Goal: Task Accomplishment & Management: Complete application form

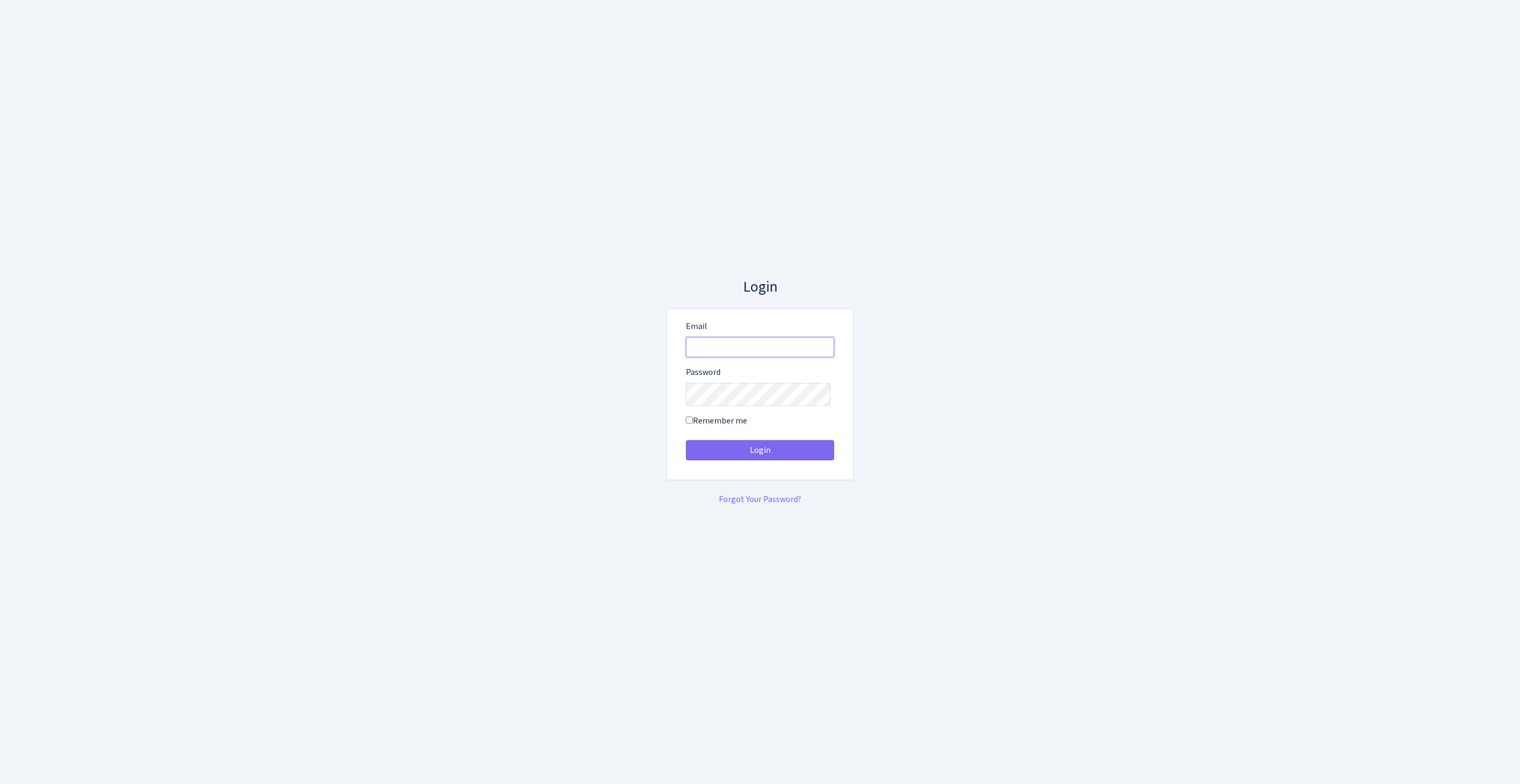
type input "[EMAIL_ADDRESS][DOMAIN_NAME]"
click at [760, 454] on button "Login" at bounding box center [760, 450] width 148 height 20
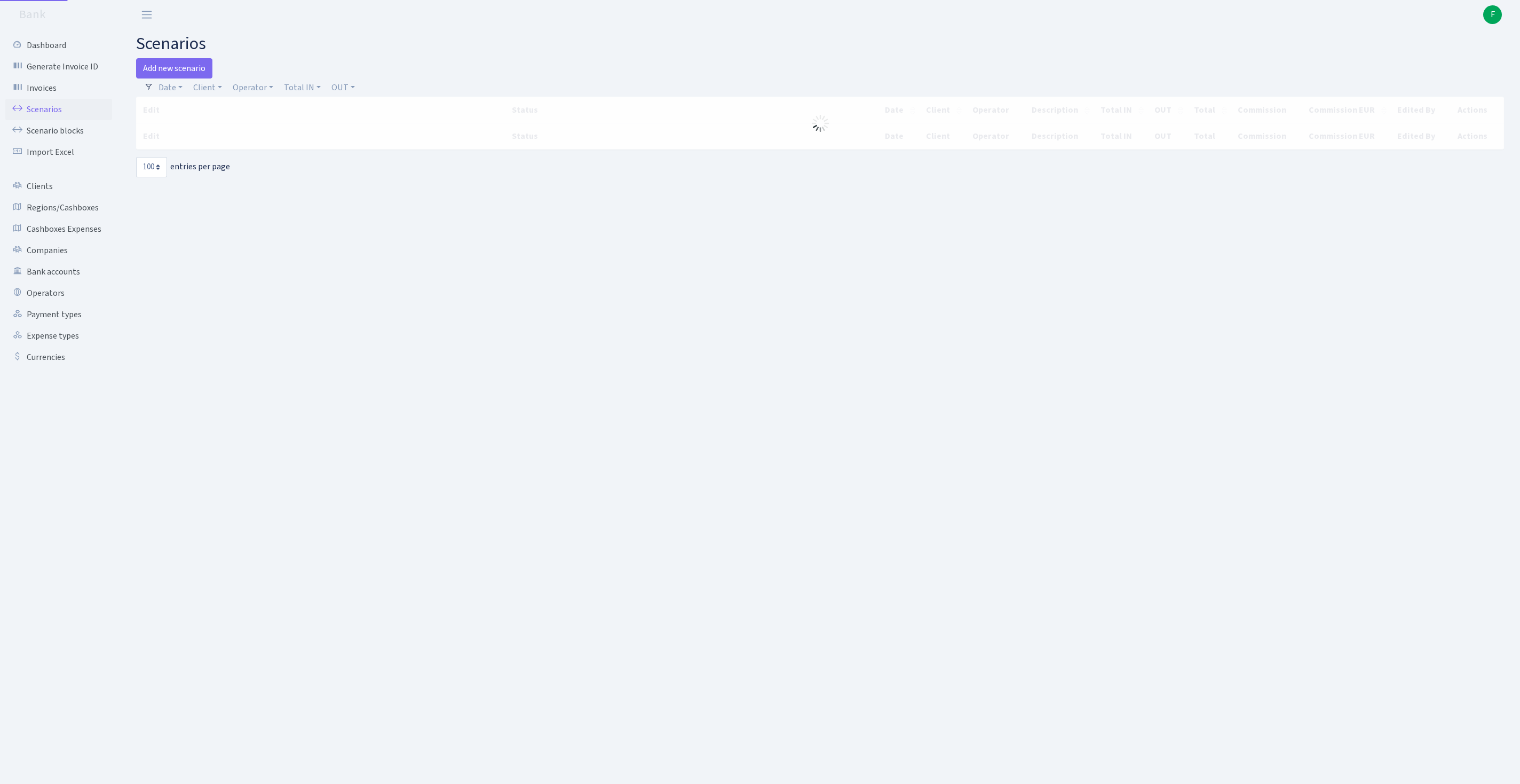
select select "100"
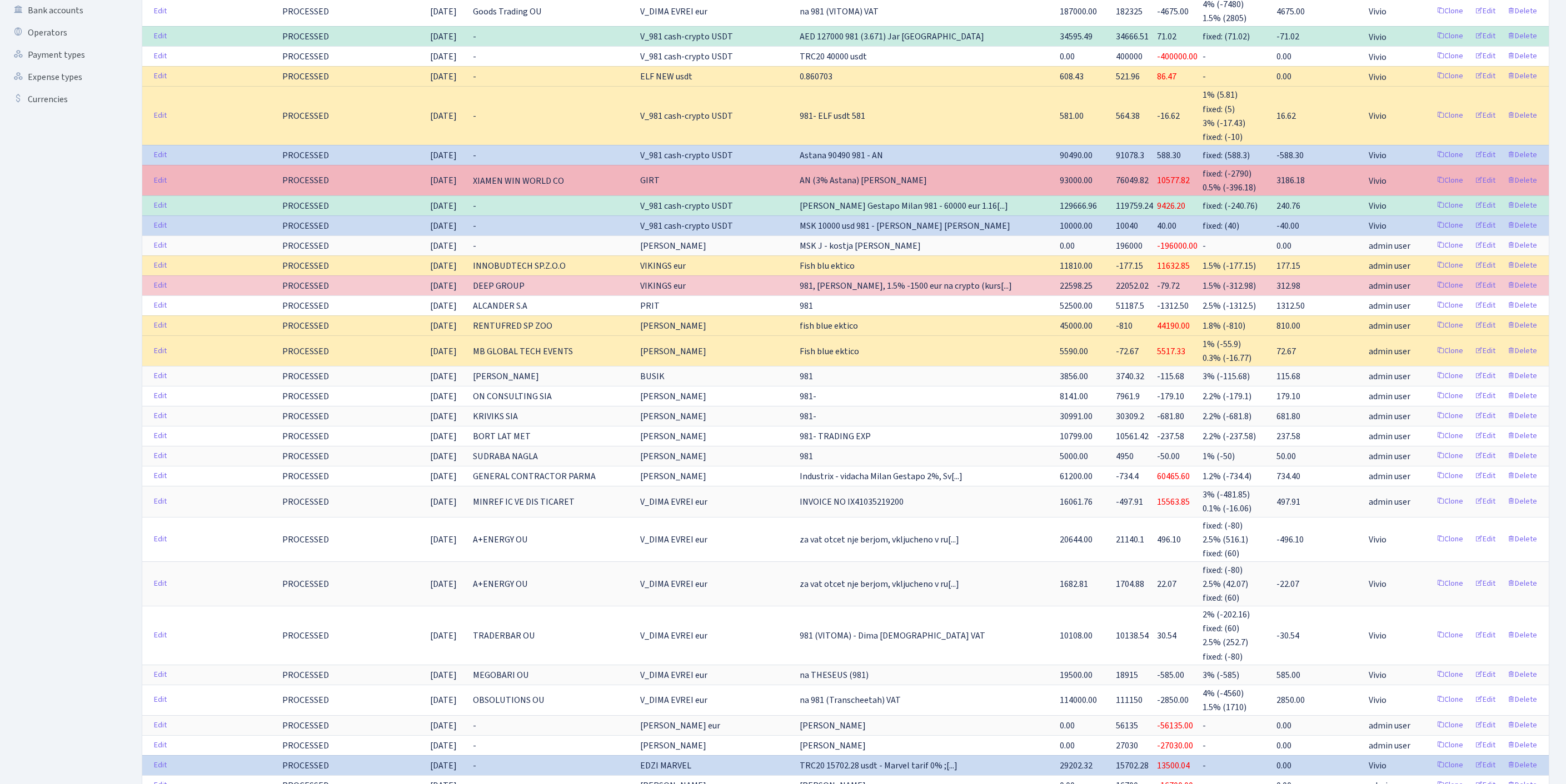
scroll to position [42, 0]
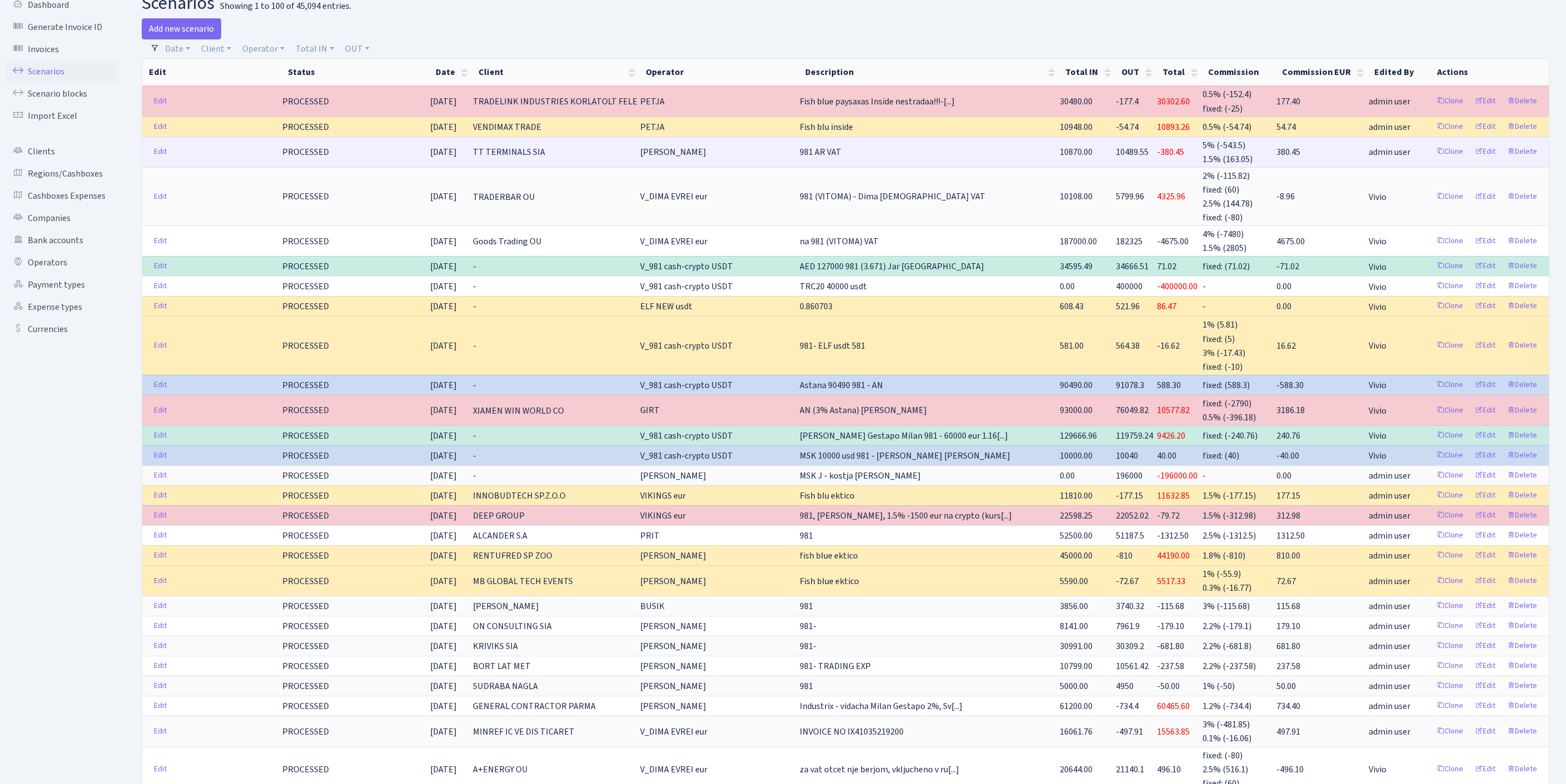
click at [913, 167] on td "981 AR VAT" at bounding box center [929, 152] width 260 height 31
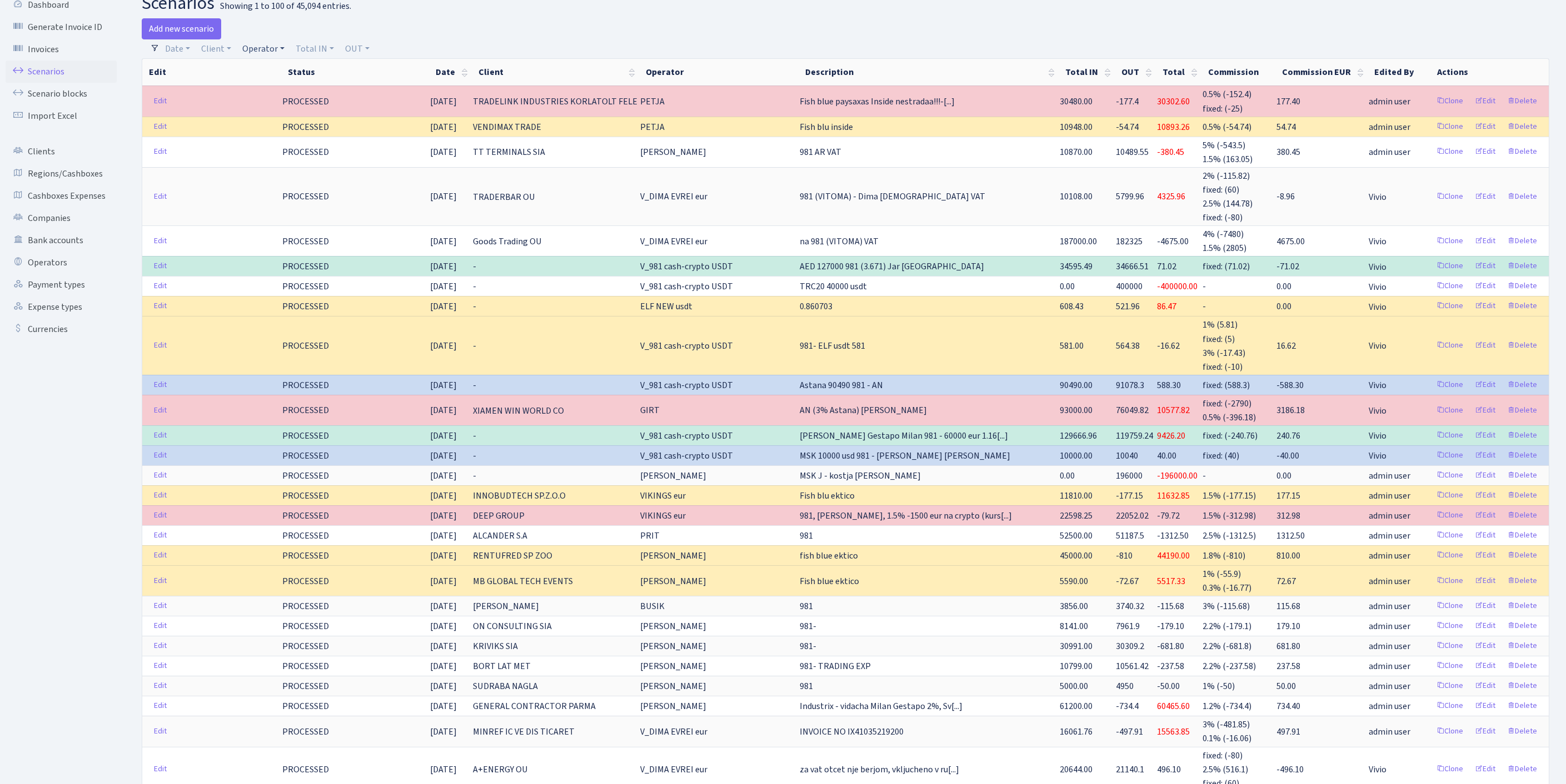
click at [273, 51] on link "Operator" at bounding box center [264, 48] width 51 height 19
click at [291, 97] on input "search" at bounding box center [288, 88] width 93 height 17
type input "busi"
click at [325, 114] on li "BUSIK" at bounding box center [288, 108] width 95 height 19
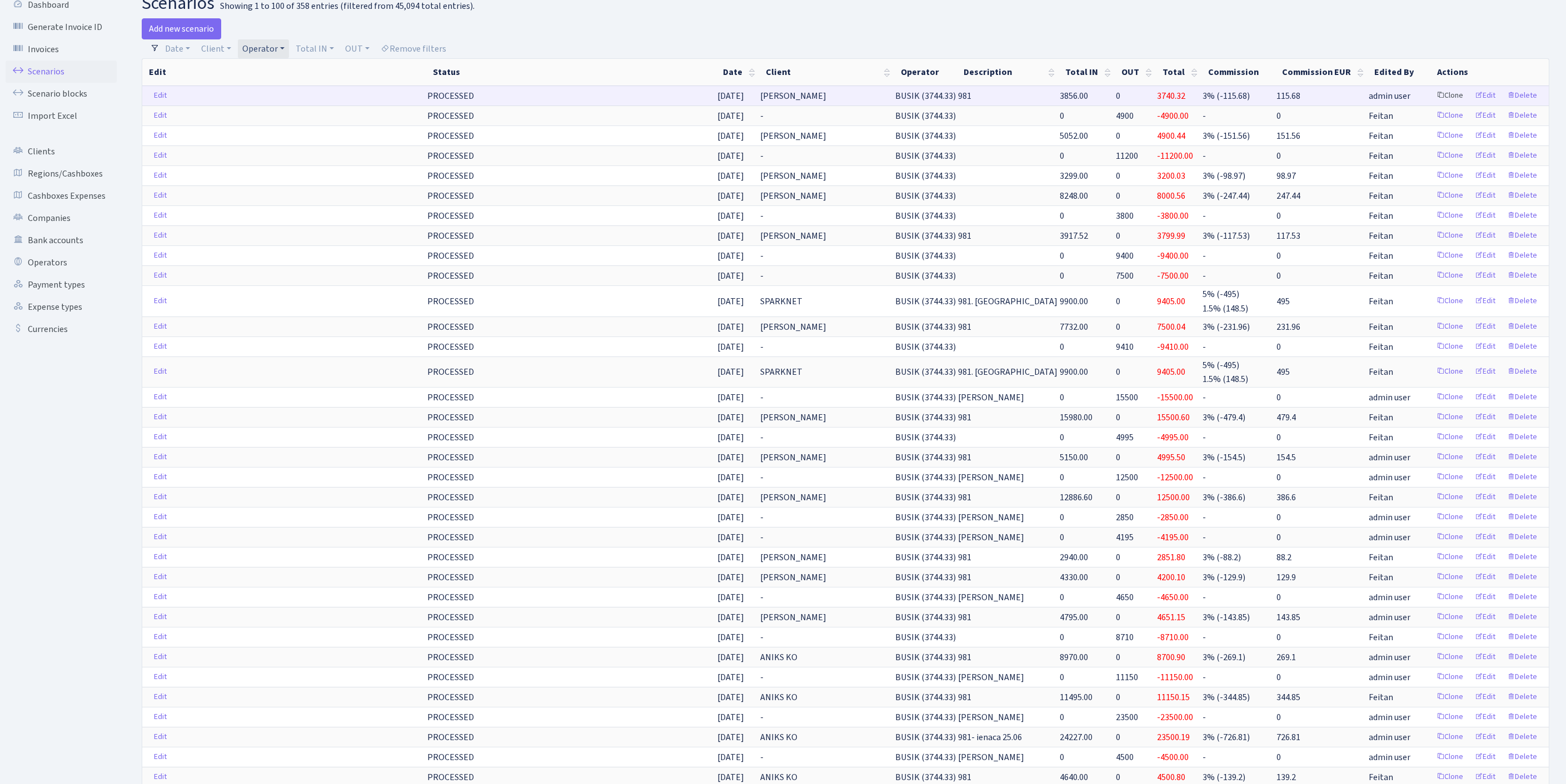
click at [1431, 104] on link "Clone" at bounding box center [1450, 95] width 36 height 17
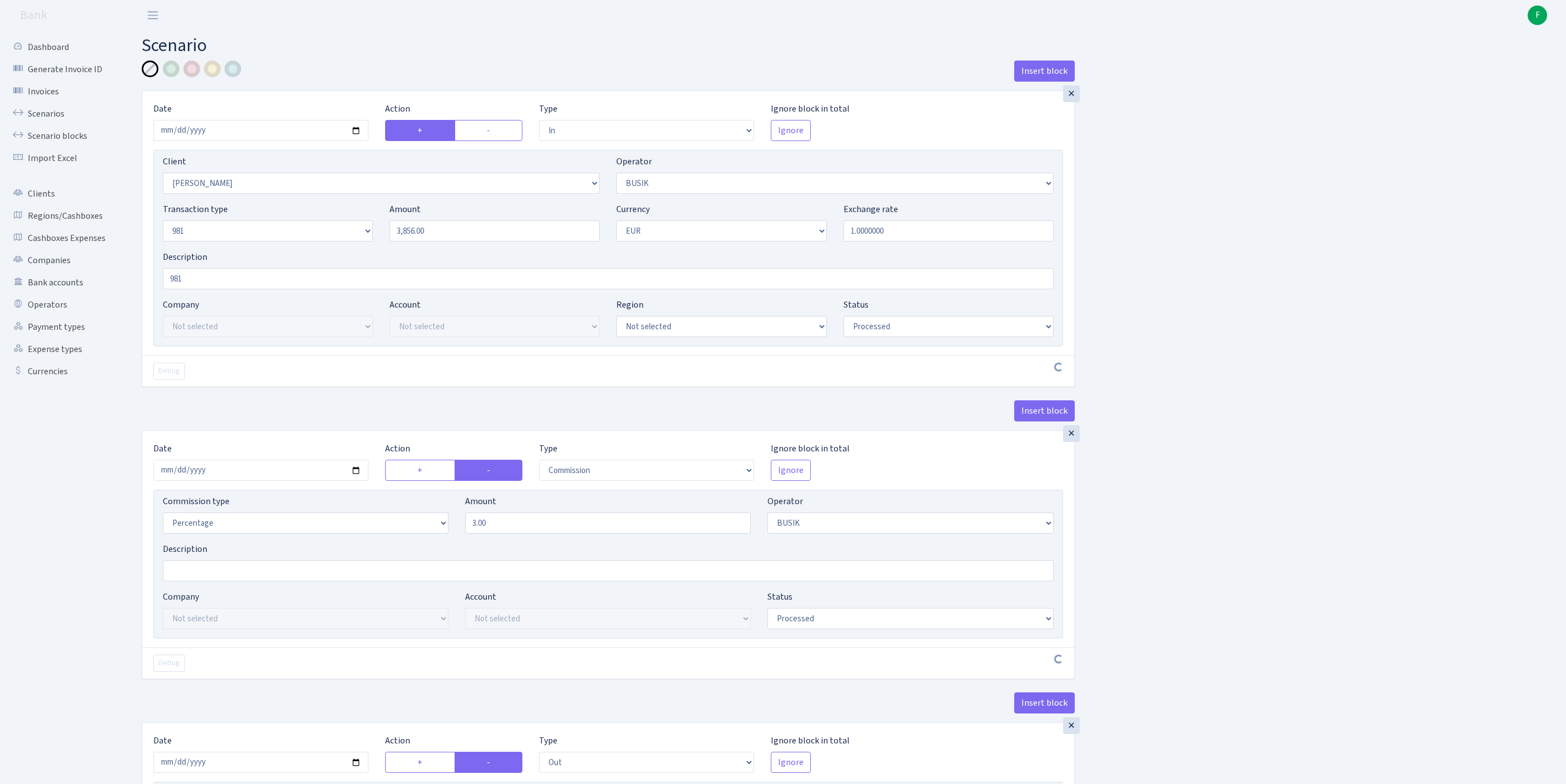
select select "in"
select select "3305"
select select "4"
select select "8"
select select "1"
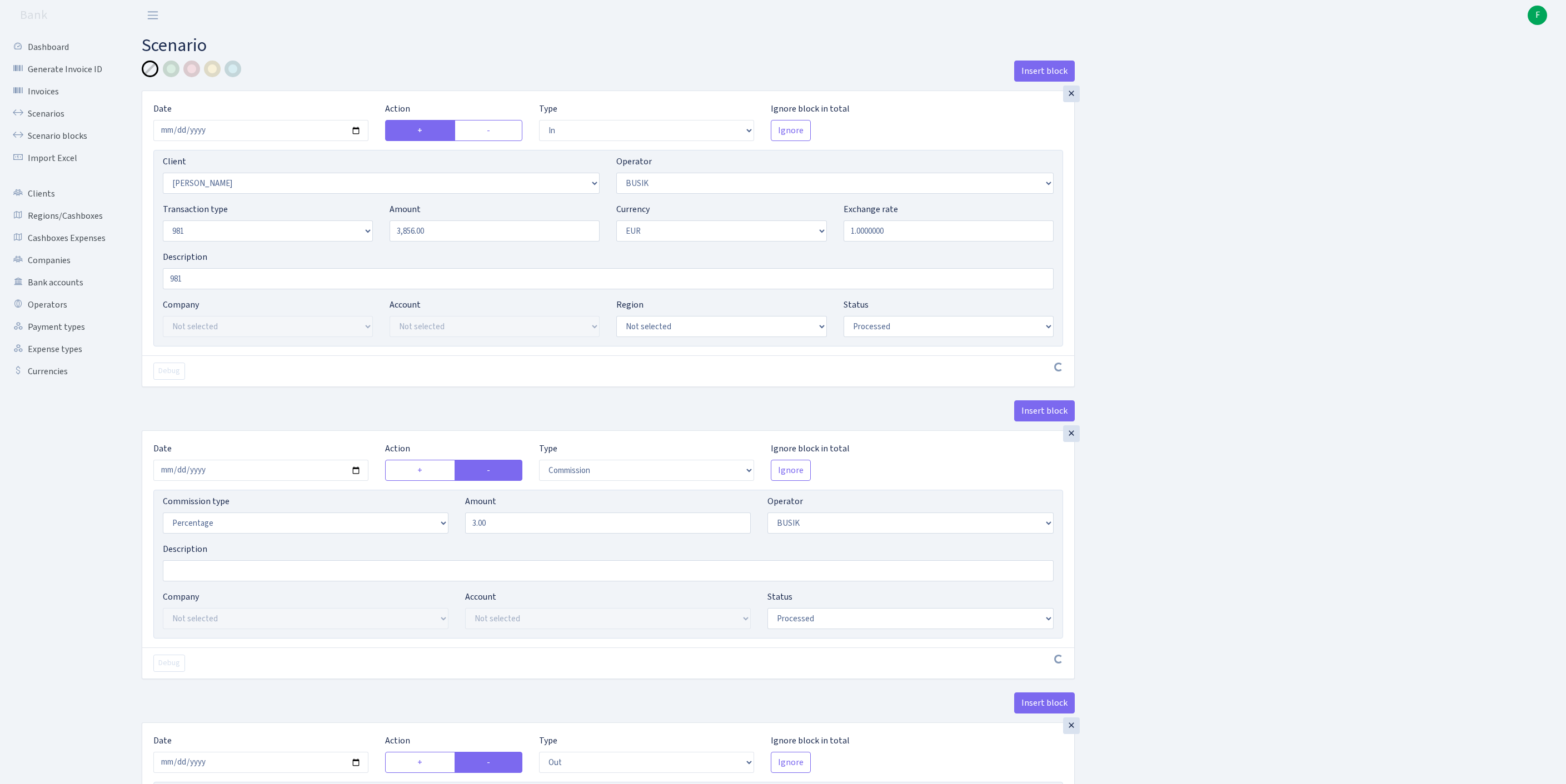
select select "processed"
select select "commission"
select select "4"
select select "processed"
select select "out"
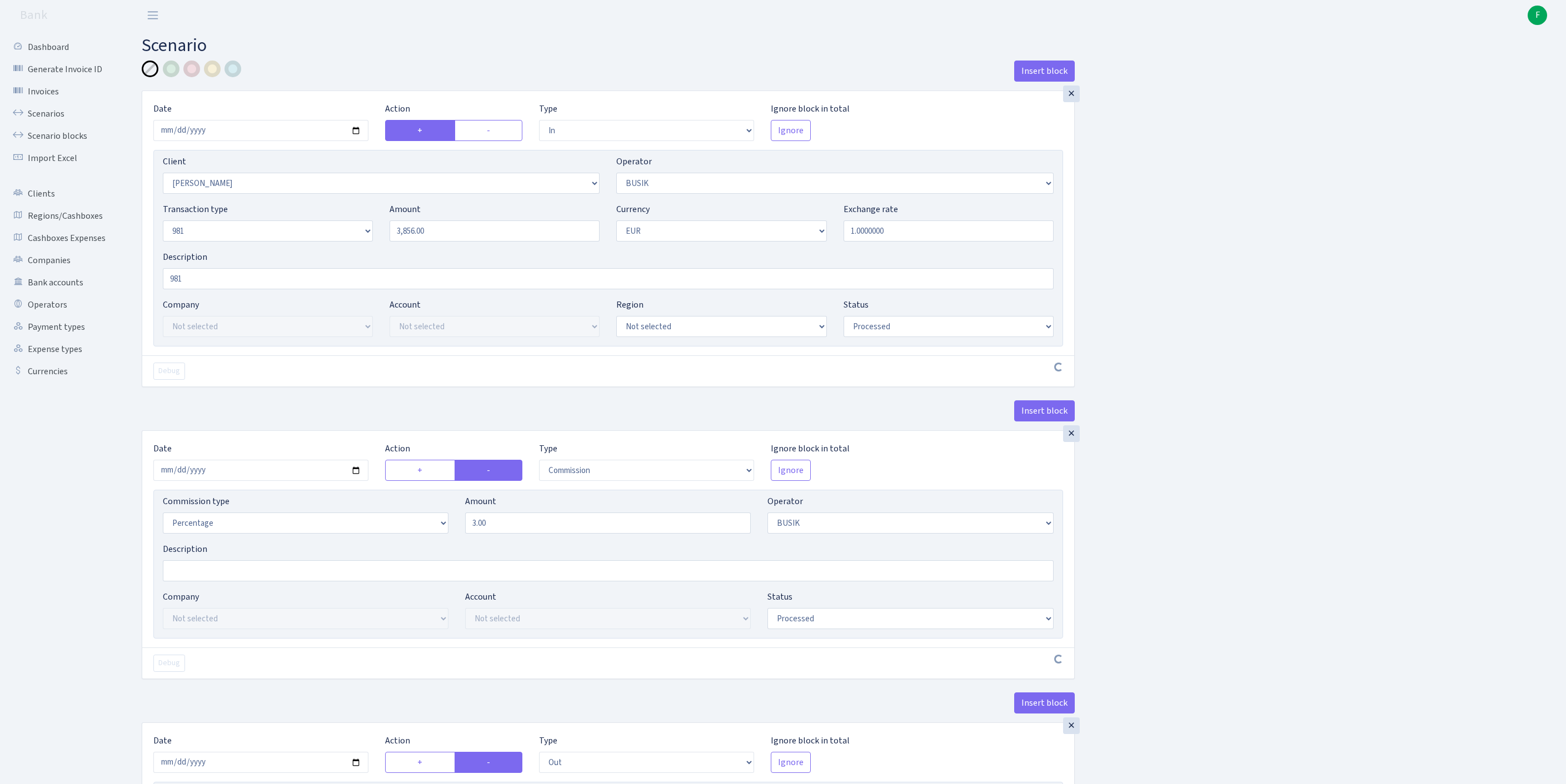
select select "3139"
select select "61"
select select "8"
select select "1"
select select "processed"
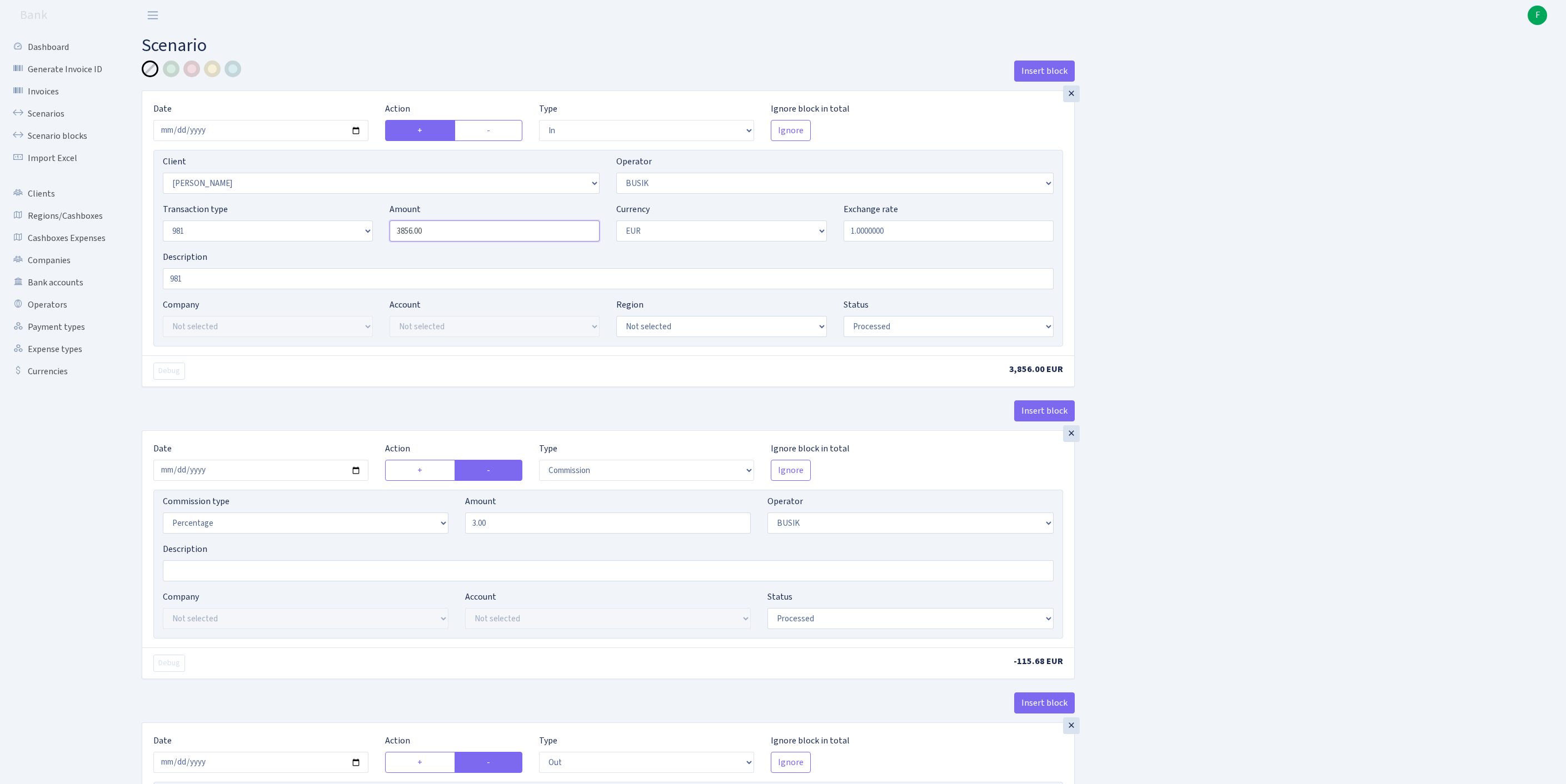
drag, startPoint x: 460, startPoint y: 251, endPoint x: 360, endPoint y: 249, distance: 100.0
click at [360, 249] on div "Transaction type Not selected 981 ELF FISH crypto GIRT IVO dekl MM-BALTIC eur U…" at bounding box center [608, 226] width 907 height 48
paste input "9588"
type input "9,588.00"
click at [255, 141] on input "2025-10-08" at bounding box center [261, 130] width 215 height 21
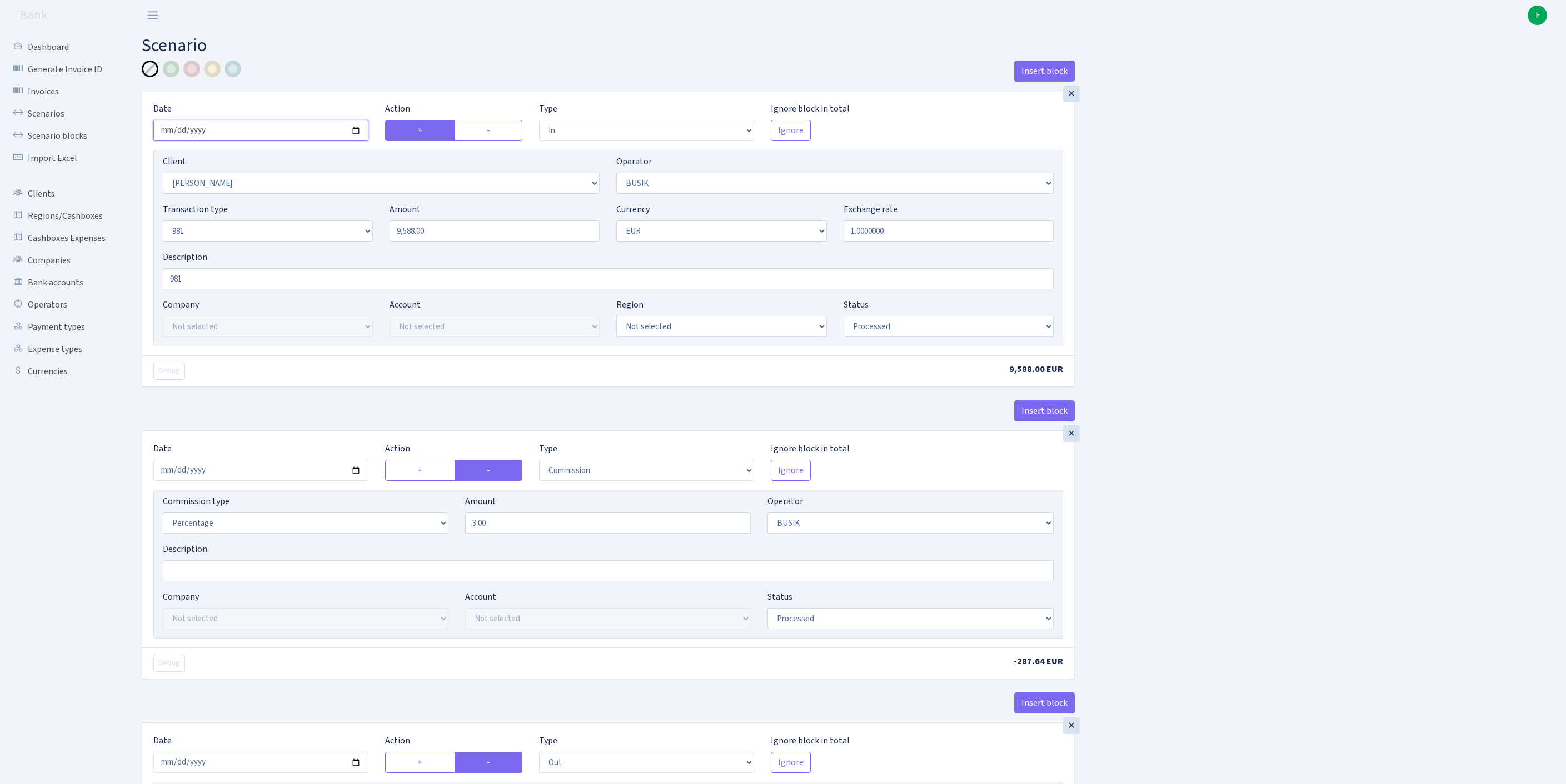
type input "[DATE]"
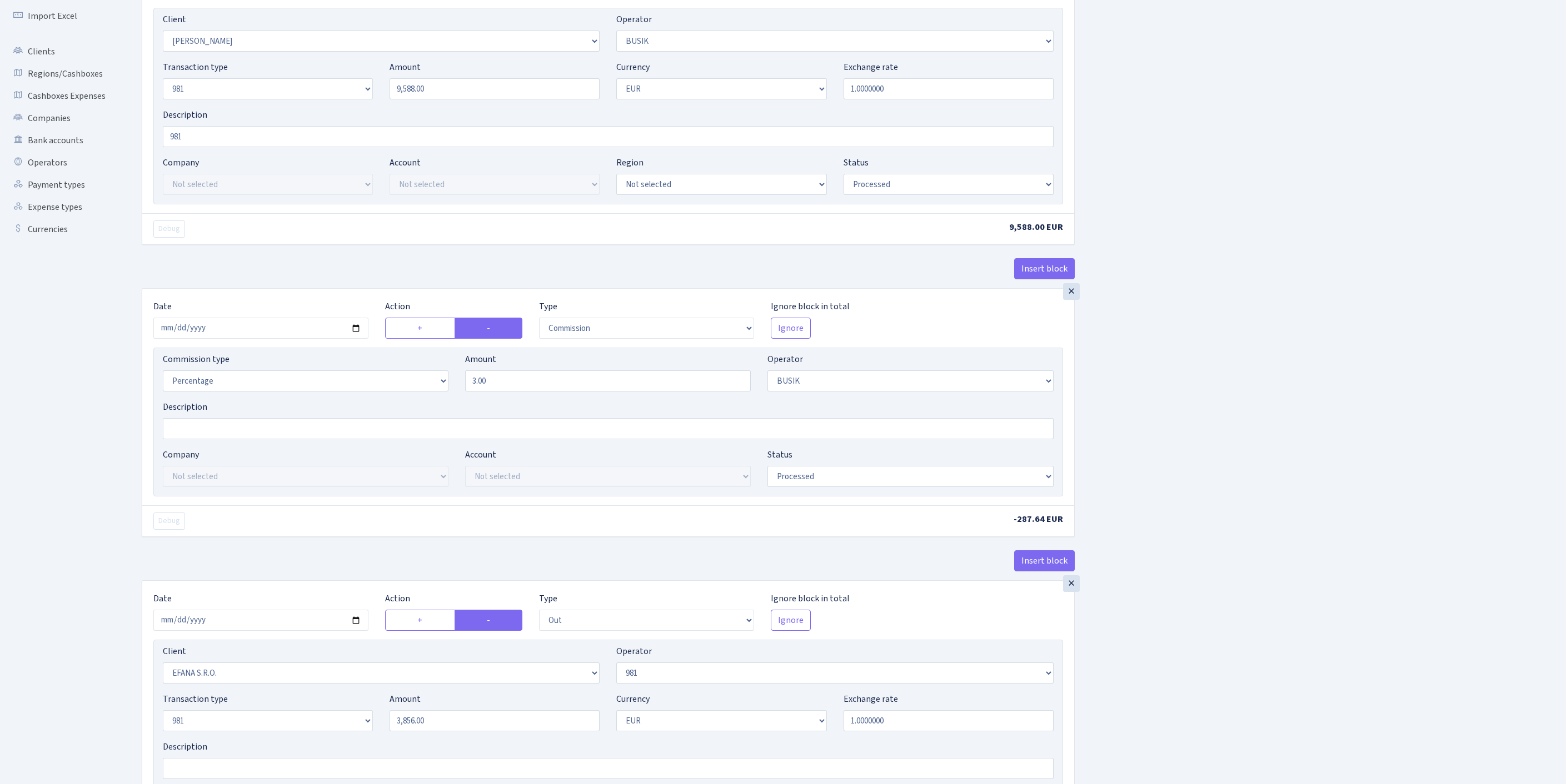
scroll to position [226, 0]
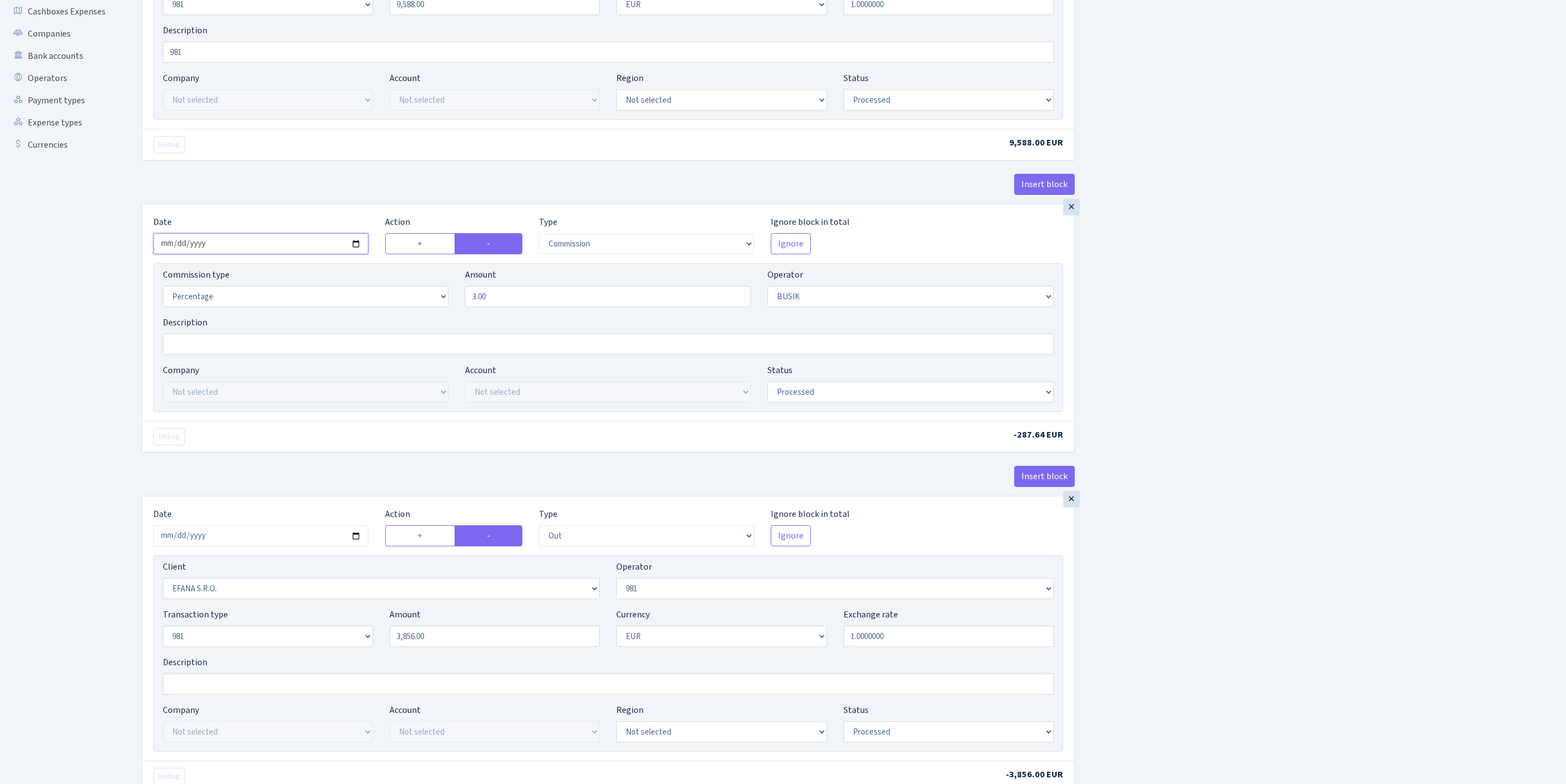
click at [298, 254] on input "2025-10-08" at bounding box center [261, 243] width 215 height 21
type input "[DATE]"
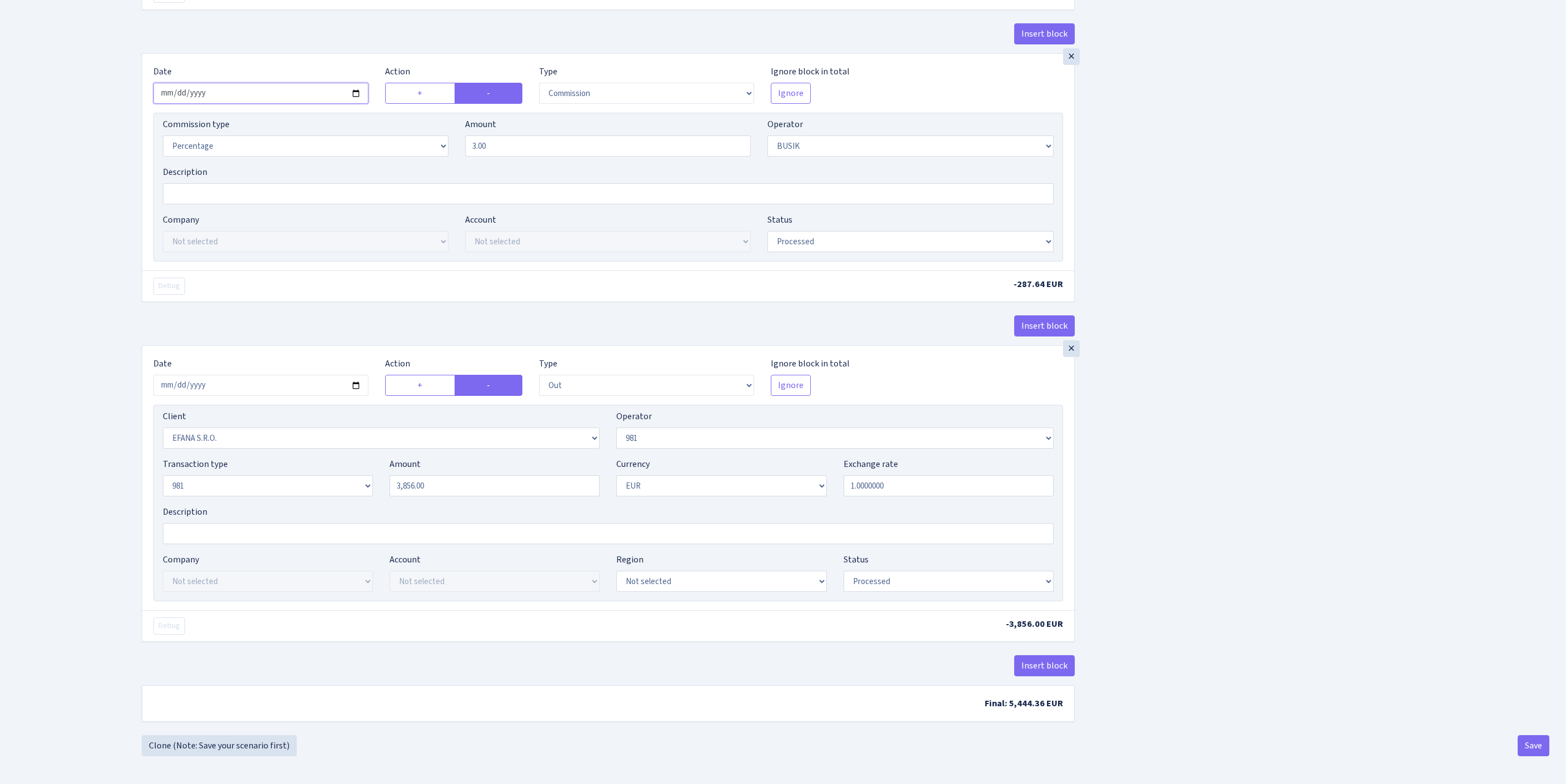
scroll to position [408, 0]
click at [281, 396] on input "2025-10-08" at bounding box center [261, 385] width 215 height 21
type input "[DATE]"
drag, startPoint x: 458, startPoint y: 565, endPoint x: 379, endPoint y: 565, distance: 79.0
click at [347, 505] on div "Transaction type Not selected 981 ELF FISH crypto GIRT IVO dekl MM-BALTIC eur U…" at bounding box center [608, 481] width 907 height 48
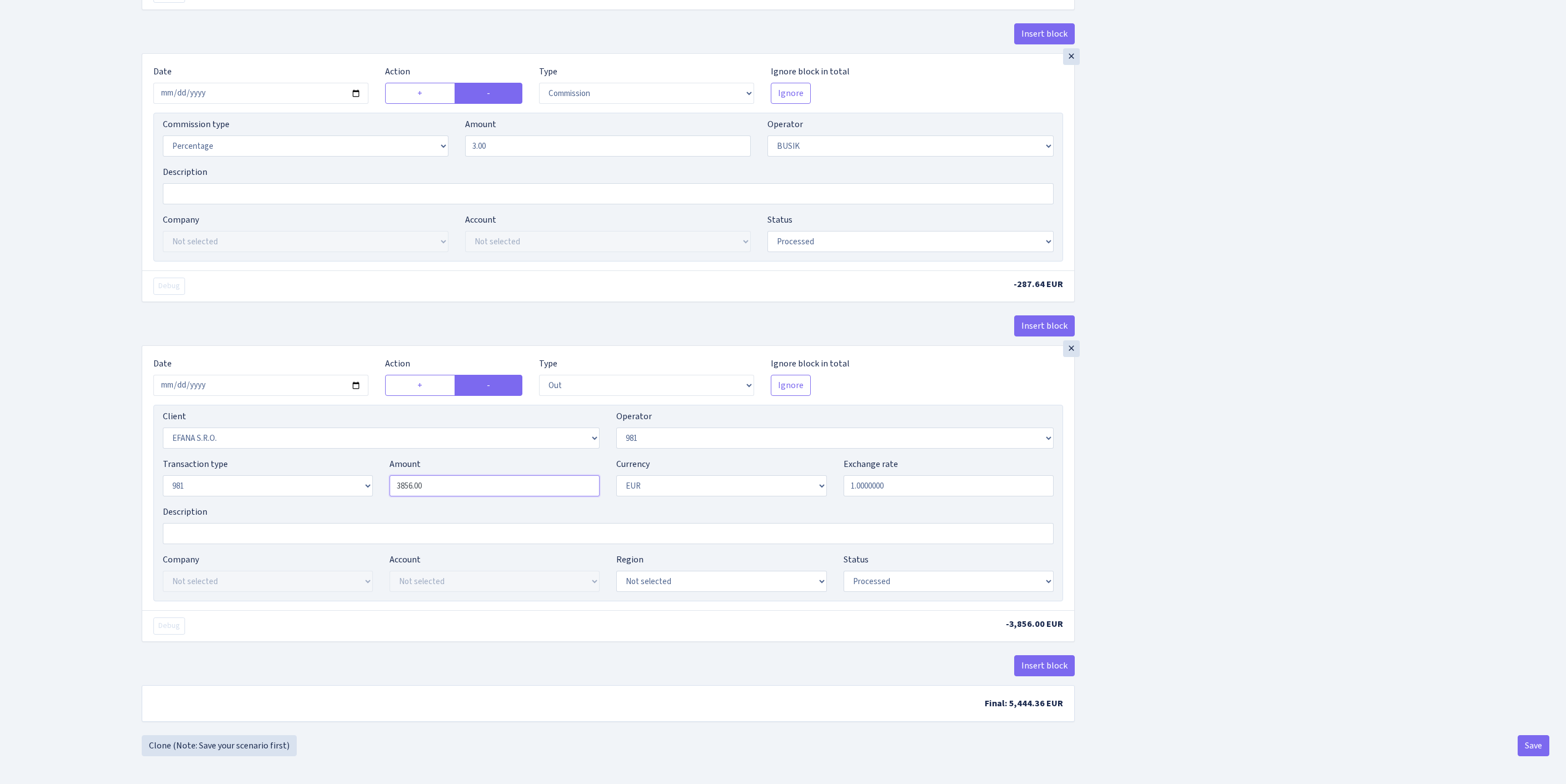
paste input "9588"
type input "9,588.00"
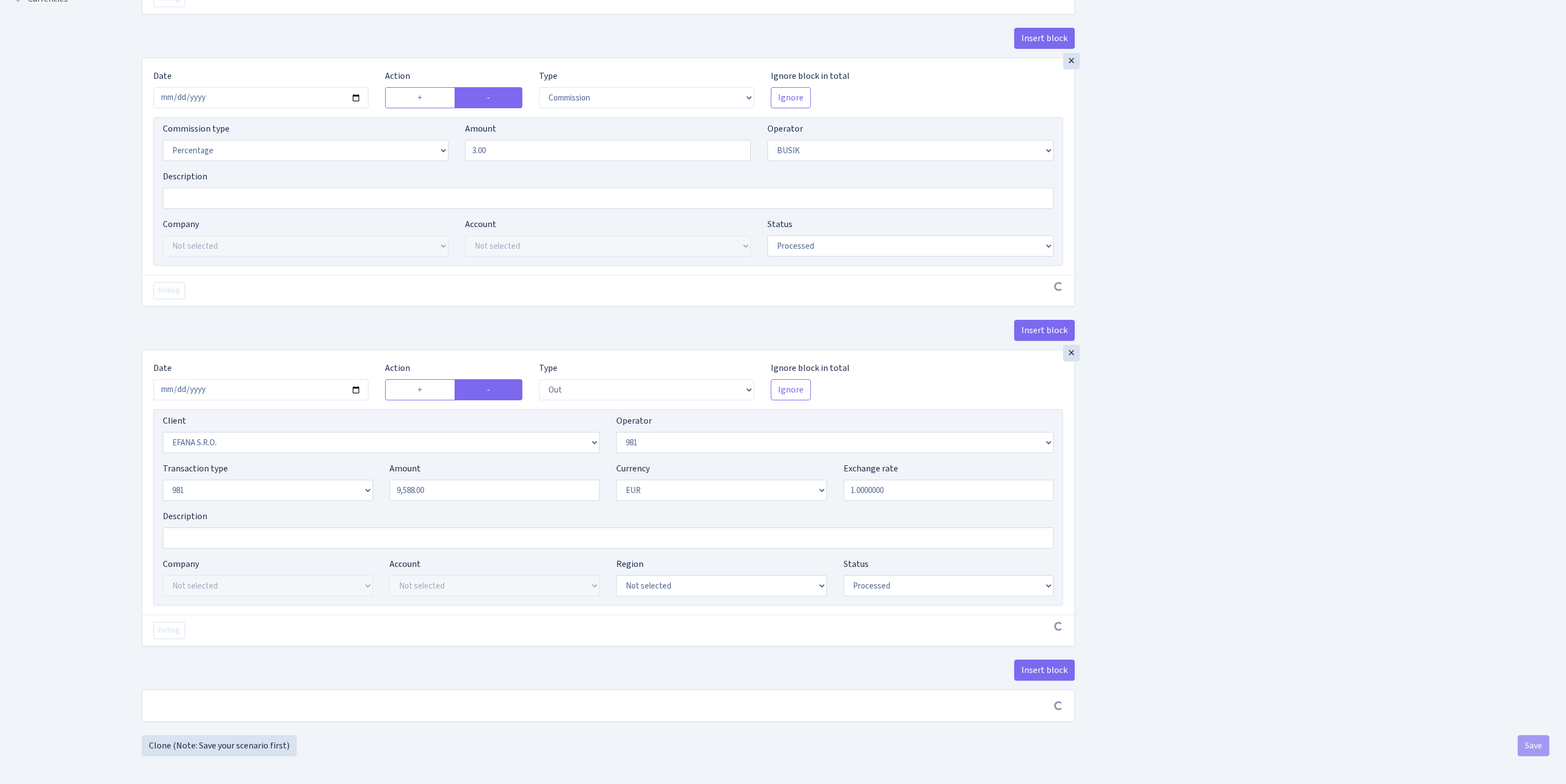
scroll to position [518, 0]
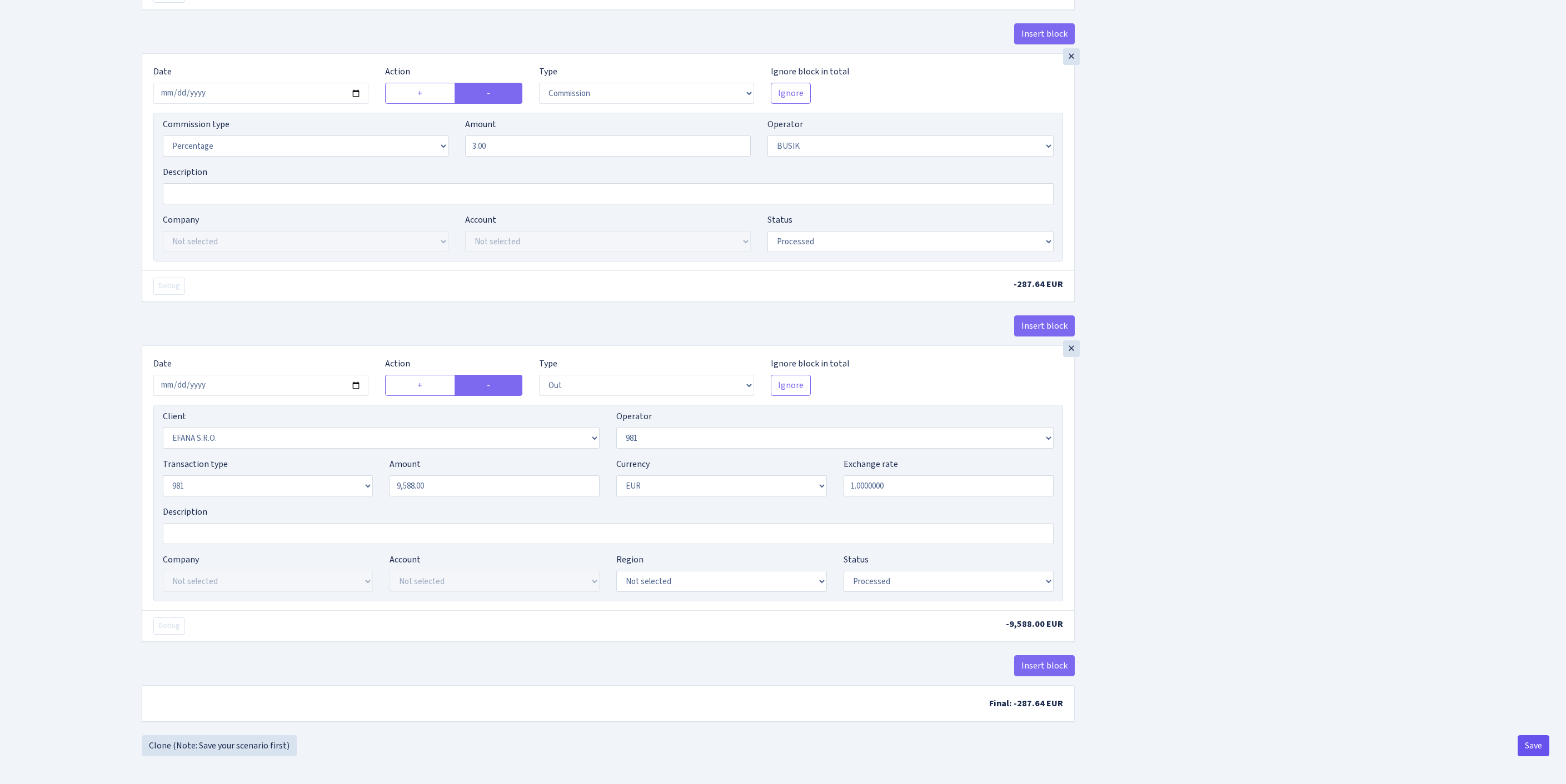
click at [1527, 749] on button "Save" at bounding box center [1533, 746] width 32 height 21
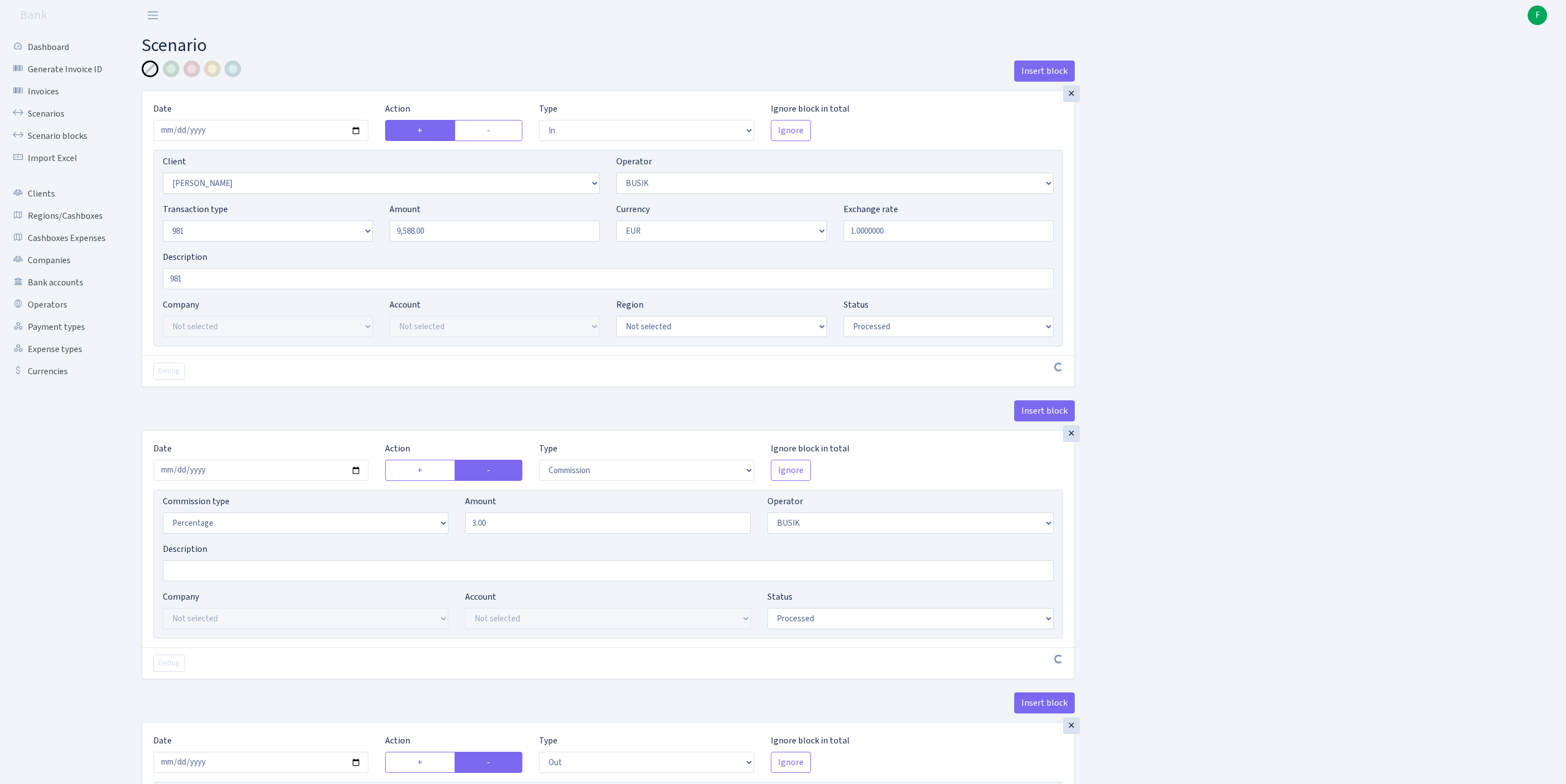
select select "in"
select select "3305"
select select "4"
select select "8"
select select "1"
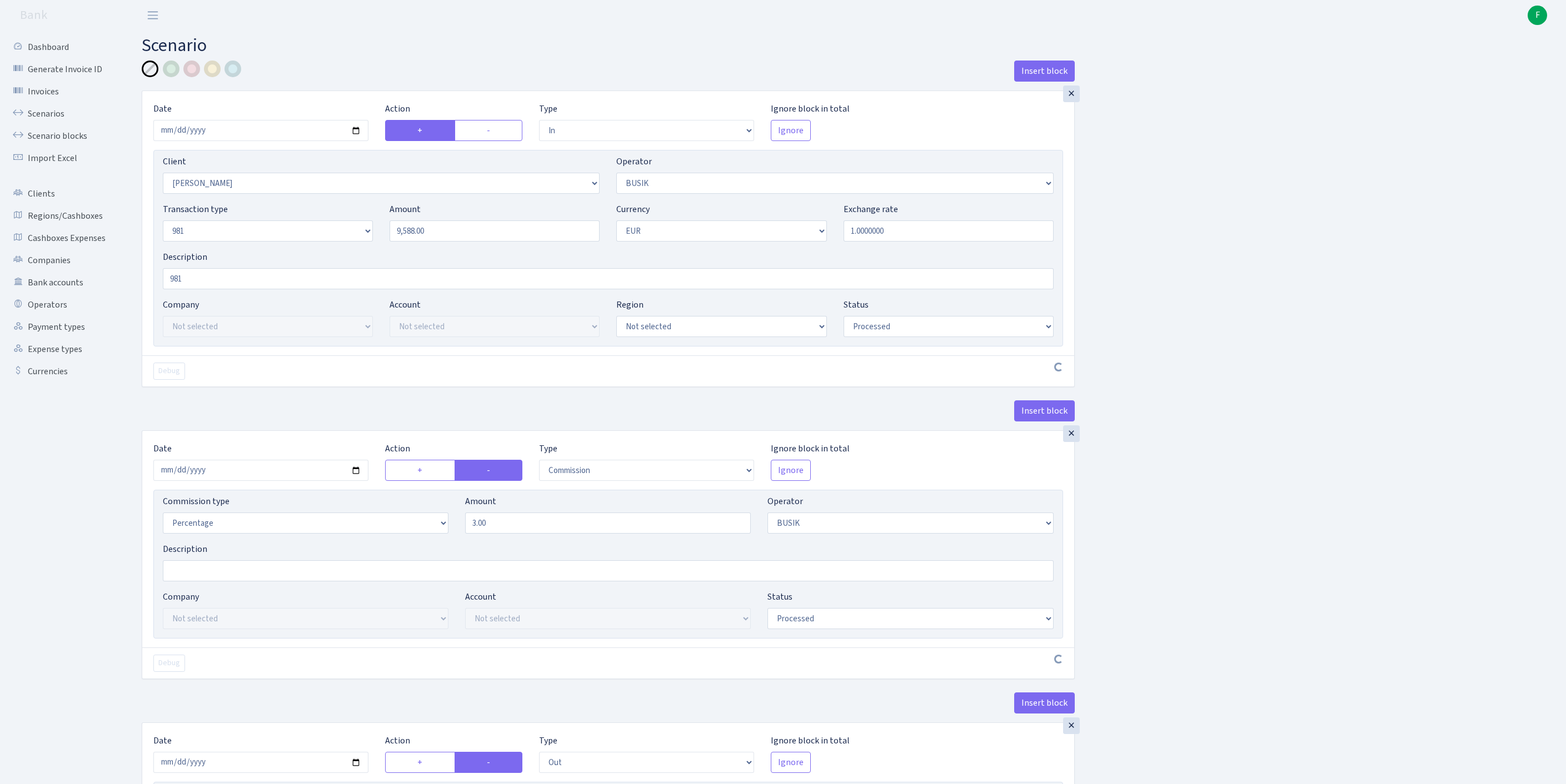
select select "processed"
select select "commission"
select select "4"
select select "processed"
select select "out"
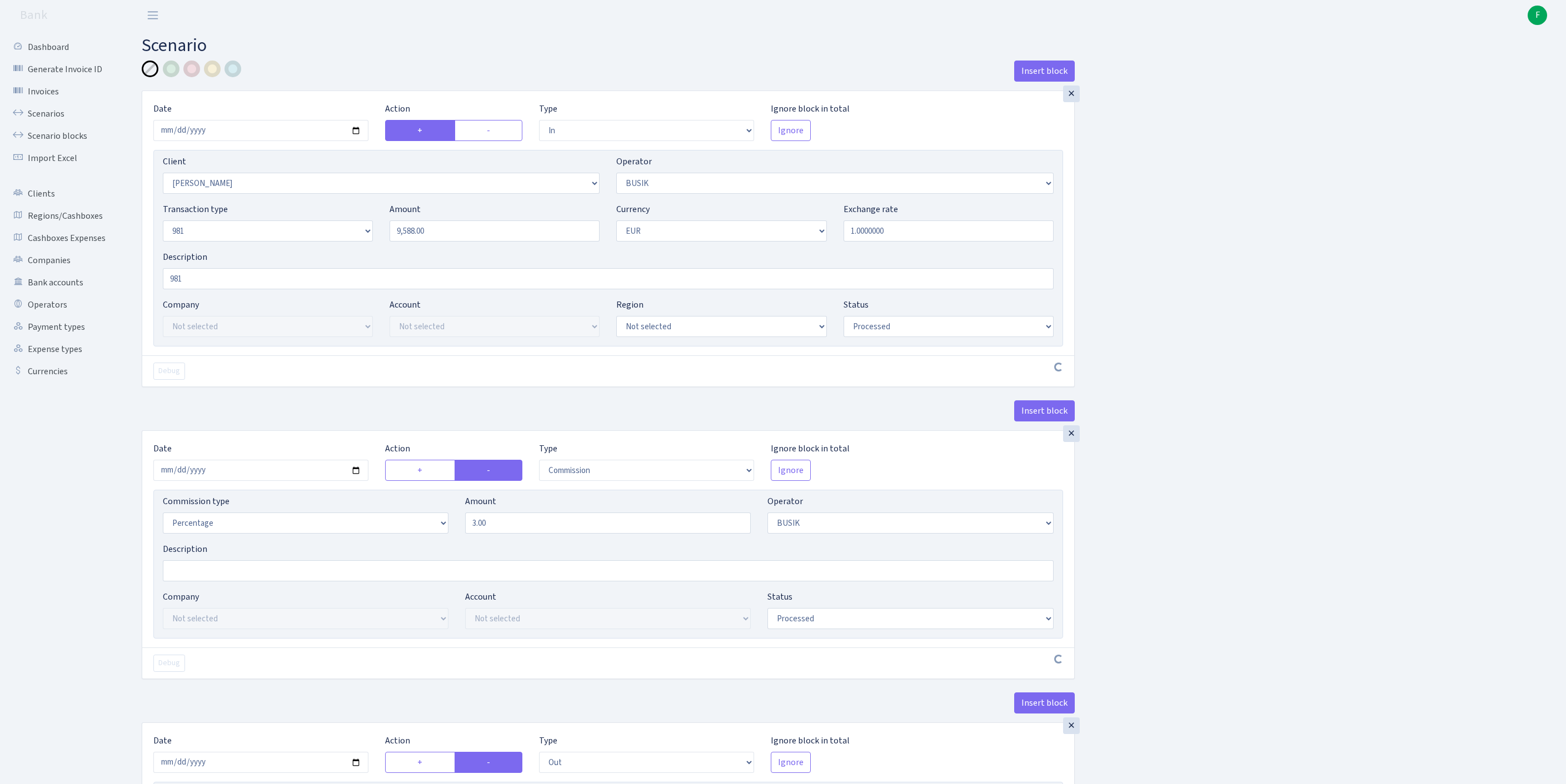
select select "3139"
select select "61"
select select "8"
select select "1"
select select "processed"
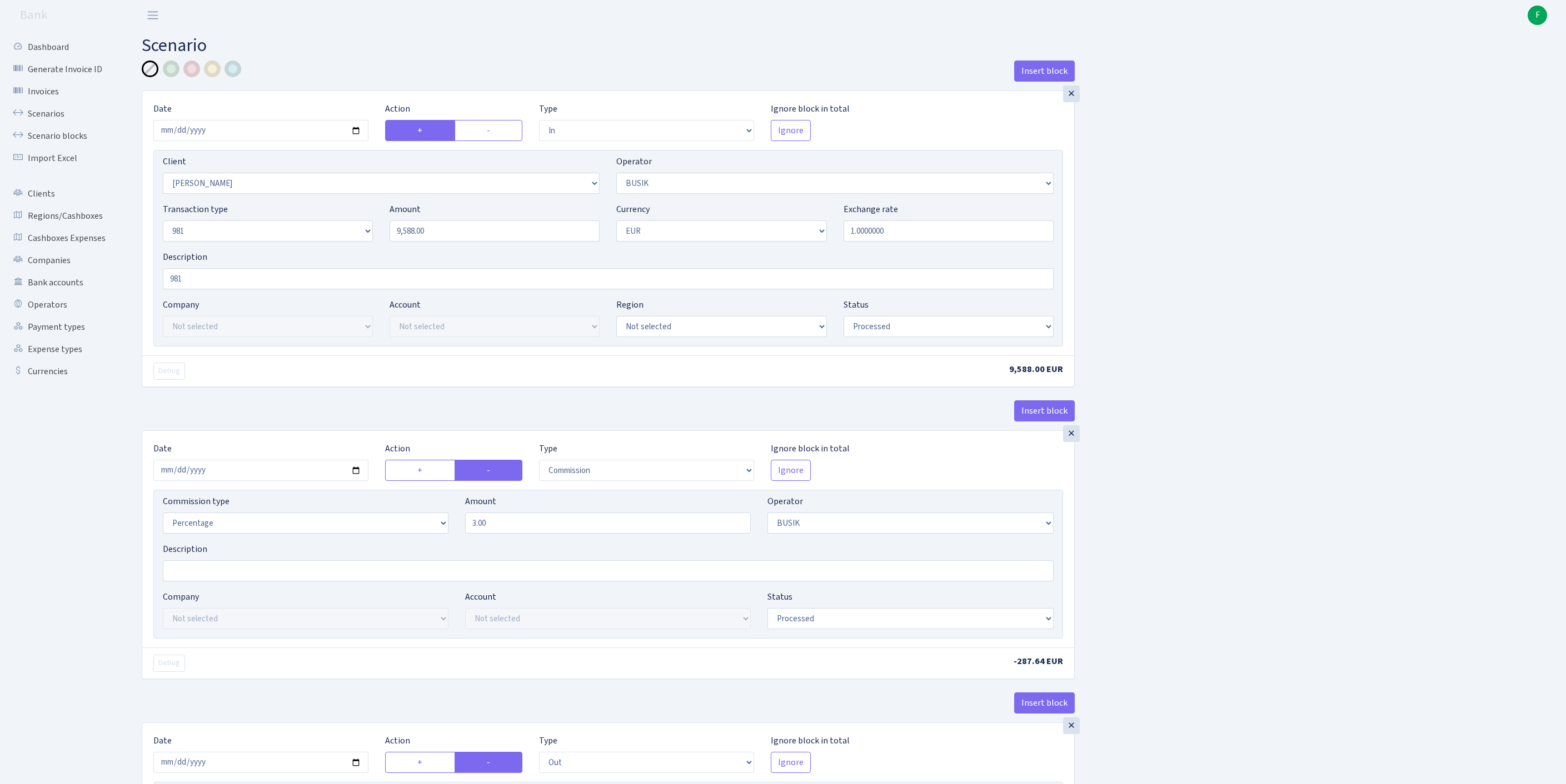
scroll to position [522, 0]
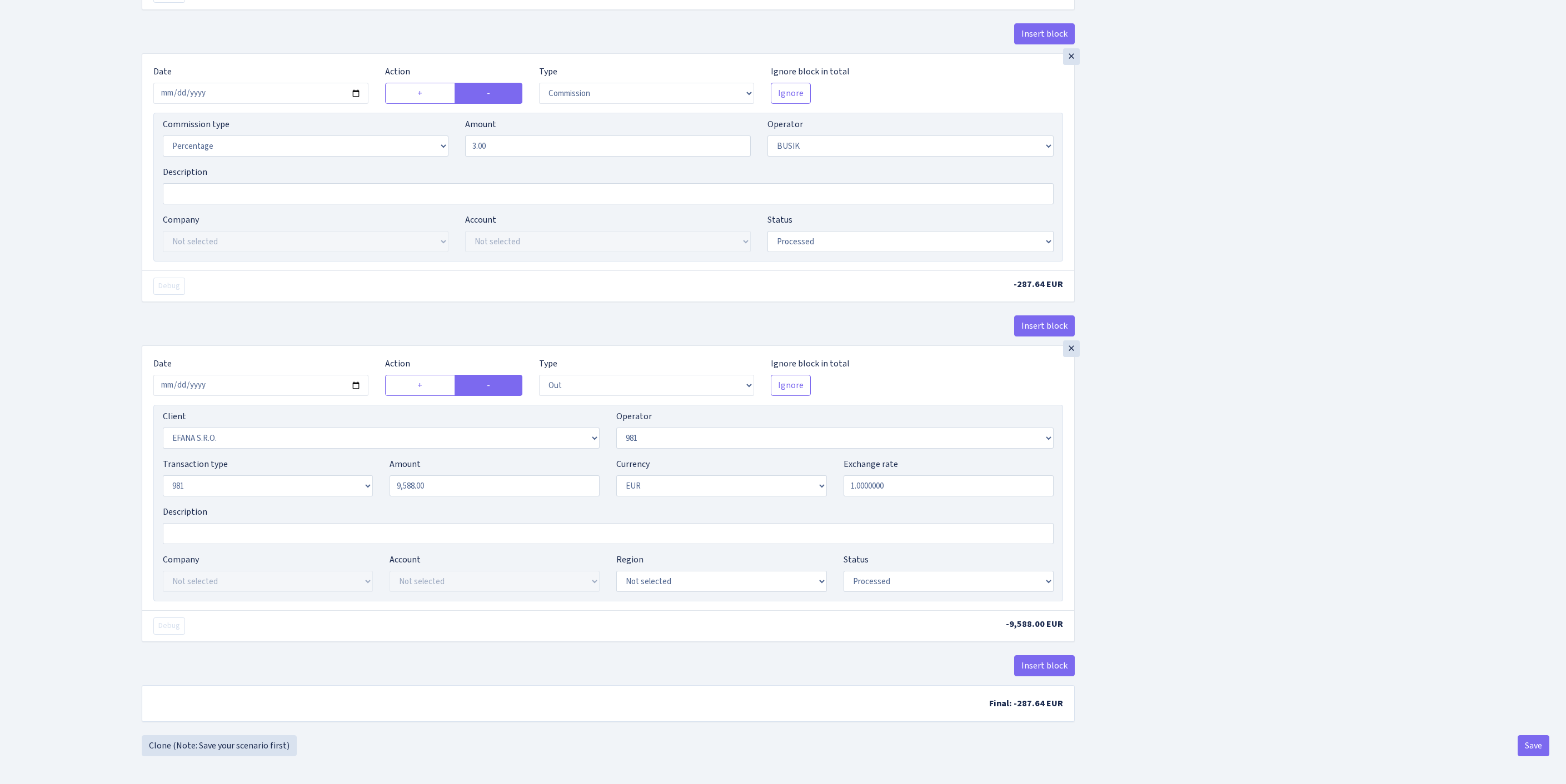
click at [1527, 749] on button "Save" at bounding box center [1533, 746] width 32 height 21
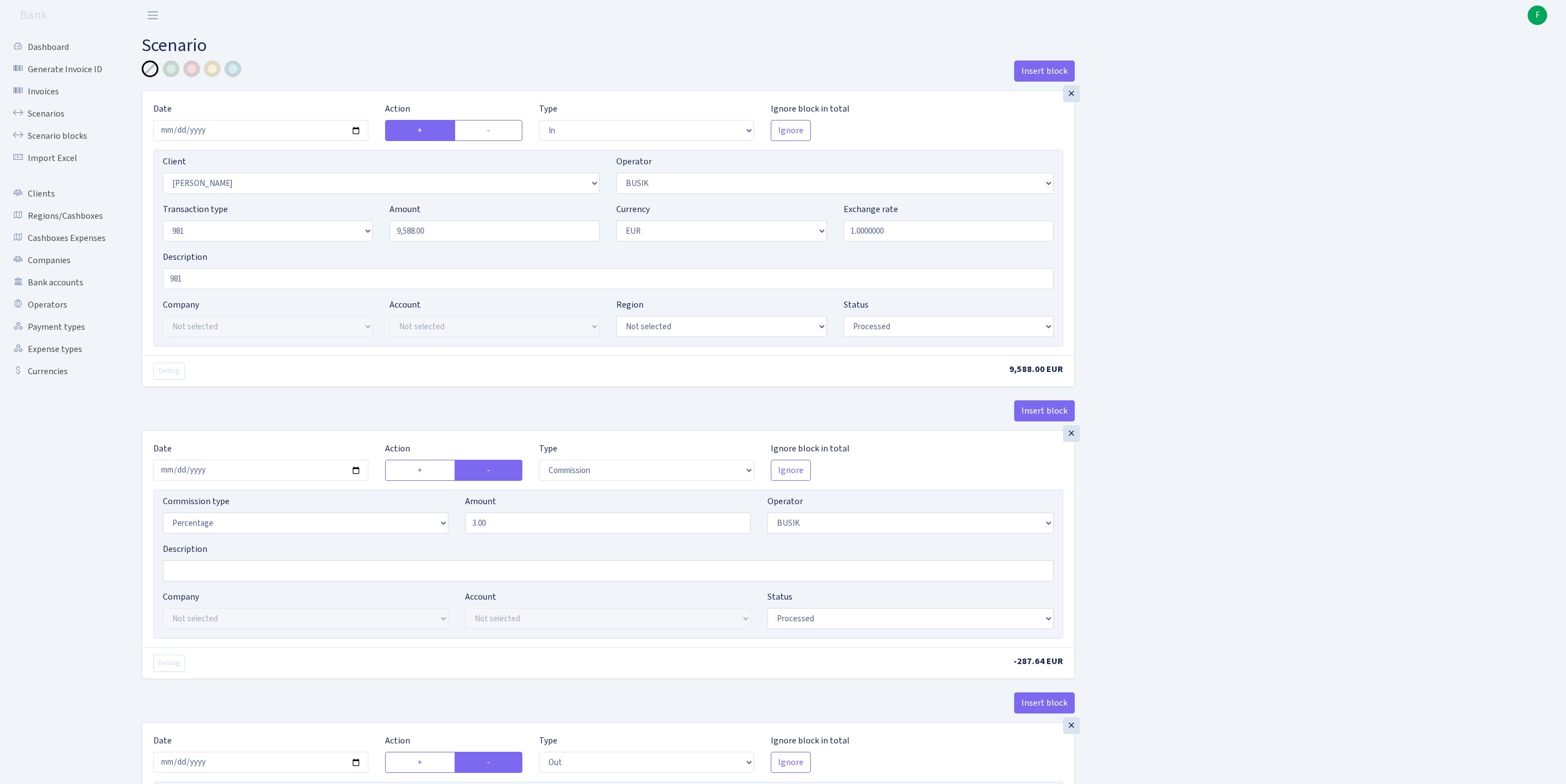
select select "in"
select select "3305"
select select "4"
select select "8"
select select "1"
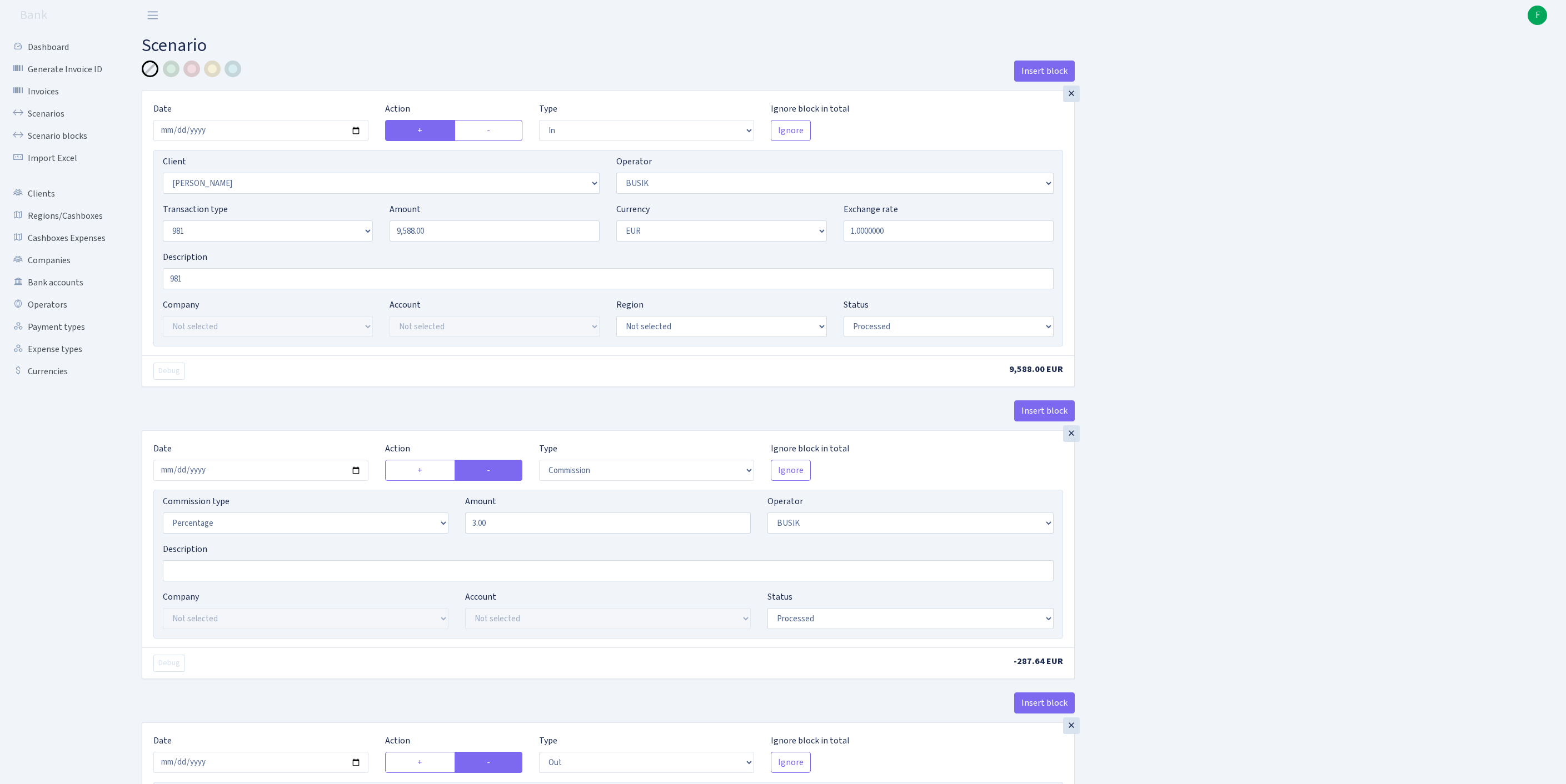
select select "processed"
select select "commission"
select select "4"
select select "processed"
select select "out"
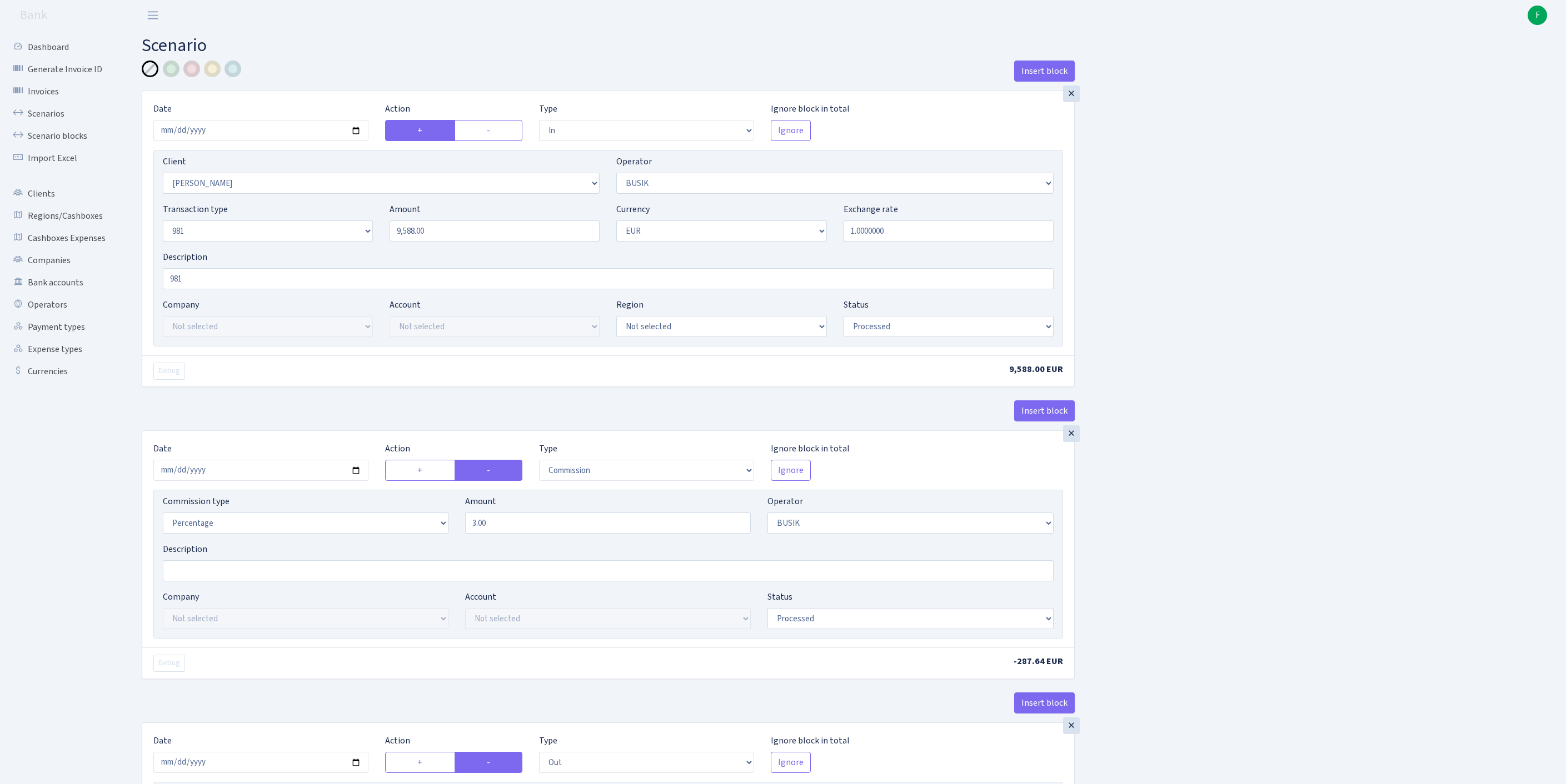
select select "3139"
select select "61"
select select "8"
select select "1"
select select "processed"
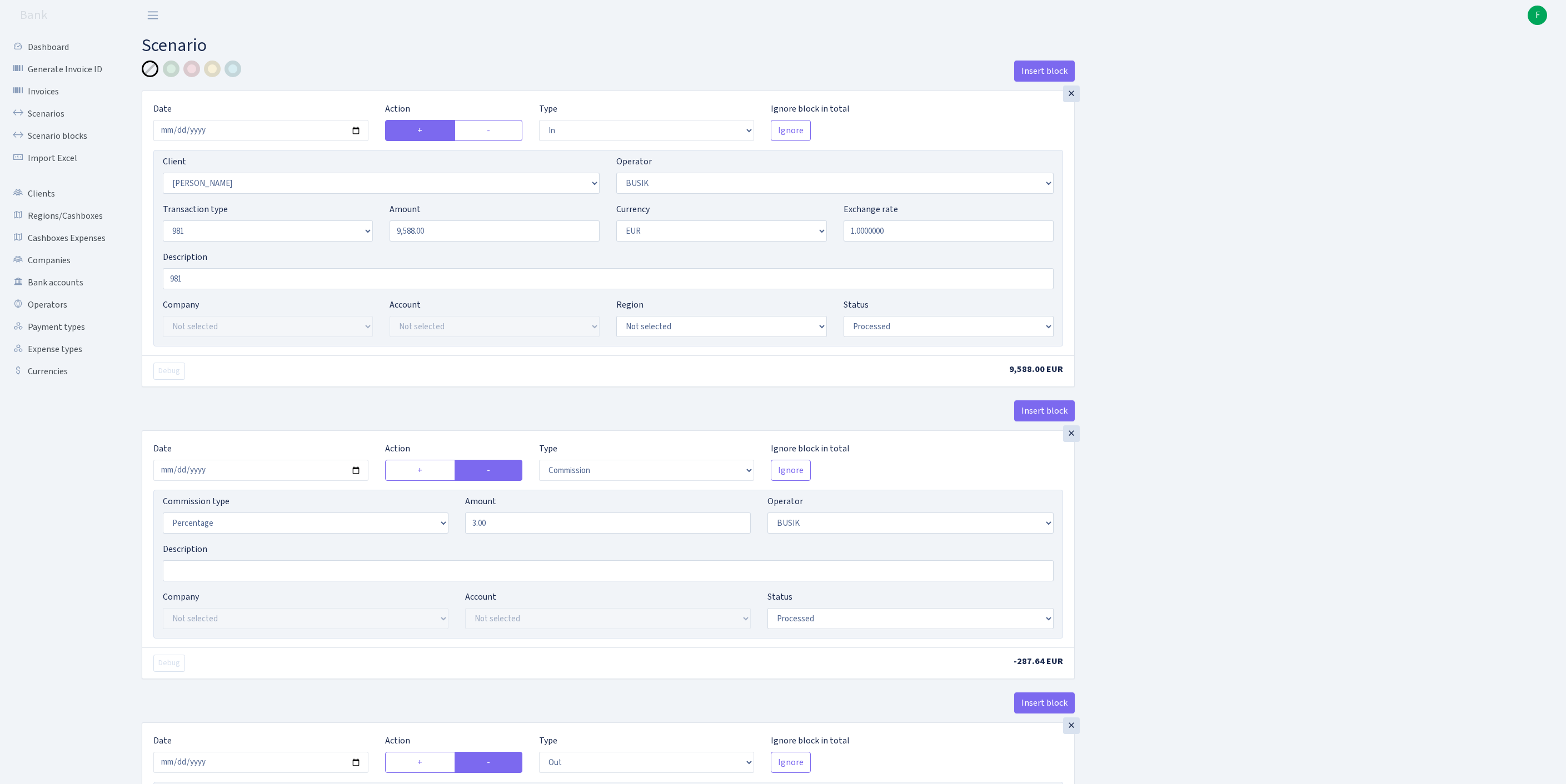
click at [1271, 531] on div "Insert block × Date 2025-10-09 Action + - Type --- In Out Commission Field requ…" at bounding box center [845, 587] width 1424 height 1052
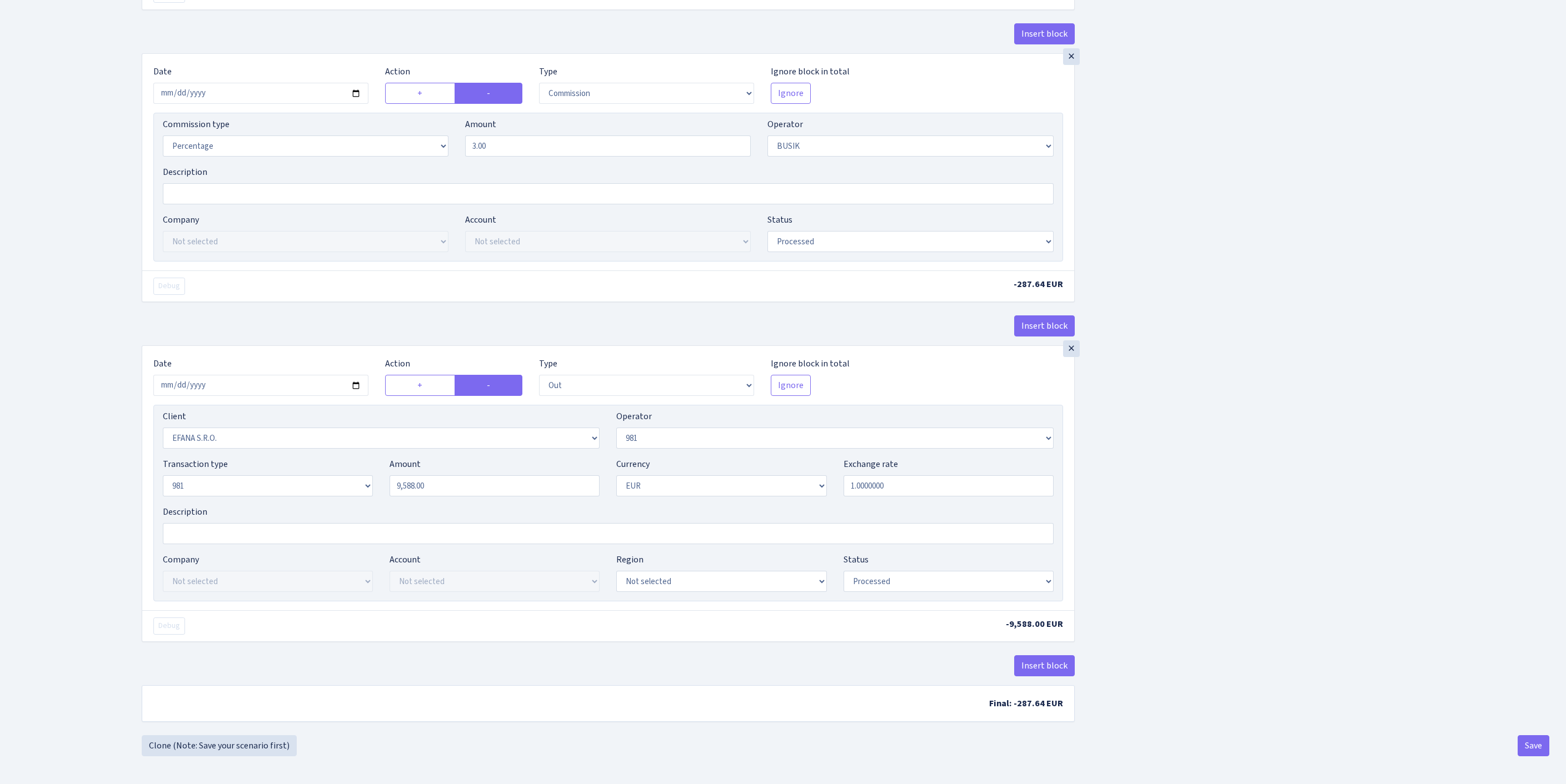
scroll to position [522, 0]
click at [1522, 751] on button "Save" at bounding box center [1533, 746] width 32 height 21
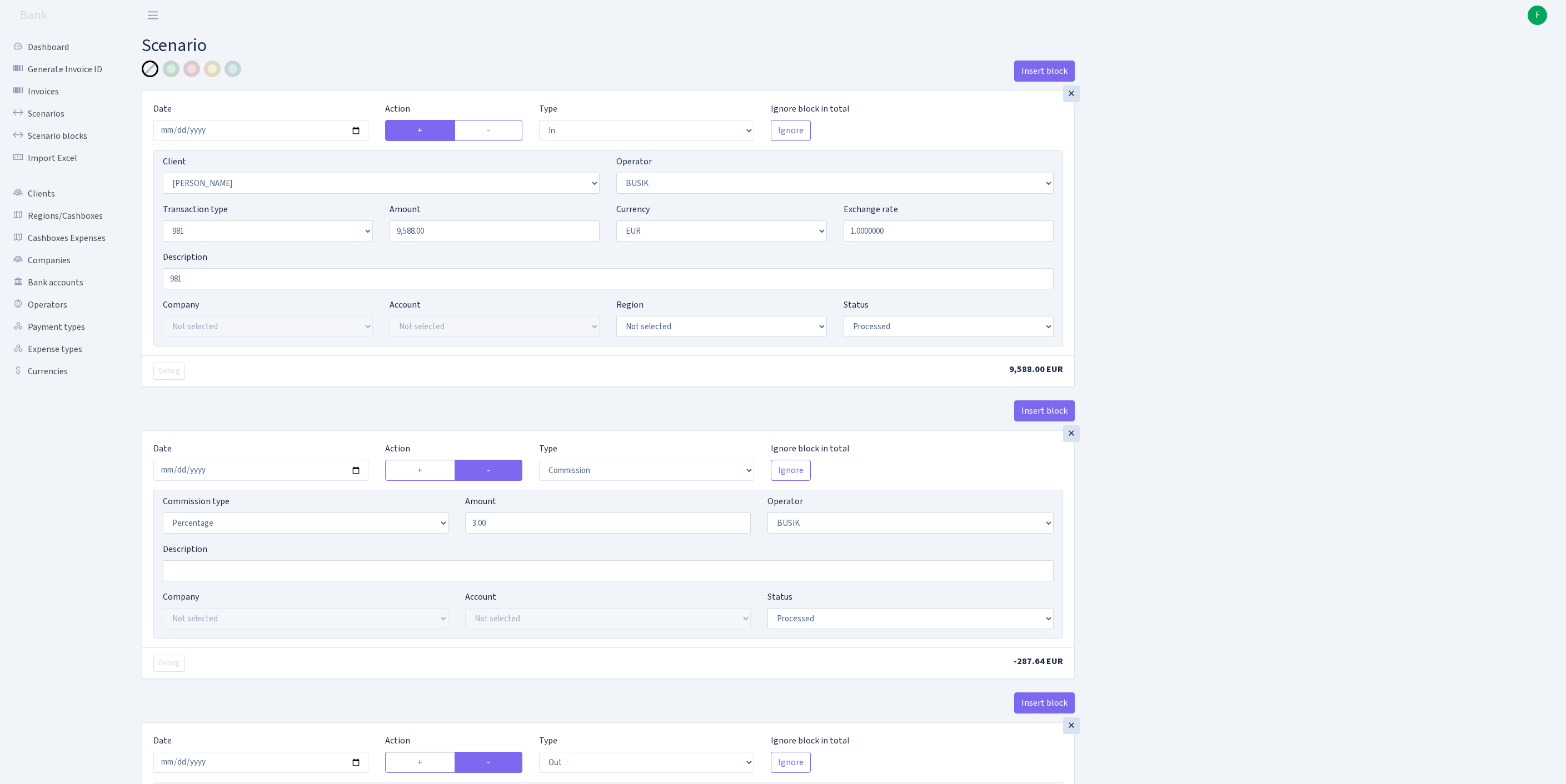
select select "in"
select select "3305"
select select "4"
select select "8"
select select "1"
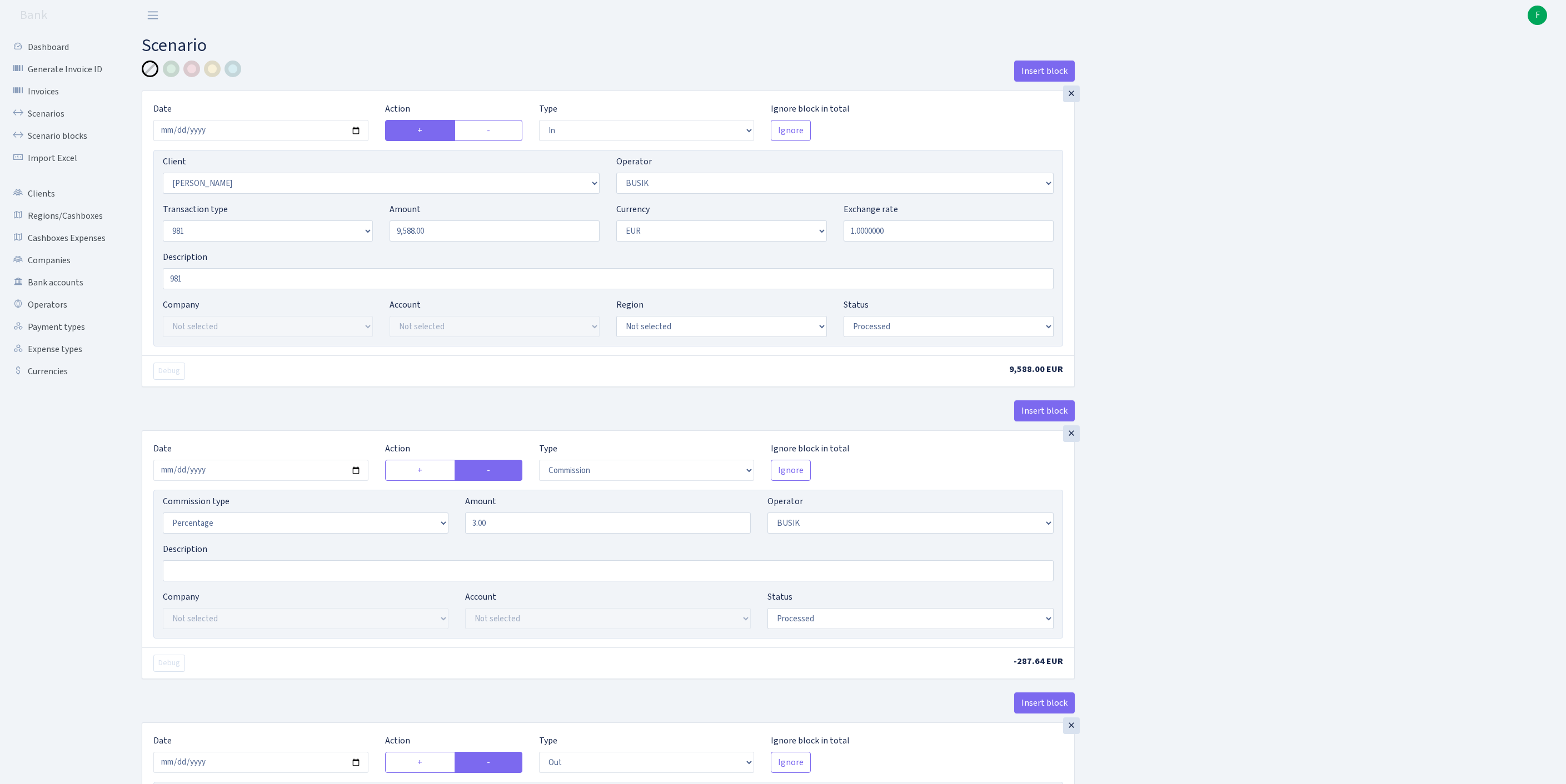
select select "processed"
select select "commission"
select select "4"
select select "processed"
select select "out"
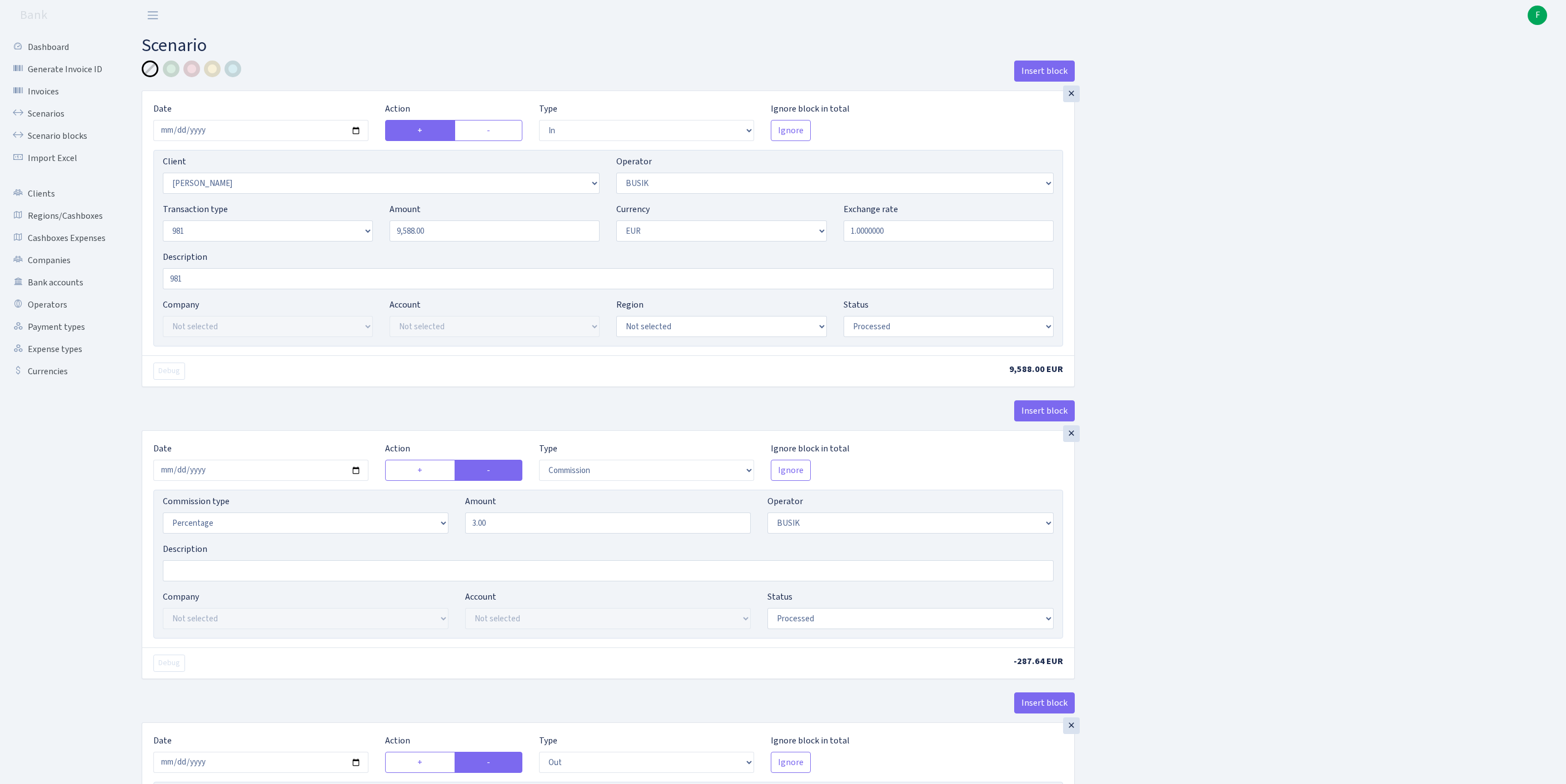
select select "3139"
select select "61"
select select "8"
select select "1"
select select "processed"
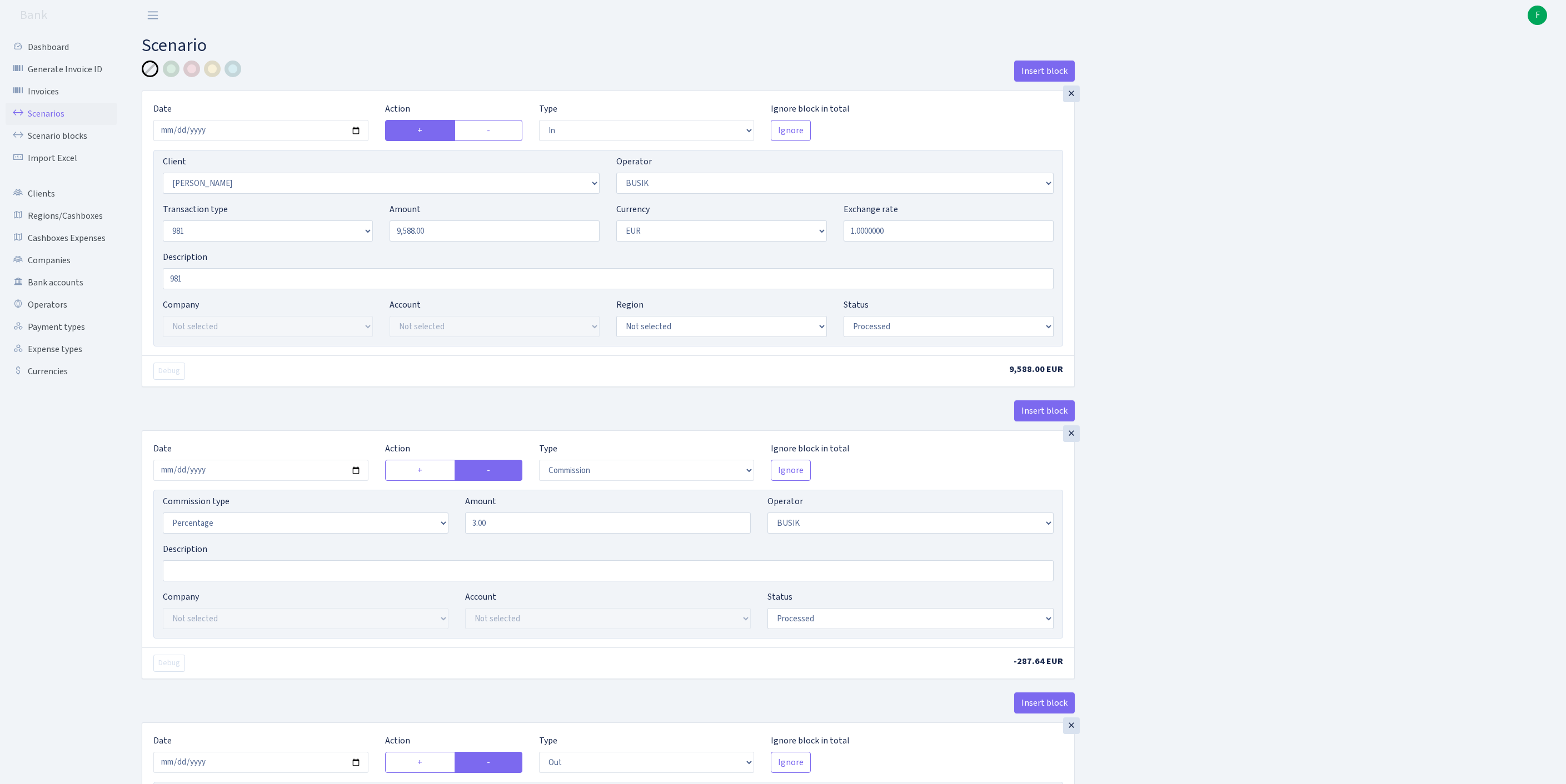
click at [48, 123] on link "Scenarios" at bounding box center [61, 114] width 111 height 22
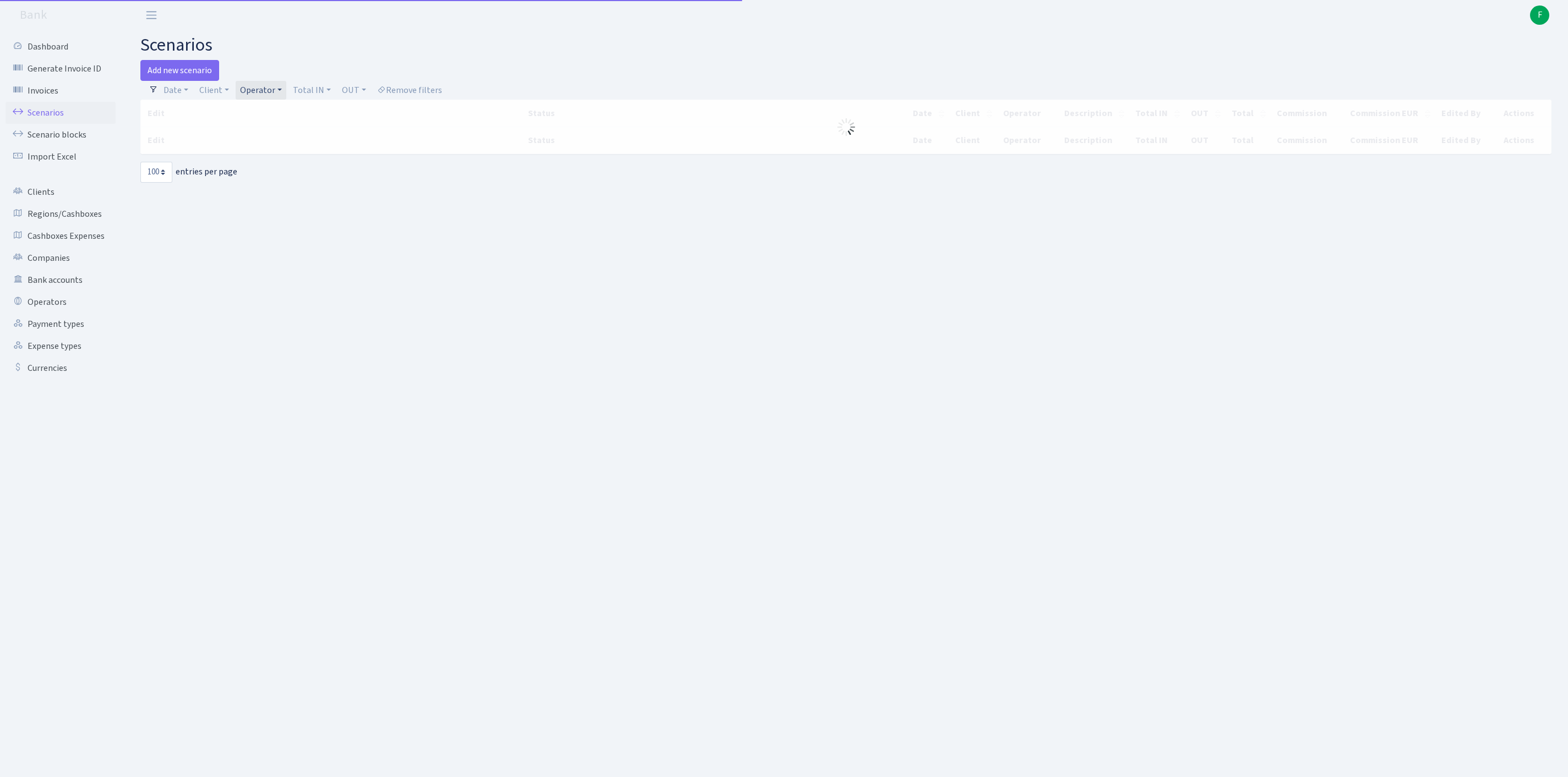
select select "100"
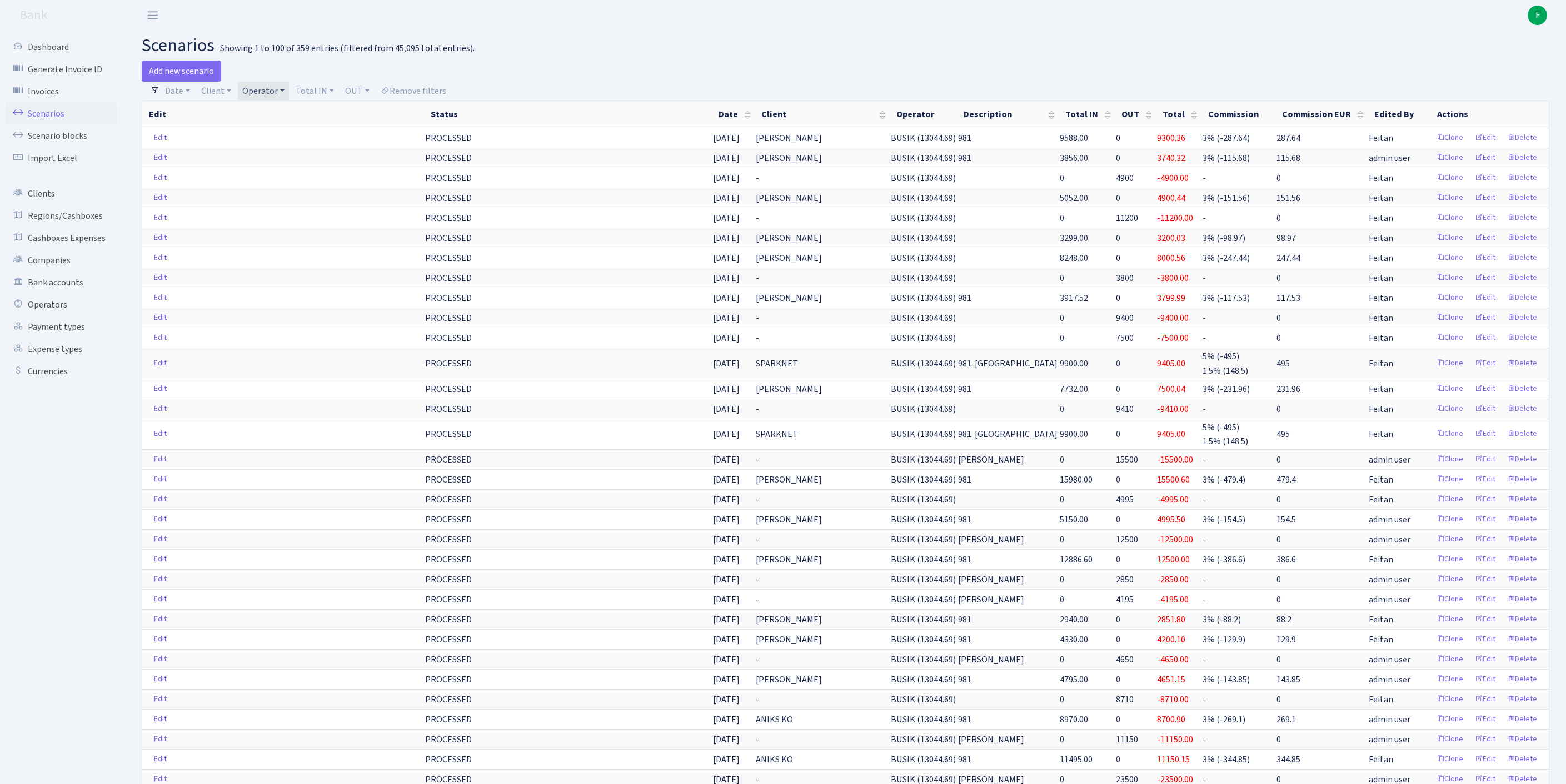
click at [289, 96] on link "Operator" at bounding box center [264, 91] width 51 height 19
click at [287, 139] on input "search" at bounding box center [288, 131] width 93 height 17
type input "krivu"
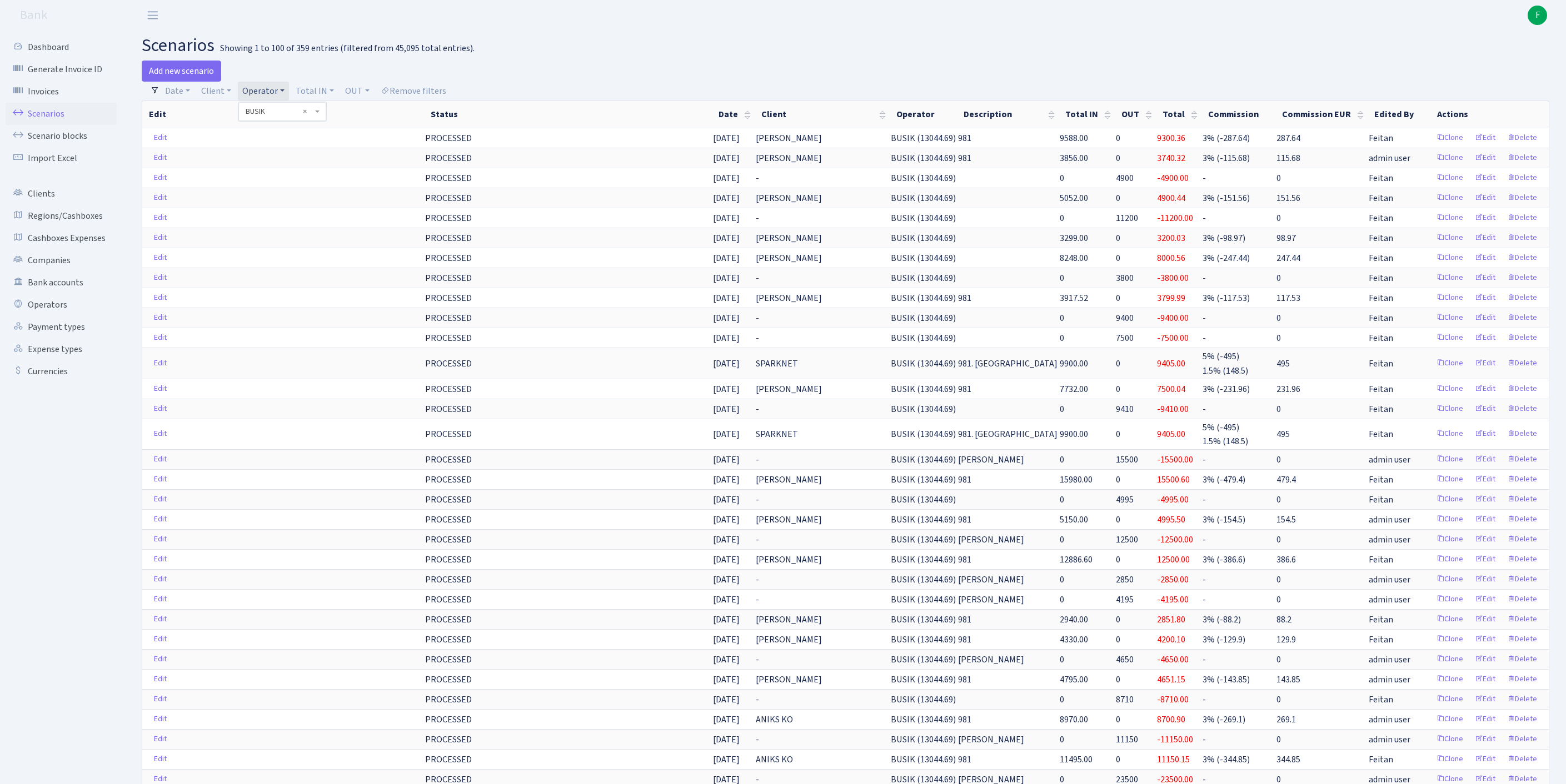
click at [313, 117] on span "× BUSIK" at bounding box center [278, 112] width 66 height 11
click at [289, 94] on link "Operator" at bounding box center [264, 91] width 51 height 19
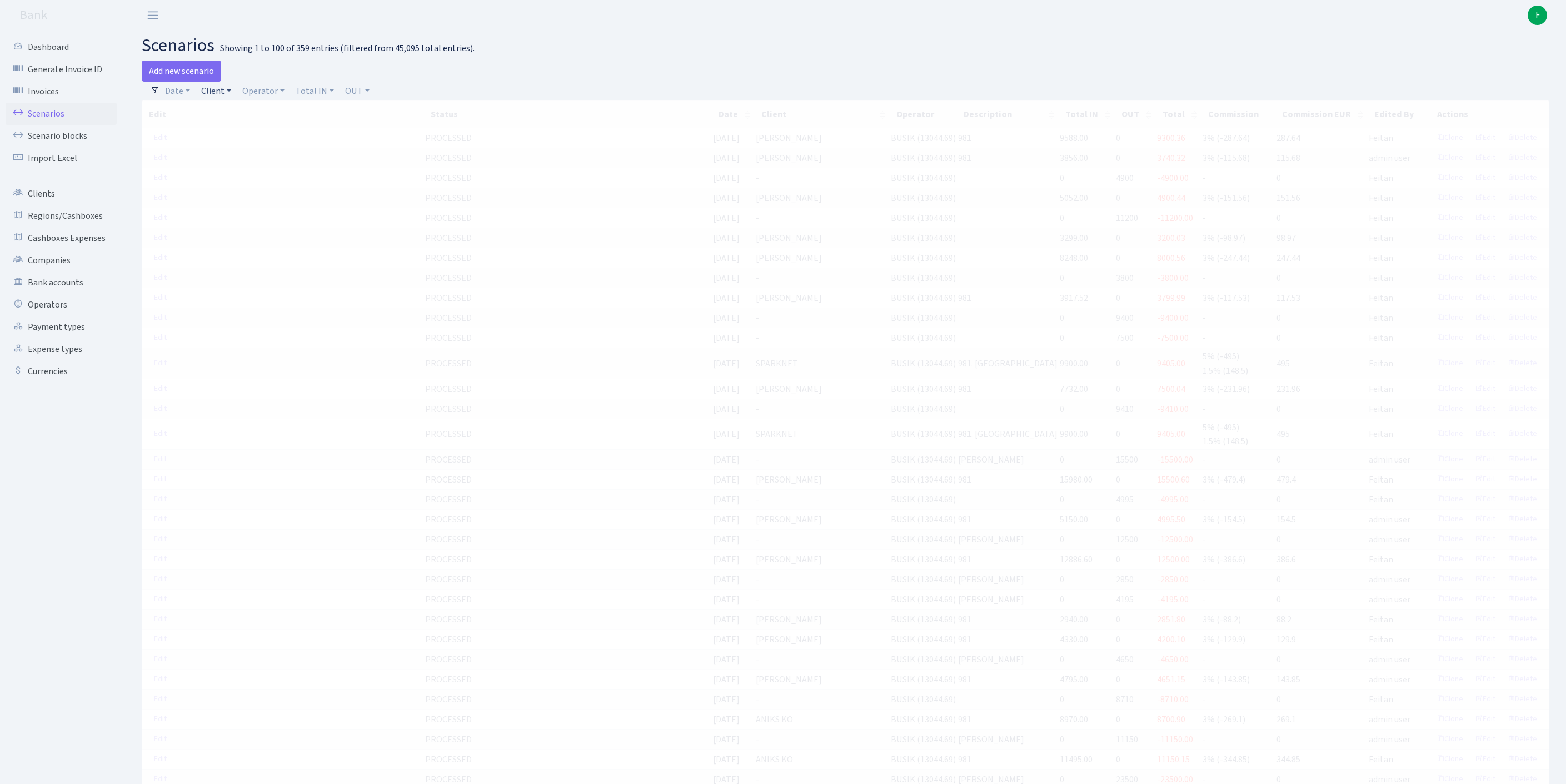
click at [228, 96] on link "Client" at bounding box center [215, 91] width 39 height 19
click at [224, 139] on input "search" at bounding box center [247, 131] width 93 height 17
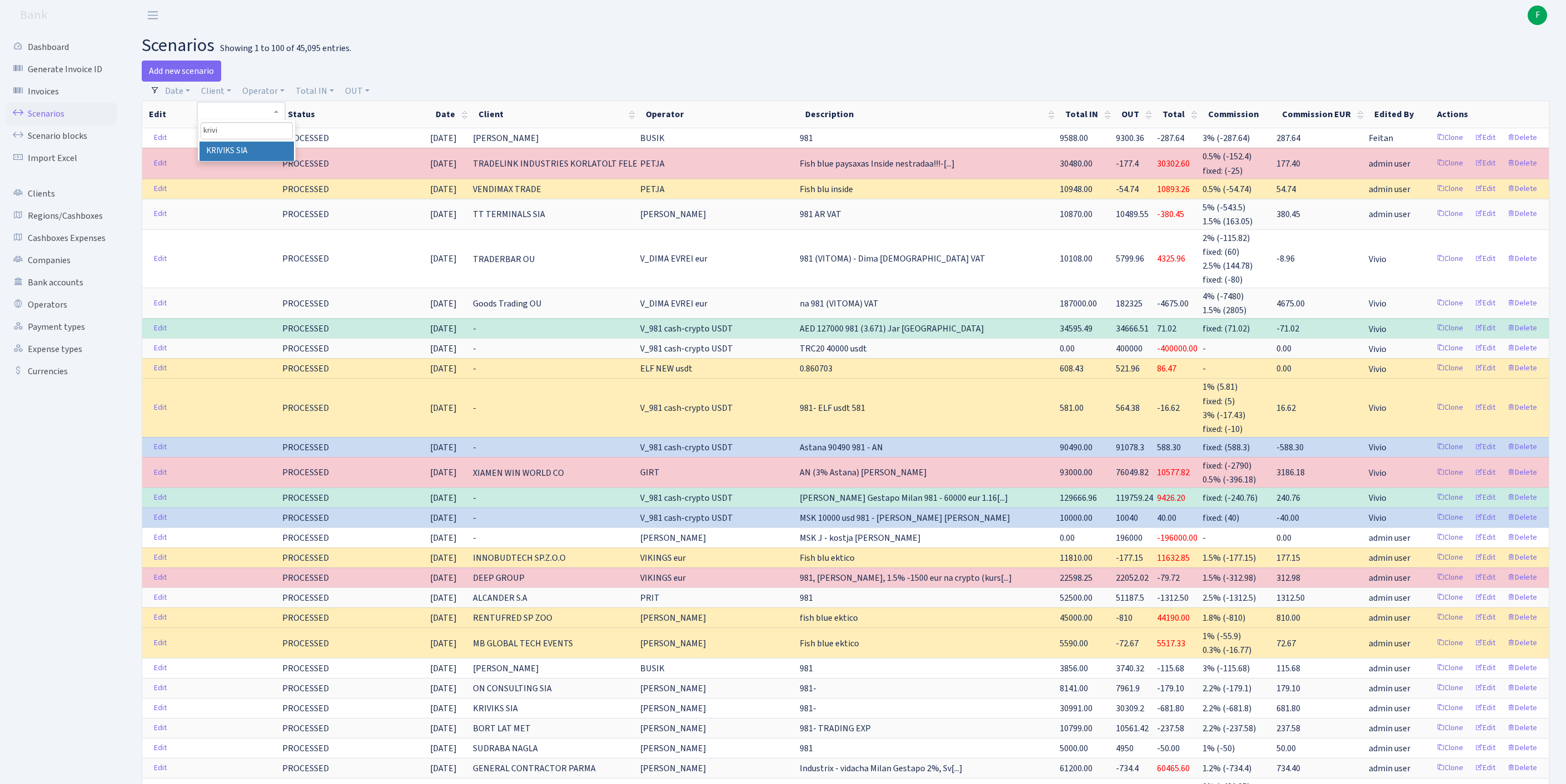
type input "krivik"
click at [264, 161] on li "KRIVIKS SIA" at bounding box center [247, 151] width 95 height 19
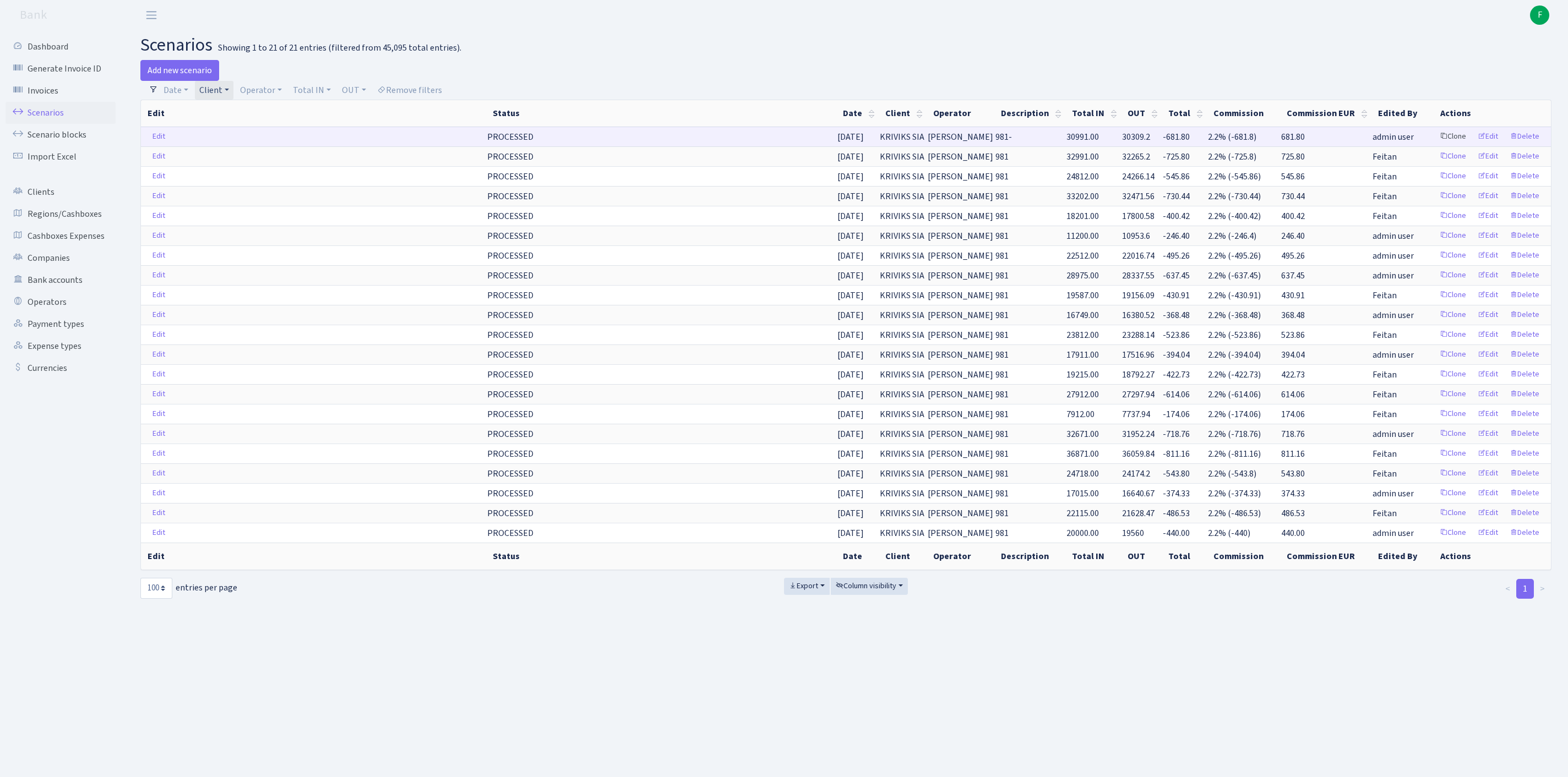
click at [1435, 145] on link "Clone" at bounding box center [1453, 136] width 36 height 17
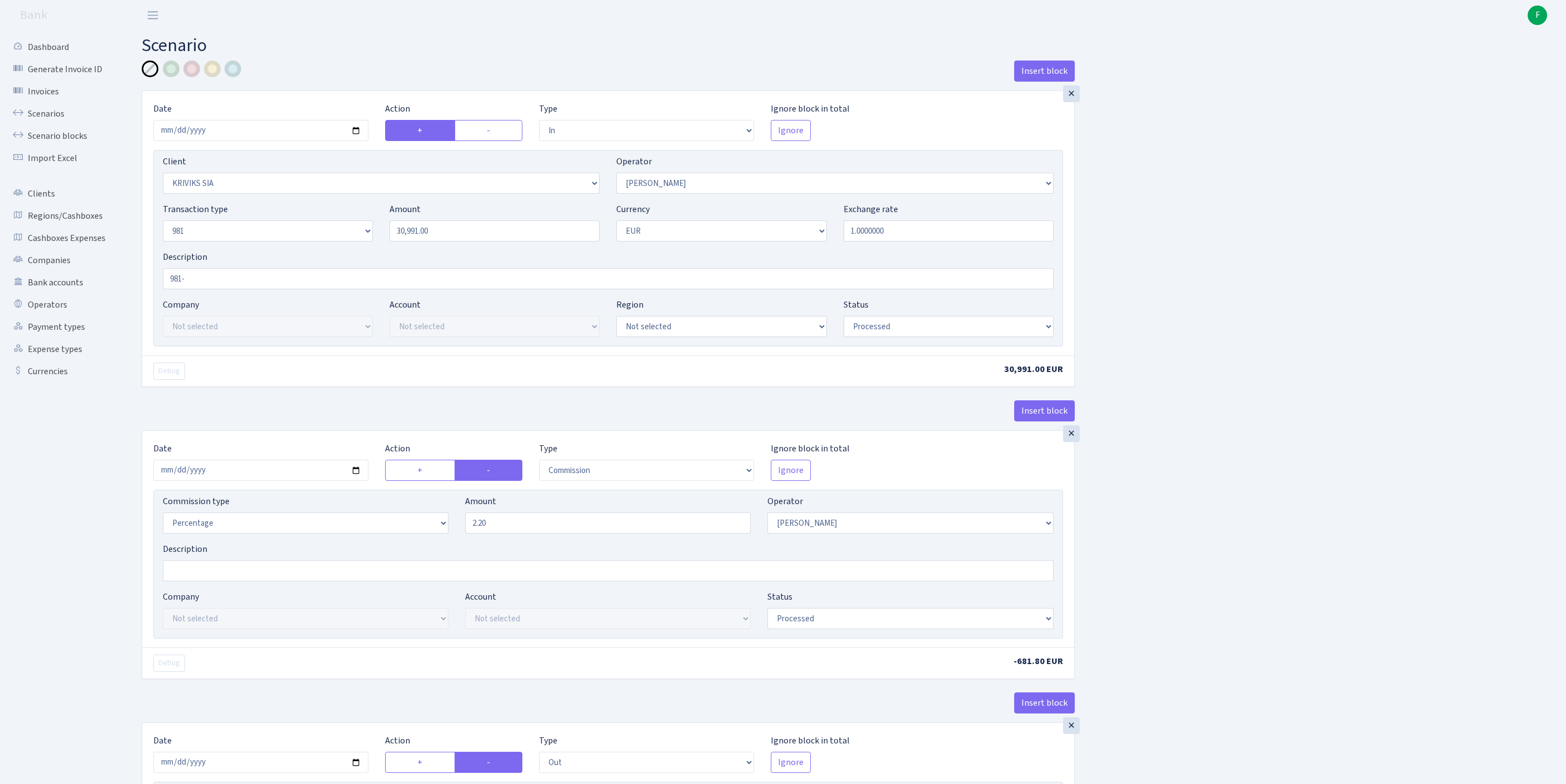
select select "in"
select select "3131"
select select "14"
select select "8"
select select "1"
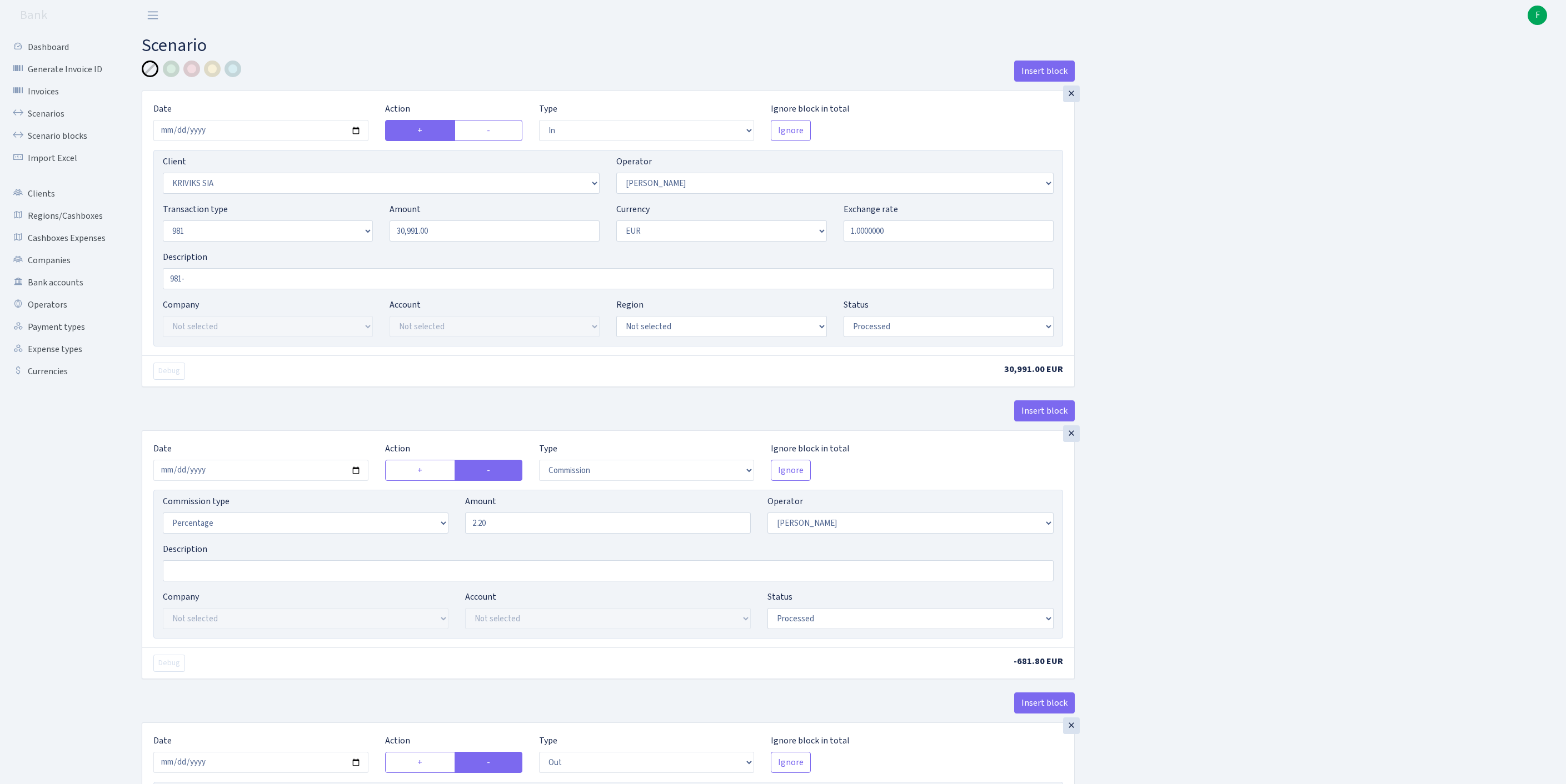
select select "processed"
select select "commission"
select select "14"
select select "processed"
select select "out"
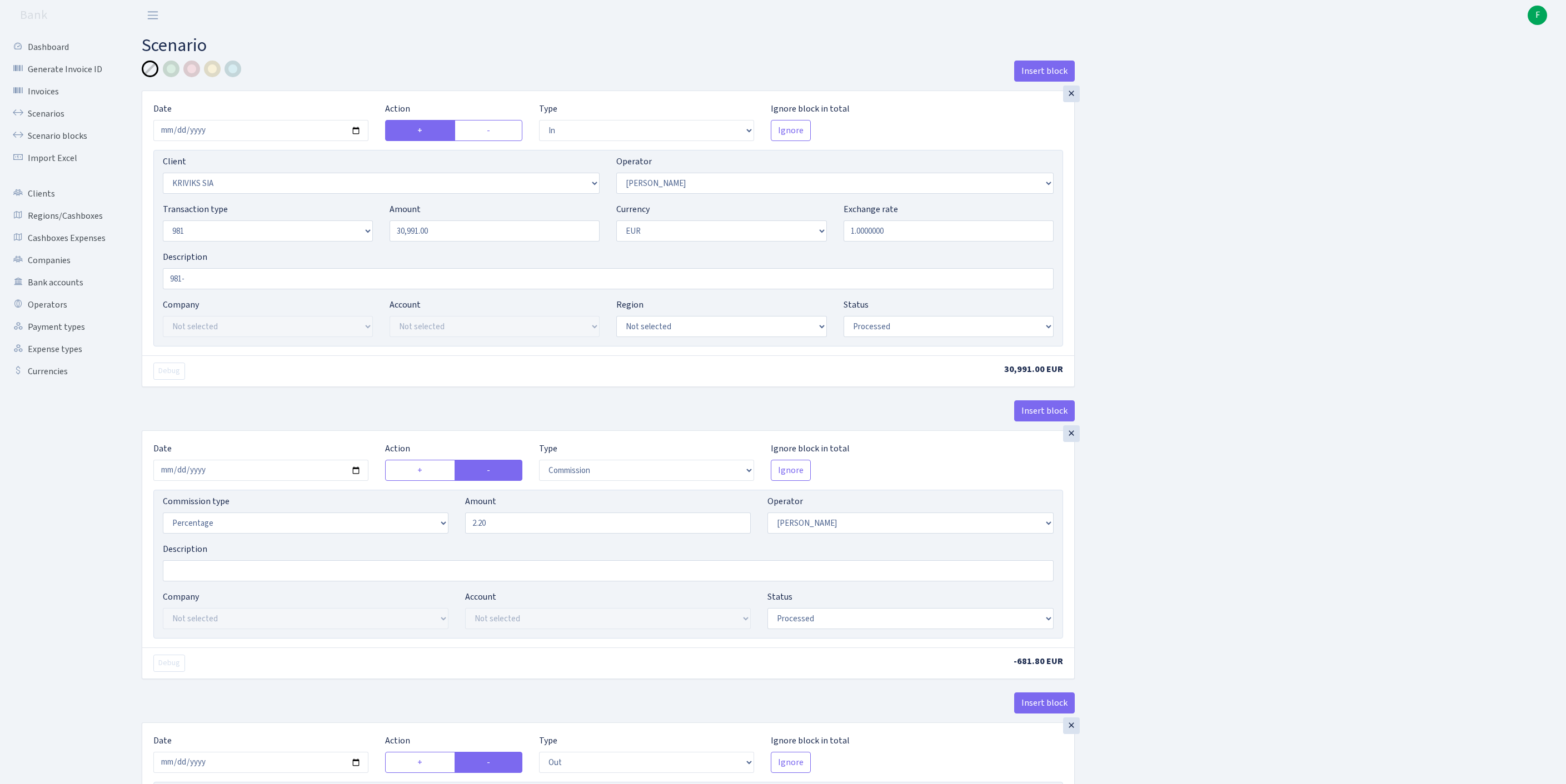
select select "2129"
select select "61"
select select "8"
select select "1"
select select "processed"
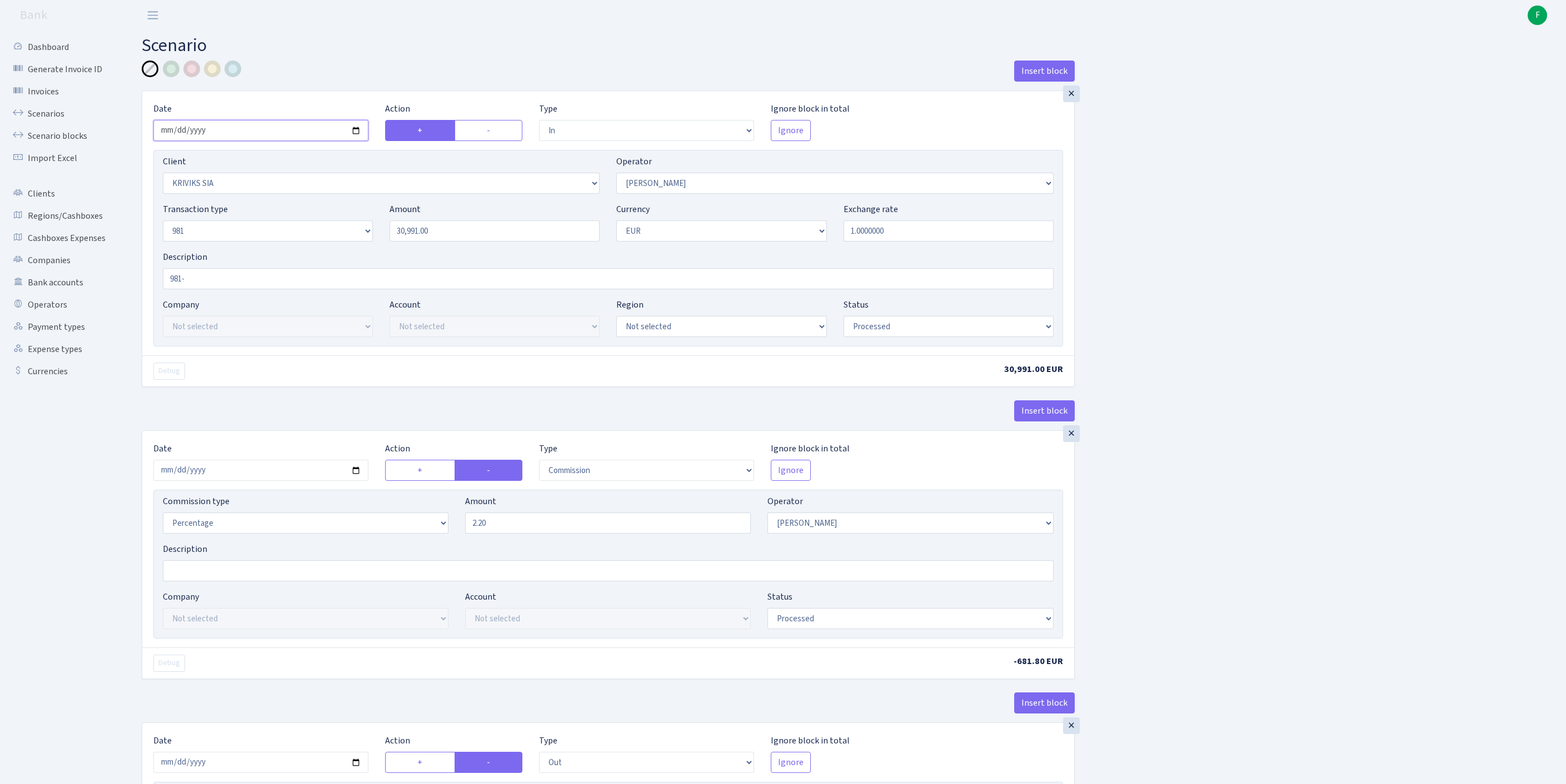
click at [266, 134] on input "2025-10-08" at bounding box center [261, 130] width 215 height 21
type input "[DATE]"
drag, startPoint x: 457, startPoint y: 254, endPoint x: 371, endPoint y: 250, distance: 86.1
click at [371, 250] on div "Transaction type Not selected 981 ELF FISH crypto GIRT IVO dekl MM-BALTIC eur U…" at bounding box center [608, 226] width 907 height 48
paste input "799"
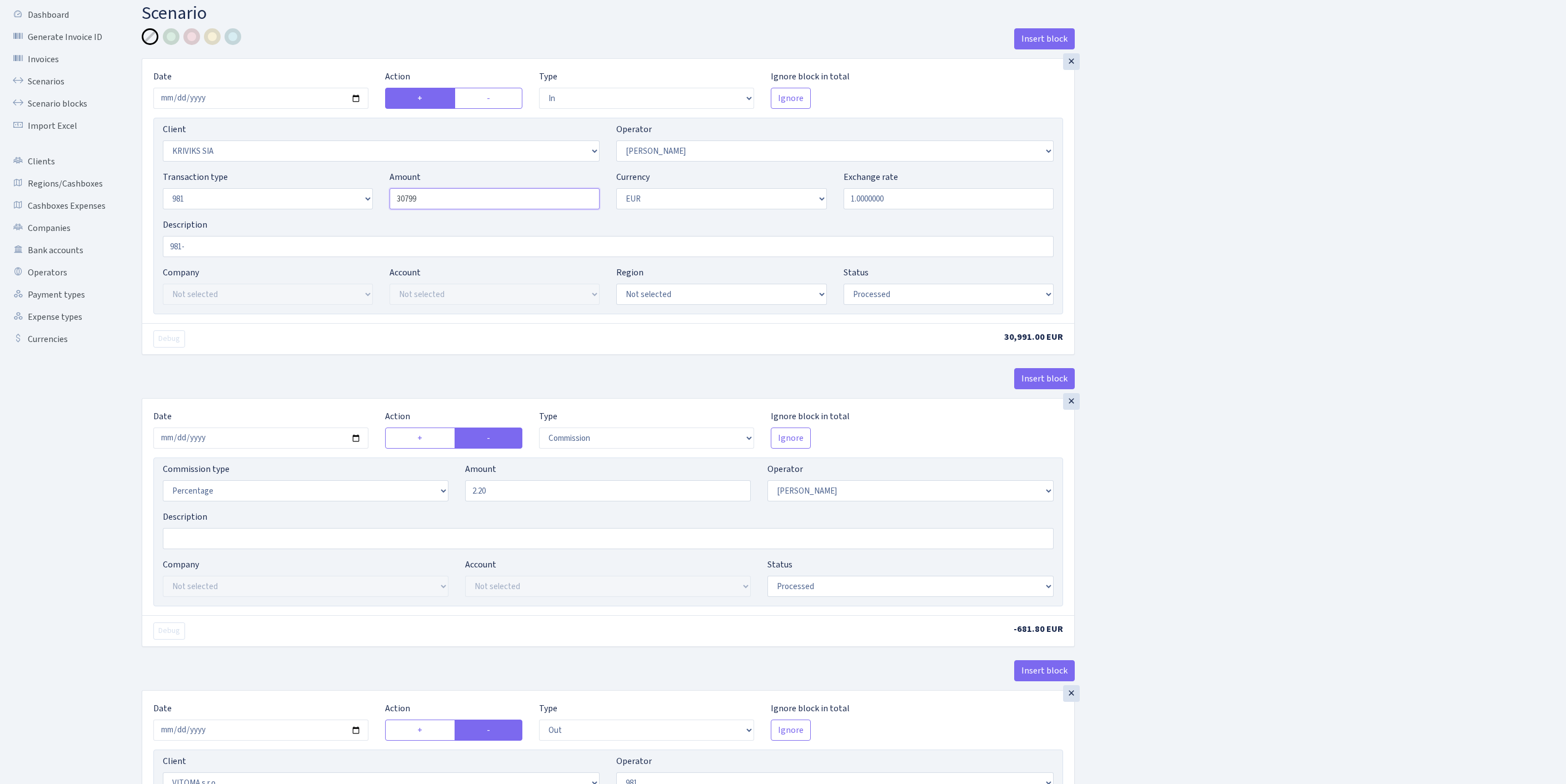
scroll to position [218, 0]
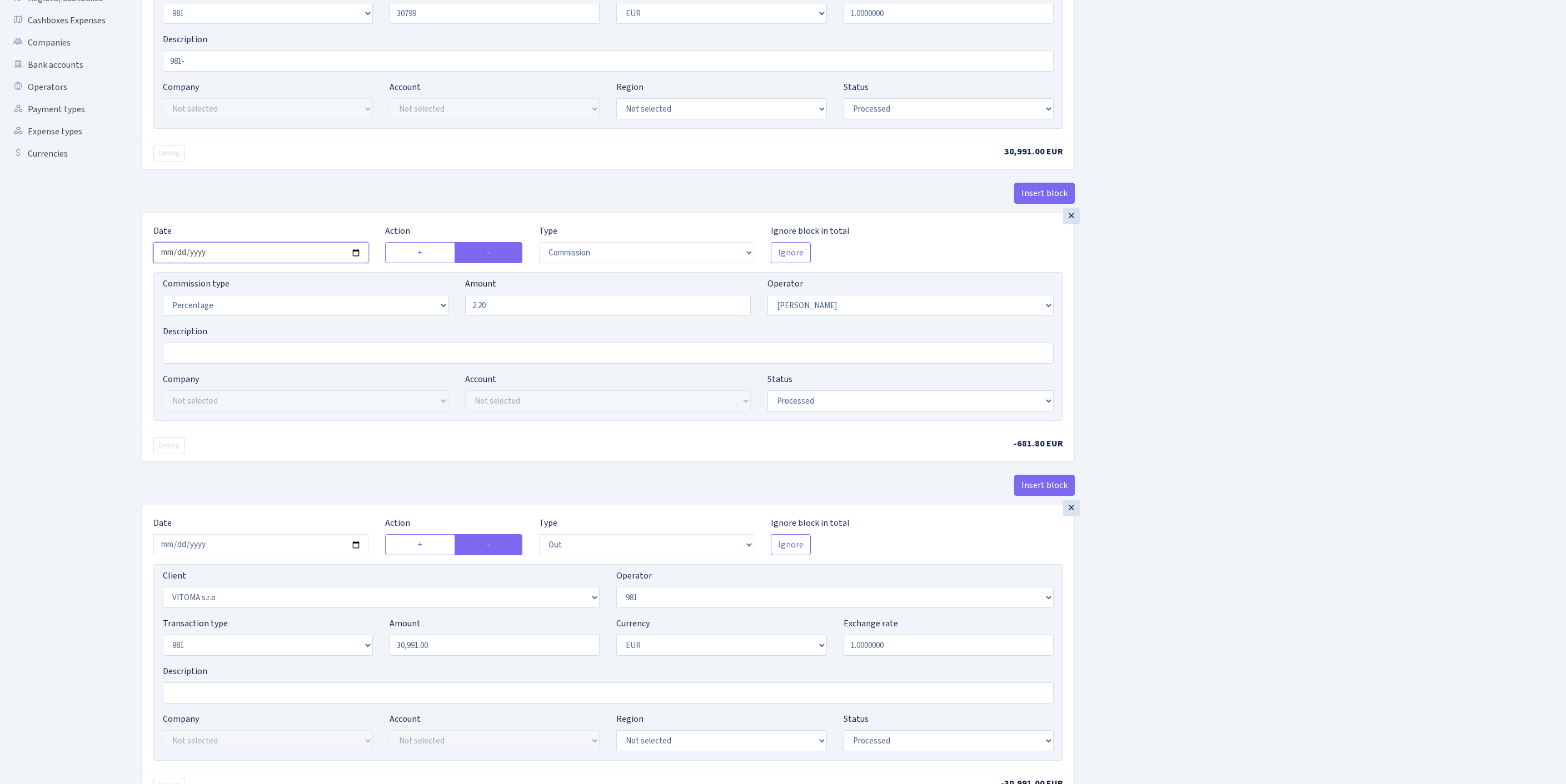
type input "30,799.00"
click at [305, 263] on input "2025-10-08" at bounding box center [261, 253] width 215 height 21
type input "[DATE]"
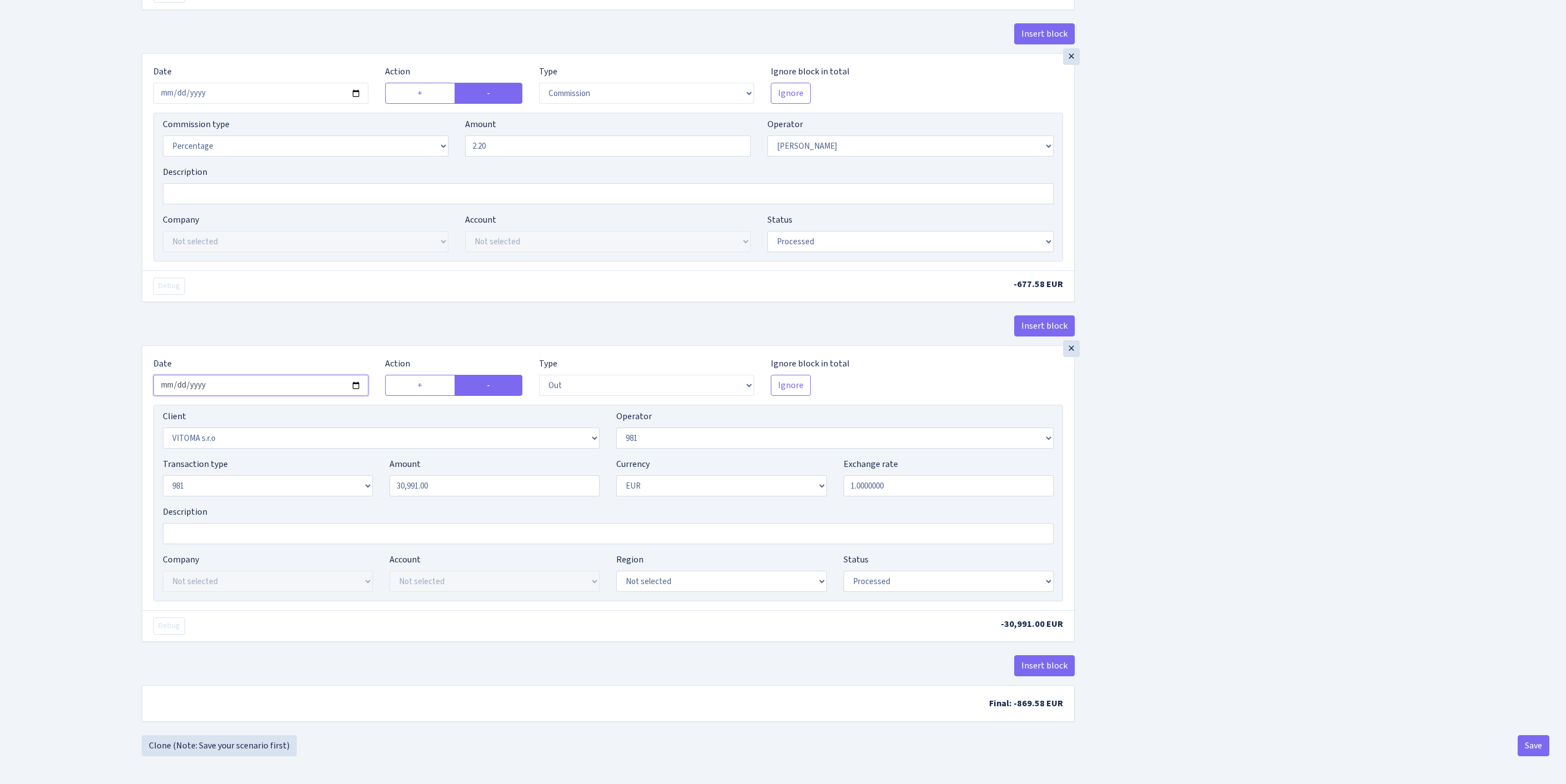
click at [300, 375] on input "2025-10-08" at bounding box center [261, 385] width 215 height 21
type input "[DATE]"
drag, startPoint x: 457, startPoint y: 448, endPoint x: 358, endPoint y: 440, distance: 99.3
click at [358, 458] on div "Transaction type Not selected 981 ELF FISH crypto GIRT IVO dekl MM-BALTIC eur U…" at bounding box center [608, 481] width 907 height 48
paste input "799"
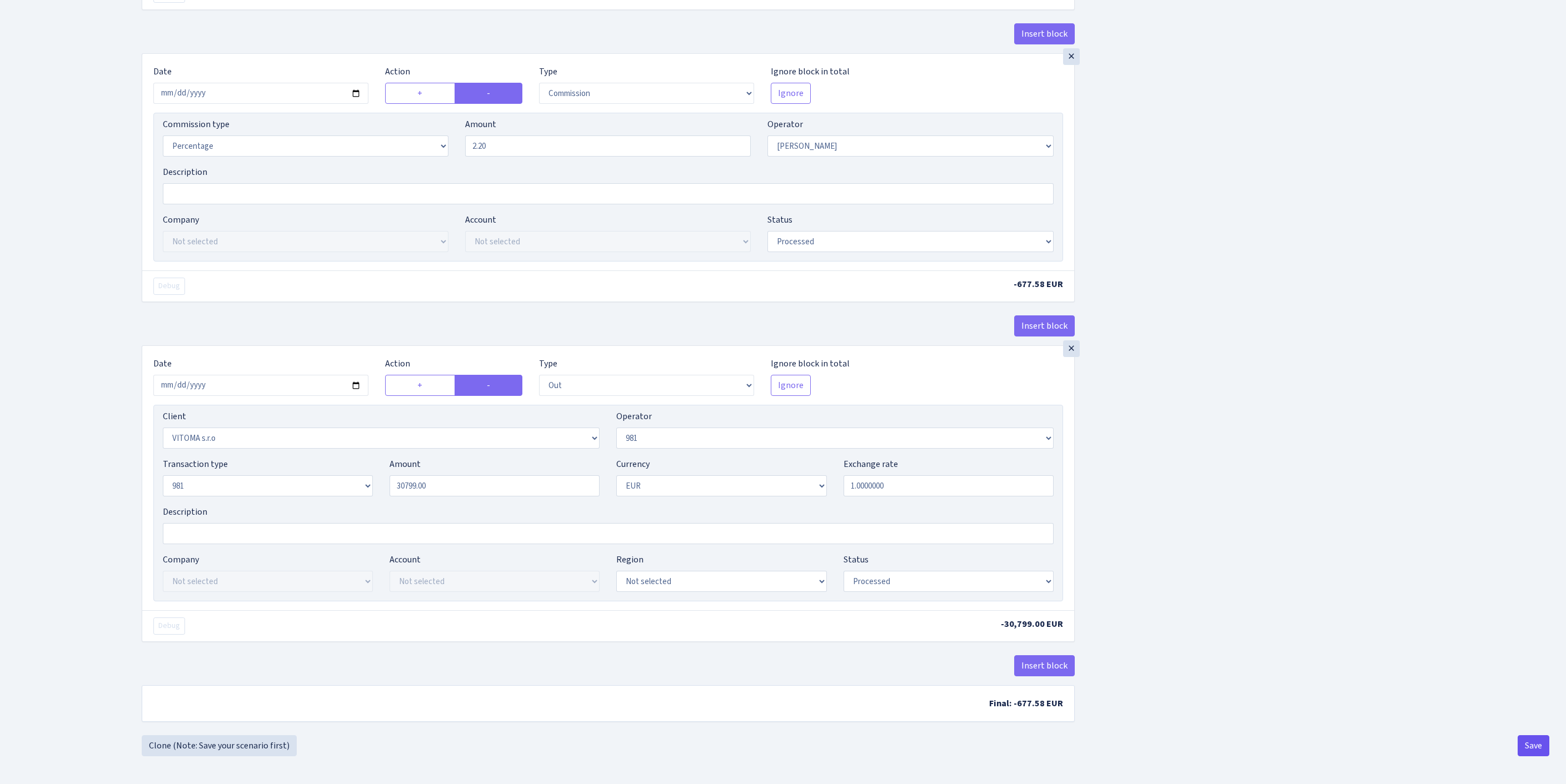
type input "30,799.00"
click at [1531, 752] on button "Save" at bounding box center [1533, 746] width 32 height 21
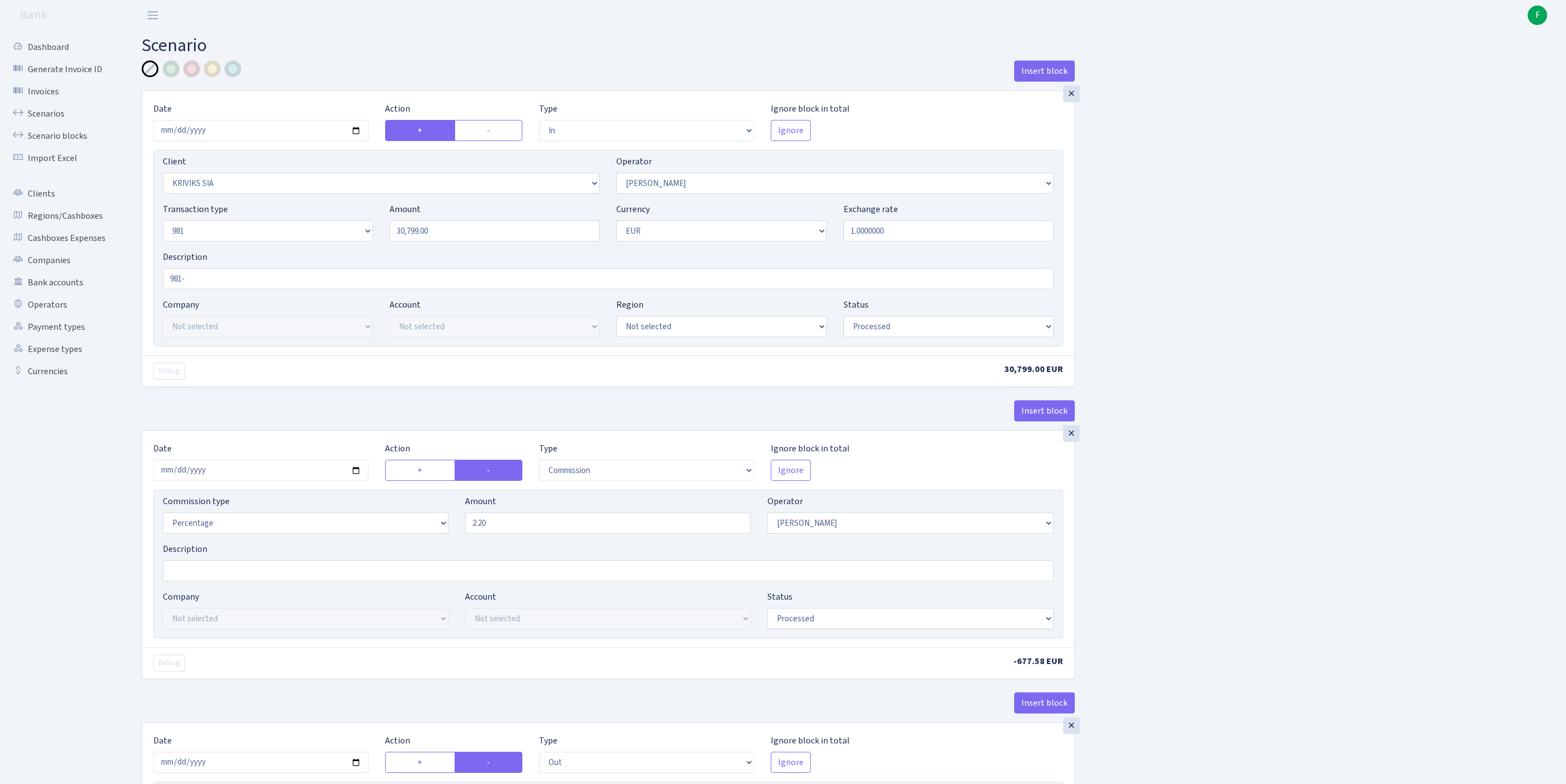
select select "in"
select select "3131"
select select "14"
select select "8"
select select "1"
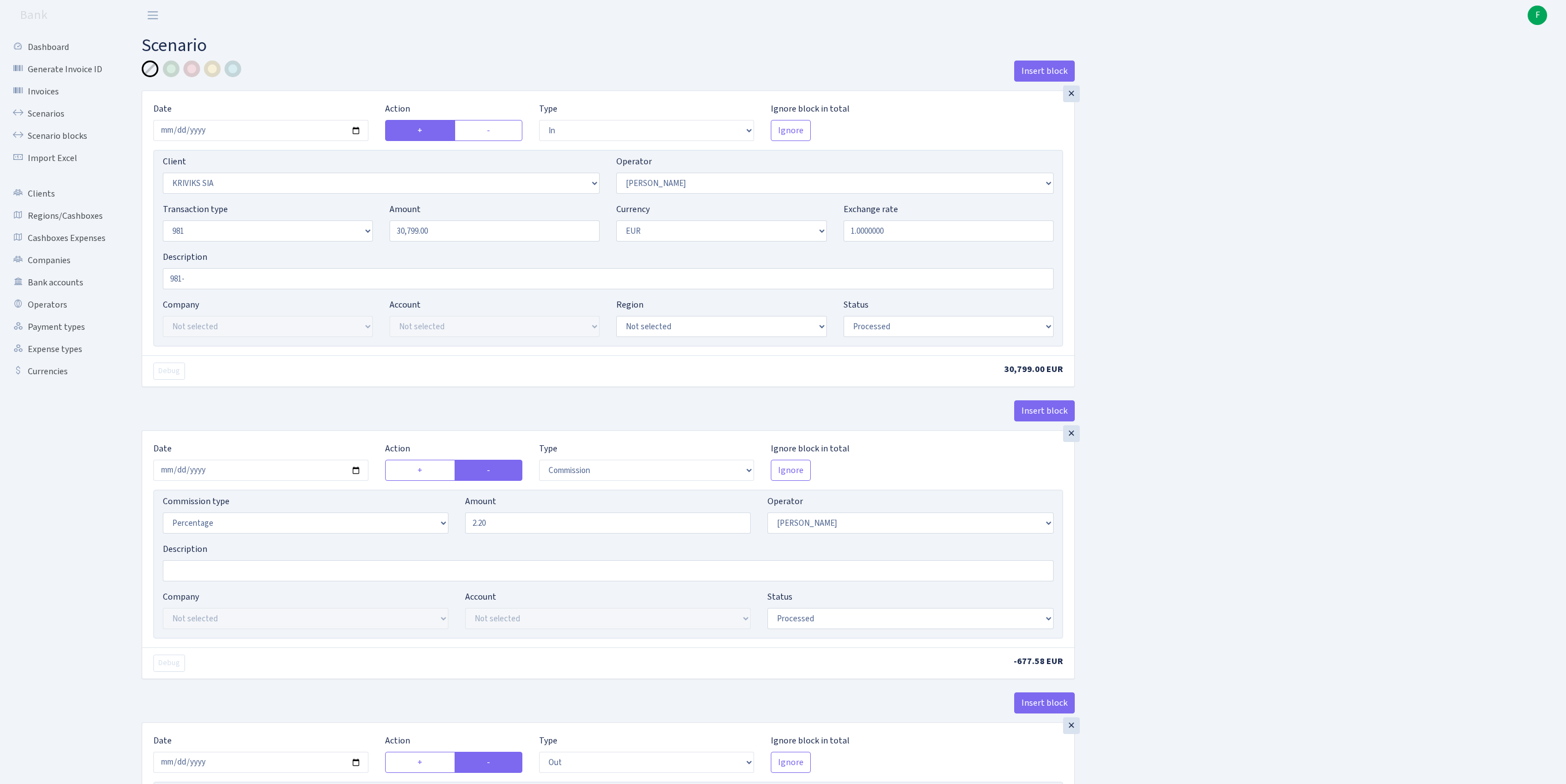
select select "processed"
select select "commission"
select select "14"
select select "processed"
select select "out"
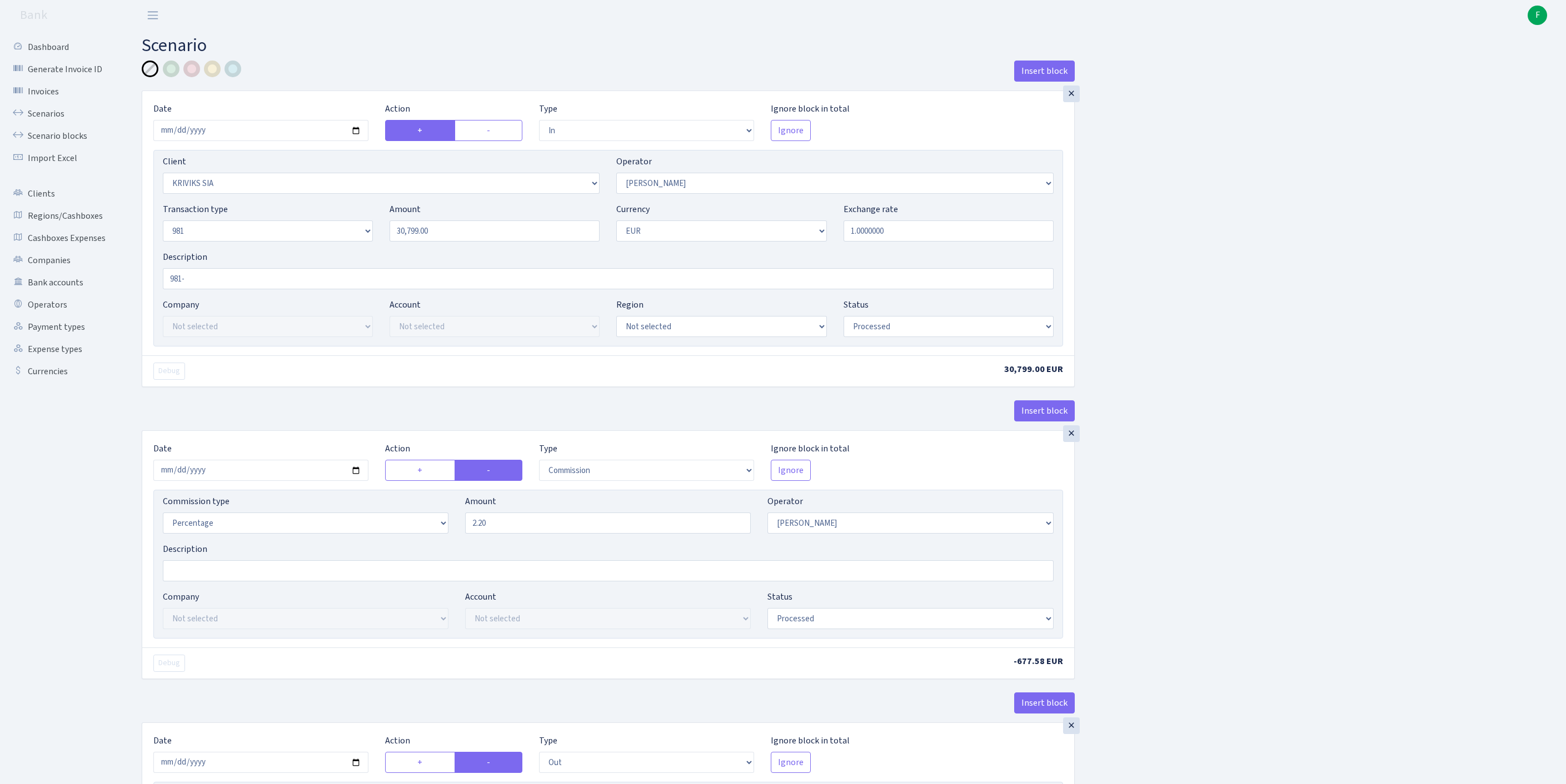
select select "2129"
select select "61"
select select "8"
select select "1"
select select "processed"
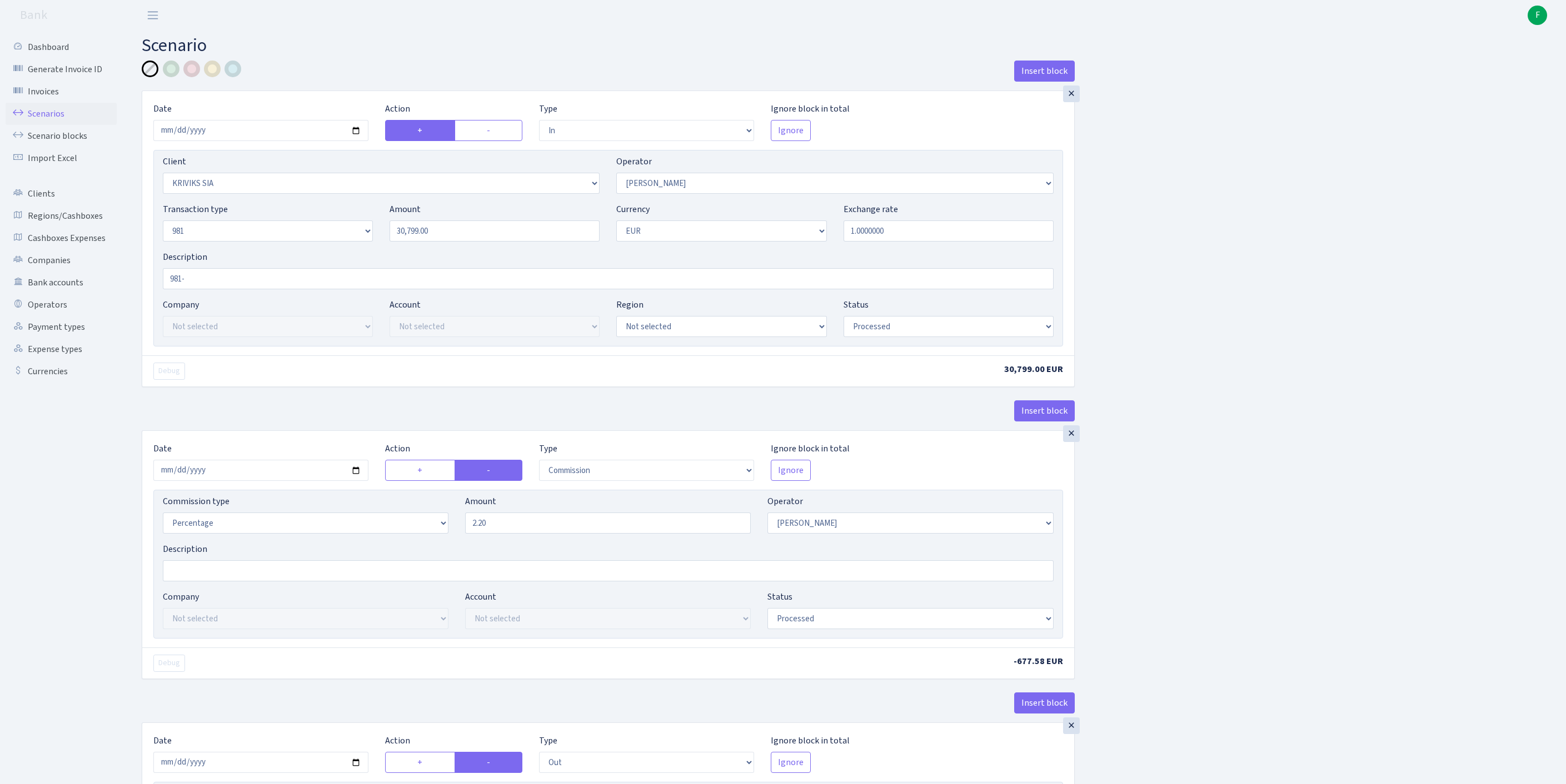
click at [49, 120] on link "Scenarios" at bounding box center [61, 114] width 111 height 22
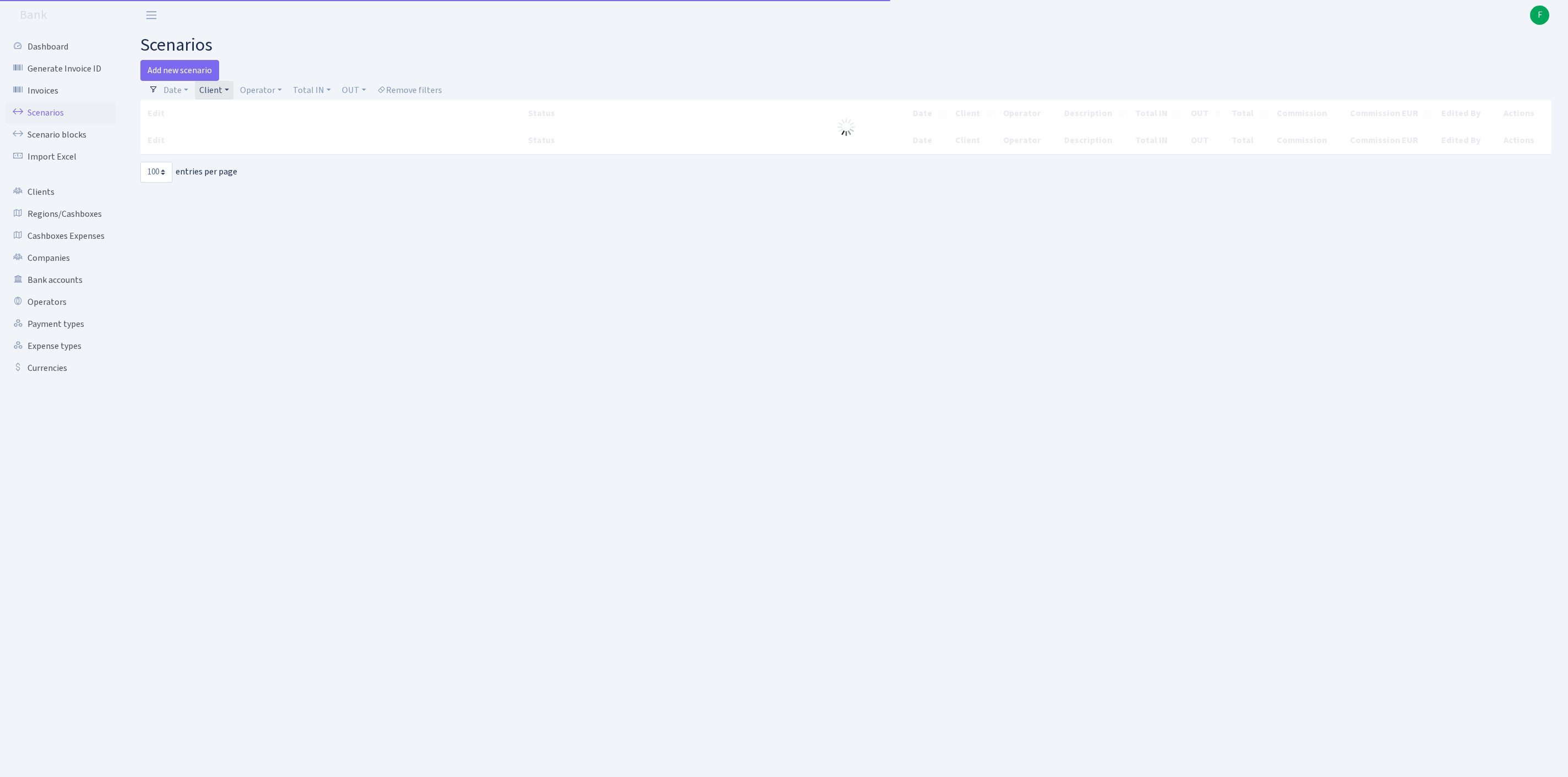
select select "100"
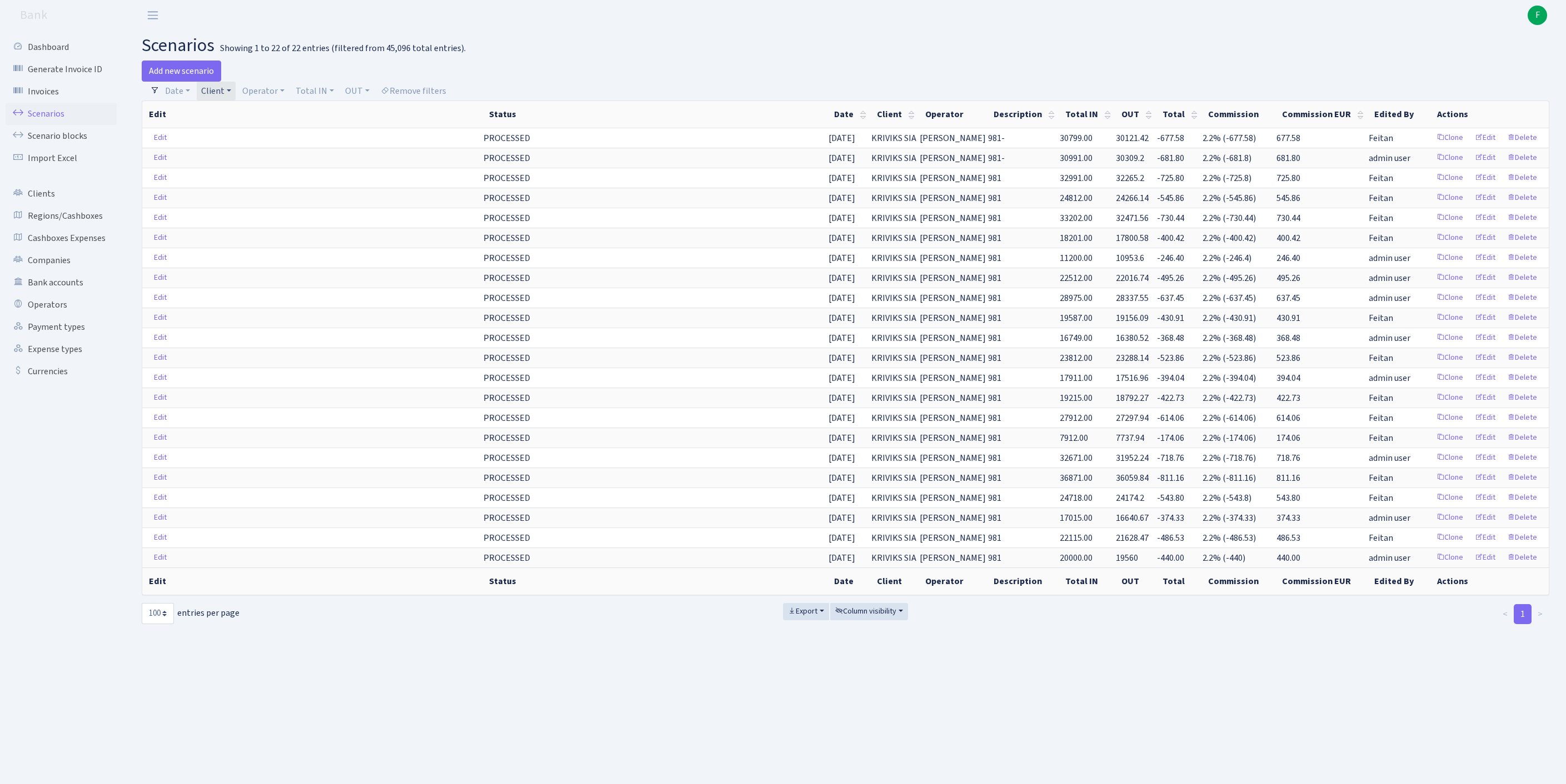
click at [235, 94] on link "Client" at bounding box center [215, 91] width 39 height 19
click at [240, 136] on input "search" at bounding box center [247, 131] width 93 height 17
type input "western"
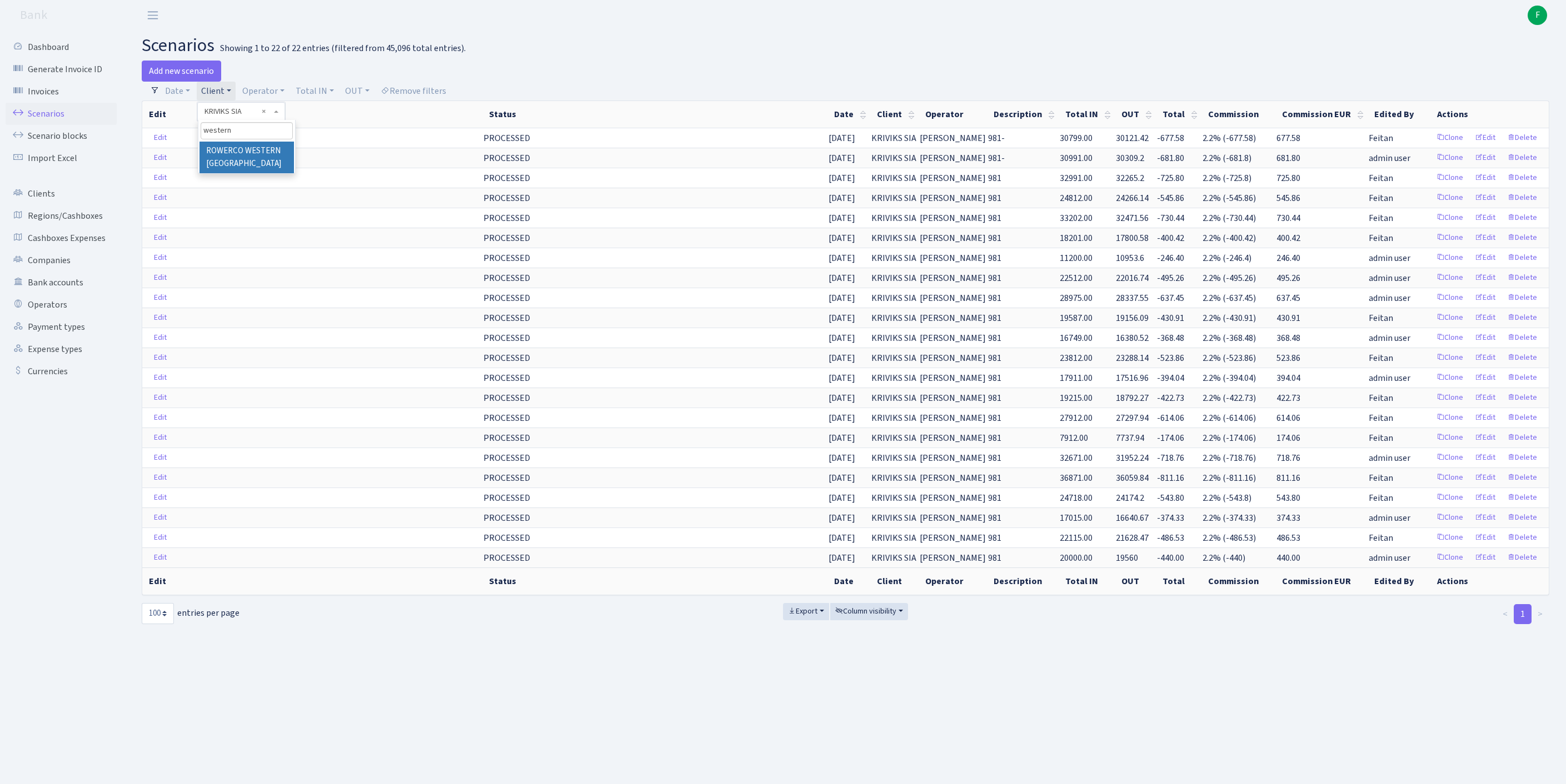
click at [240, 164] on li "ROWERCO WESTERN [GEOGRAPHIC_DATA]" at bounding box center [247, 157] width 95 height 32
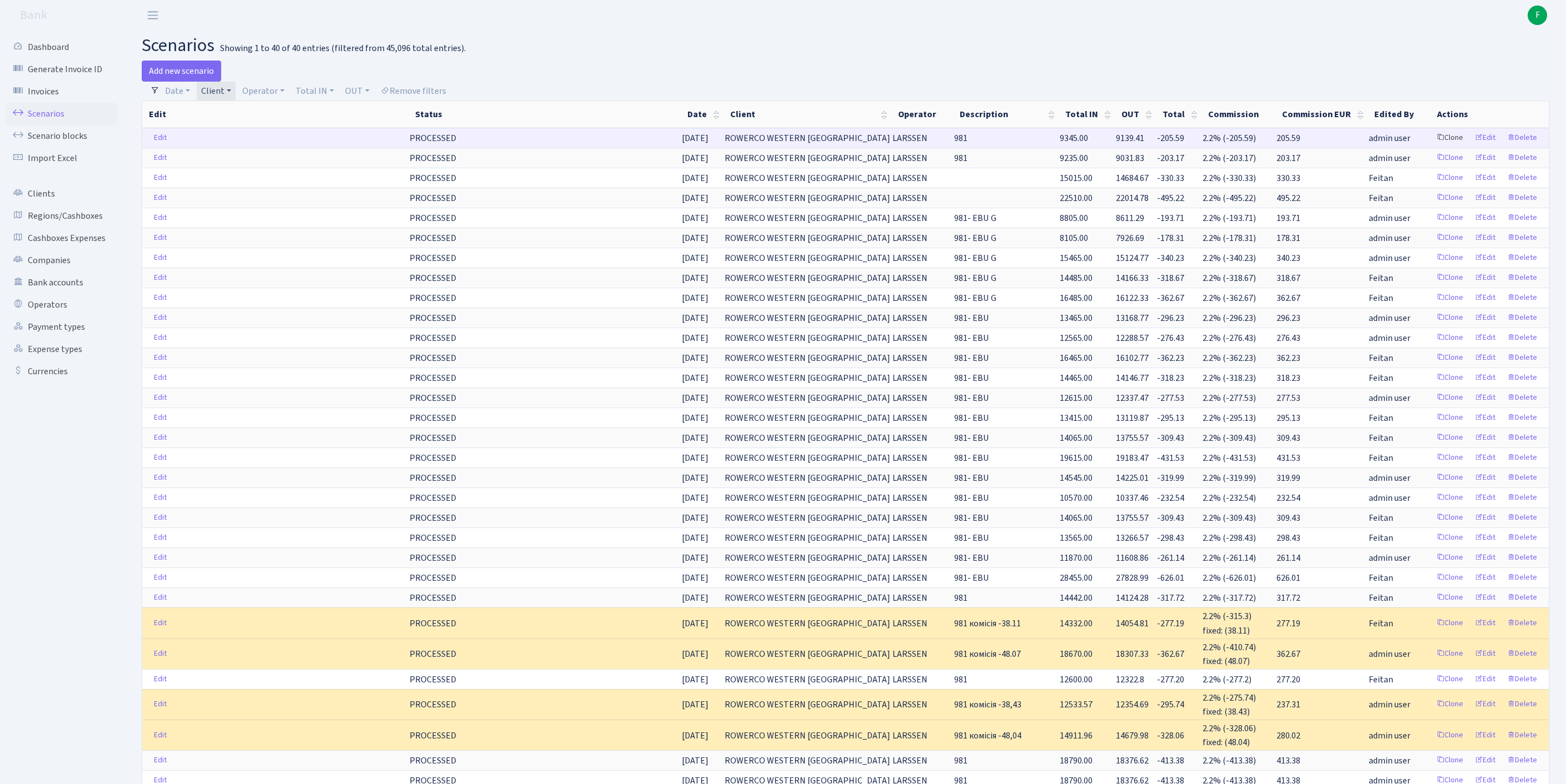
click at [1431, 146] on link "Clone" at bounding box center [1450, 137] width 36 height 17
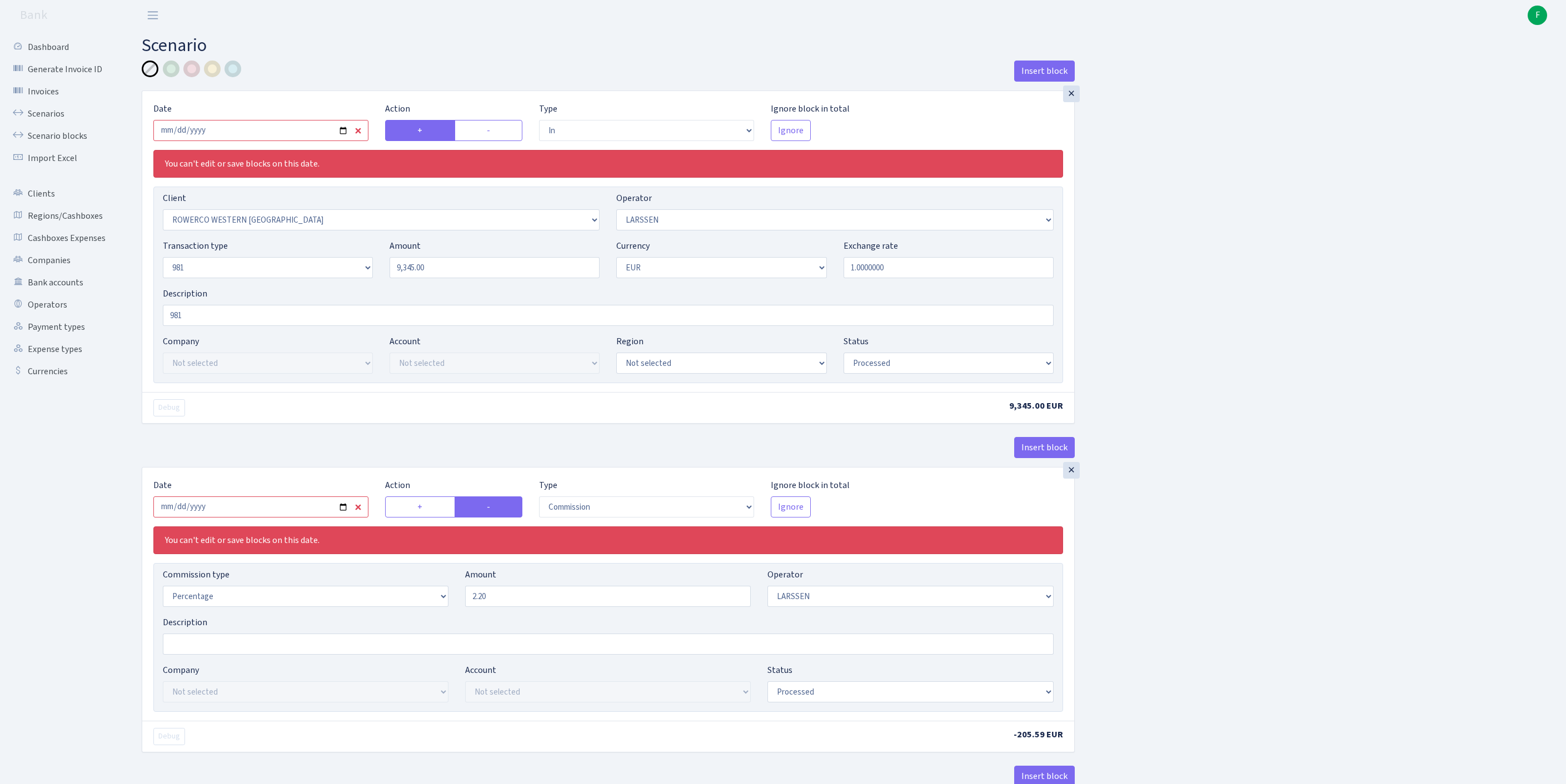
select select "in"
select select "2819"
select select "36"
select select "8"
select select "1"
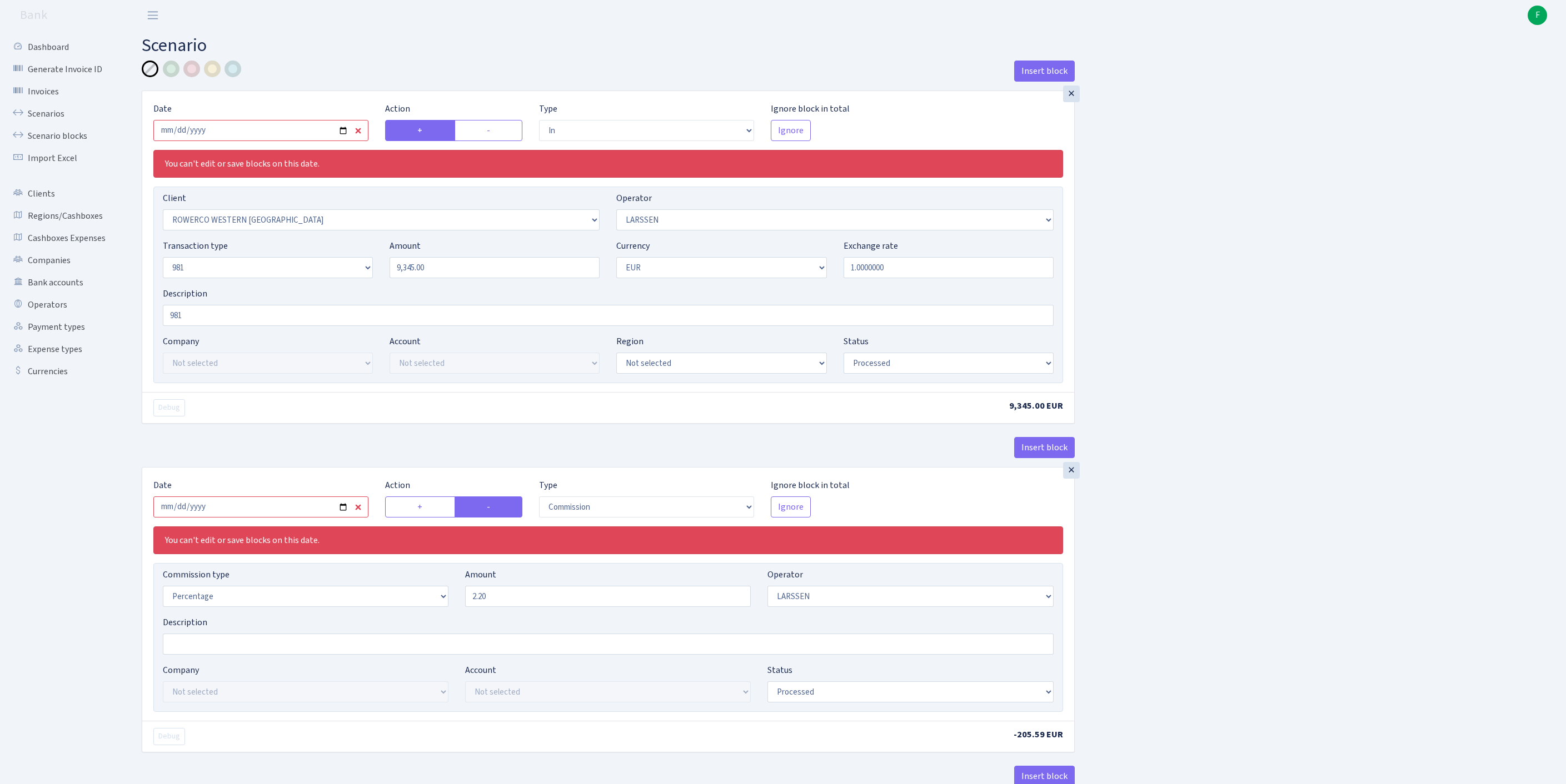
select select "processed"
select select "commission"
select select "36"
select select "processed"
select select "out"
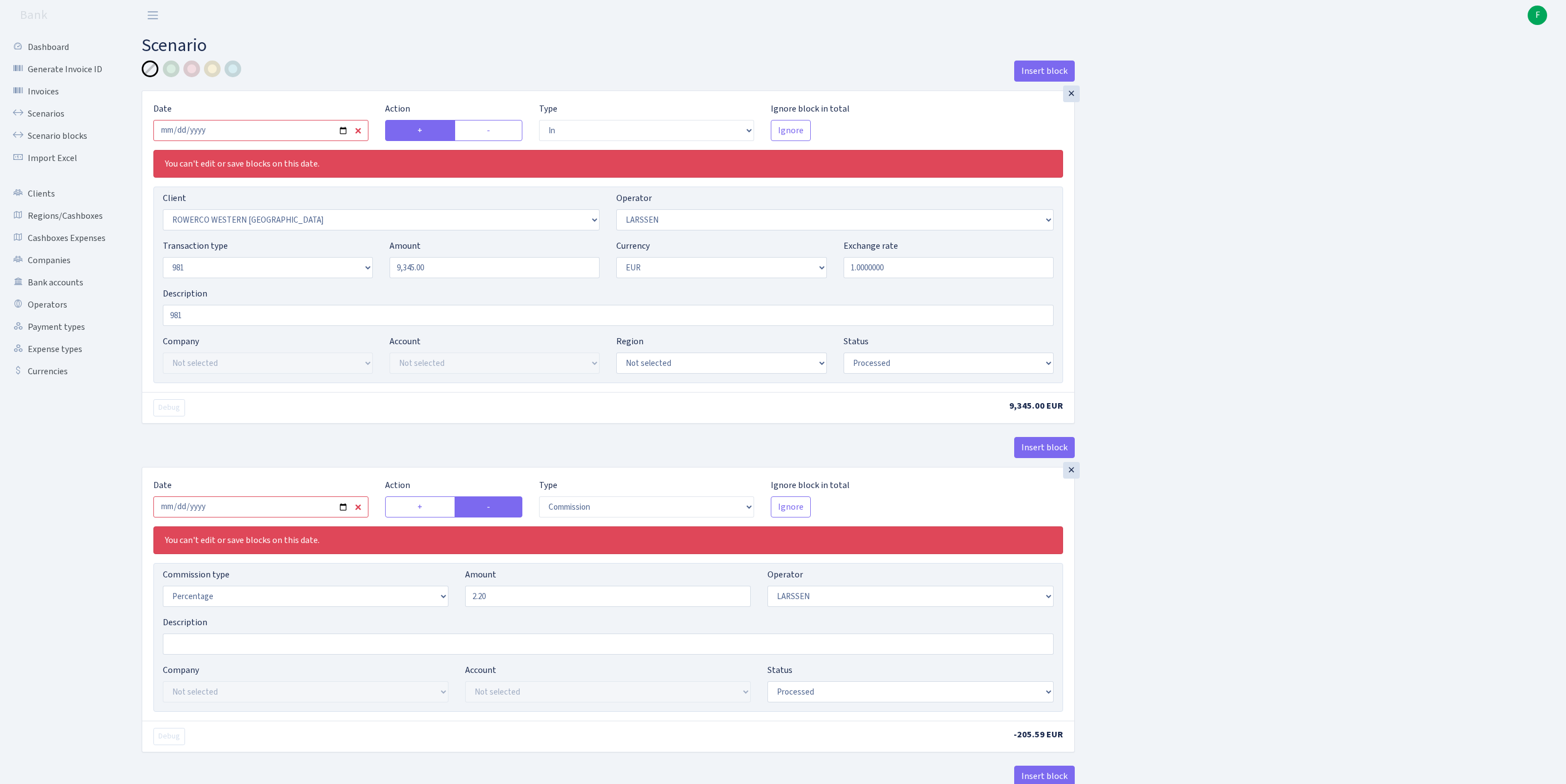
select select "2442"
select select "61"
select select "8"
select select "1"
select select "processed"
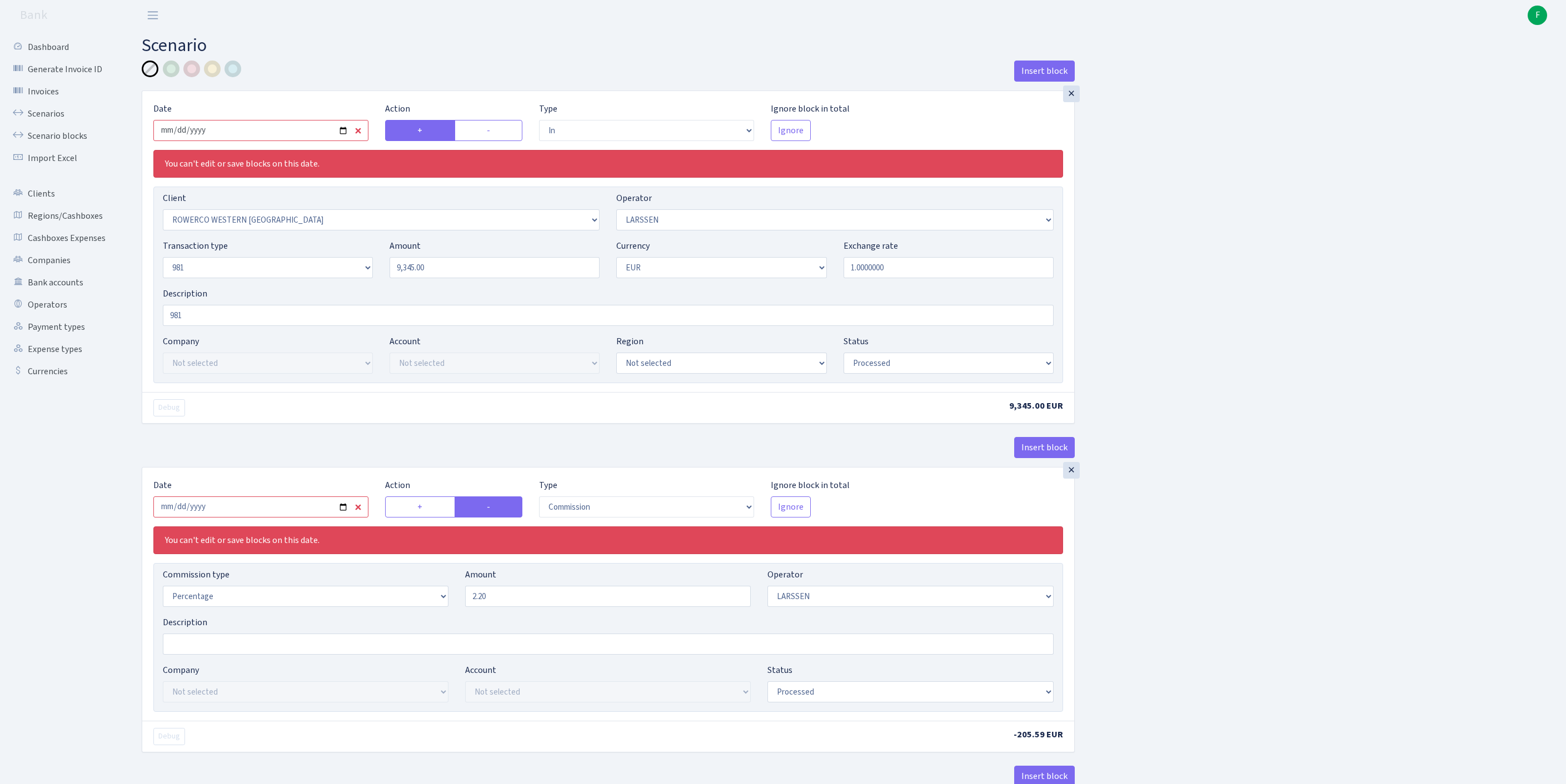
click at [317, 134] on input "2025-10-01" at bounding box center [261, 130] width 215 height 21
type input "[DATE]"
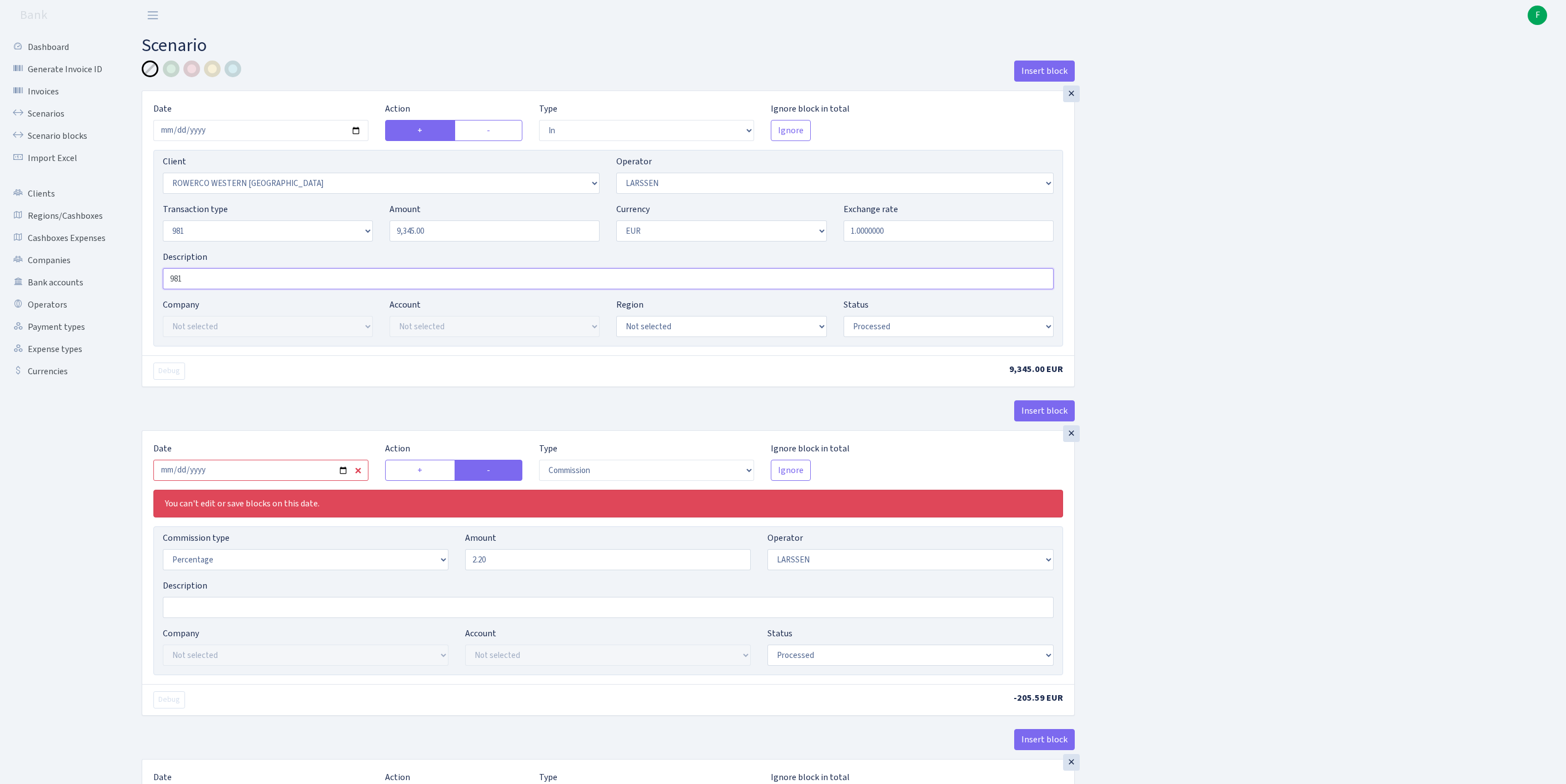
click at [221, 290] on input "981" at bounding box center [608, 278] width 891 height 21
paste input "9350"
click at [219, 290] on input "981 unlike9350" at bounding box center [608, 278] width 891 height 21
click at [271, 290] on input "981 uzika 9350" at bounding box center [608, 278] width 891 height 21
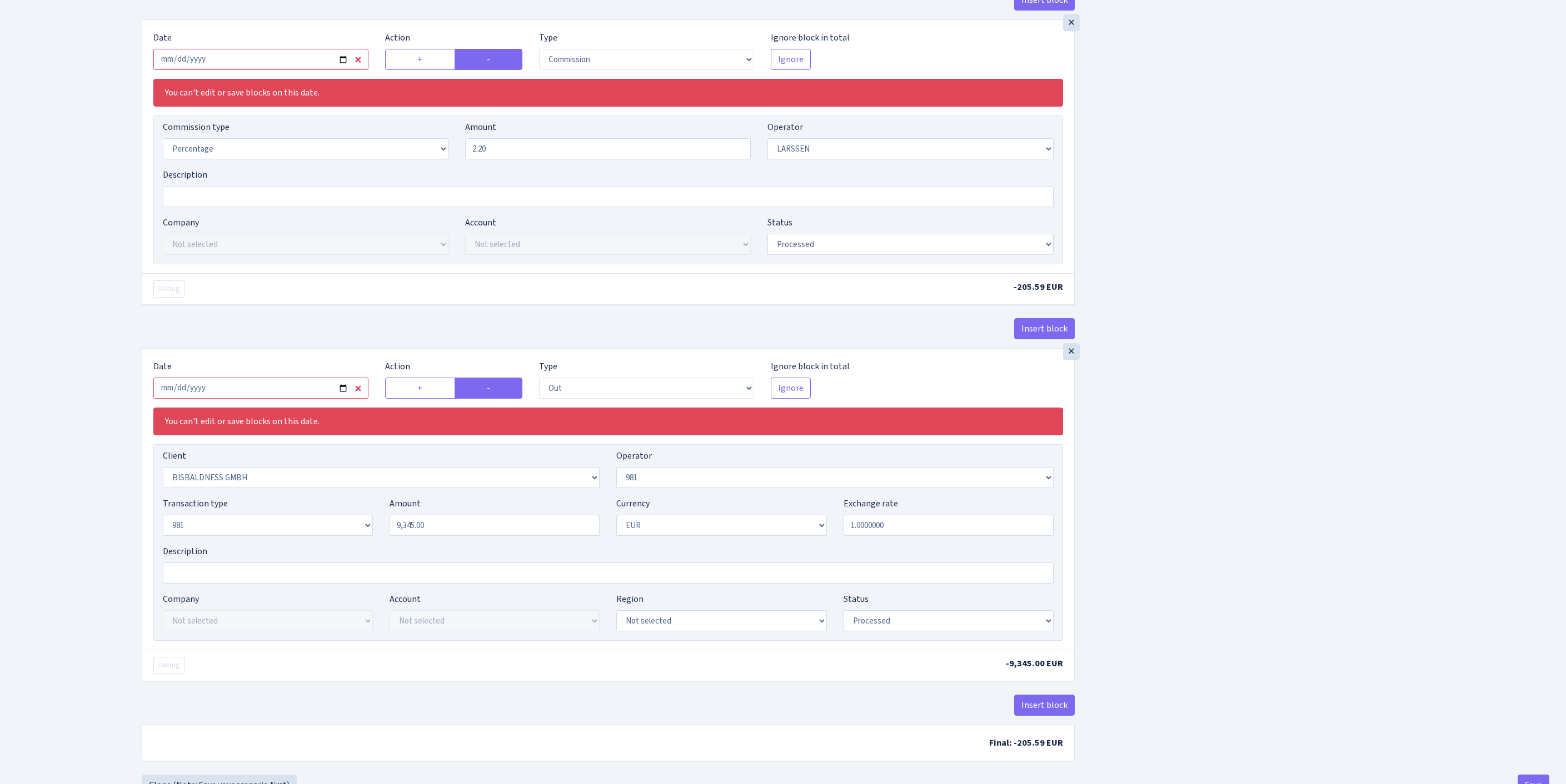
type input "981 uzika 9350"
click at [255, 70] on input "2025-10-01" at bounding box center [261, 59] width 215 height 21
type input "[DATE]"
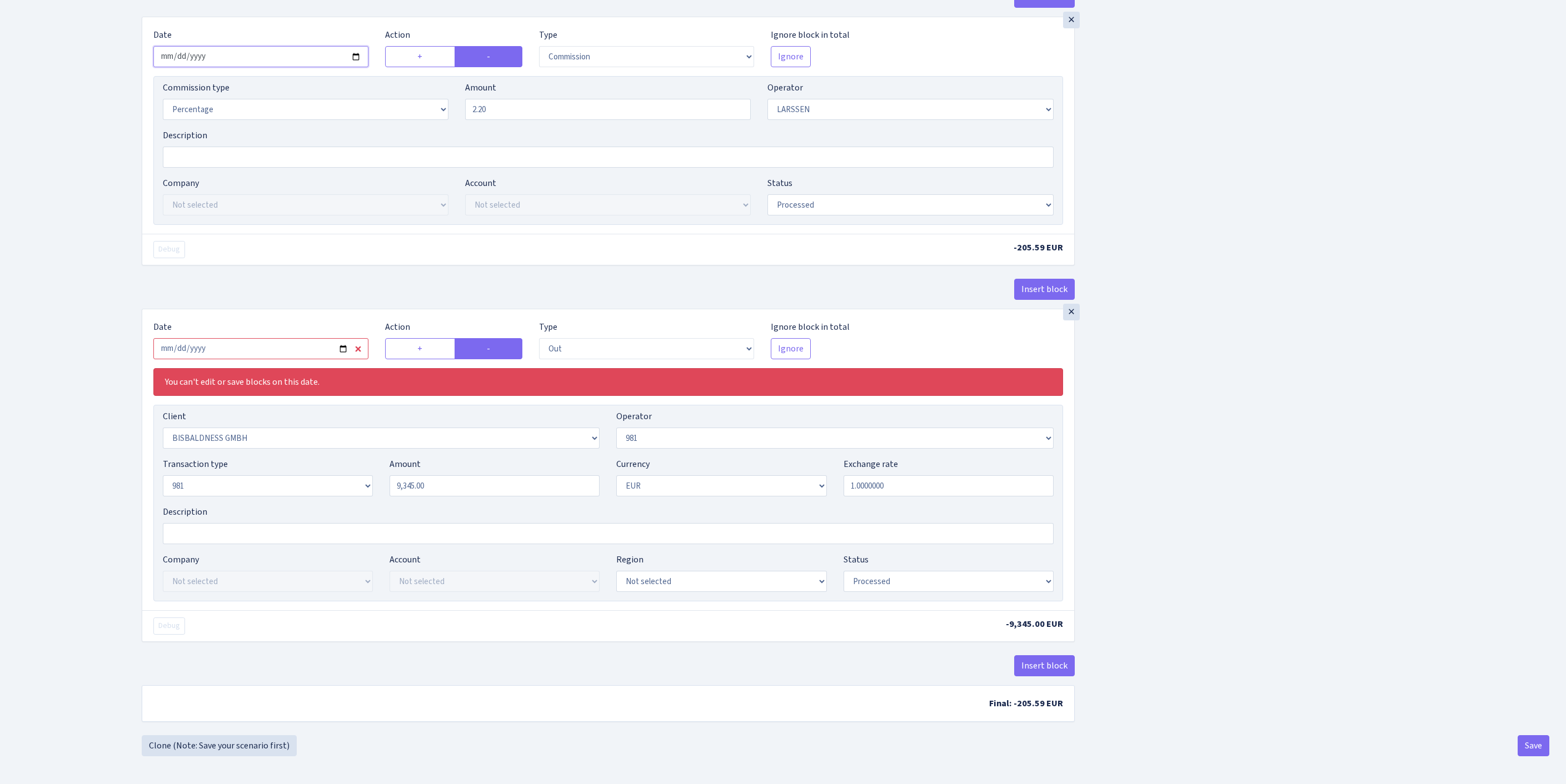
scroll to position [549, 0]
click at [281, 338] on input "2025-10-01" at bounding box center [261, 348] width 215 height 21
type input "[DATE]"
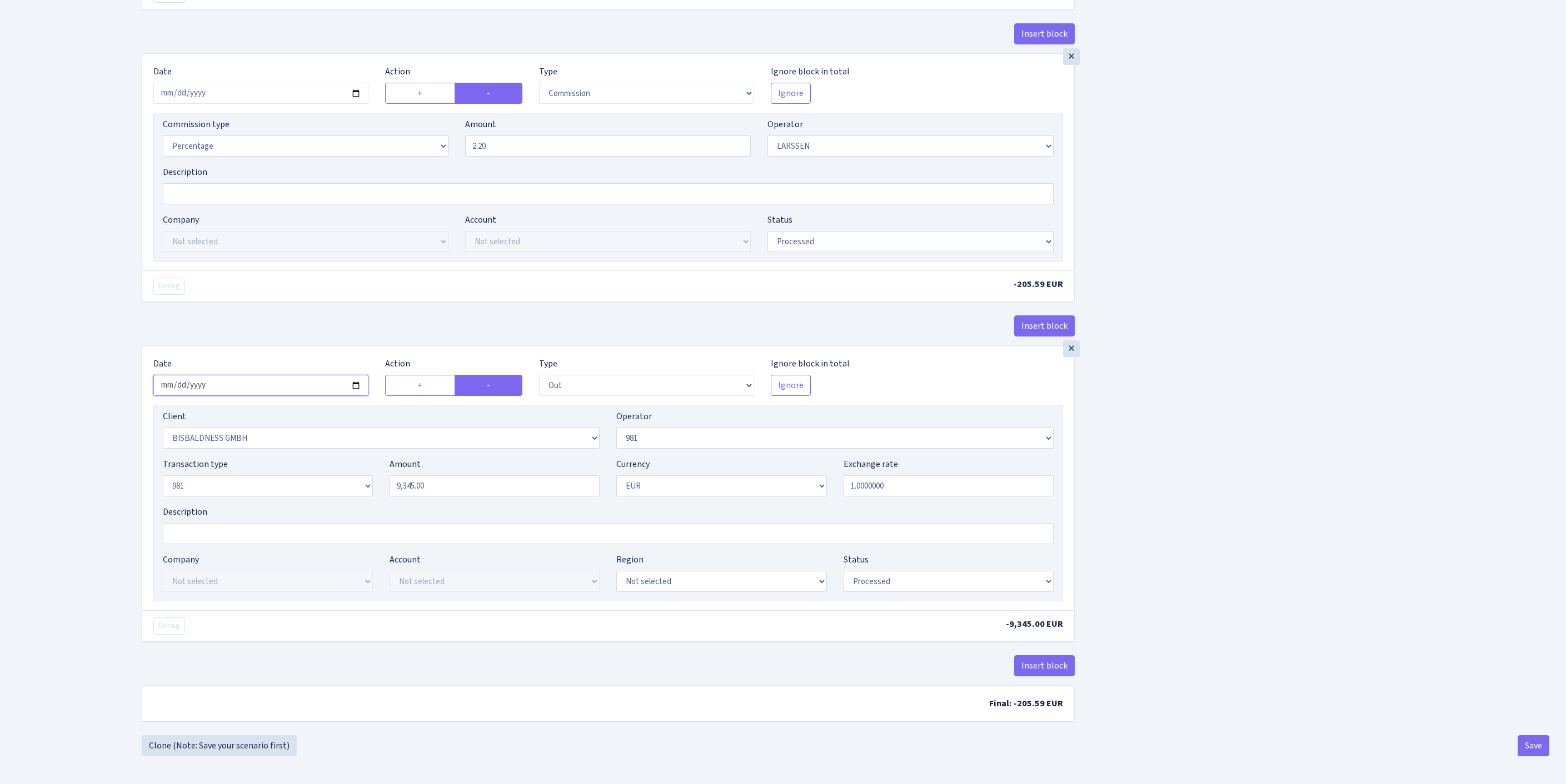
scroll to position [522, 0]
click at [1534, 743] on button "Save" at bounding box center [1533, 746] width 32 height 21
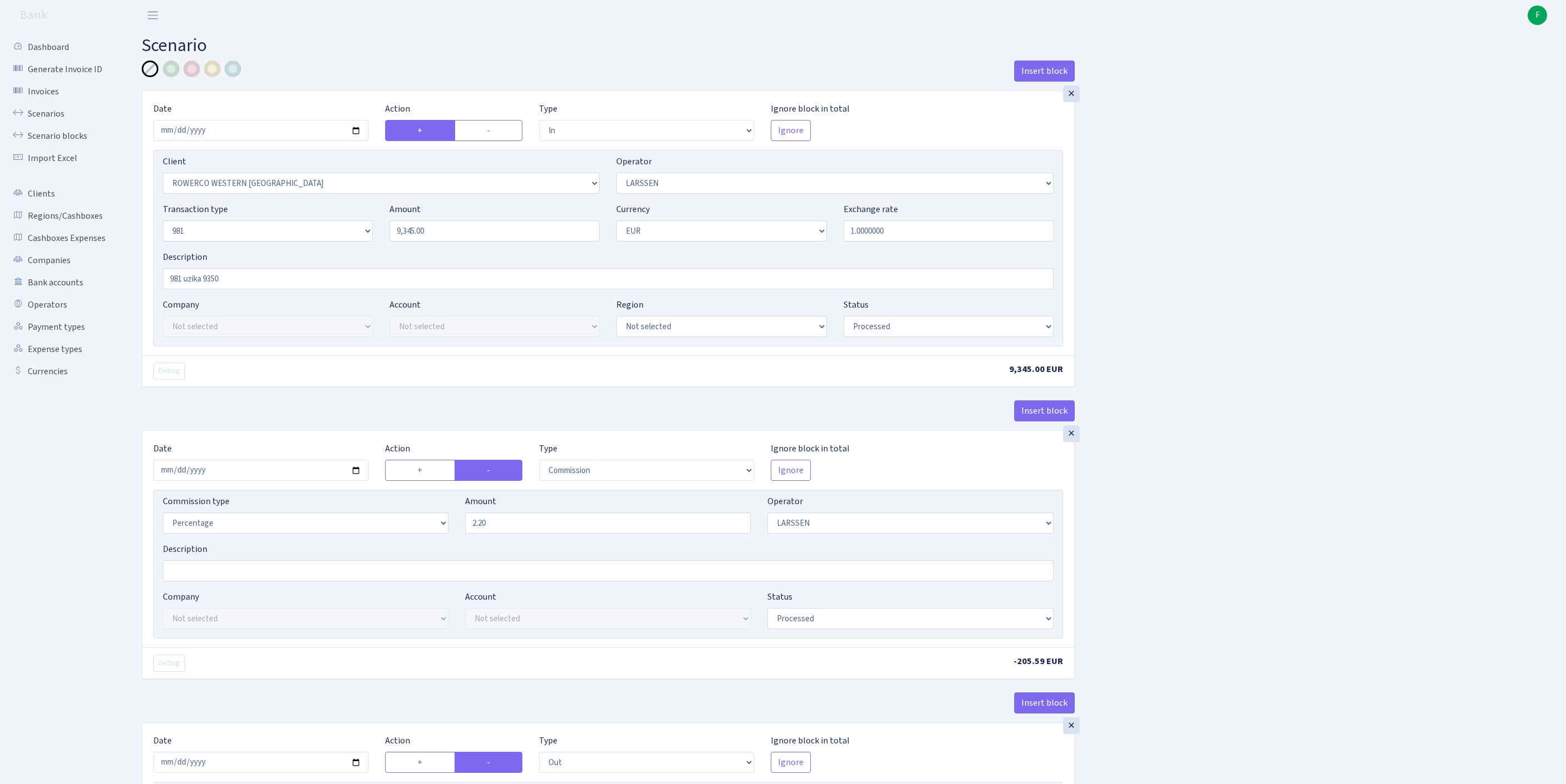
select select "in"
select select "2819"
select select "36"
select select "8"
select select "1"
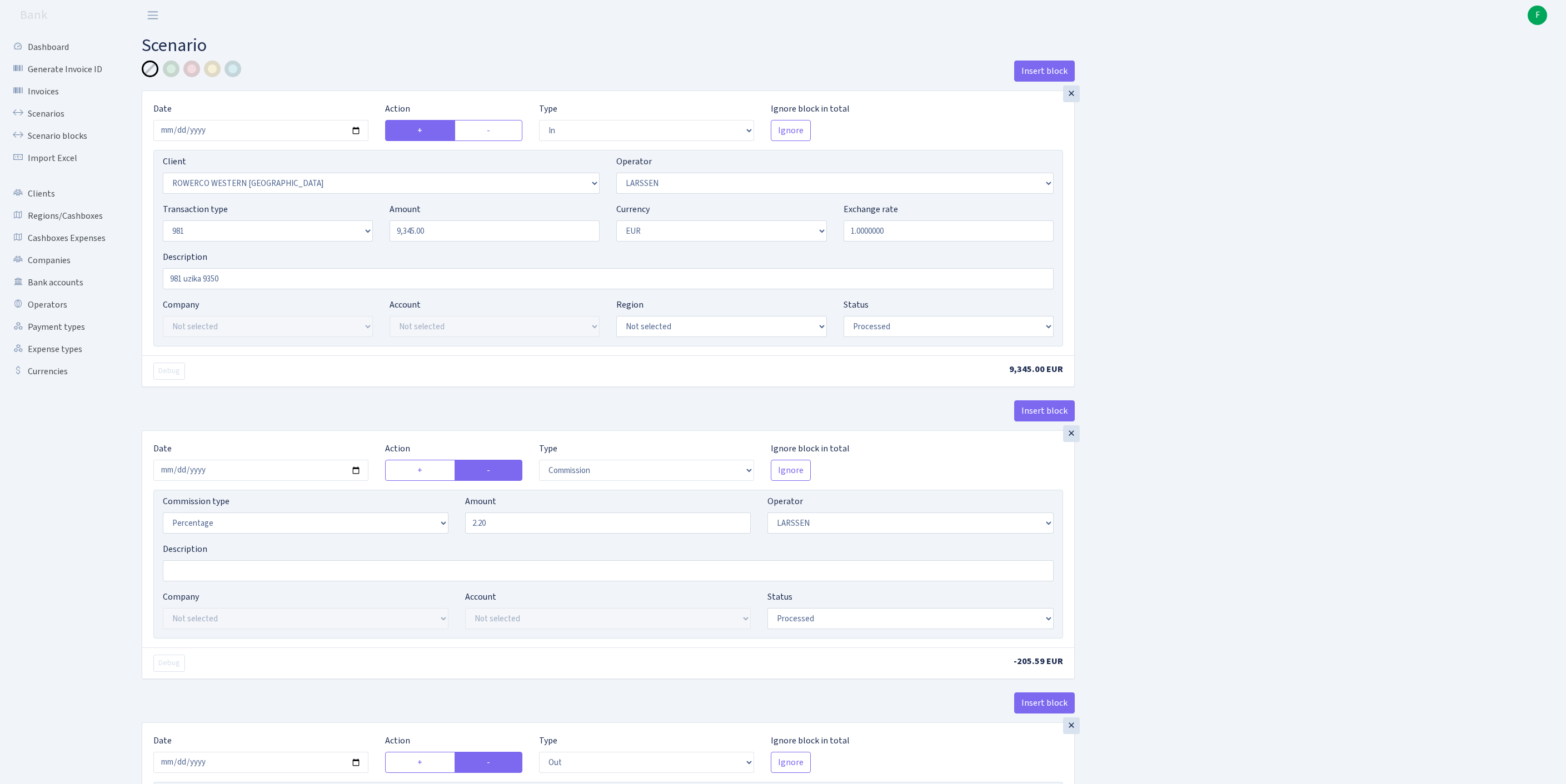
select select "processed"
select select "commission"
select select "36"
select select "processed"
select select "out"
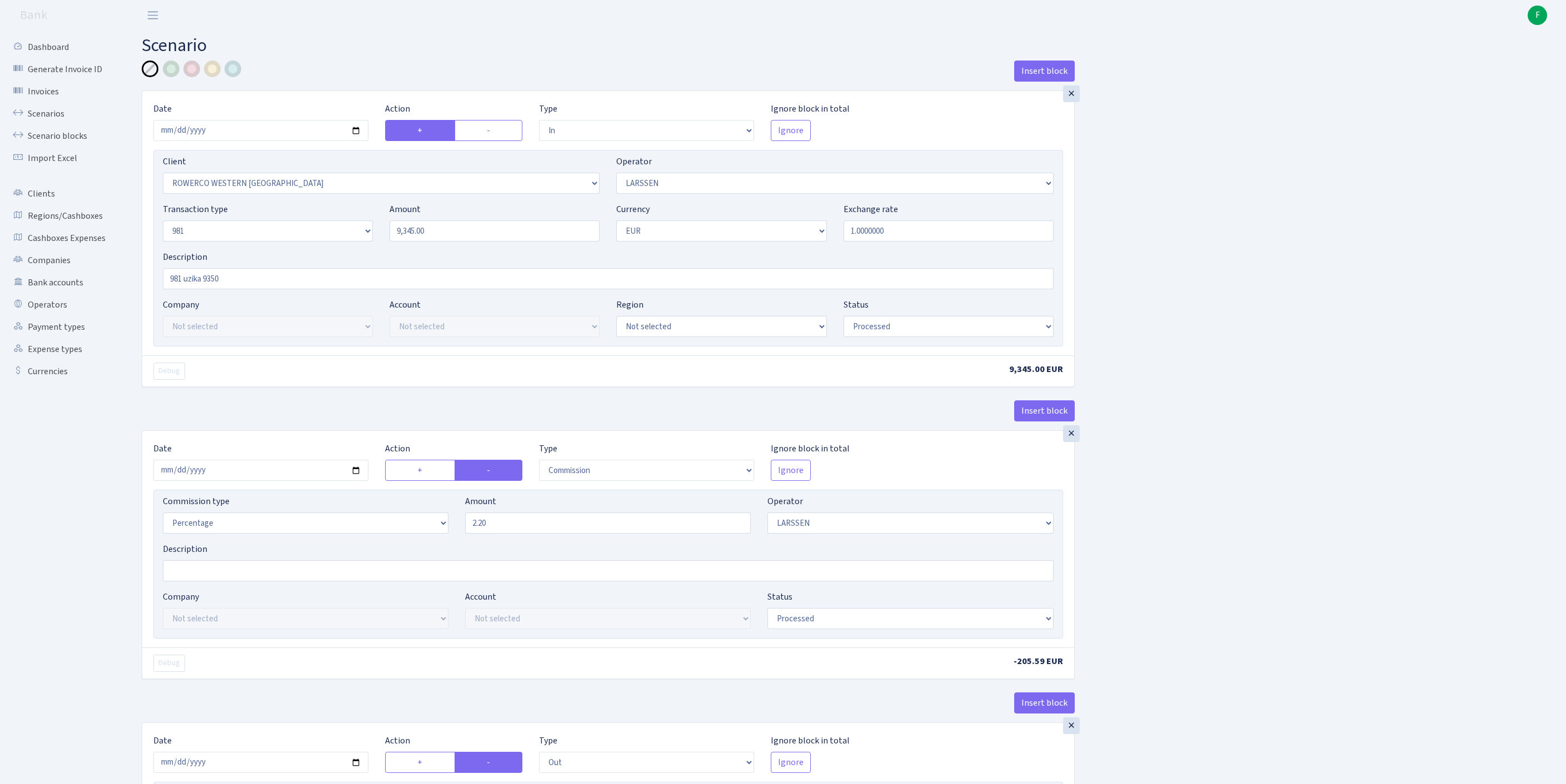
select select "2442"
select select "61"
select select "8"
select select "1"
select select "processed"
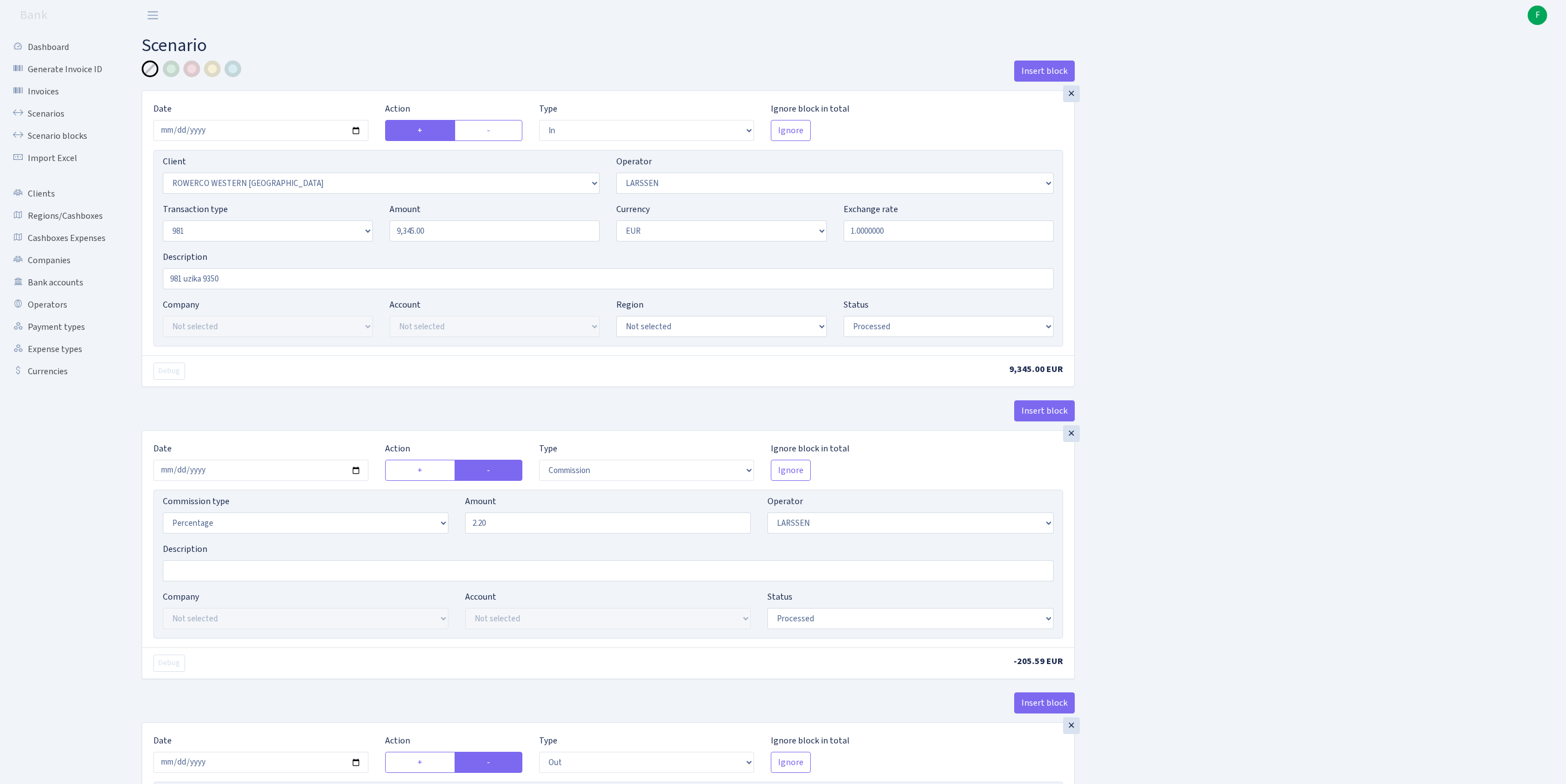
scroll to position [522, 0]
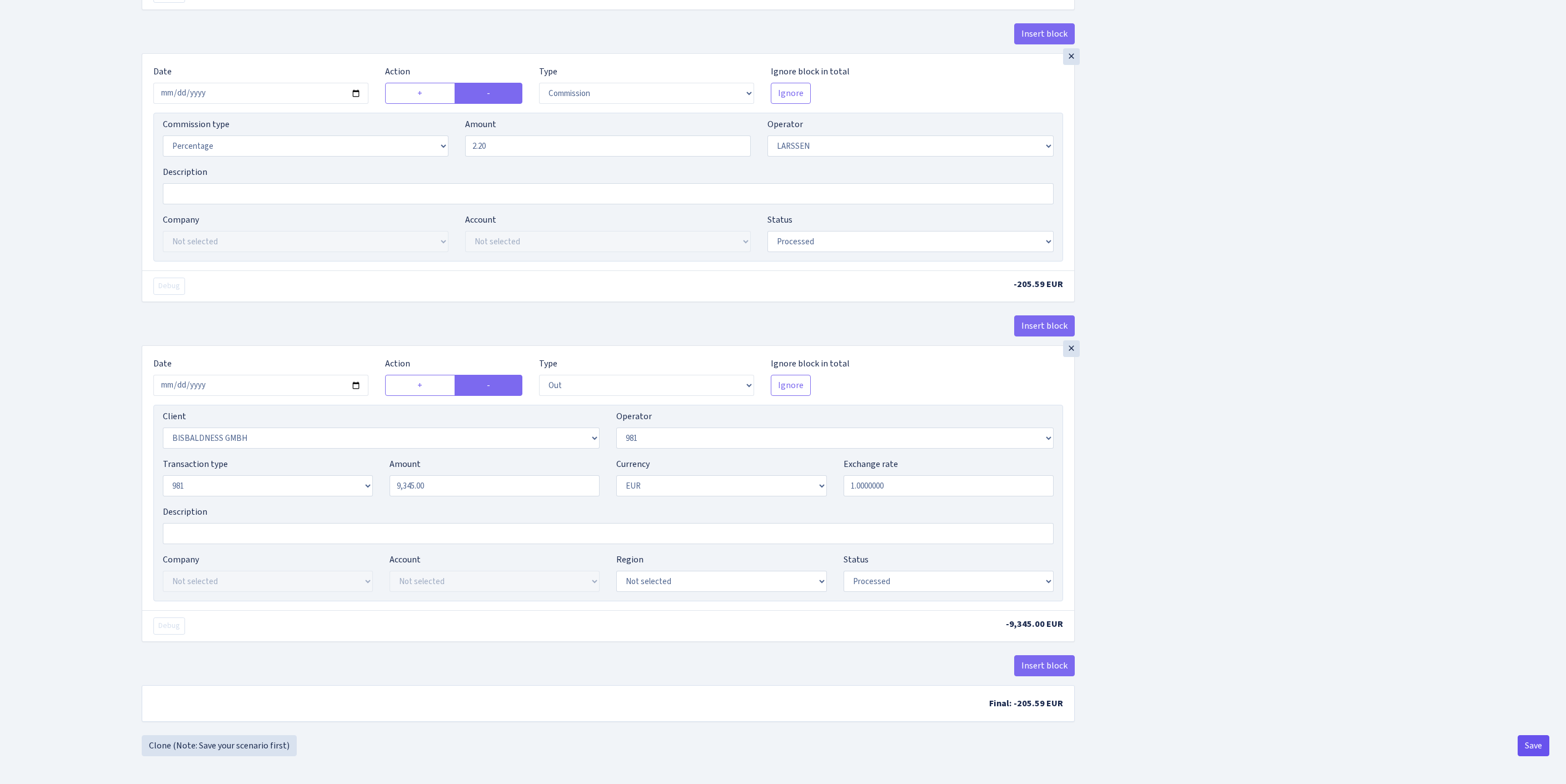
click at [1528, 748] on button "Save" at bounding box center [1533, 746] width 32 height 21
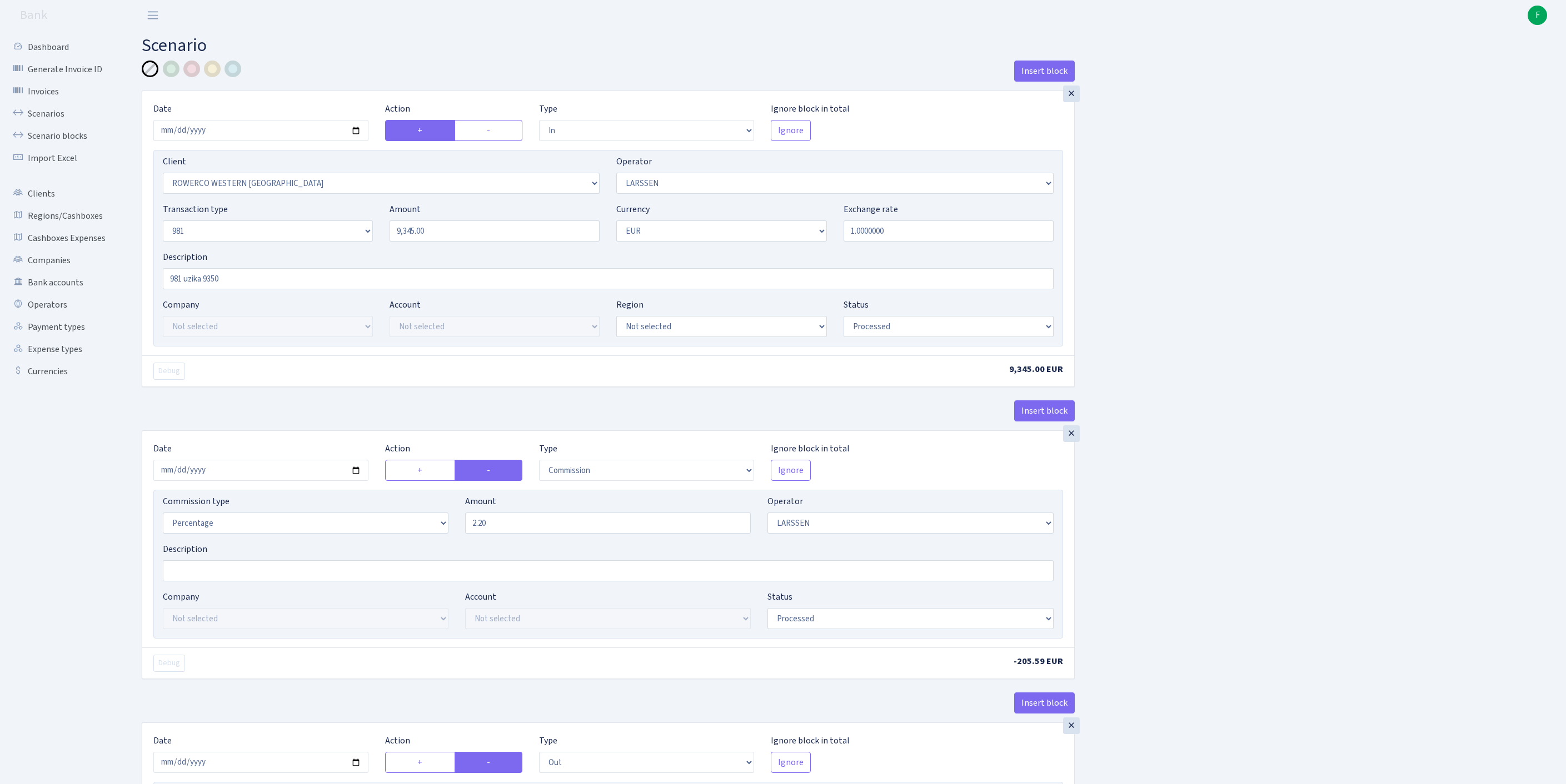
select select "in"
select select "2819"
select select "36"
select select "8"
select select "1"
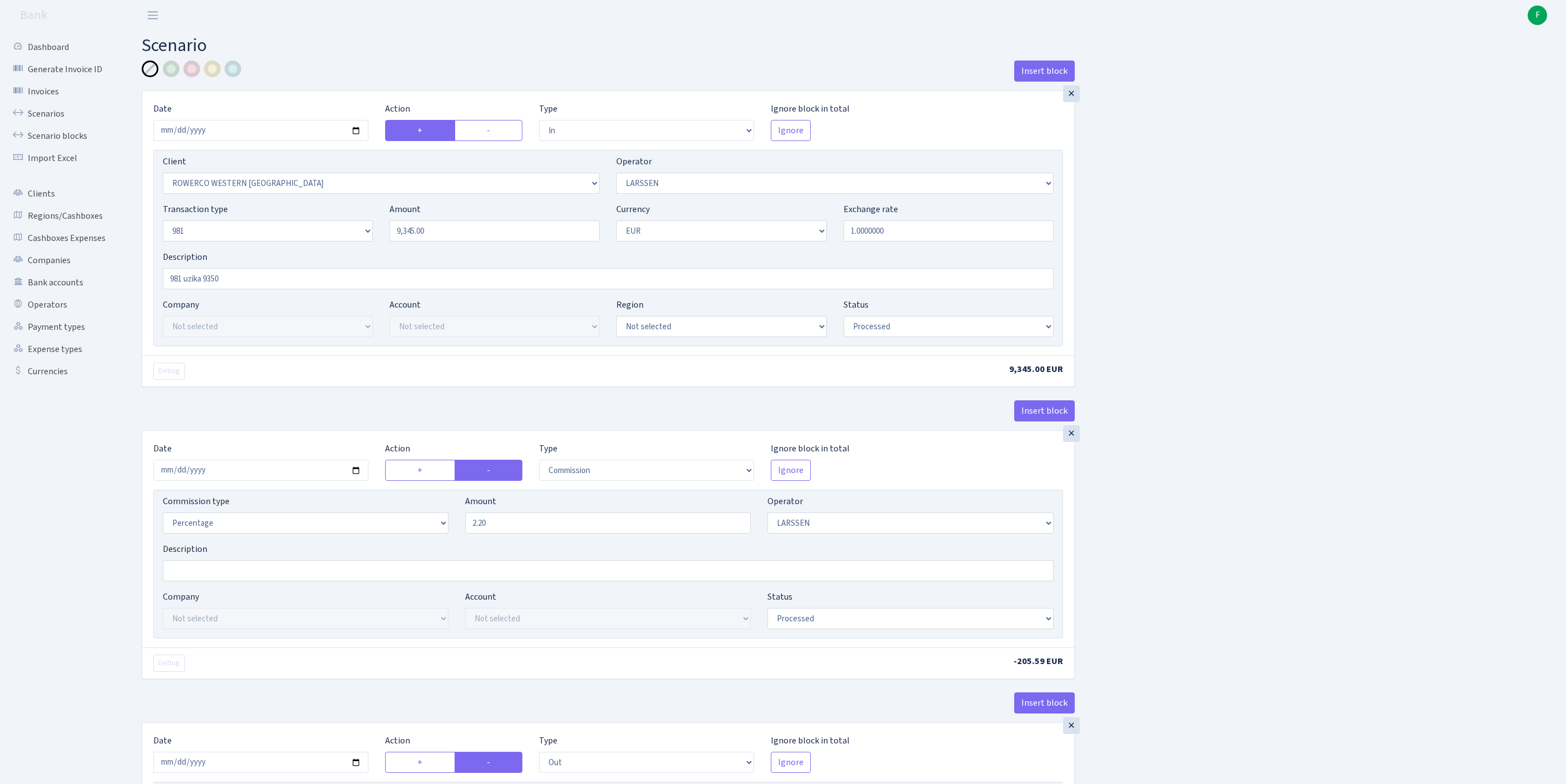
select select "processed"
select select "commission"
select select "36"
select select "processed"
select select "out"
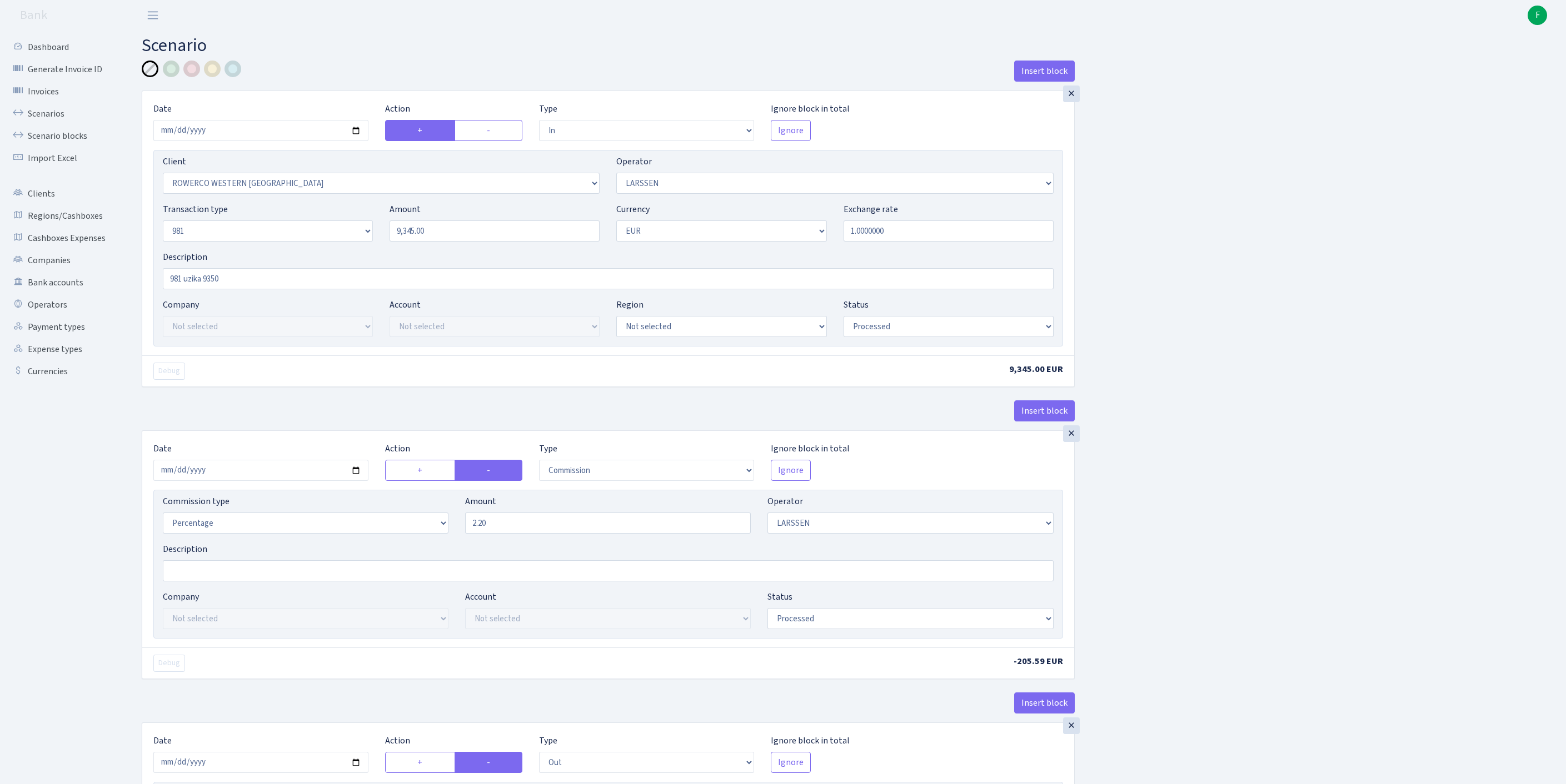
select select "2442"
select select "61"
select select "8"
select select "1"
select select "processed"
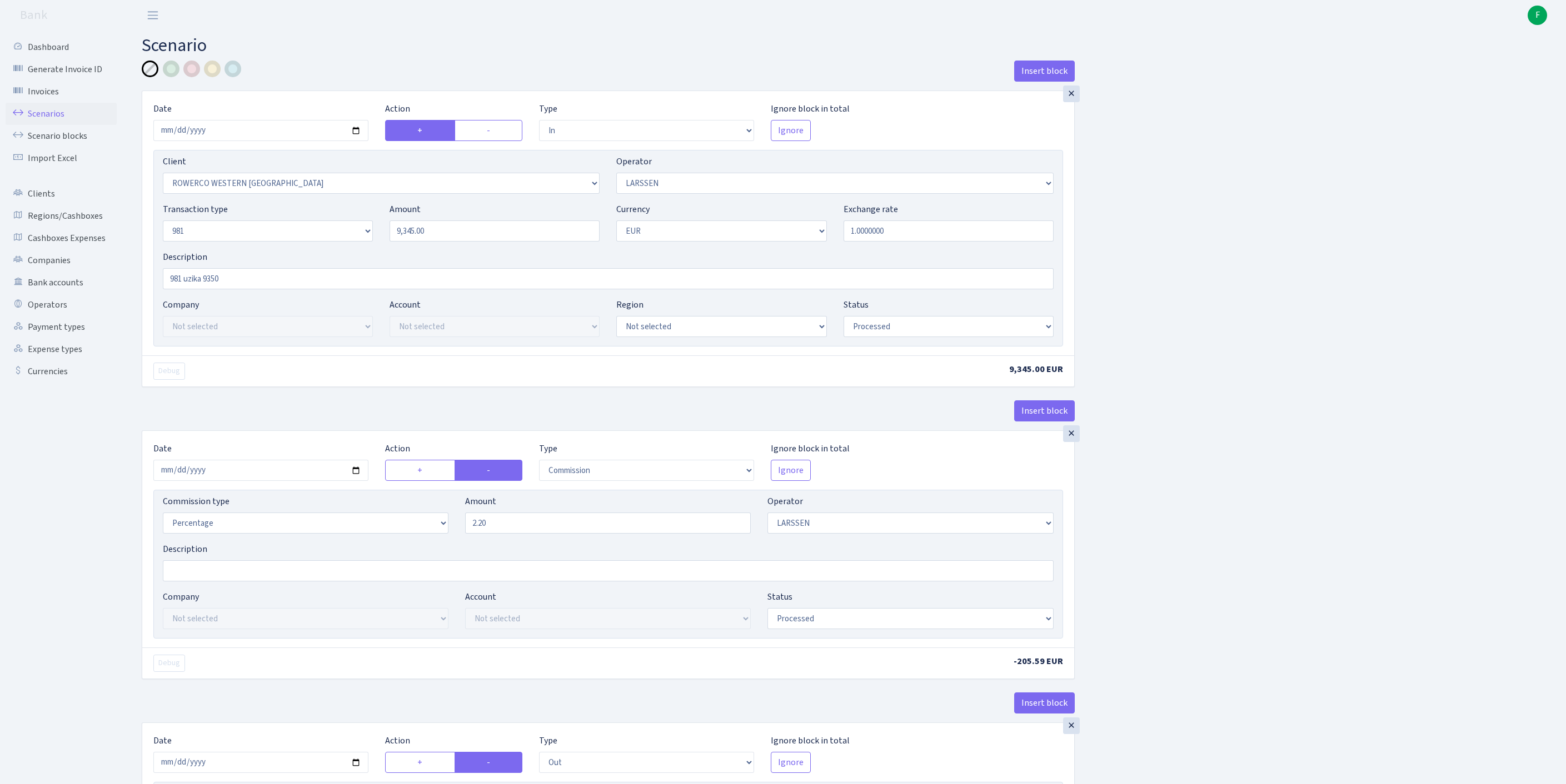
click at [45, 118] on link "Scenarios" at bounding box center [61, 114] width 111 height 22
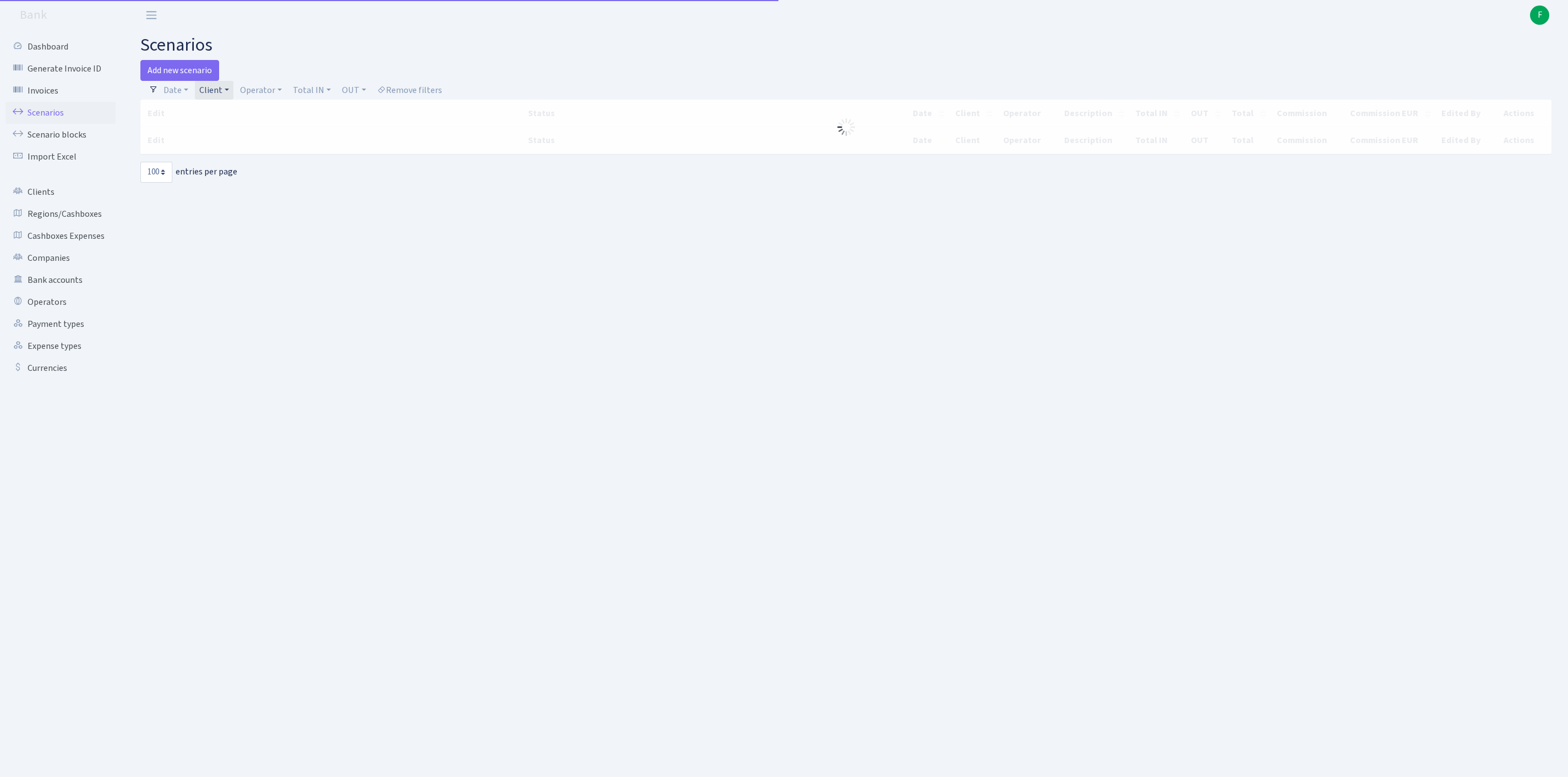
select select "100"
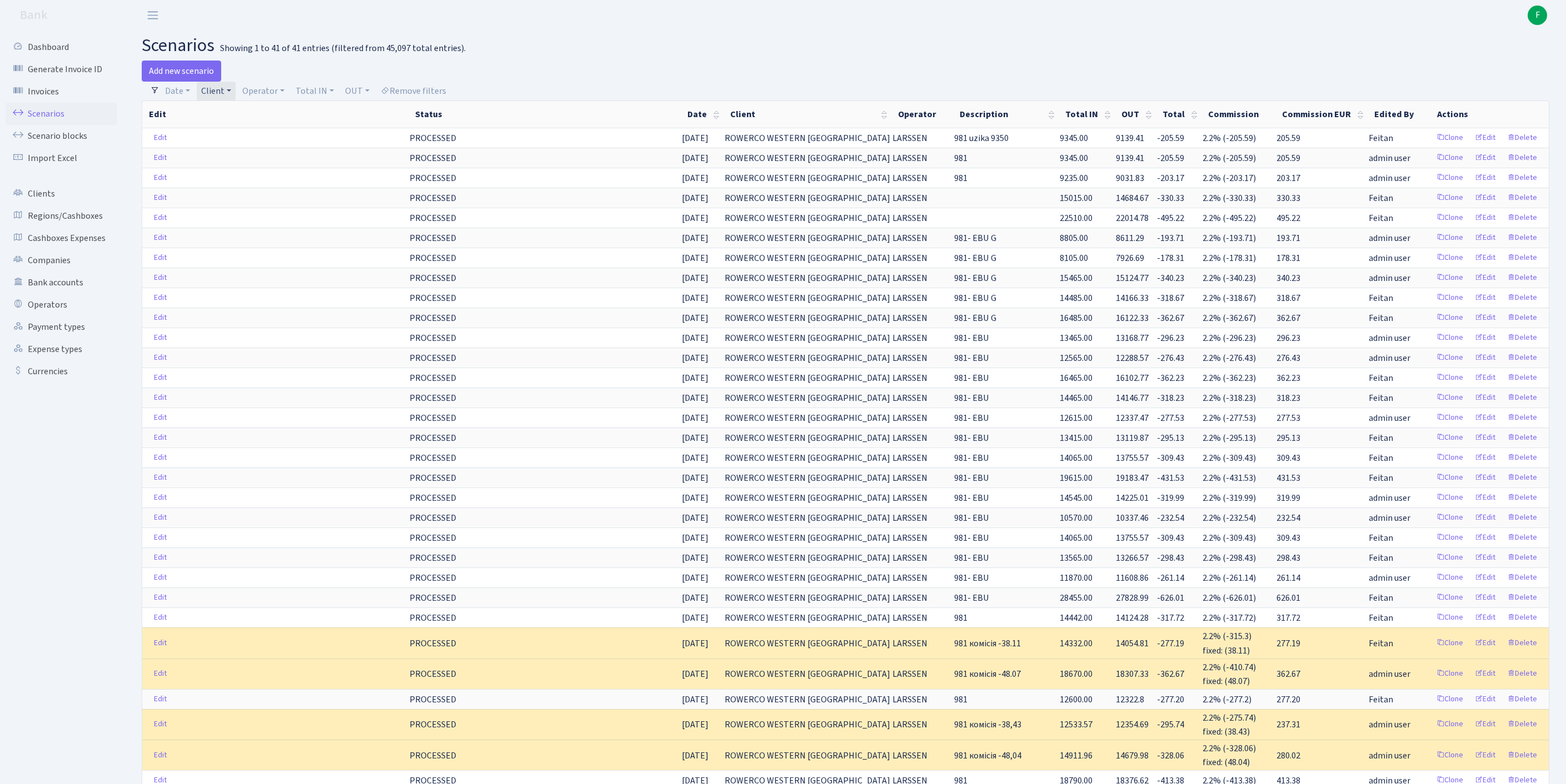
click at [235, 94] on link "Client" at bounding box center [215, 91] width 39 height 19
click at [240, 138] on input "search" at bounding box center [274, 131] width 146 height 17
type input "rentufre"
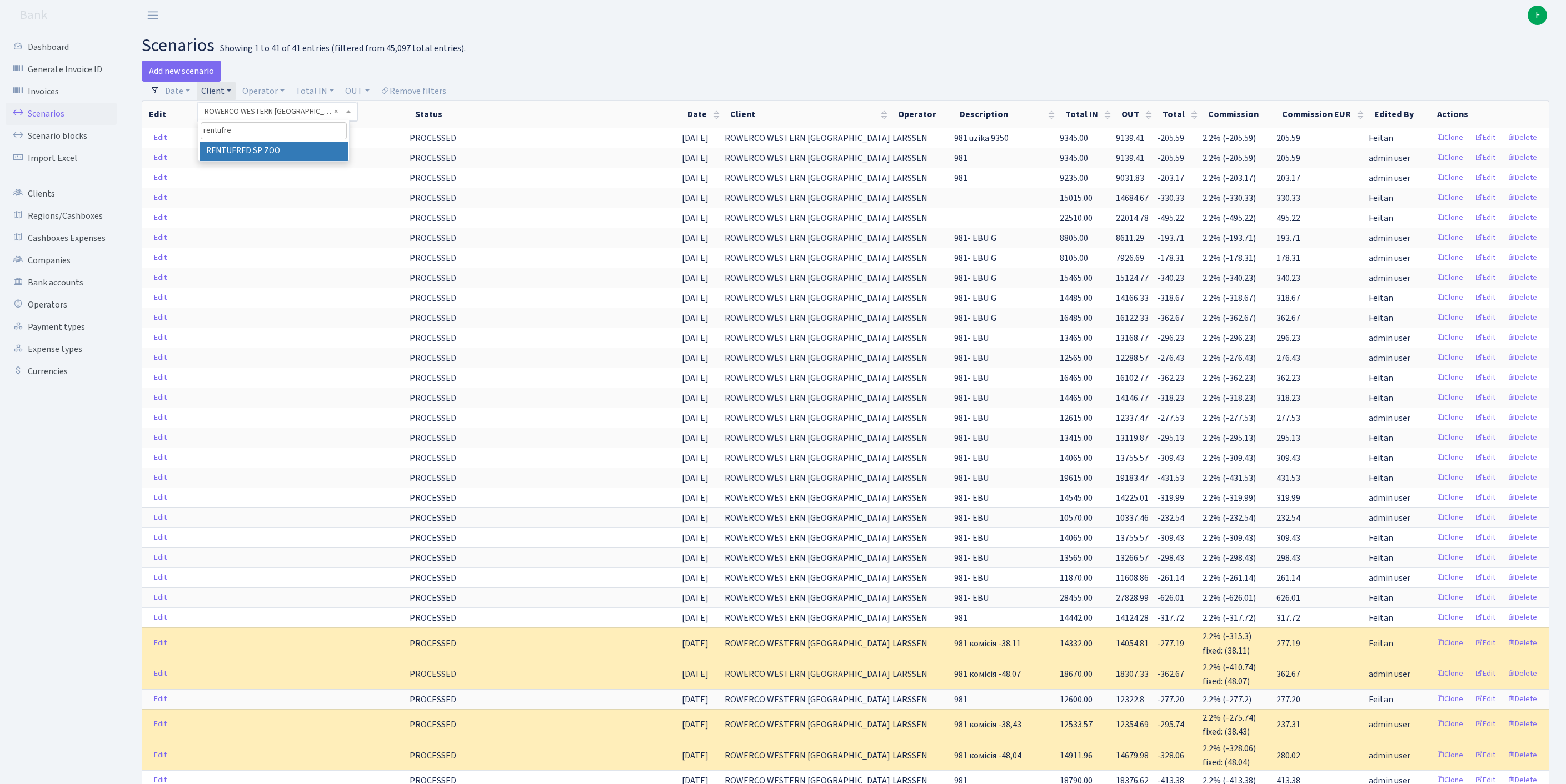
click at [246, 161] on li "RENTUFRED SP ZOO" at bounding box center [274, 151] width 148 height 19
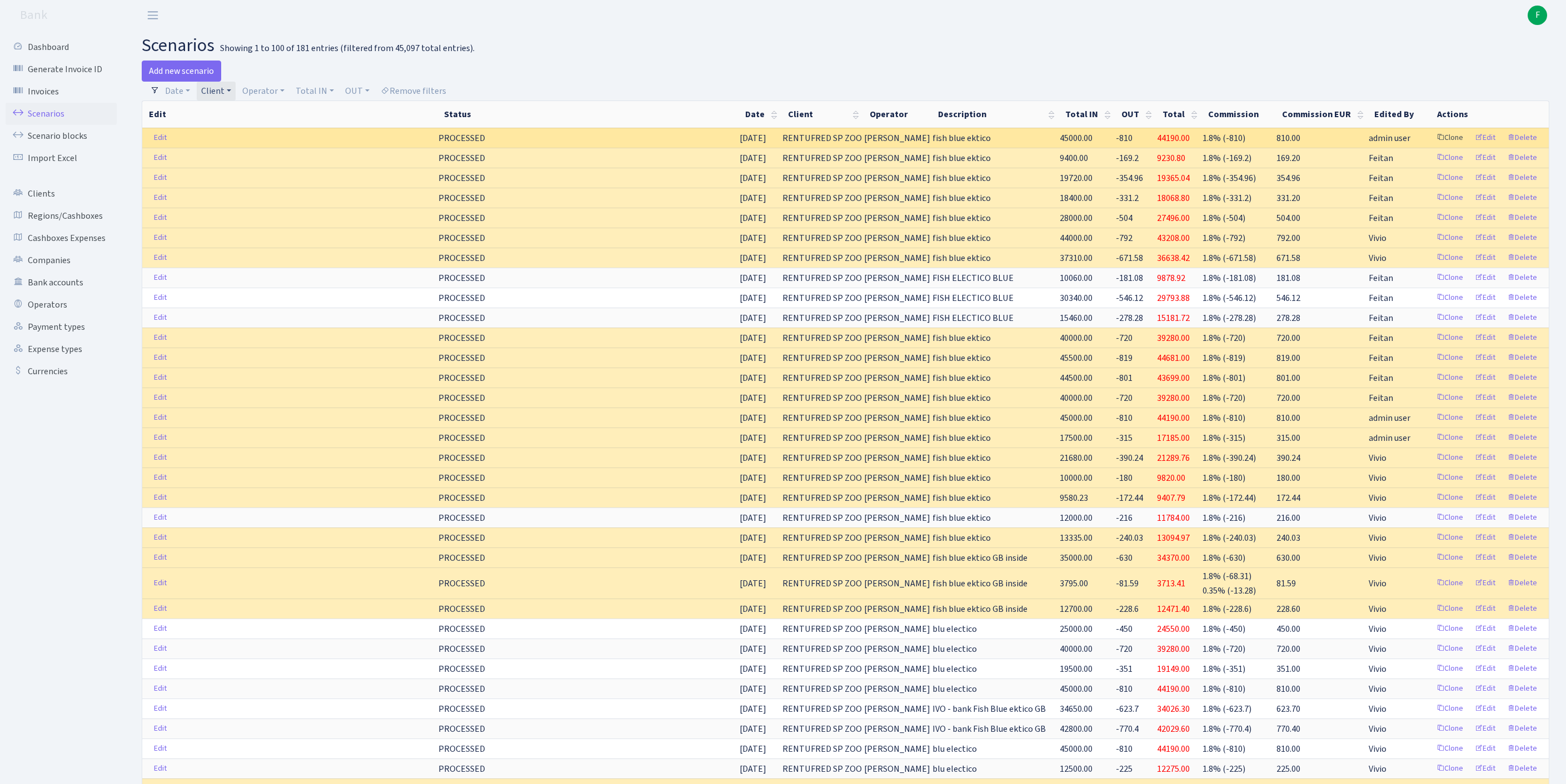
click at [1431, 146] on link "Clone" at bounding box center [1450, 137] width 36 height 17
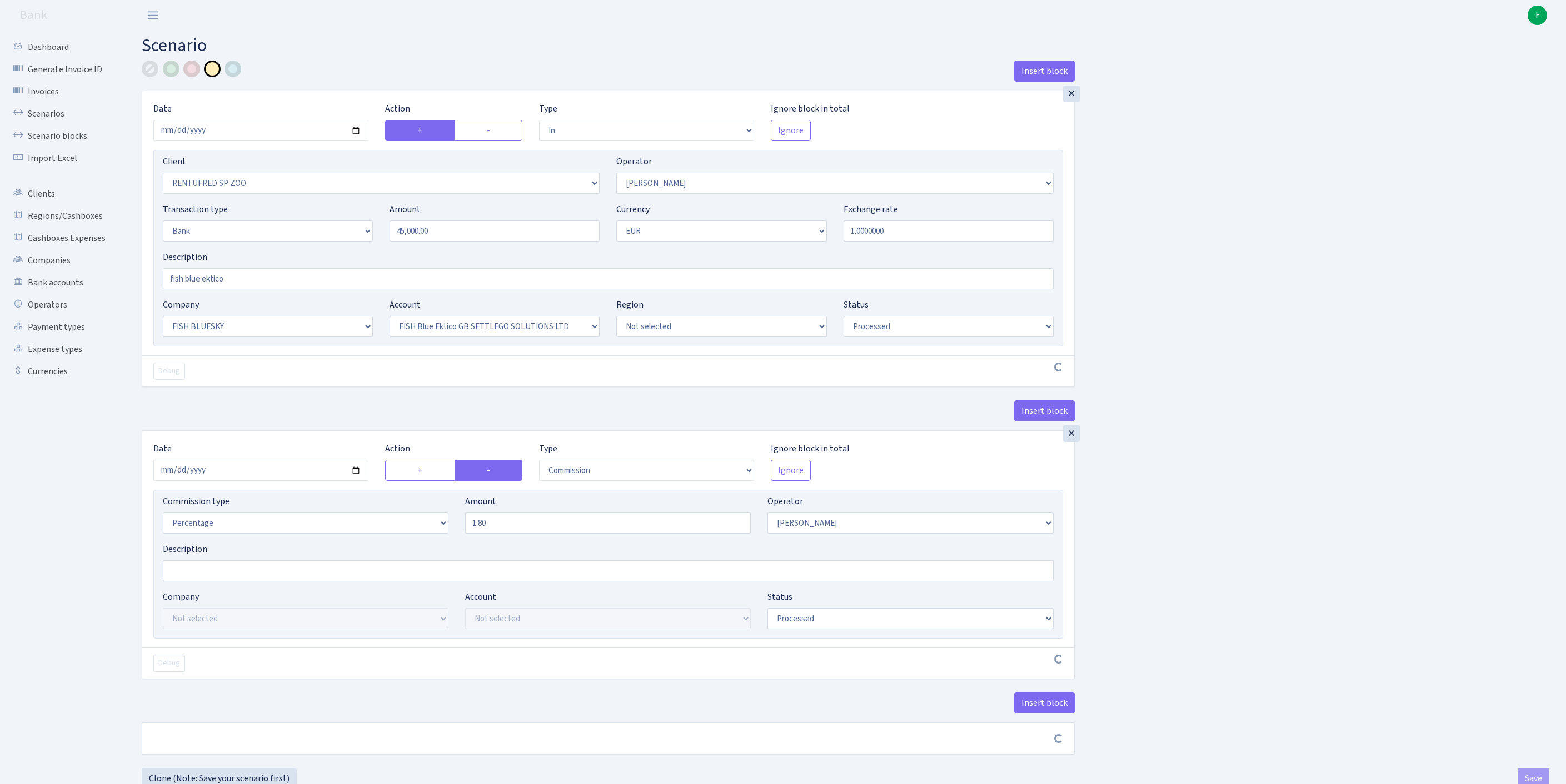
select select "in"
select select "2517"
select select "10"
select select "2"
select select "1"
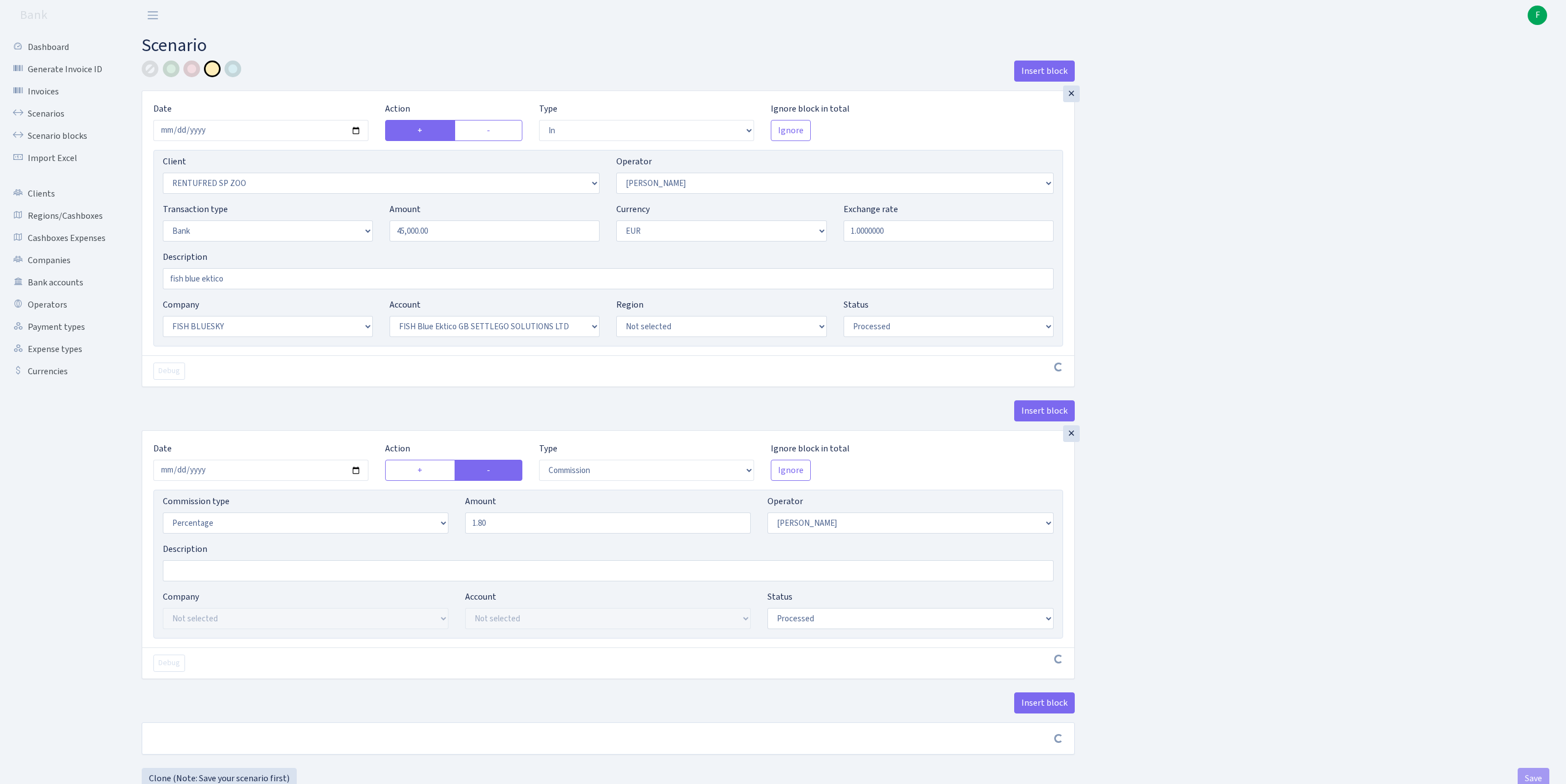
select select "23"
select select "67"
select select "processed"
select select "commission"
select select "10"
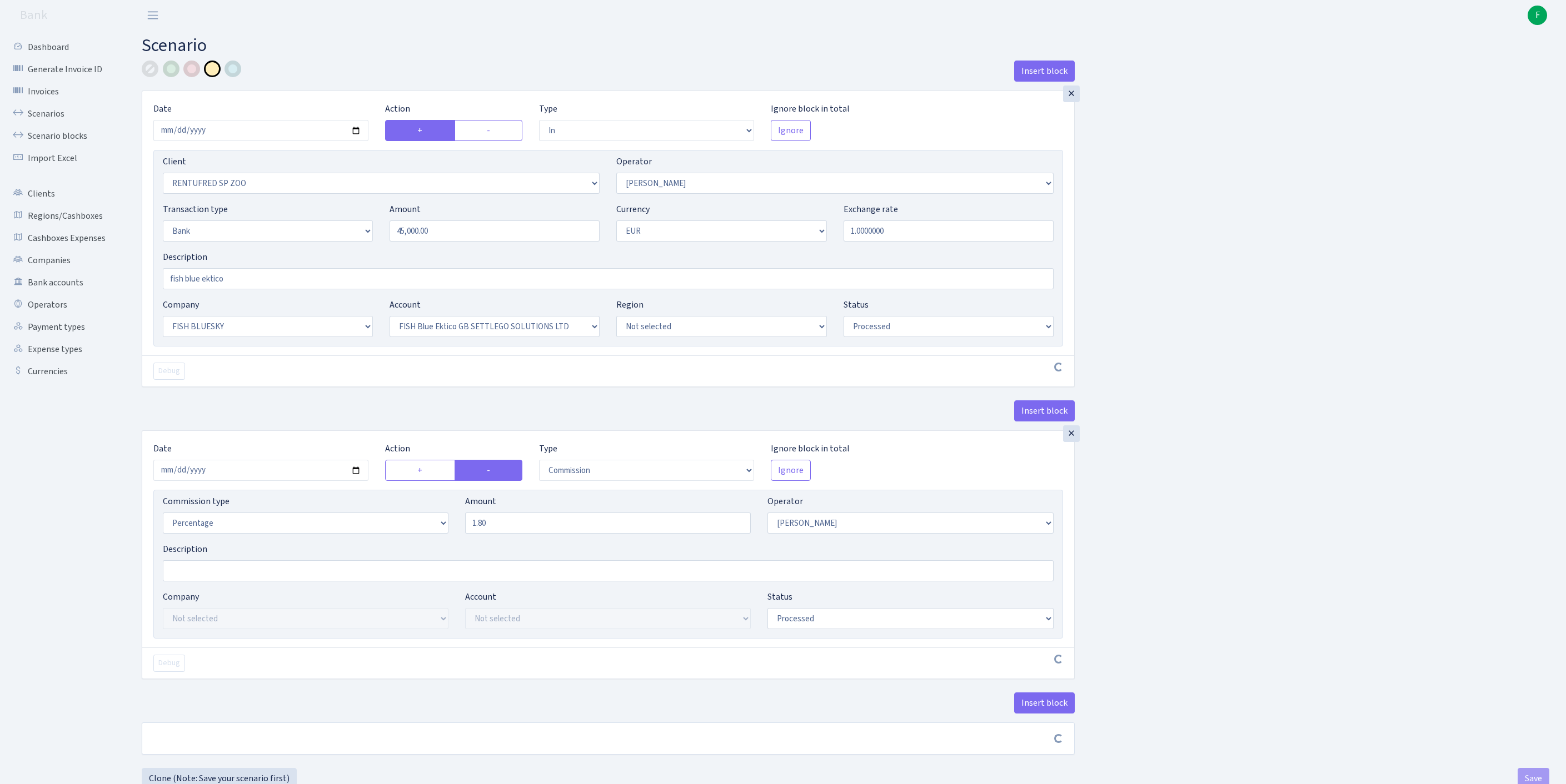
select select "processed"
click at [310, 136] on input "2025-10-08" at bounding box center [261, 130] width 215 height 21
type input "[DATE]"
click at [349, 290] on input "fish blue ektico" at bounding box center [608, 278] width 891 height 21
type input "fish blue ektico- vel nav ...uz prieksu"
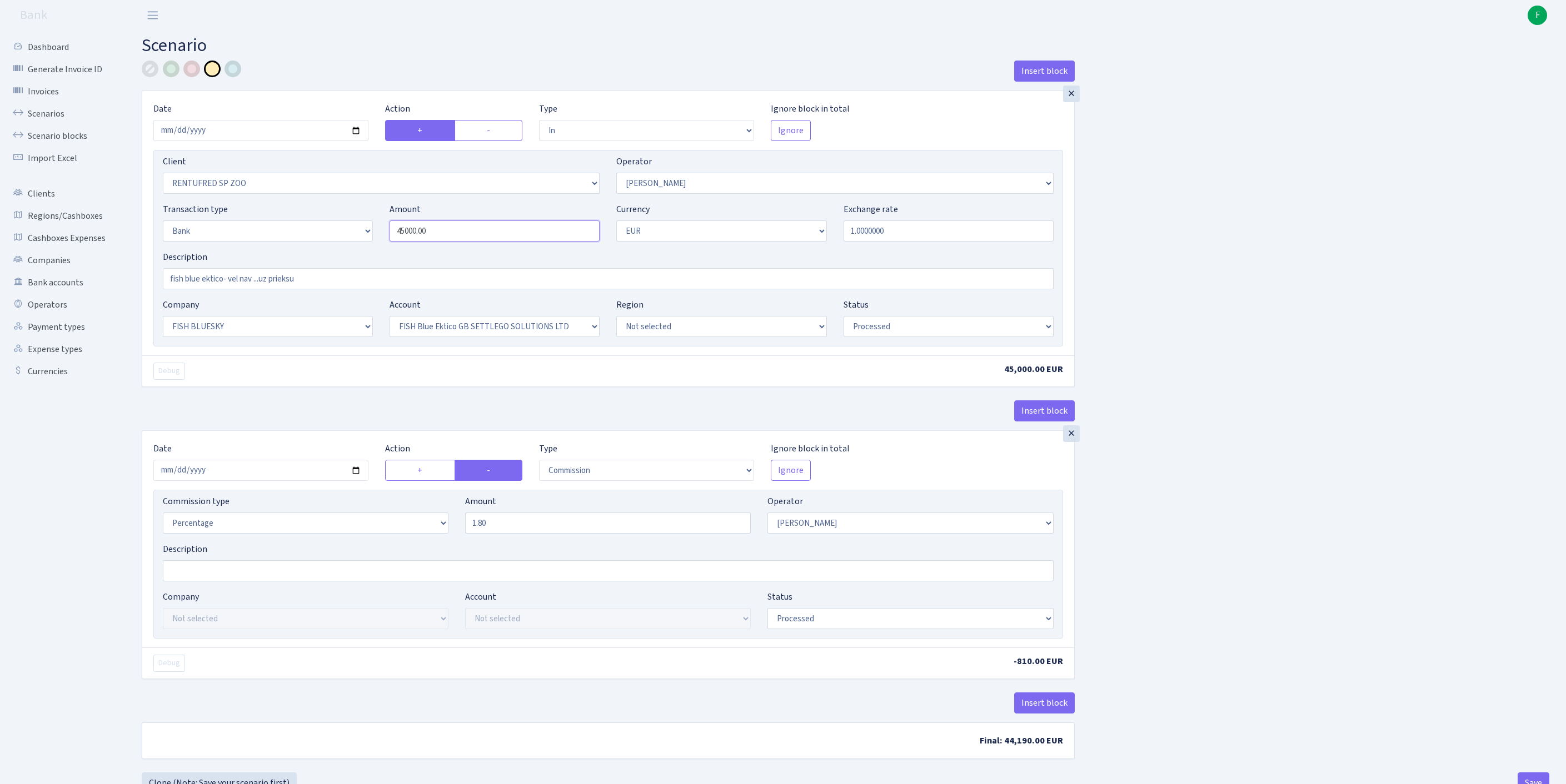
drag, startPoint x: 387, startPoint y: 233, endPoint x: 264, endPoint y: 208, distance: 125.5
click at [264, 206] on div "Client Not selected 1 KOC GEMICILIK VE TASIMACILIK 1/BALDERE-SILDEDZE SIGNE 1/S…" at bounding box center [608, 248] width 910 height 196
type input "50,000.00"
click at [266, 481] on input "2025-10-08" at bounding box center [261, 470] width 215 height 21
type input "[DATE]"
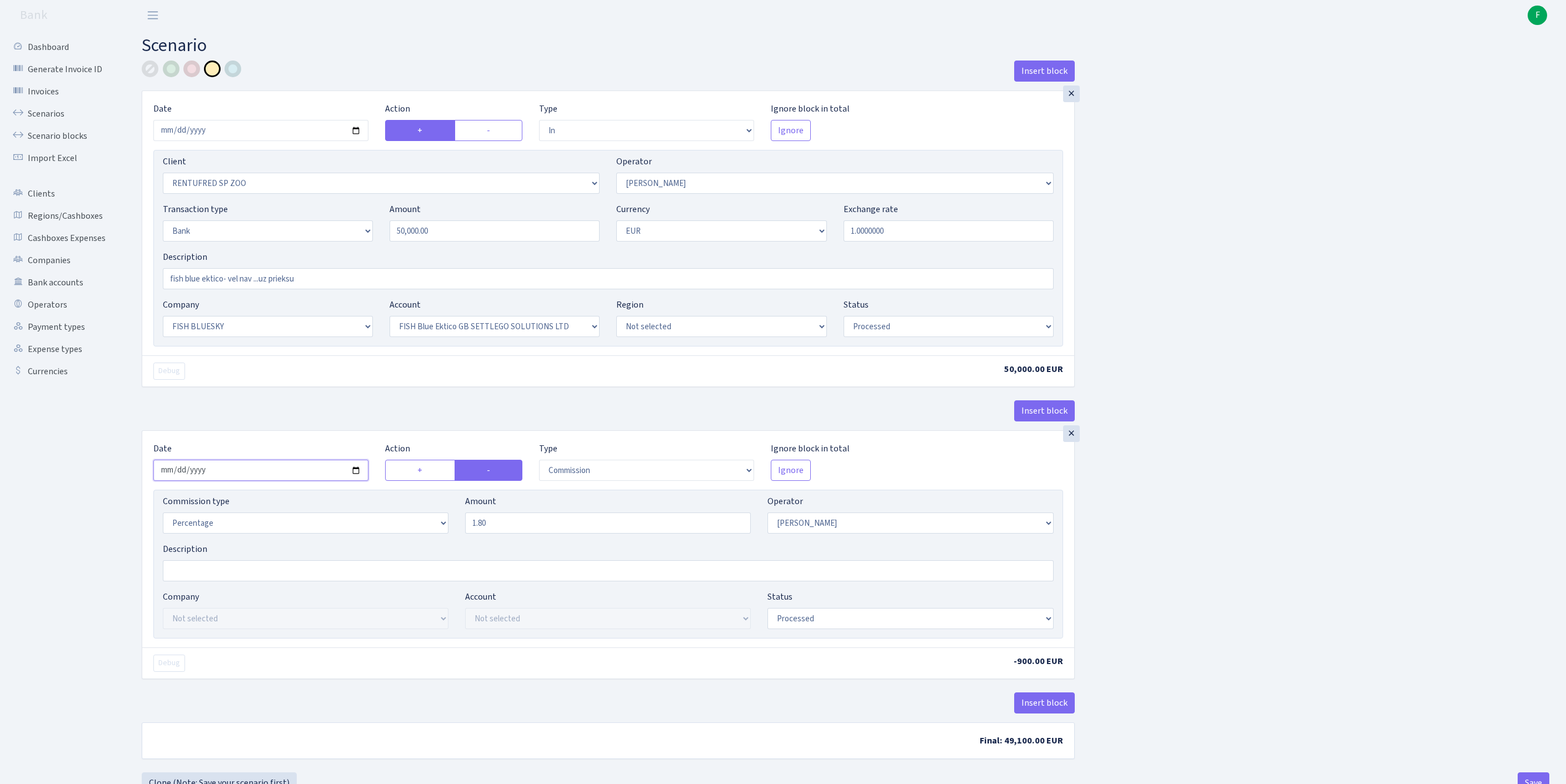
scroll to position [138, 0]
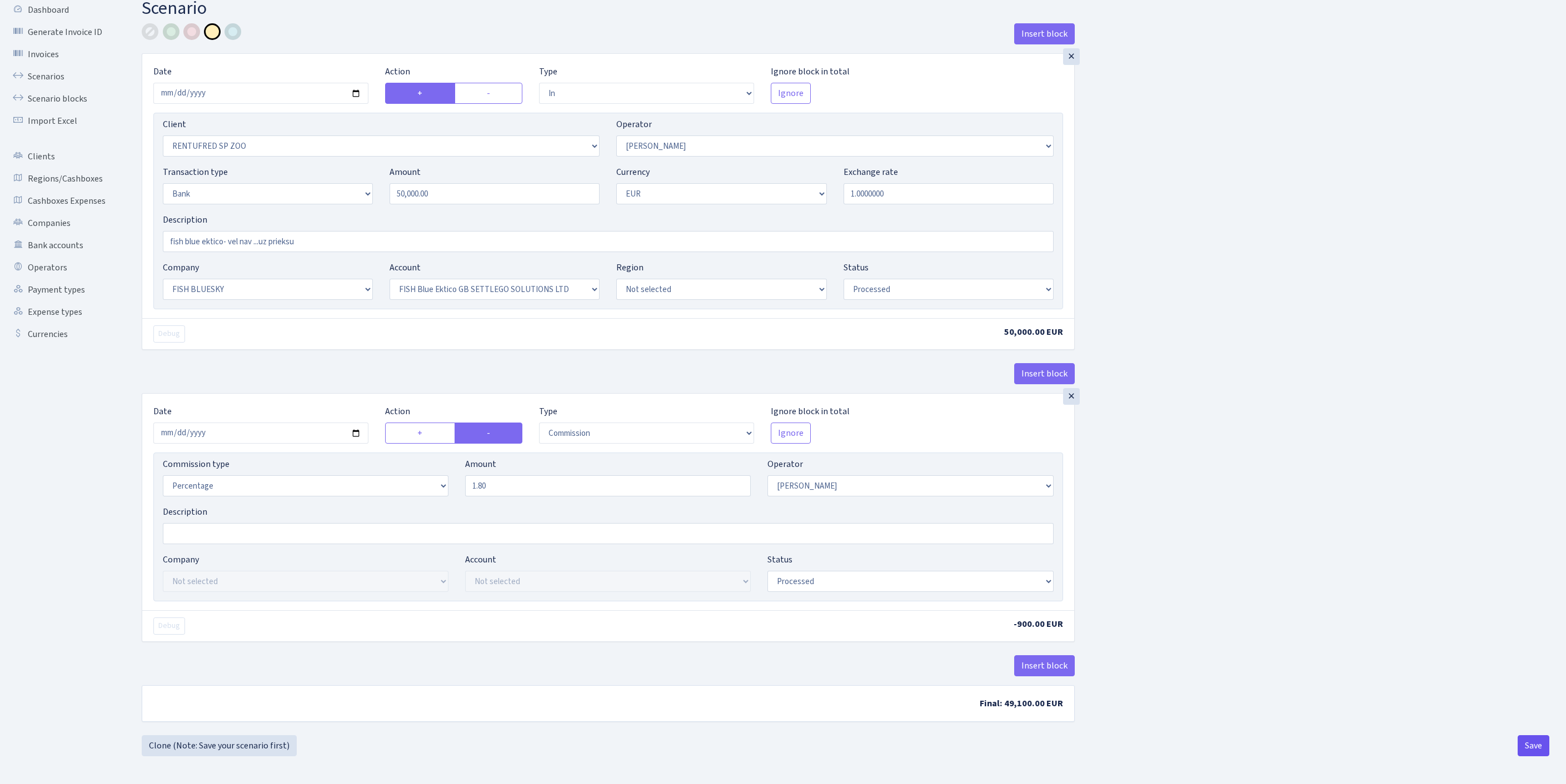
click at [1525, 742] on button "Save" at bounding box center [1533, 746] width 32 height 21
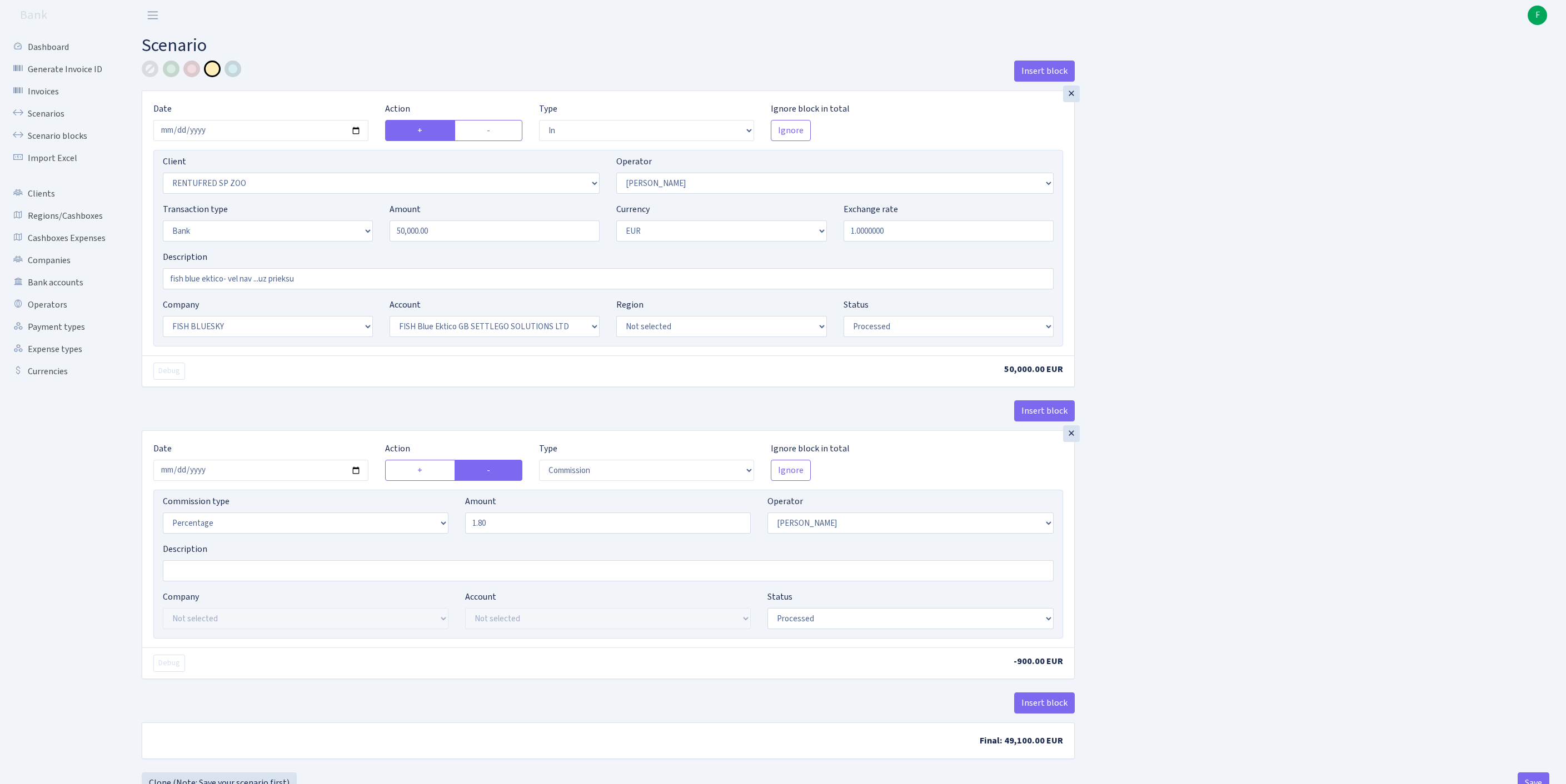
select select "in"
select select "2517"
select select "10"
select select "2"
select select "1"
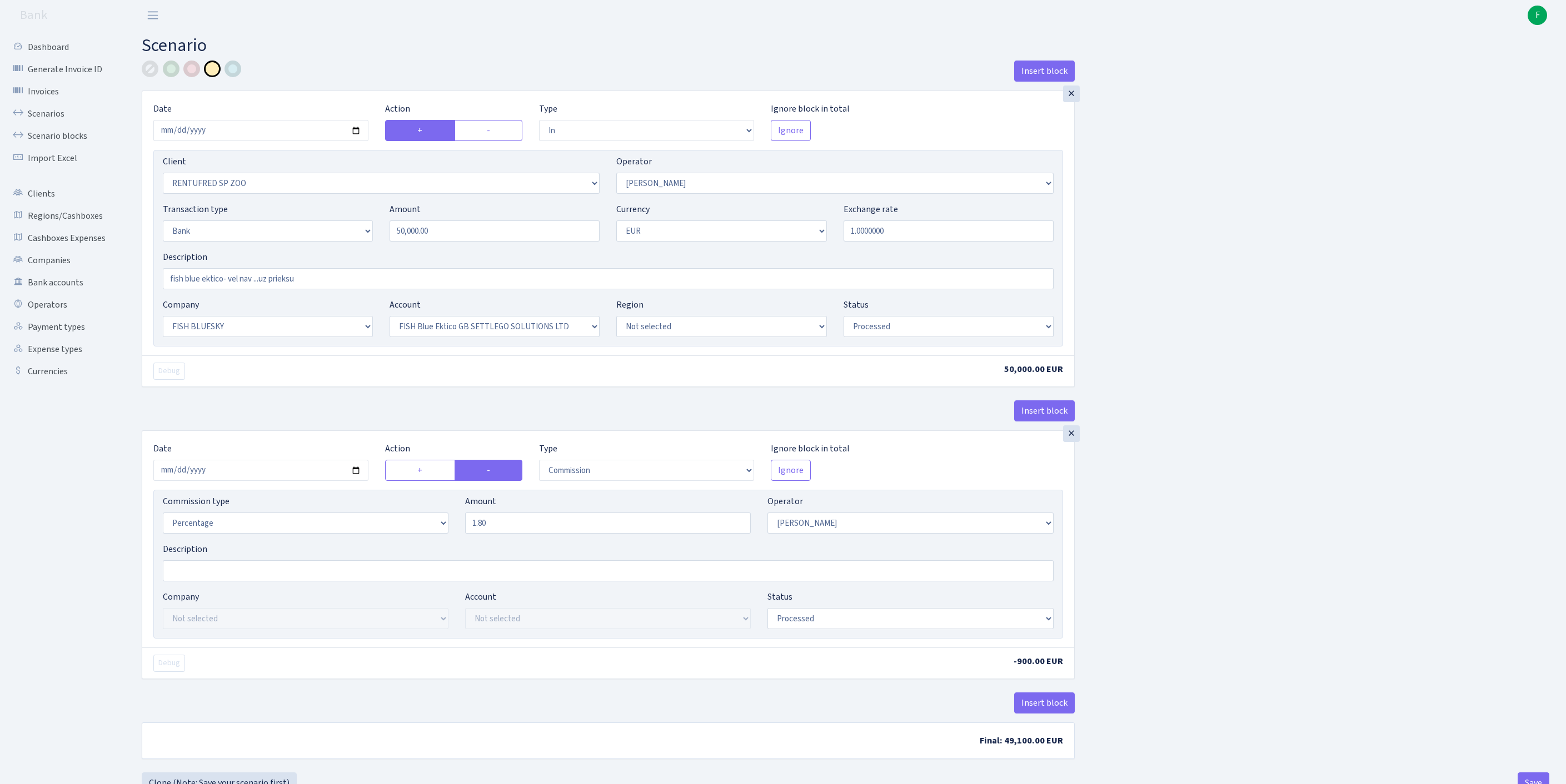
select select "23"
select select "67"
select select "processed"
select select "commission"
select select "10"
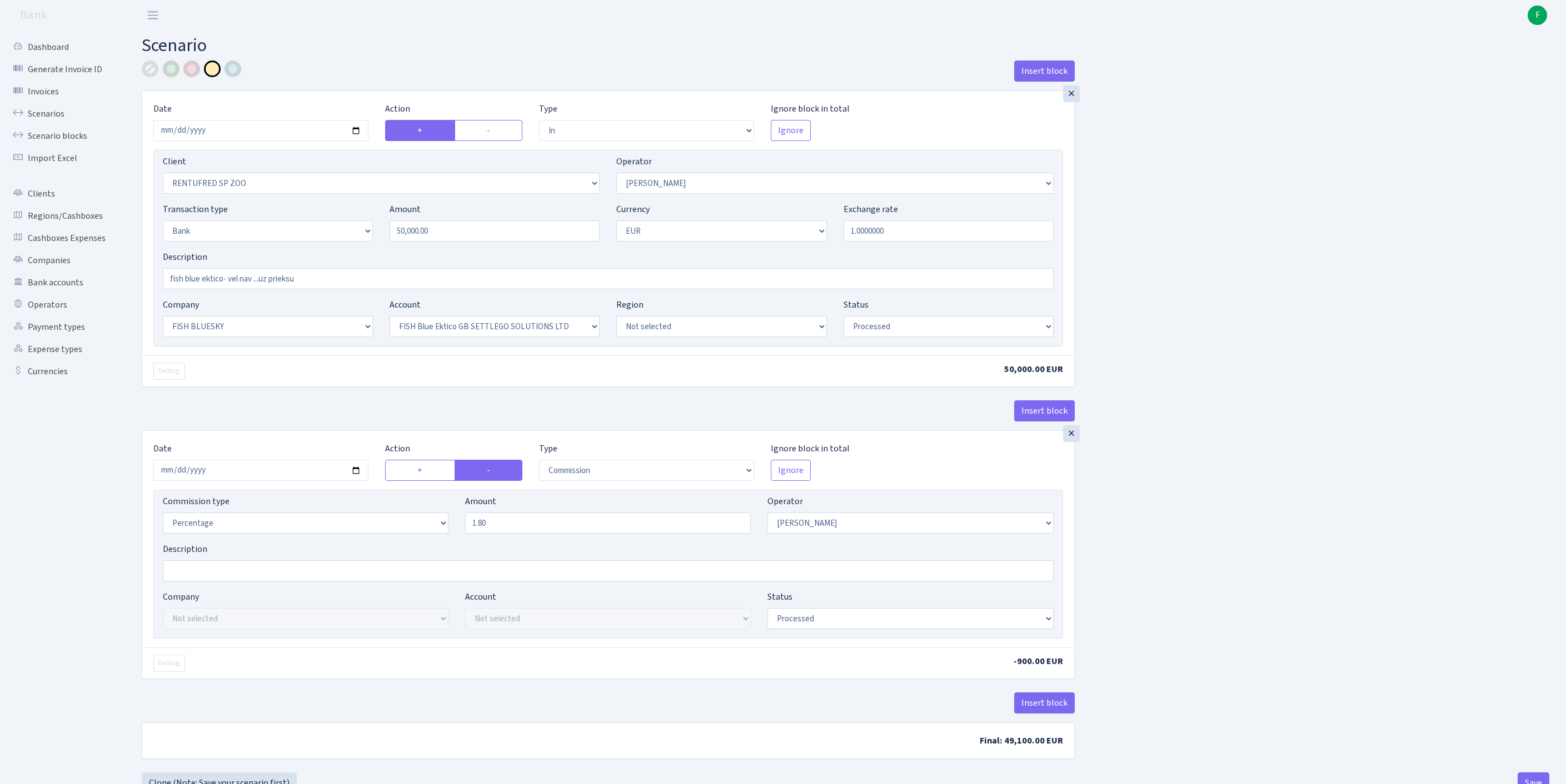
select select "processed"
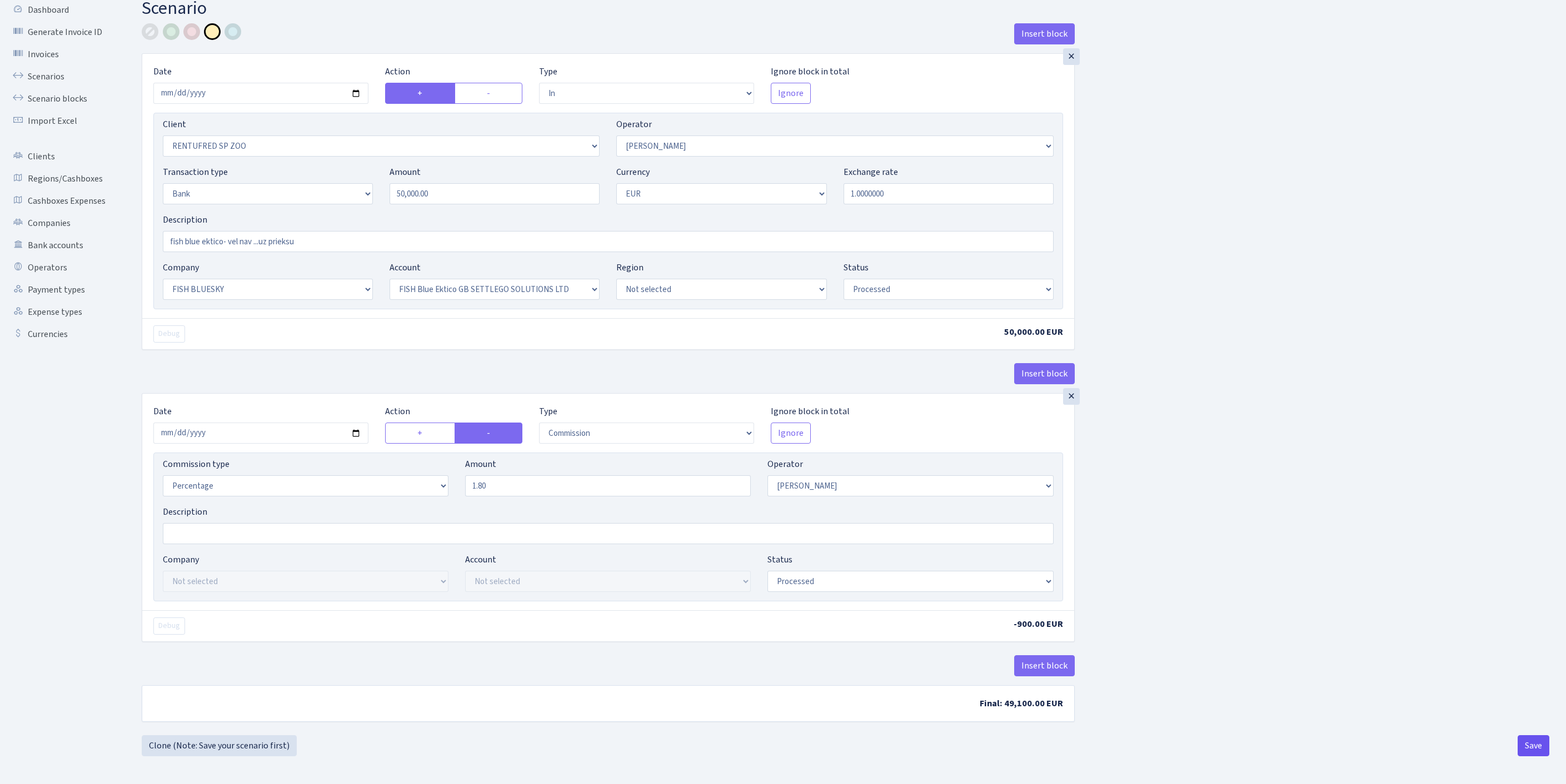
click at [1525, 749] on button "Save" at bounding box center [1533, 746] width 32 height 21
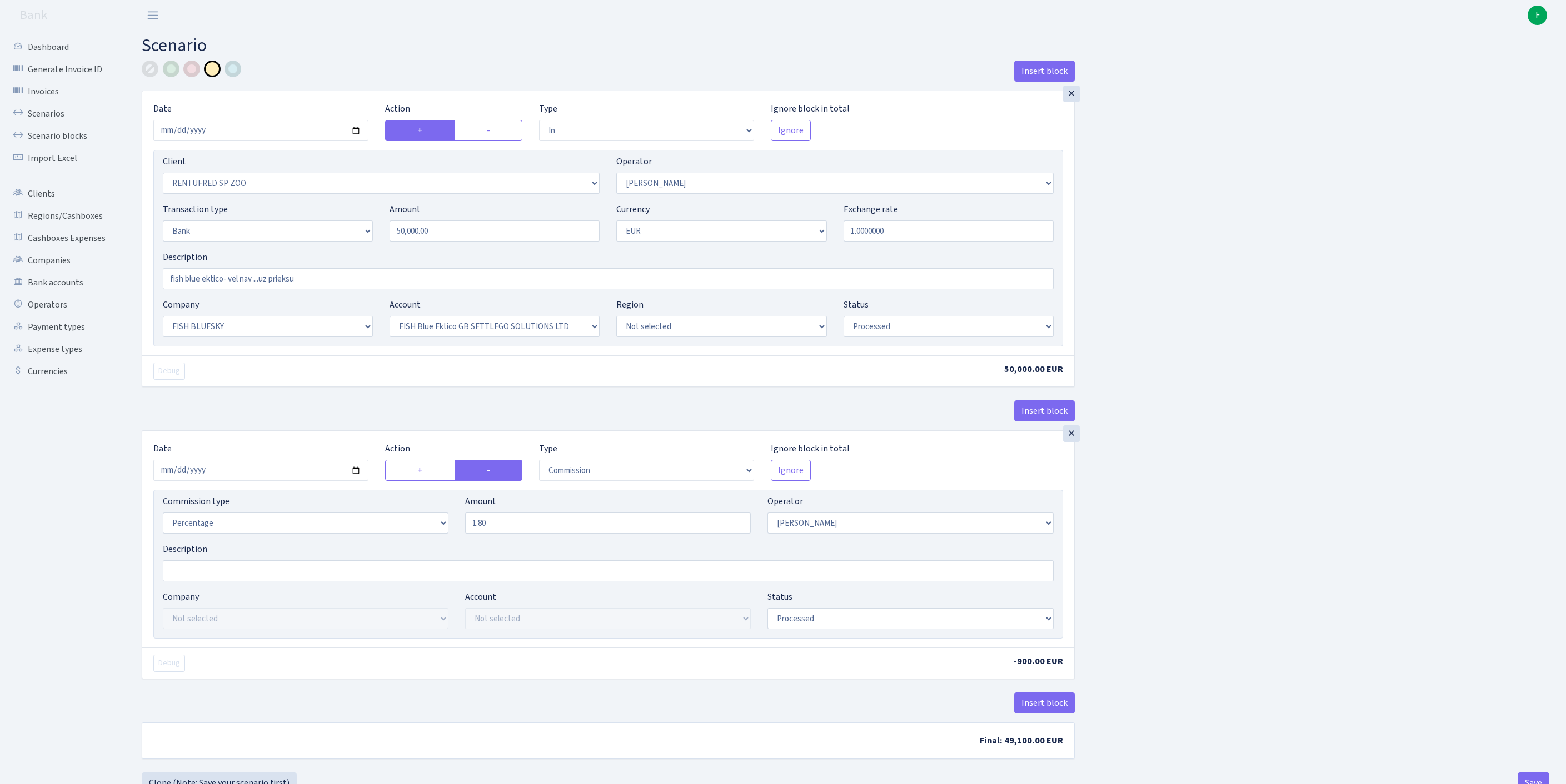
select select "in"
select select "2517"
select select "10"
select select "2"
select select "1"
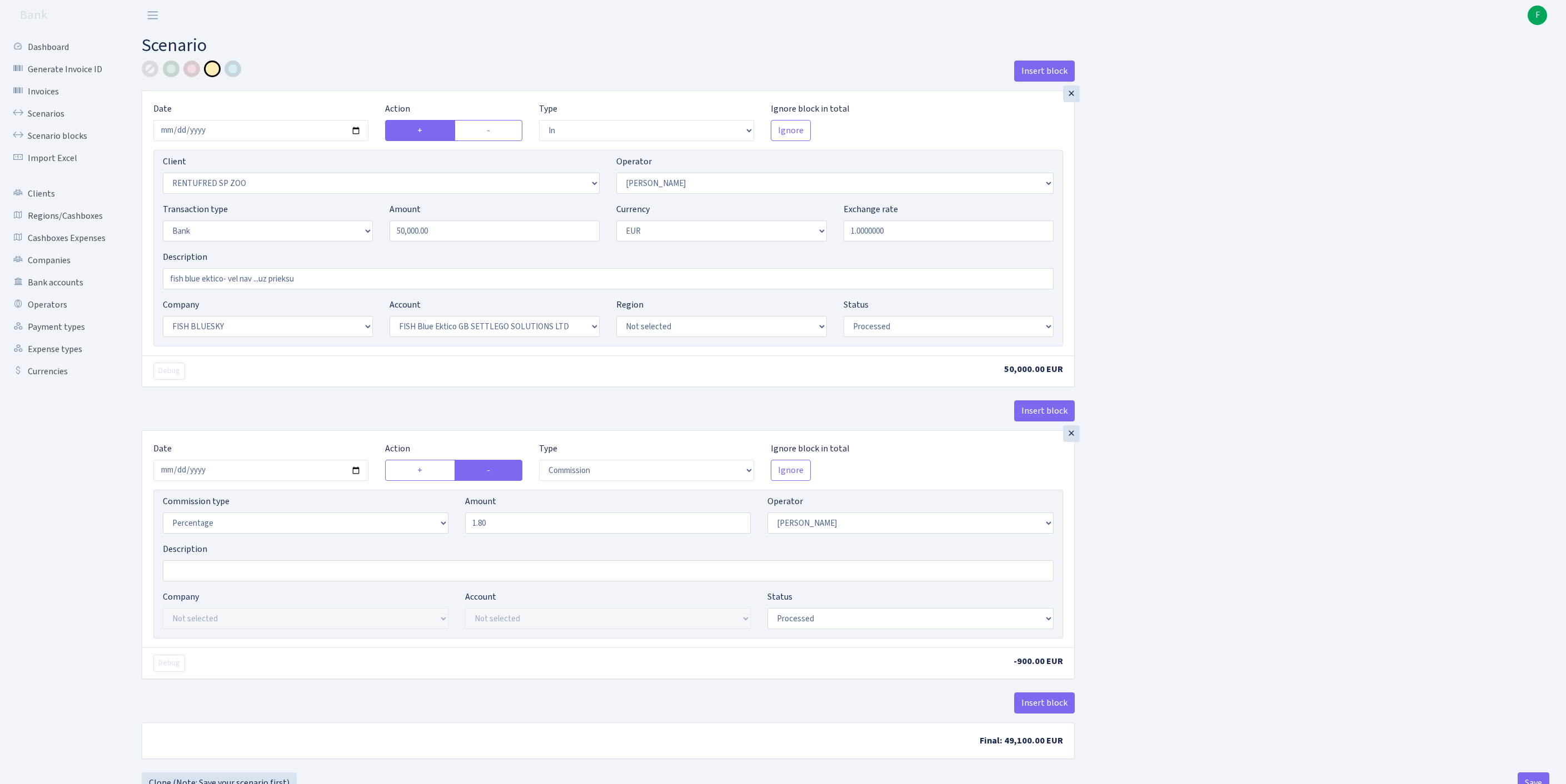
select select "23"
select select "67"
select select "processed"
select select "commission"
select select "10"
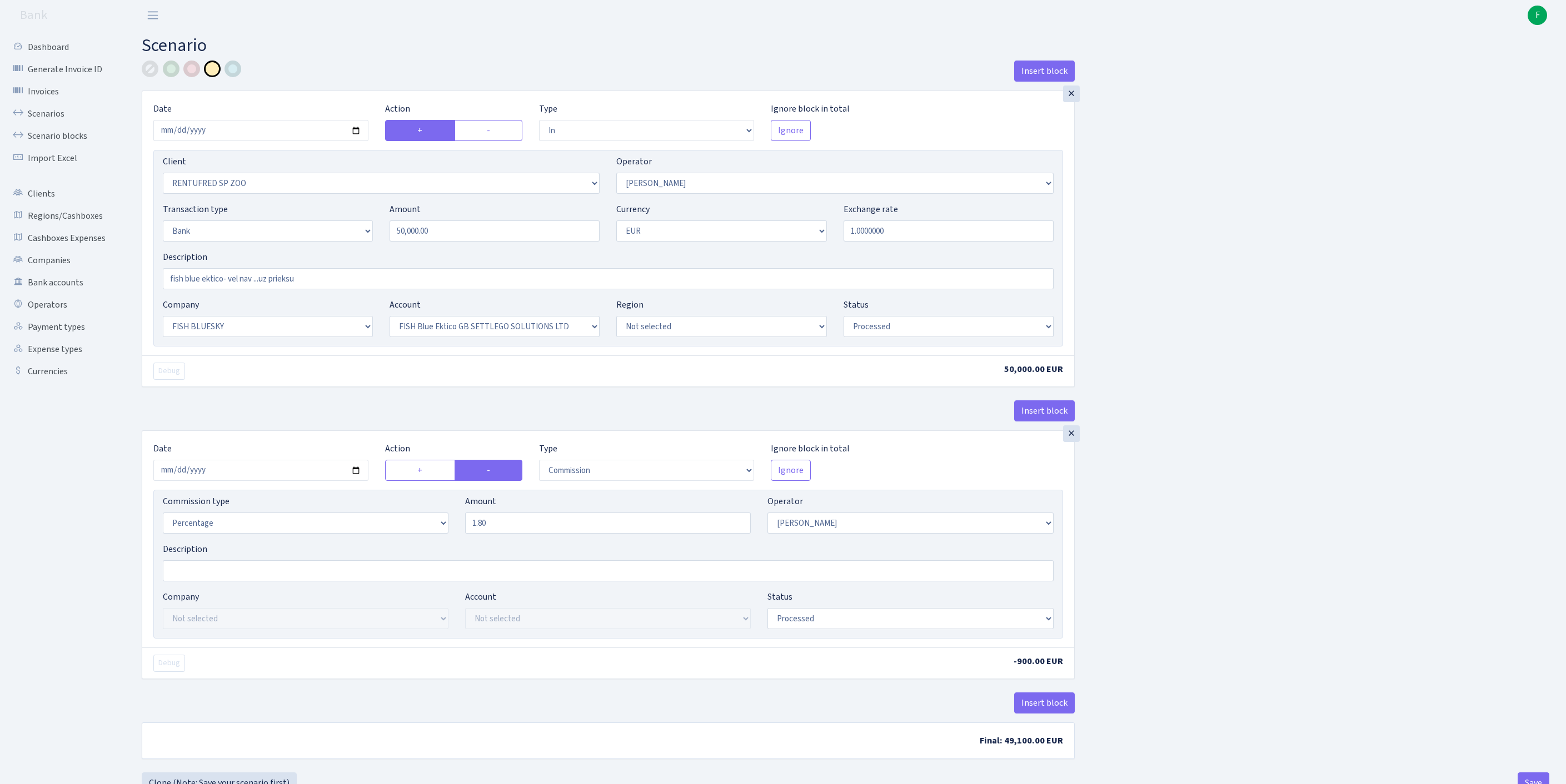
select select "processed"
click at [54, 124] on link "Scenarios" at bounding box center [61, 114] width 111 height 22
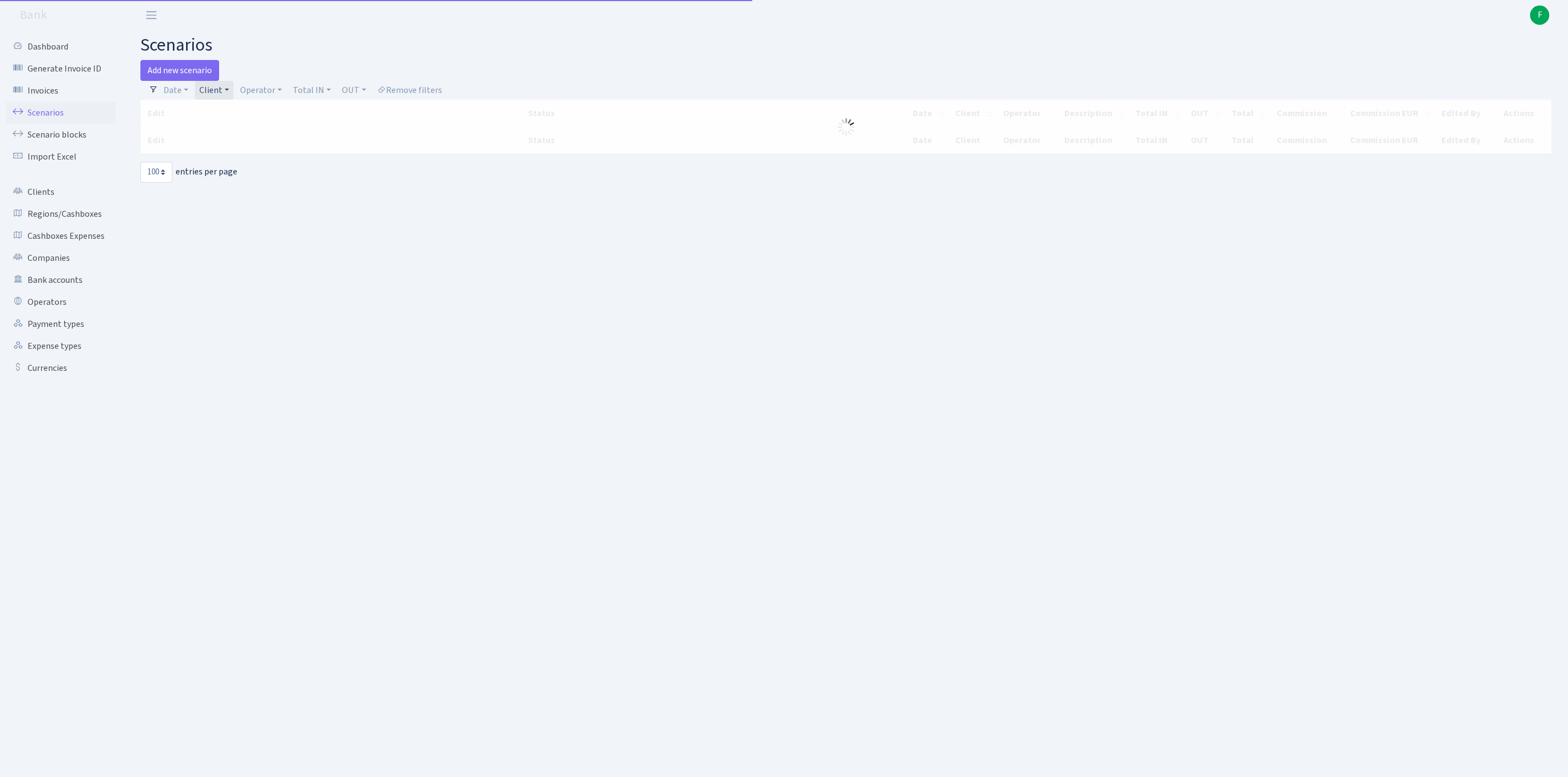
select select "100"
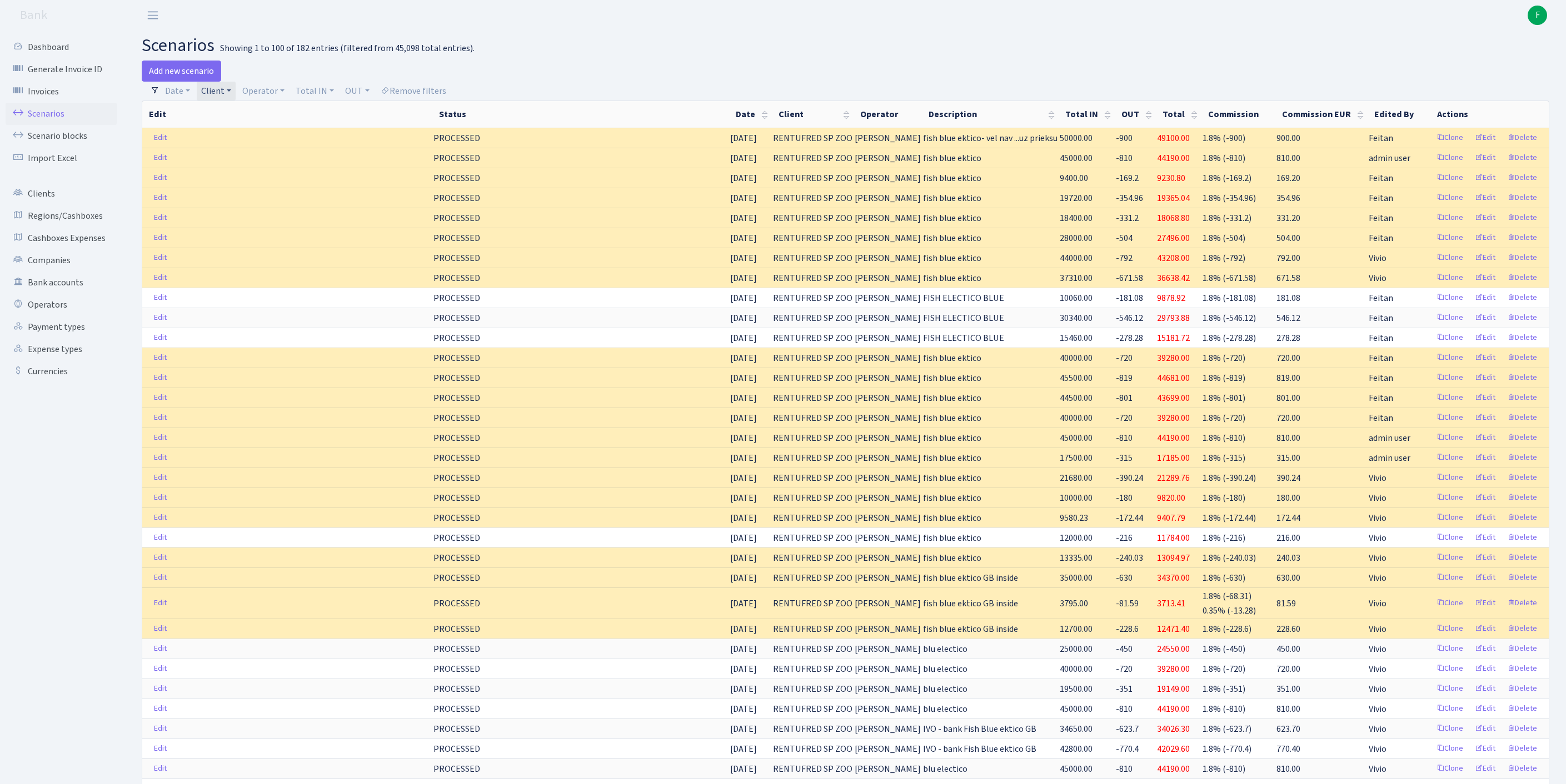
click at [235, 95] on link "Client" at bounding box center [215, 91] width 39 height 19
click at [241, 138] on input "search" at bounding box center [253, 131] width 104 height 17
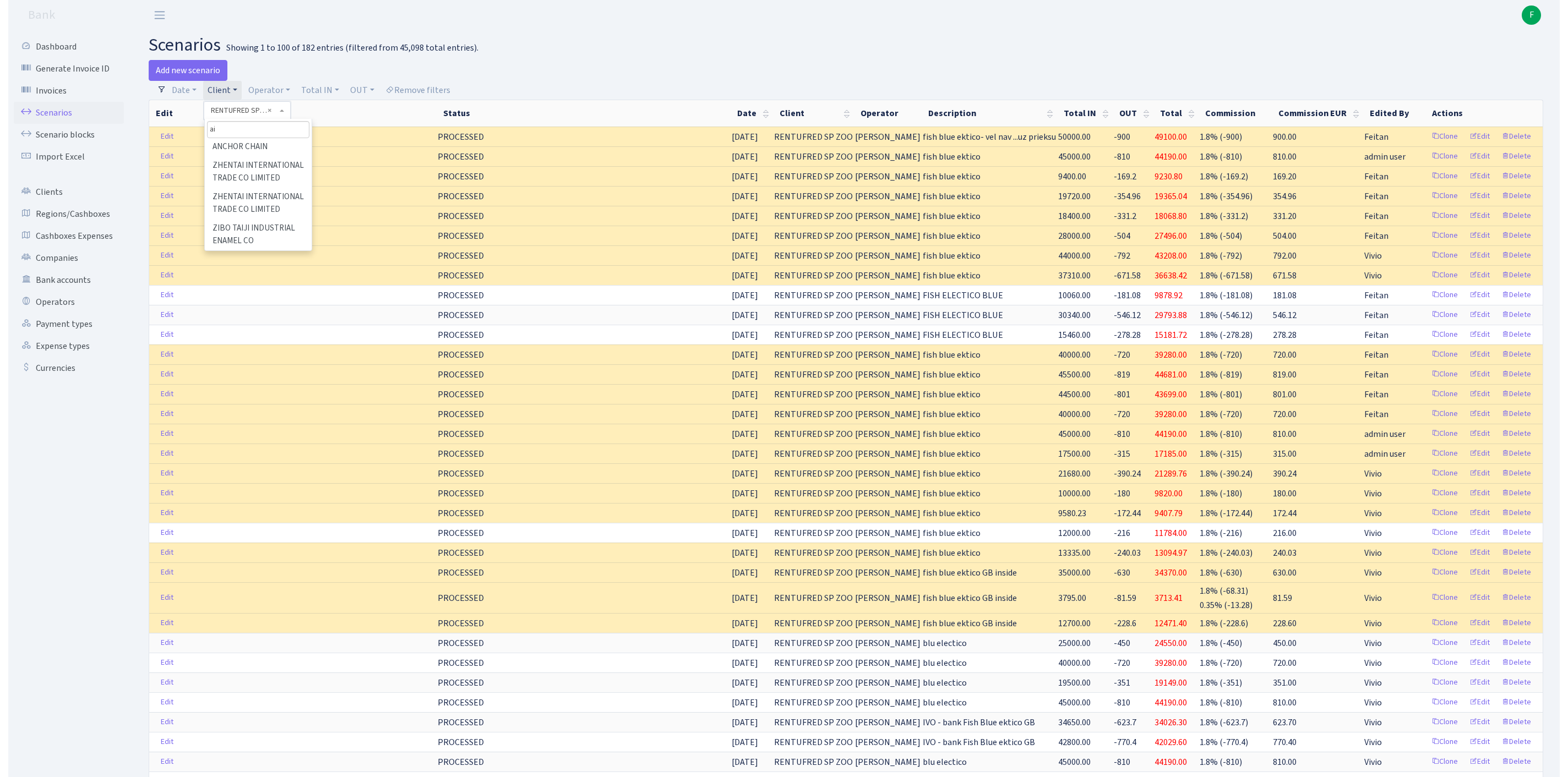
scroll to position [0, 0]
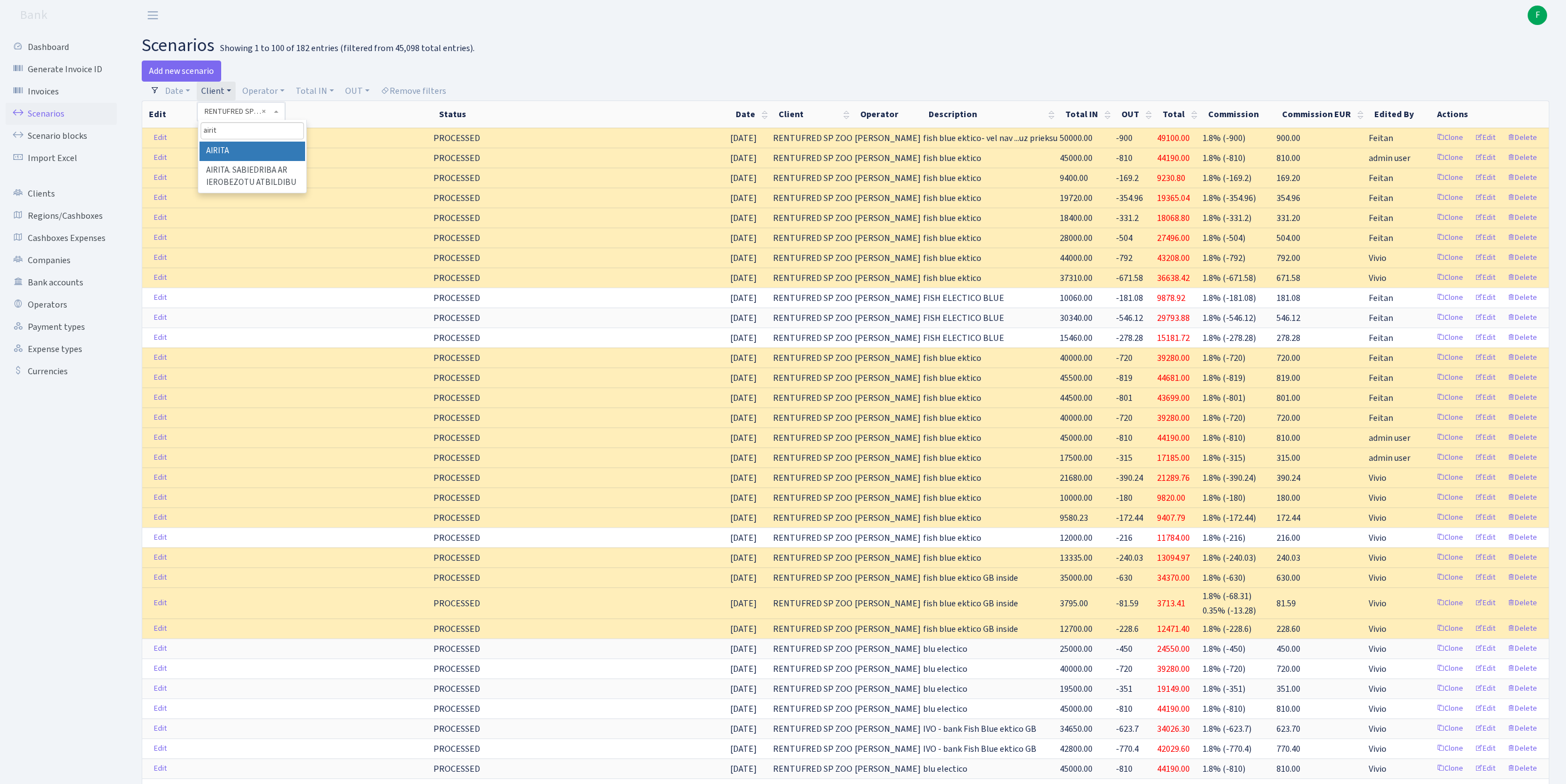
type input "airit"
click at [258, 160] on li "AIRITA" at bounding box center [253, 151] width 105 height 19
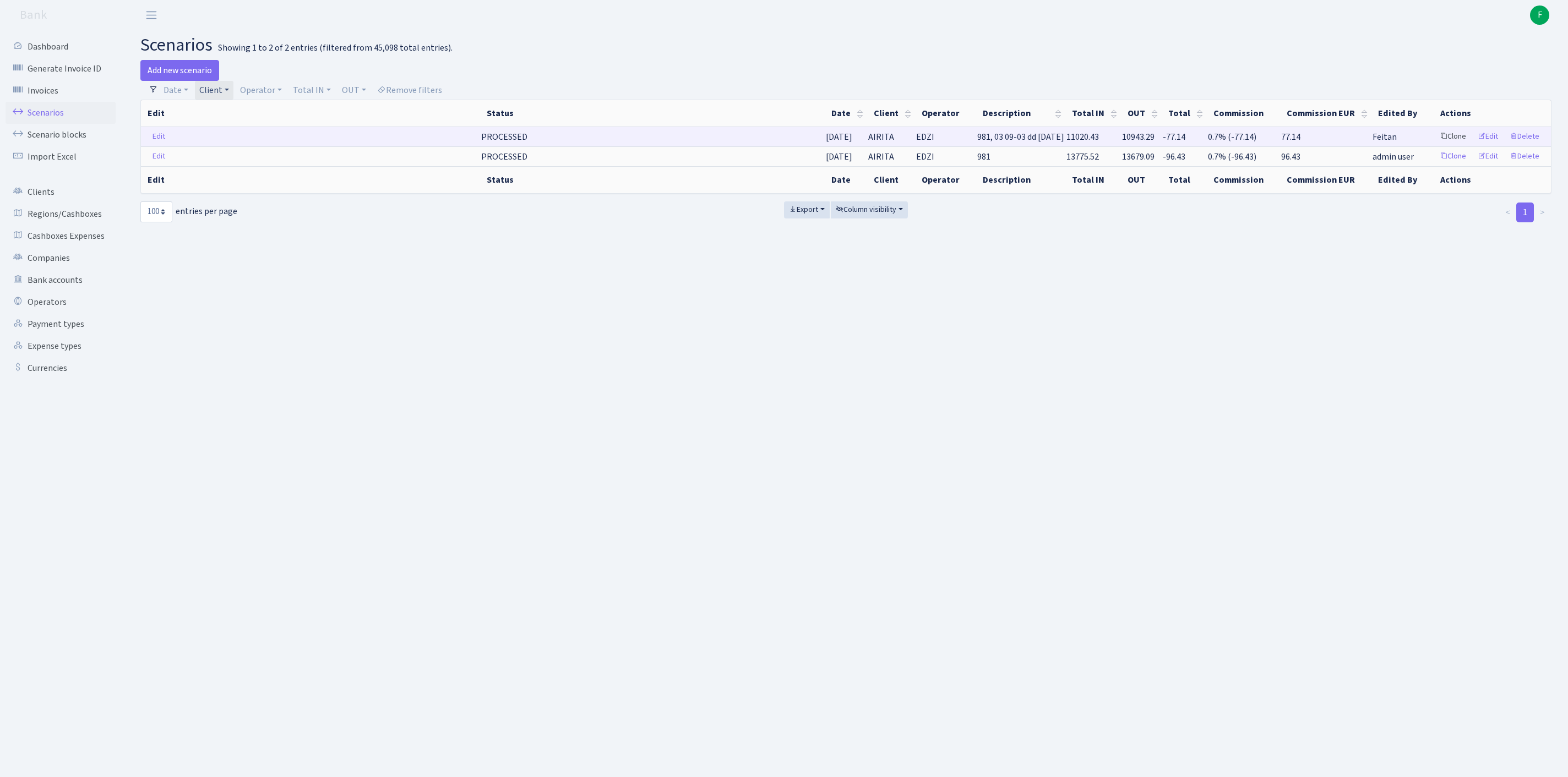
click at [1435, 145] on link "Clone" at bounding box center [1453, 136] width 36 height 17
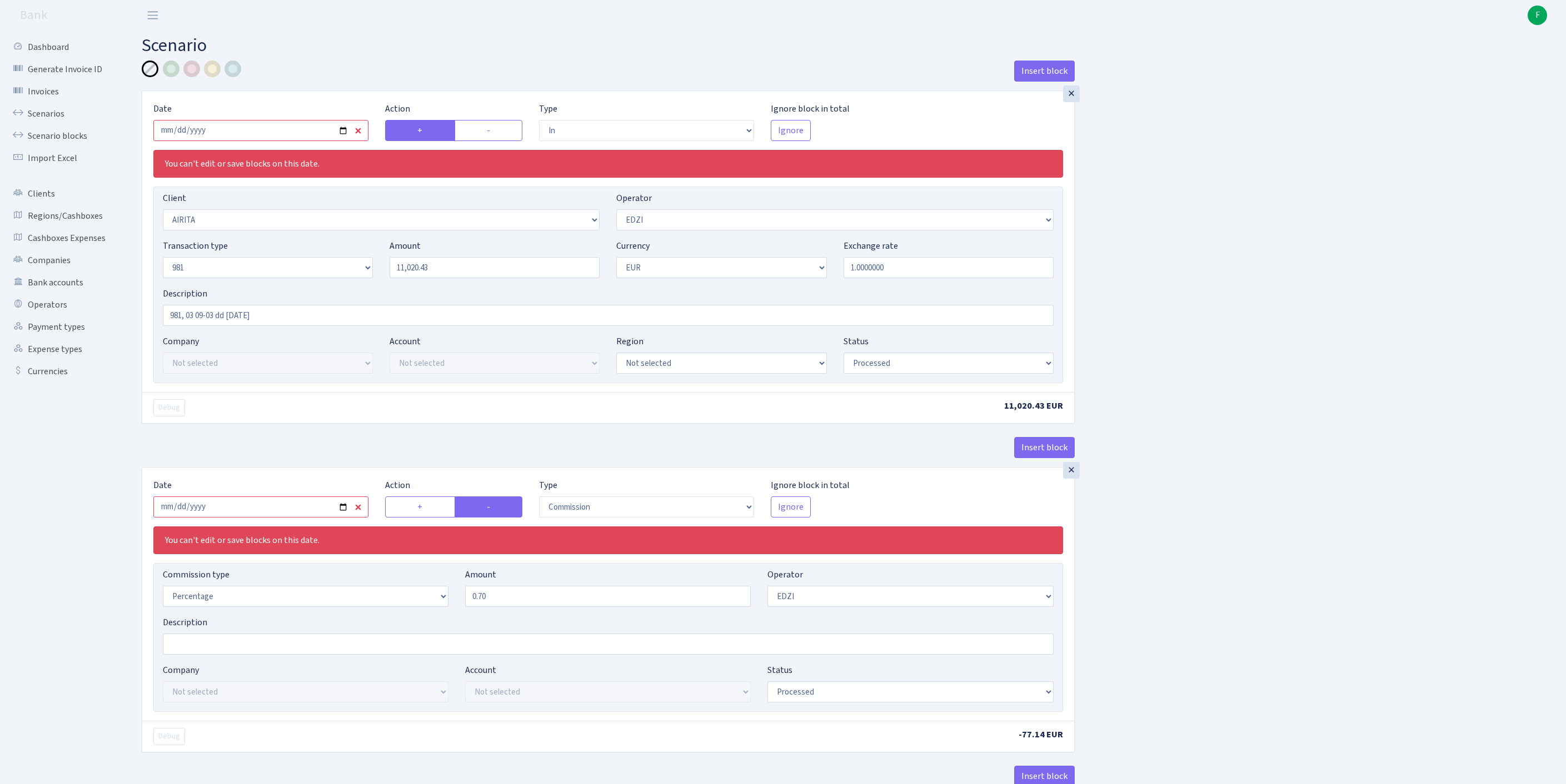
select select "in"
select select "3153"
select select "11"
select select "8"
select select "1"
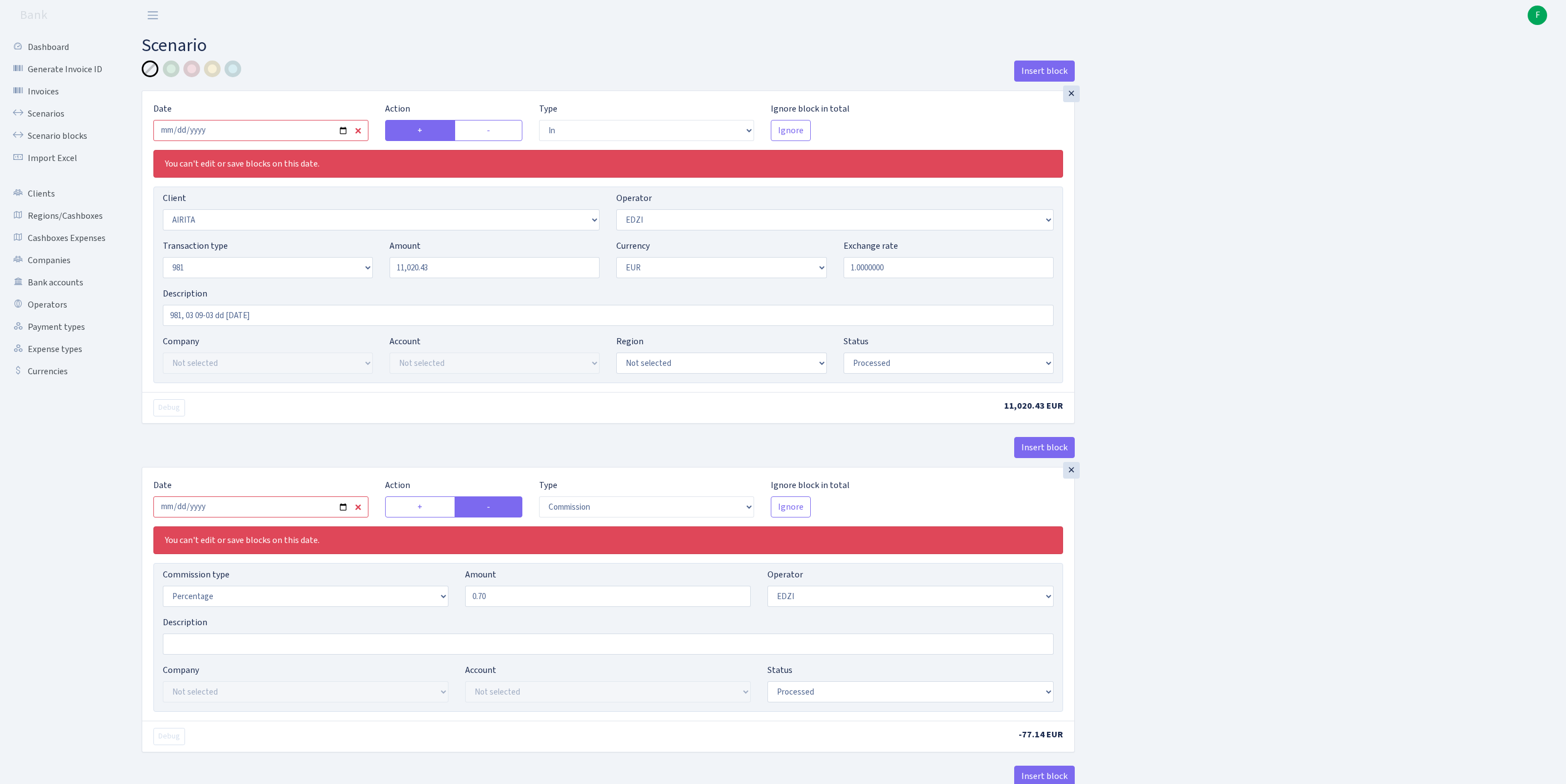
select select "processed"
select select "commission"
select select "11"
select select "processed"
select select "out"
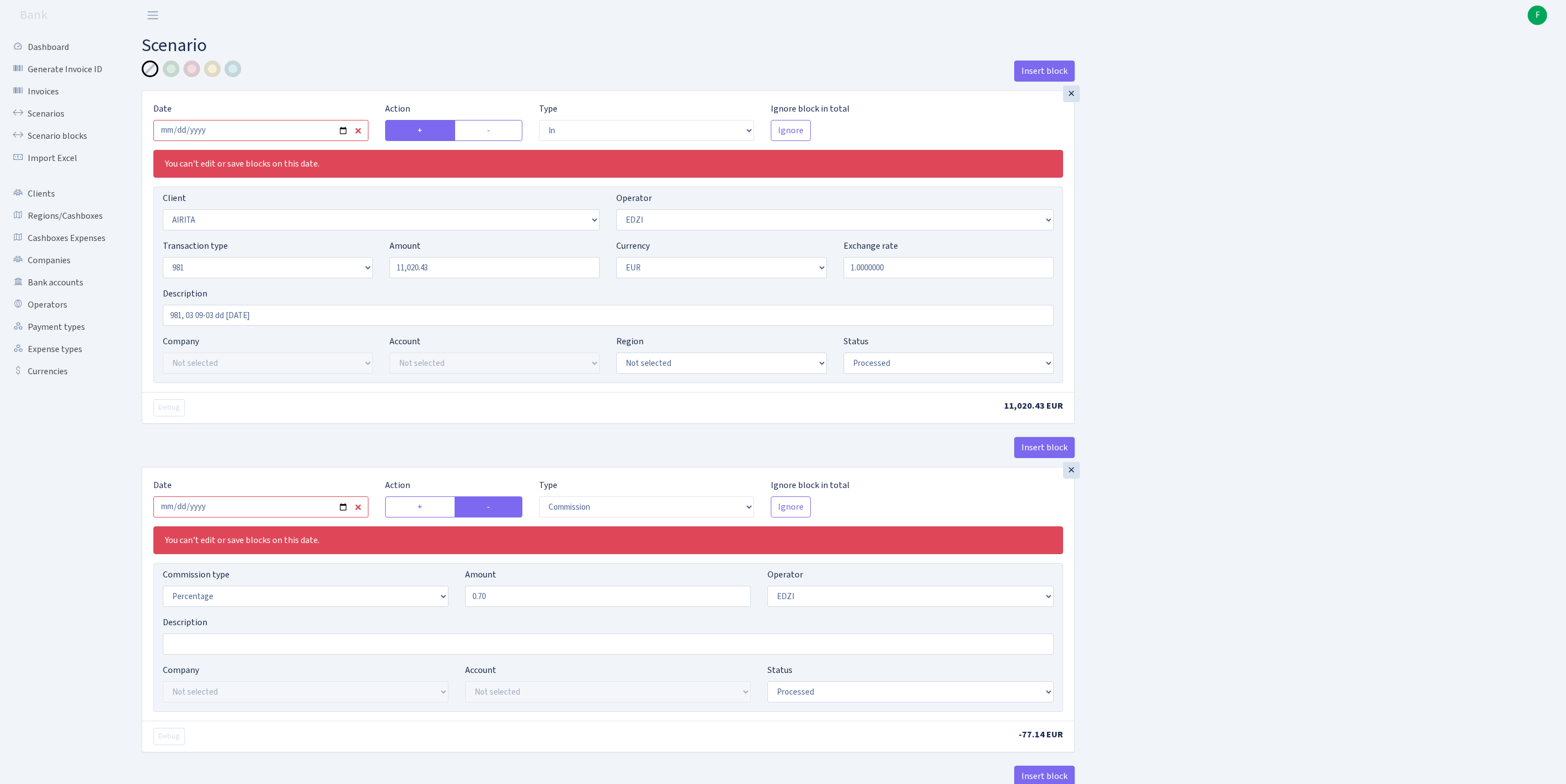
select select "342"
select select "61"
select select "8"
select select "1"
select select "processed"
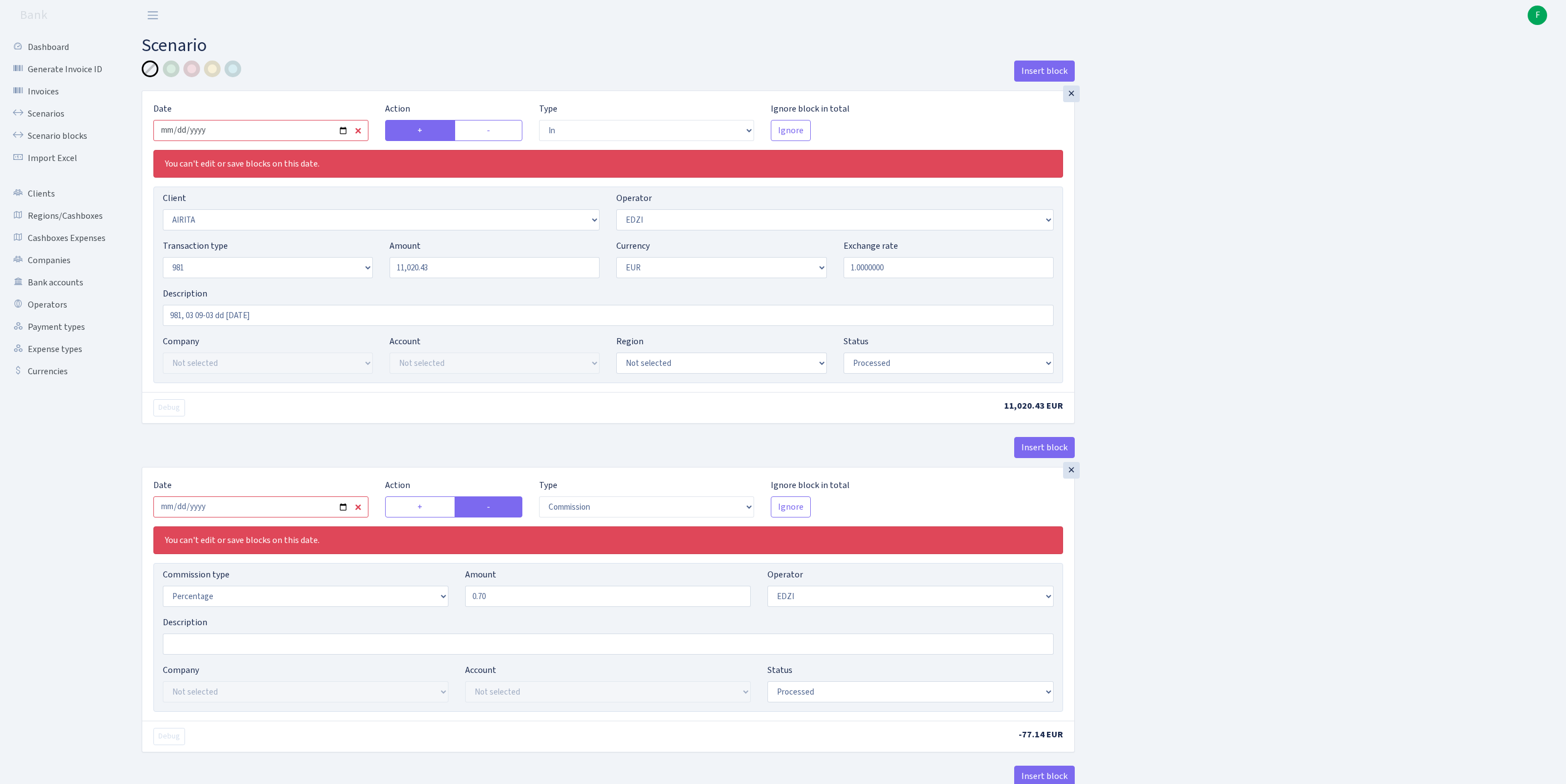
click at [230, 141] on input "2025-09-03" at bounding box center [261, 130] width 215 height 21
type input "[DATE]"
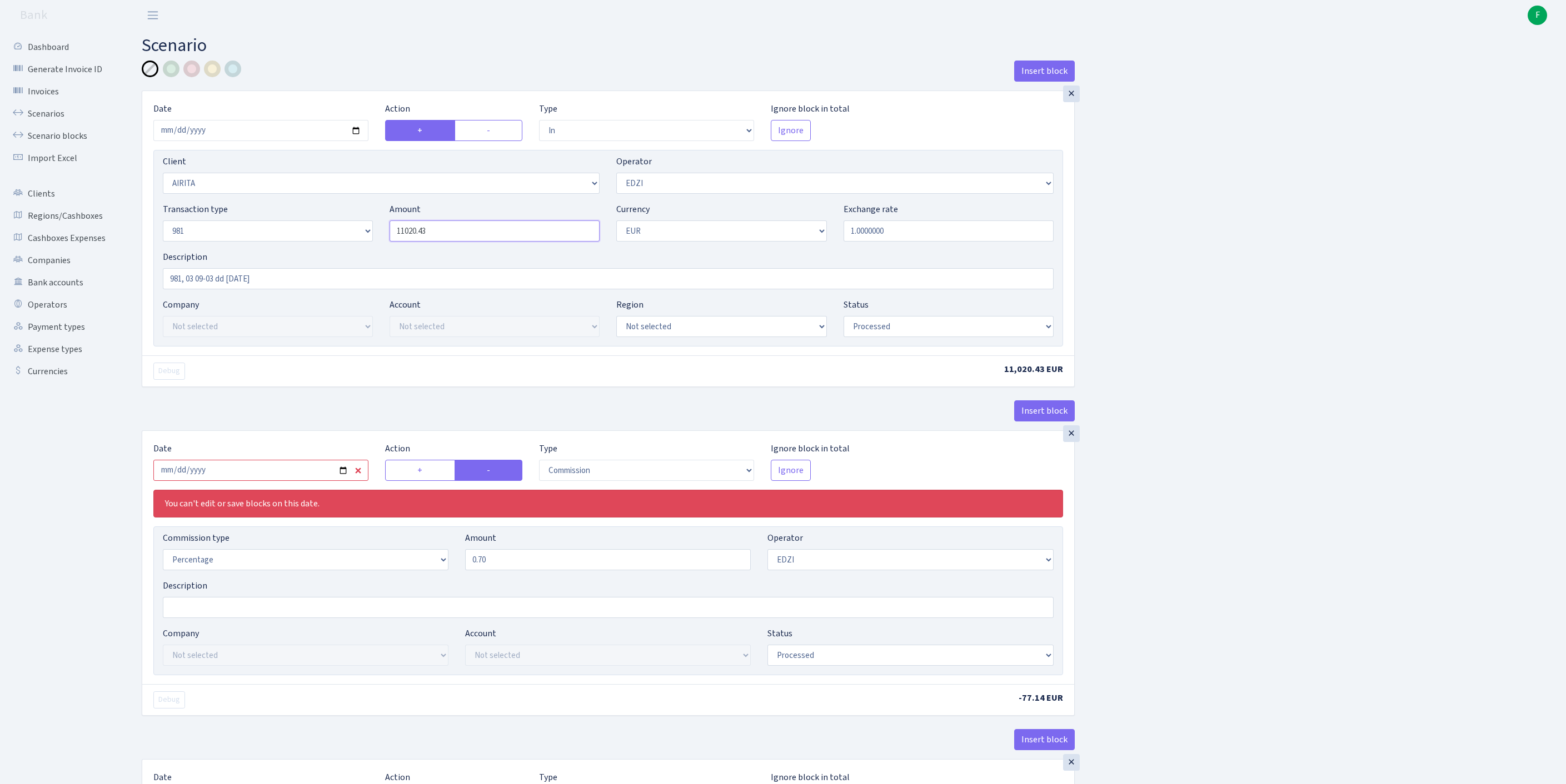
drag, startPoint x: 405, startPoint y: 248, endPoint x: 310, endPoint y: 220, distance: 99.0
click at [310, 220] on div "Client Not selected 1 KOC GEMICILIK VE TASIMACILIK 1/BALDERE-SILDEDZE SIGNE 1/S…" at bounding box center [608, 248] width 910 height 196
paste input "9694"
type input "9,694.00"
drag, startPoint x: 305, startPoint y: 304, endPoint x: 95, endPoint y: 274, distance: 212.1
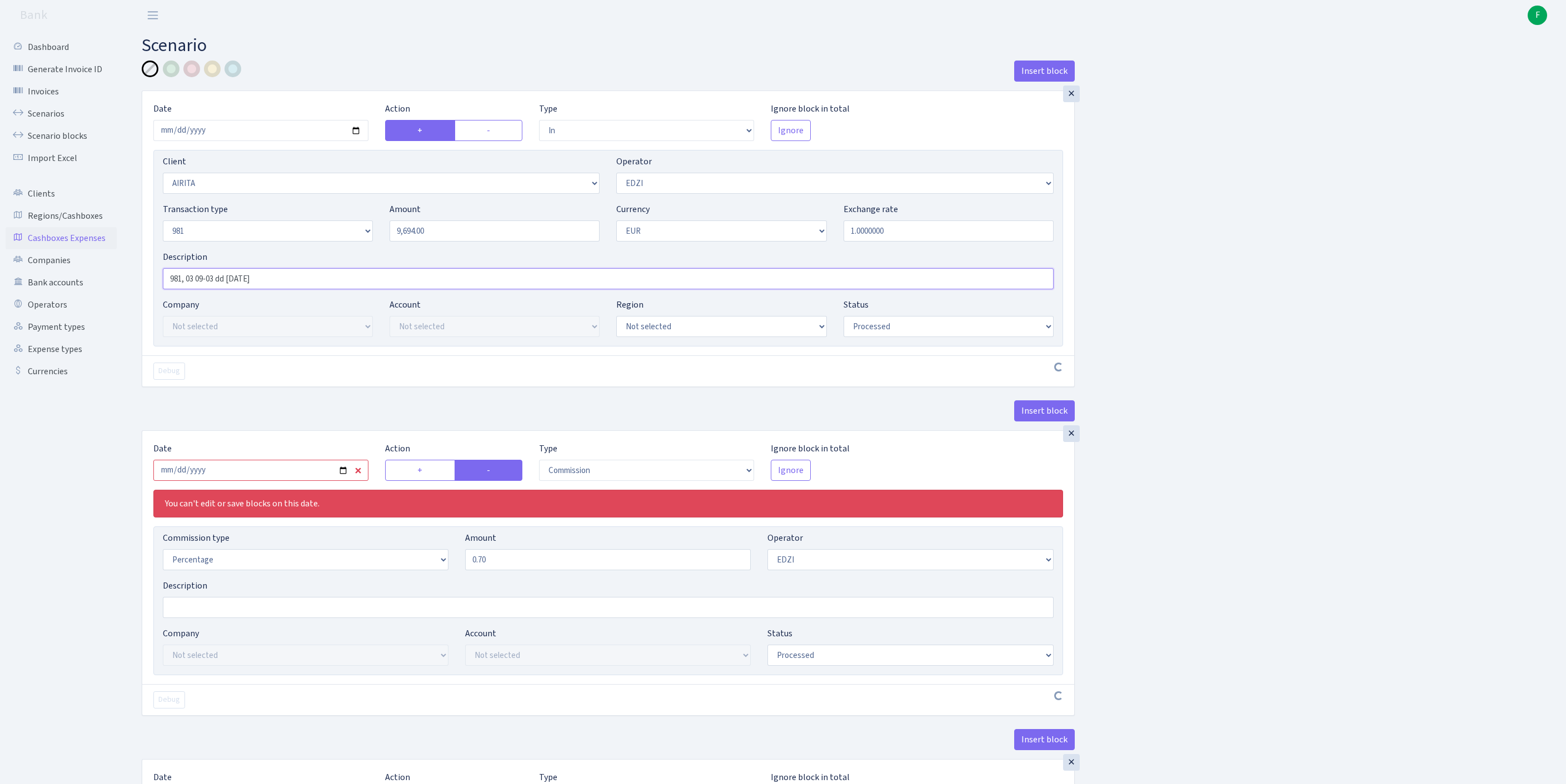
click at [95, 274] on div "Dashboard Generate Invoice ID Invoices Scenarios Scenario blocks Import Excel C…" at bounding box center [783, 617] width 1566 height 1172
paste input "08 10-04 dd 08.10"
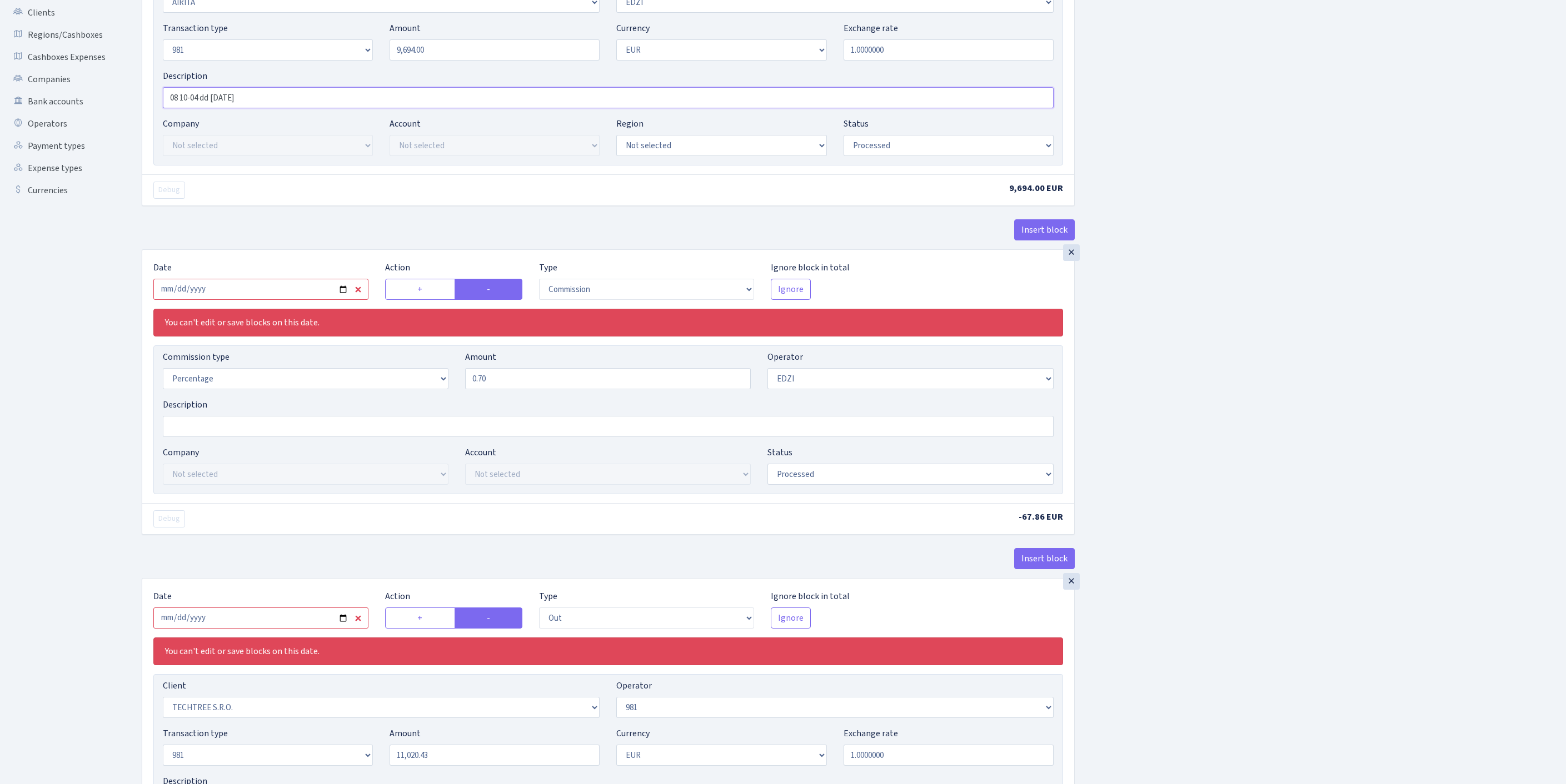
type input "08 10-04 dd [DATE]"
click at [291, 300] on input "2025-09-03" at bounding box center [261, 289] width 215 height 21
type input "[DATE]"
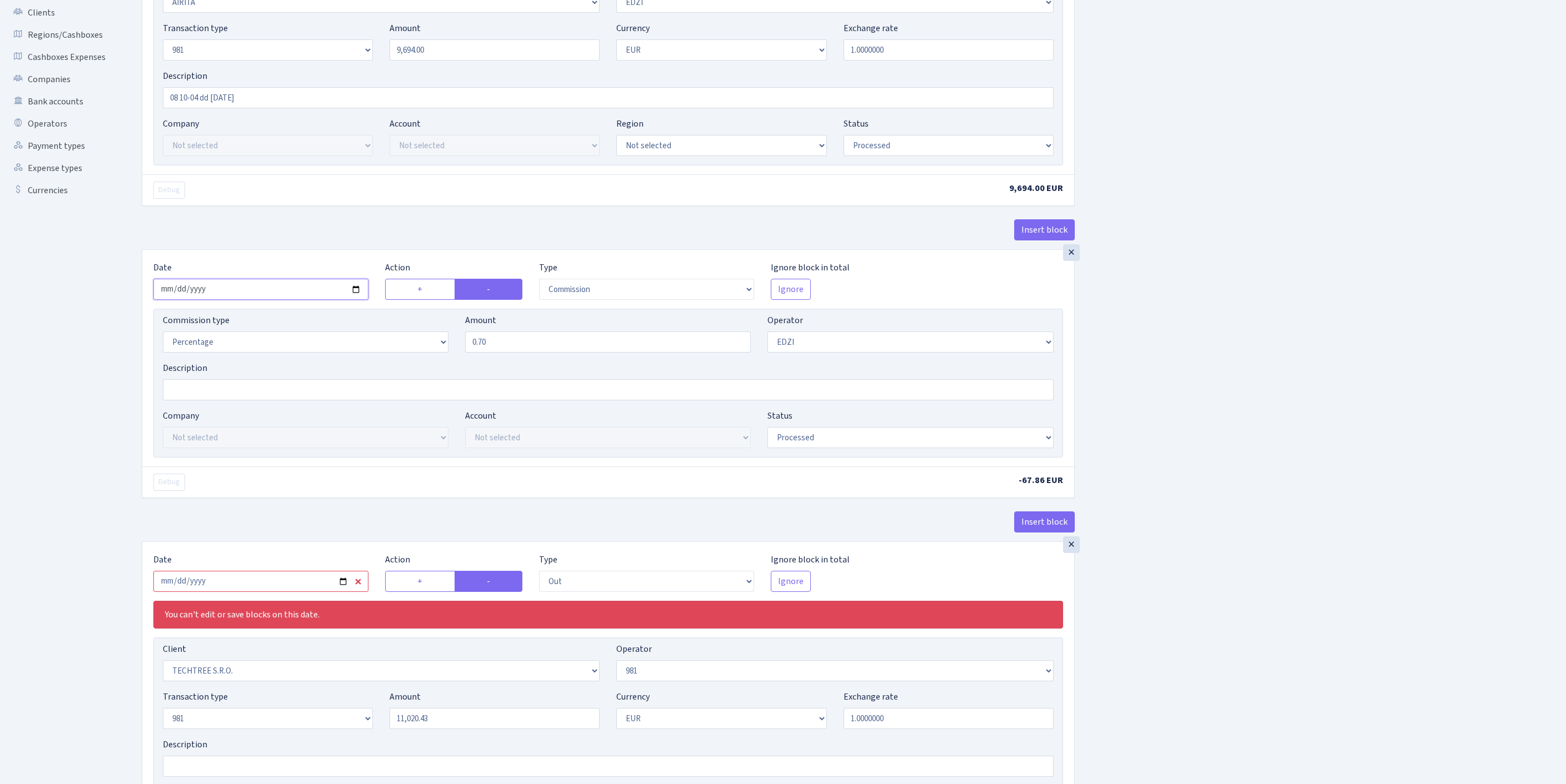
scroll to position [564, 0]
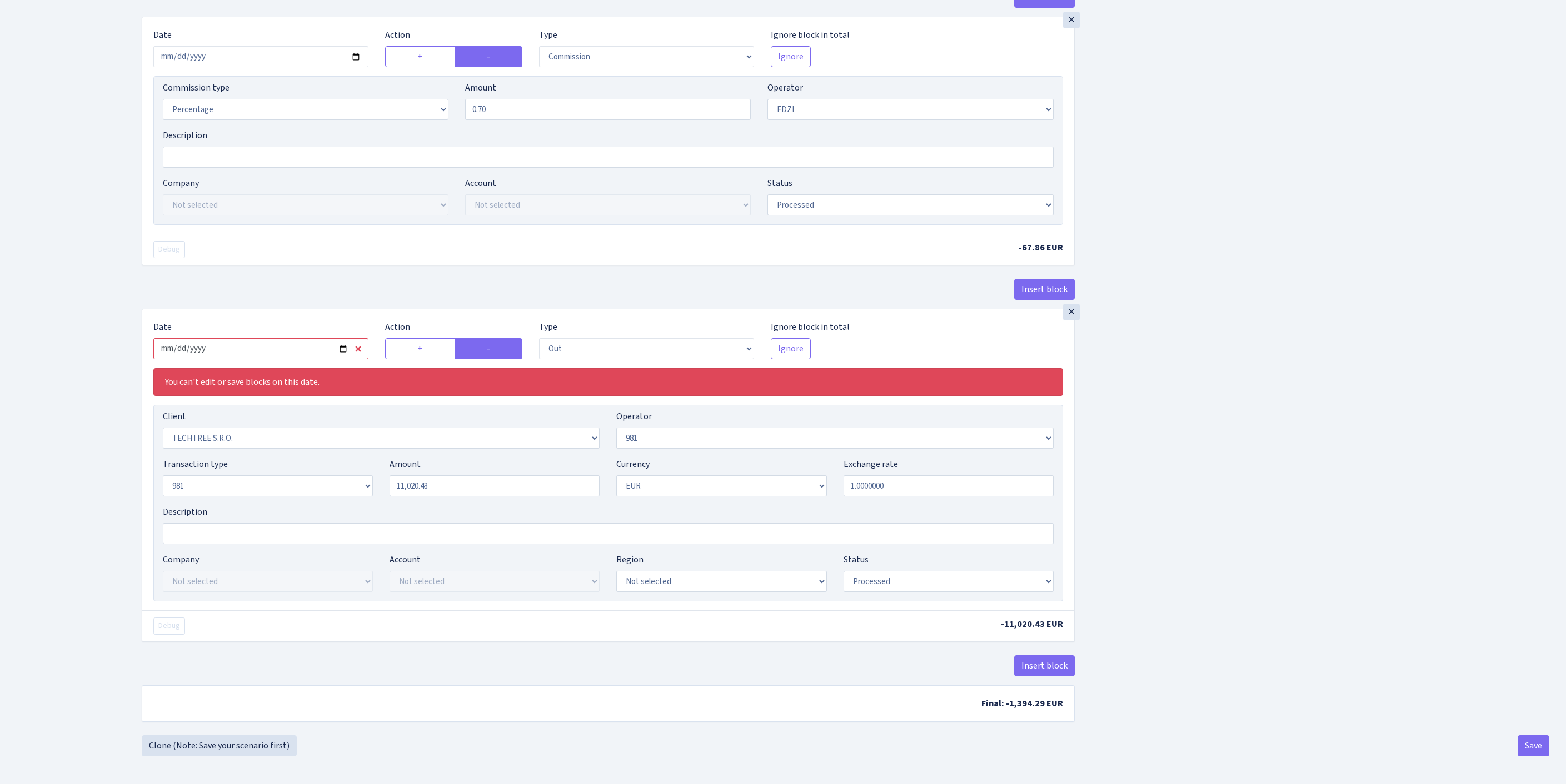
click at [288, 338] on input "2025-09-03" at bounding box center [261, 348] width 215 height 21
type input "2025-10-10"
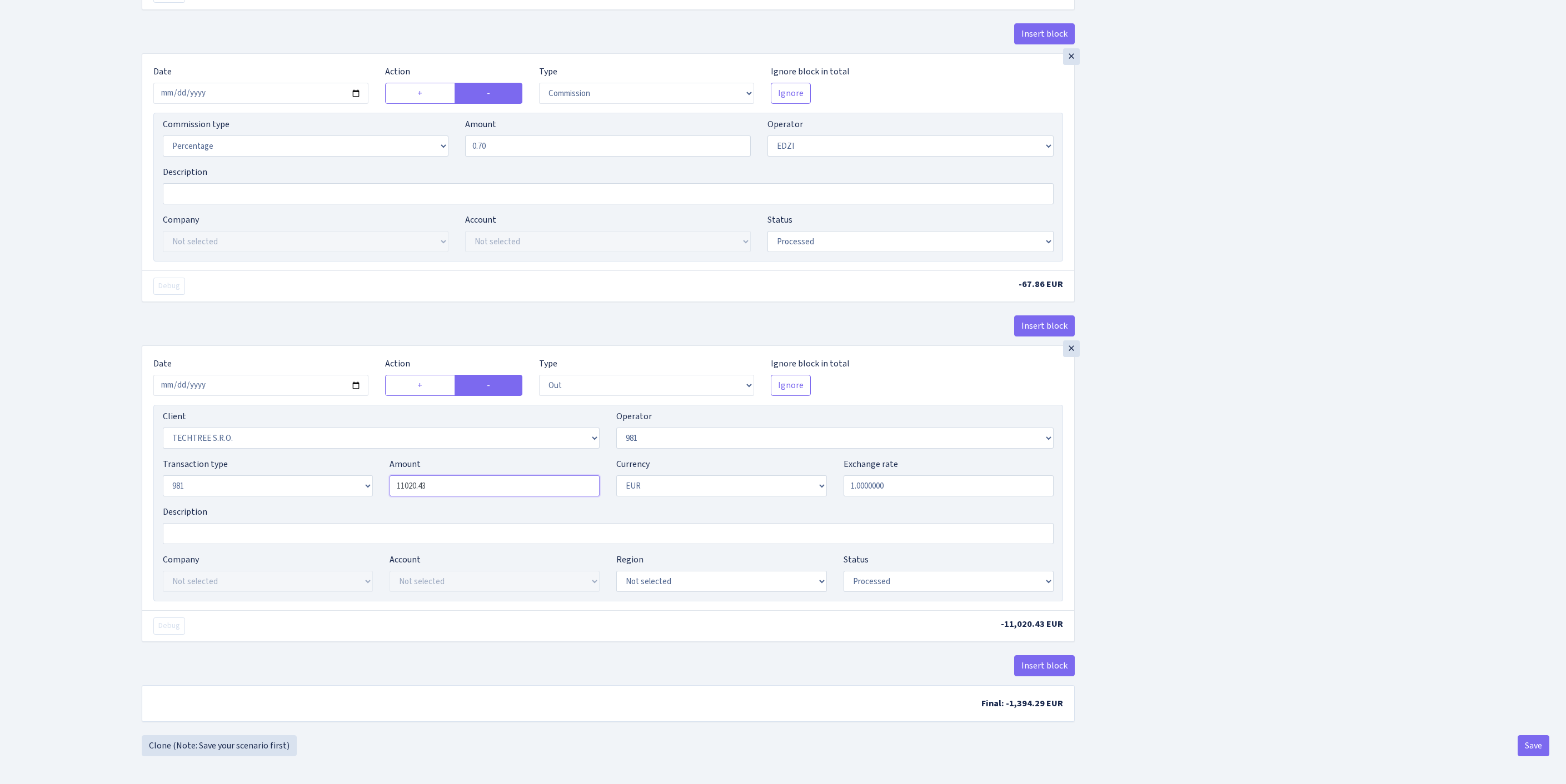
drag, startPoint x: 462, startPoint y: 448, endPoint x: 298, endPoint y: 443, distance: 164.1
click at [298, 458] on div "Transaction type Not selected 981 ELF FISH crypto GIRT IVO dekl MM-BALTIC eur U…" at bounding box center [608, 481] width 907 height 48
drag, startPoint x: 349, startPoint y: 453, endPoint x: 301, endPoint y: 450, distance: 48.1
click at [299, 458] on div "Transaction type Not selected 981 ELF FISH crypto GIRT IVO dekl MM-BALTIC eur U…" at bounding box center [608, 481] width 907 height 48
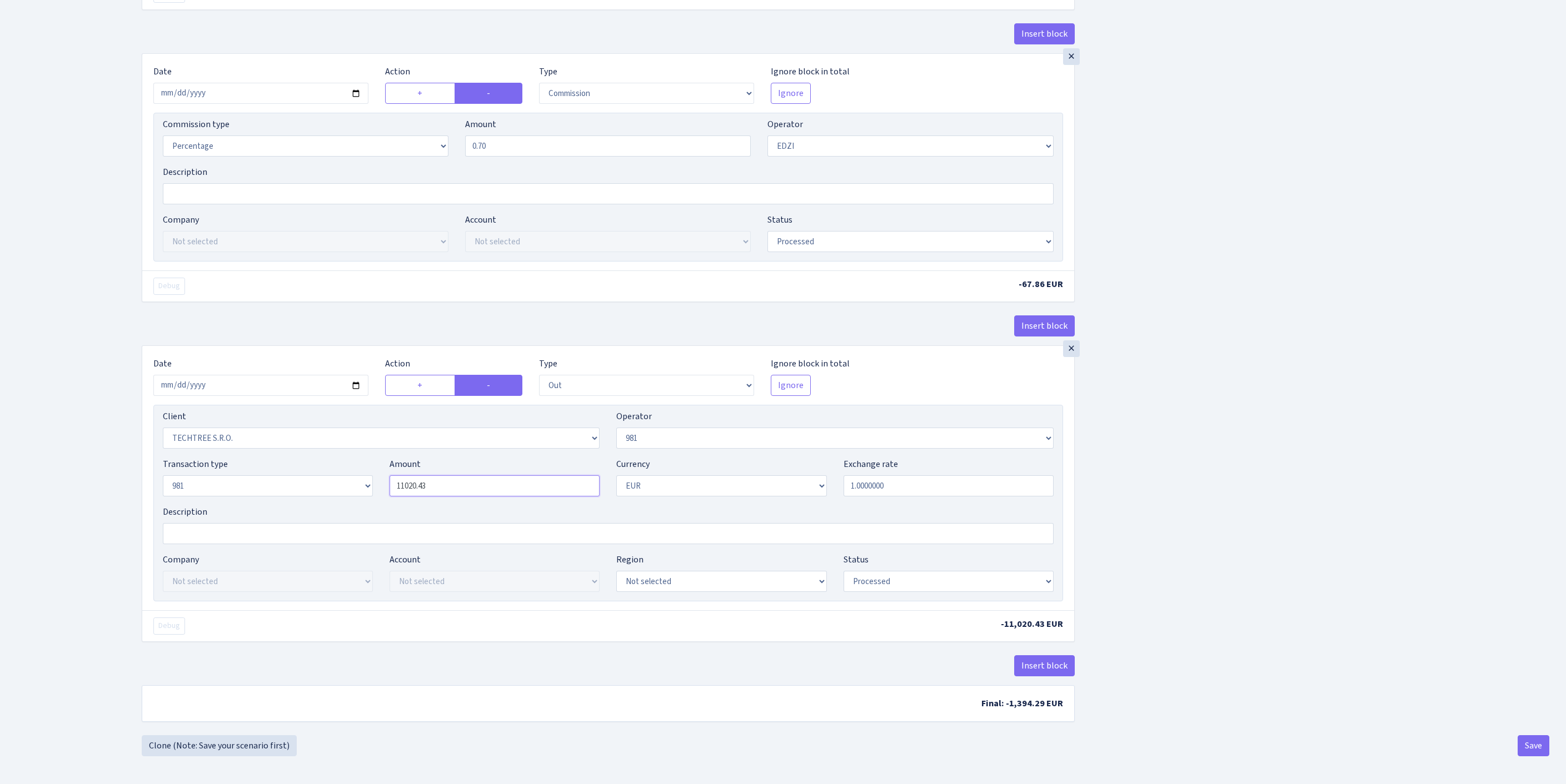
paste input "9694"
type input "9,694.00"
click at [1531, 748] on button "Save" at bounding box center [1533, 746] width 32 height 21
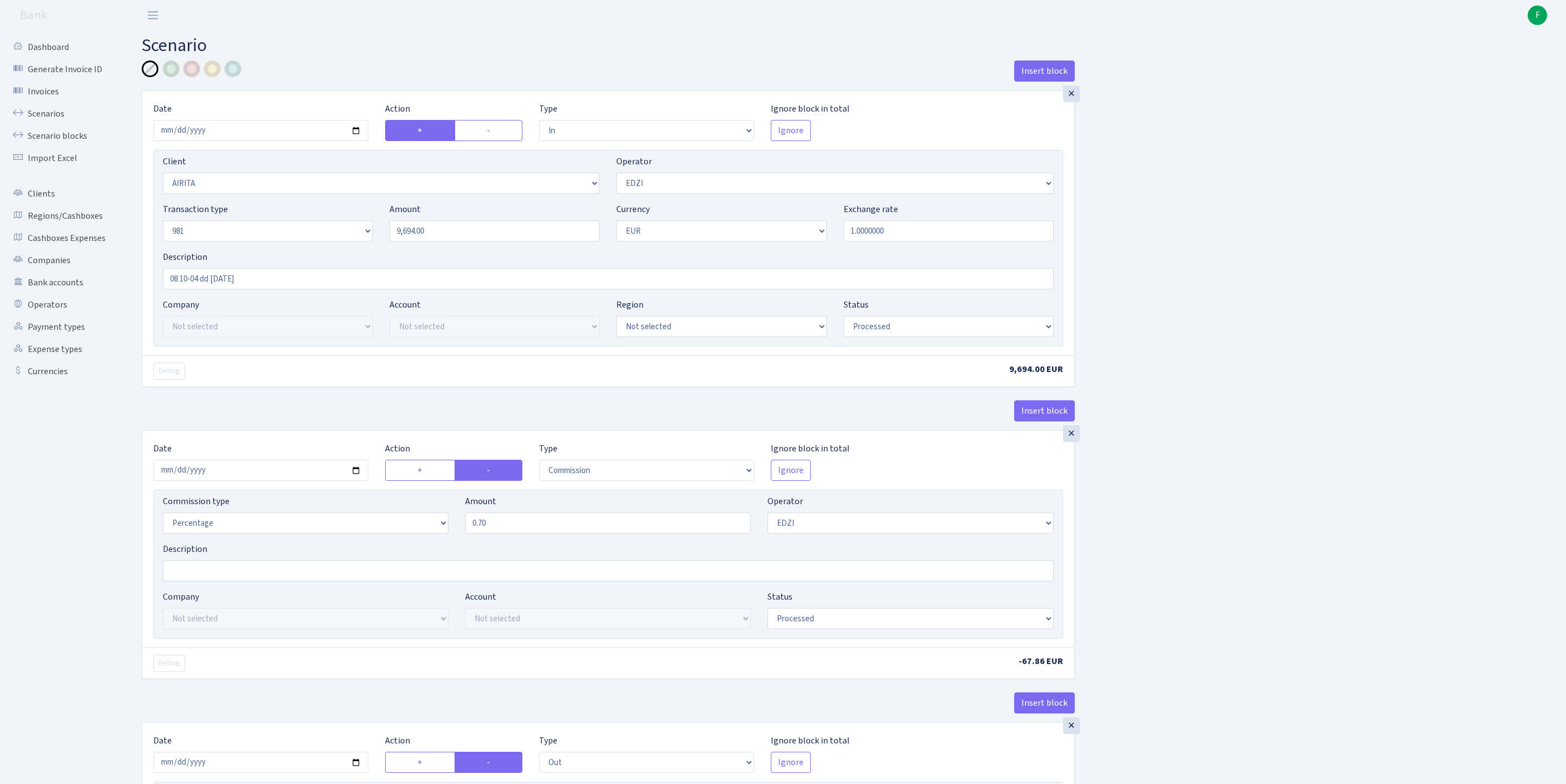
select select "in"
select select "3153"
select select "11"
select select "8"
select select "1"
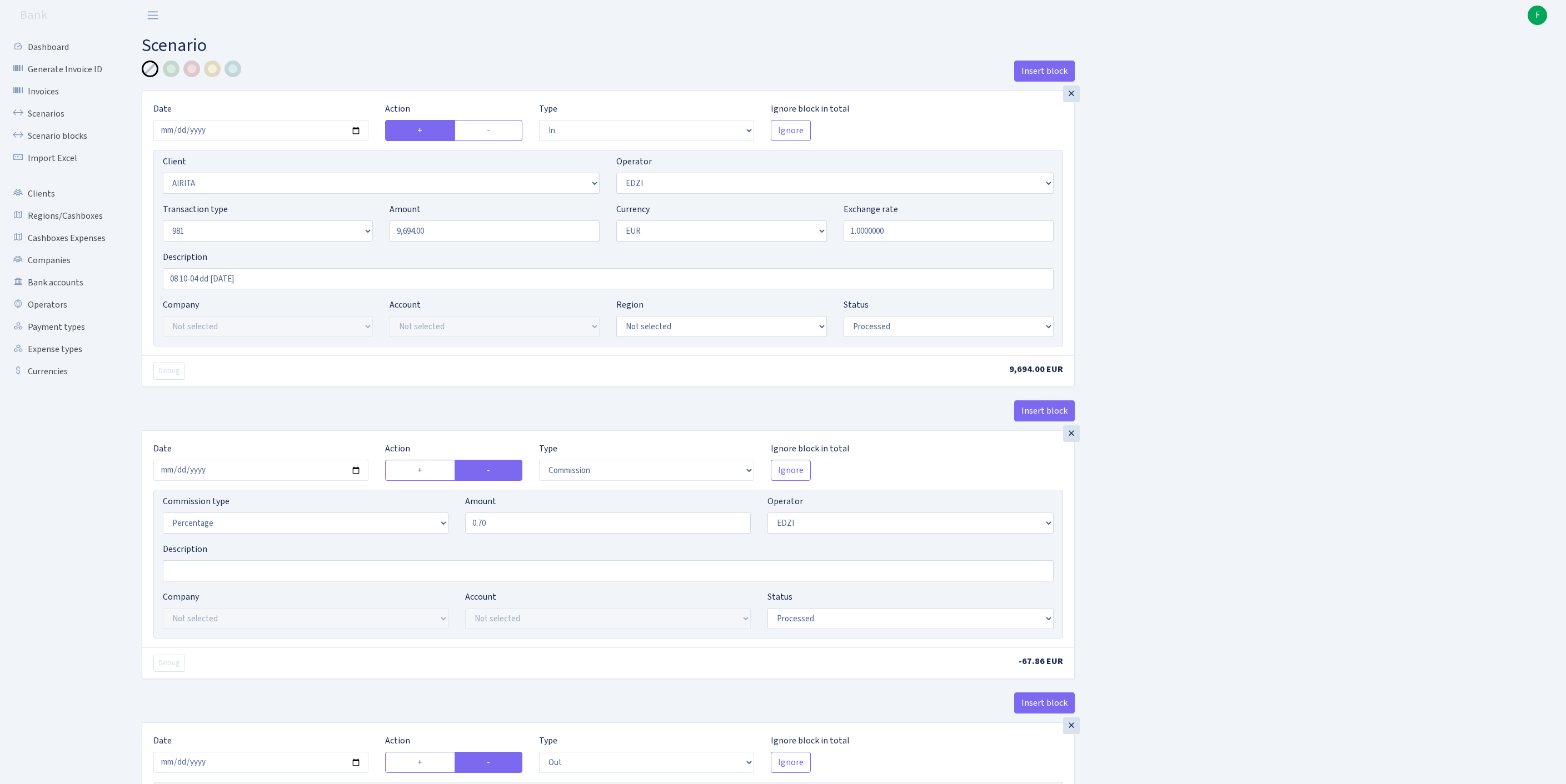
select select "processed"
select select "commission"
select select "11"
select select "processed"
select select "out"
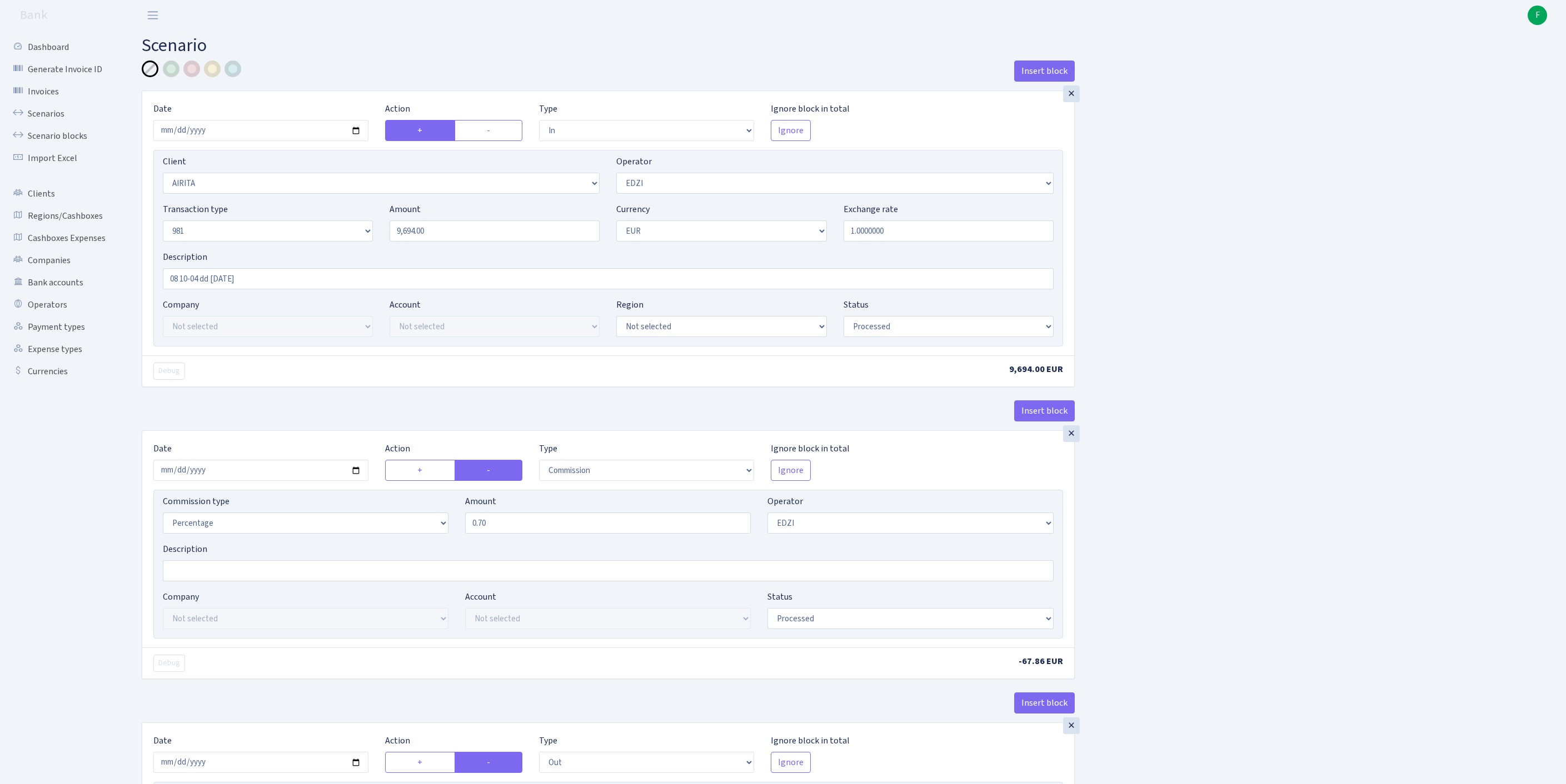
select select "342"
select select "61"
select select "8"
select select "1"
select select "processed"
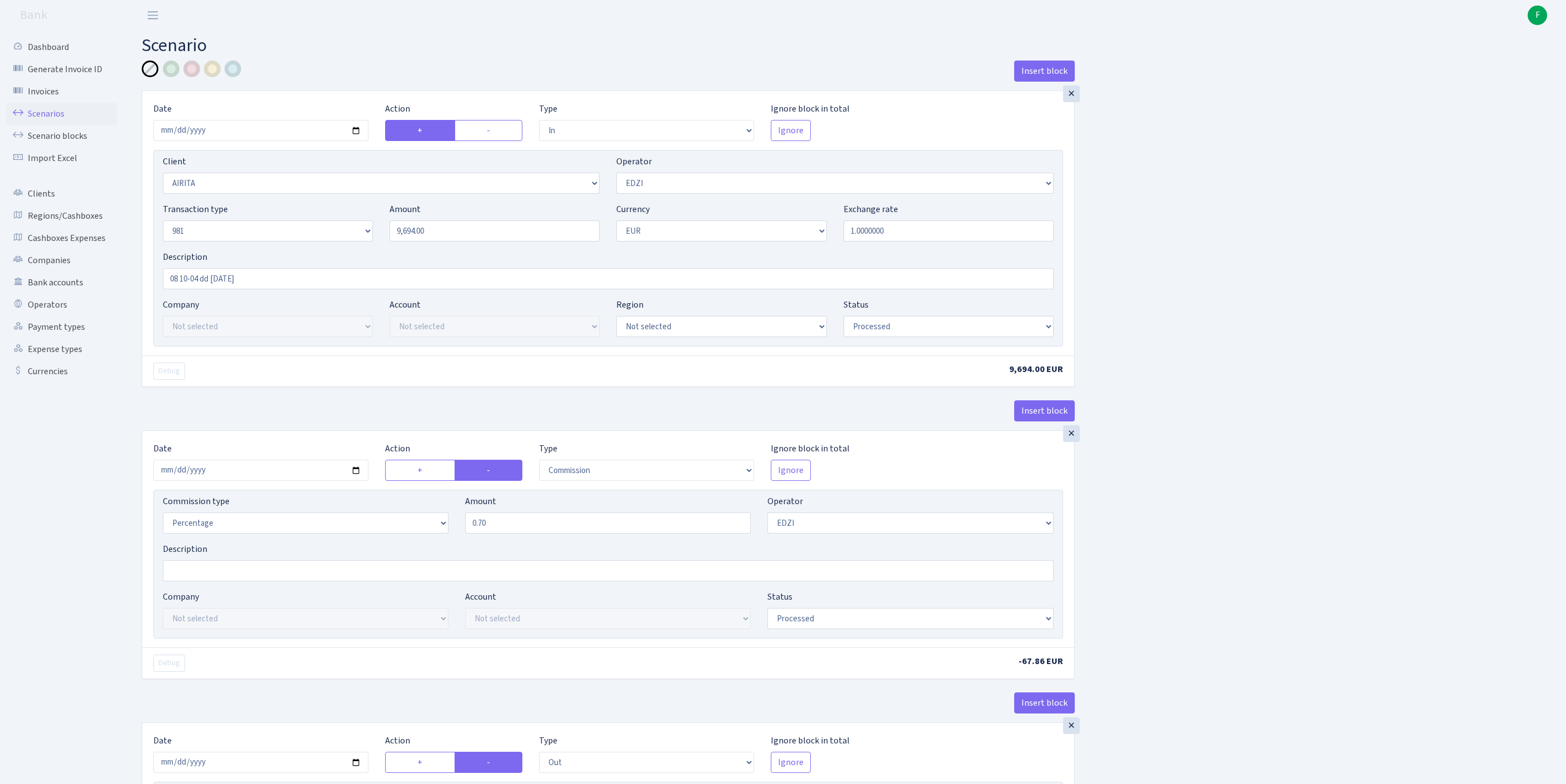
click at [50, 118] on link "Scenarios" at bounding box center [61, 114] width 111 height 22
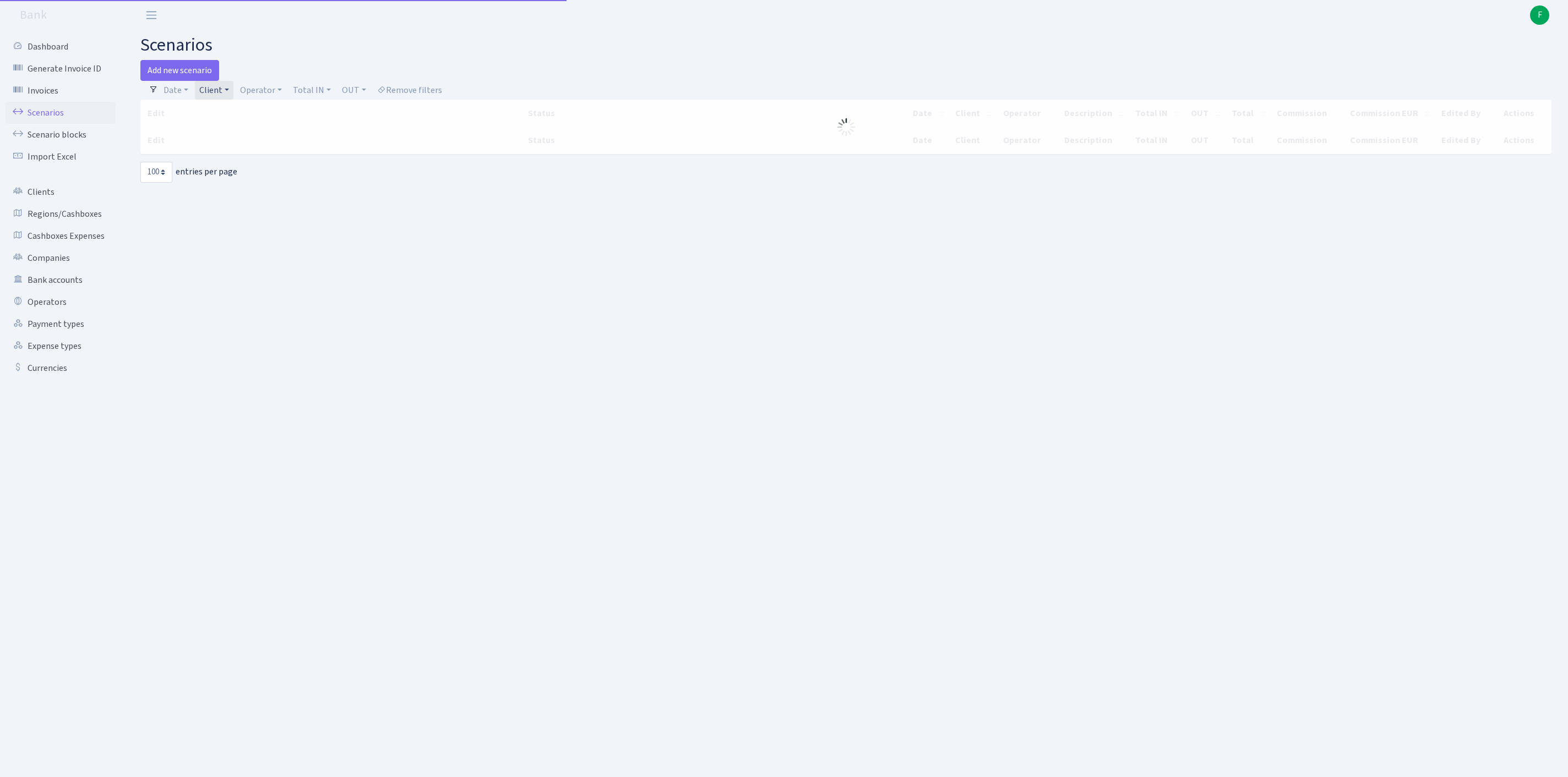
select select "100"
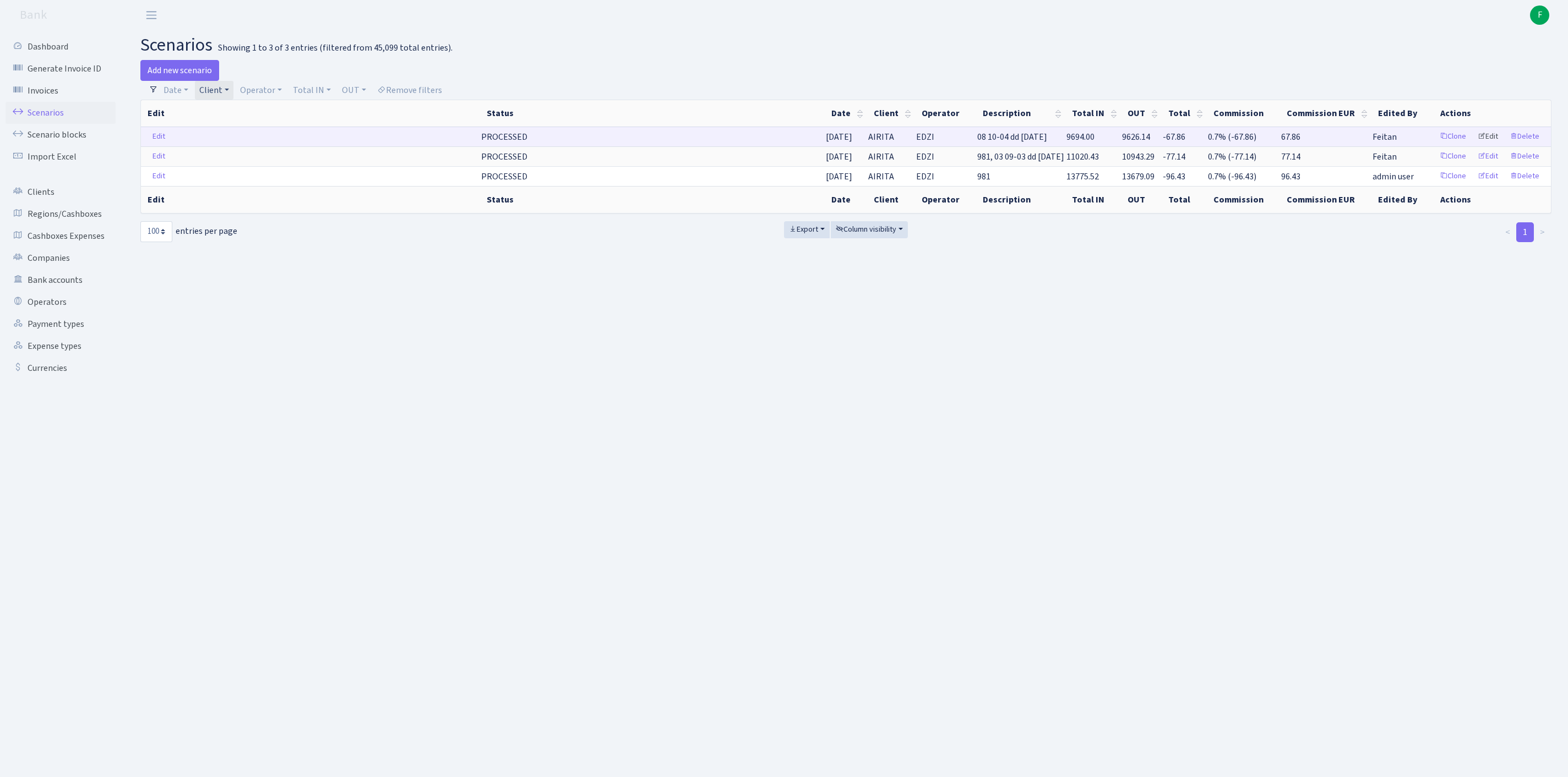
click at [1482, 145] on link "Edit" at bounding box center [1489, 136] width 31 height 17
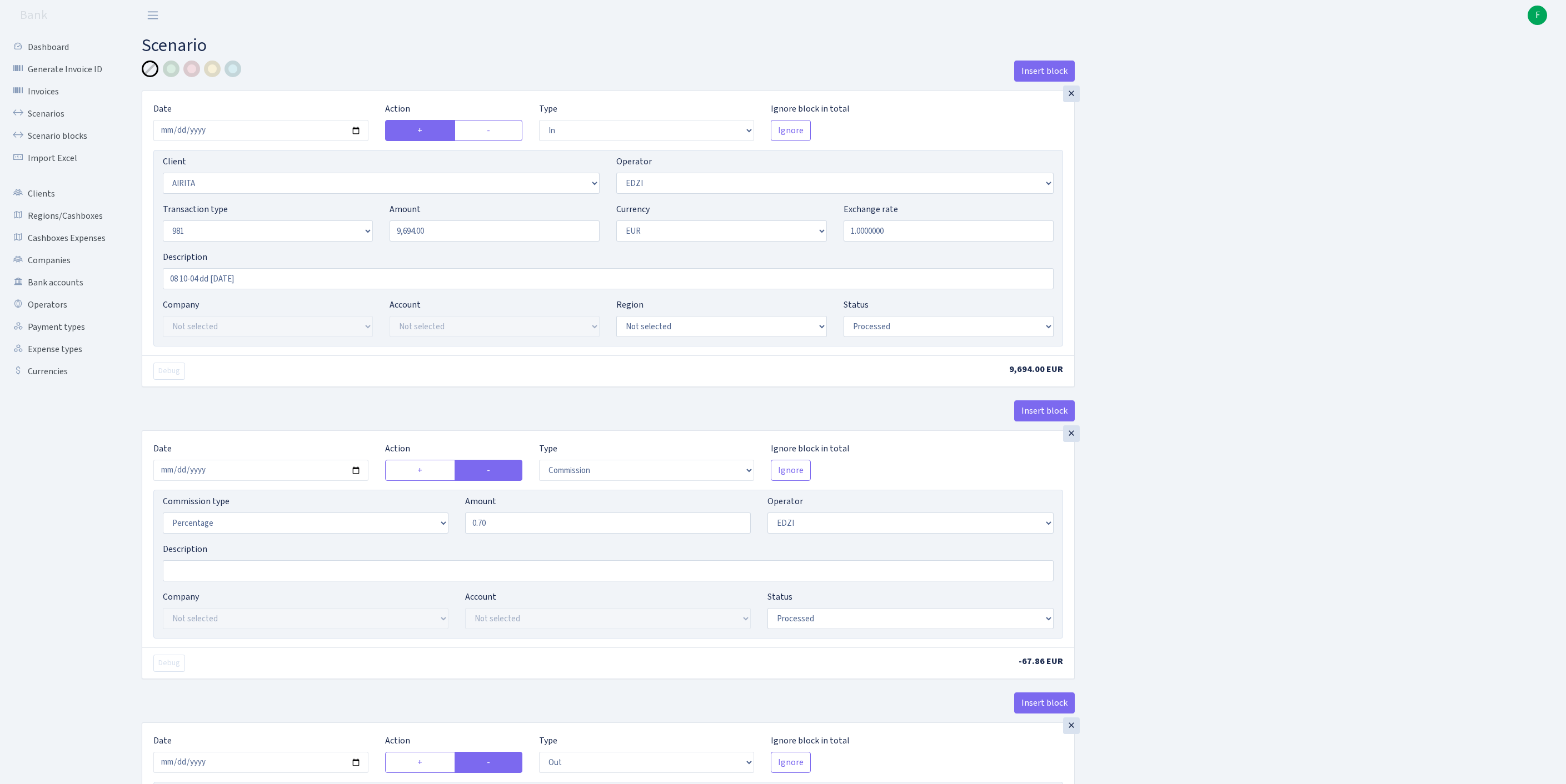
select select "in"
select select "3153"
select select "11"
select select "8"
select select "1"
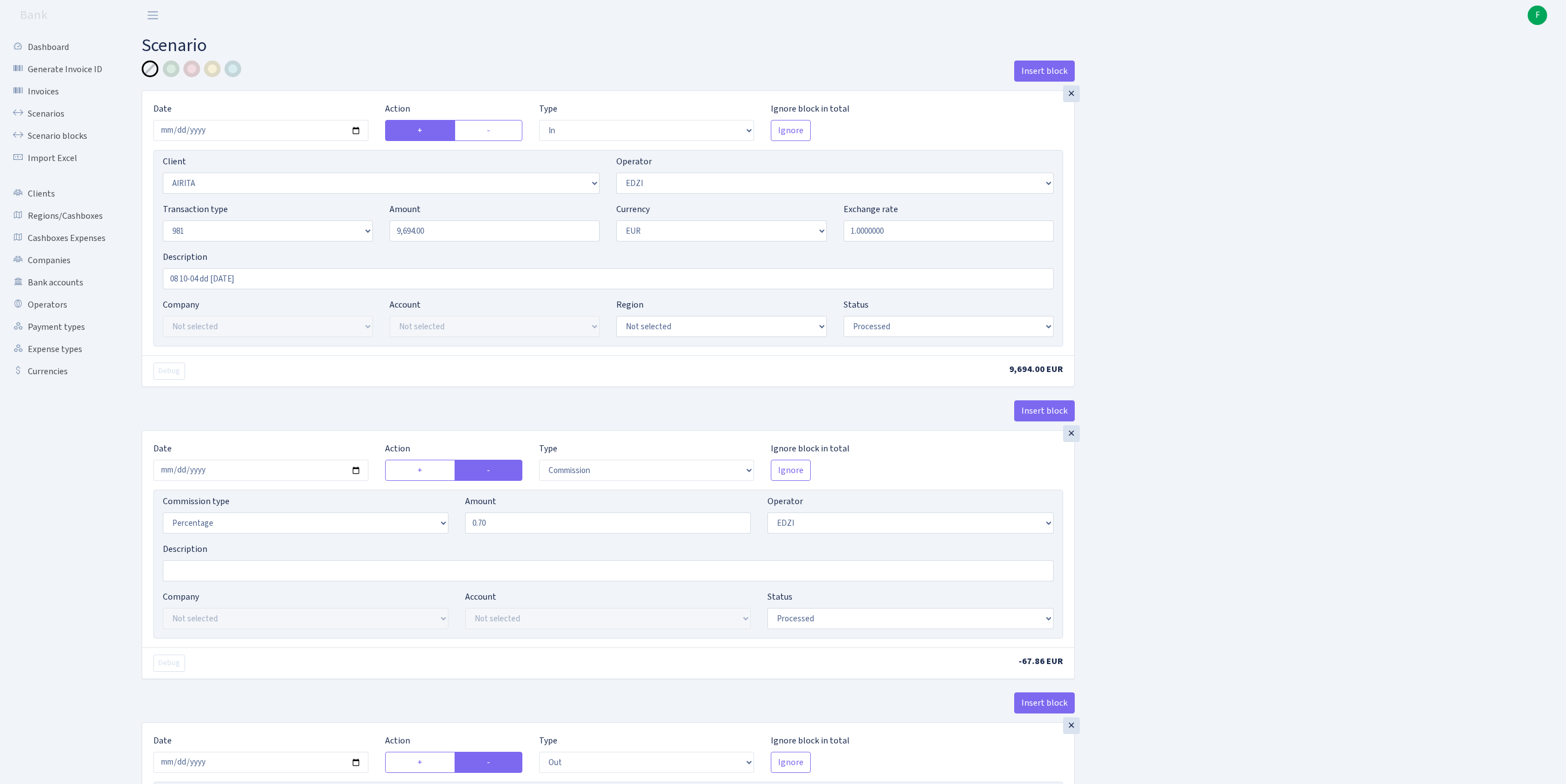
select select "processed"
select select "commission"
select select "11"
select select "processed"
select select "out"
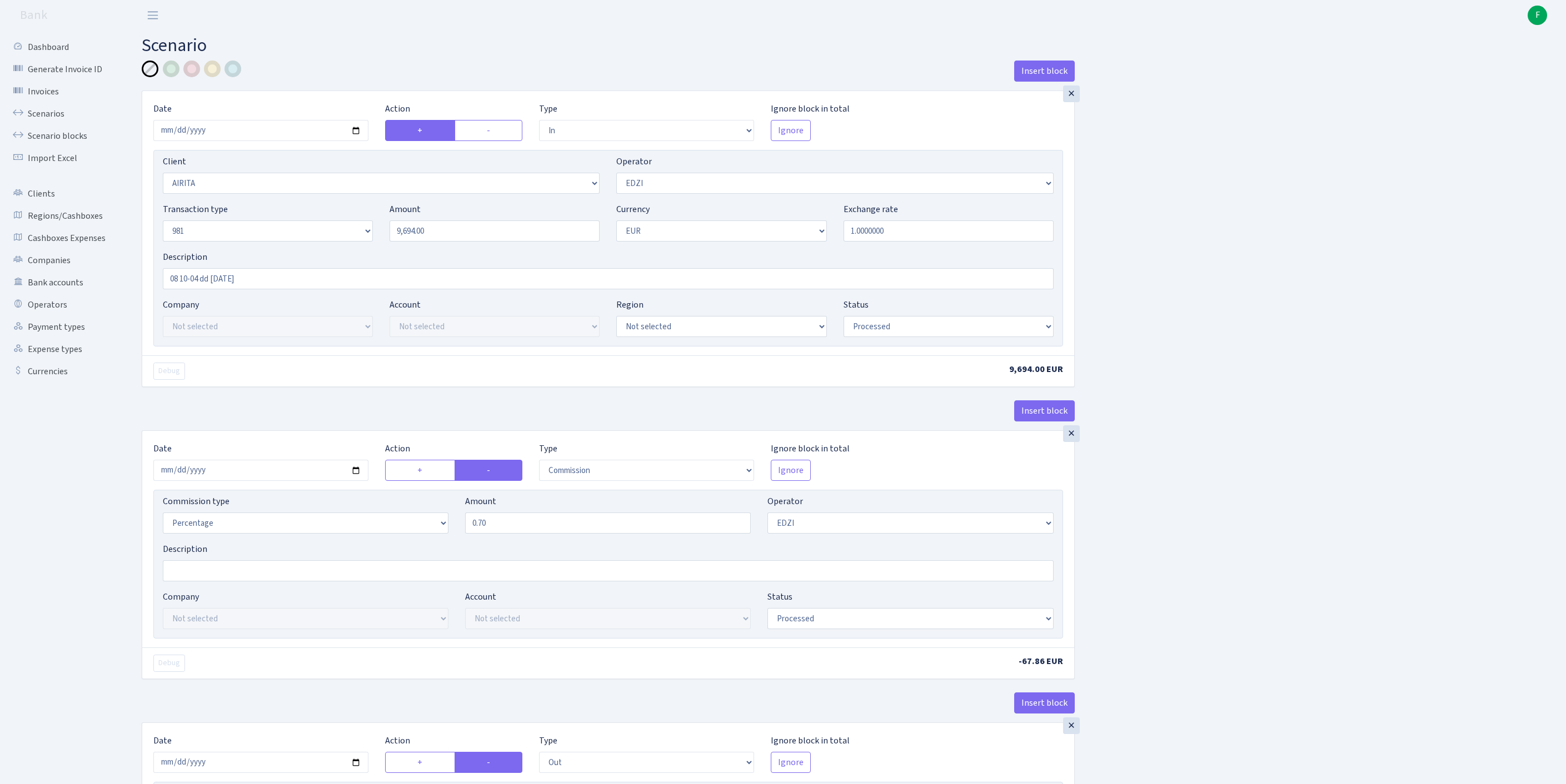
select select "342"
select select "61"
select select "8"
select select "1"
select select "processed"
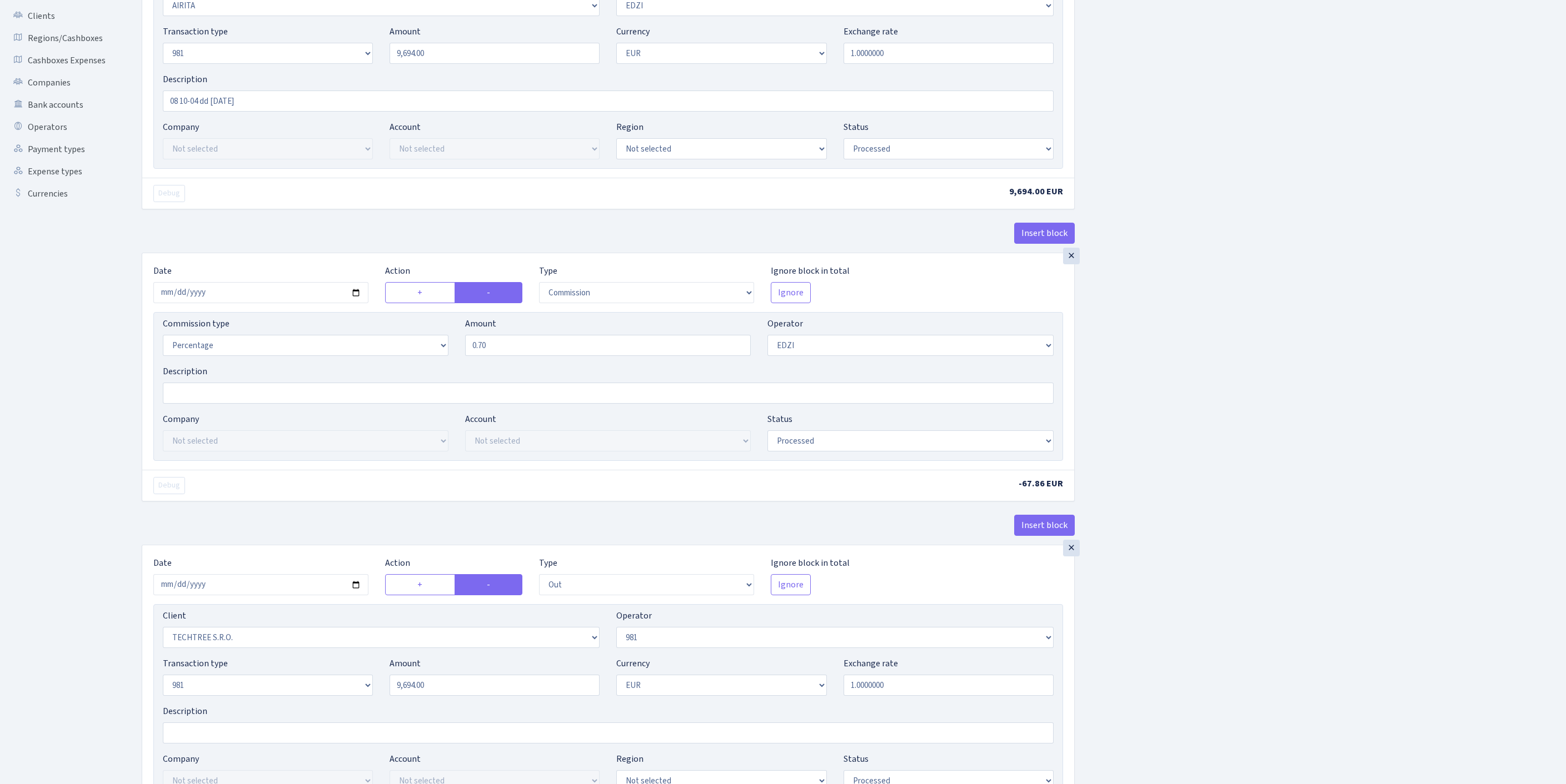
scroll to position [522, 0]
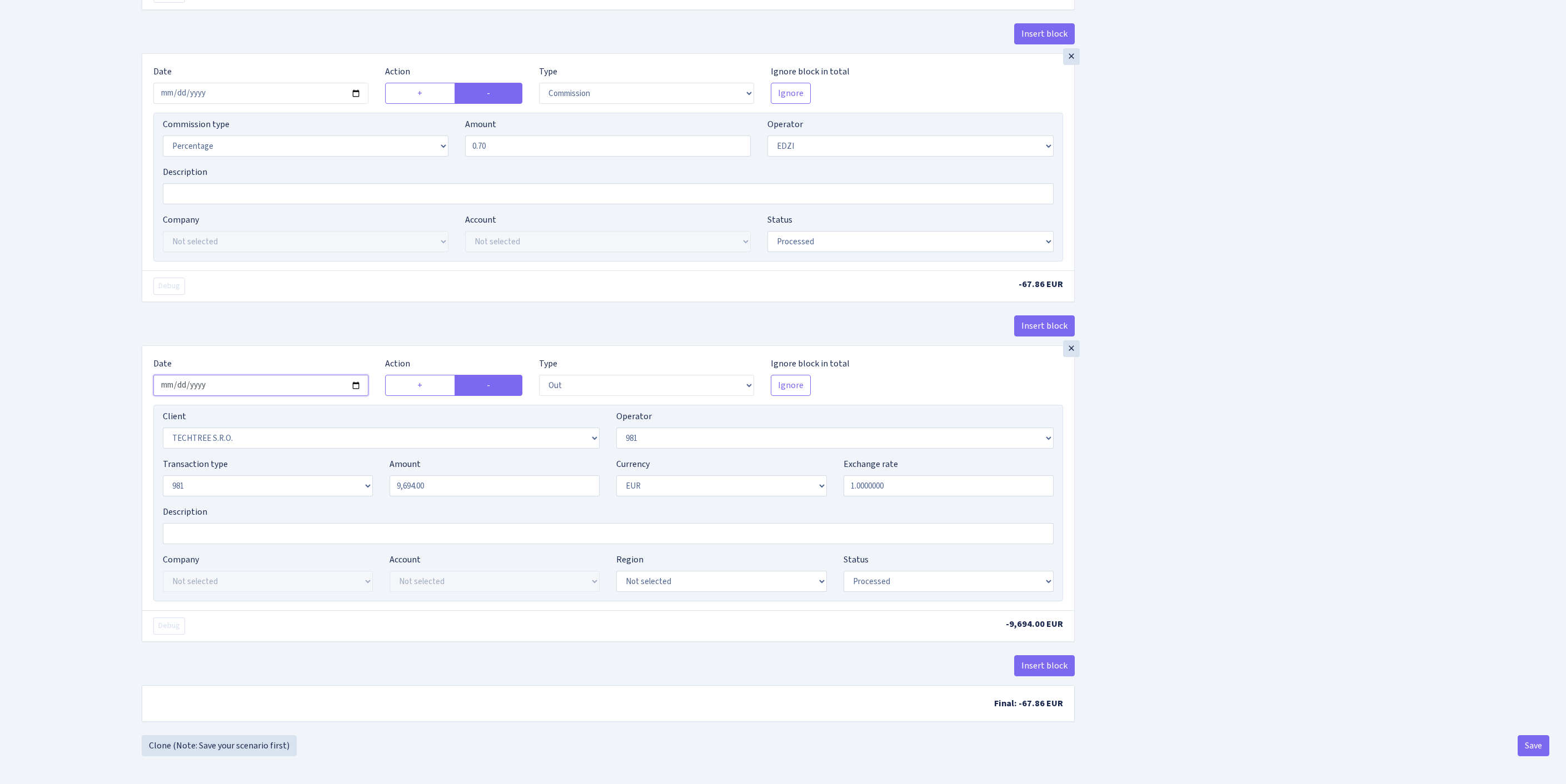
click at [290, 375] on input "2025-10-10" at bounding box center [261, 385] width 215 height 21
type input "[DATE]"
click at [1537, 747] on button "Save" at bounding box center [1533, 746] width 32 height 21
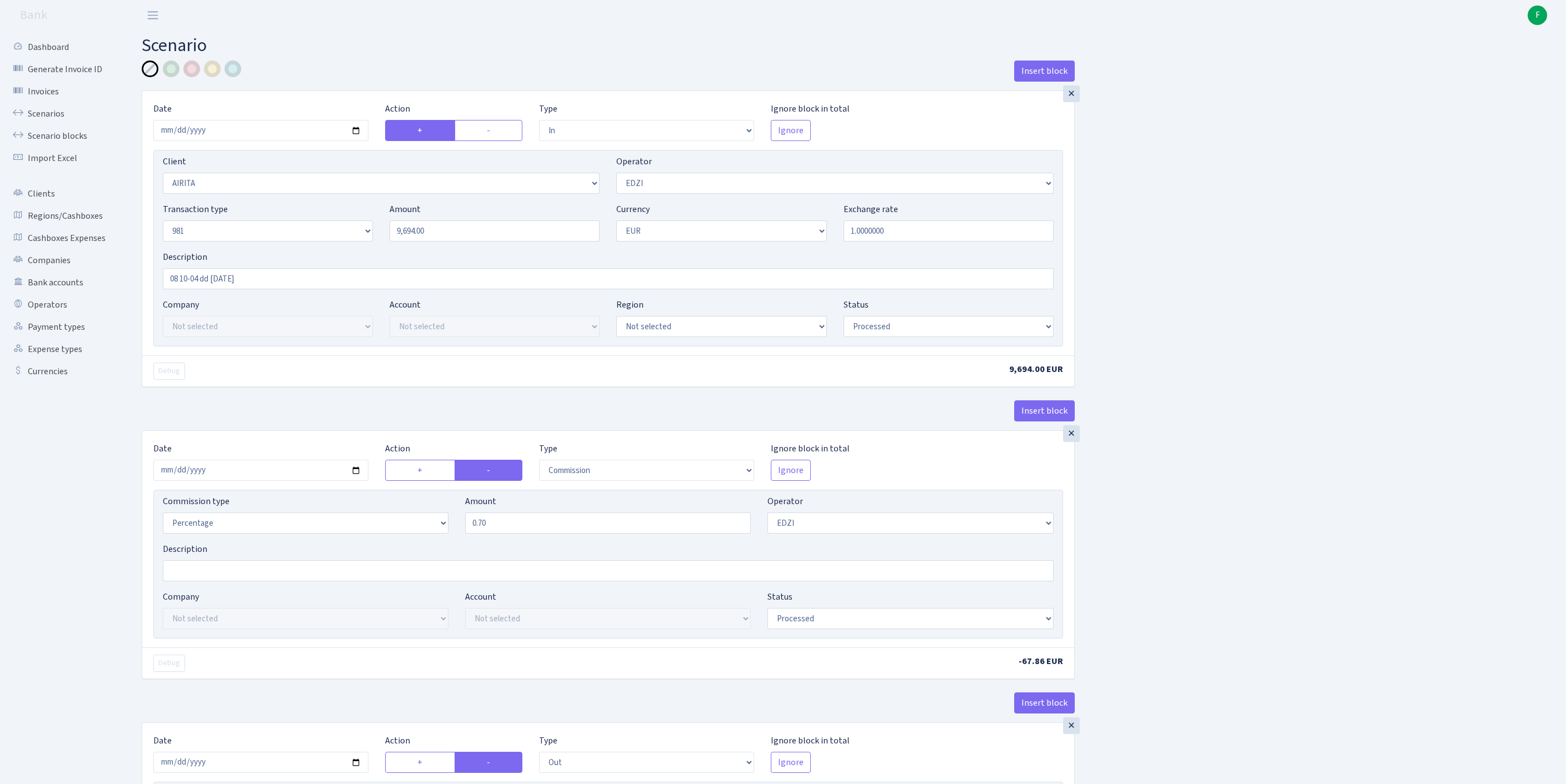
select select "in"
select select "3153"
select select "11"
select select "8"
select select "1"
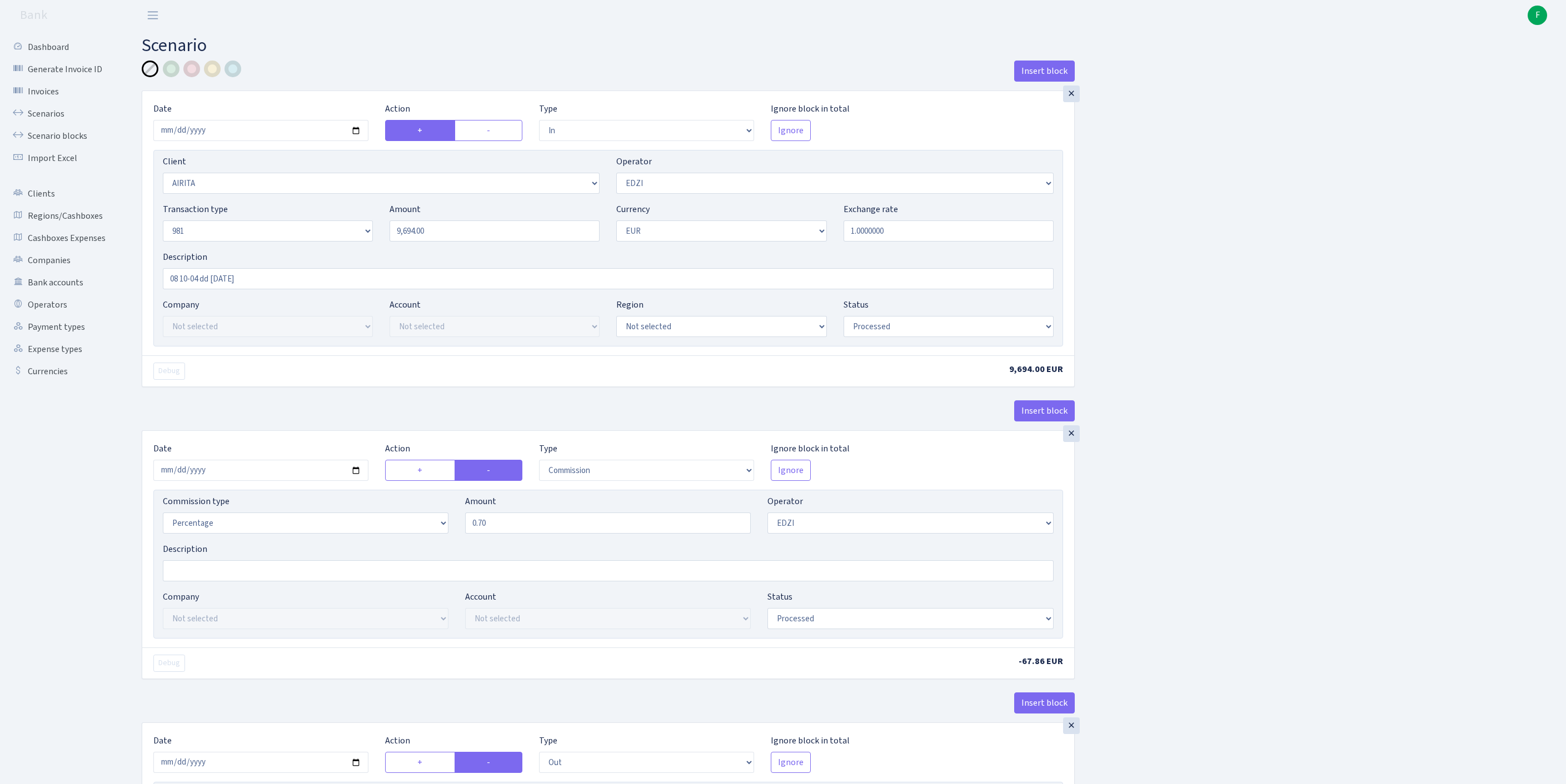
select select "processed"
select select "commission"
select select "11"
select select "processed"
select select "out"
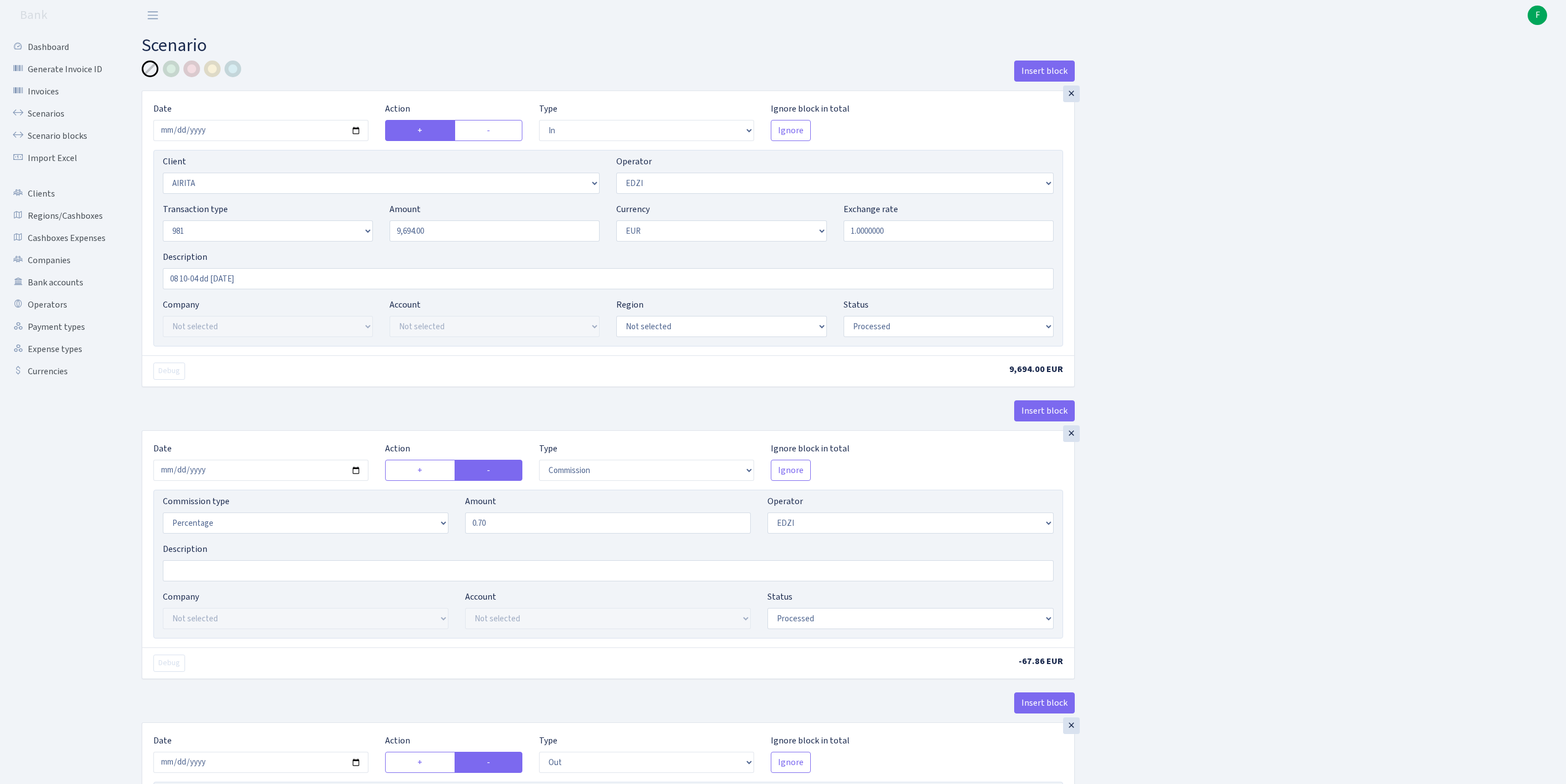
select select "342"
select select "61"
select select "8"
select select "1"
select select "processed"
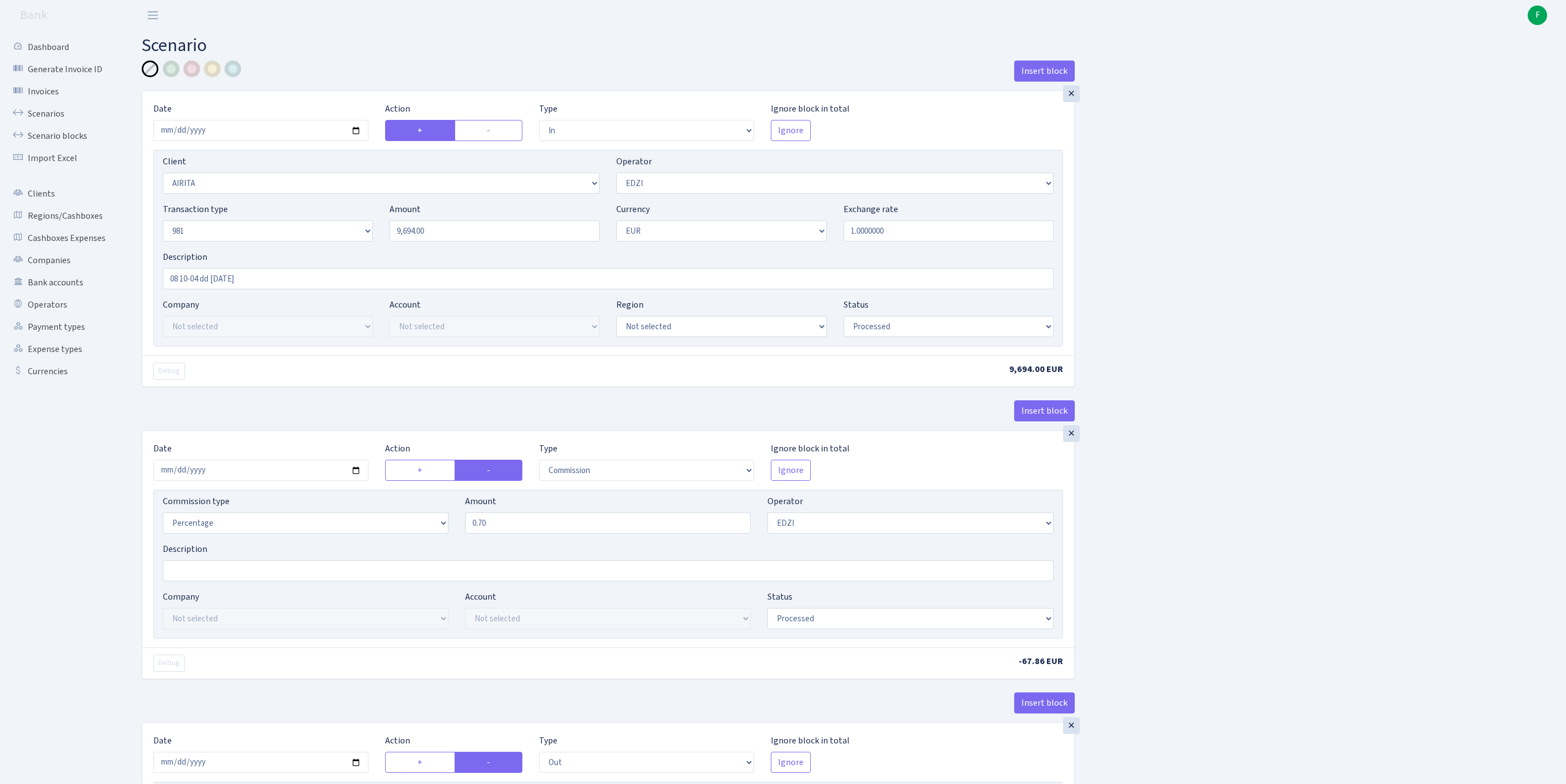
scroll to position [522, 0]
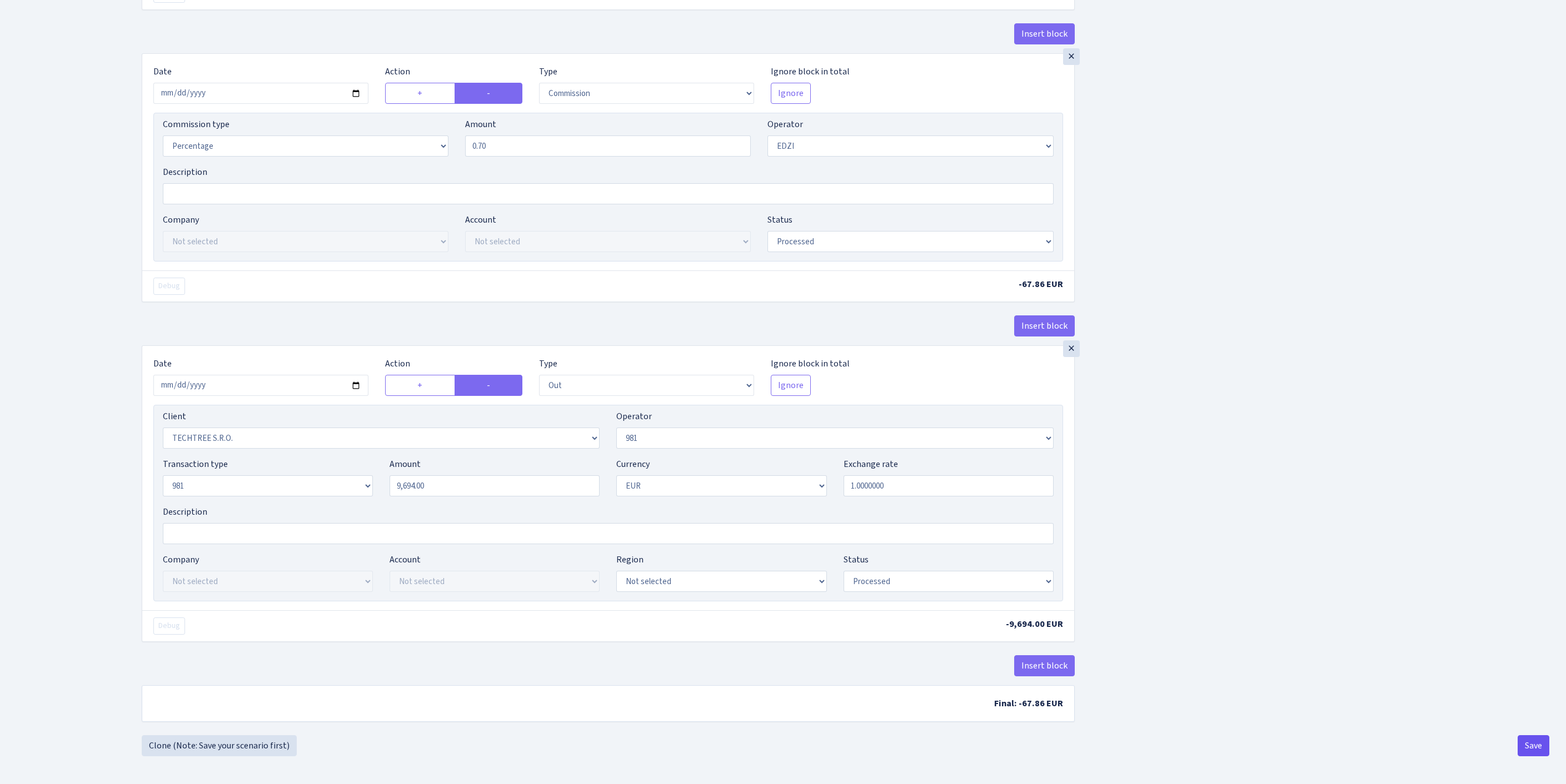
click at [1524, 746] on button "Save" at bounding box center [1533, 746] width 32 height 21
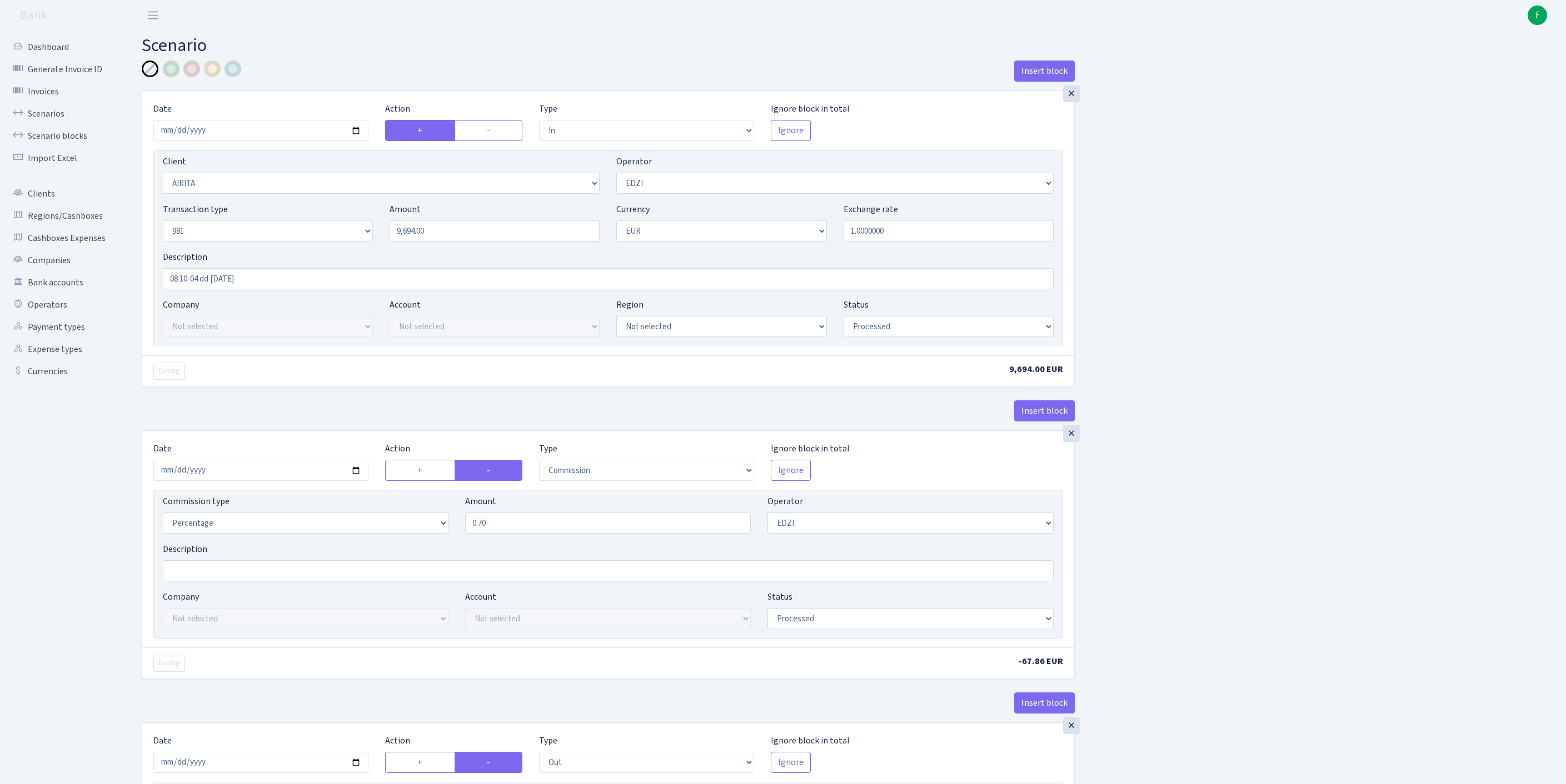
select select "in"
select select "3153"
select select "11"
select select "8"
select select "1"
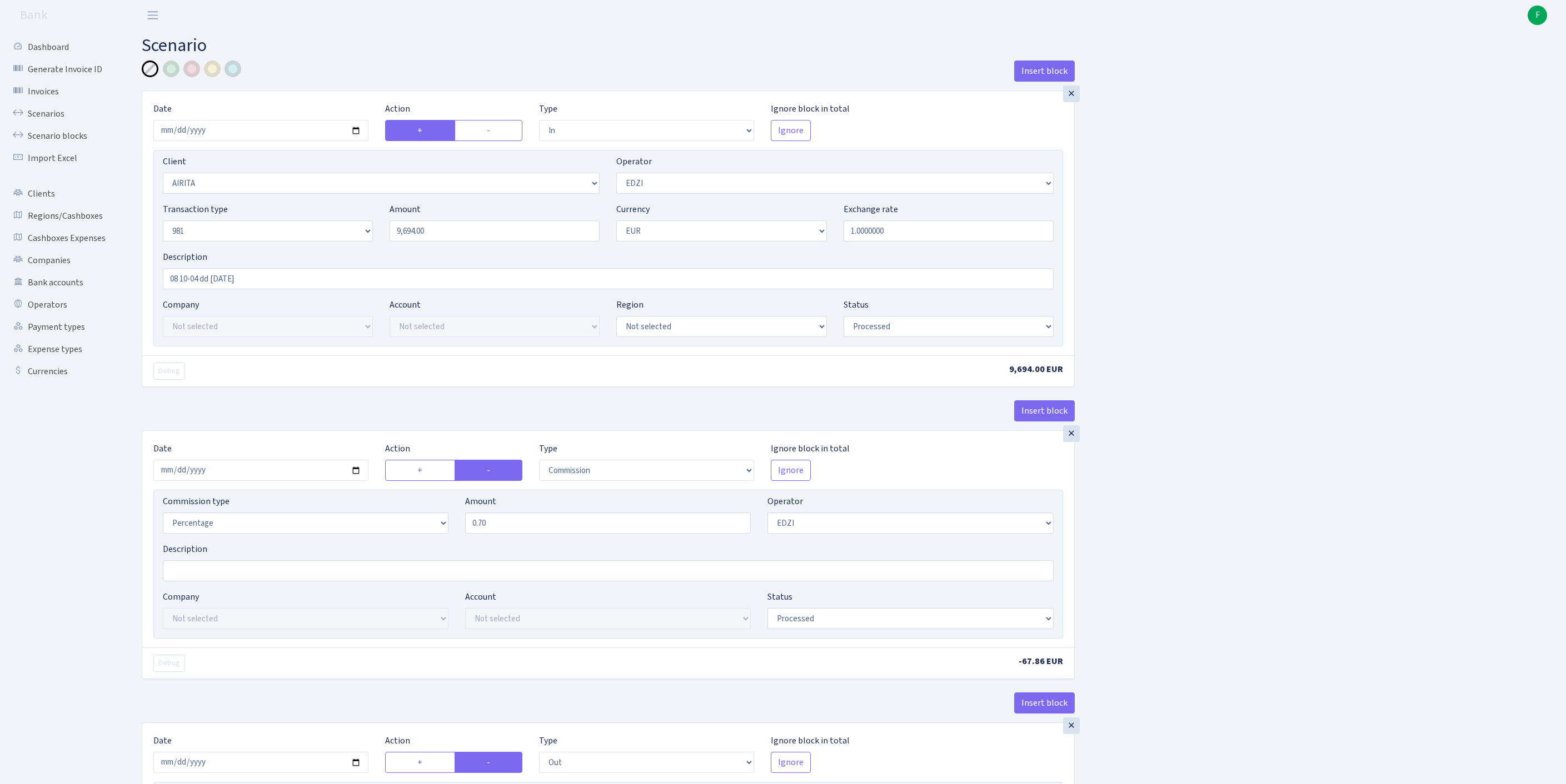
select select "processed"
select select "commission"
select select "11"
select select "processed"
select select "out"
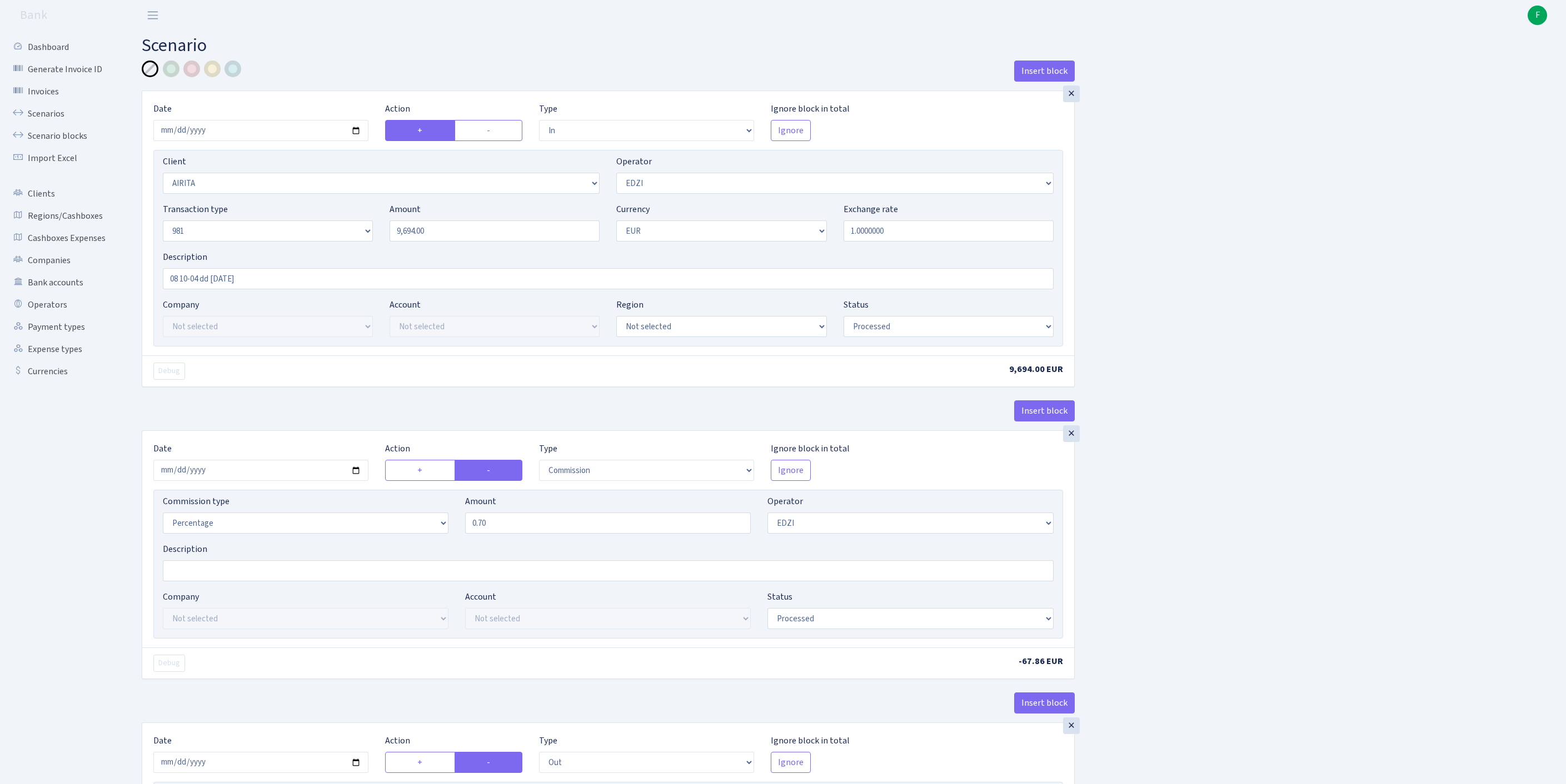
select select "342"
select select "61"
select select "8"
select select "1"
select select "processed"
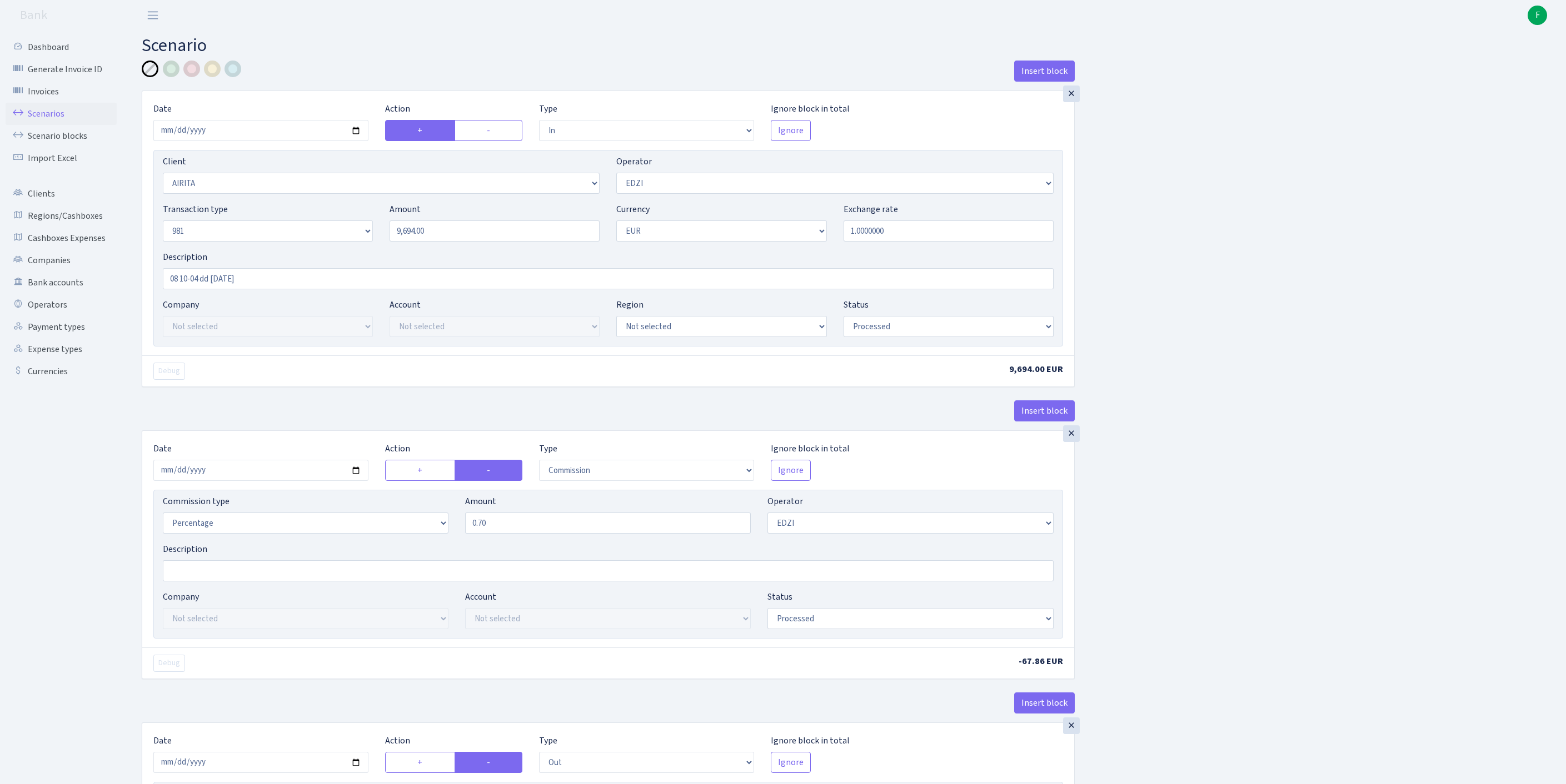
click at [49, 121] on link "Scenarios" at bounding box center [61, 114] width 111 height 22
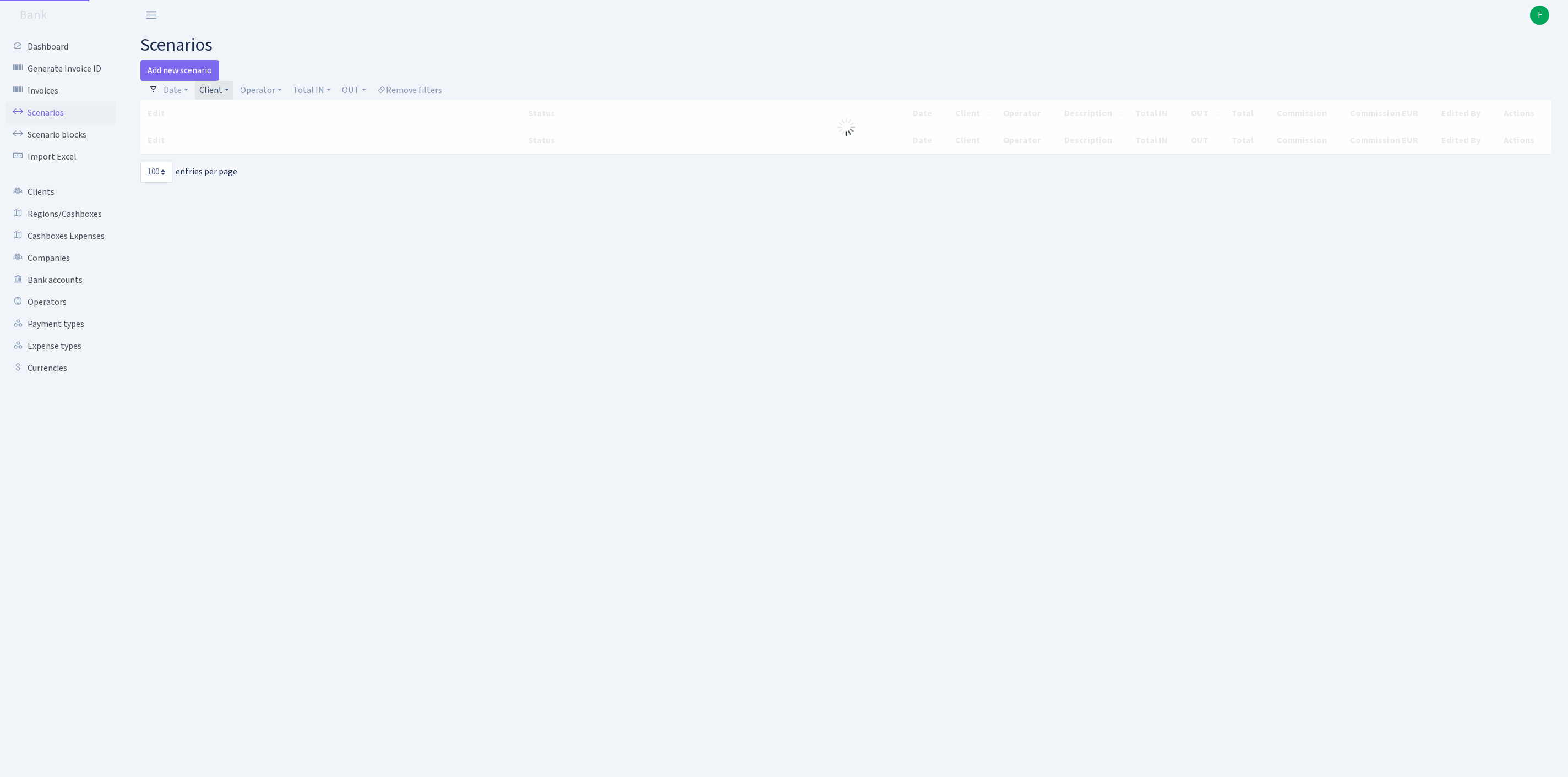
select select "100"
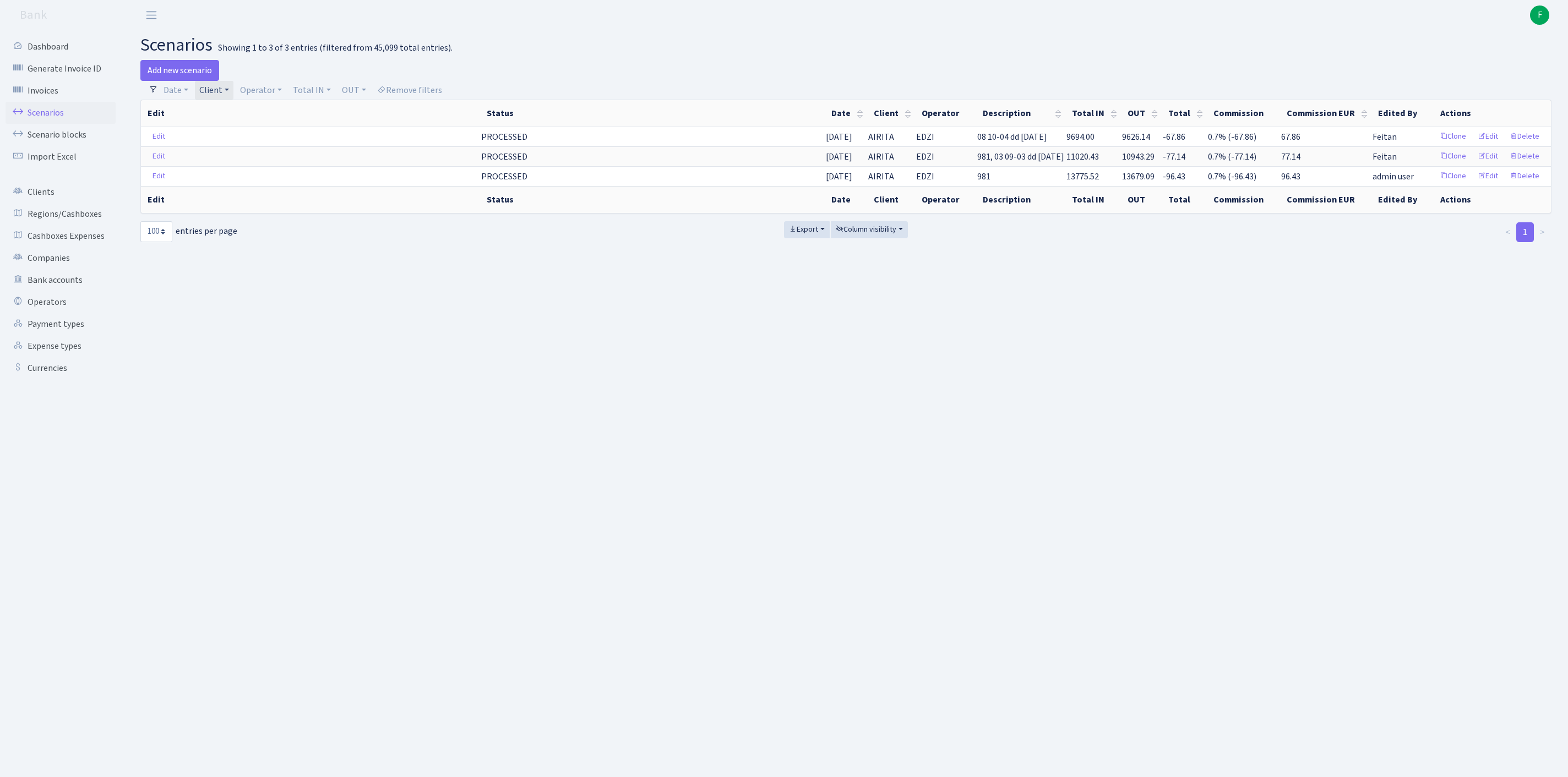
click at [233, 93] on link "Client" at bounding box center [213, 90] width 39 height 19
click at [250, 134] on input "search" at bounding box center [245, 130] width 92 height 17
type input "seve"
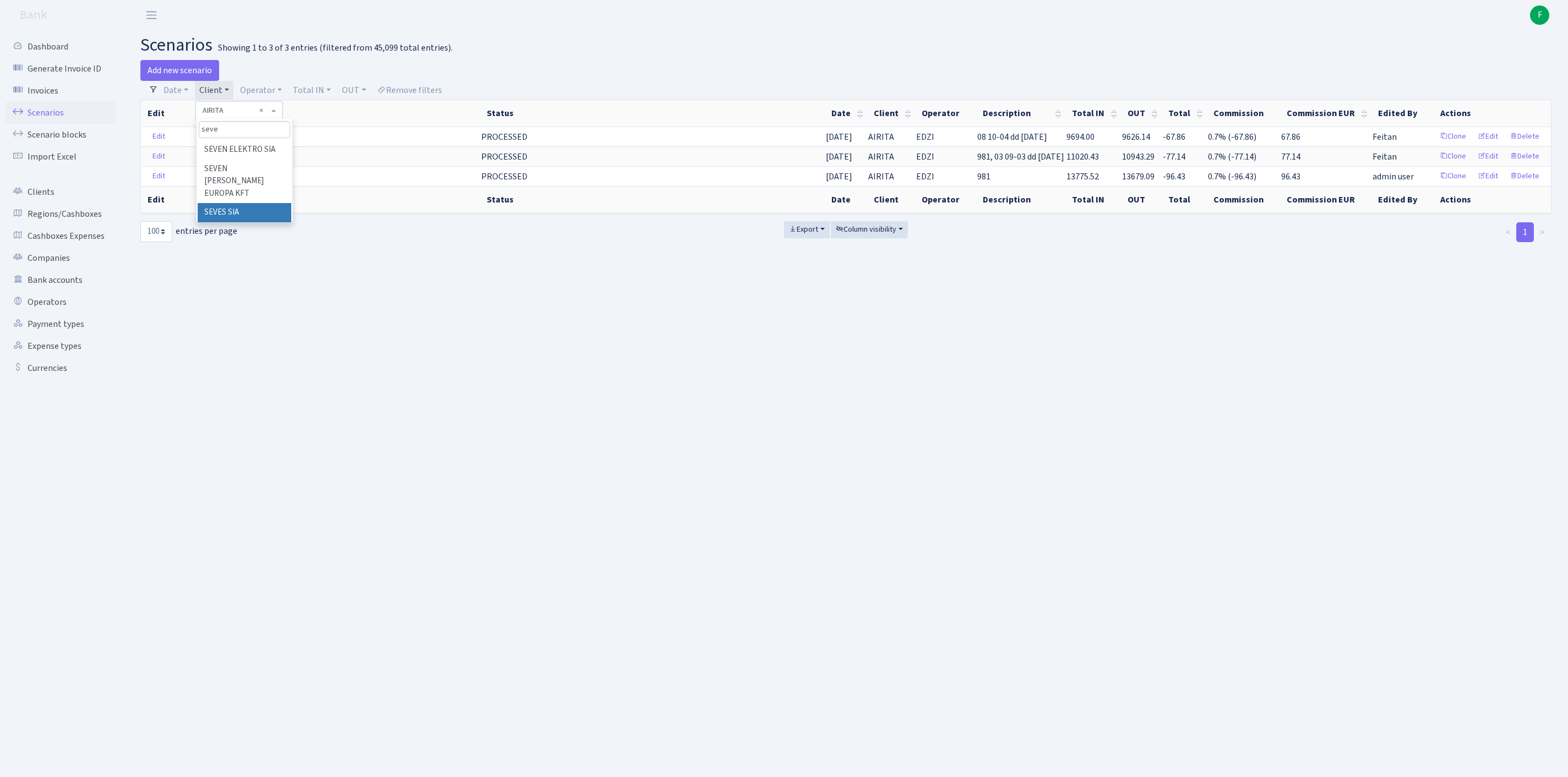
click at [253, 222] on li "SEVES SIA" at bounding box center [245, 212] width 94 height 19
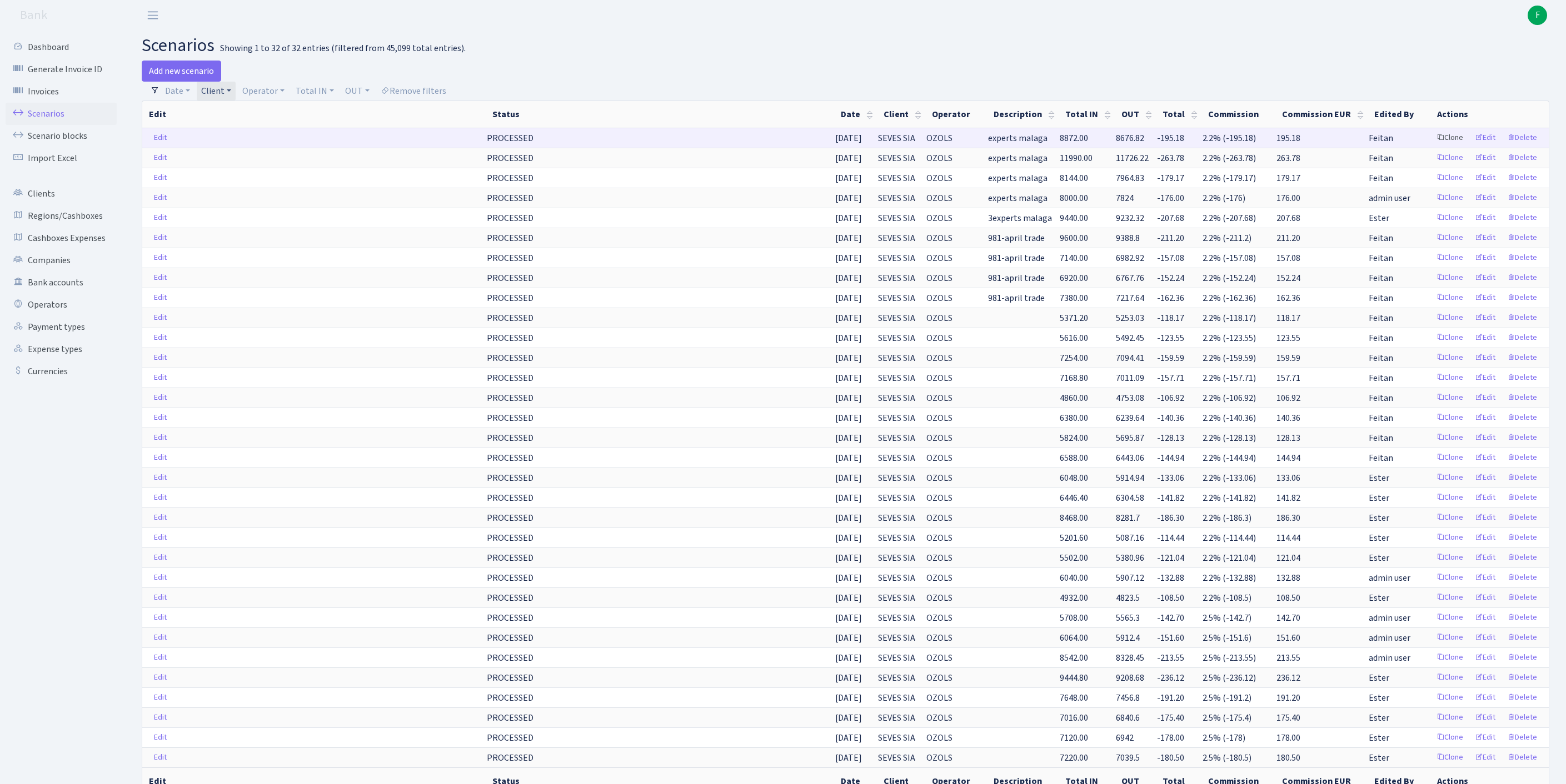
click at [1431, 146] on link "Clone" at bounding box center [1450, 137] width 36 height 17
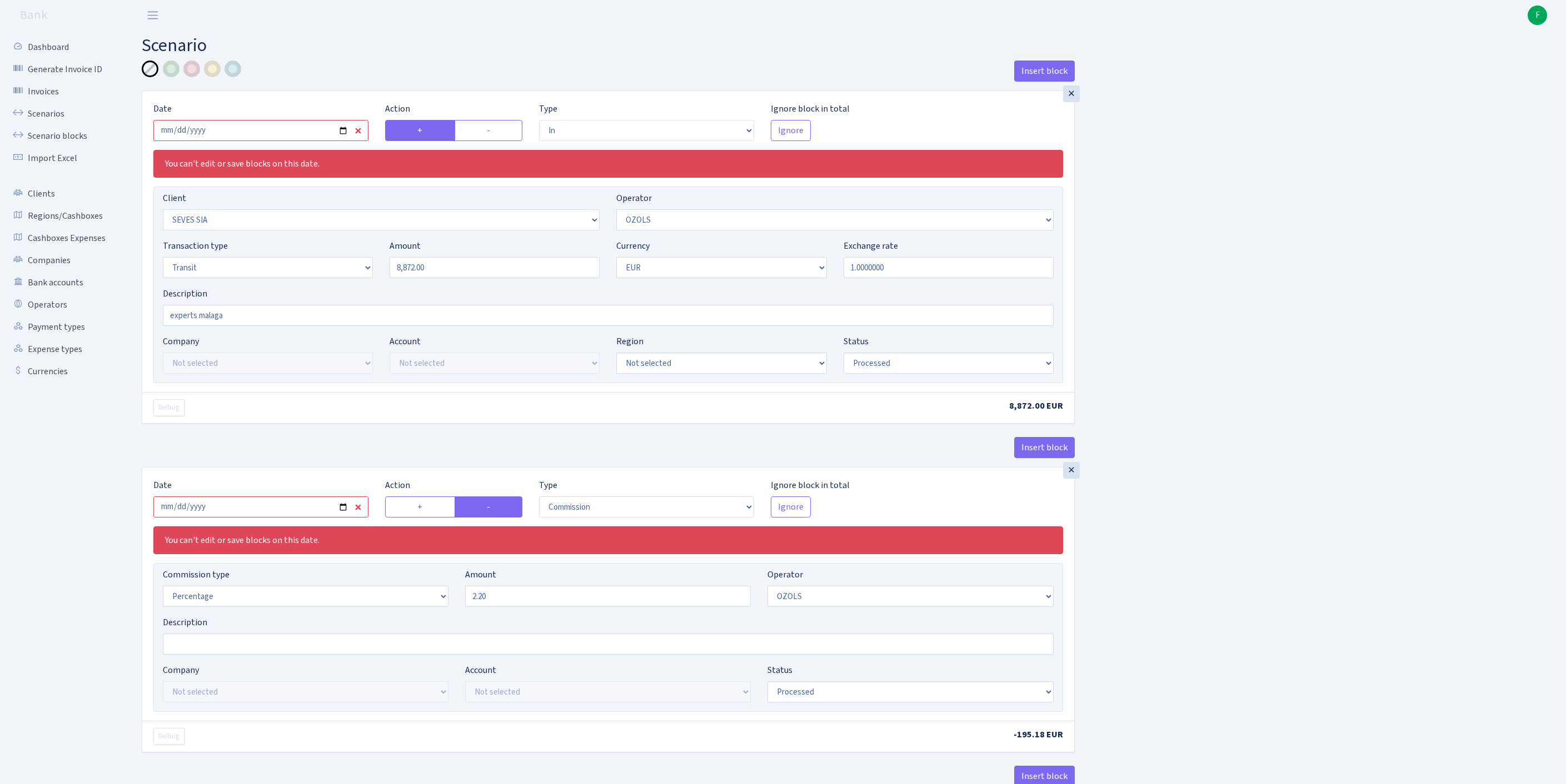
select select "in"
select select "2455"
select select "23"
select select "5"
select select "1"
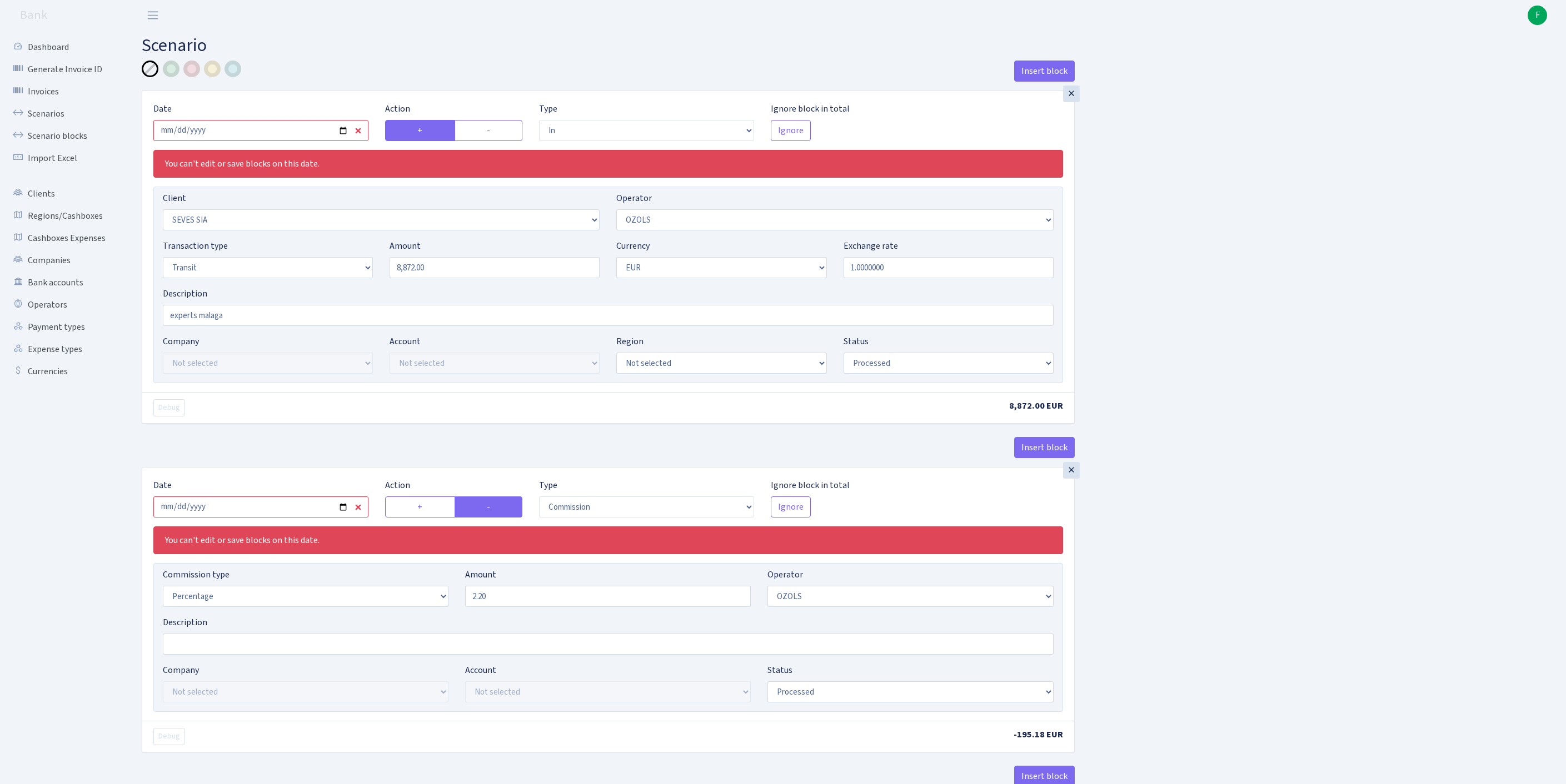
select select "processed"
select select "commission"
select select "23"
select select "processed"
select select "out"
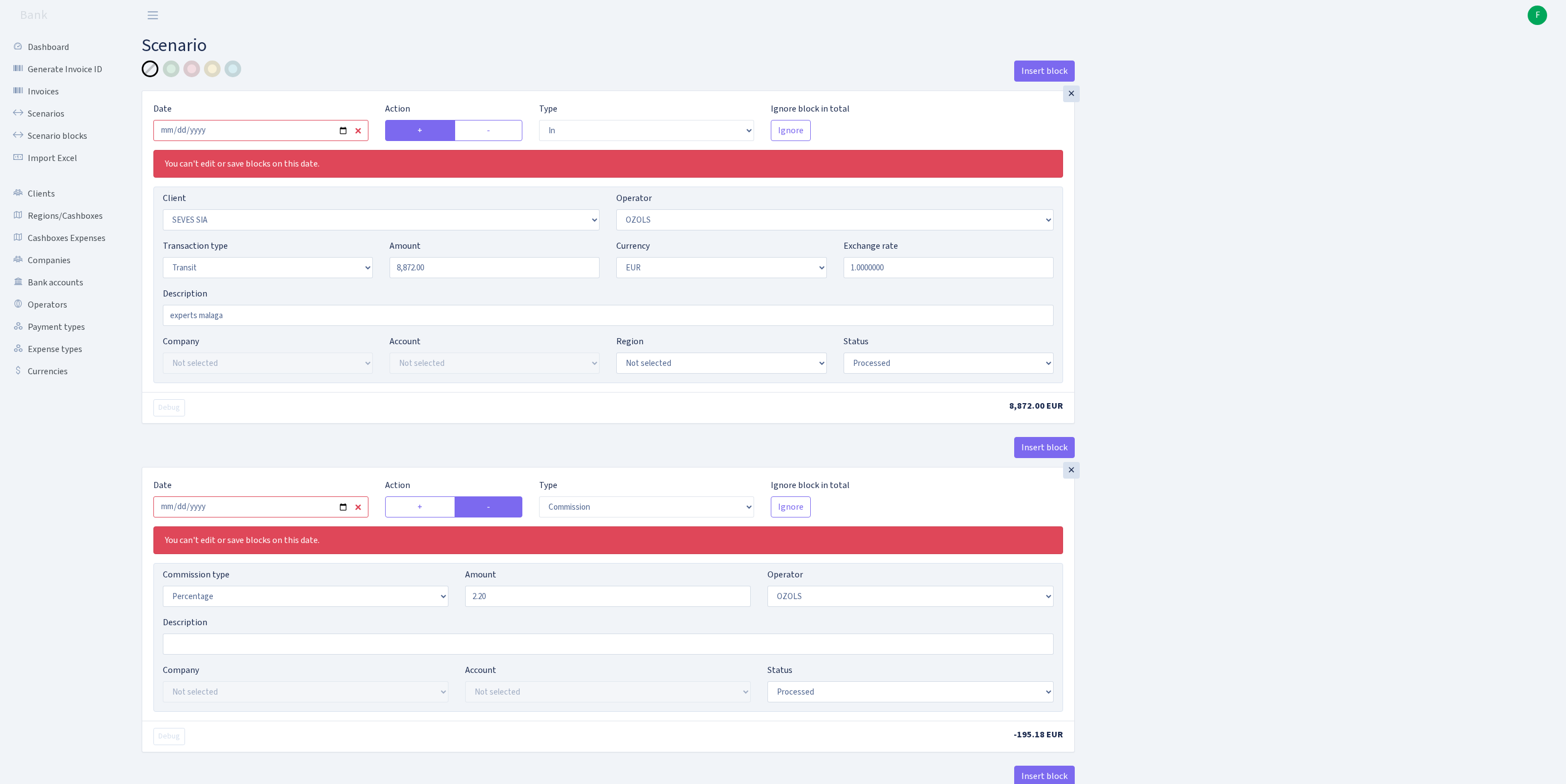
select select "2518"
select select "61"
select select "5"
select select "1"
select select "processed"
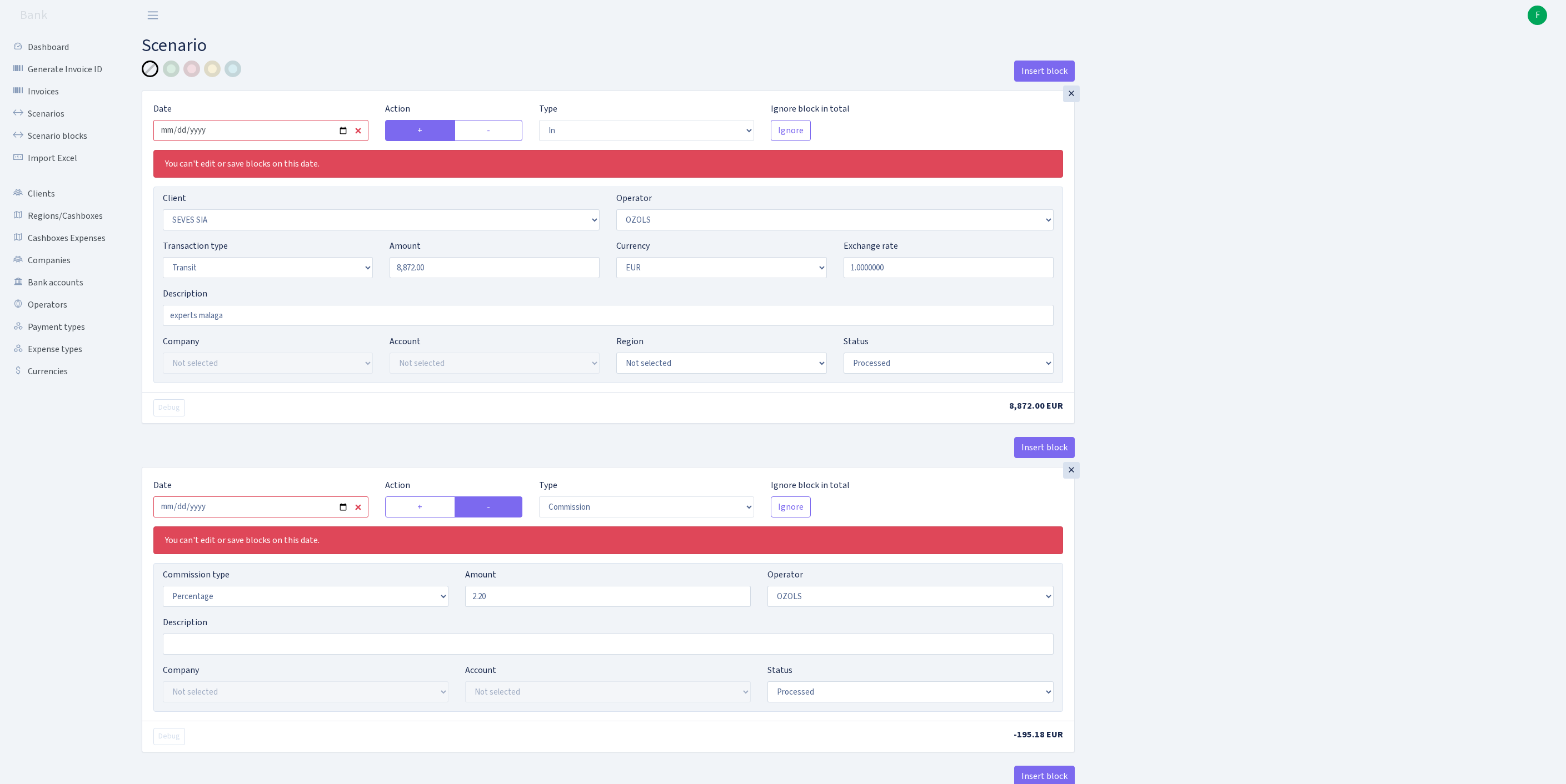
click at [254, 135] on input "2025-09-15" at bounding box center [261, 130] width 215 height 21
type input "[DATE]"
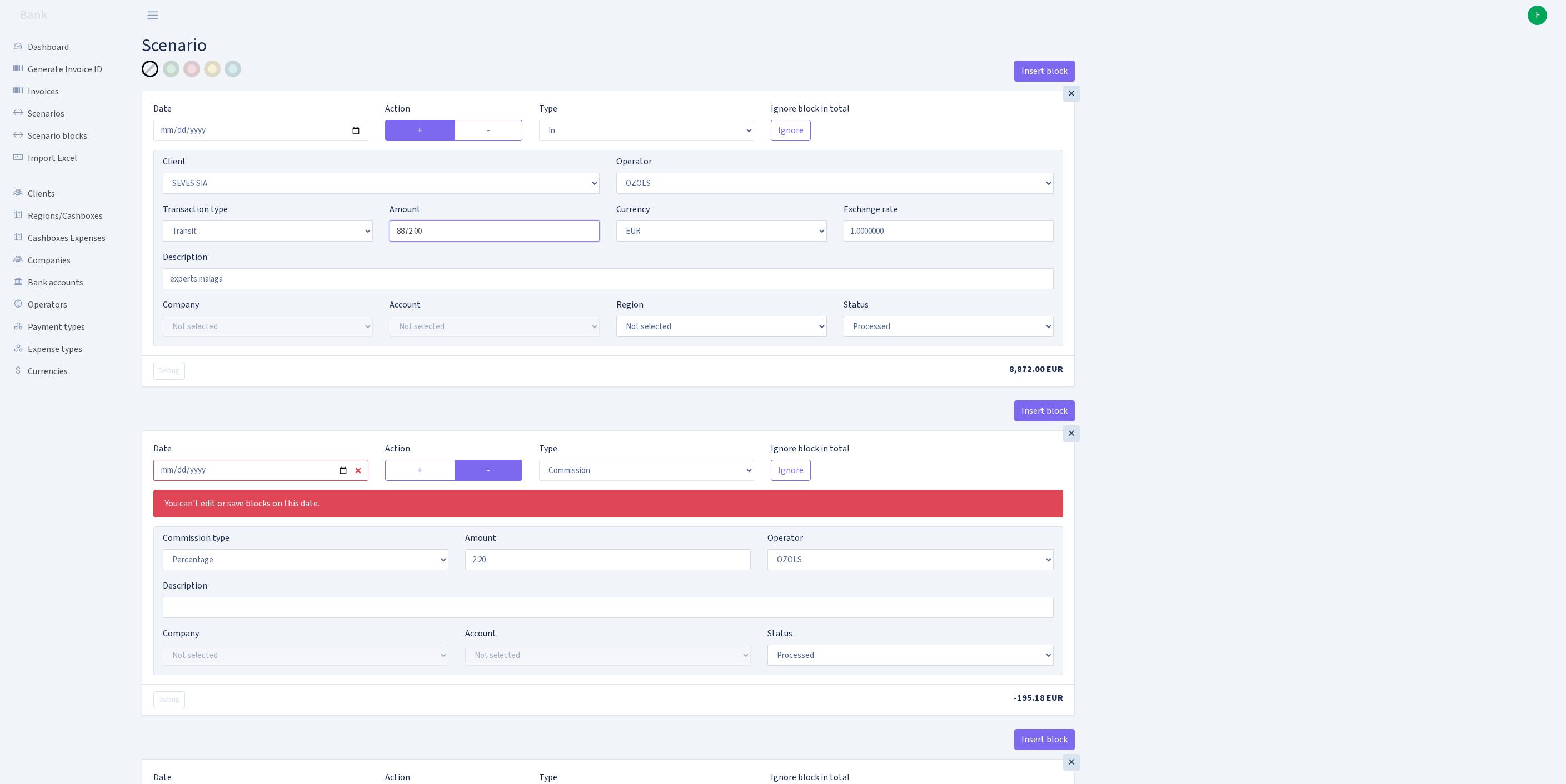
drag, startPoint x: 465, startPoint y: 253, endPoint x: 281, endPoint y: 248, distance: 184.1
click at [281, 248] on div "Transaction type Not selected 981 ELF FISH crypto GIRT IVO dekl MM-BALTIC eur U…" at bounding box center [608, 226] width 907 height 48
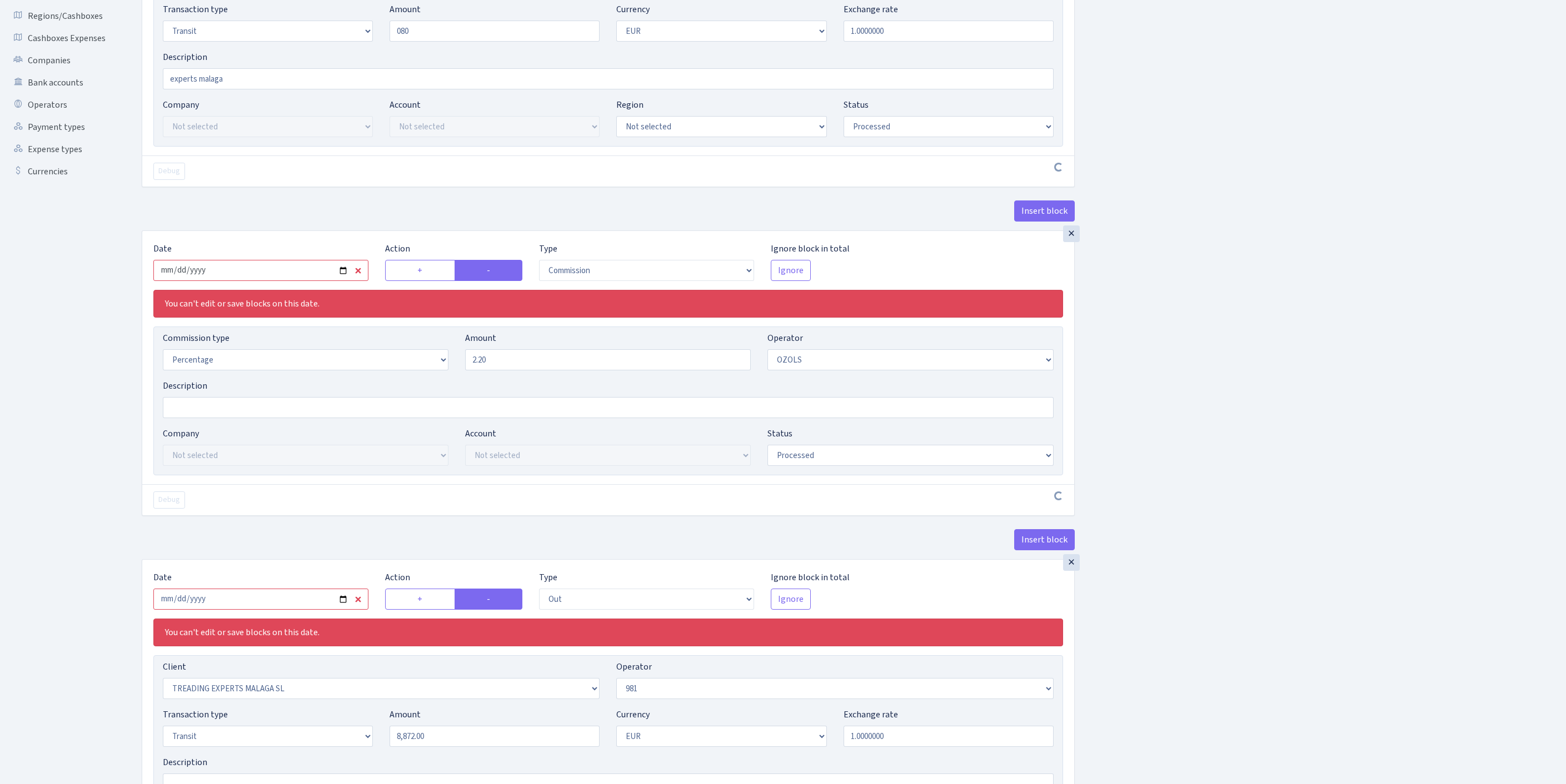
type input "80.00"
click at [264, 281] on input "2025-09-15" at bounding box center [261, 270] width 215 height 21
type input "2025-10-09"
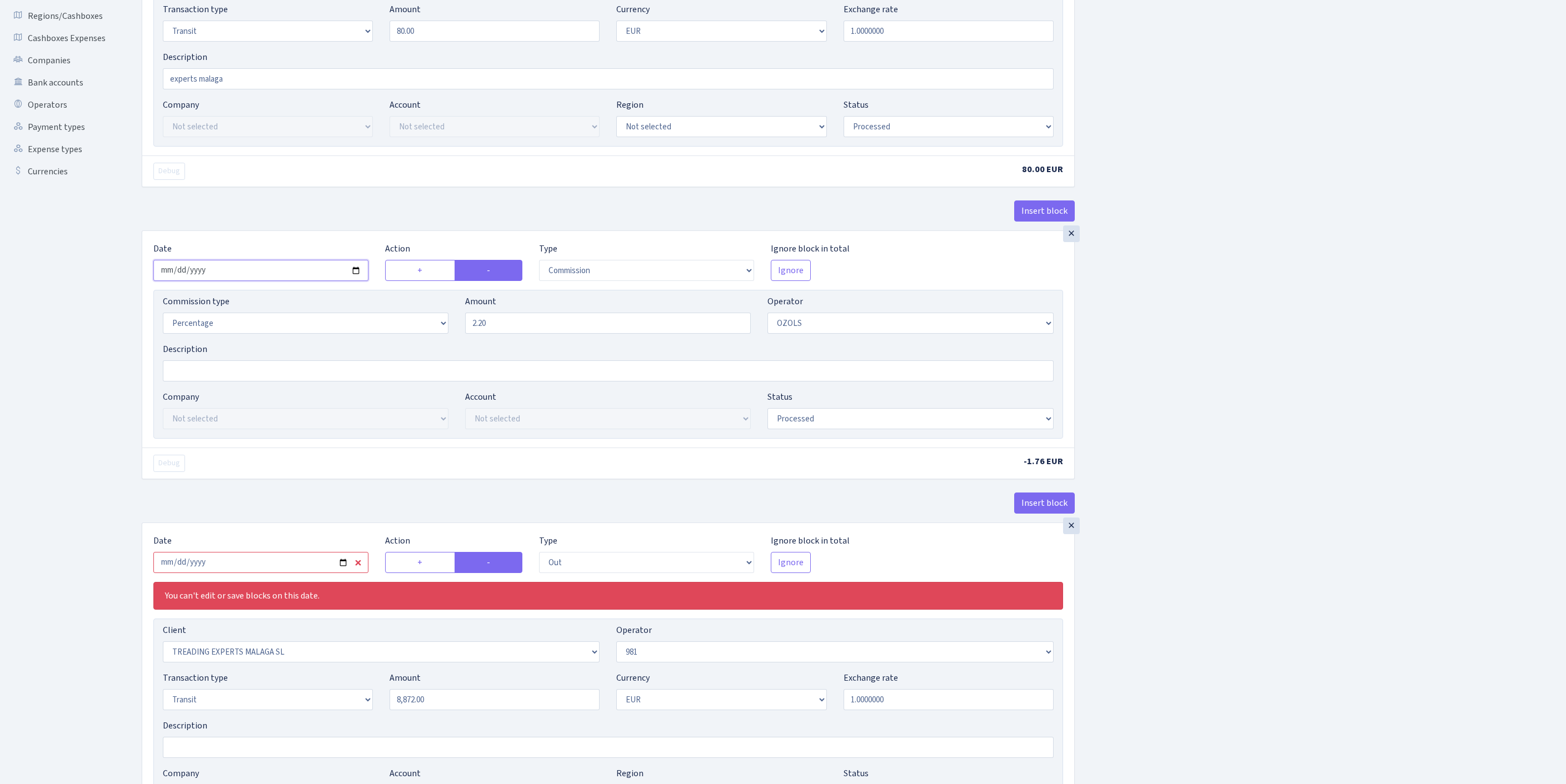
scroll to position [555, 0]
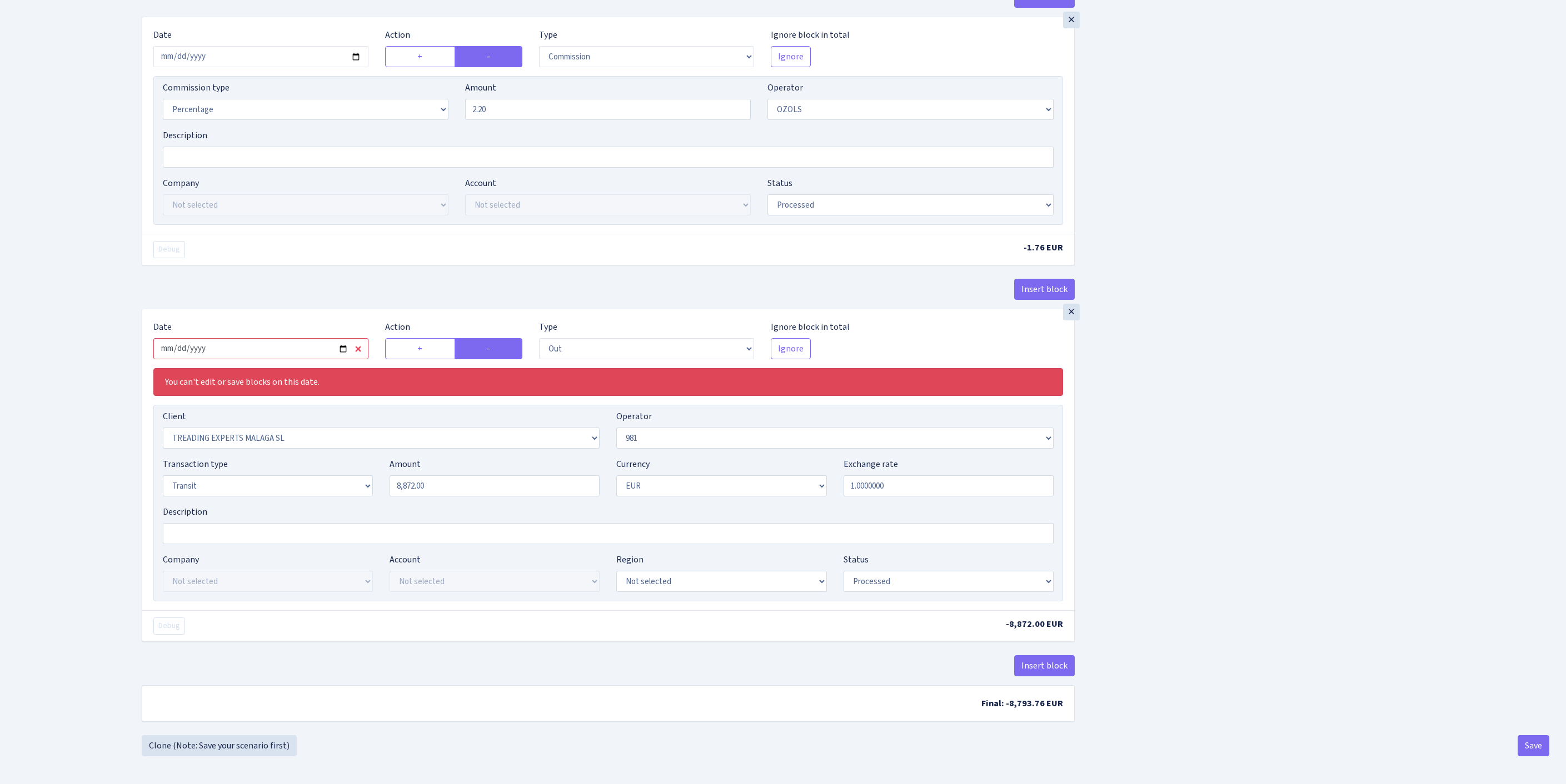
click at [289, 338] on input "2025-09-15" at bounding box center [261, 348] width 215 height 21
type input "2025-10-09"
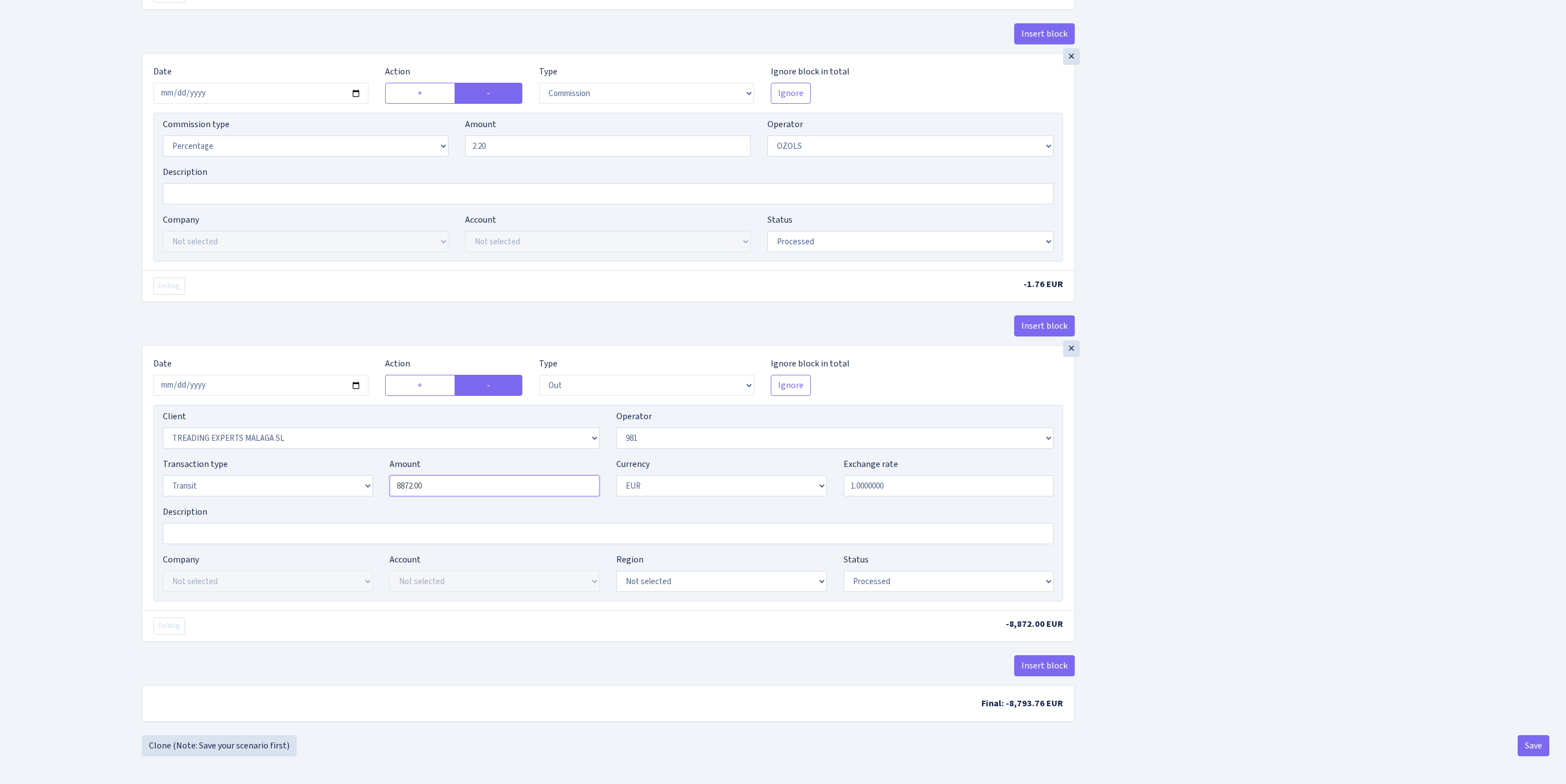
drag, startPoint x: 472, startPoint y: 450, endPoint x: 279, endPoint y: 438, distance: 193.4
click at [279, 458] on div "Transaction type Not selected 981 ELF FISH crypto GIRT IVO dekl MM-BALTIC eur U…" at bounding box center [608, 481] width 907 height 48
type input "7,080.00"
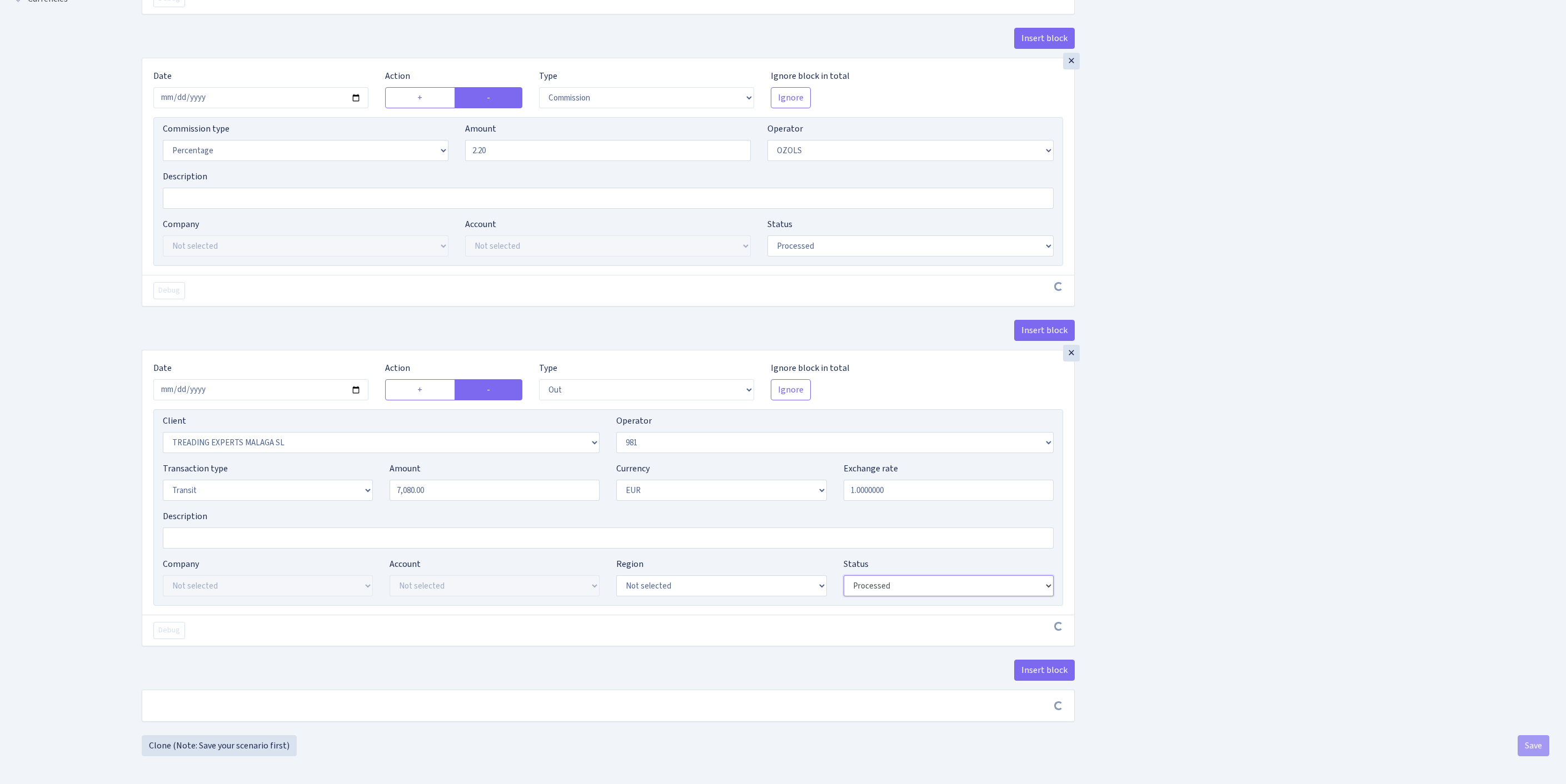
scroll to position [518, 0]
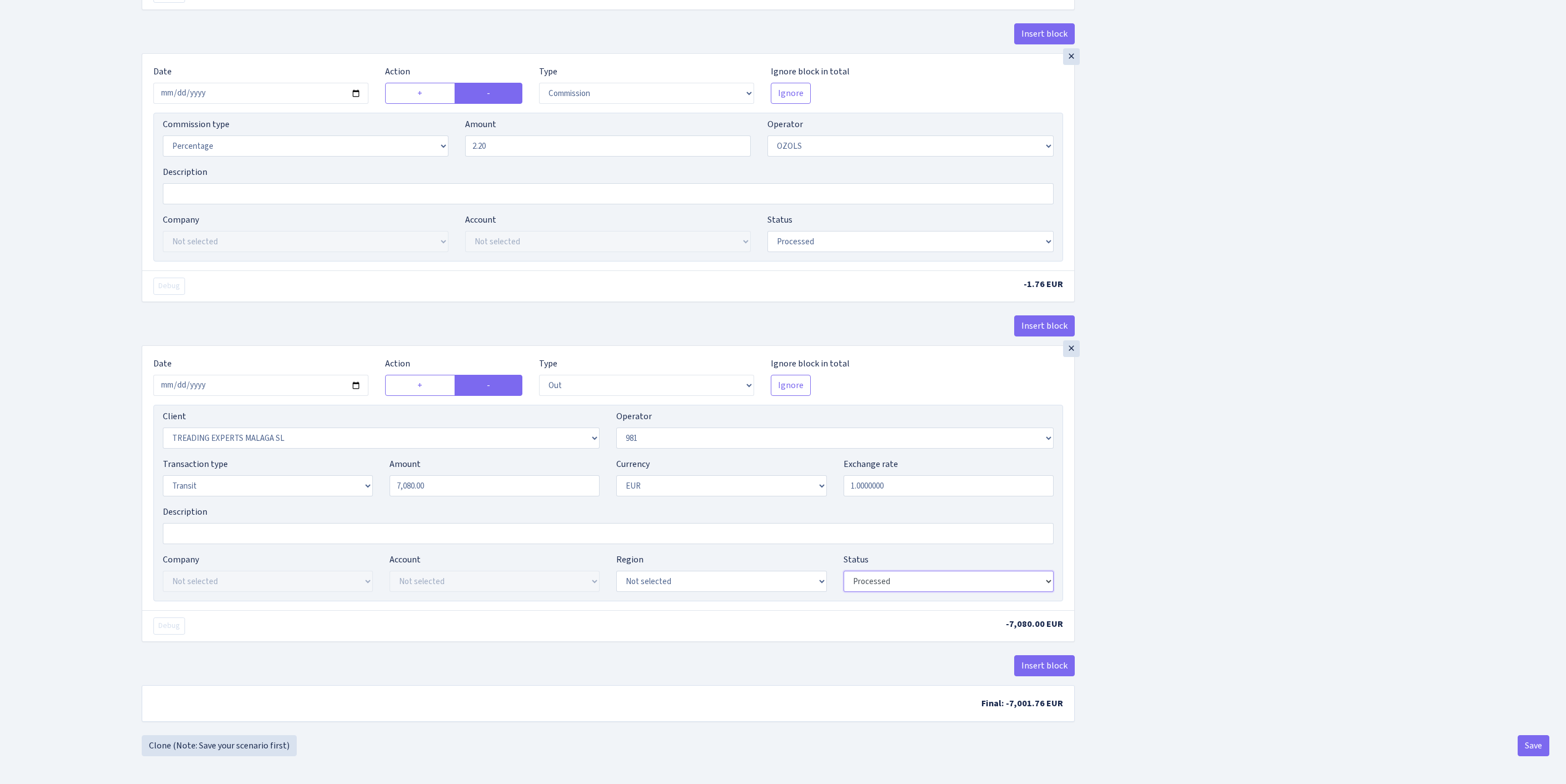
select select "pending"
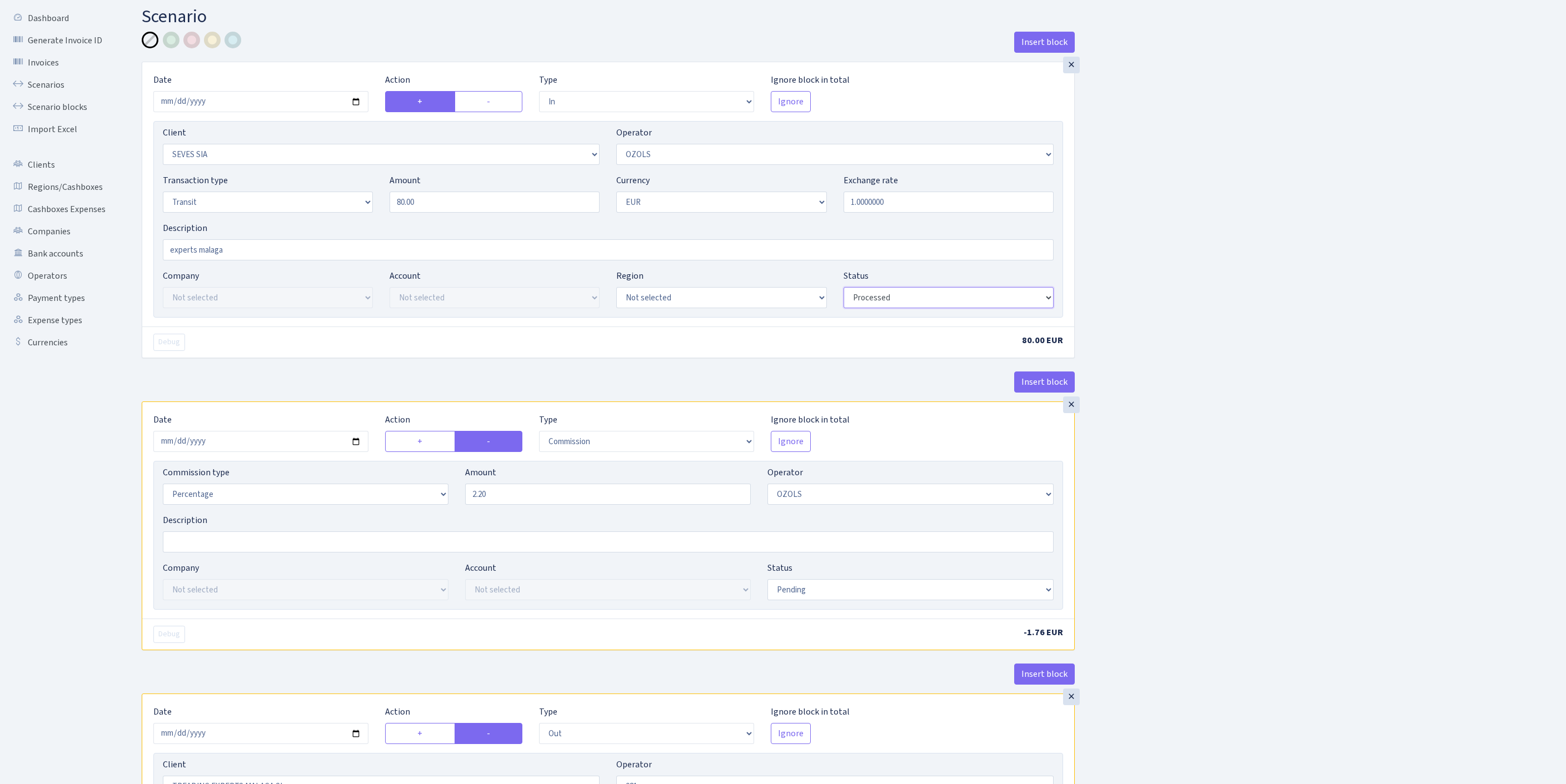
select select "pending"
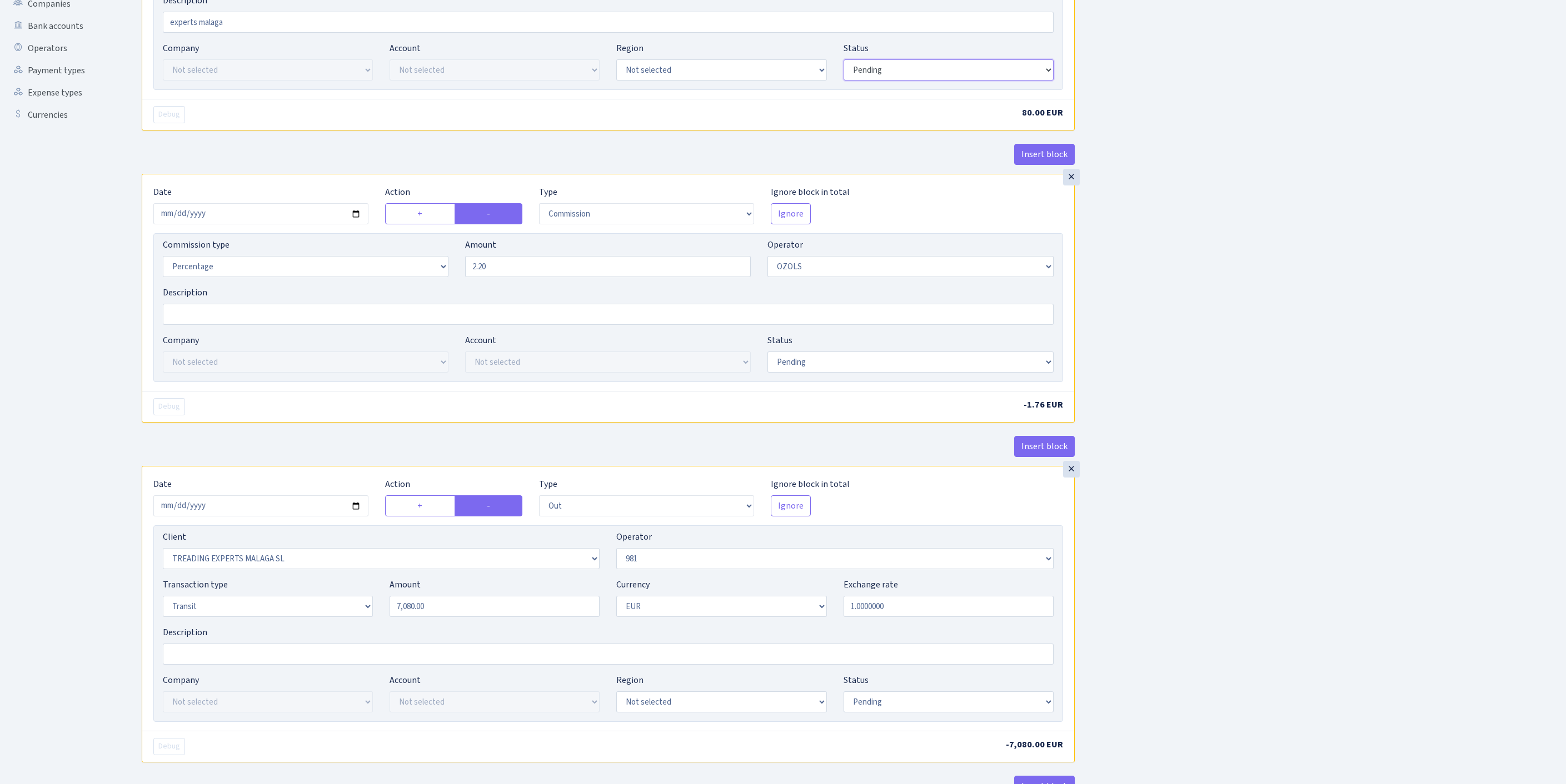
scroll to position [522, 0]
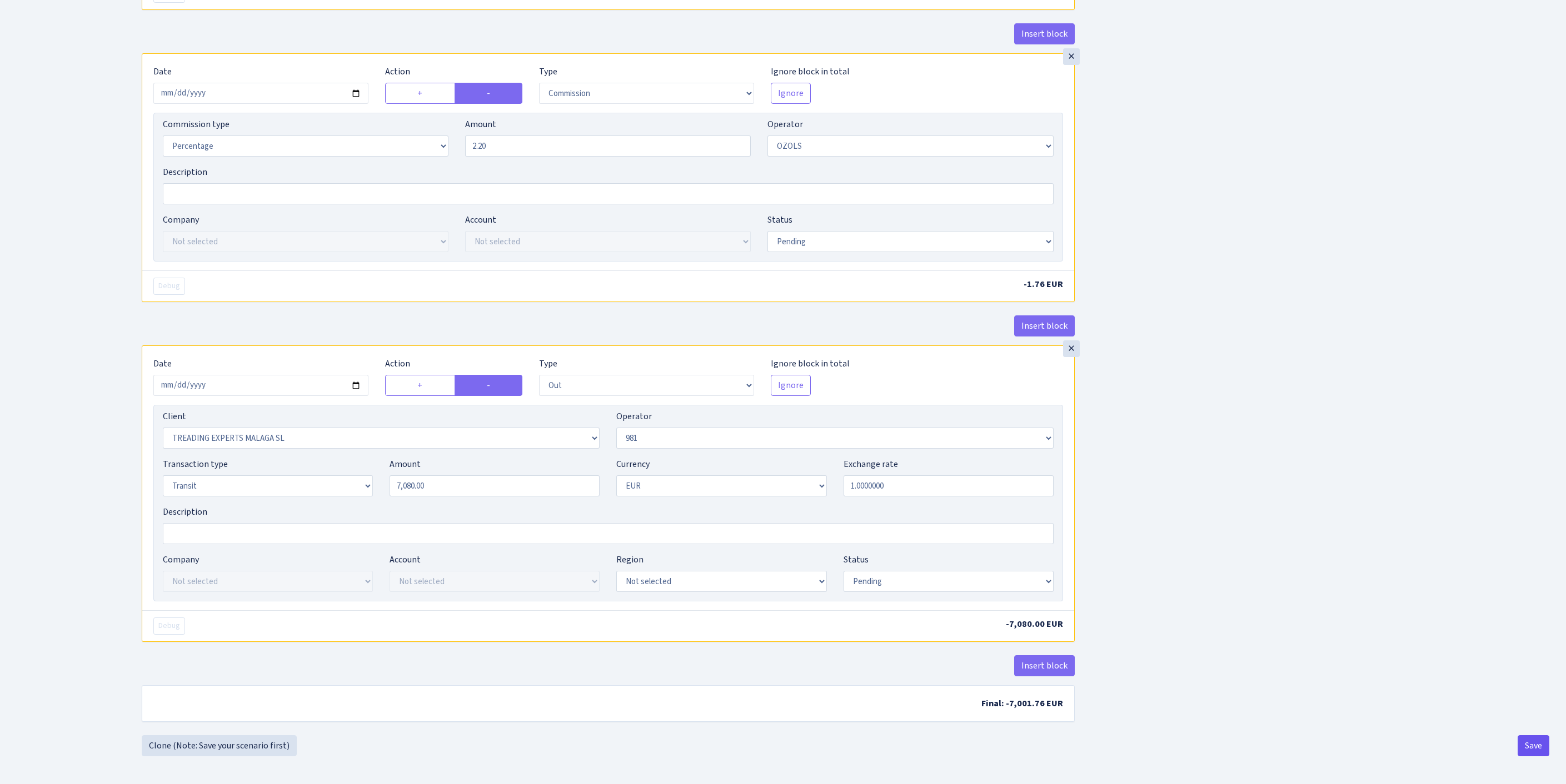
click at [1524, 739] on button "Save" at bounding box center [1533, 746] width 32 height 21
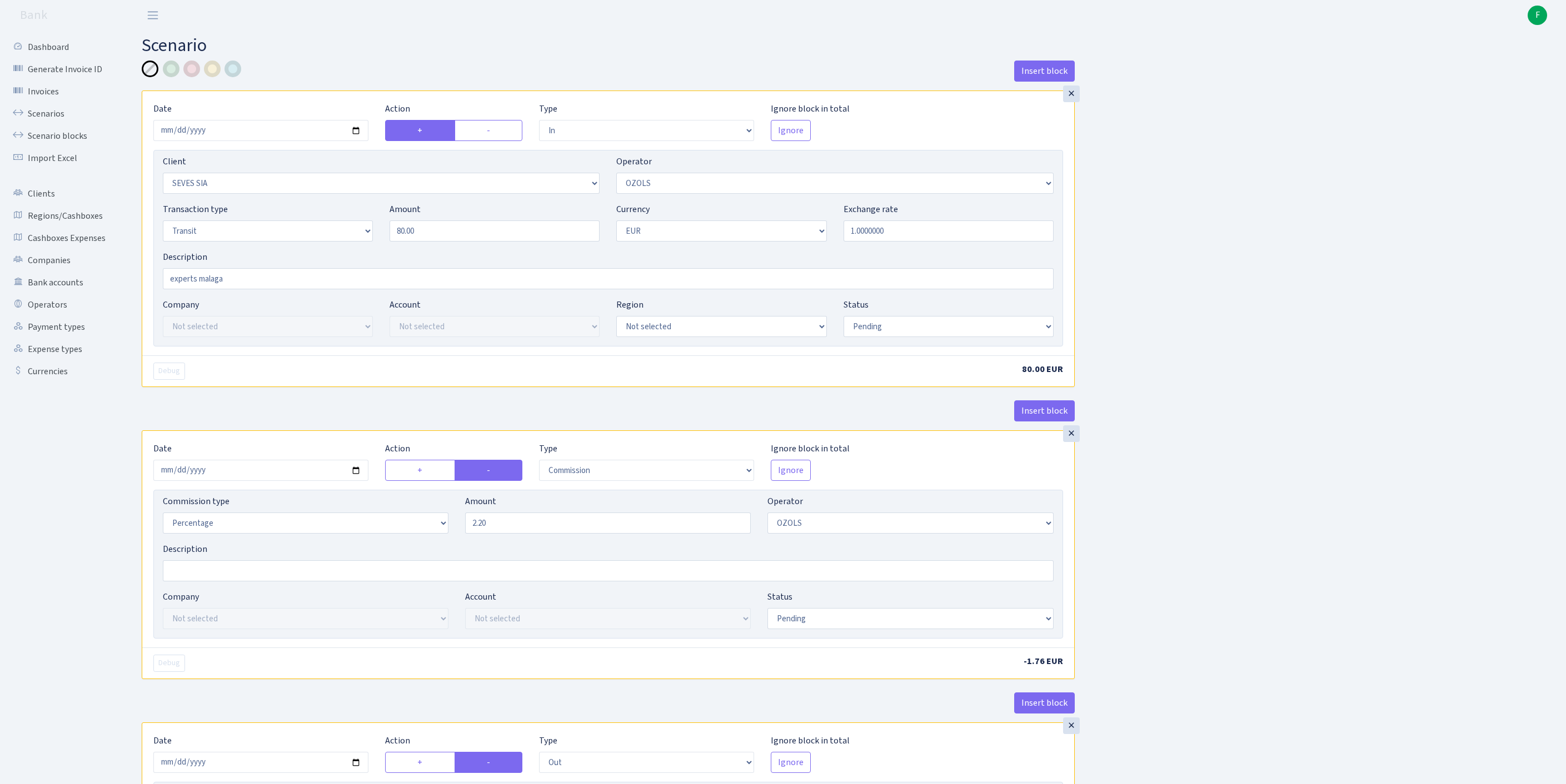
select select "in"
select select "2455"
select select "23"
select select "5"
select select "1"
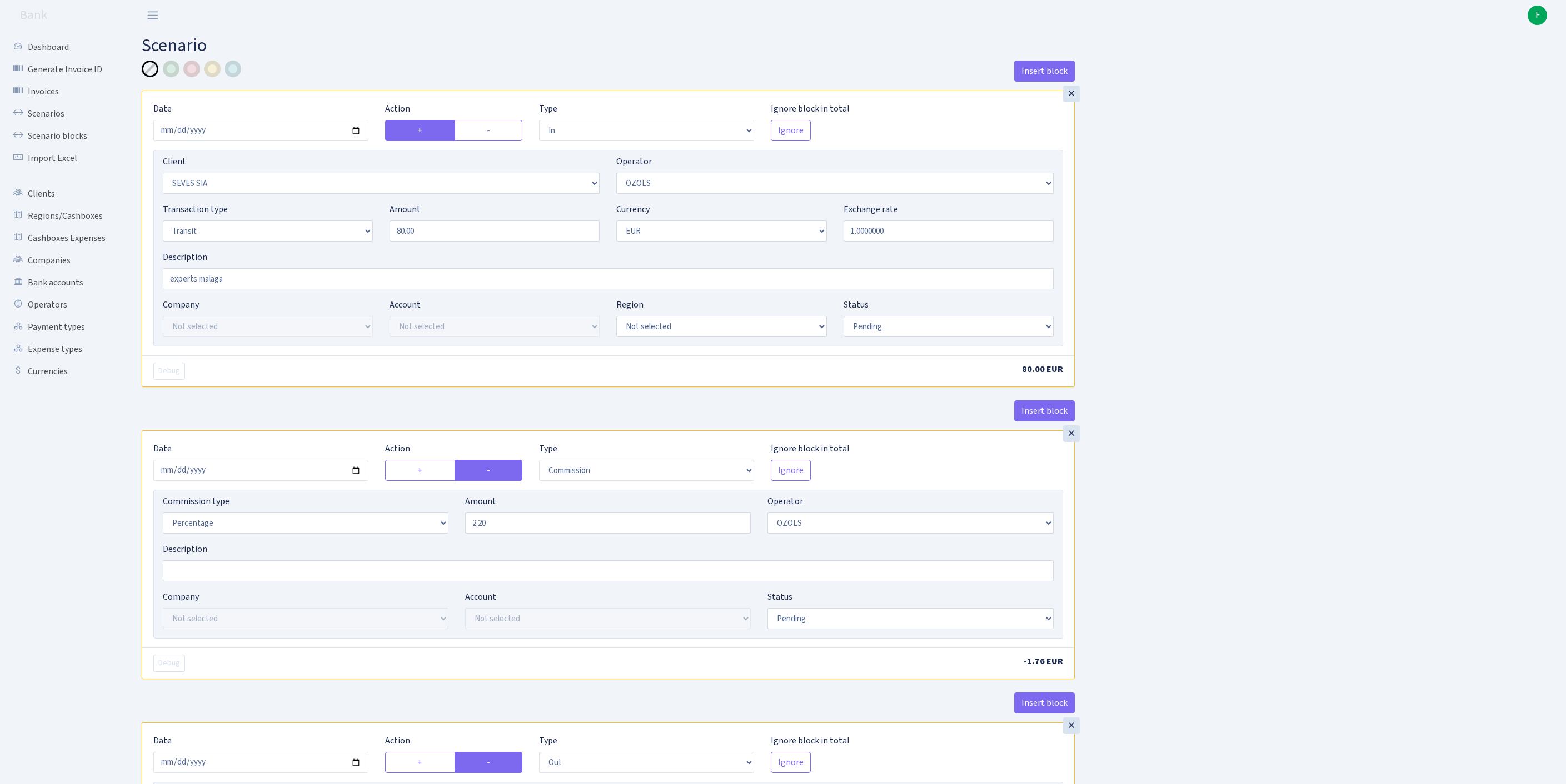
select select "pending"
select select "commission"
select select "23"
select select "pending"
select select "out"
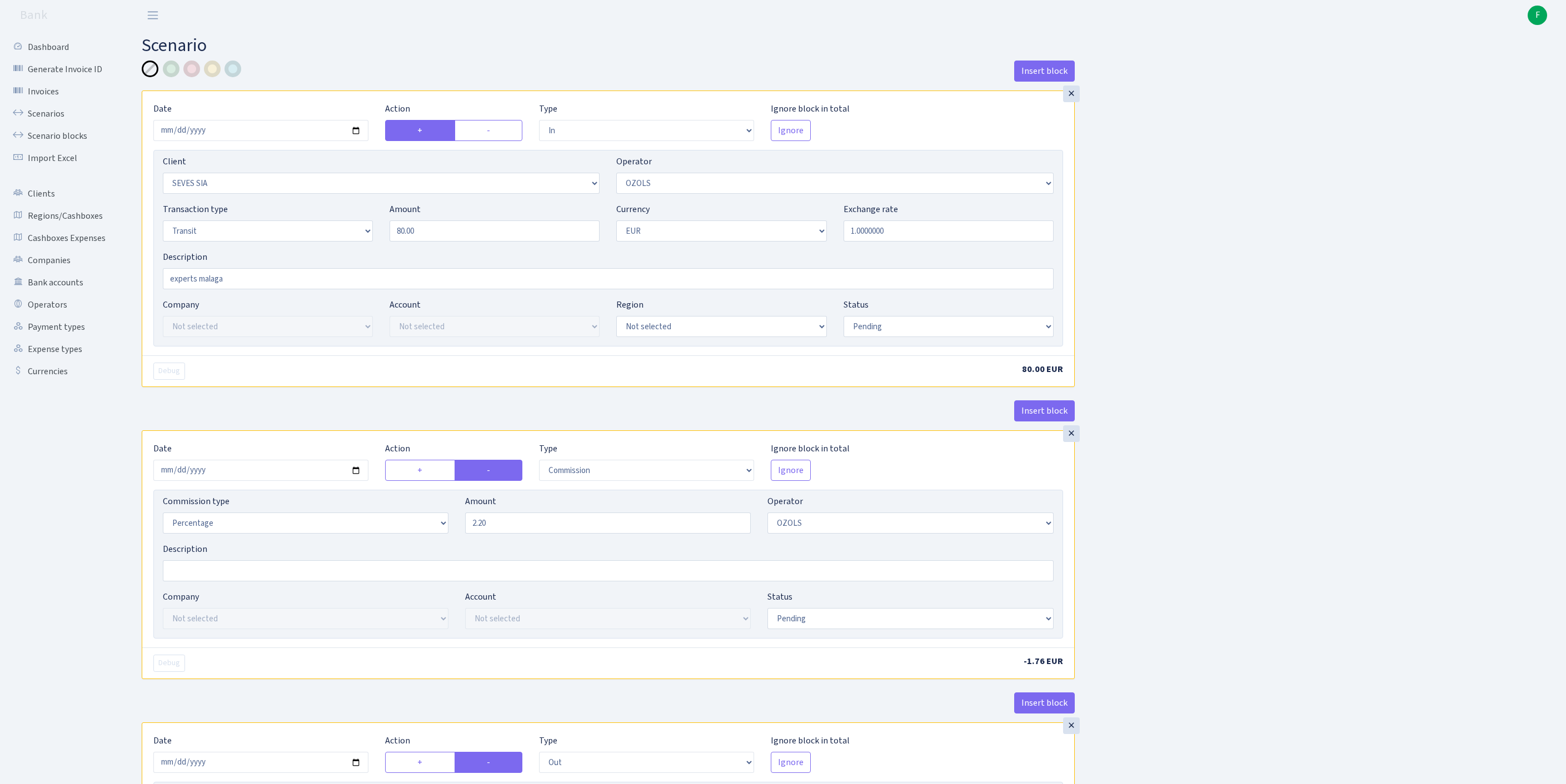
select select "2518"
select select "61"
select select "5"
select select "1"
select select "pending"
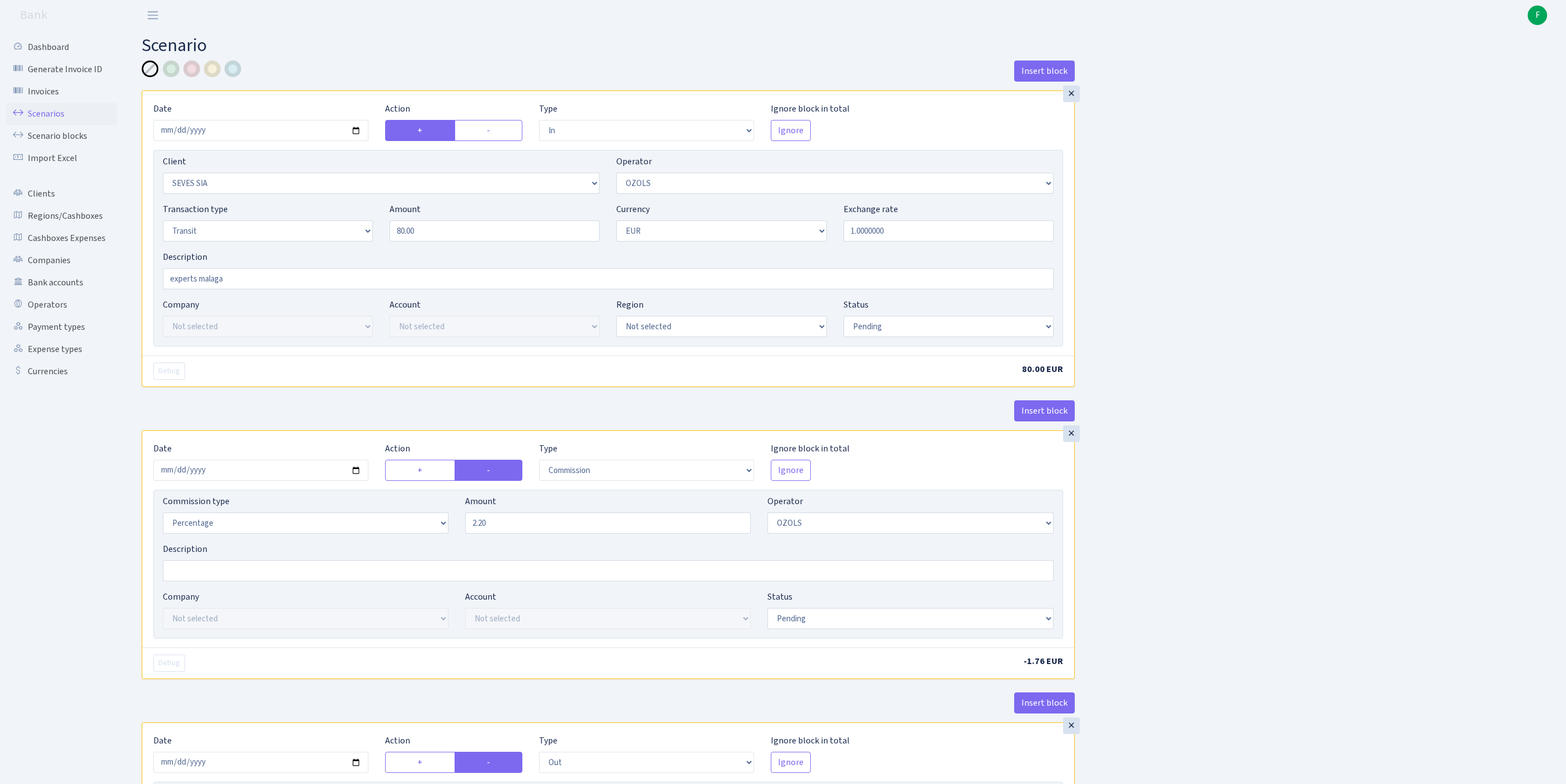
click at [54, 124] on link "Scenarios" at bounding box center [61, 114] width 111 height 22
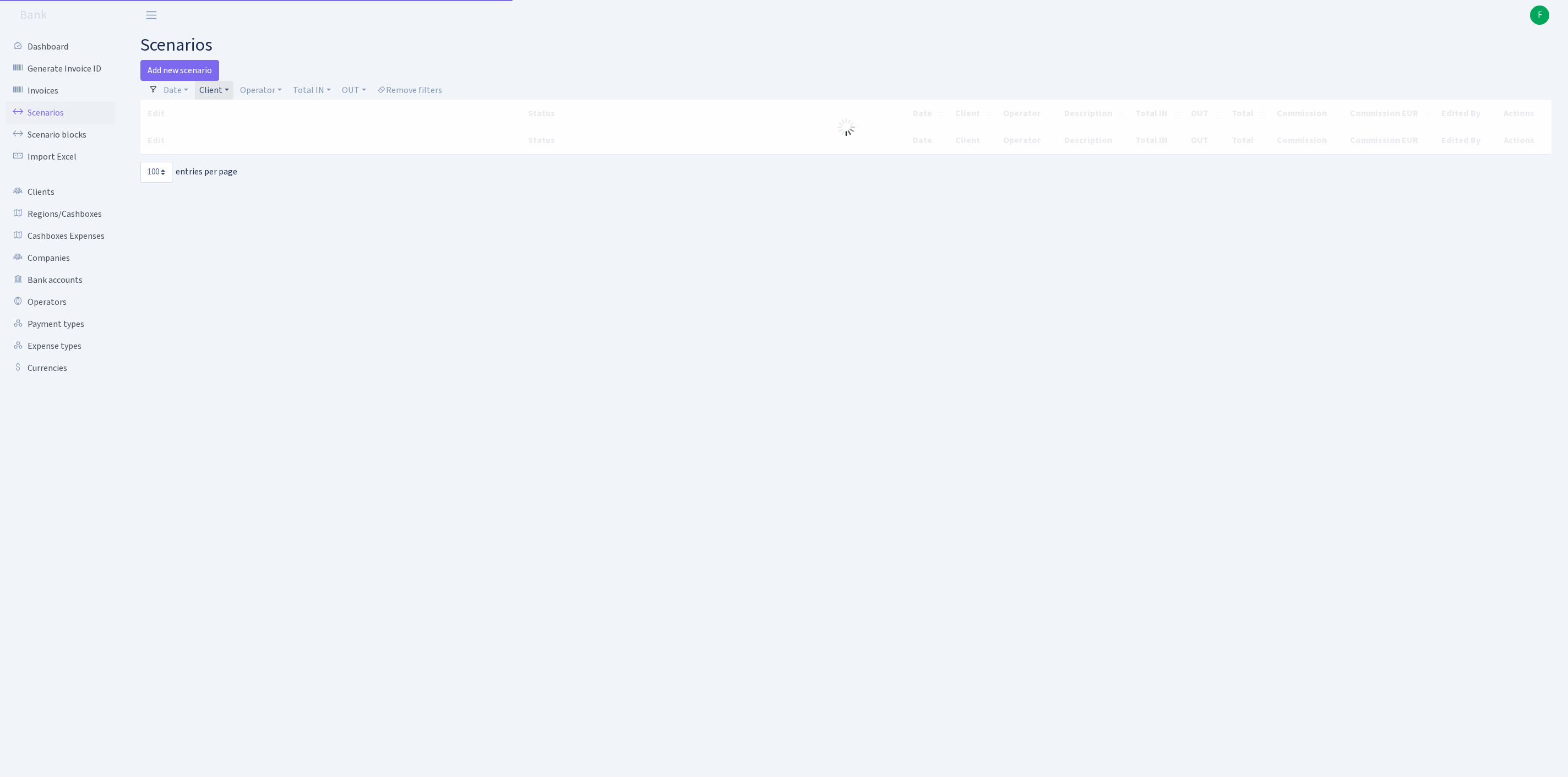
select select "100"
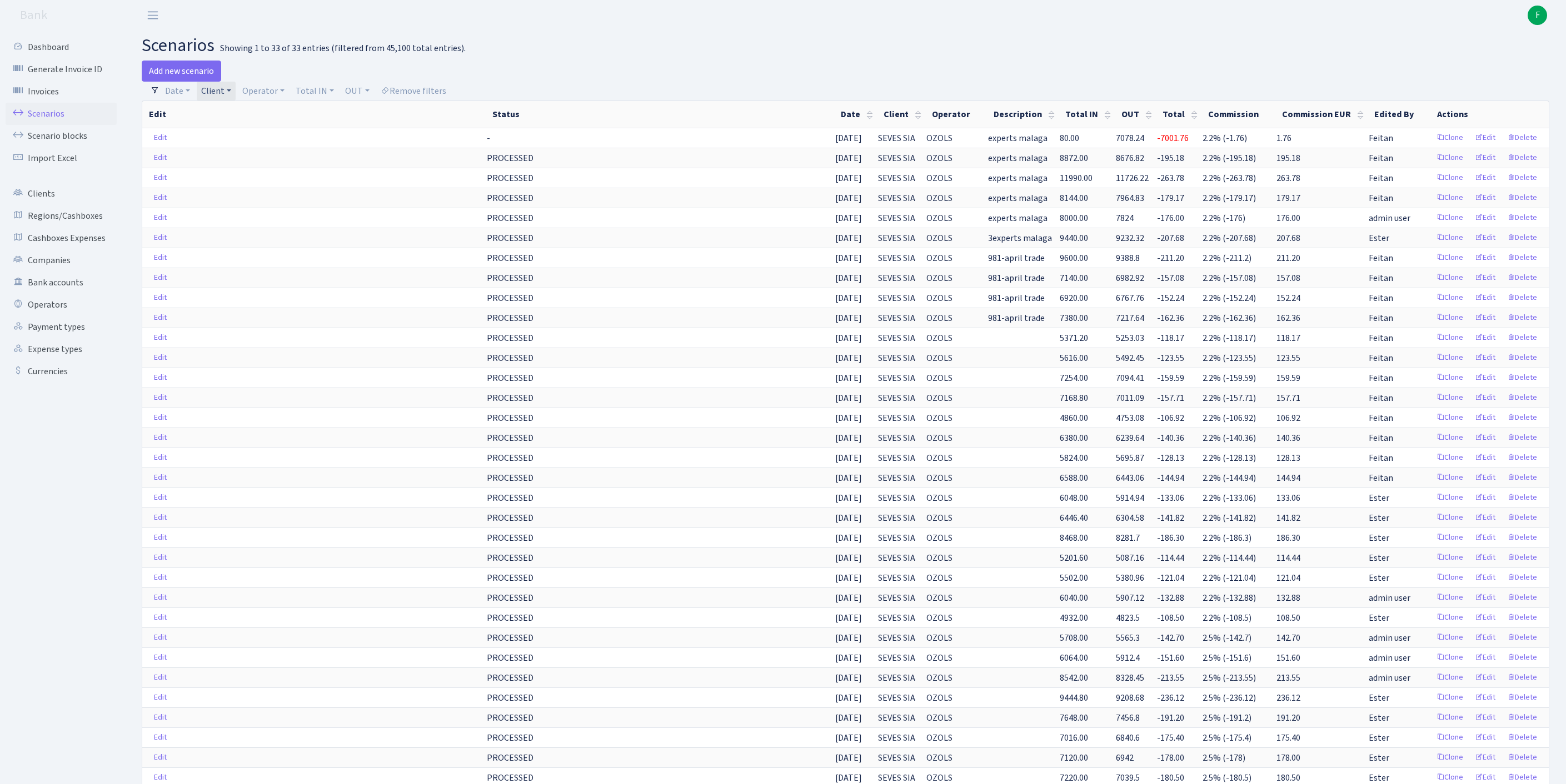
click at [235, 93] on link "Client" at bounding box center [215, 91] width 39 height 19
click at [241, 139] on input "search" at bounding box center [247, 131] width 93 height 17
type input "s"
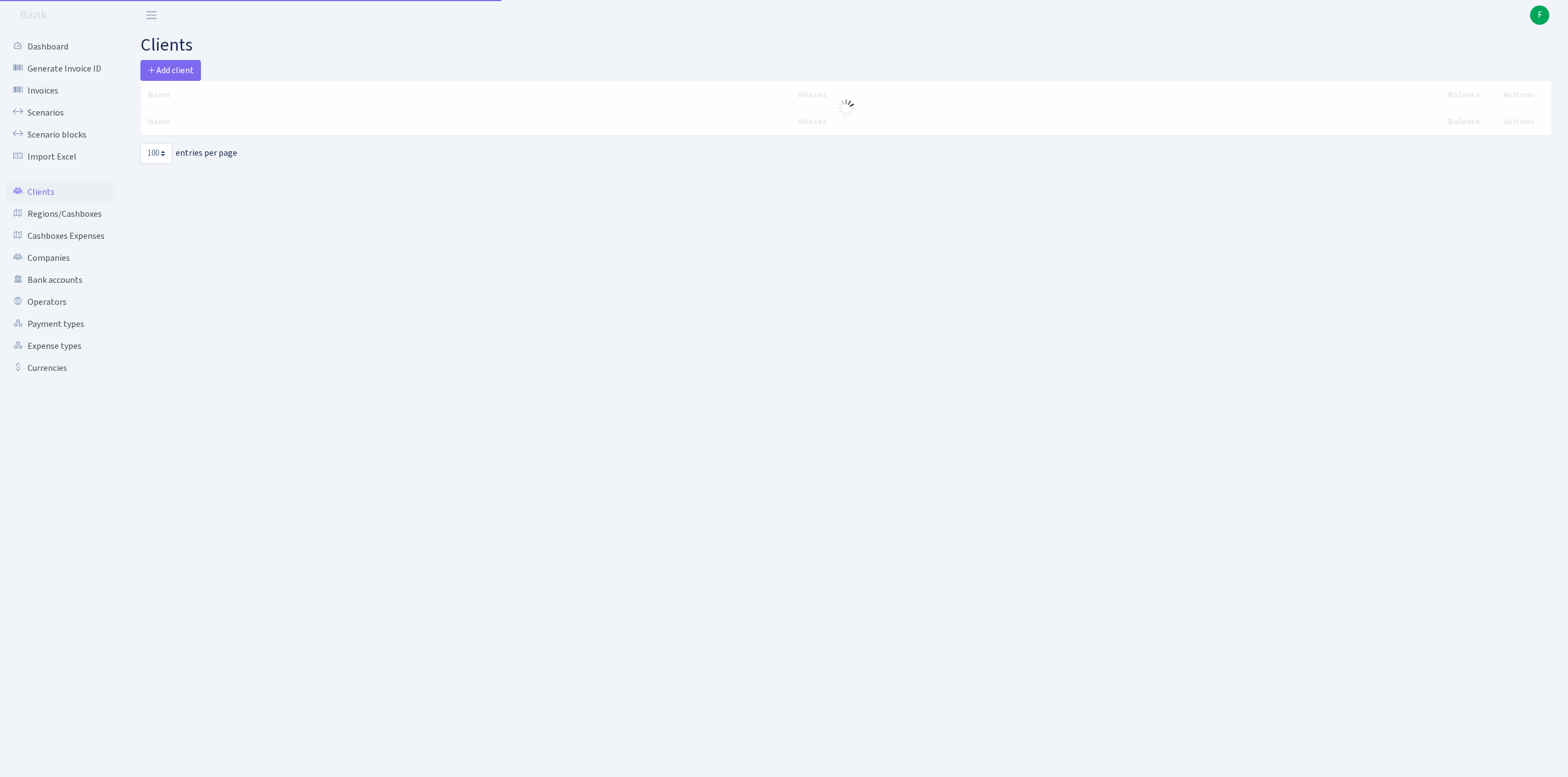
select select "100"
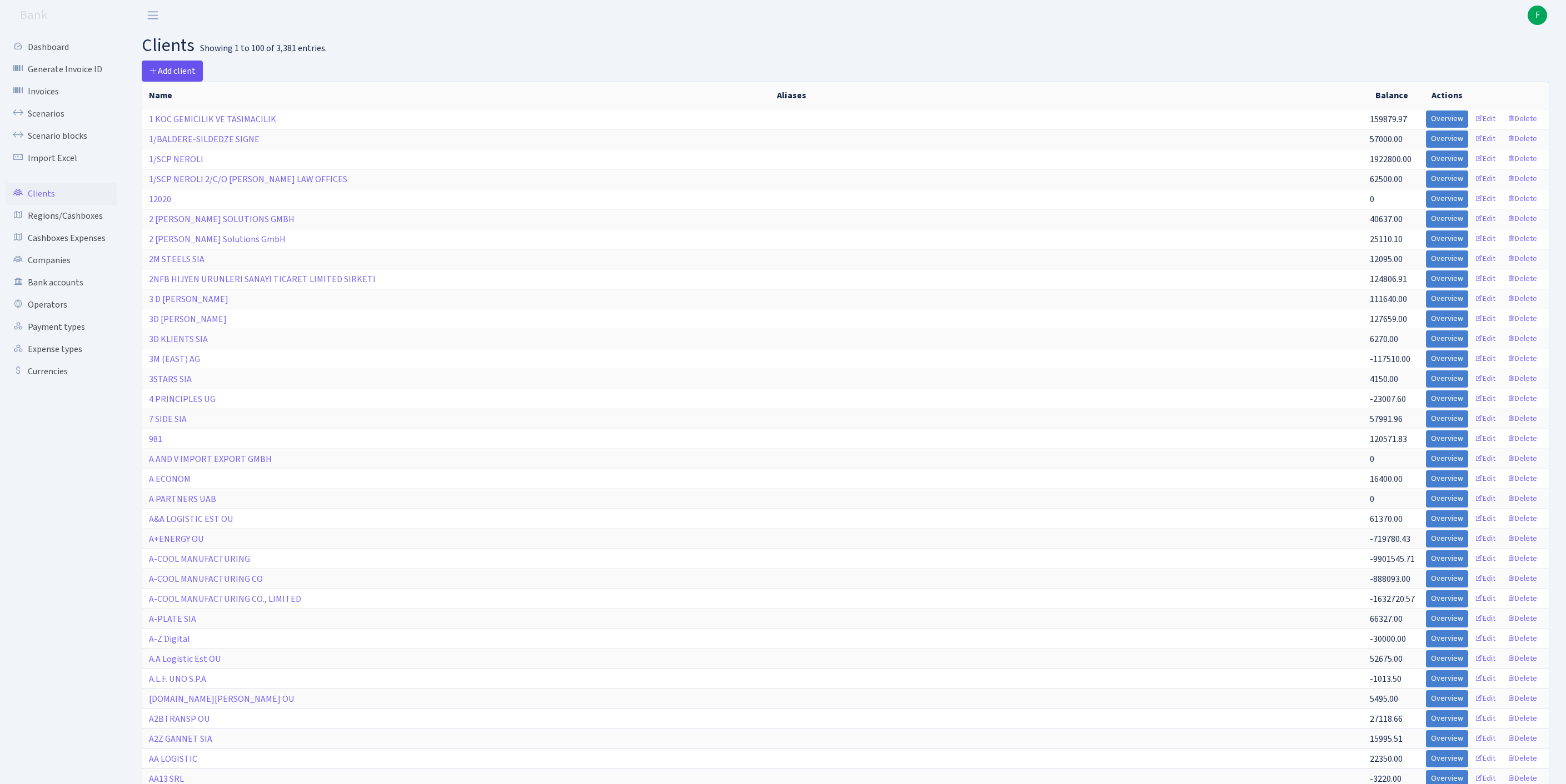
click at [178, 70] on span "Add client" at bounding box center [172, 71] width 46 height 12
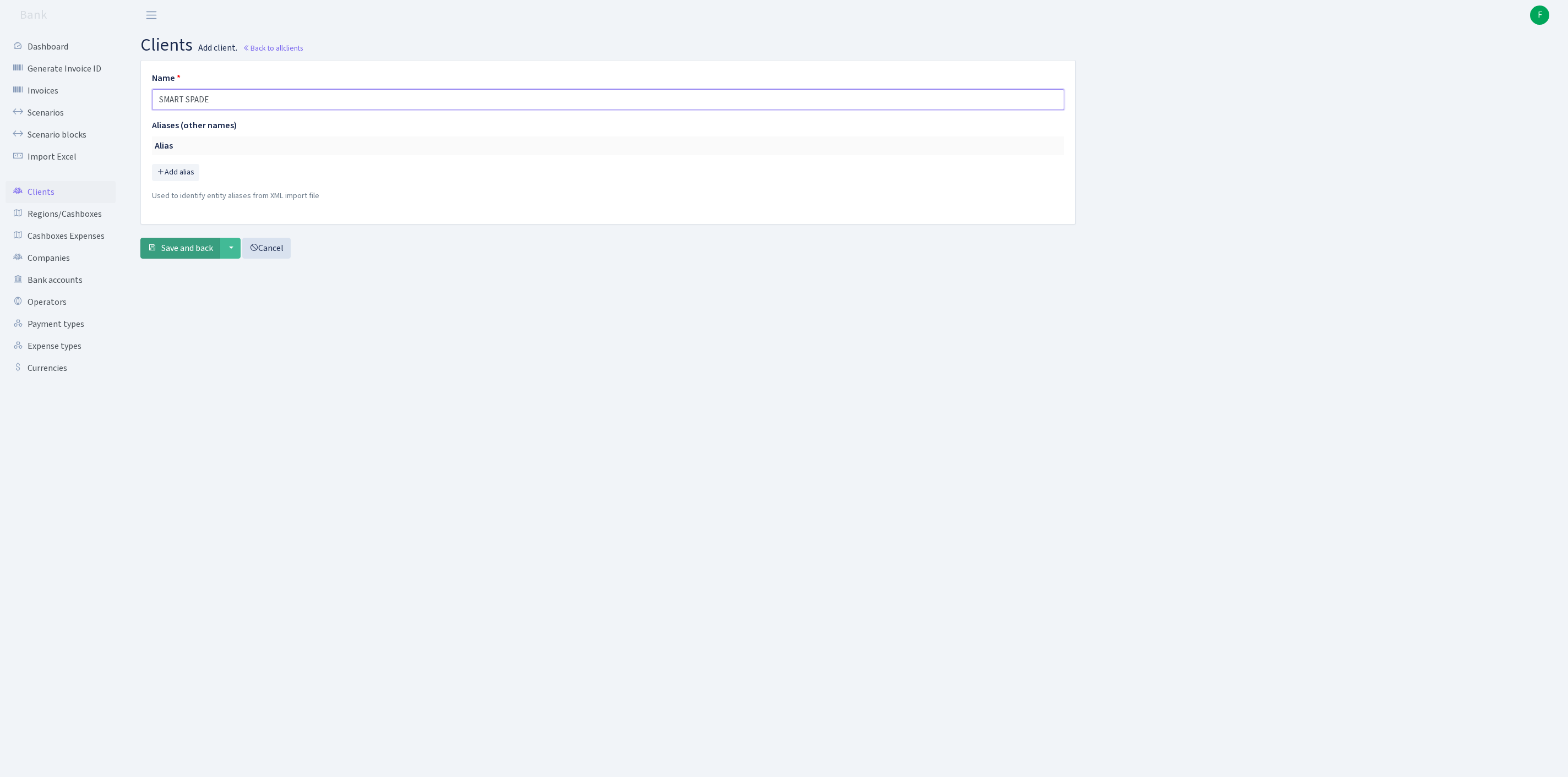
type input "SMART SPADE"
click at [204, 254] on span "Save and back" at bounding box center [186, 248] width 51 height 12
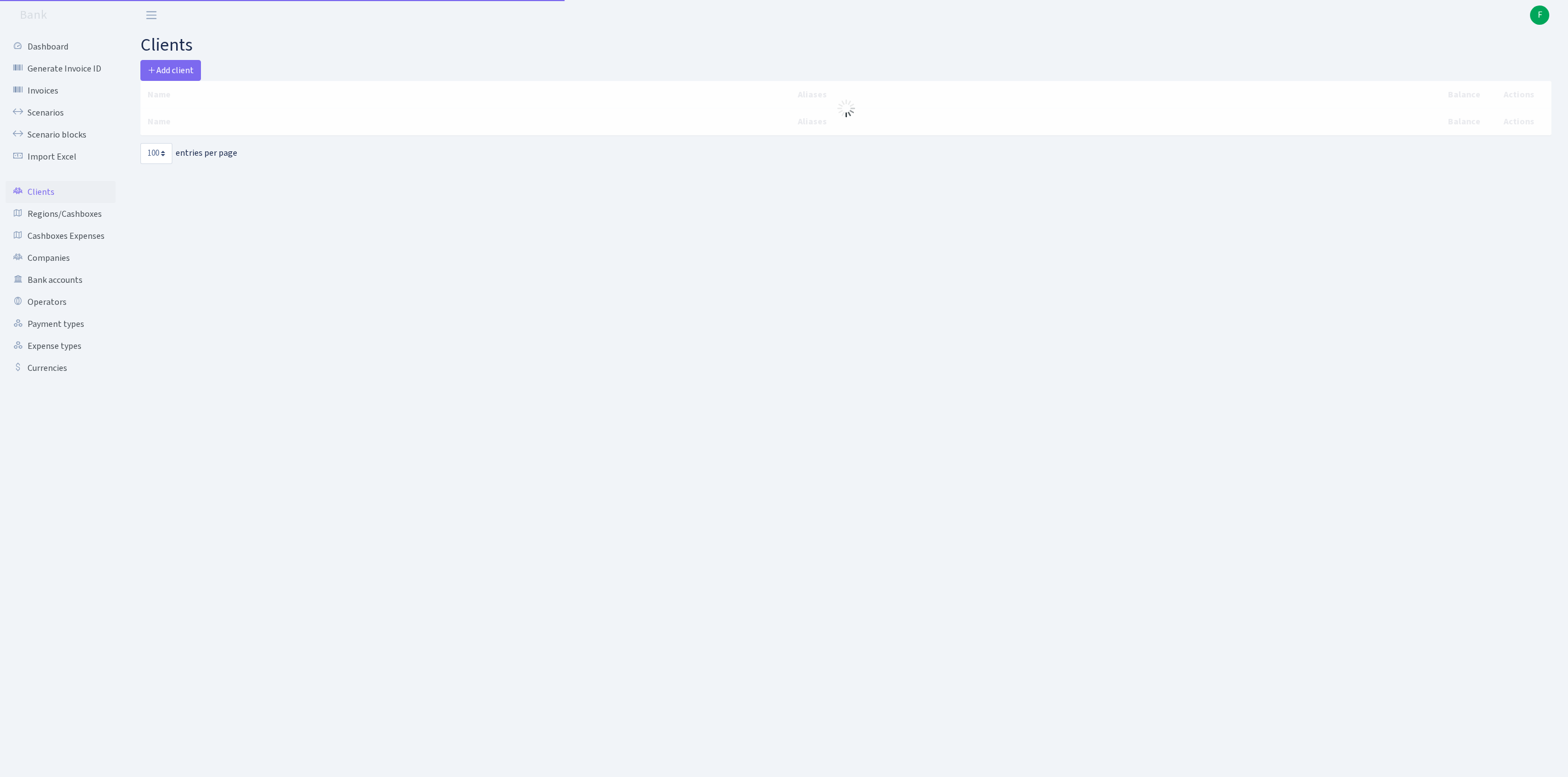
select select "100"
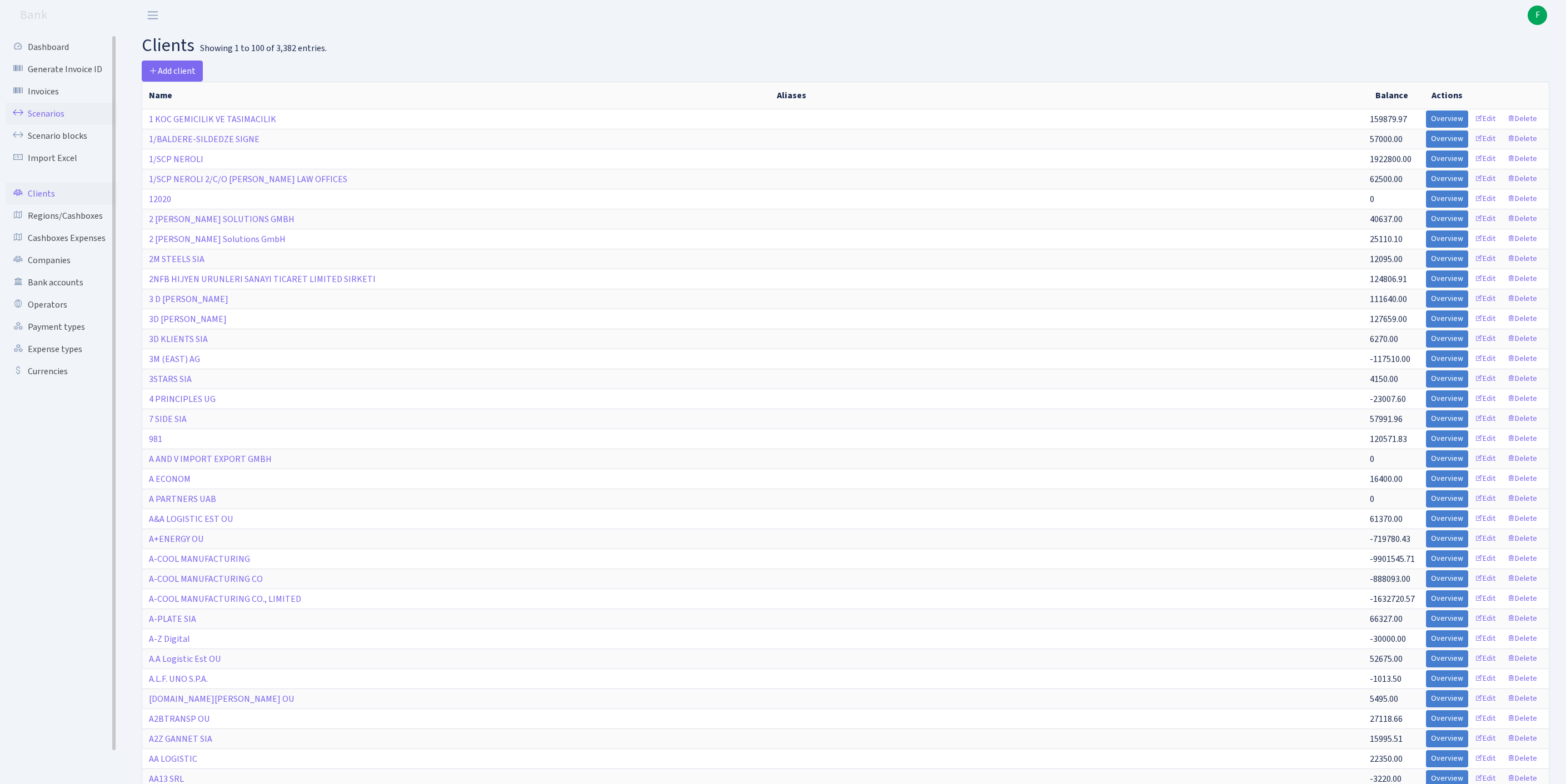
click at [44, 118] on link "Scenarios" at bounding box center [61, 114] width 111 height 22
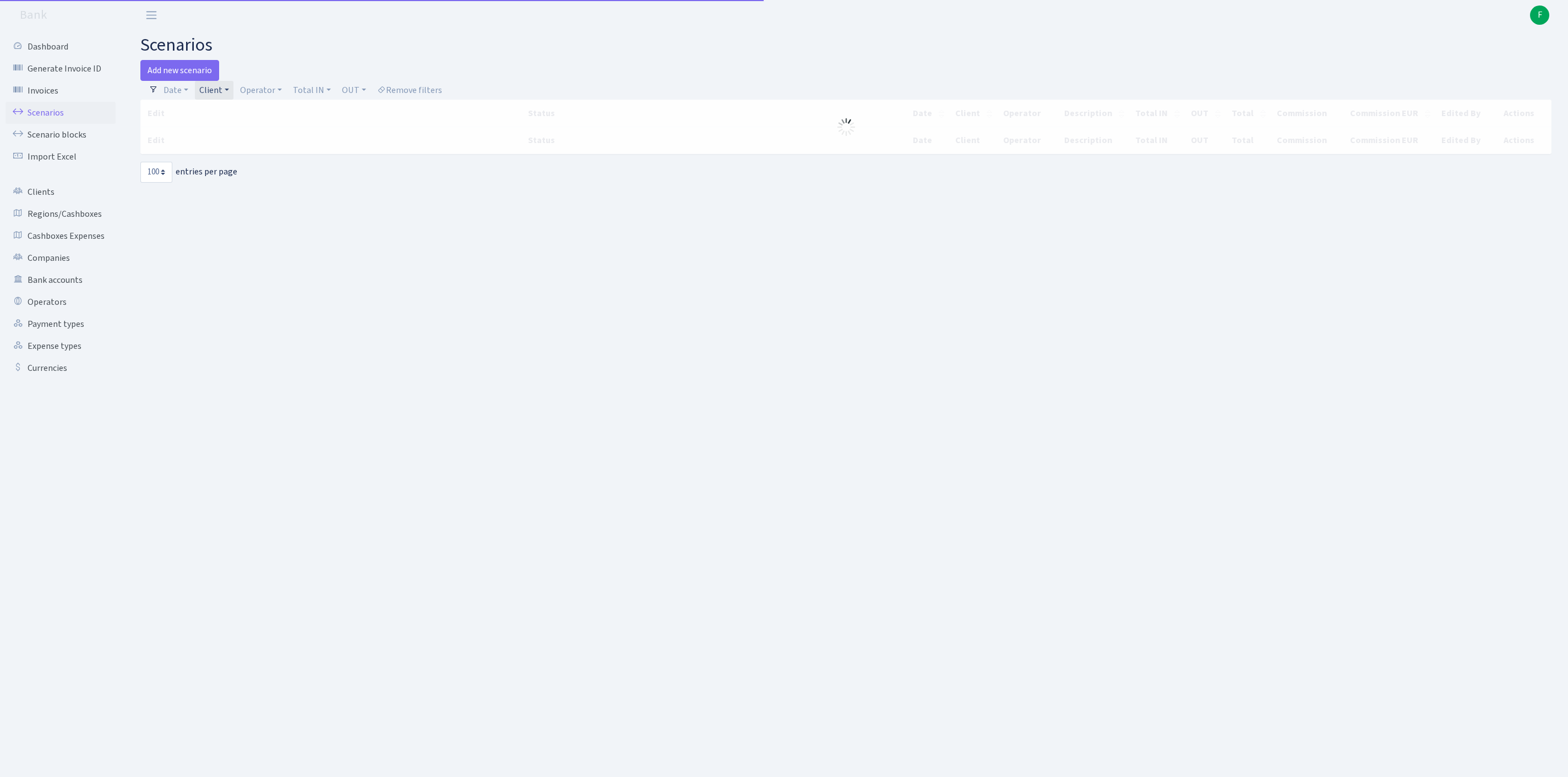
select select "100"
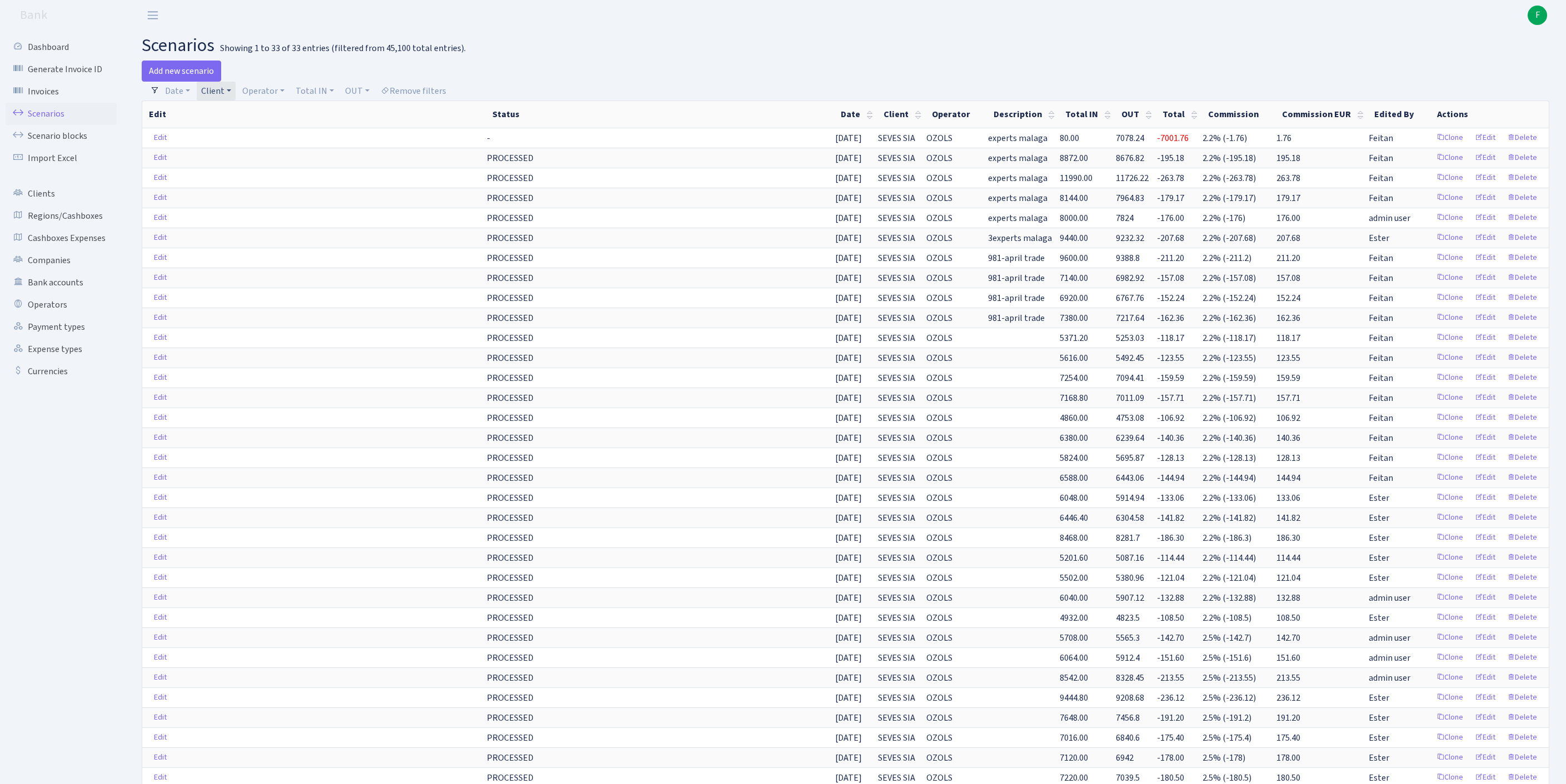
click at [235, 94] on link "Client" at bounding box center [215, 91] width 39 height 19
click at [271, 116] on span "× SEVES SIA" at bounding box center [237, 112] width 66 height 11
click at [235, 94] on link "Client" at bounding box center [215, 91] width 39 height 19
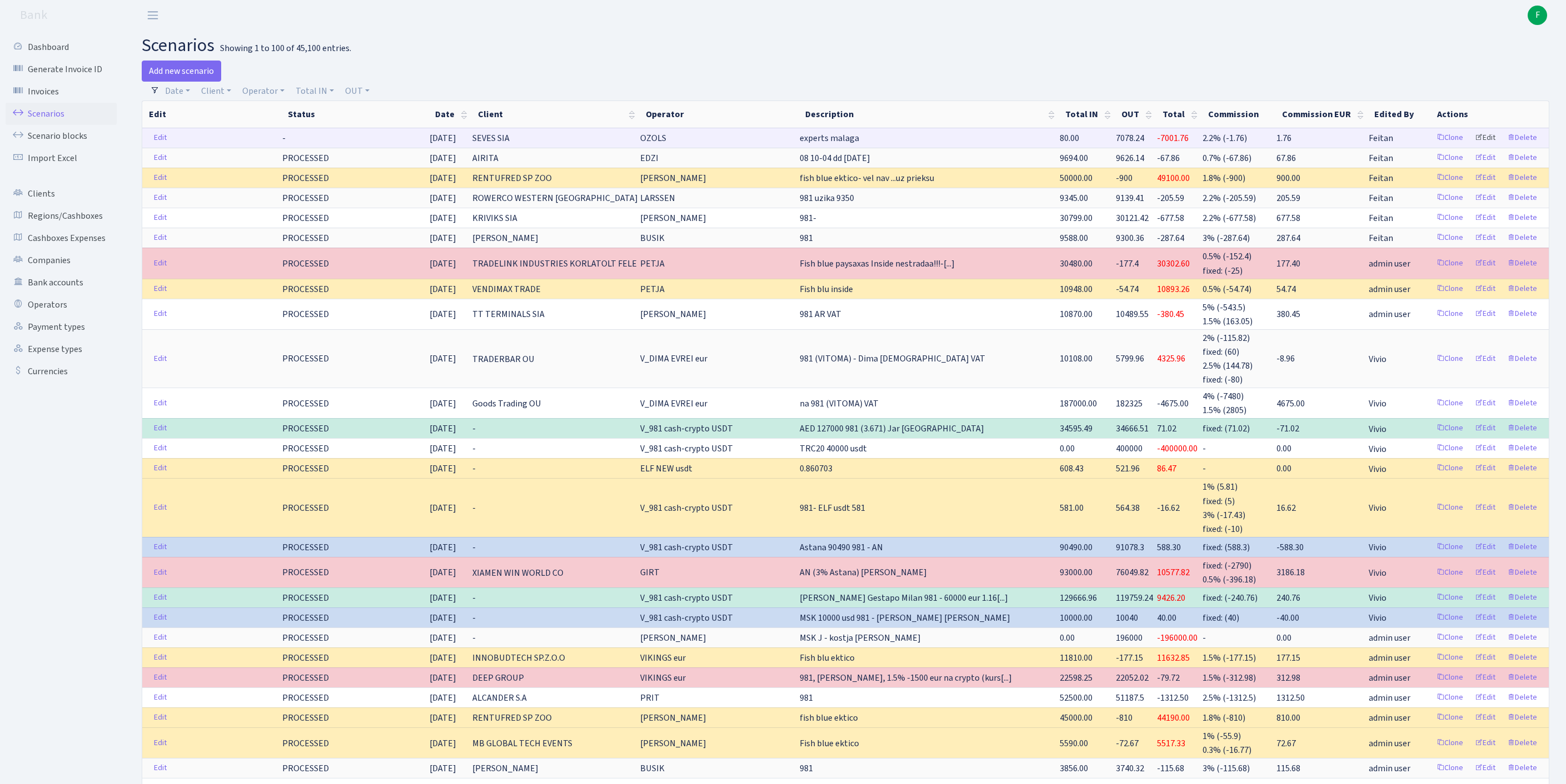
click at [1472, 144] on link "Edit" at bounding box center [1485, 137] width 31 height 17
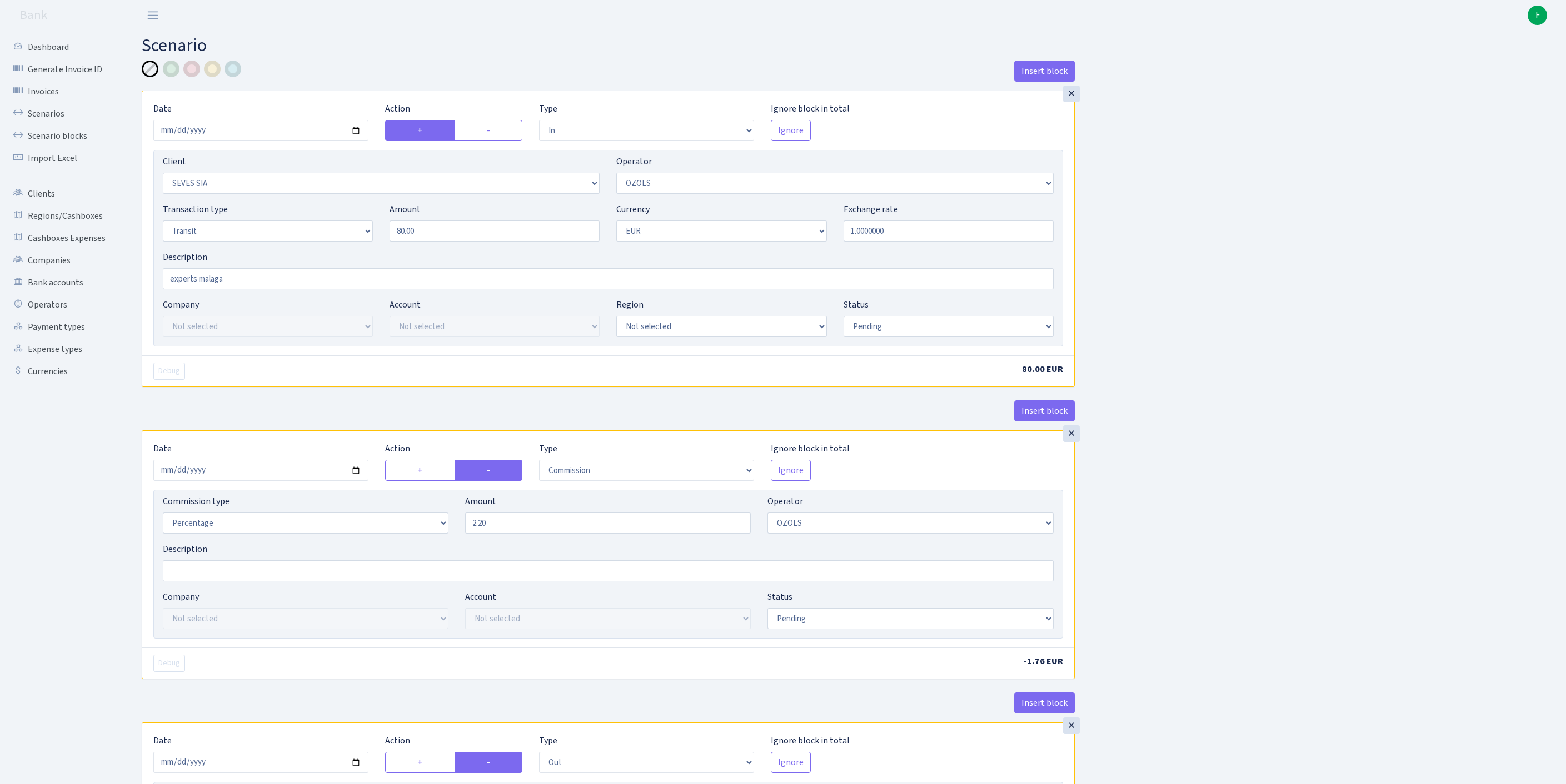
select select "in"
select select "2455"
select select "23"
select select "5"
select select "1"
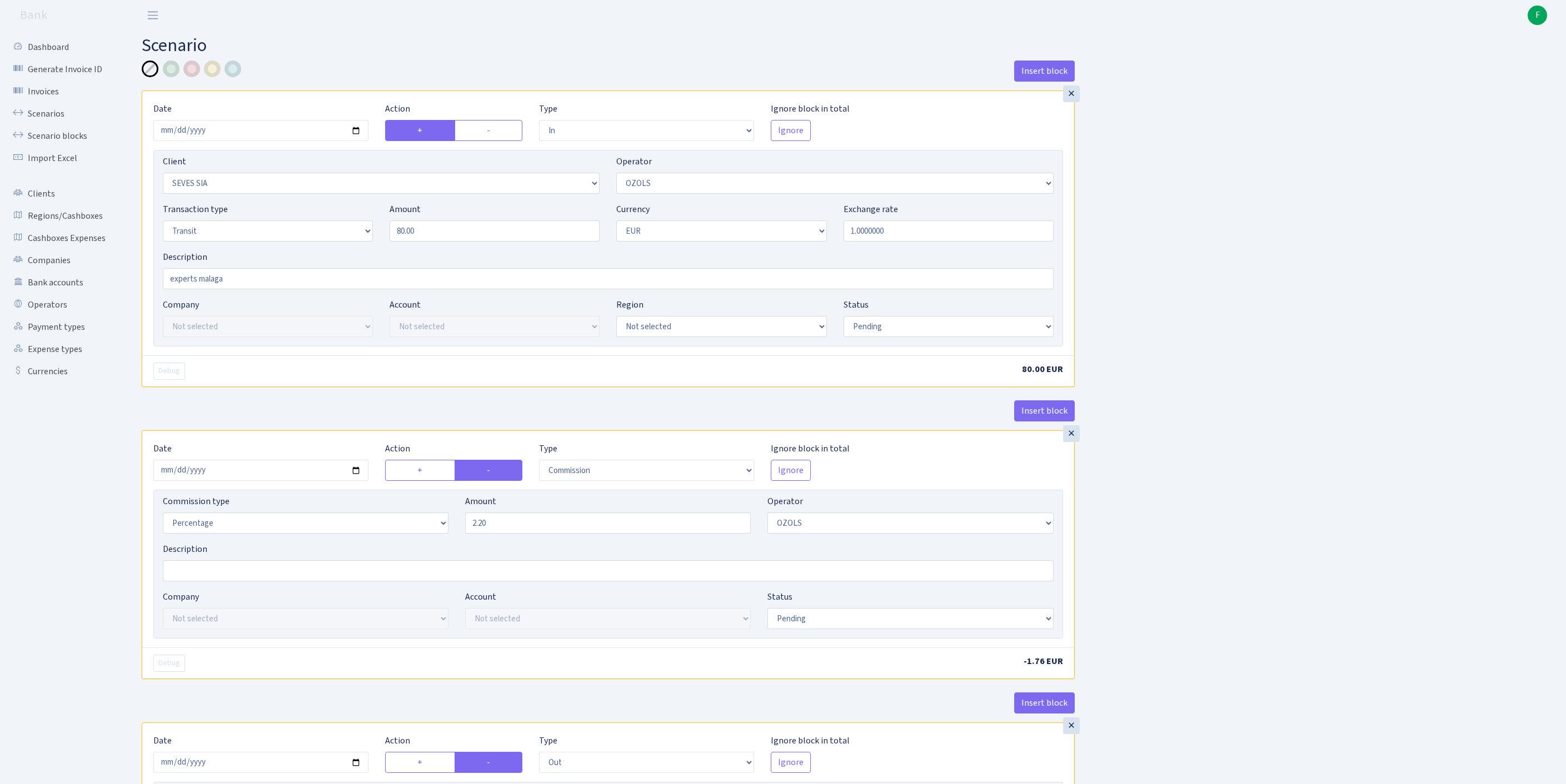
select select "pending"
select select "commission"
select select "23"
select select "pending"
select select "out"
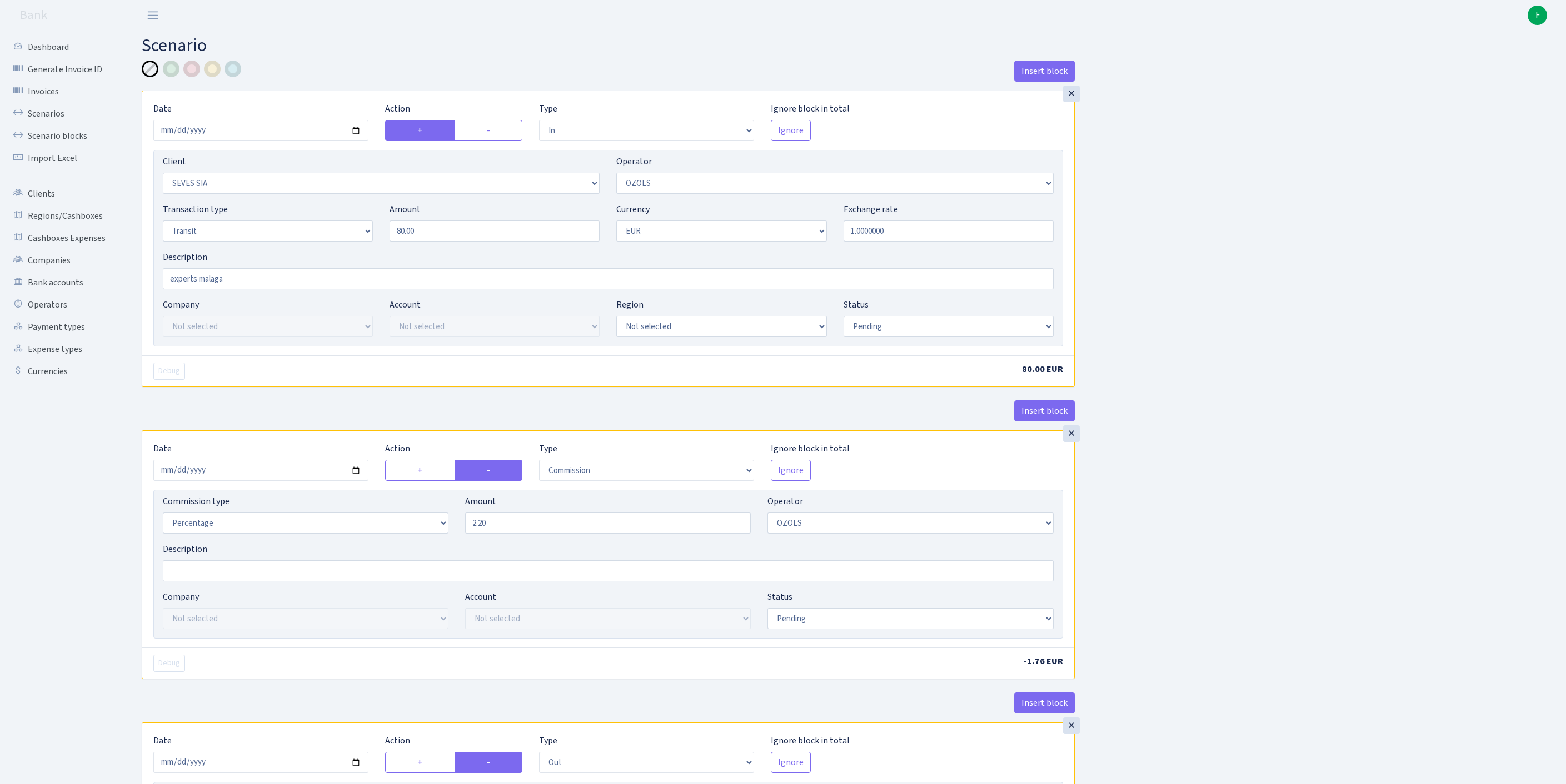
select select "2518"
select select "61"
select select "5"
select select "1"
select select "pending"
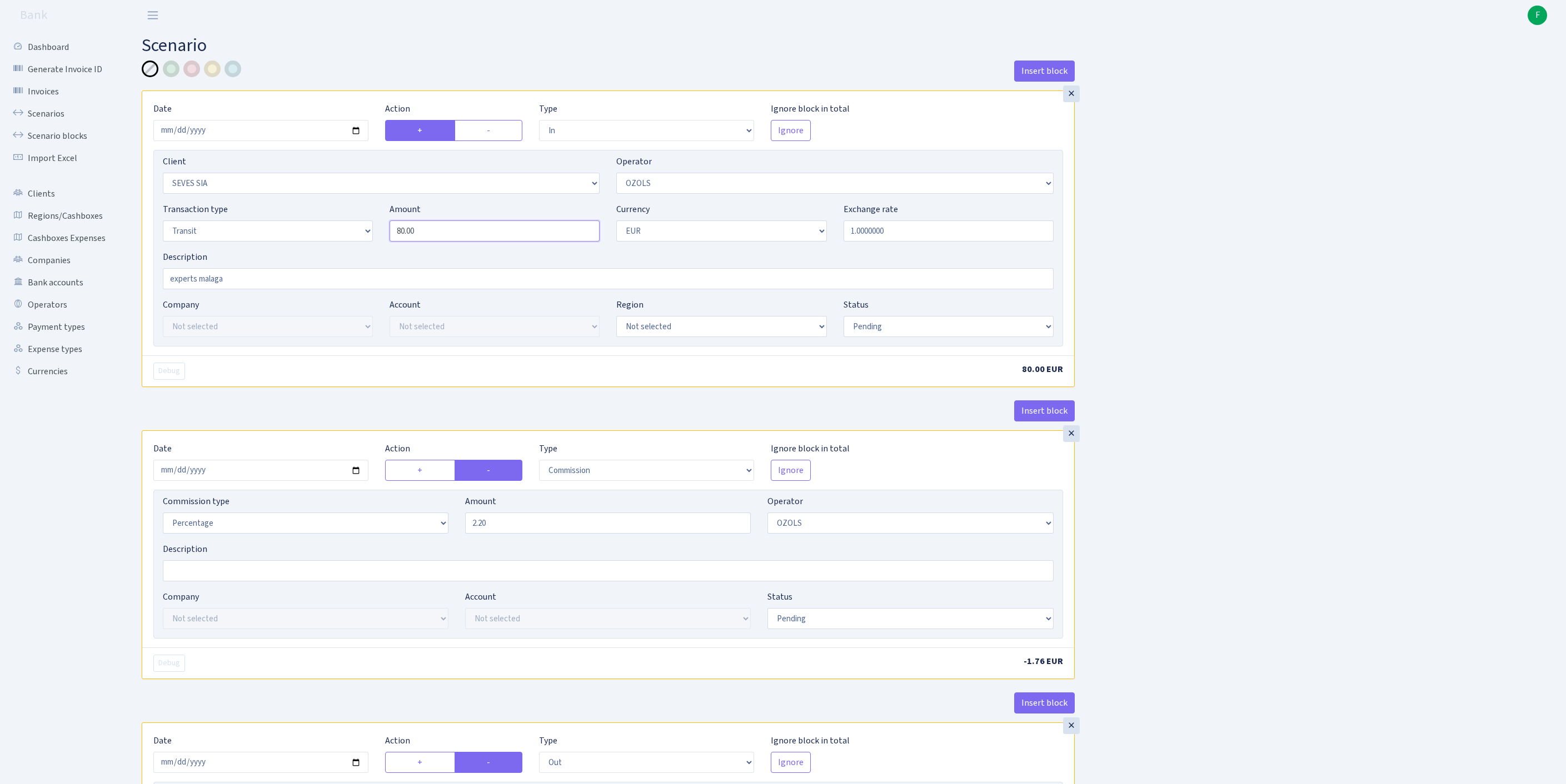
drag, startPoint x: 473, startPoint y: 254, endPoint x: 305, endPoint y: 244, distance: 168.3
click at [305, 244] on div "Transaction type Not selected 981 ELF FISH crypto GIRT IVO dekl MM-BALTIC eur U…" at bounding box center [608, 226] width 907 height 48
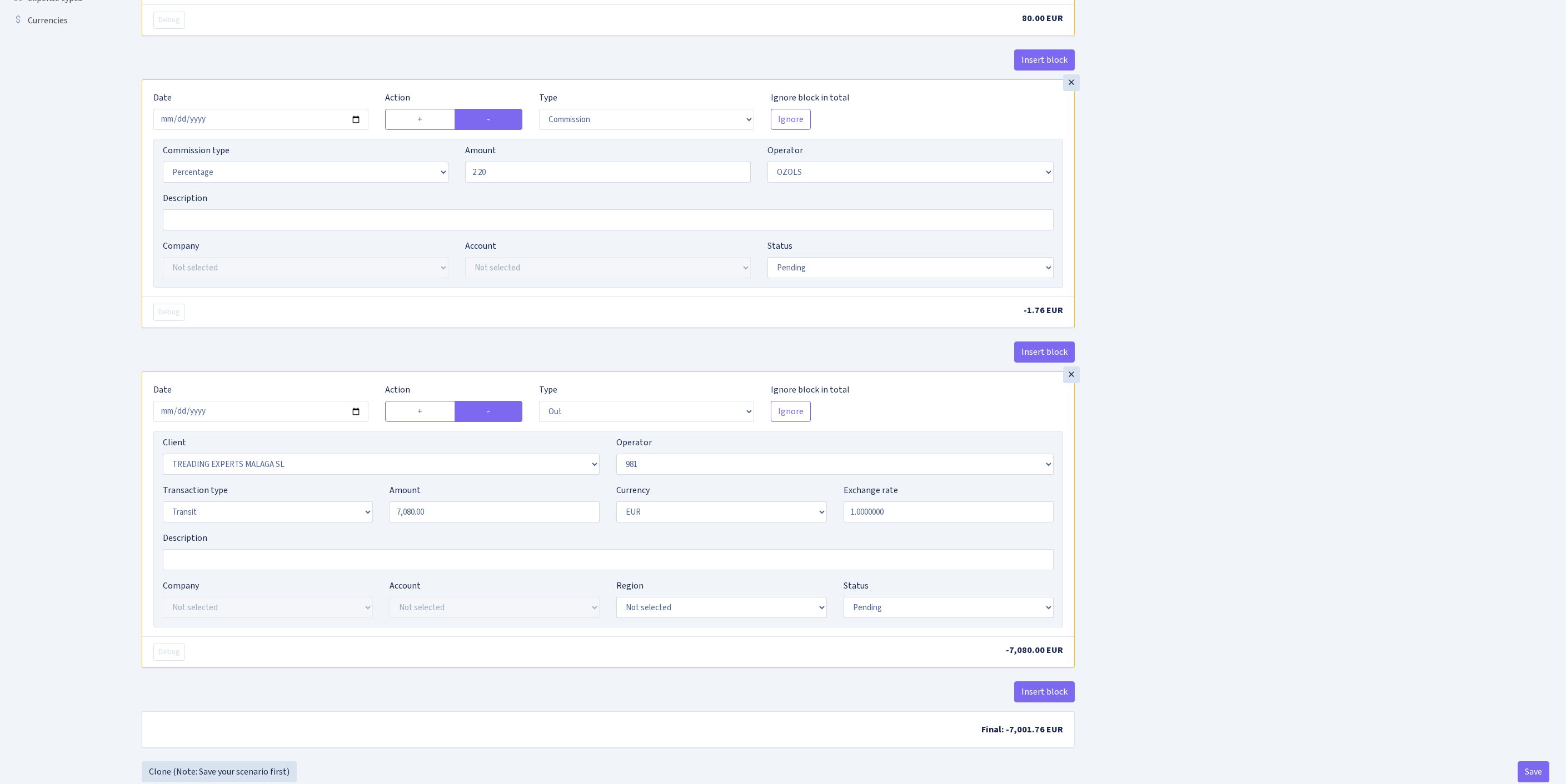
scroll to position [522, 0]
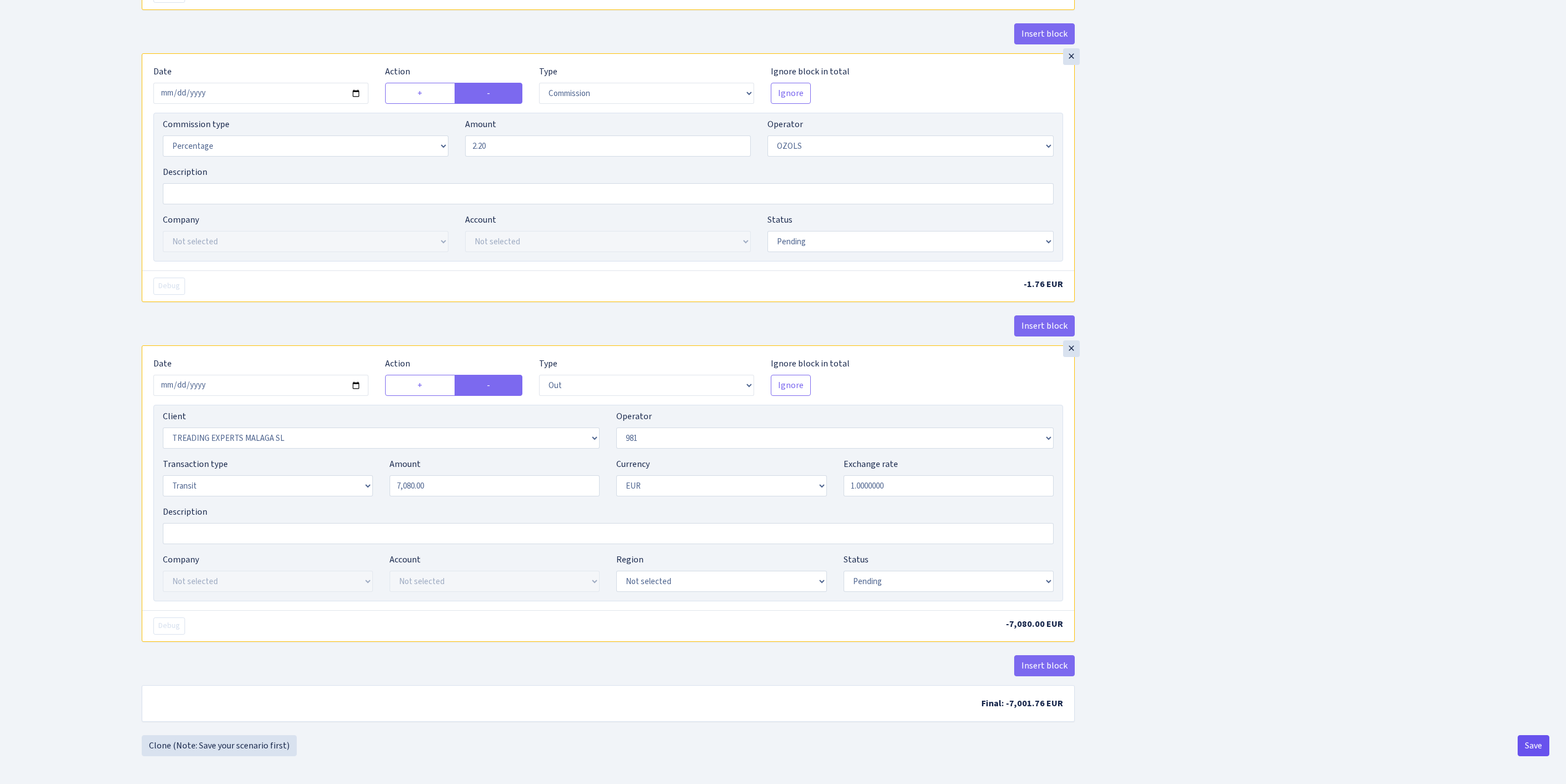
type input "7,080.00"
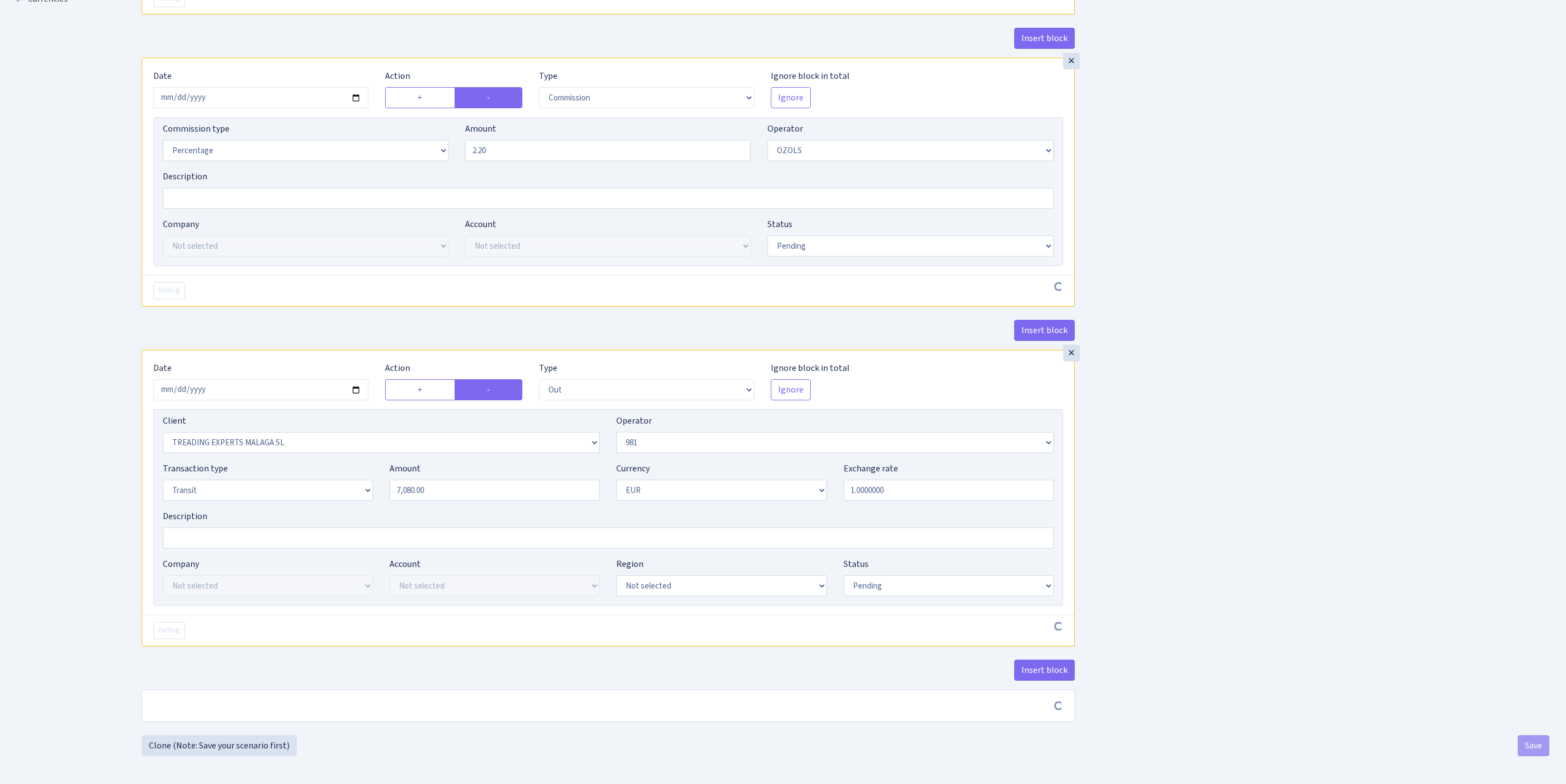
scroll to position [518, 0]
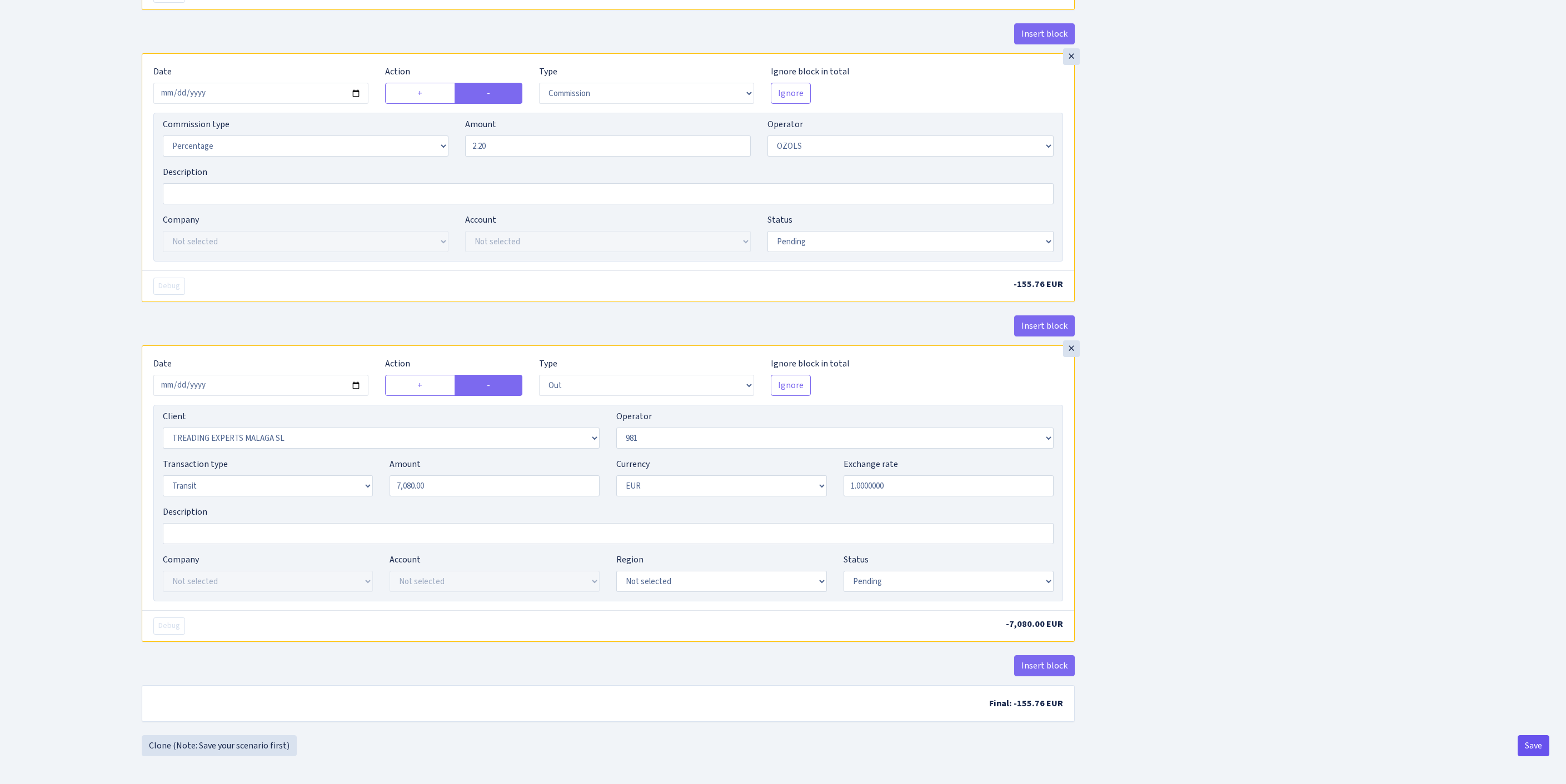
click at [1521, 744] on button "Save" at bounding box center [1533, 746] width 32 height 21
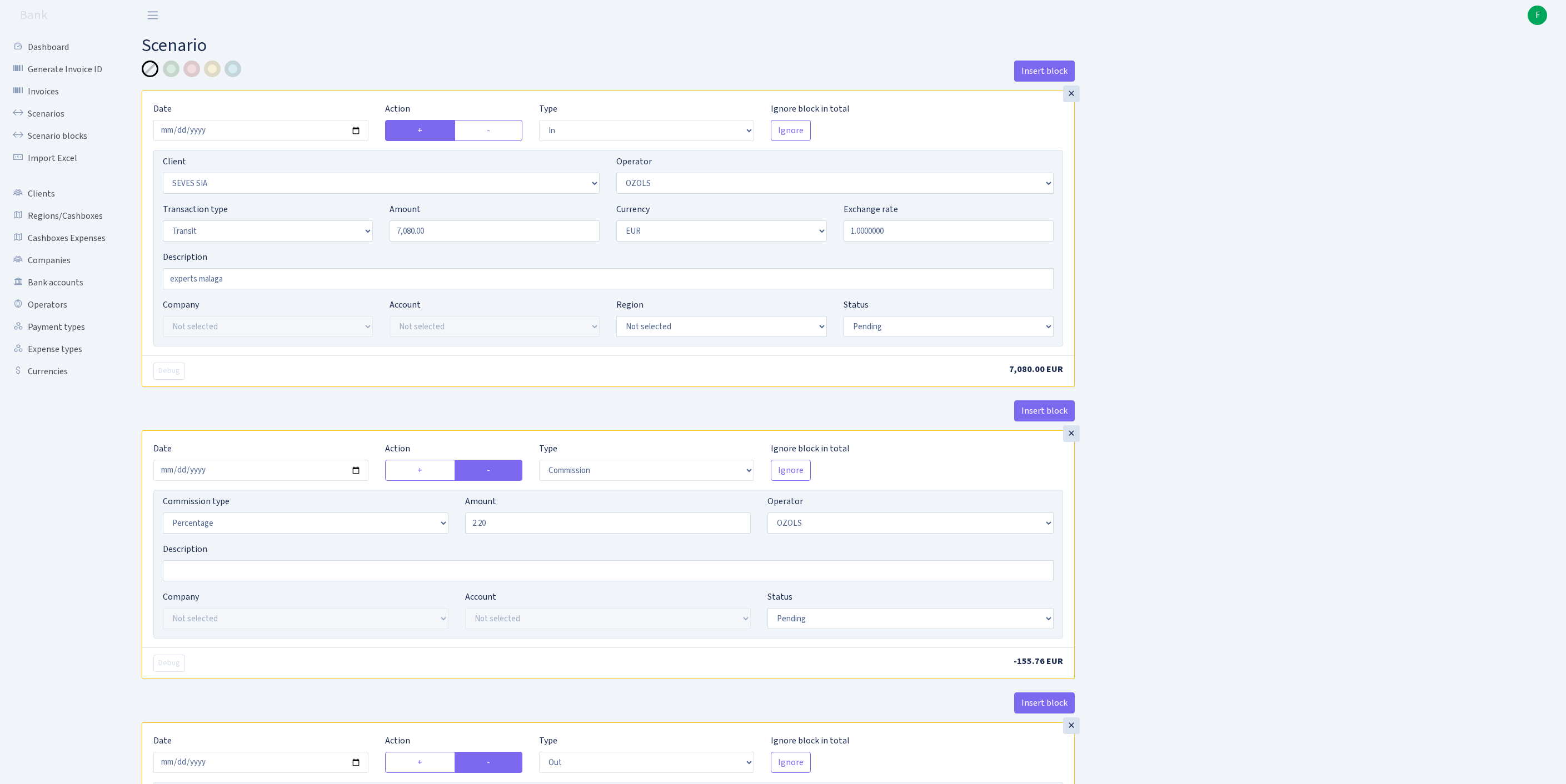
select select "in"
select select "2455"
select select "23"
select select "5"
select select "1"
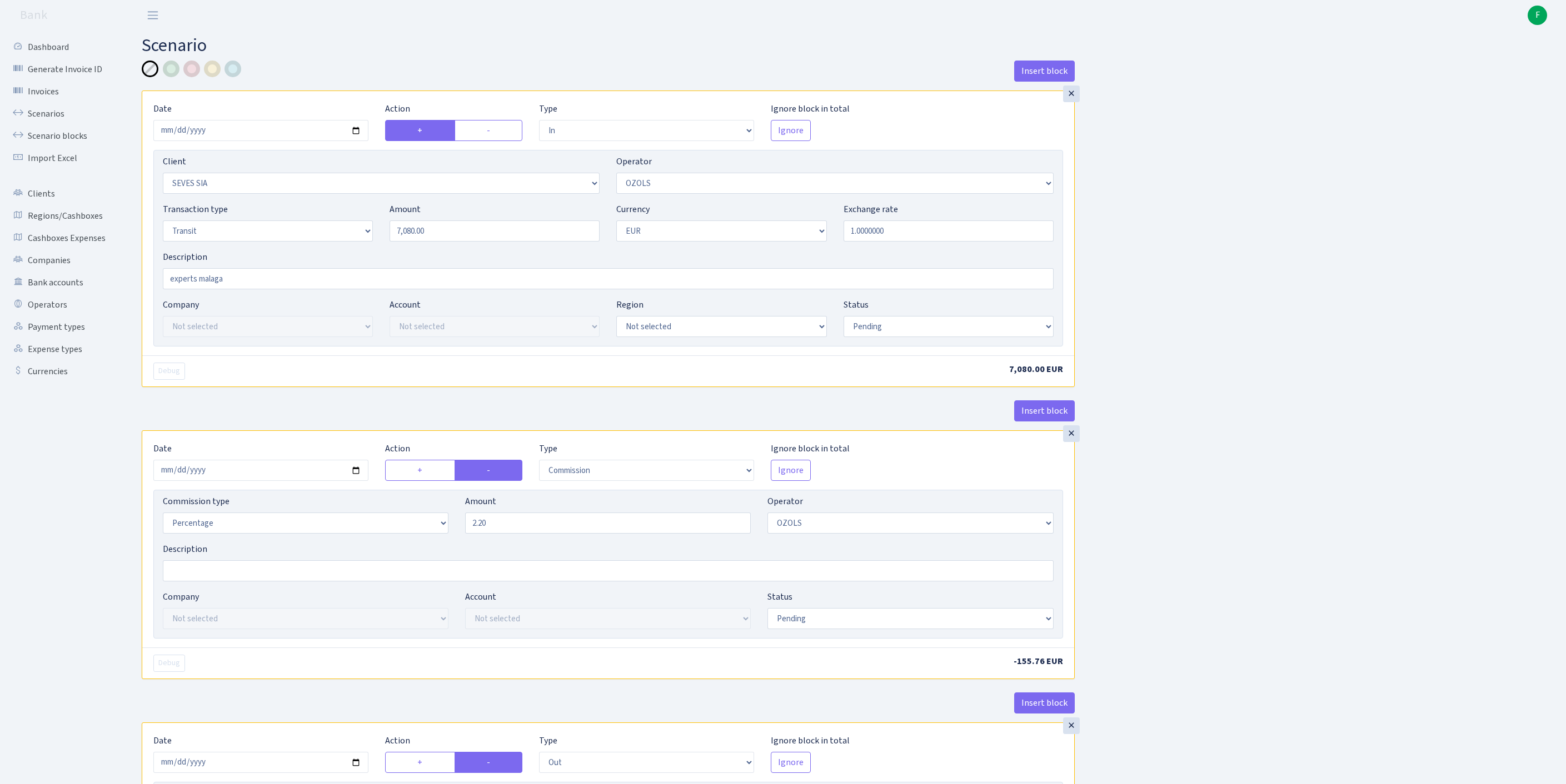
select select "pending"
select select "commission"
select select "23"
select select "pending"
select select "out"
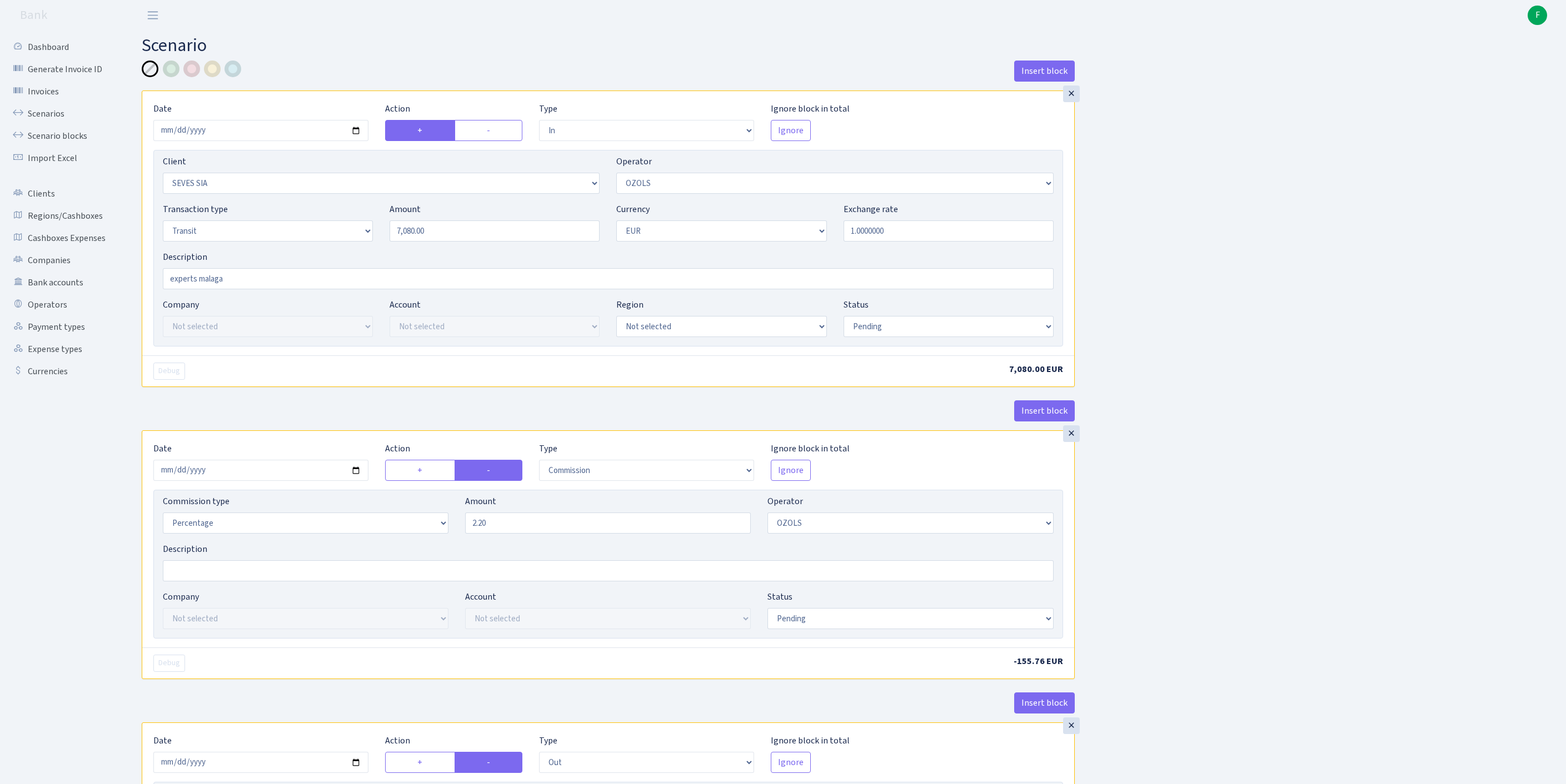
select select "2518"
select select "61"
select select "5"
select select "1"
select select "pending"
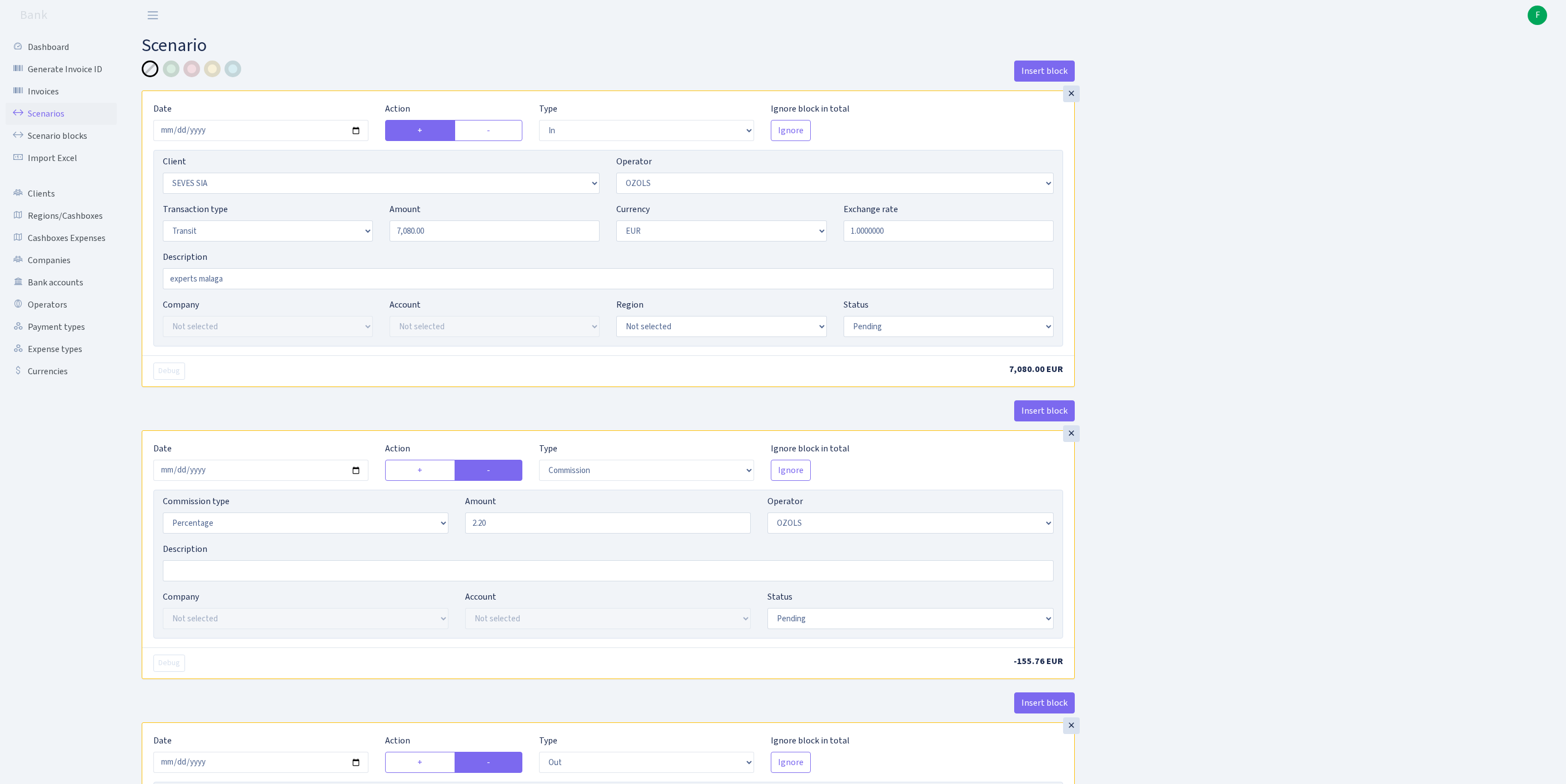
click at [54, 124] on link "Scenarios" at bounding box center [61, 114] width 111 height 22
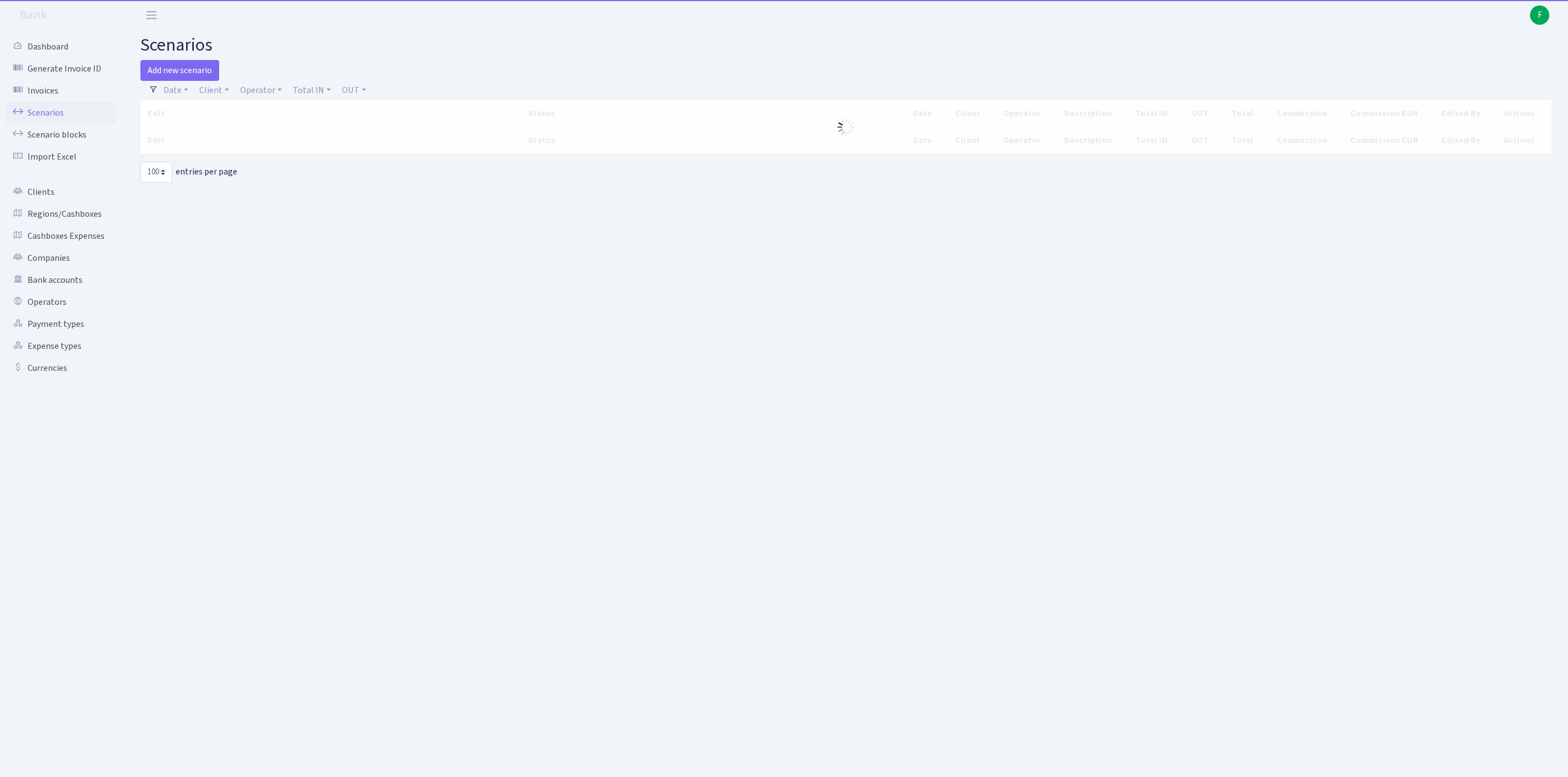
select select "100"
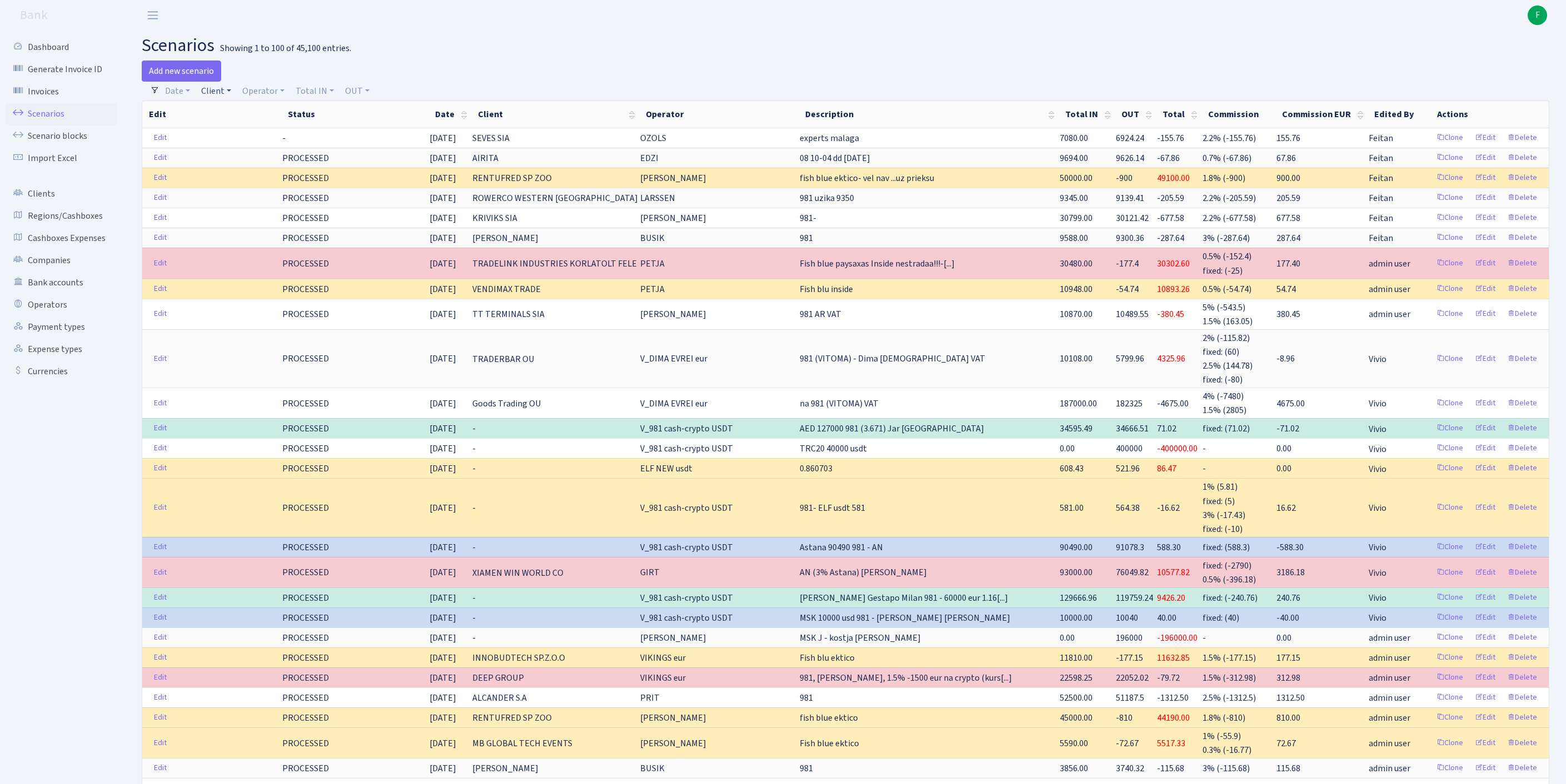
click at [233, 94] on link "Client" at bounding box center [215, 91] width 39 height 19
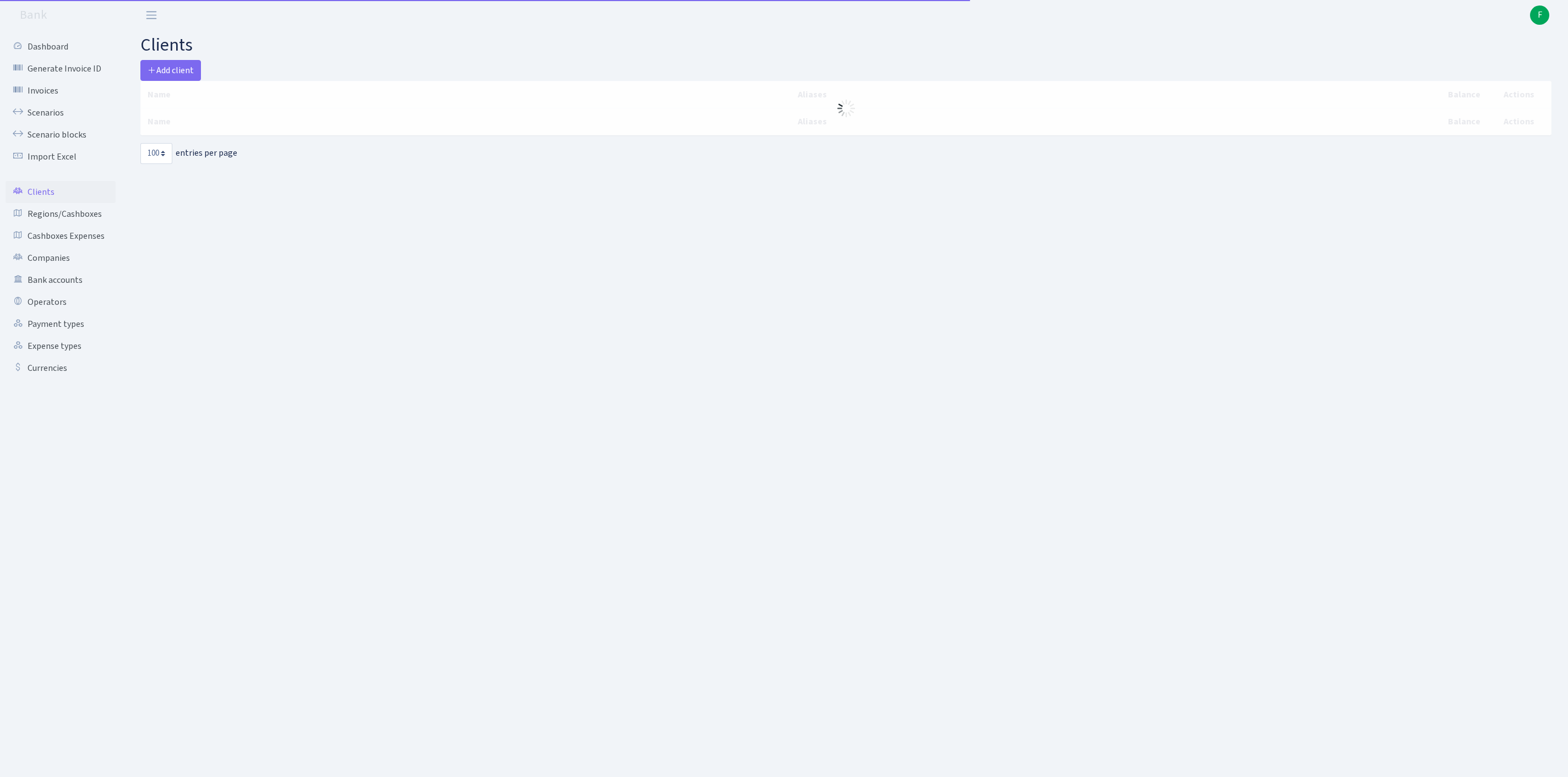
select select "100"
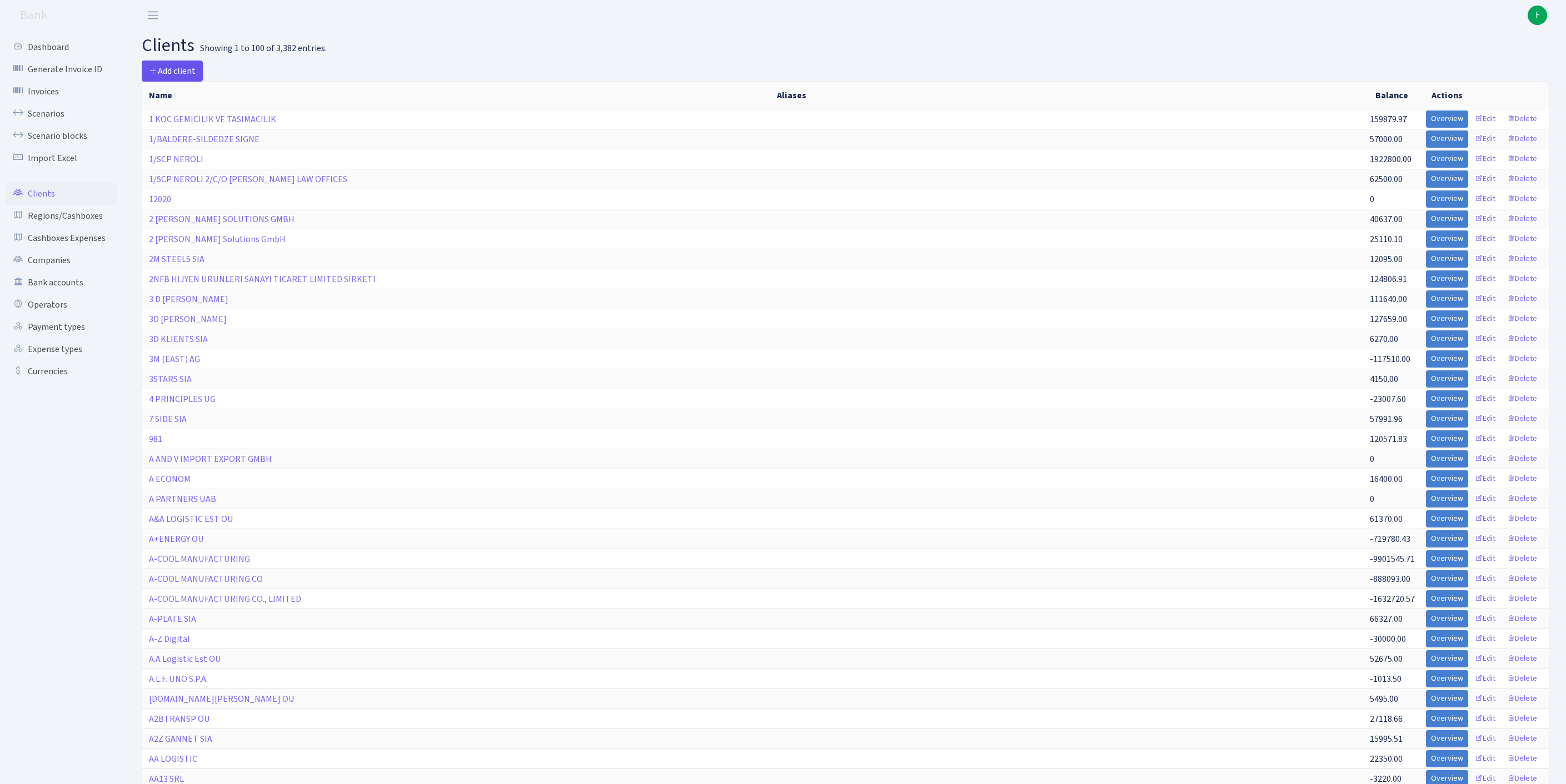
click at [186, 74] on span "Add client" at bounding box center [172, 71] width 46 height 12
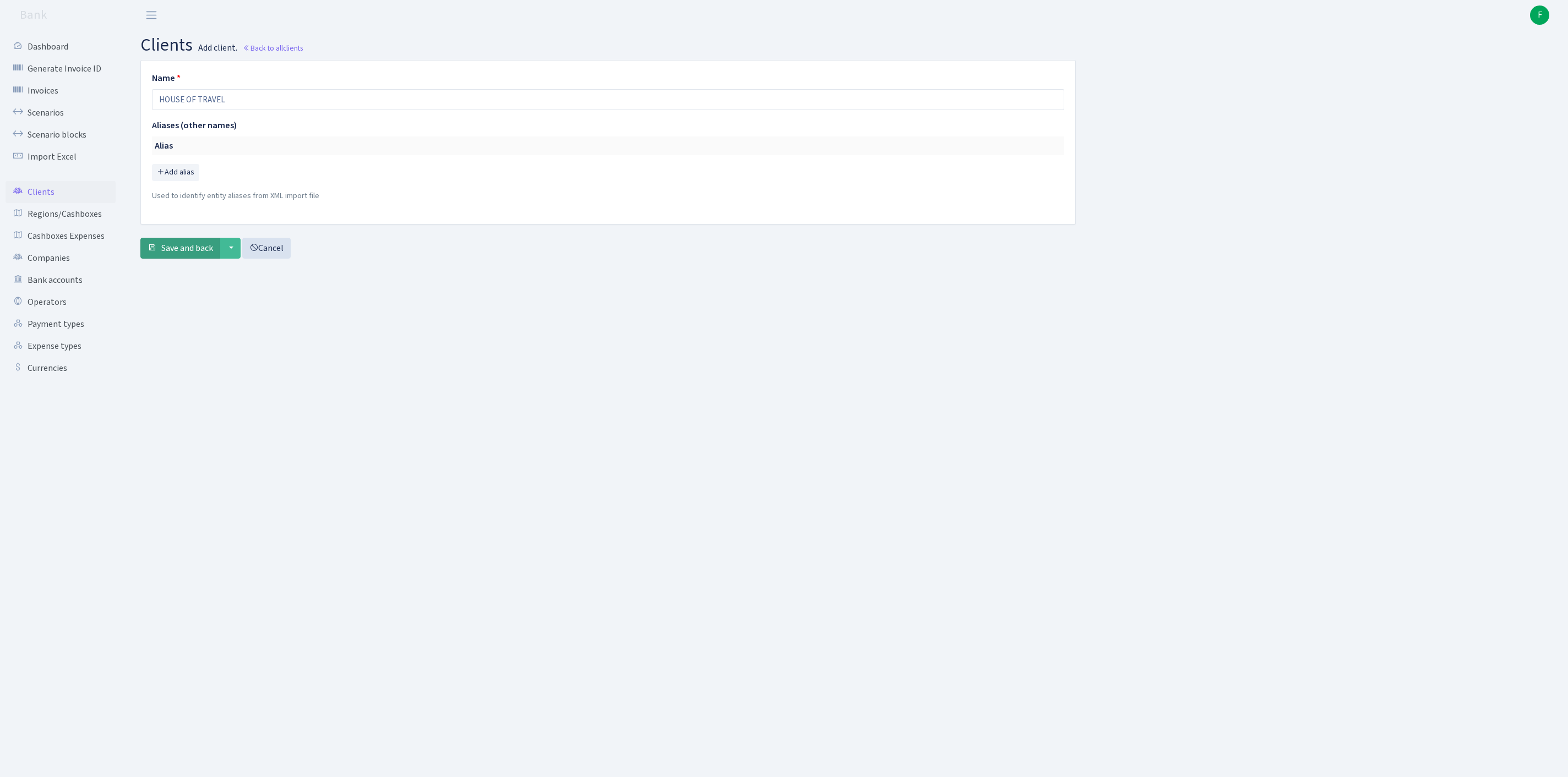
type input "HOUSE OF TRAVEL"
click at [207, 254] on span "Save and back" at bounding box center [186, 248] width 51 height 12
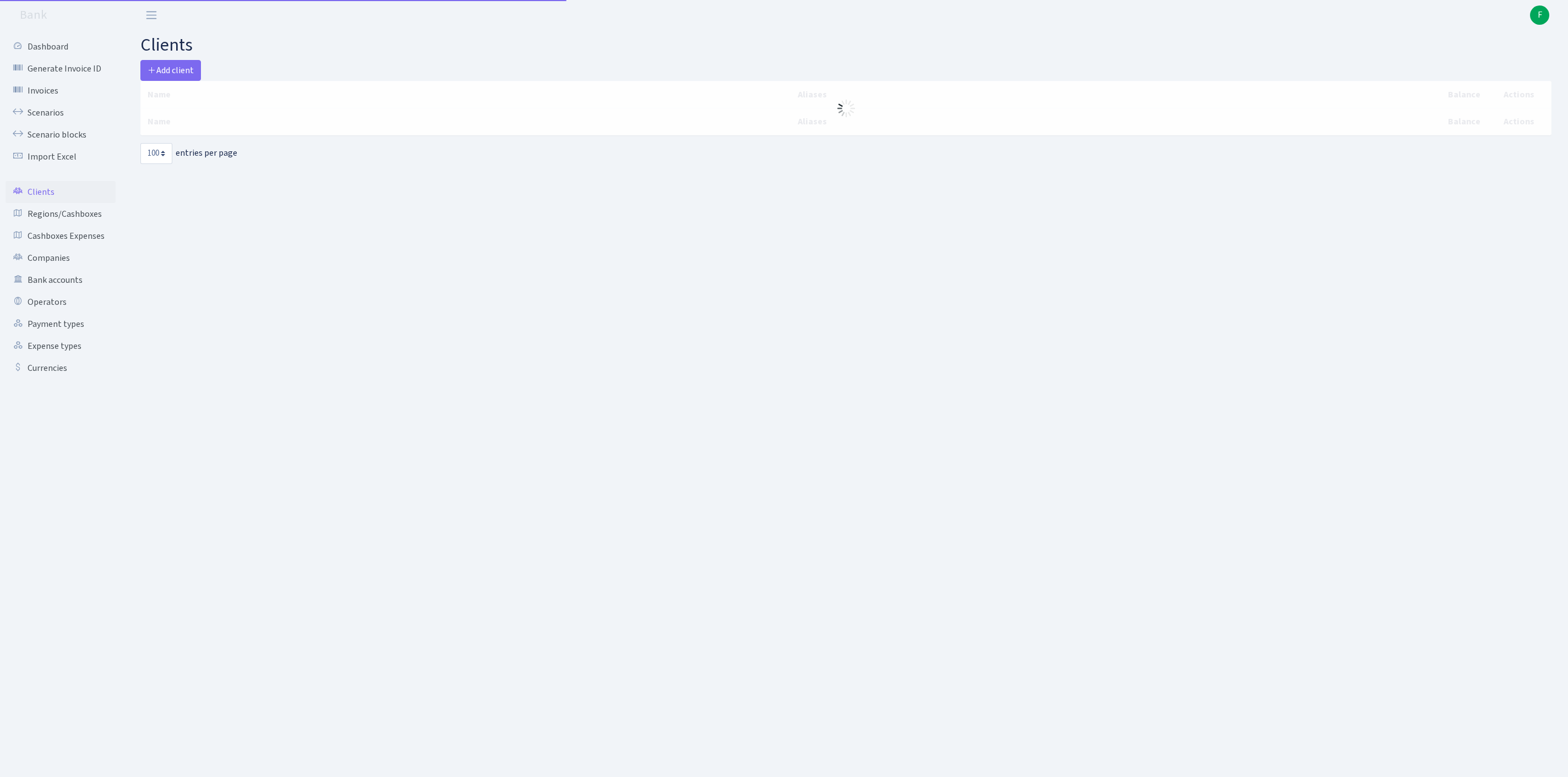
select select "100"
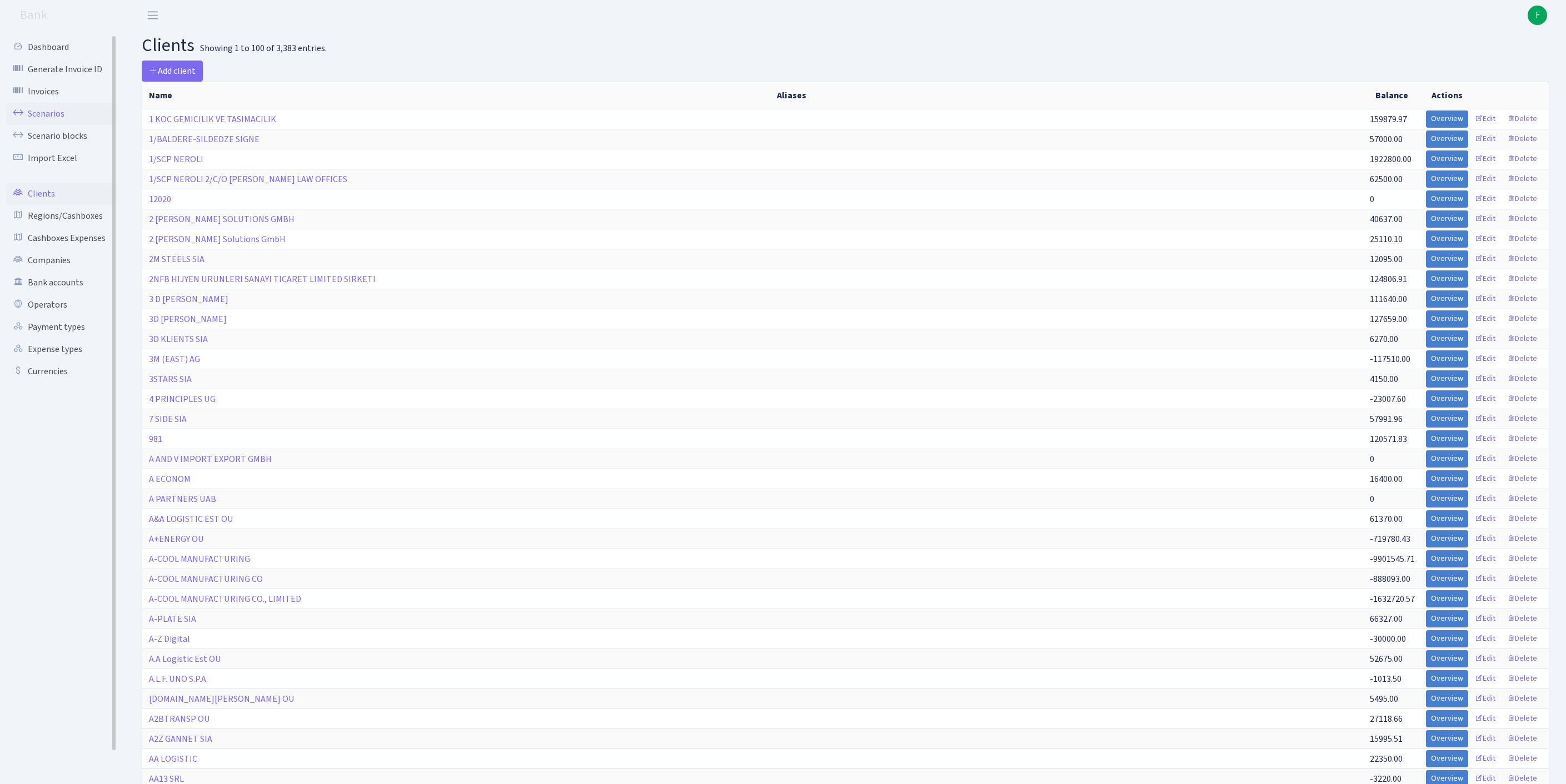
click at [49, 120] on link "Scenarios" at bounding box center [61, 114] width 111 height 22
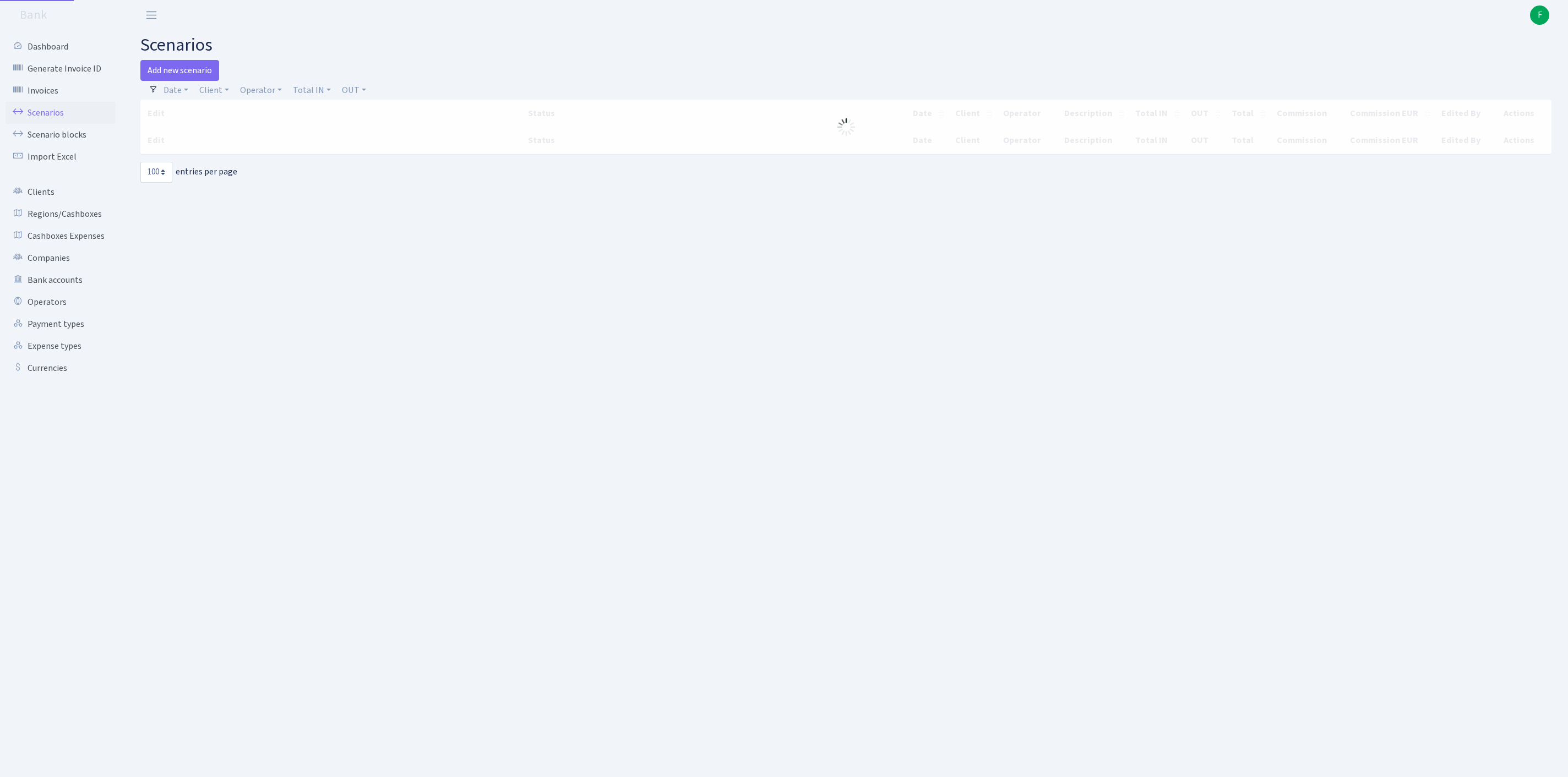
select select "100"
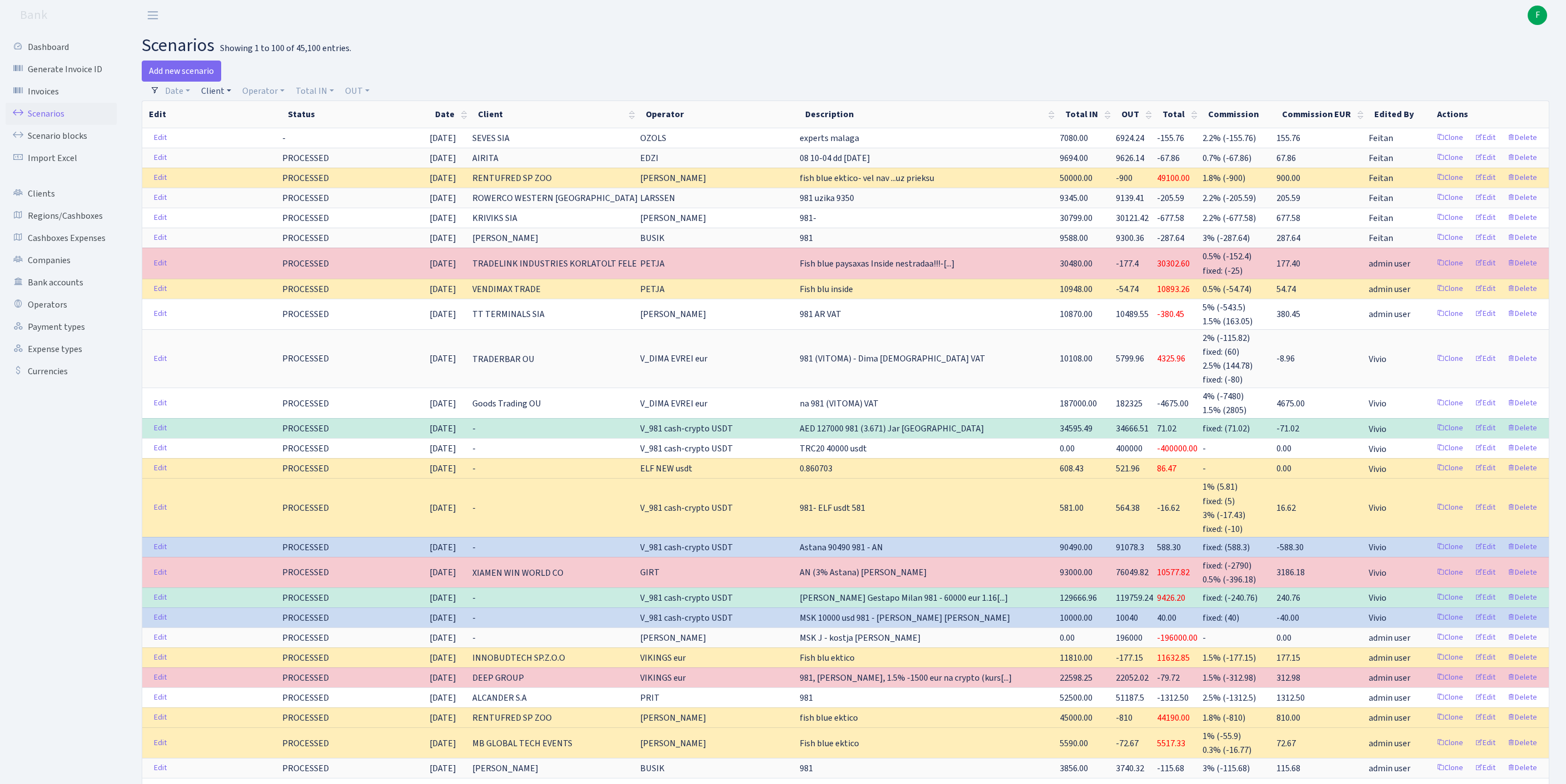
click at [221, 94] on link "Client" at bounding box center [215, 91] width 39 height 19
click at [234, 139] on input "search" at bounding box center [247, 131] width 93 height 17
type input "INFINITY TELEC"
click at [55, 205] on link "Clients" at bounding box center [61, 194] width 111 height 22
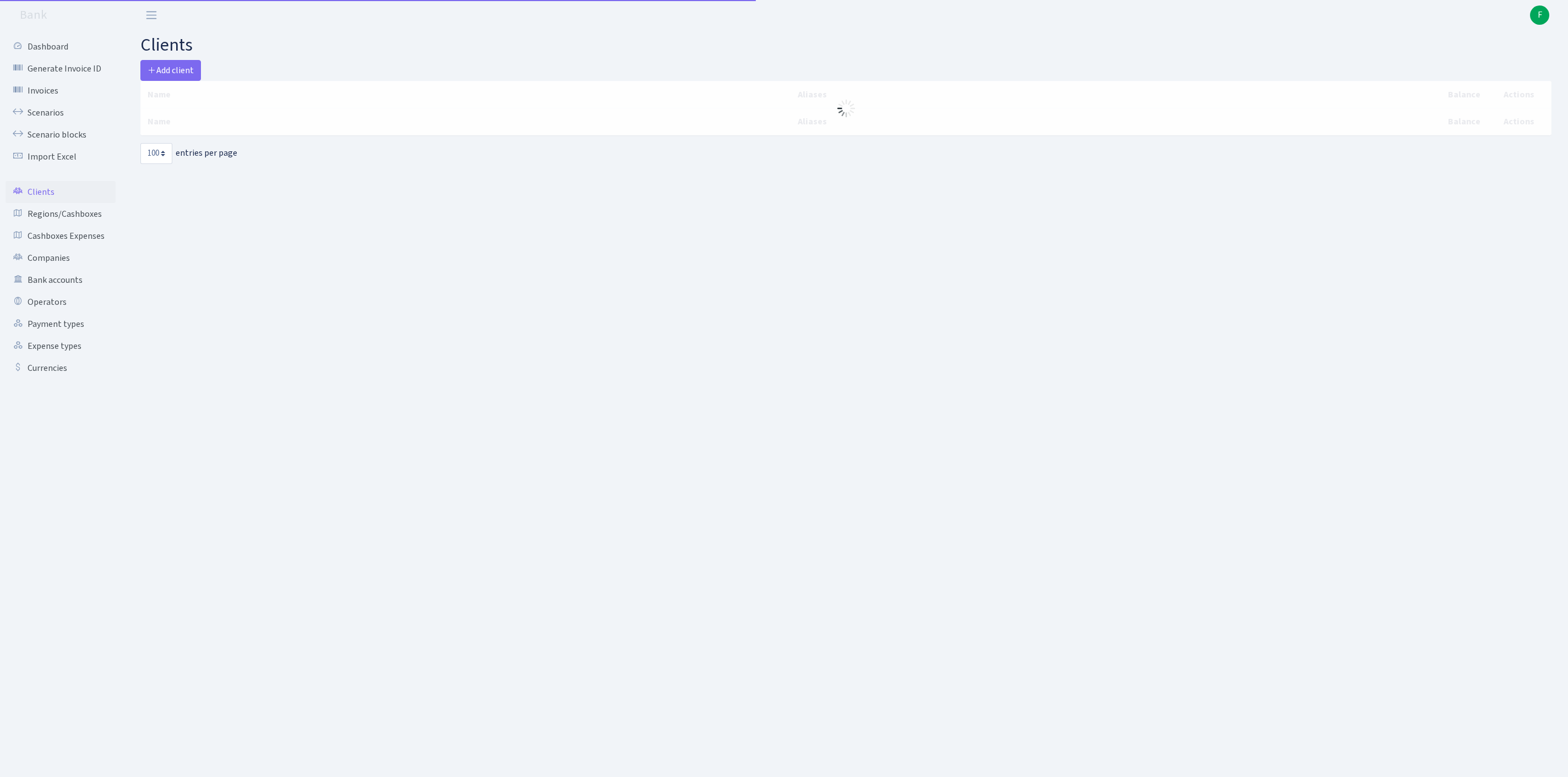
select select "100"
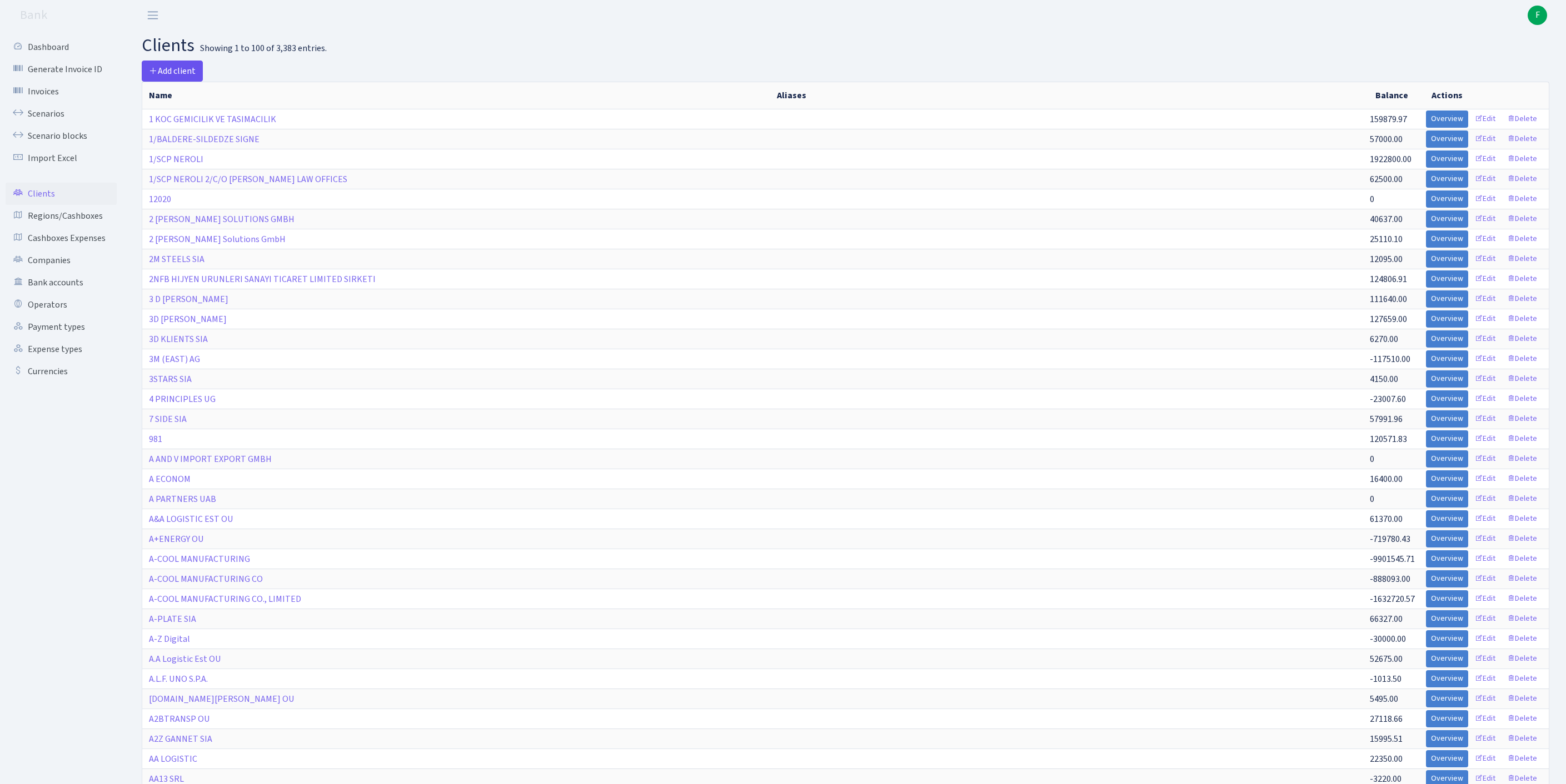
click at [183, 74] on span "Add client" at bounding box center [172, 71] width 46 height 12
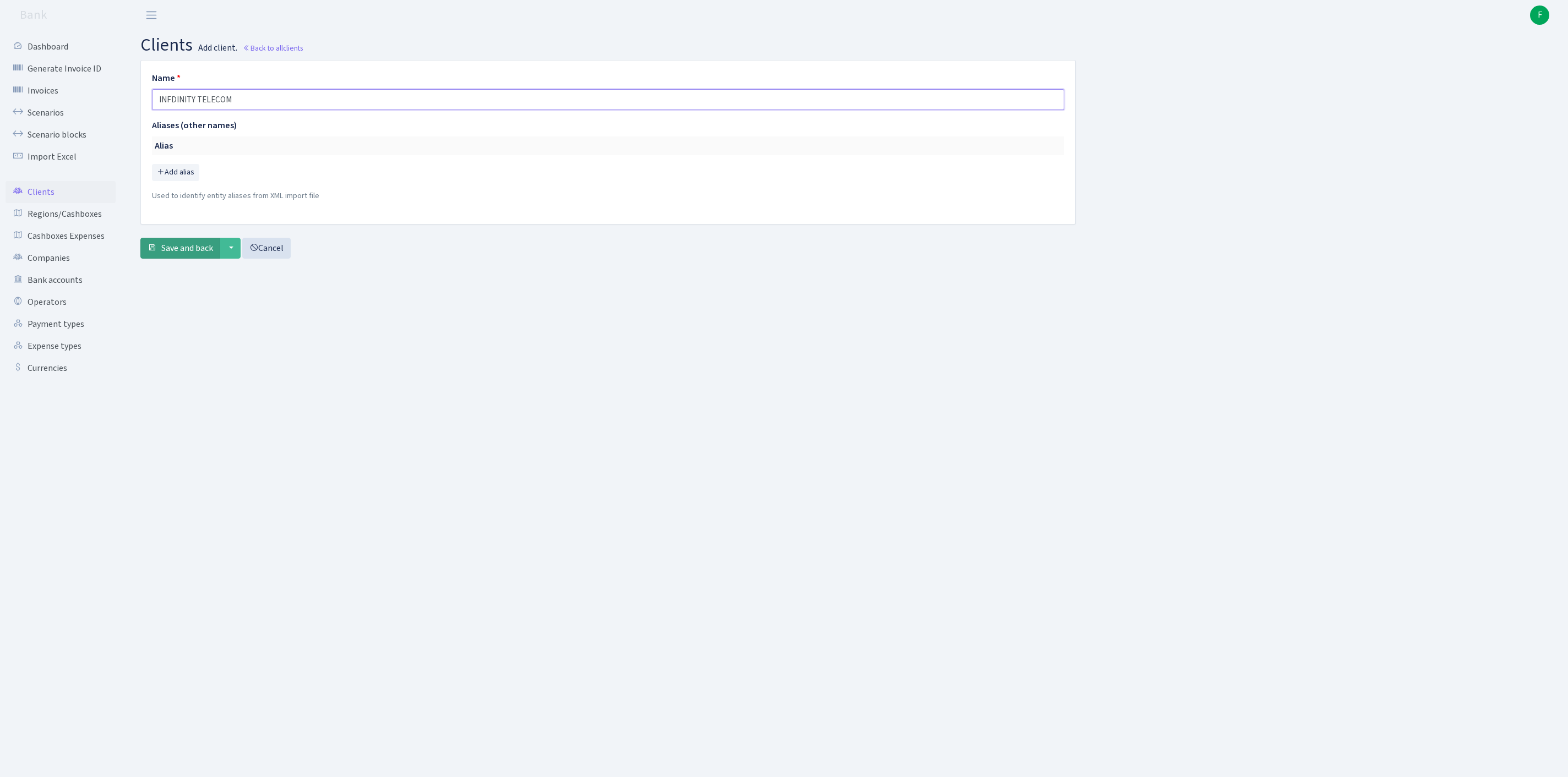
type input "INFDINITY TELECOM"
click at [194, 254] on span "Save and back" at bounding box center [186, 248] width 51 height 12
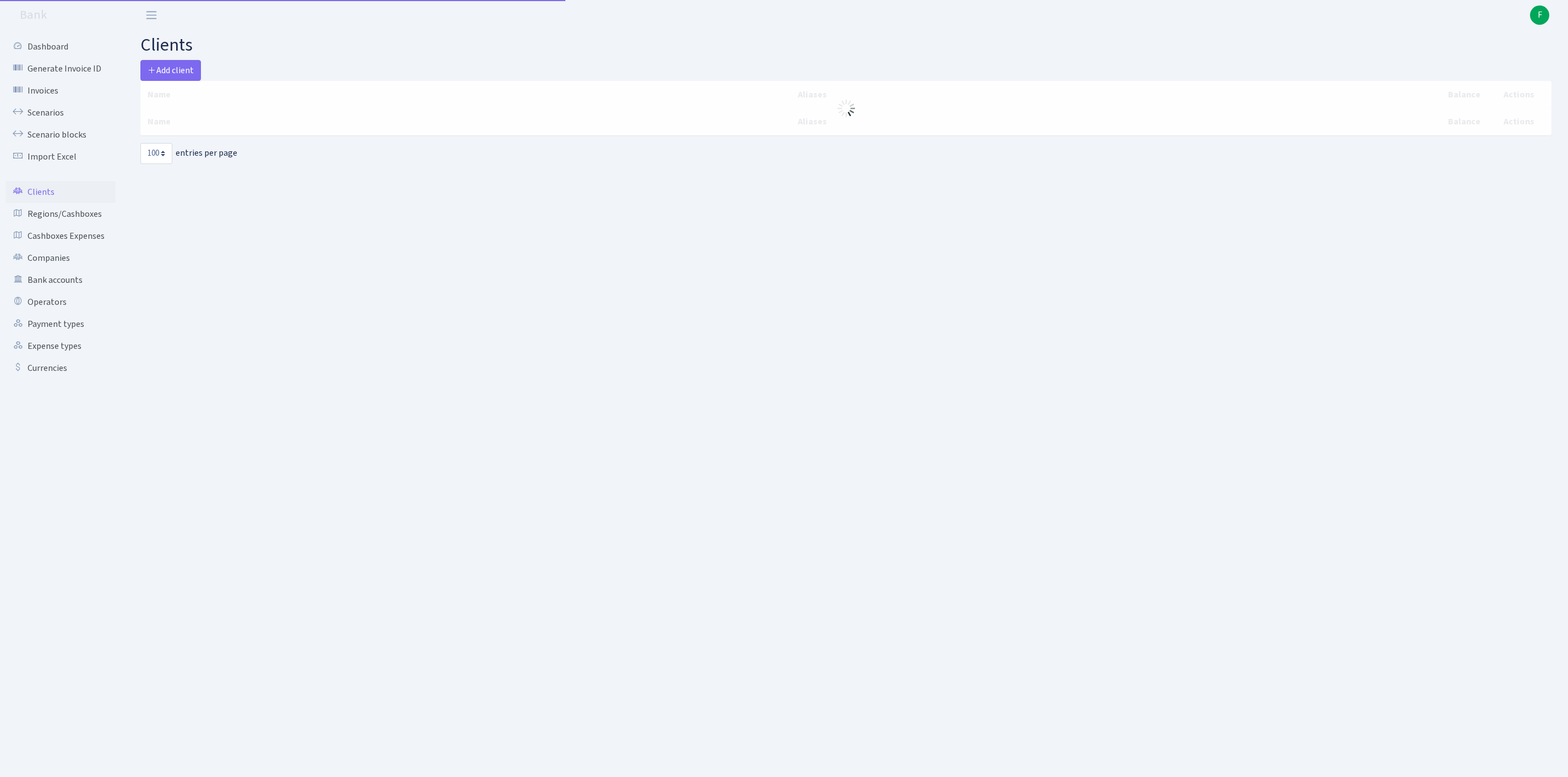
select select "100"
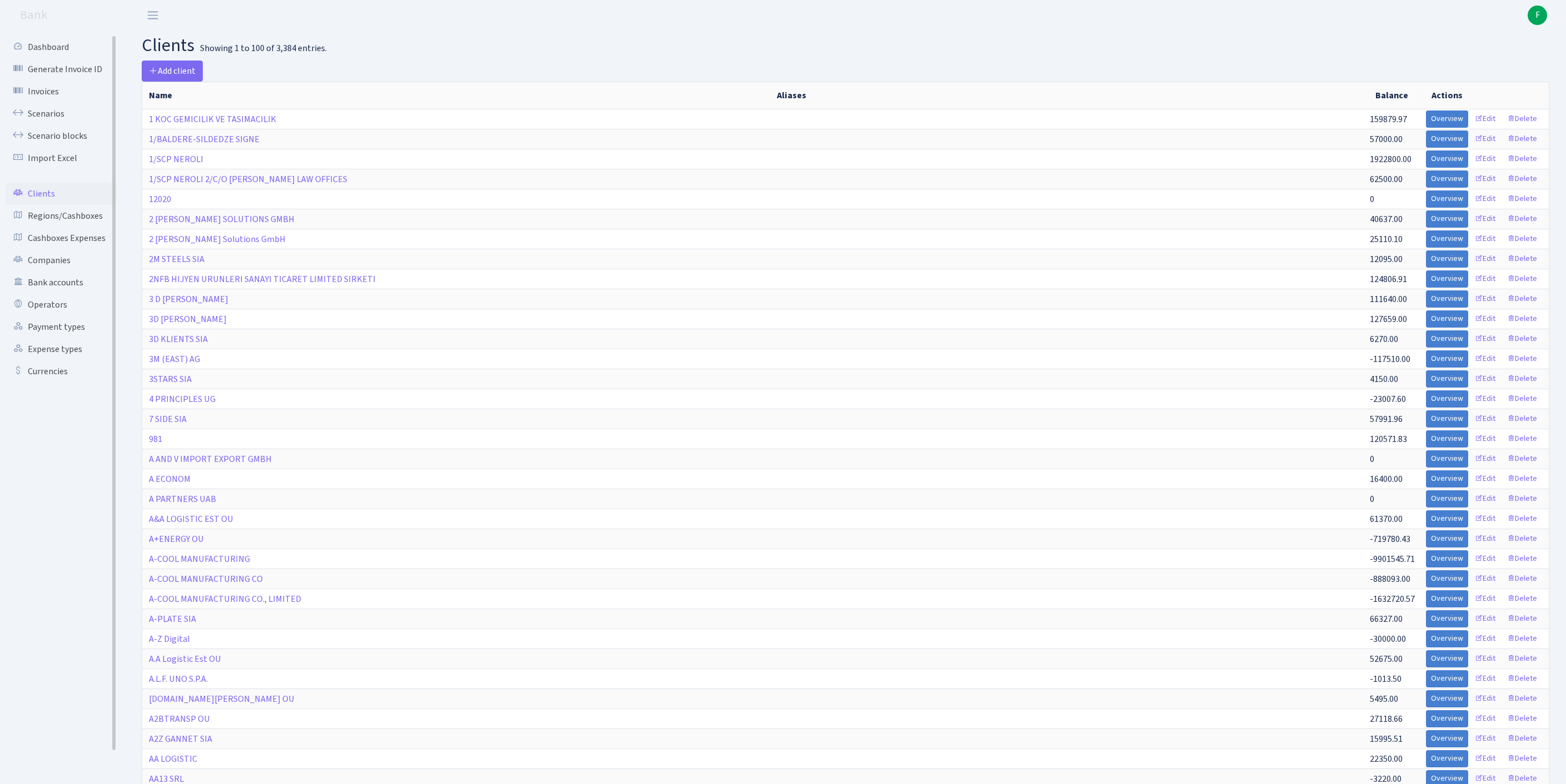
click at [38, 205] on link "Clients" at bounding box center [61, 194] width 111 height 22
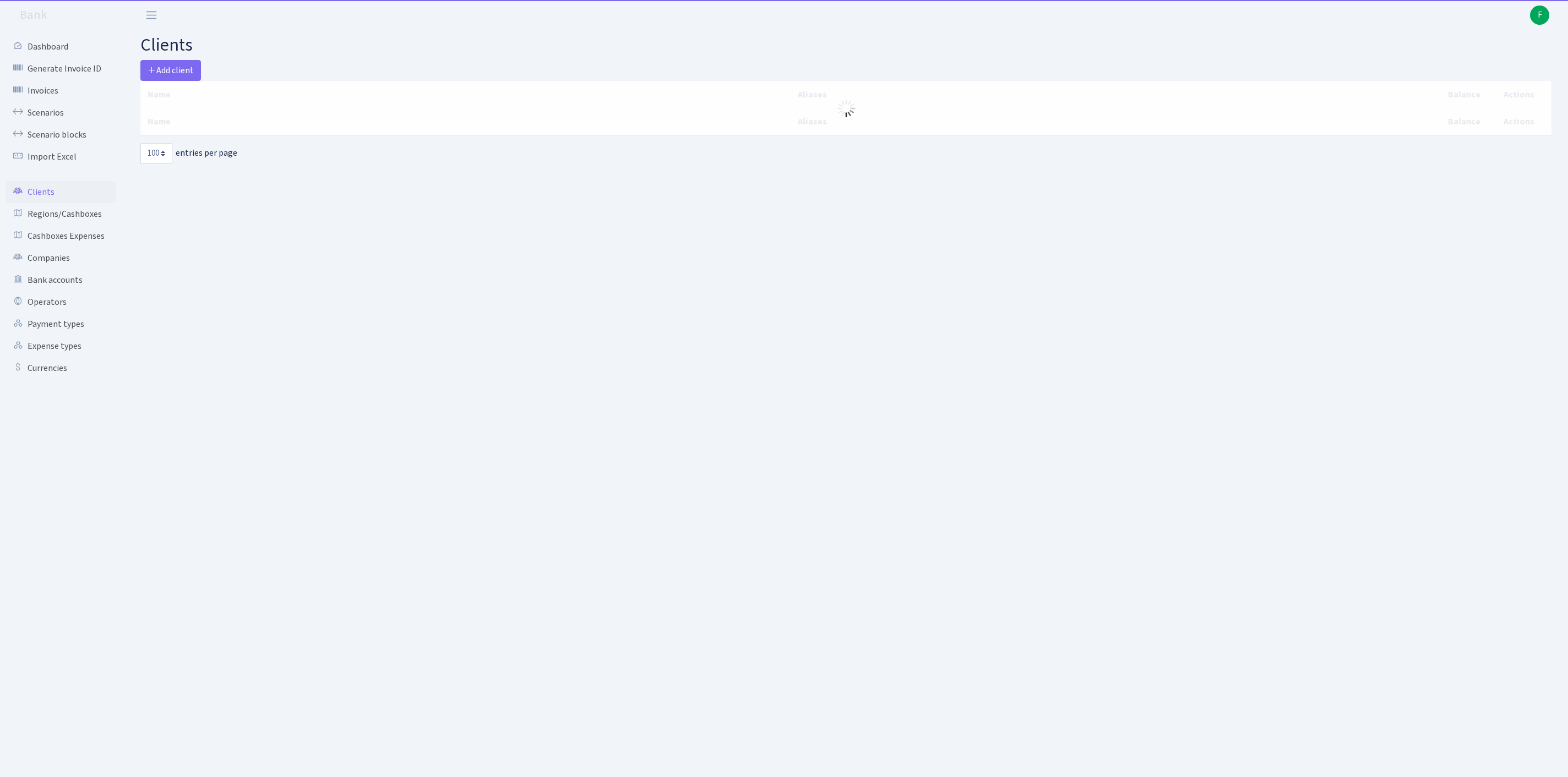
select select "100"
click at [55, 119] on link "Scenarios" at bounding box center [60, 113] width 110 height 22
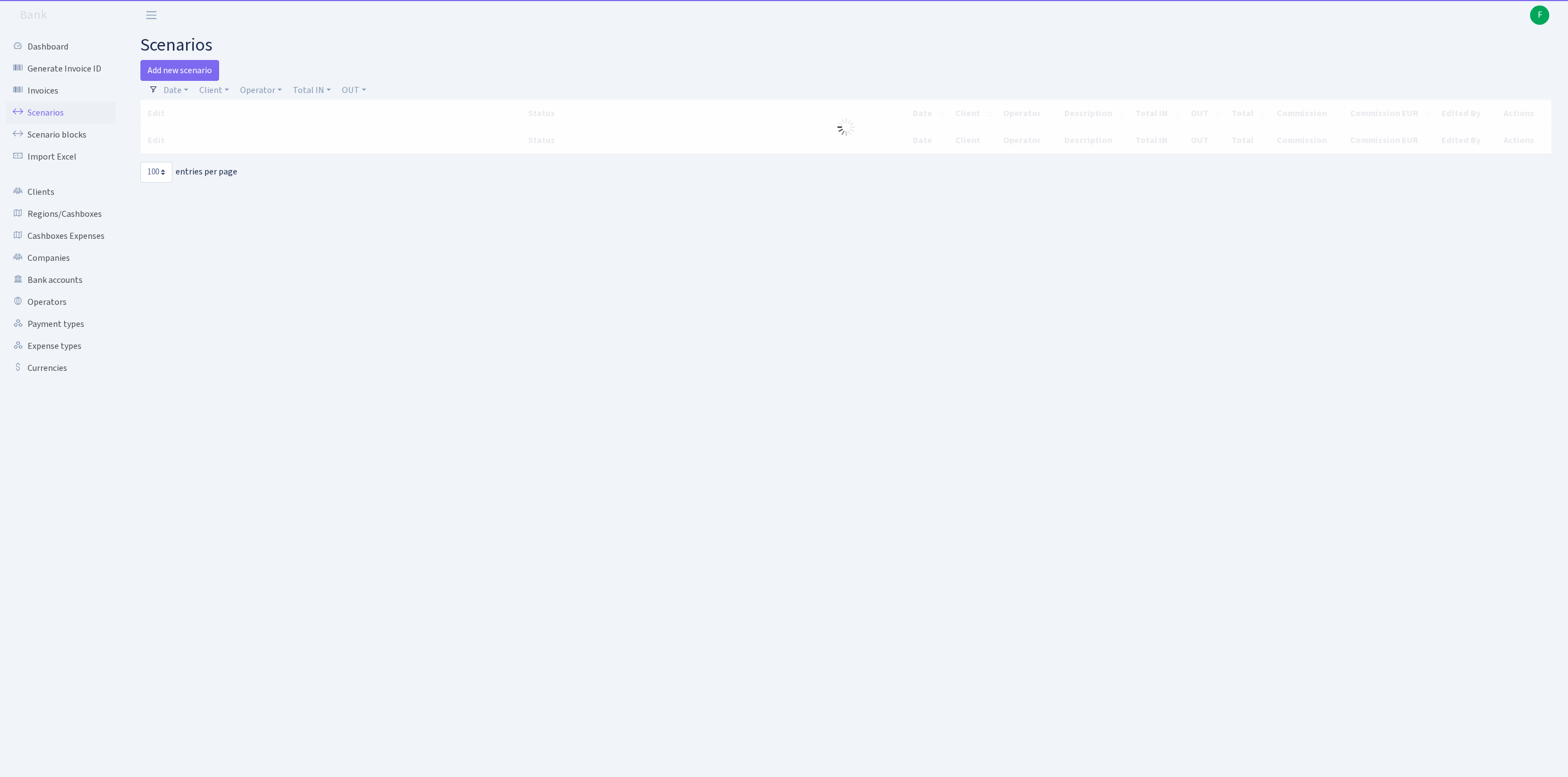
select select "100"
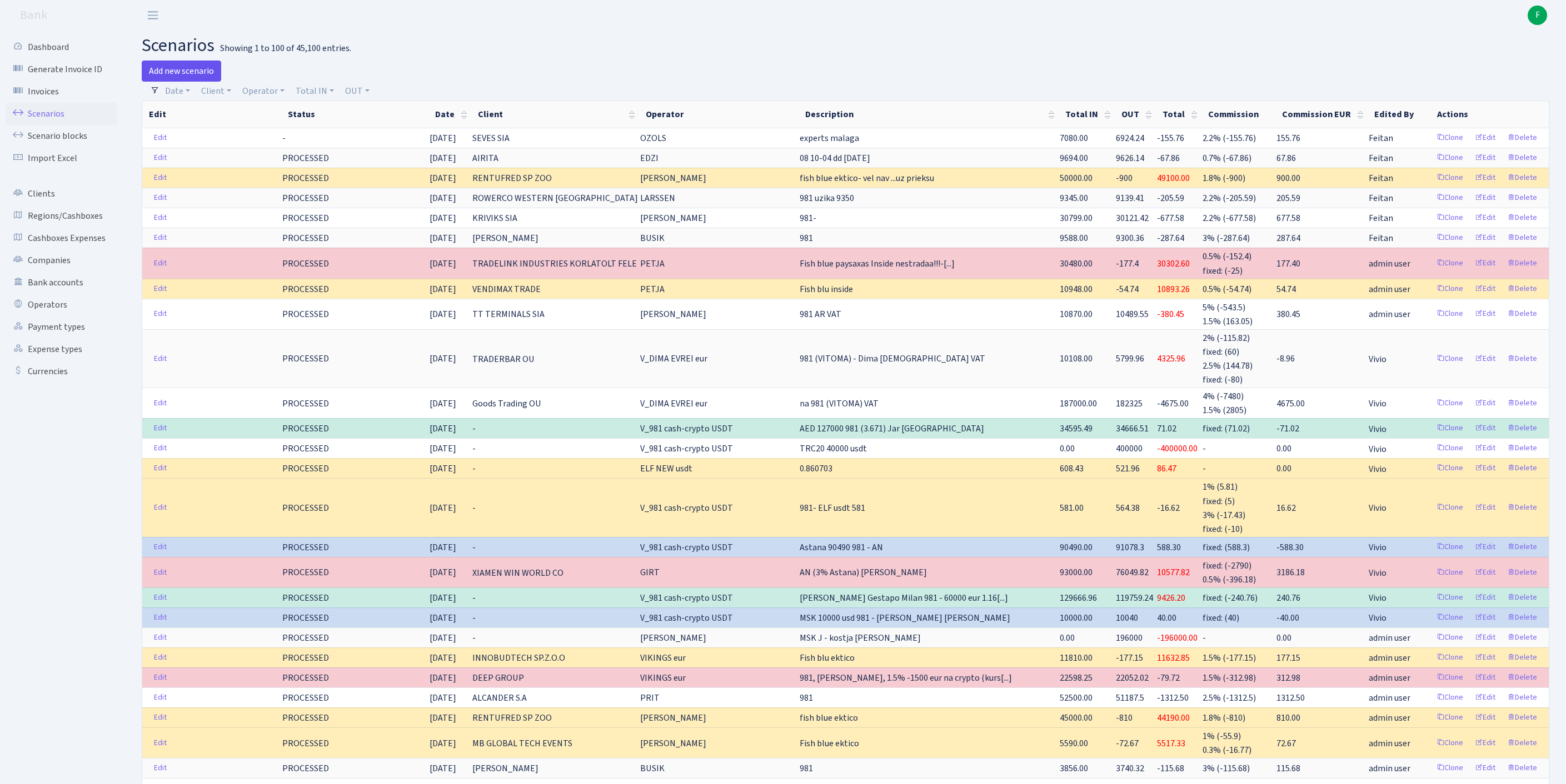
click at [193, 65] on link "Add new scenario" at bounding box center [181, 71] width 79 height 21
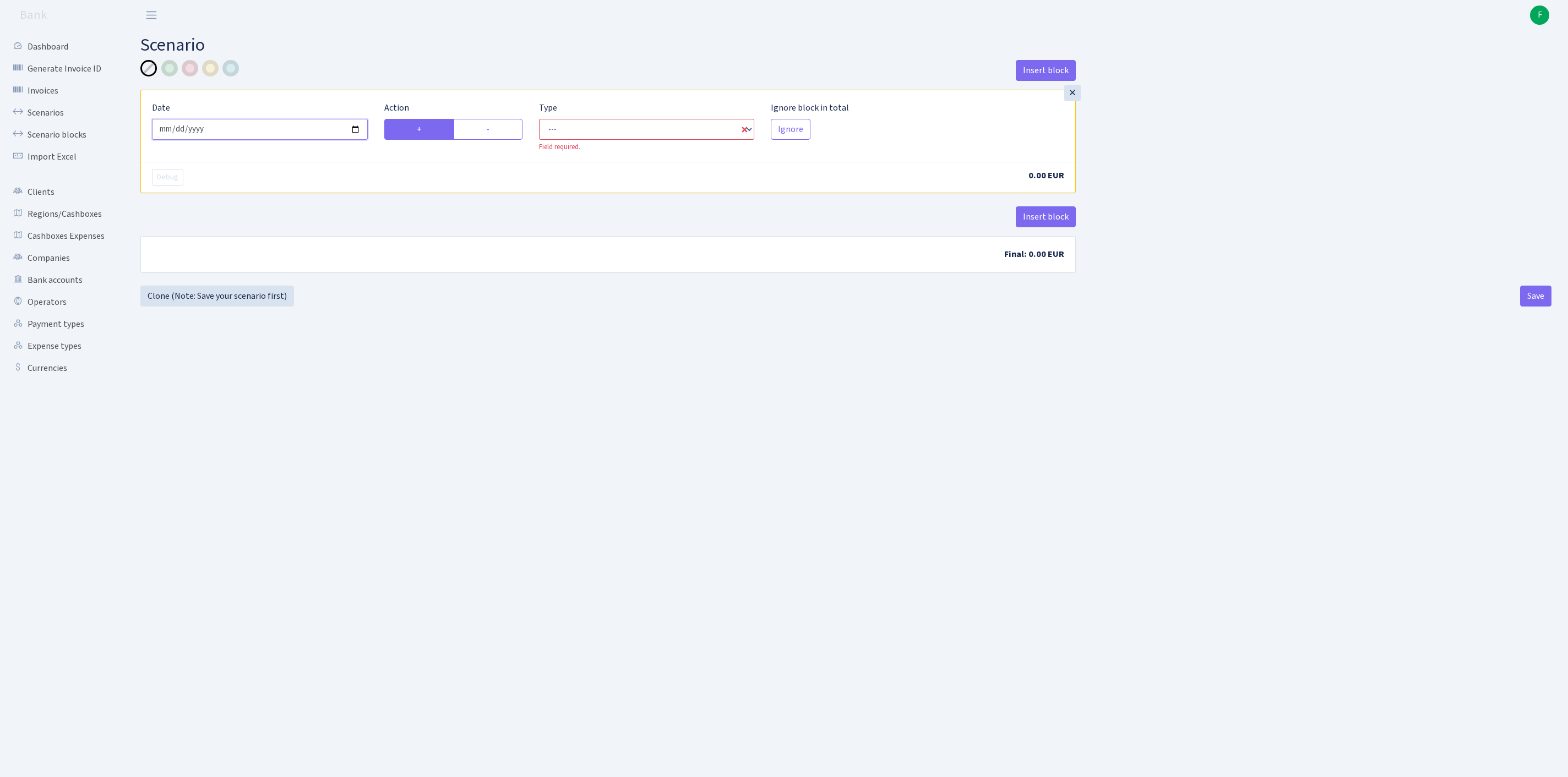
click at [295, 133] on input "[DATE]" at bounding box center [260, 129] width 216 height 21
type input "[DATE]"
click at [503, 135] on label "-" at bounding box center [488, 129] width 68 height 21
click at [494, 130] on input "-" at bounding box center [490, 126] width 7 height 7
radio input "true"
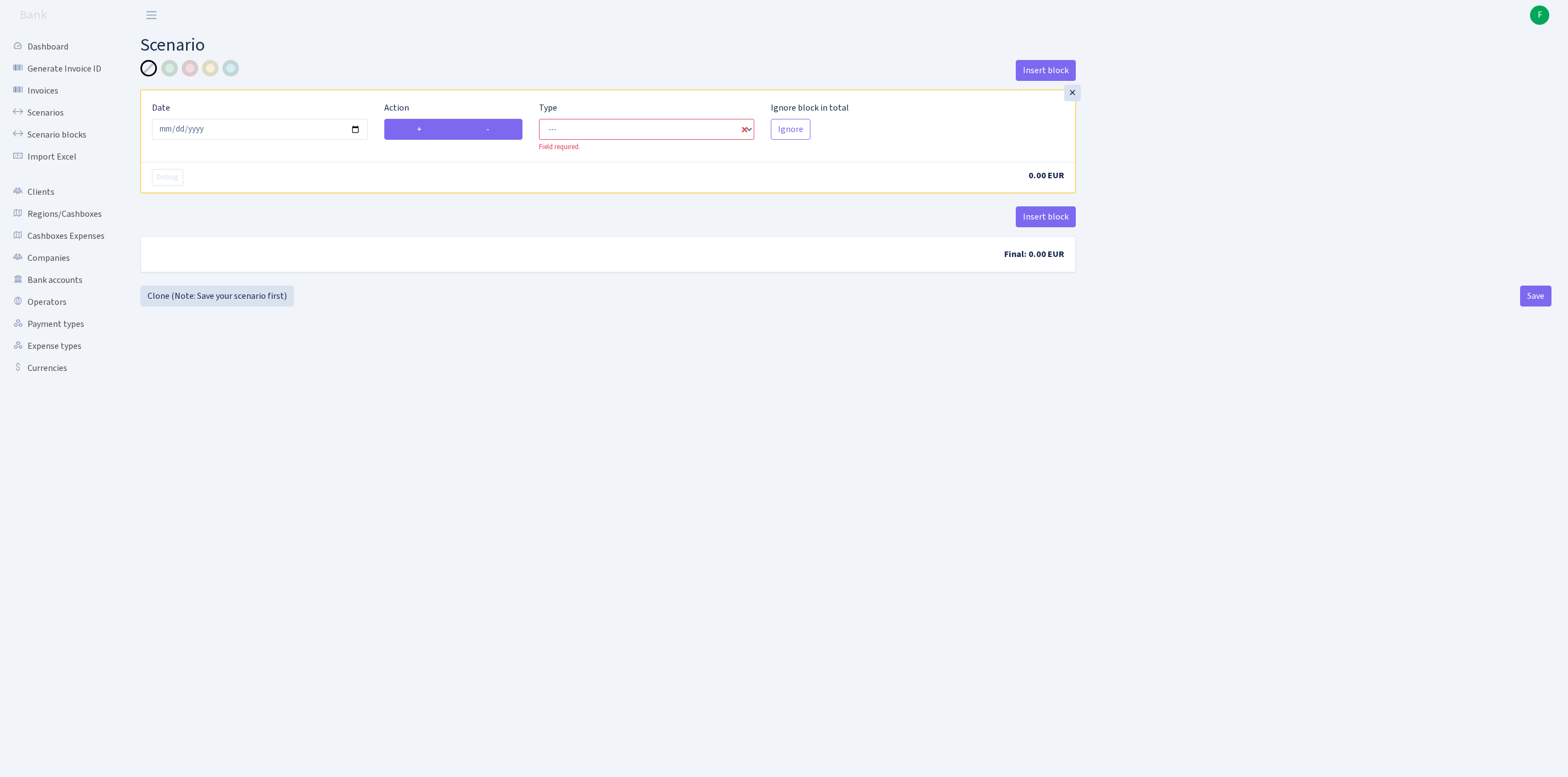
radio input "false"
select select "out"
select select "1"
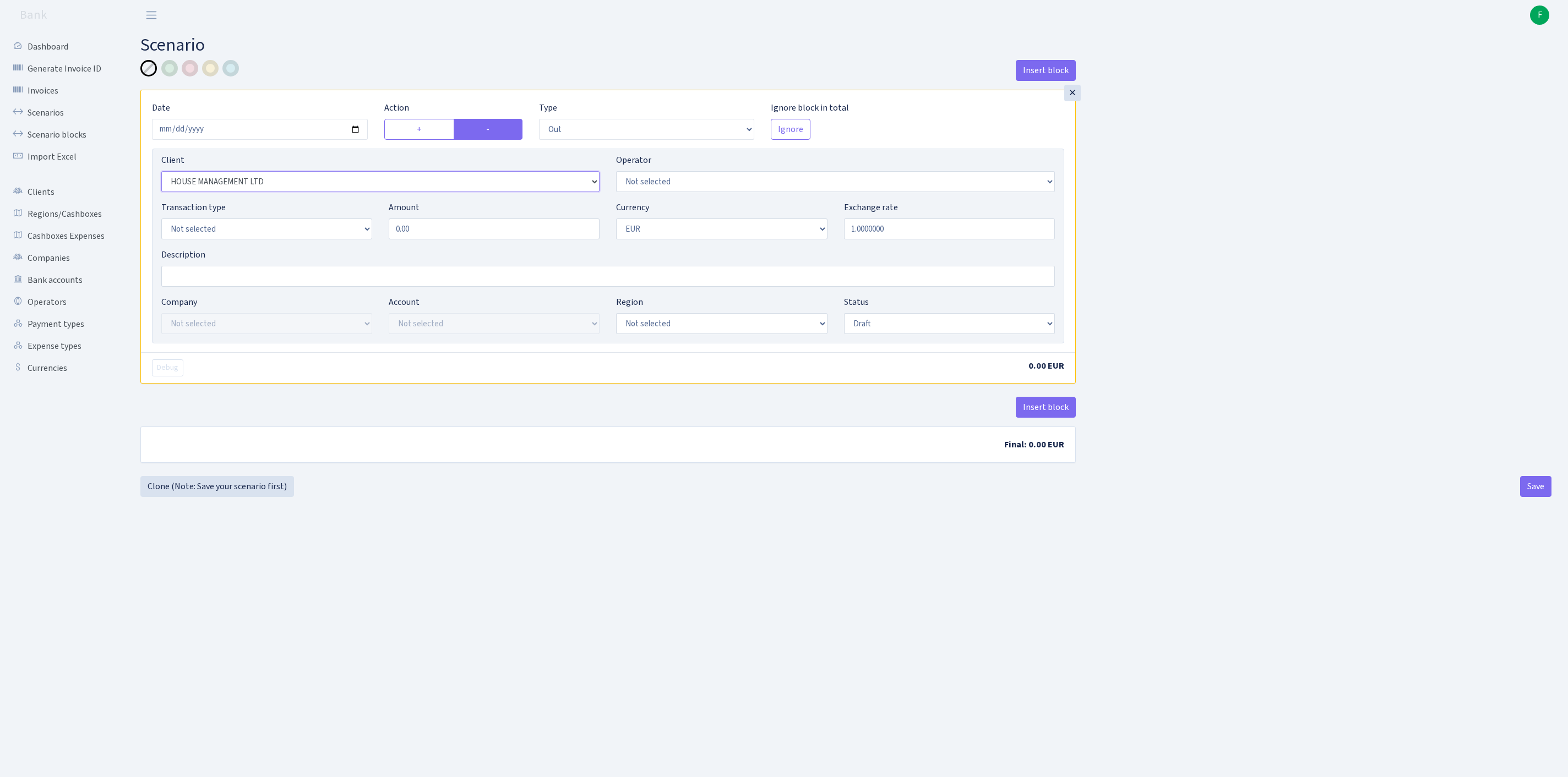
select select "3408"
select select "20"
select select "8"
select select "2"
click at [188, 69] on div at bounding box center [190, 68] width 16 height 16
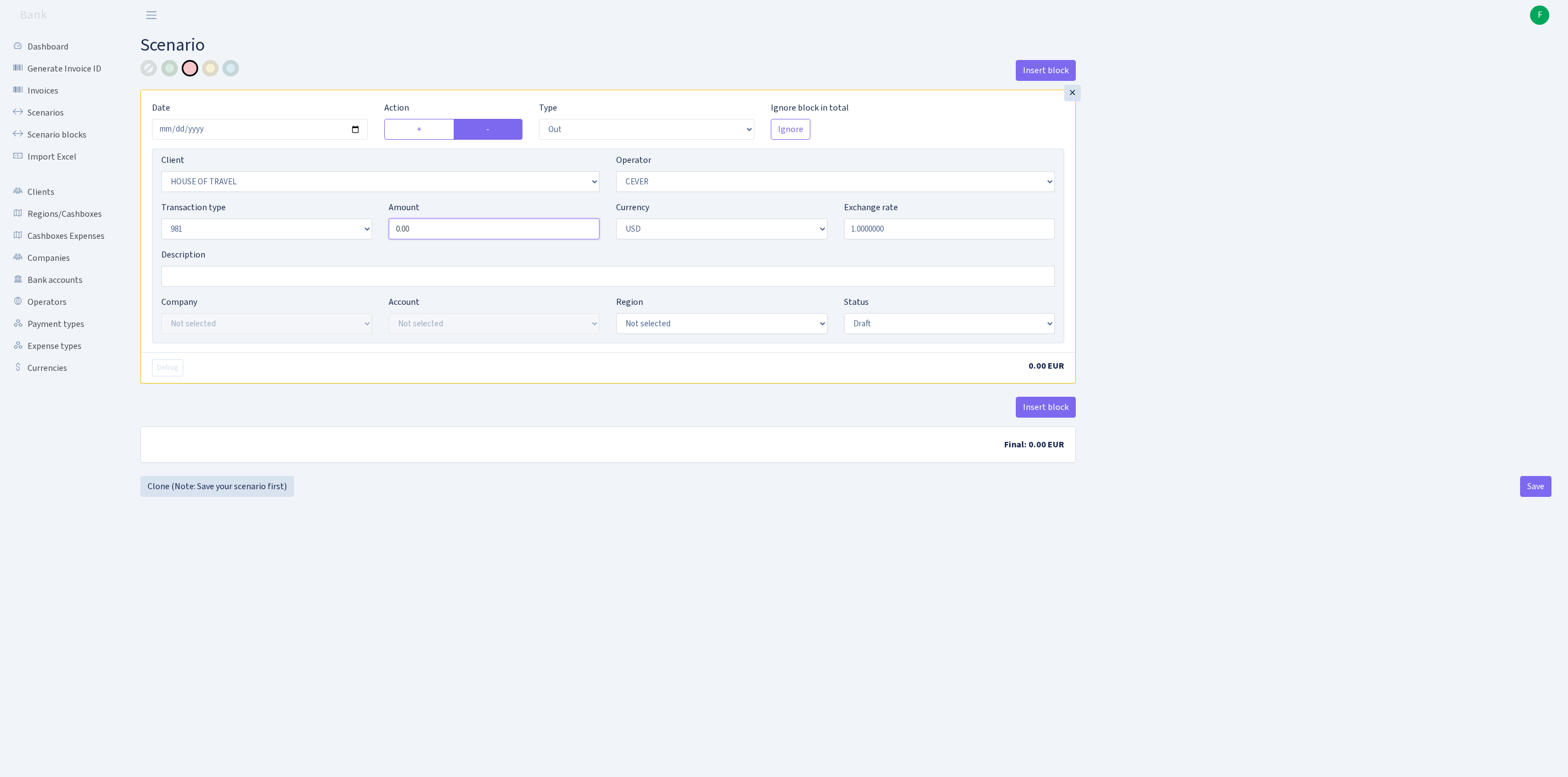
drag, startPoint x: 350, startPoint y: 242, endPoint x: 322, endPoint y: 239, distance: 28.2
click at [322, 239] on div "Transaction type Not selected 981 ELF FISH crypto GIRT IVO dekl MM-BALTIC eur U…" at bounding box center [608, 224] width 911 height 48
paste input "6742"
type input "67,420.00"
select select "processed"
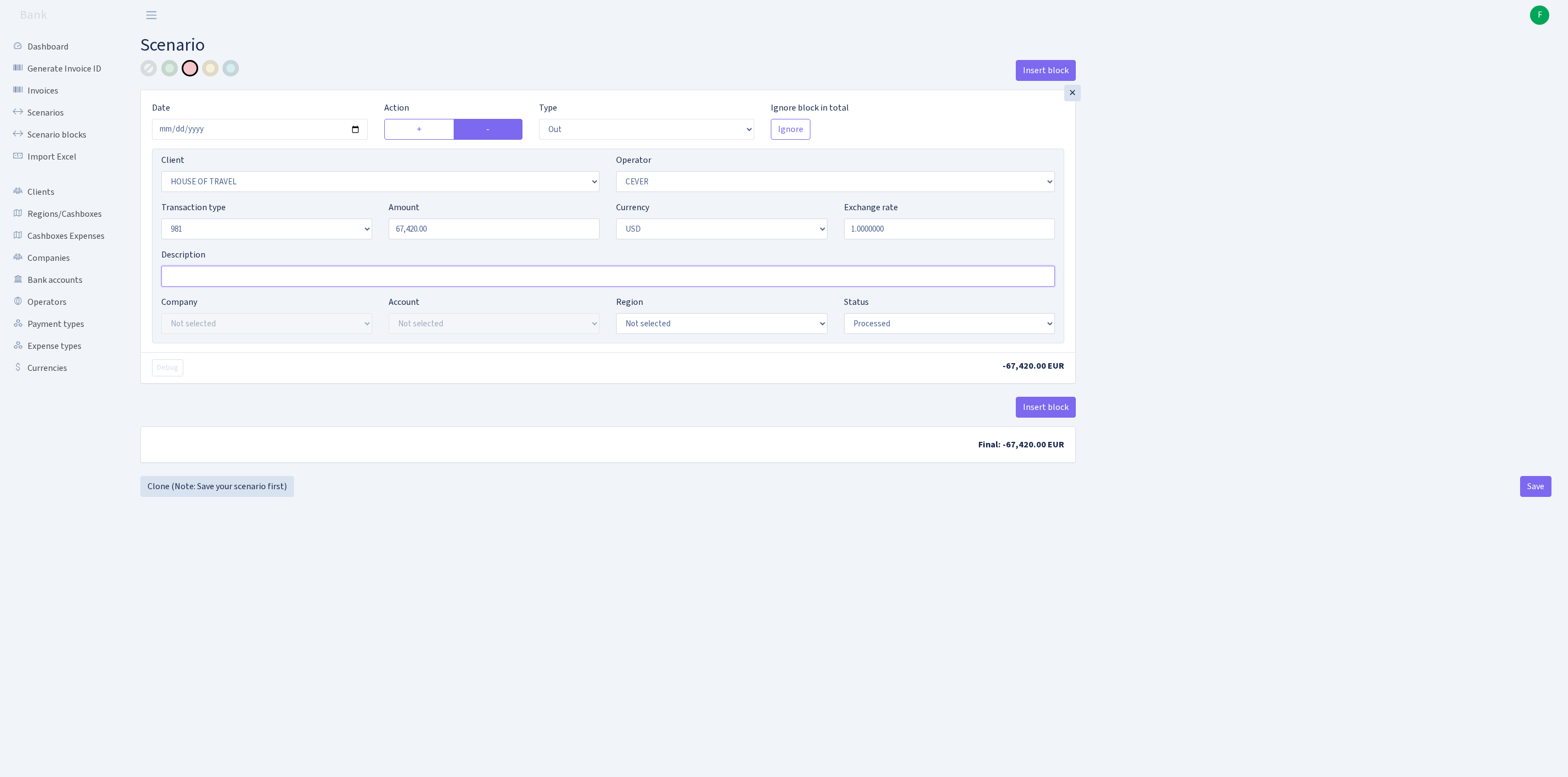
click at [213, 287] on input "Description" at bounding box center [608, 276] width 893 height 21
type input "UASD UZ CEVER NO 981"
click at [1033, 418] on button "Insert block" at bounding box center [1046, 407] width 60 height 21
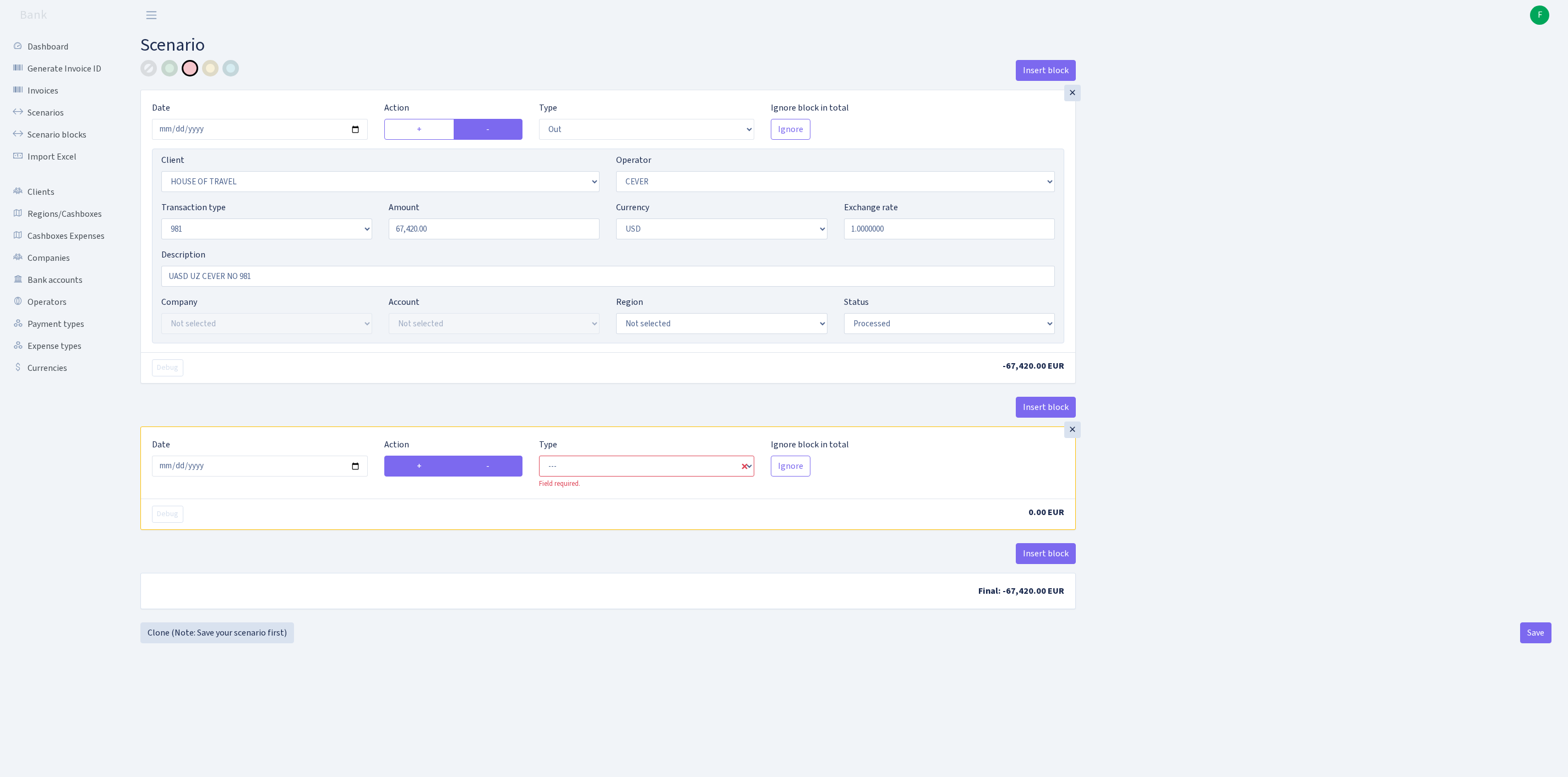
click at [494, 477] on label "-" at bounding box center [488, 465] width 68 height 21
click at [494, 467] on input "-" at bounding box center [490, 464] width 7 height 7
radio input "true"
radio input "false"
select select "commission"
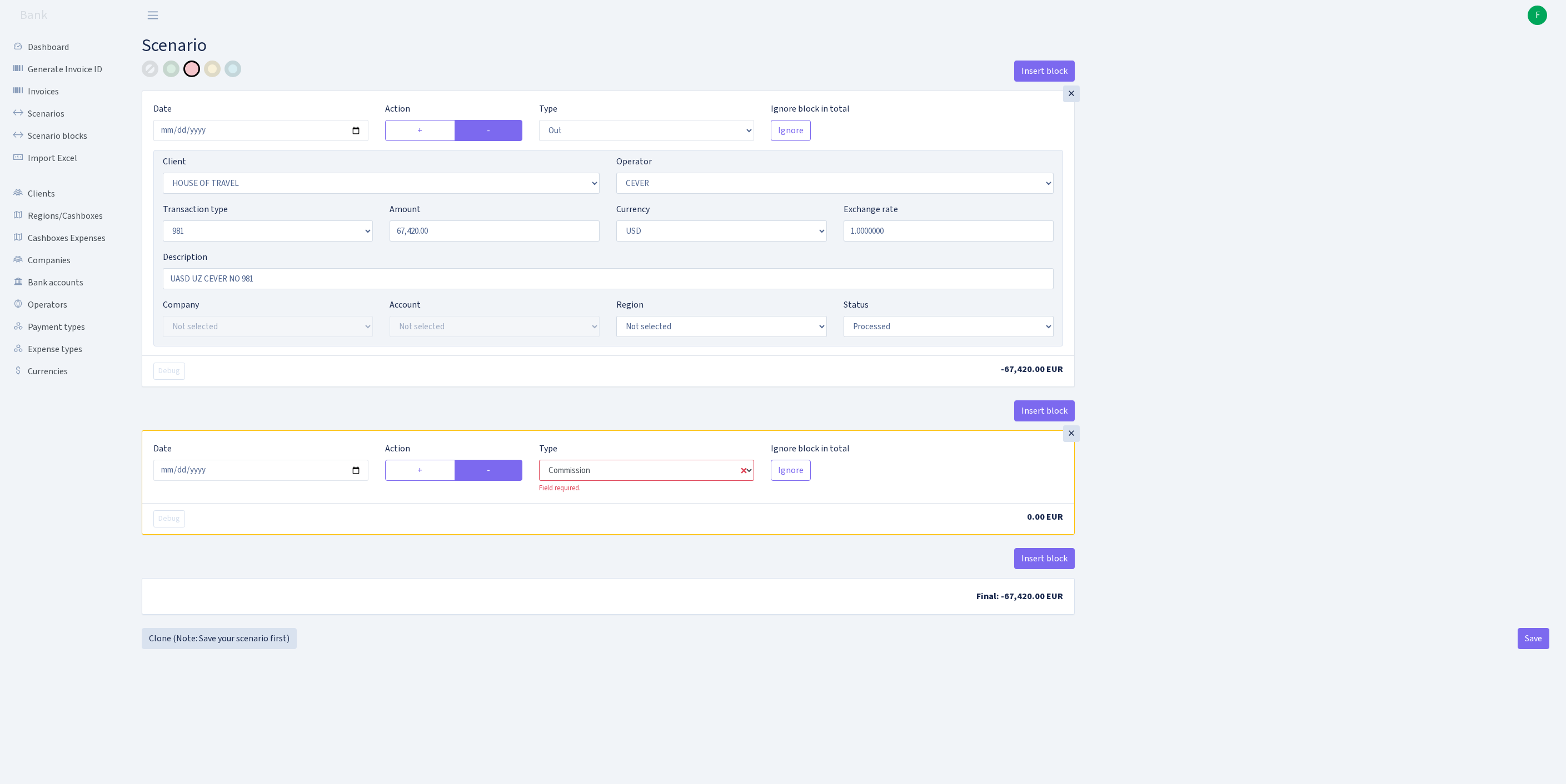
select select "20"
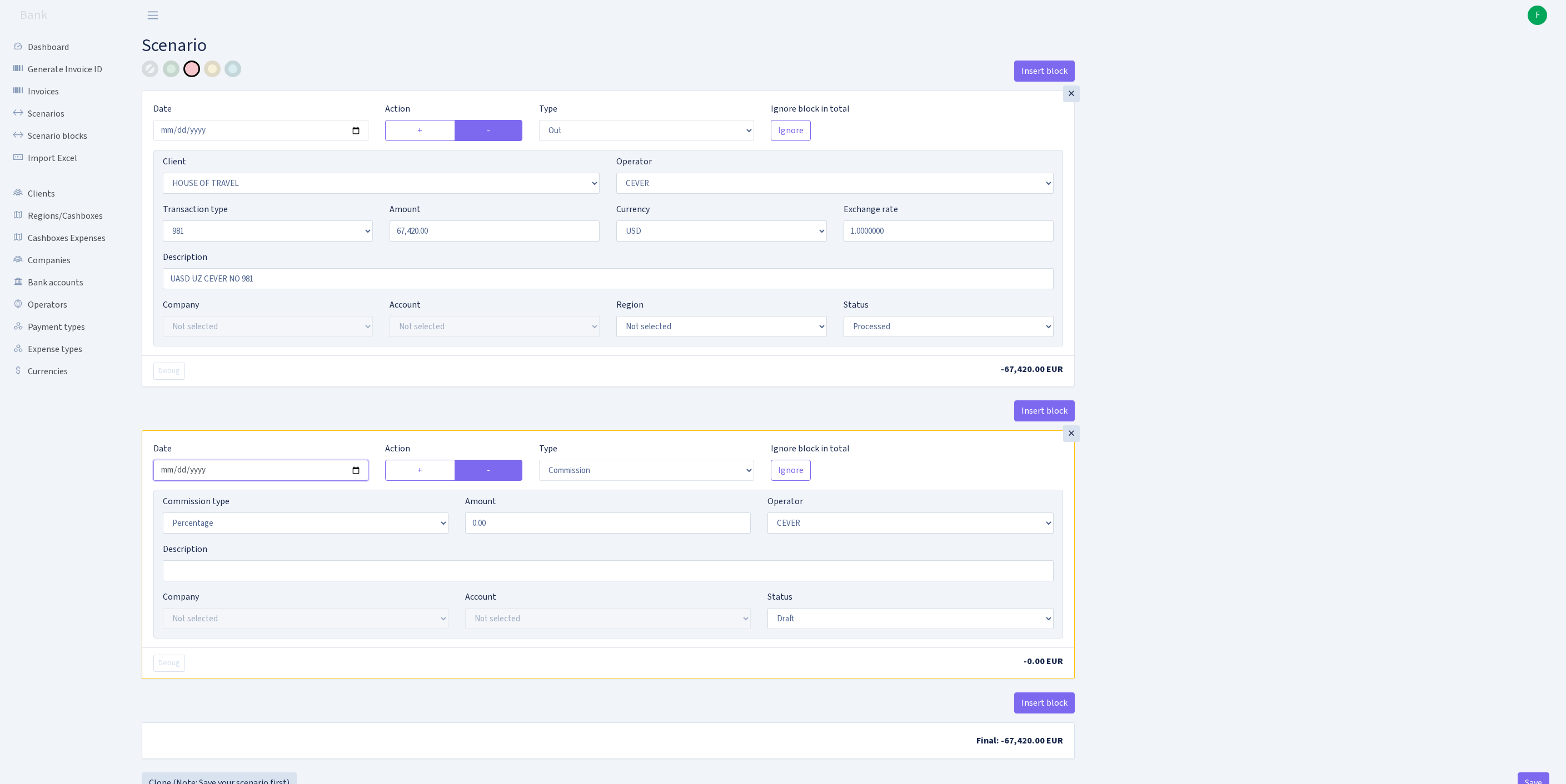
click at [330, 481] on input "2025-10-10" at bounding box center [261, 470] width 215 height 21
type input "[DATE]"
select select "processed"
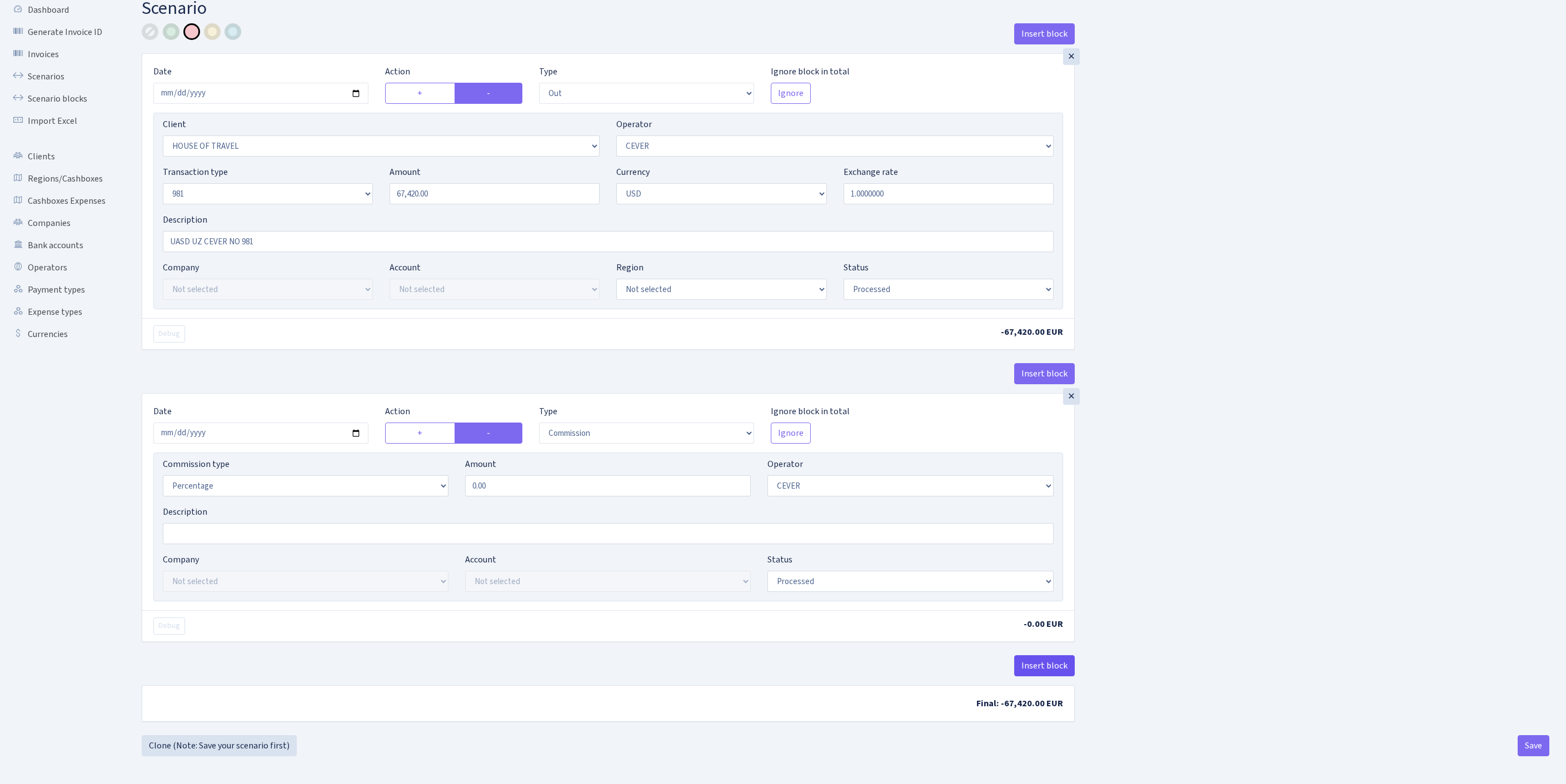
click at [1051, 656] on button "Insert block" at bounding box center [1044, 666] width 61 height 21
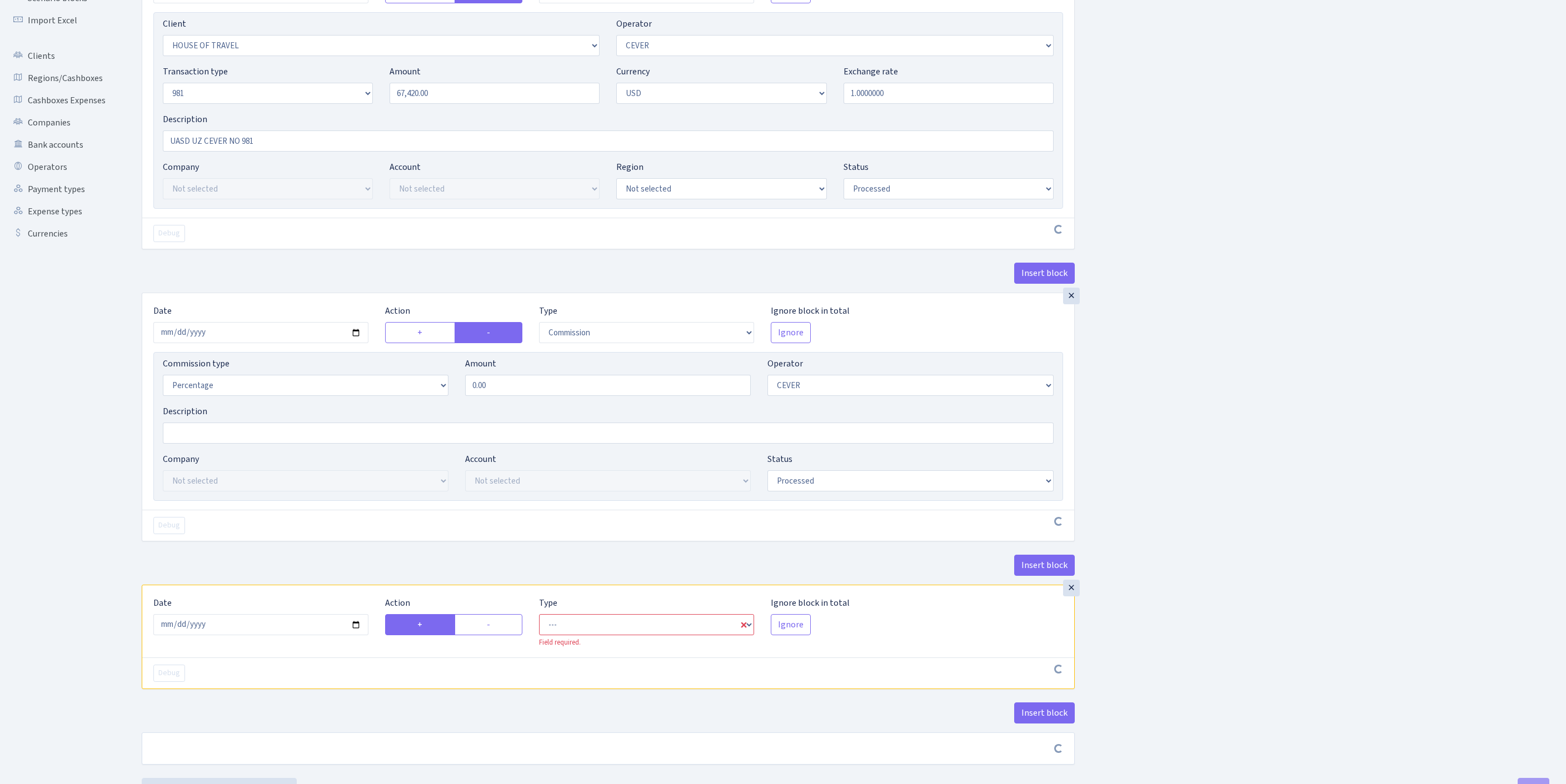
scroll to position [309, 0]
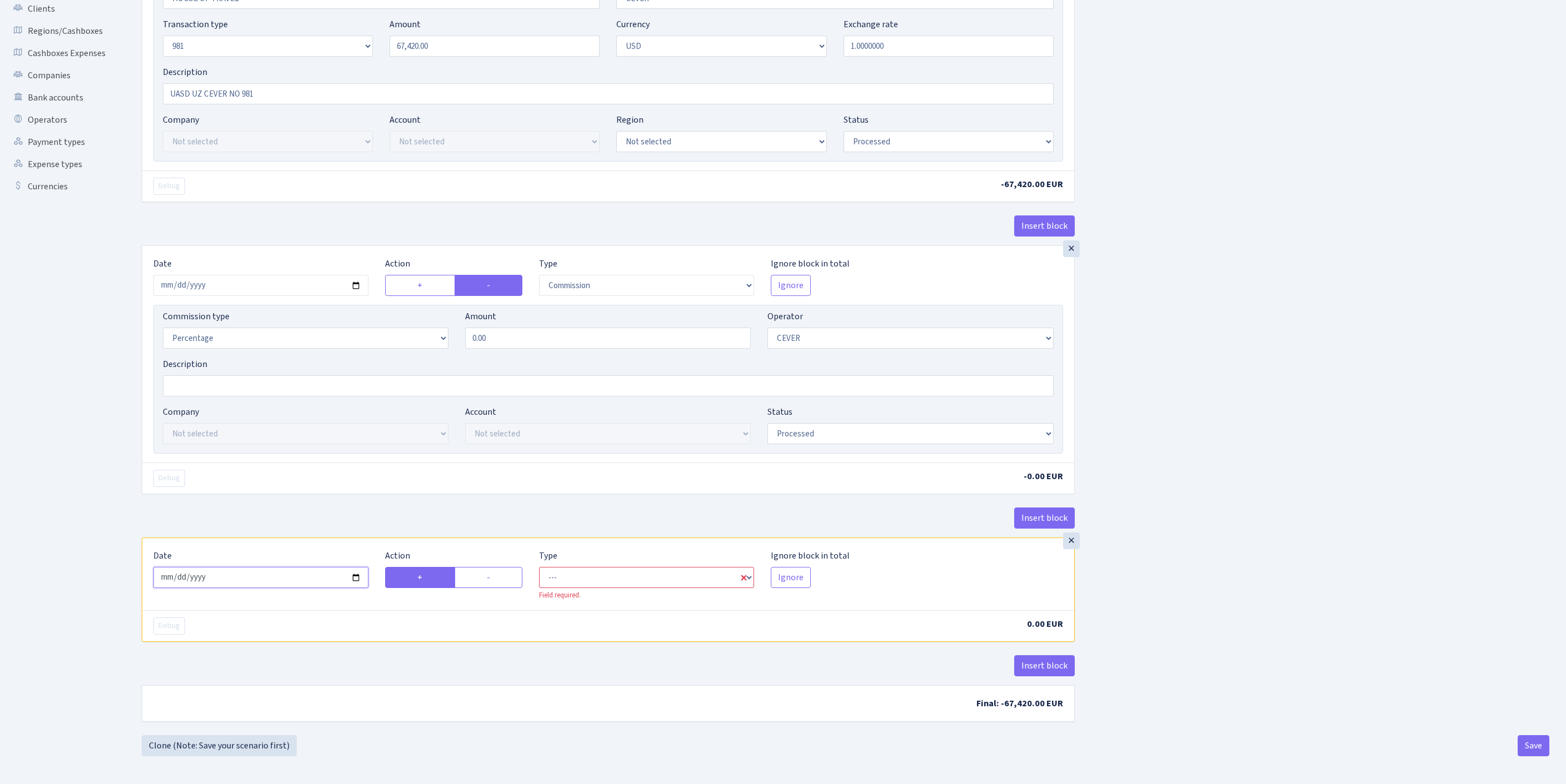
click at [270, 567] on input "2025-10-10" at bounding box center [261, 577] width 215 height 21
type input "2025-10-09"
select select "in"
select select "20"
select select "1"
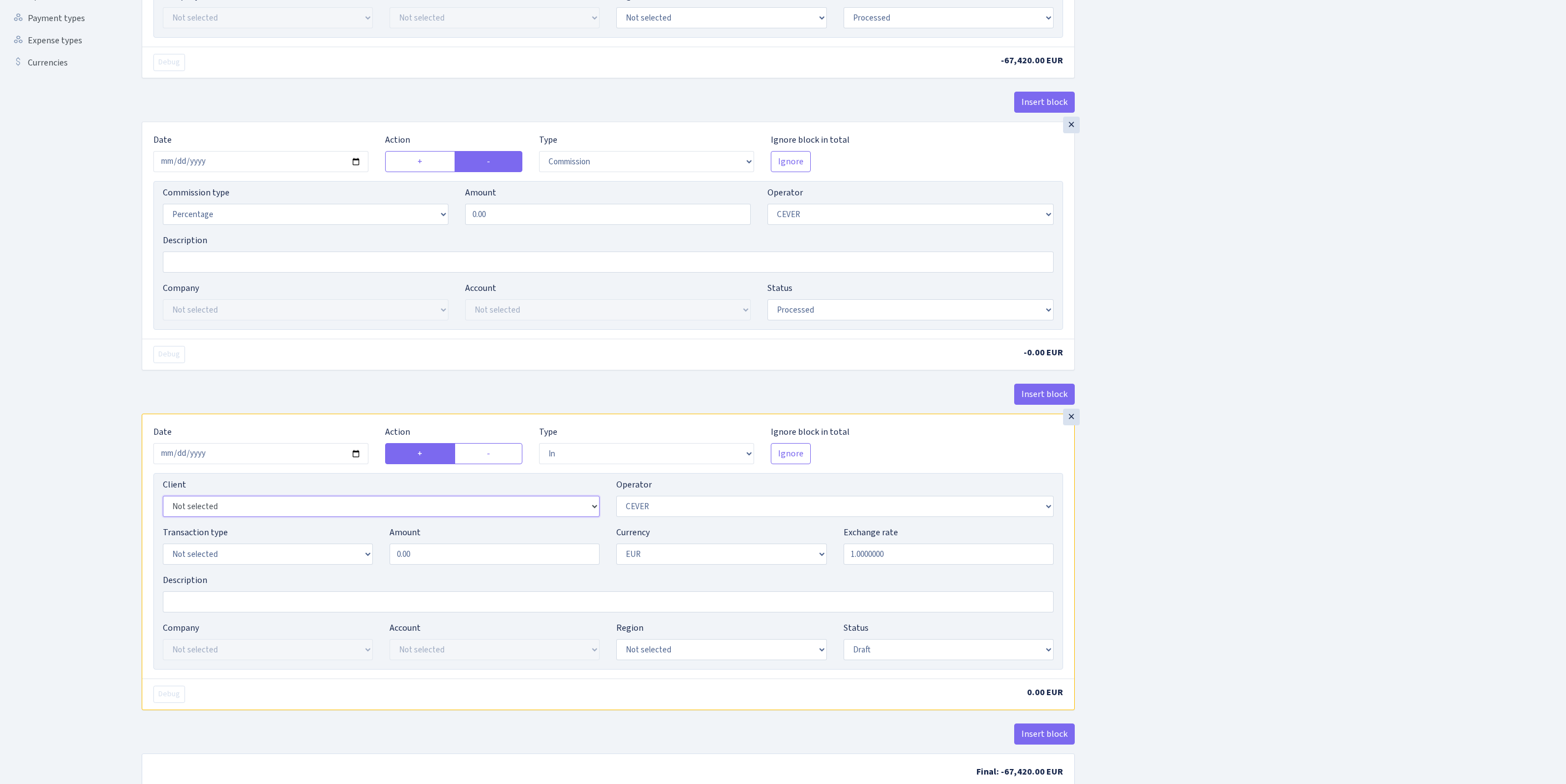
select select "3150"
select select "61"
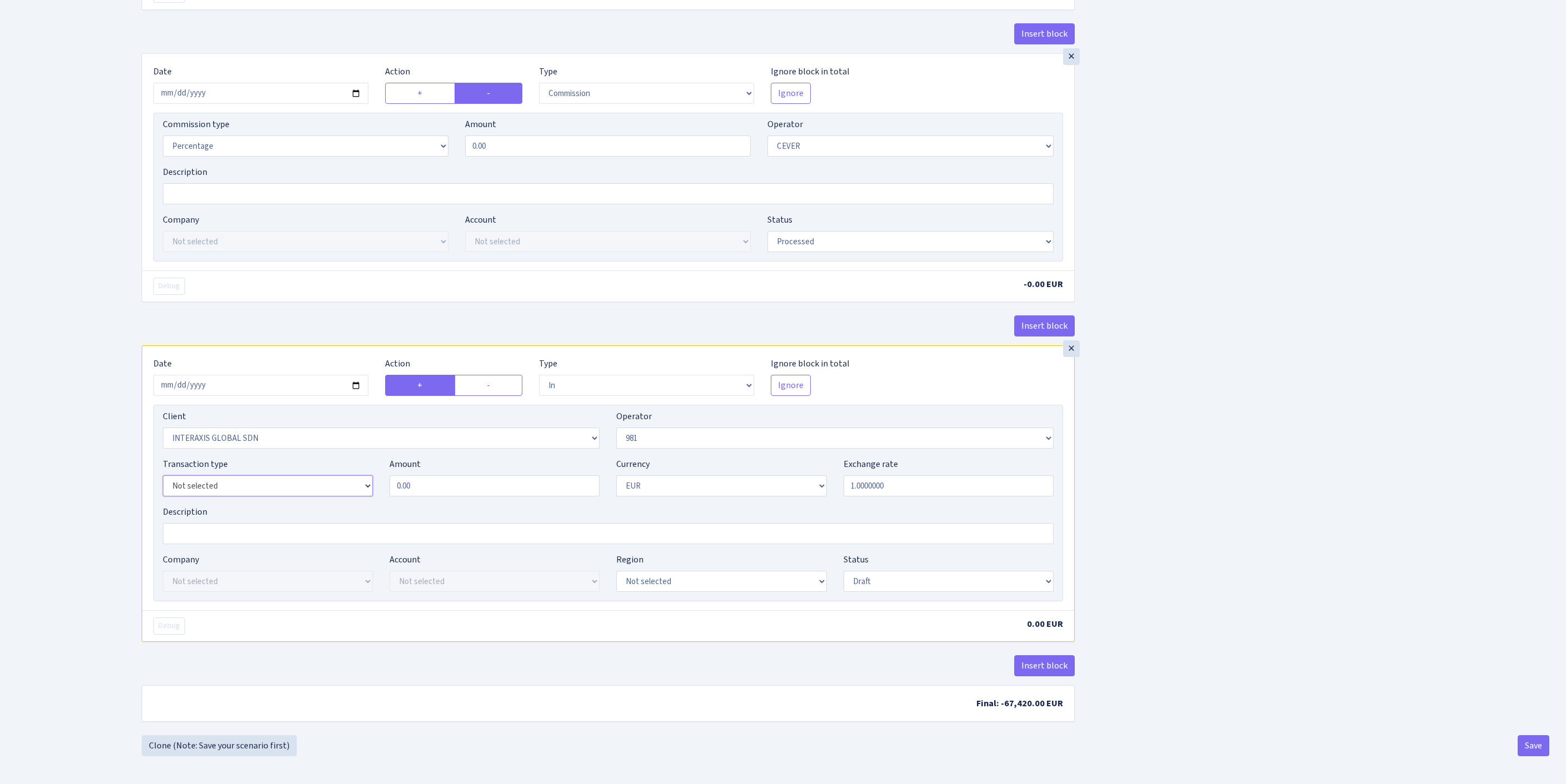
select select "8"
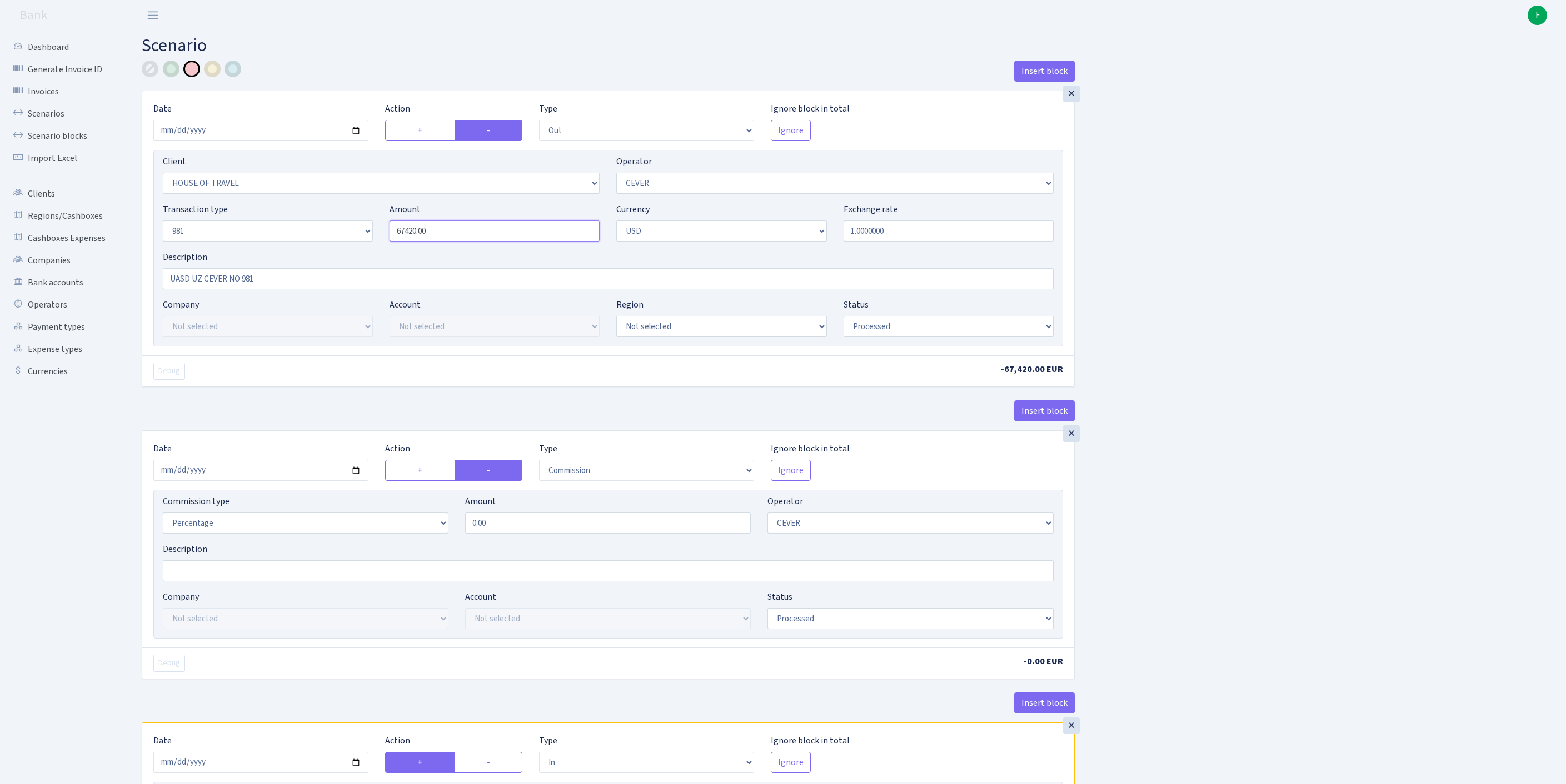
drag, startPoint x: 389, startPoint y: 254, endPoint x: 348, endPoint y: 253, distance: 41.0
click at [348, 251] on div "Transaction type Not selected 981 ELF FISH crypto GIRT IVO dekl MM-BALTIC eur U…" at bounding box center [608, 226] width 907 height 48
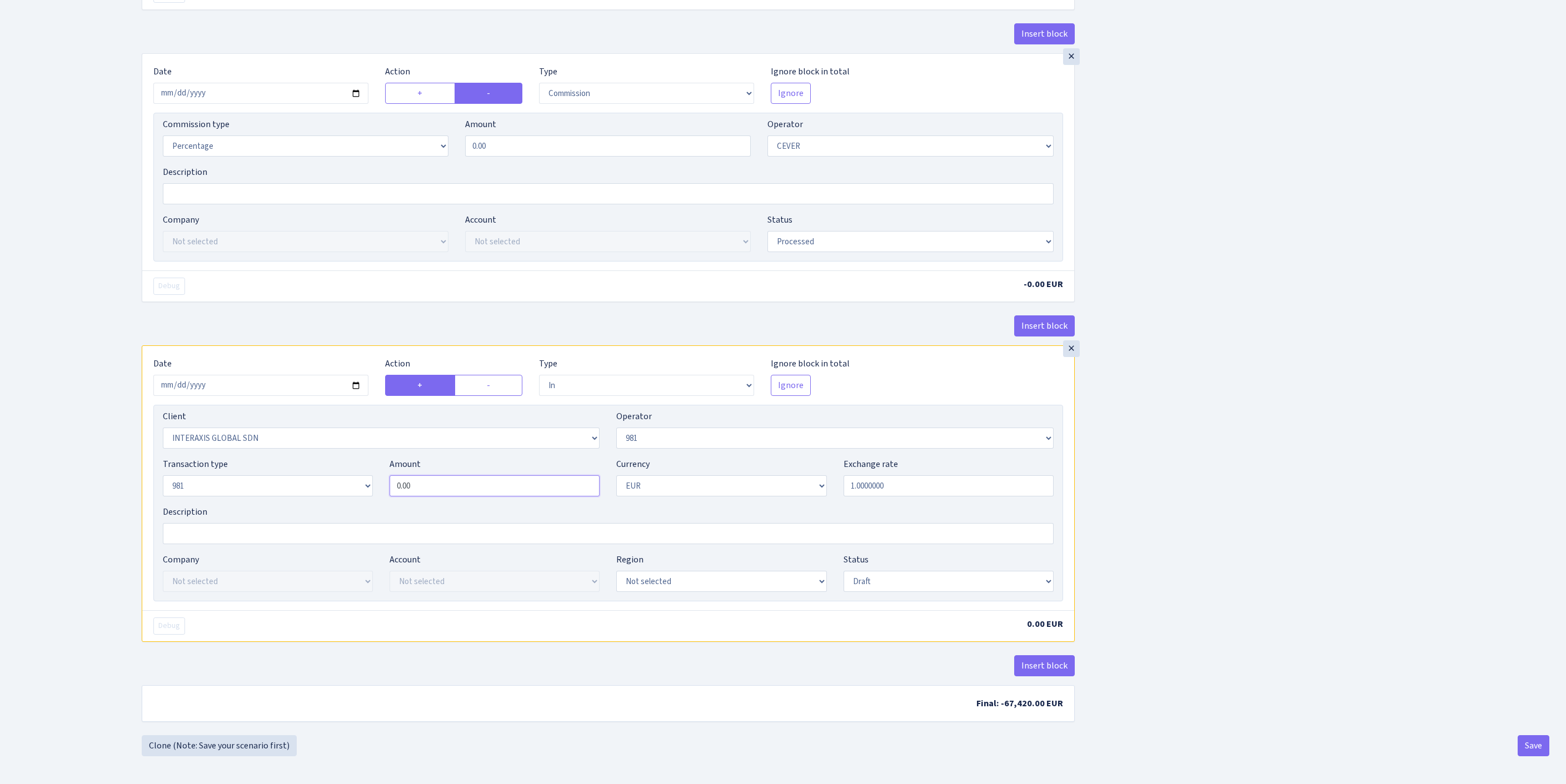
type input "67,420.00"
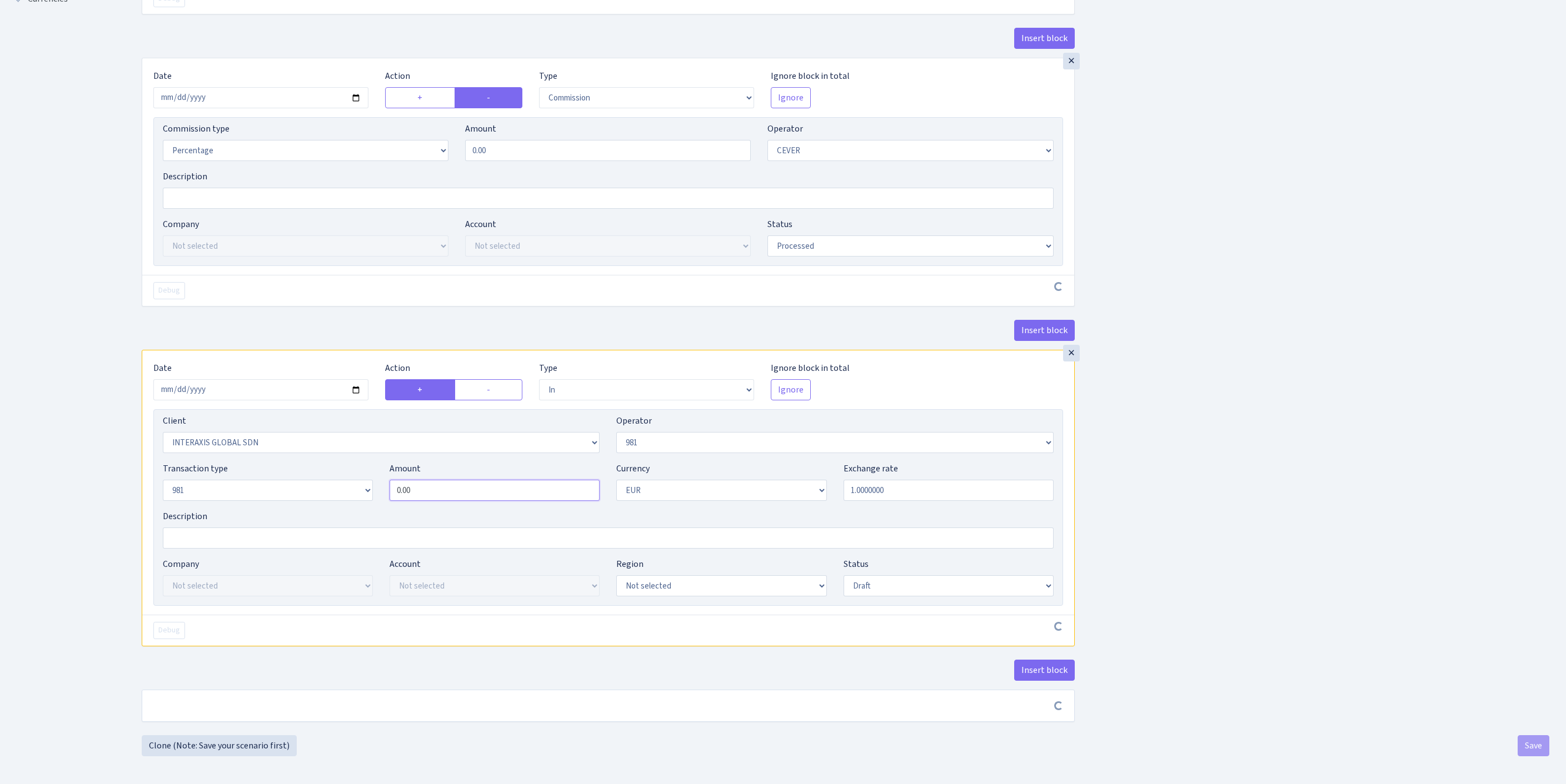
drag, startPoint x: 434, startPoint y: 447, endPoint x: 358, endPoint y: 438, distance: 76.5
click at [358, 462] on div "Transaction type Not selected 981 ELF FISH crypto GIRT IVO dekl MM-BALTIC eur U…" at bounding box center [608, 486] width 907 height 48
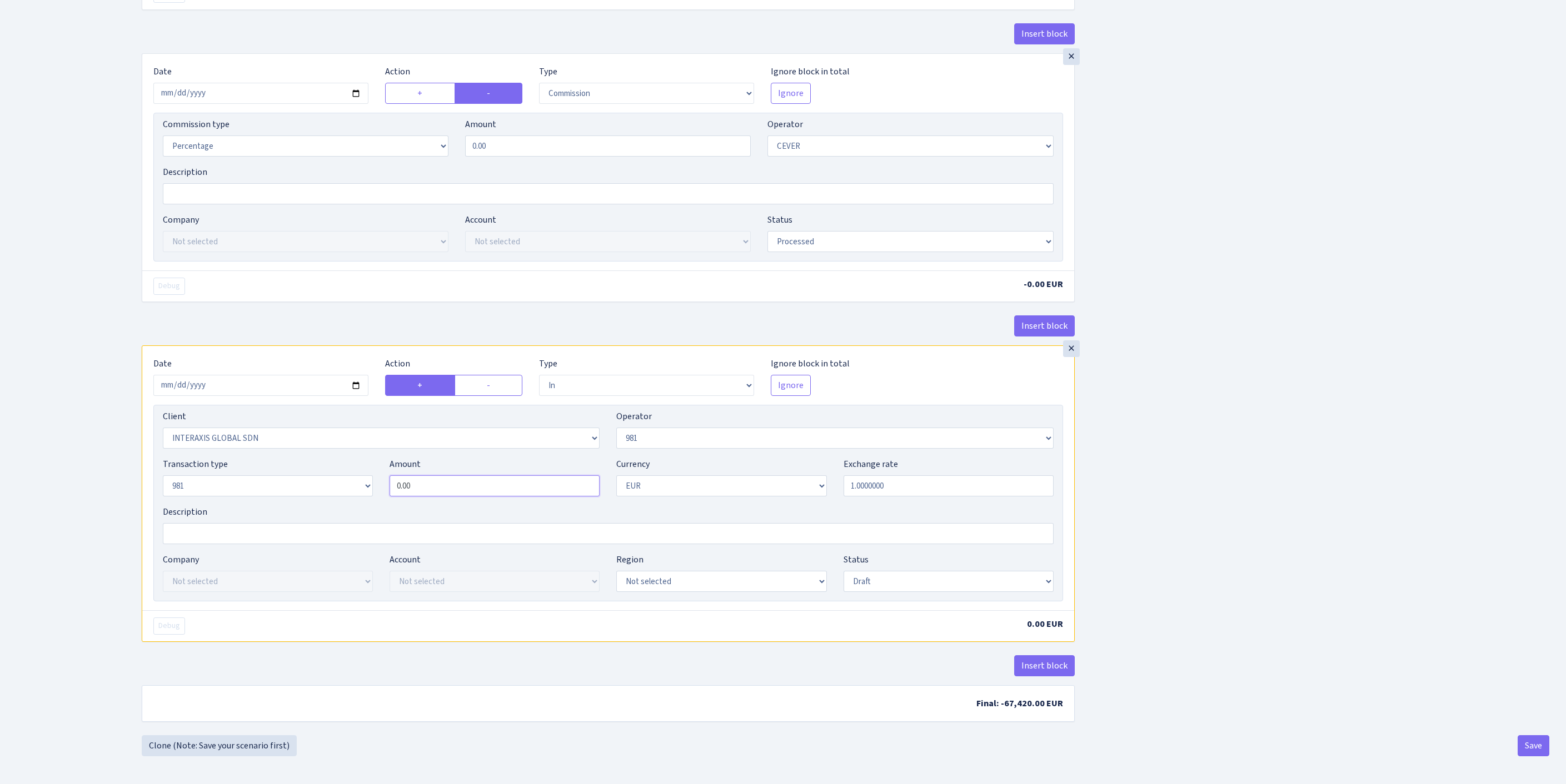
paste input "6742"
type input "67,420.00"
select select "processed"
select select "2"
click at [1042, 659] on button "Insert block" at bounding box center [1044, 666] width 61 height 21
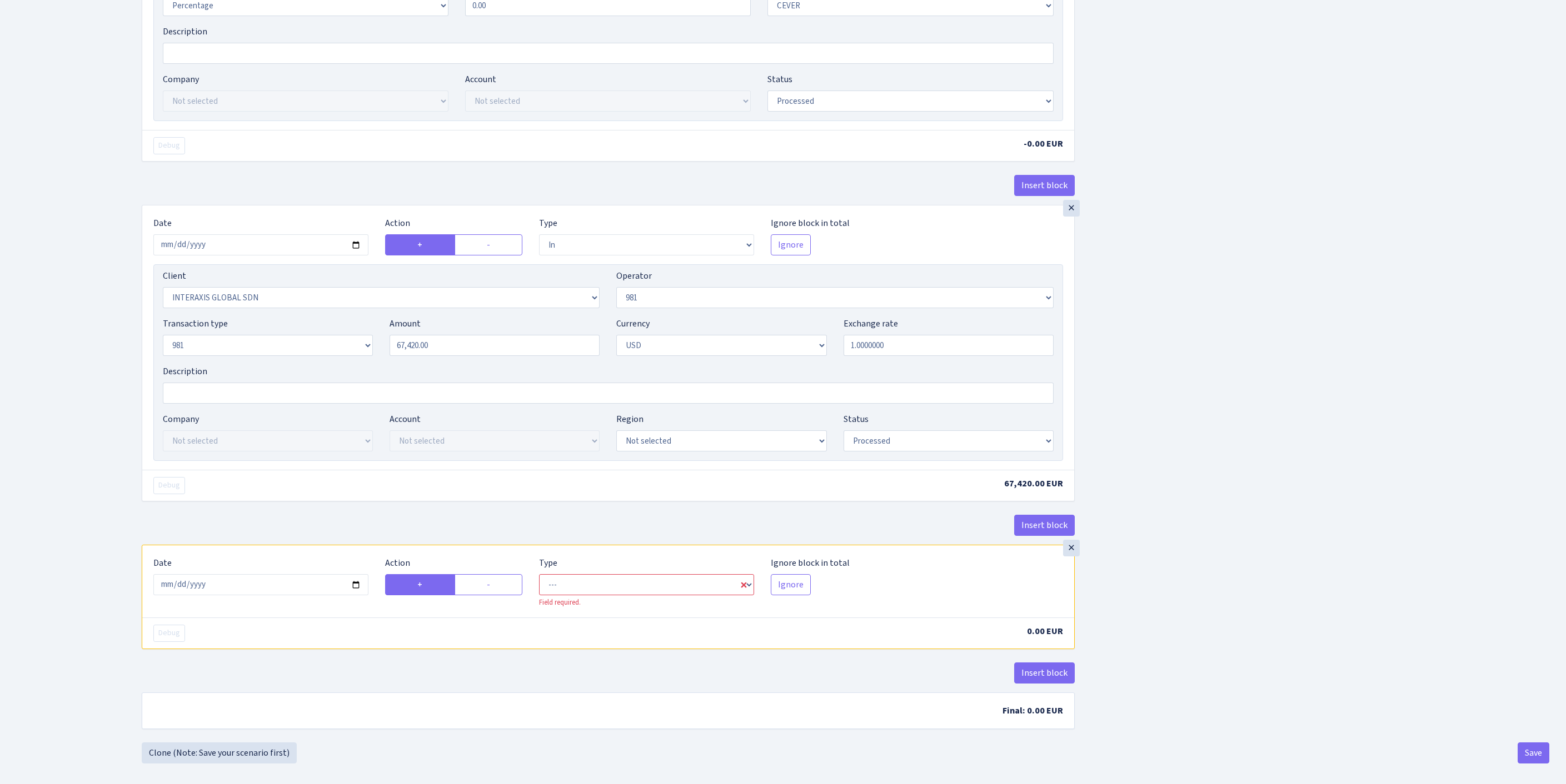
scroll to position [694, 0]
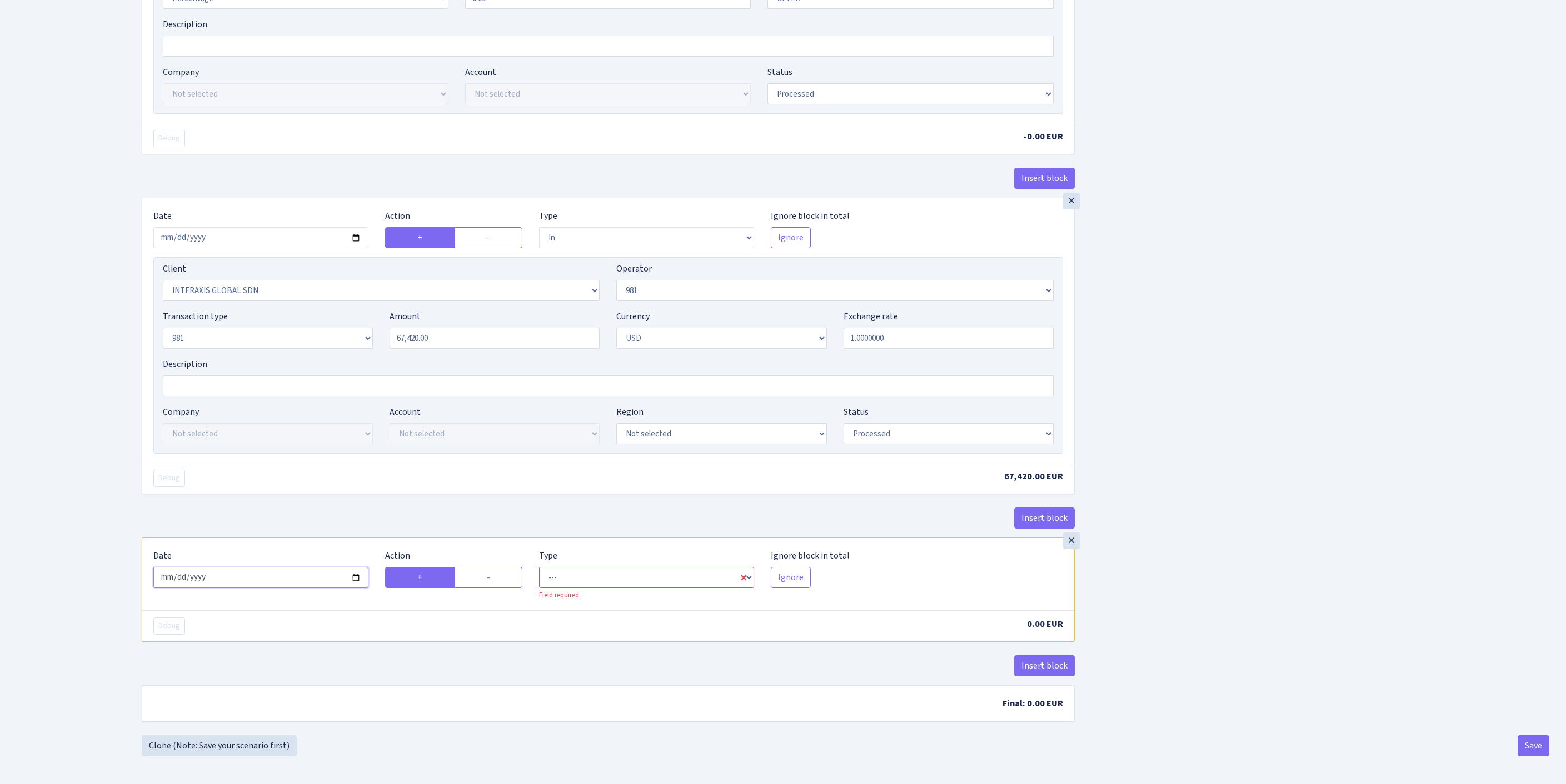
click at [264, 567] on input "2025-10-10" at bounding box center [261, 577] width 215 height 21
type input "[DATE]"
select select "in"
select select "3150"
select select "61"
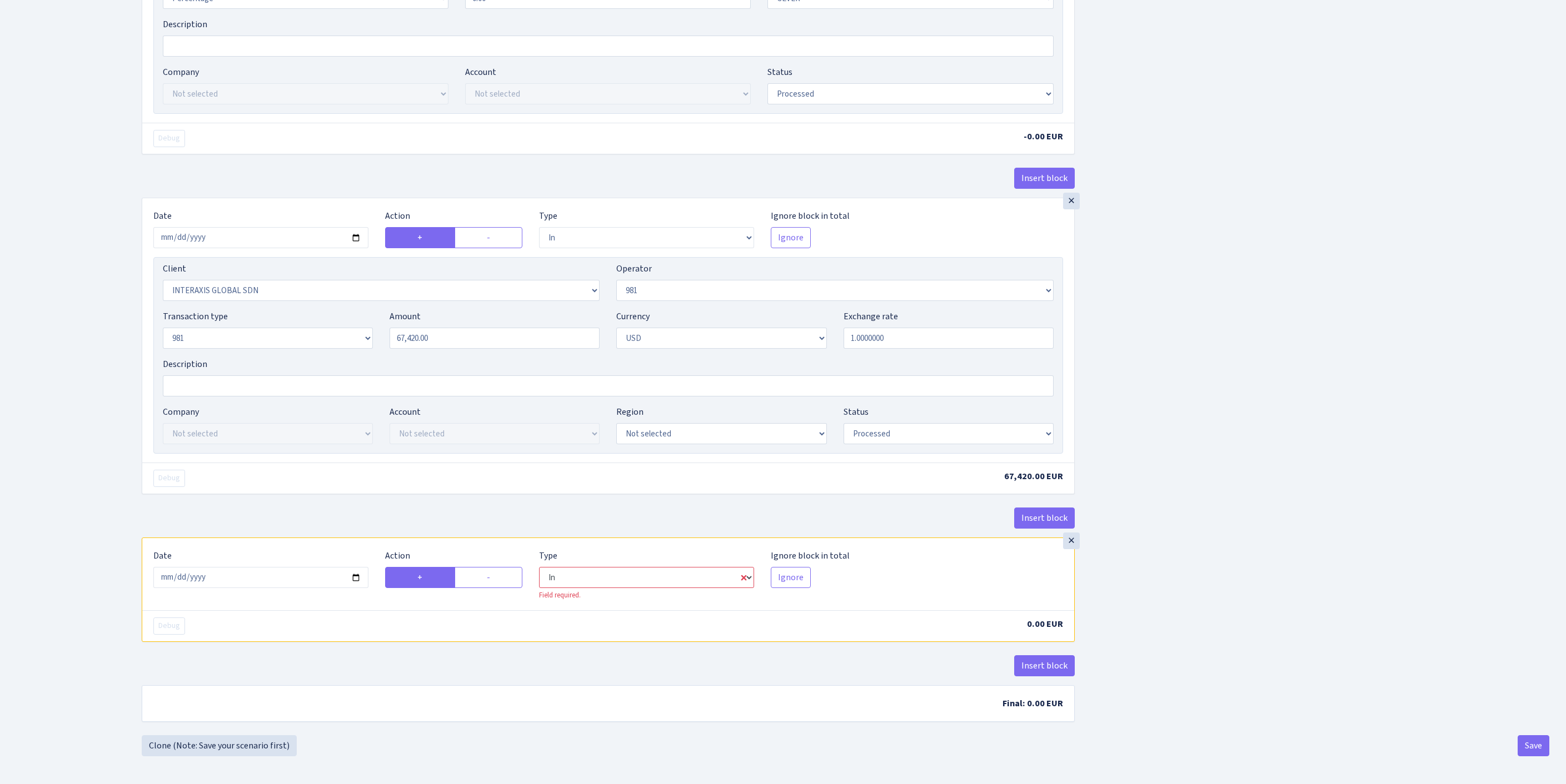
select select "2"
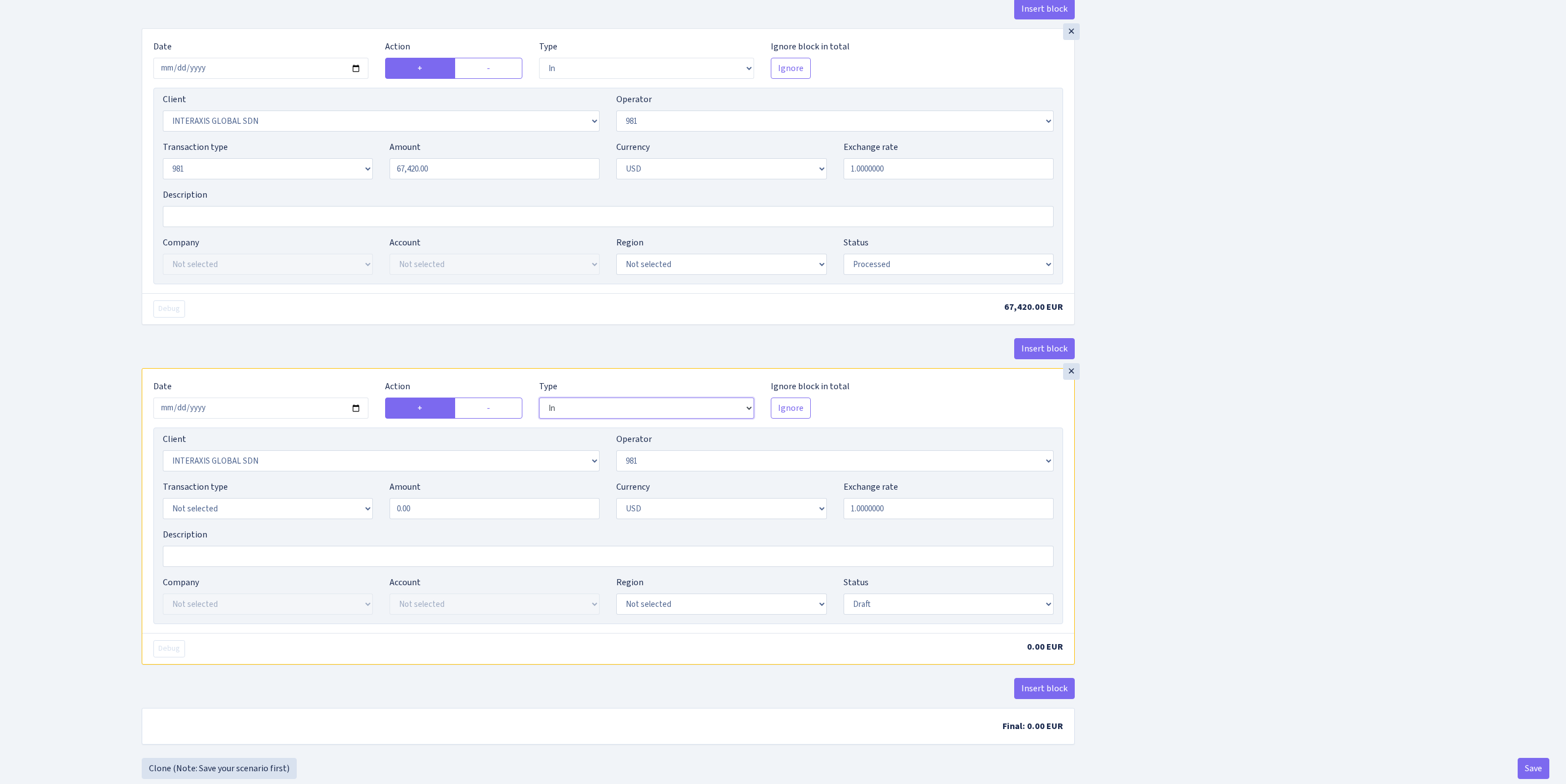
select select "commission"
select select "61"
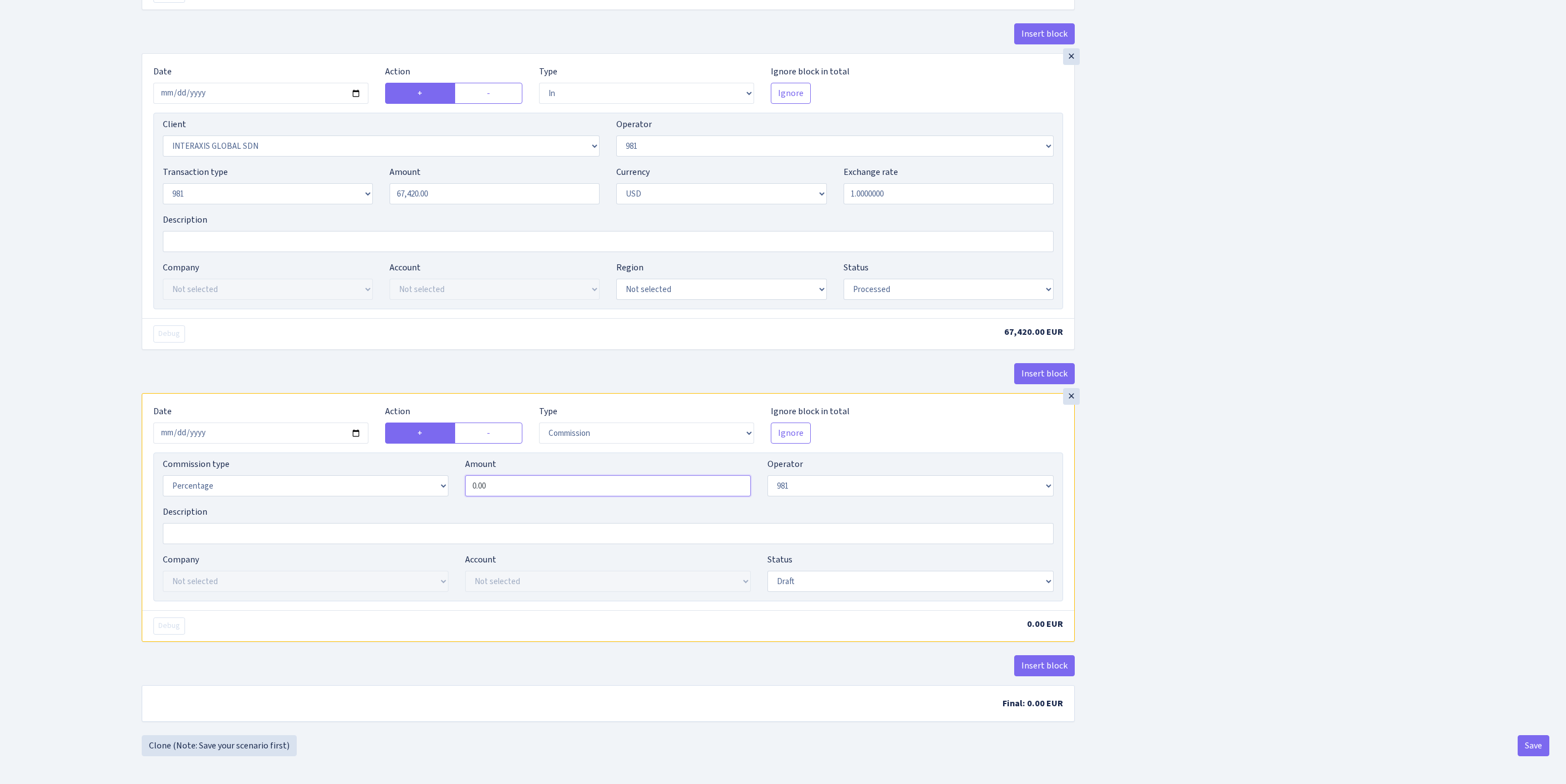
drag, startPoint x: 539, startPoint y: 608, endPoint x: 337, endPoint y: 602, distance: 202.1
click at [337, 505] on div "Commission type Percentage Fixed Bank Amount 0.00 Operator Not selected 981 981…" at bounding box center [608, 481] width 907 height 48
type input "1.00"
select select "processed"
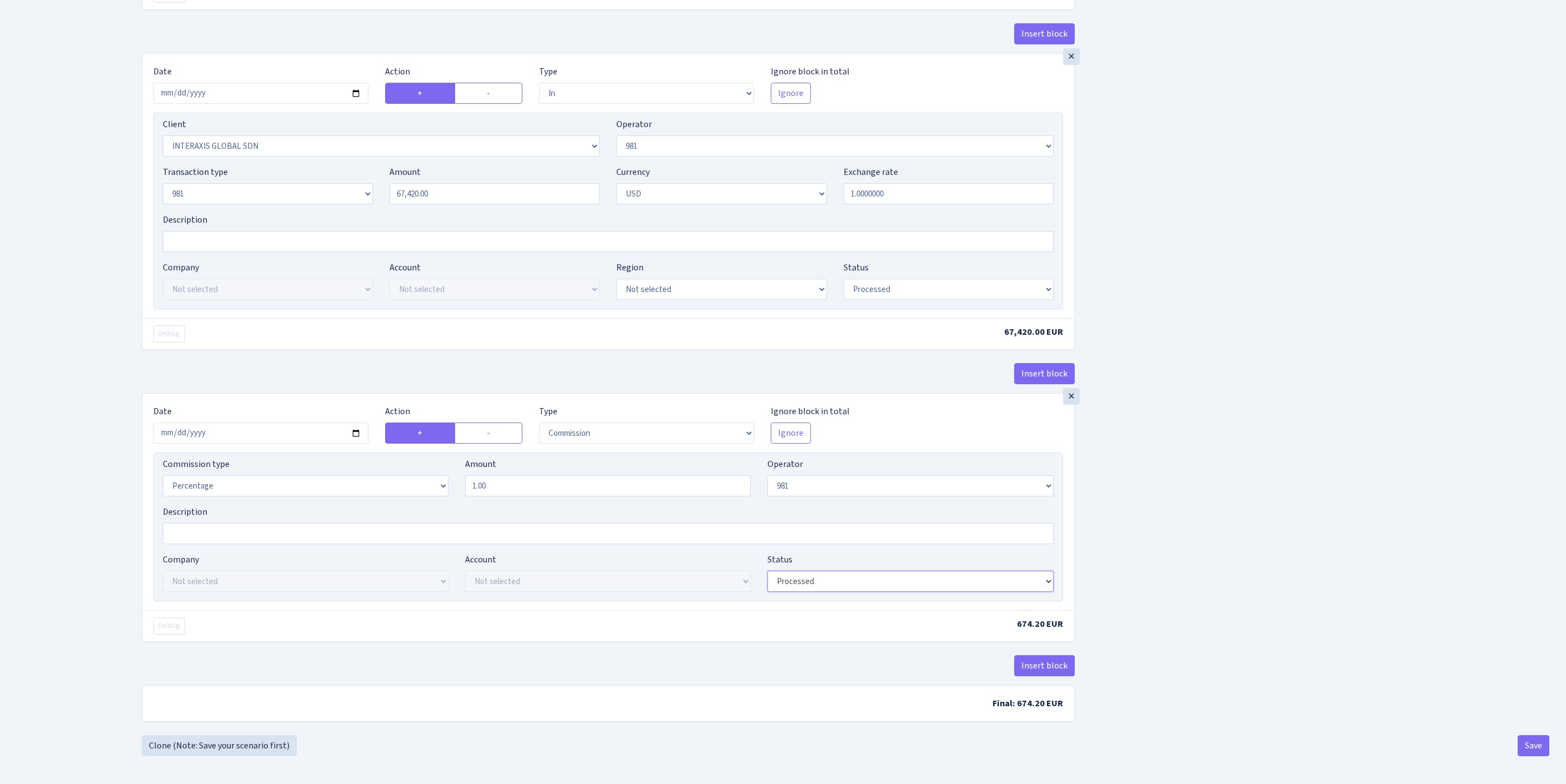
scroll to position [0, 0]
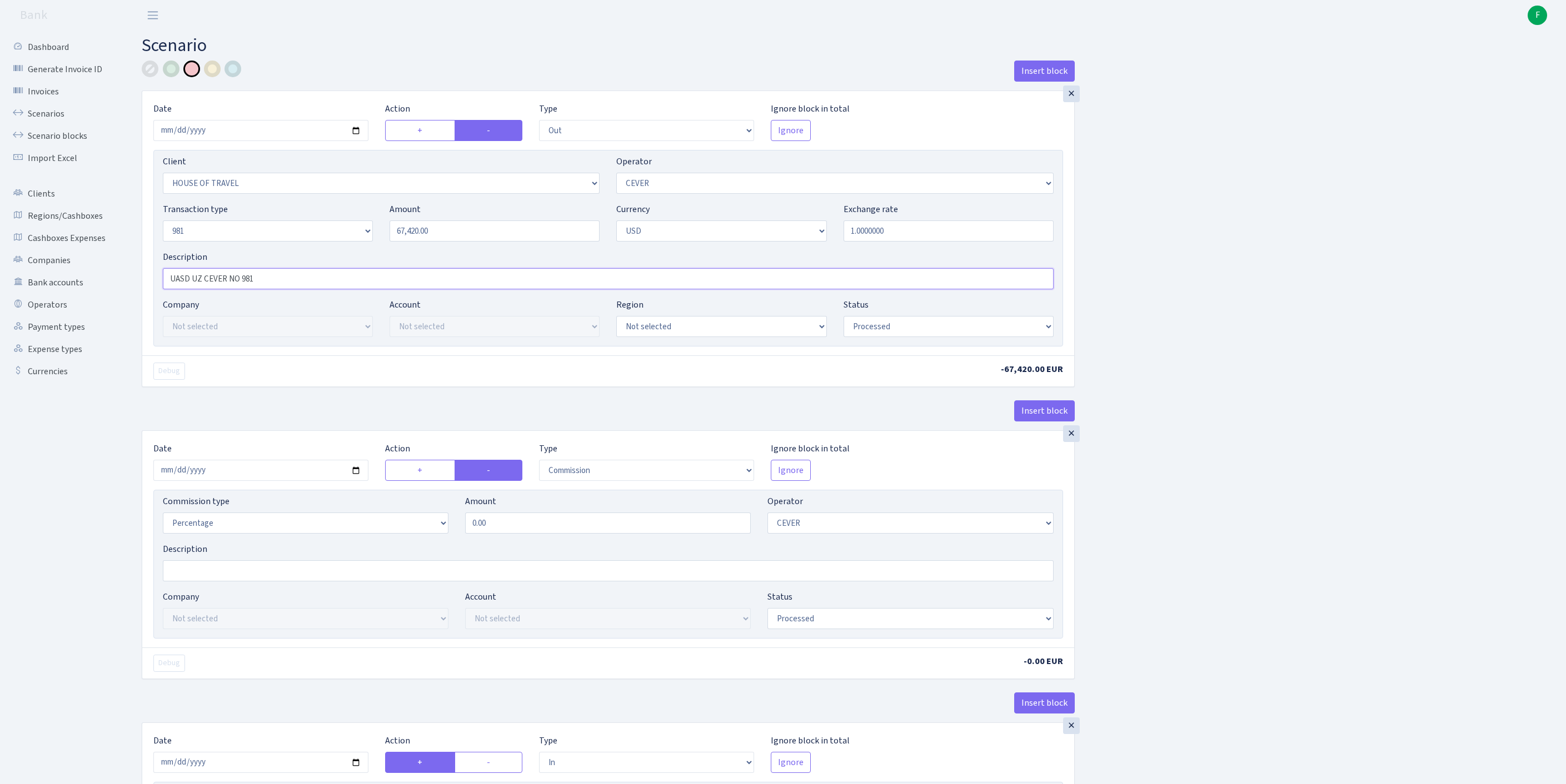
click at [303, 290] on input "UASD UZ CEVER NO 981" at bounding box center [608, 278] width 891 height 21
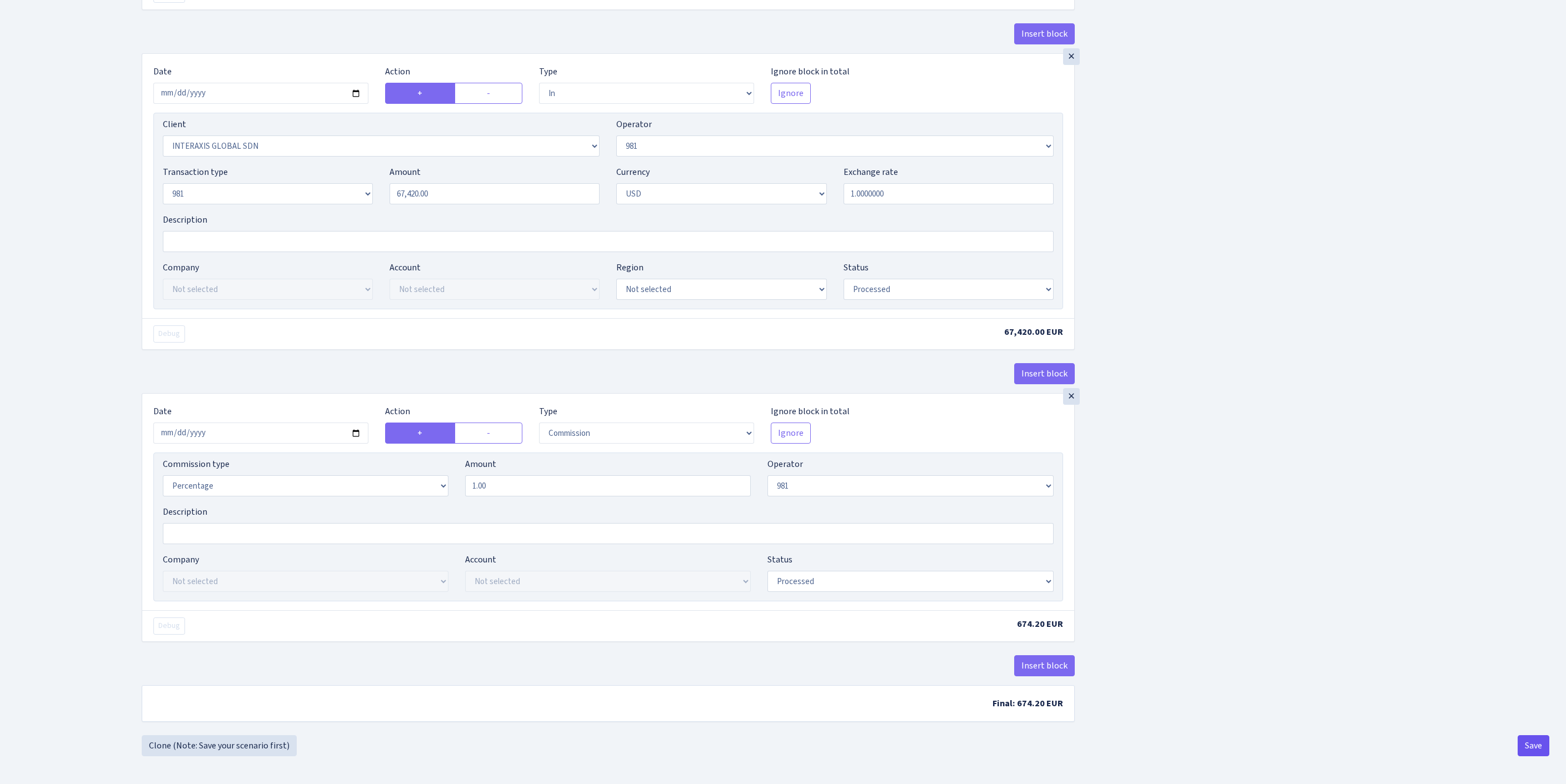
type input "UASD UZ CEVER NO 981- KURSS?????"
click at [1531, 741] on button "Save" at bounding box center [1533, 746] width 32 height 21
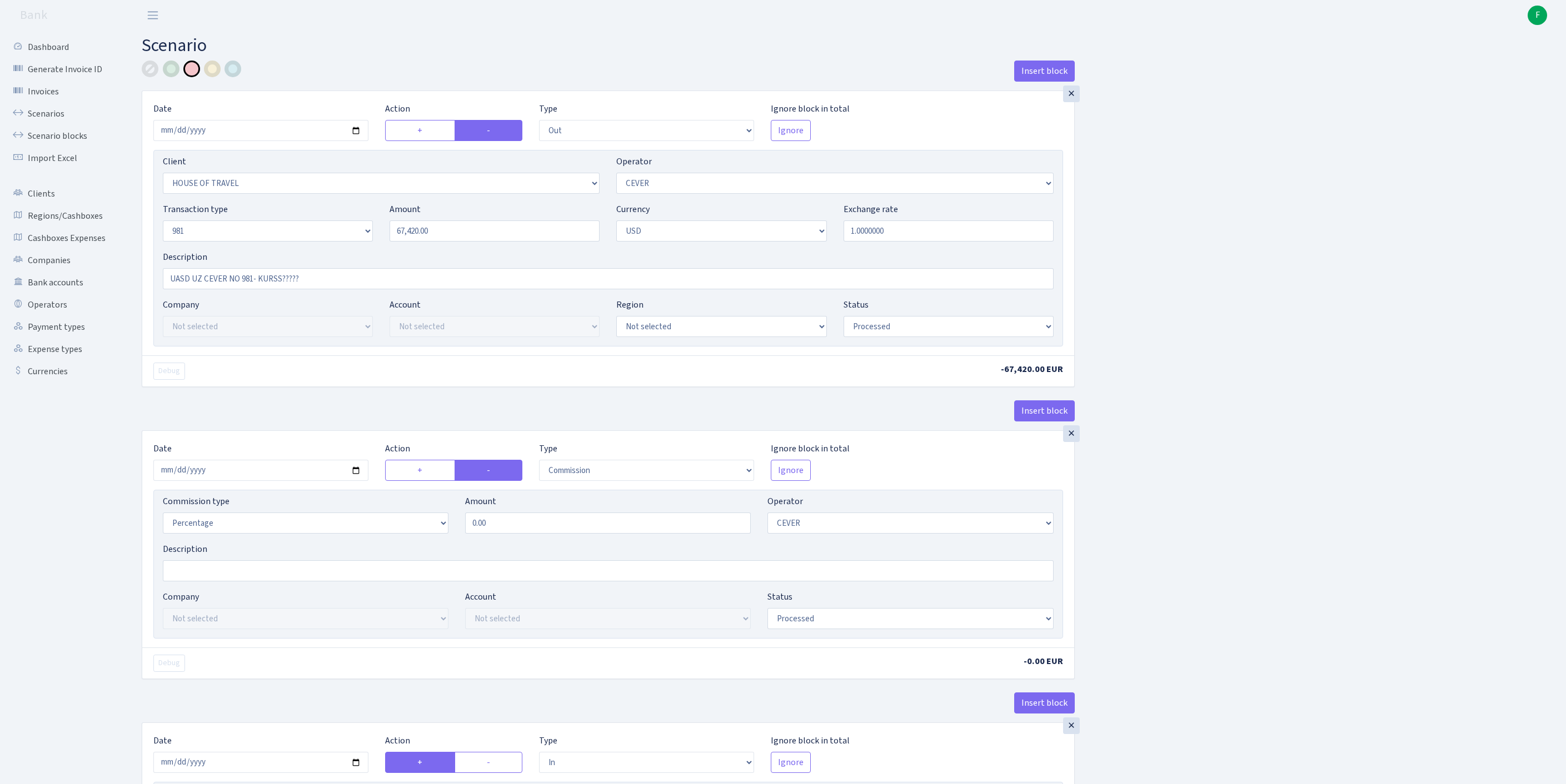
select select "out"
select select "3408"
select select "20"
select select "8"
select select "2"
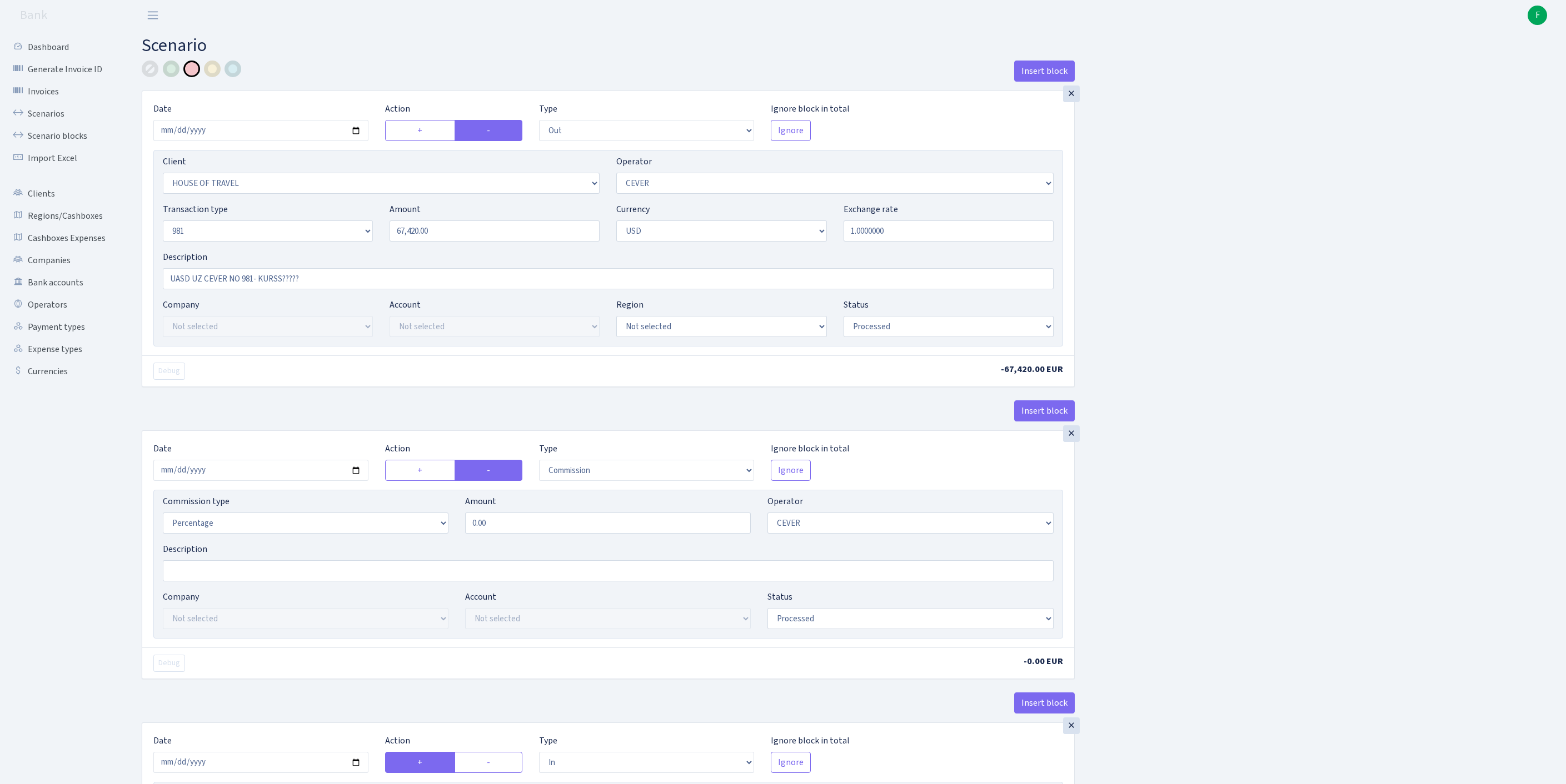
select select "processed"
select select "commission"
select select "20"
select select "processed"
select select "in"
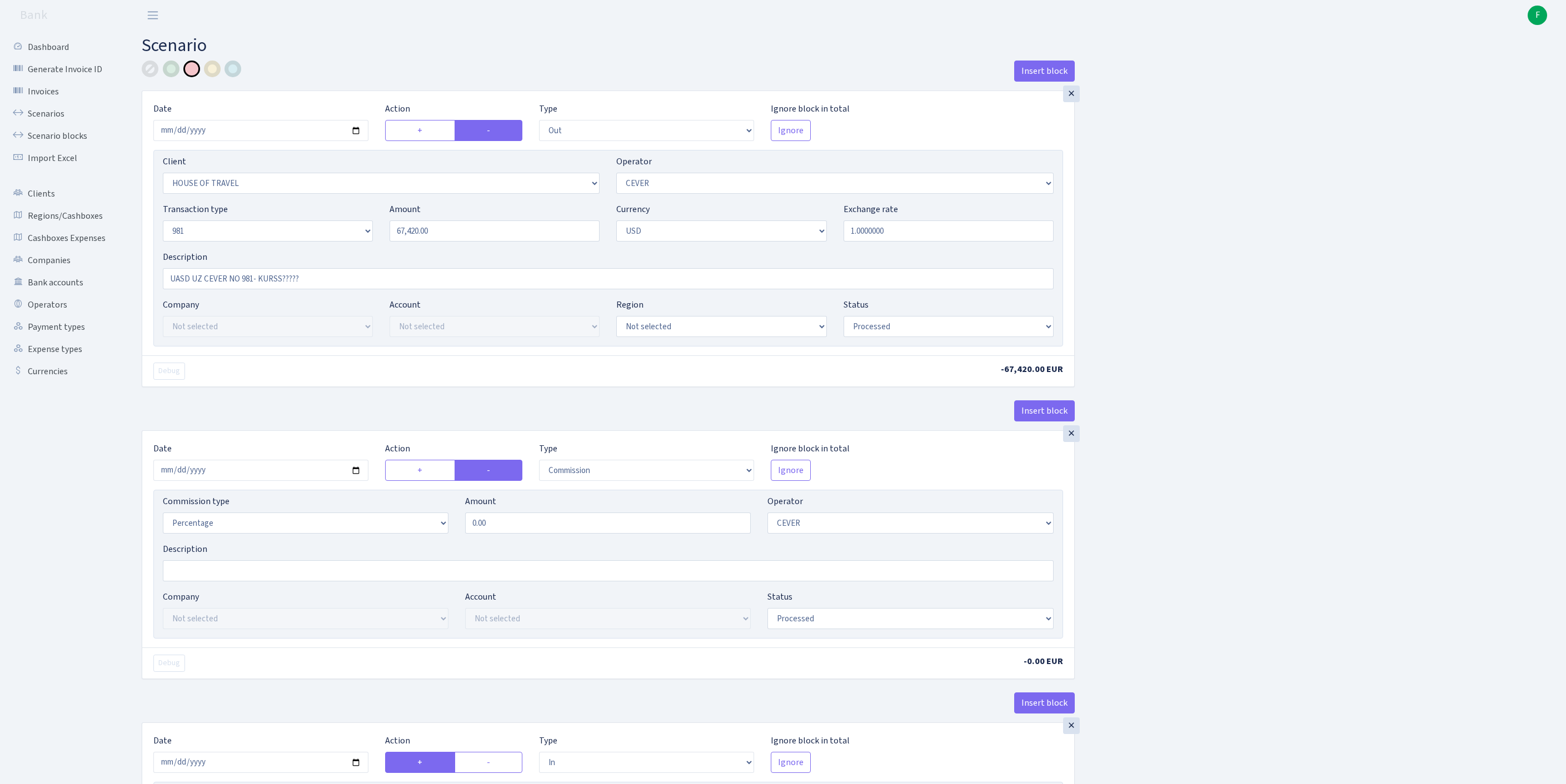
select select "3150"
select select "61"
select select "8"
select select "2"
select select "processed"
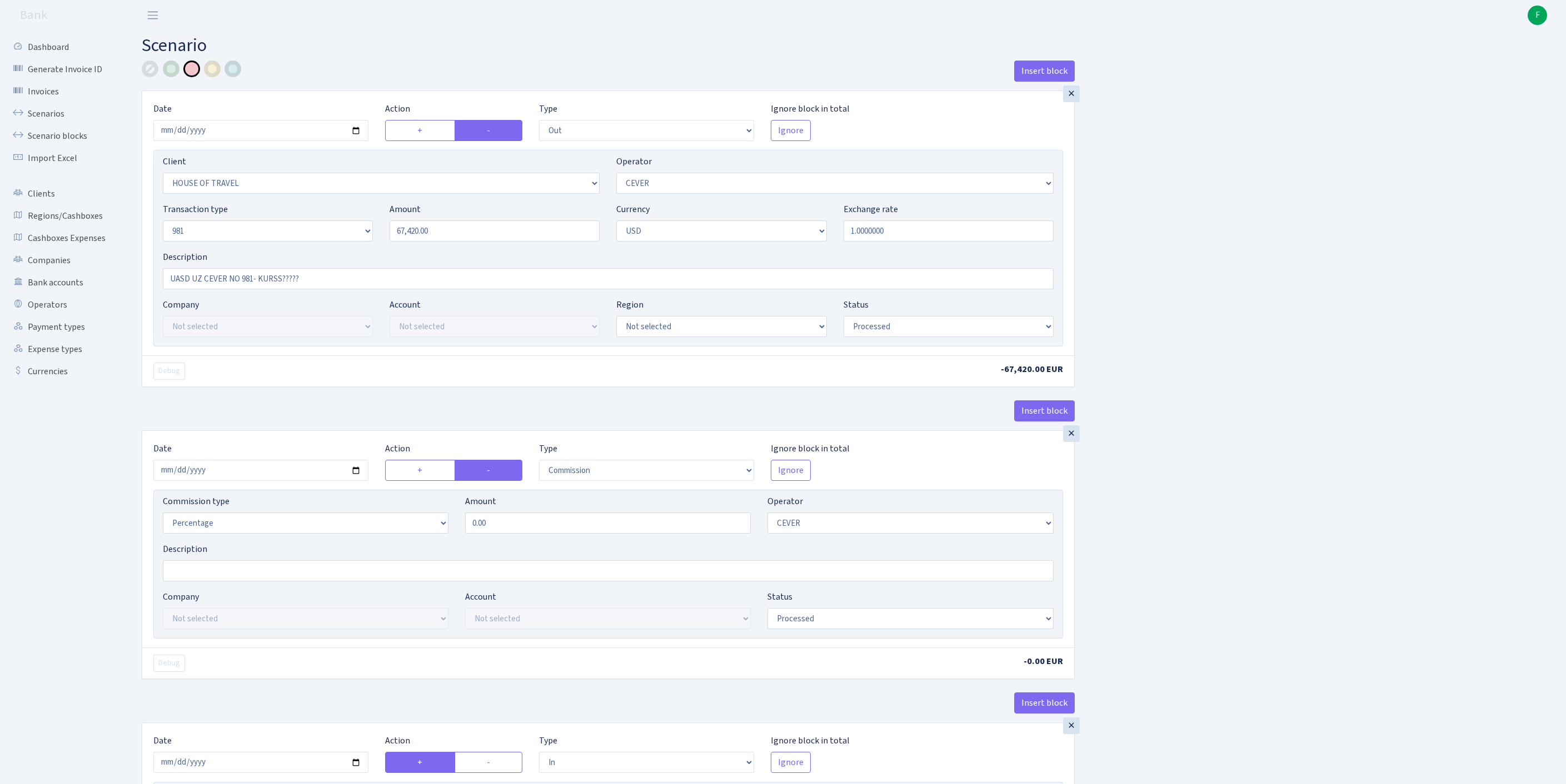
select select "commission"
select select "61"
select select "processed"
click at [353, 290] on input "UASD UZ CEVER NO 981- KURSS?????" at bounding box center [608, 278] width 891 height 21
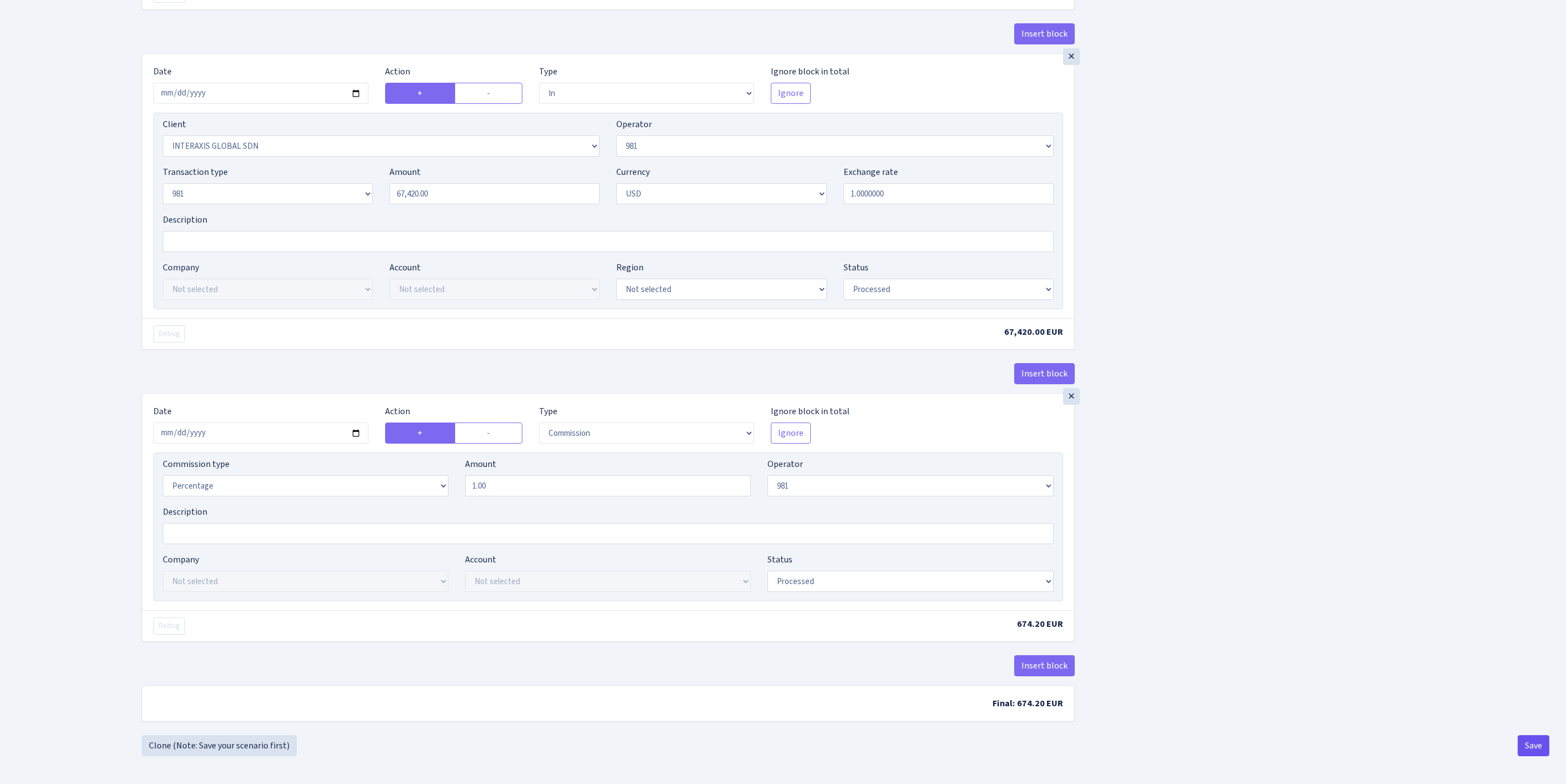
type input "UASD UZ CEVER NO 981- KURSS????? KOMISIJAS"
click at [1531, 739] on button "Save" at bounding box center [1533, 746] width 32 height 21
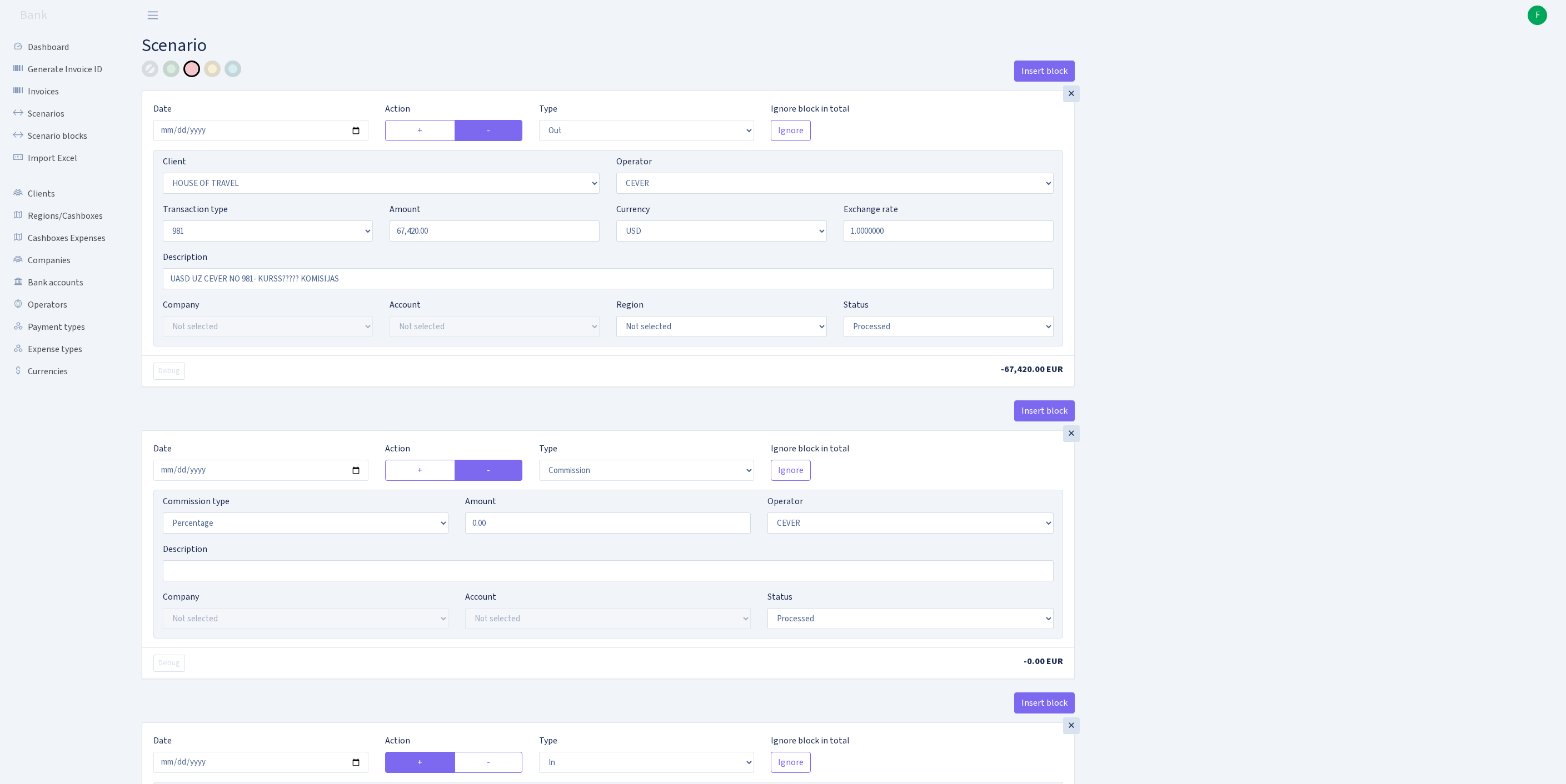
select select "out"
select select "3408"
select select "20"
select select "8"
select select "2"
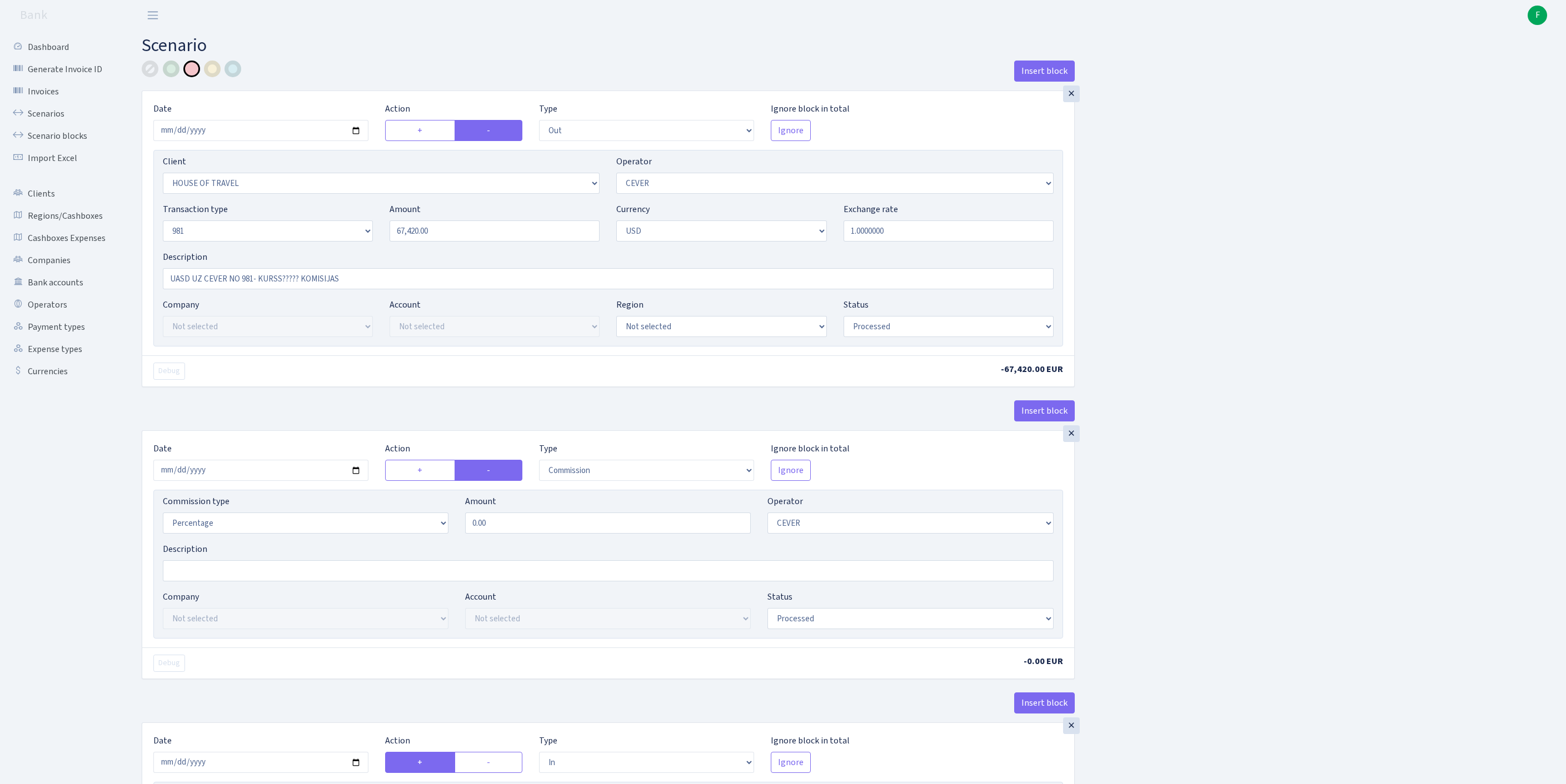
select select "processed"
select select "commission"
select select "20"
select select "processed"
select select "in"
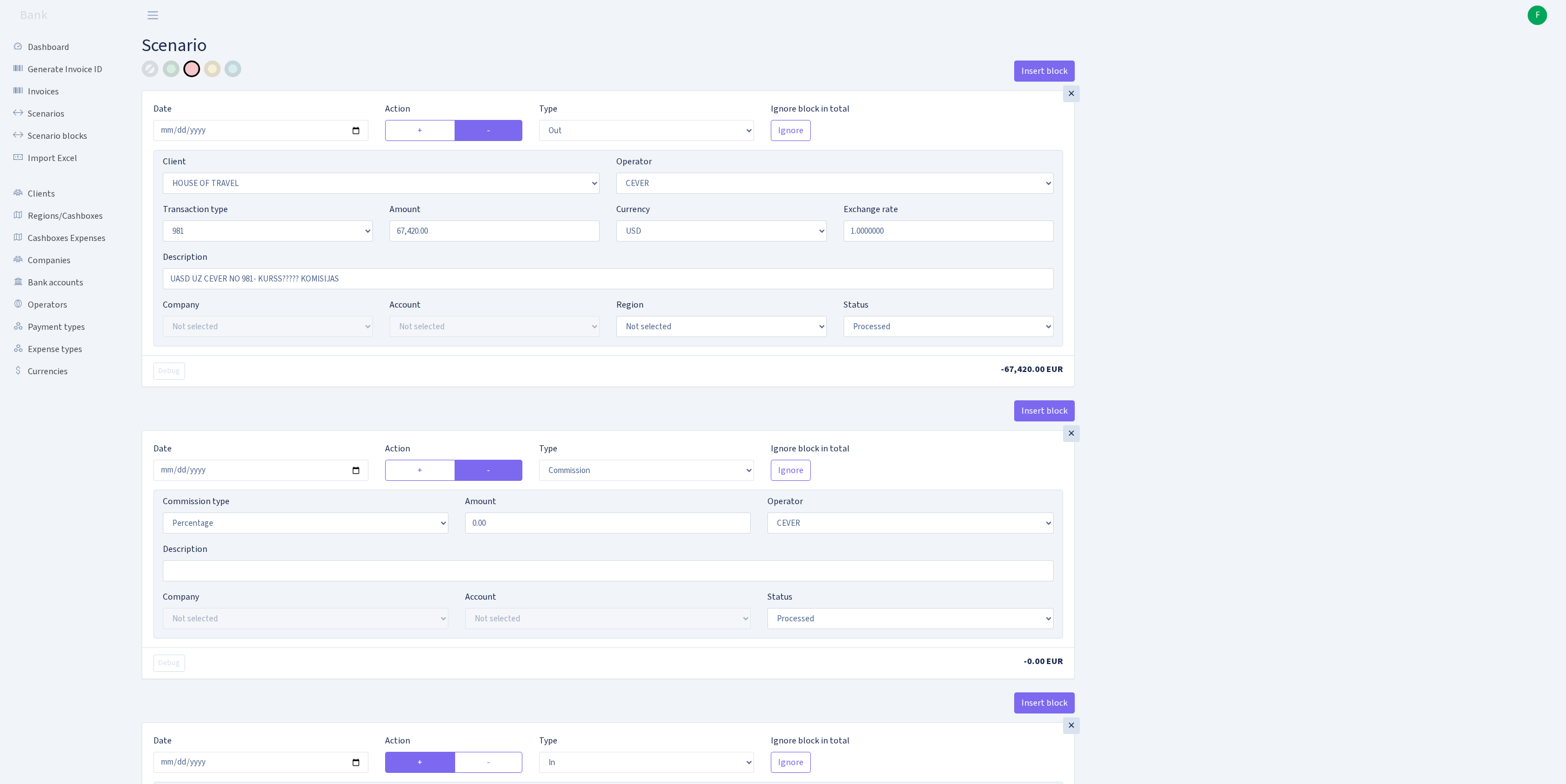
select select "3150"
select select "61"
select select "8"
select select "2"
select select "processed"
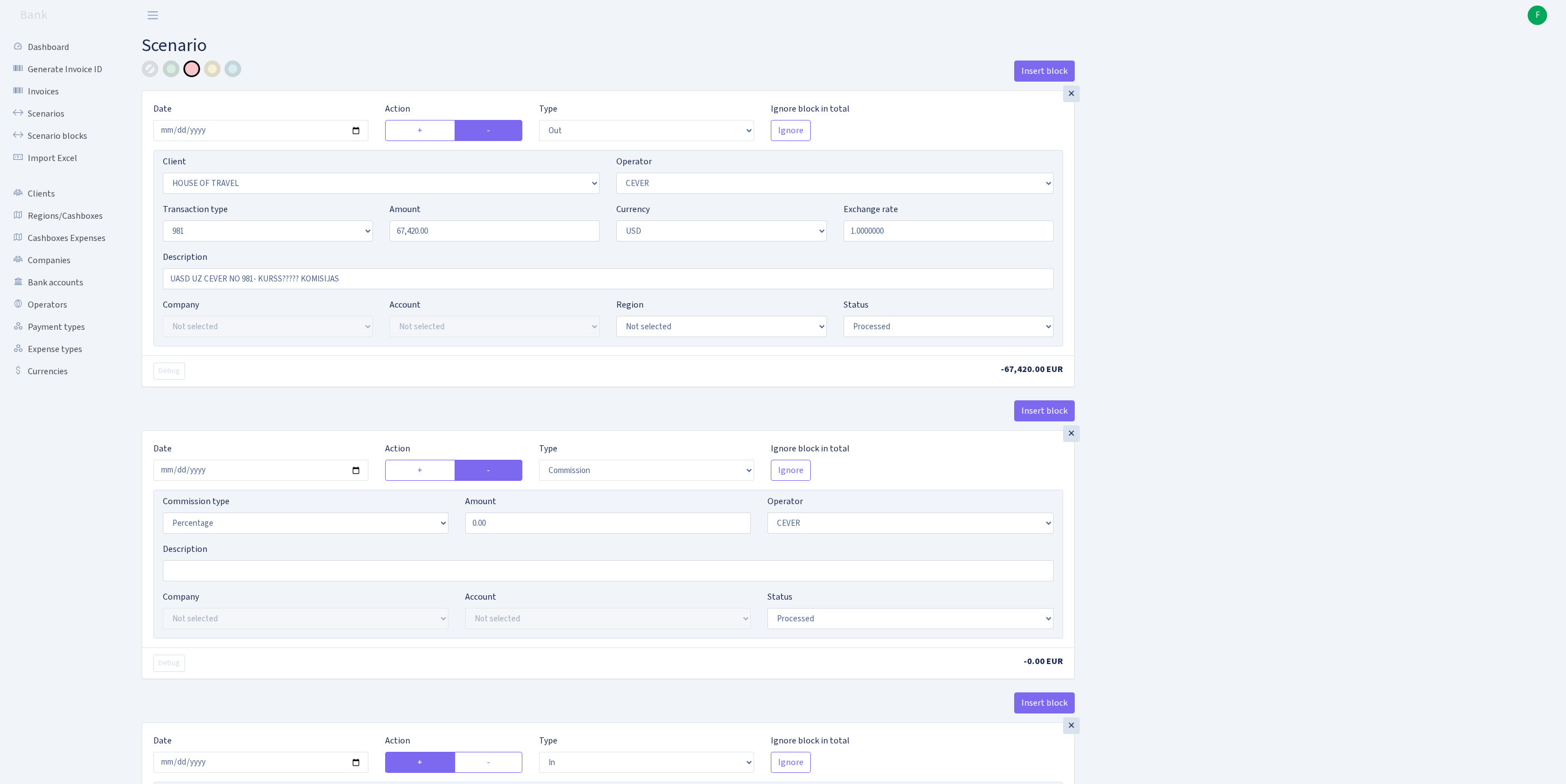
select select "commission"
select select "61"
select select "processed"
click at [55, 119] on link "Scenarios" at bounding box center [61, 114] width 111 height 22
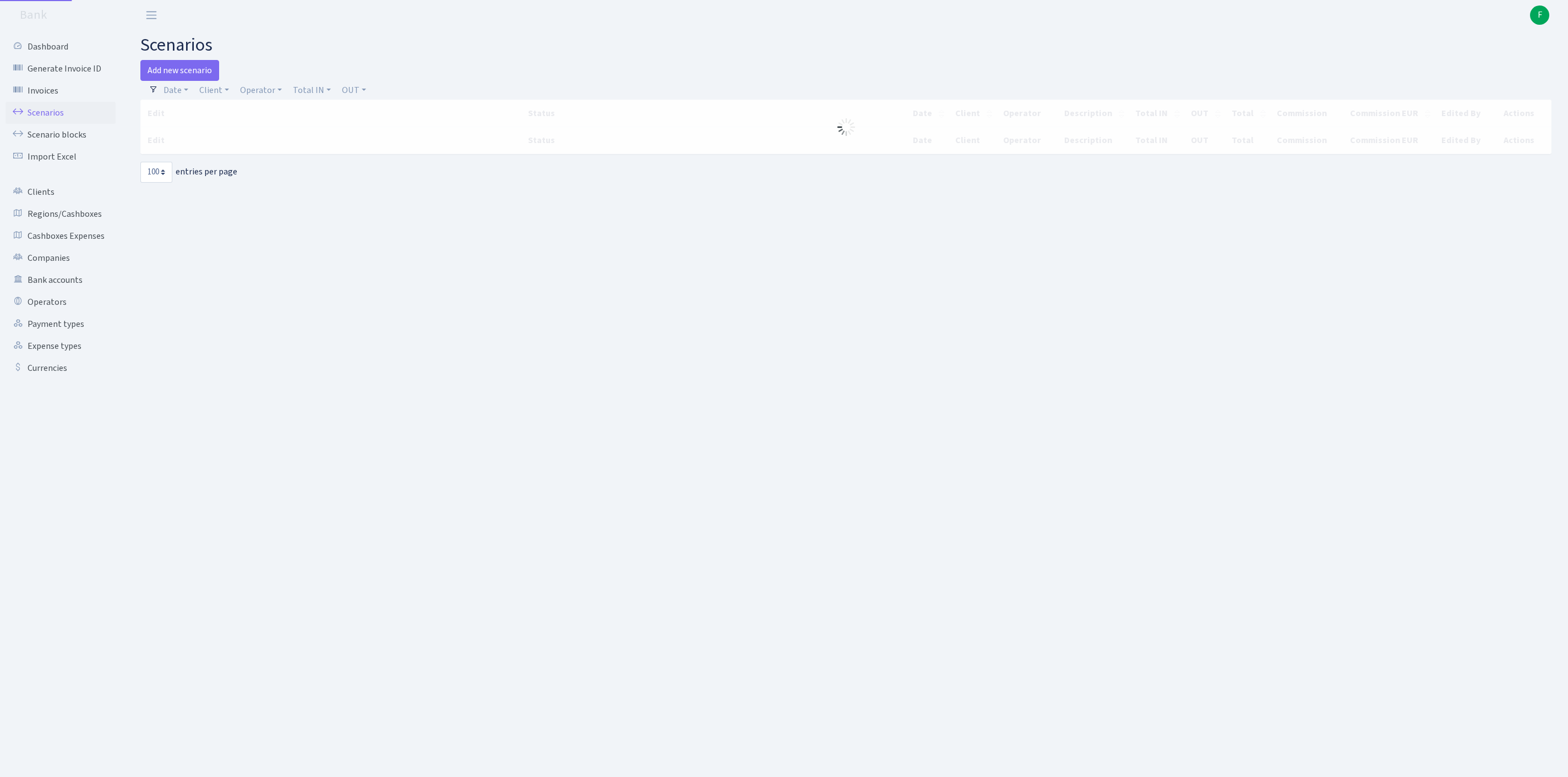
select select "100"
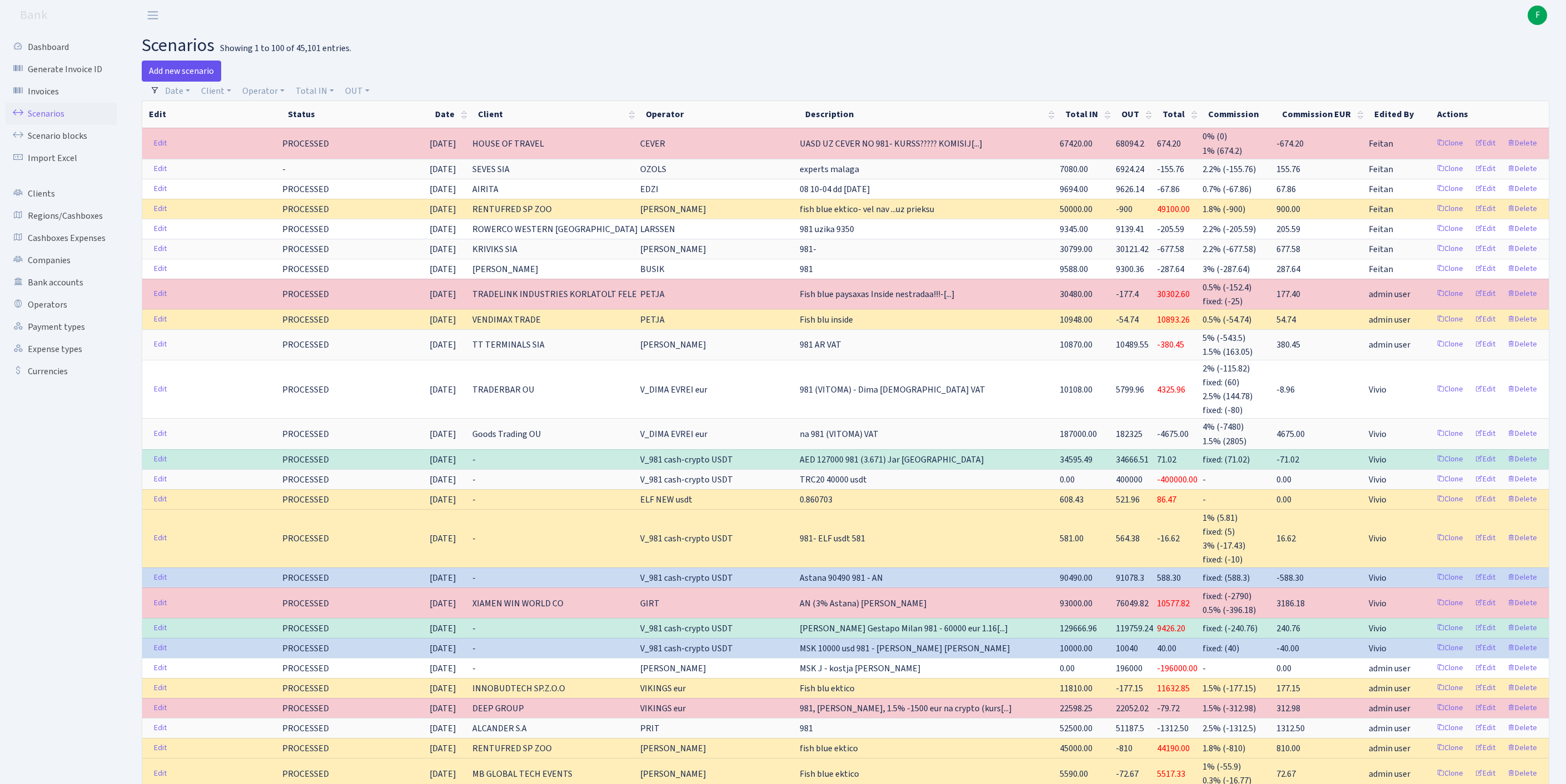
click at [179, 68] on link "Add new scenario" at bounding box center [181, 71] width 79 height 21
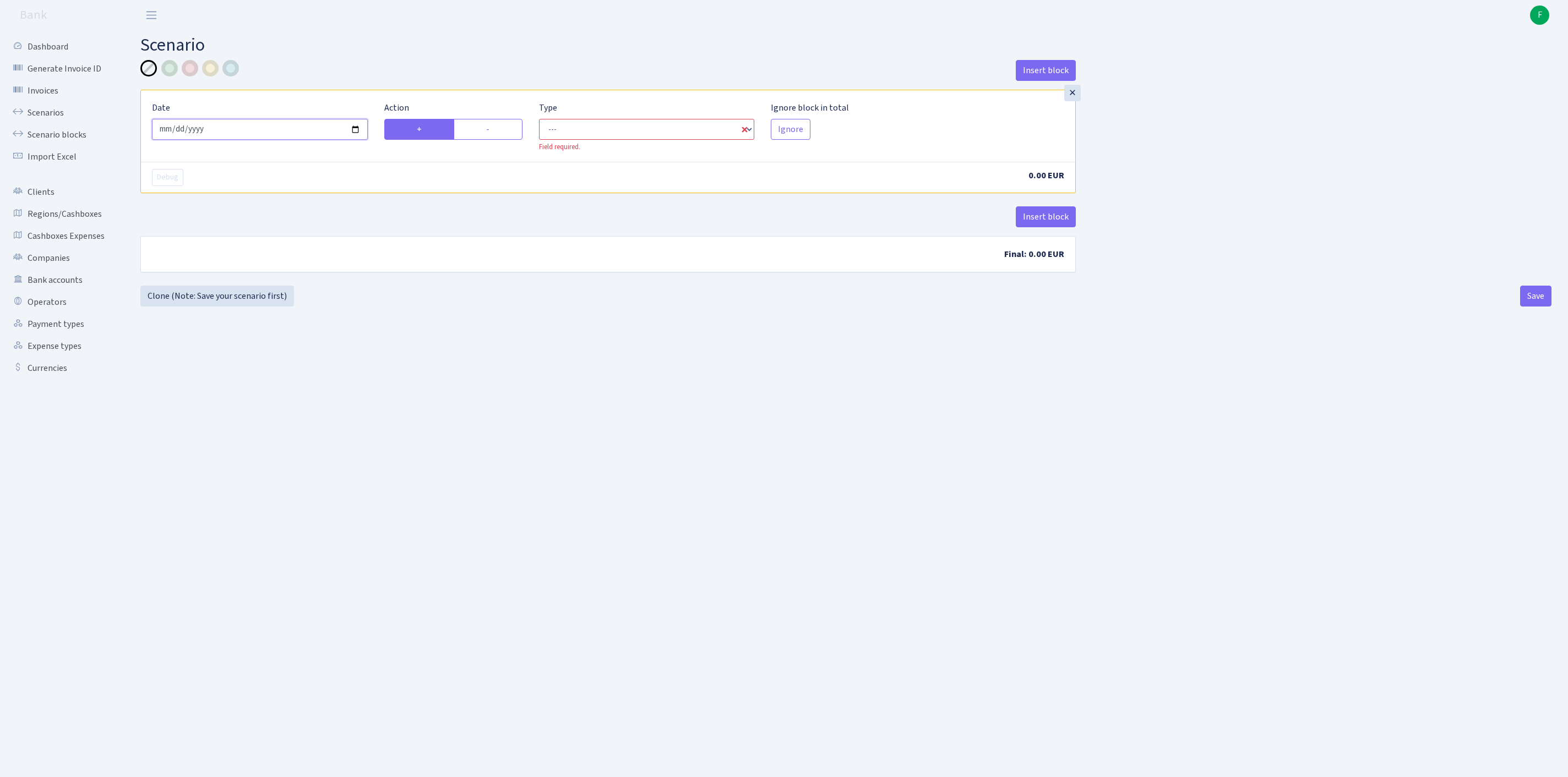
click at [272, 138] on input "2025-10-10" at bounding box center [260, 129] width 216 height 21
type input "2025-10-09"
click at [481, 137] on label "-" at bounding box center [488, 129] width 68 height 21
click at [486, 130] on input "-" at bounding box center [490, 126] width 7 height 7
radio input "true"
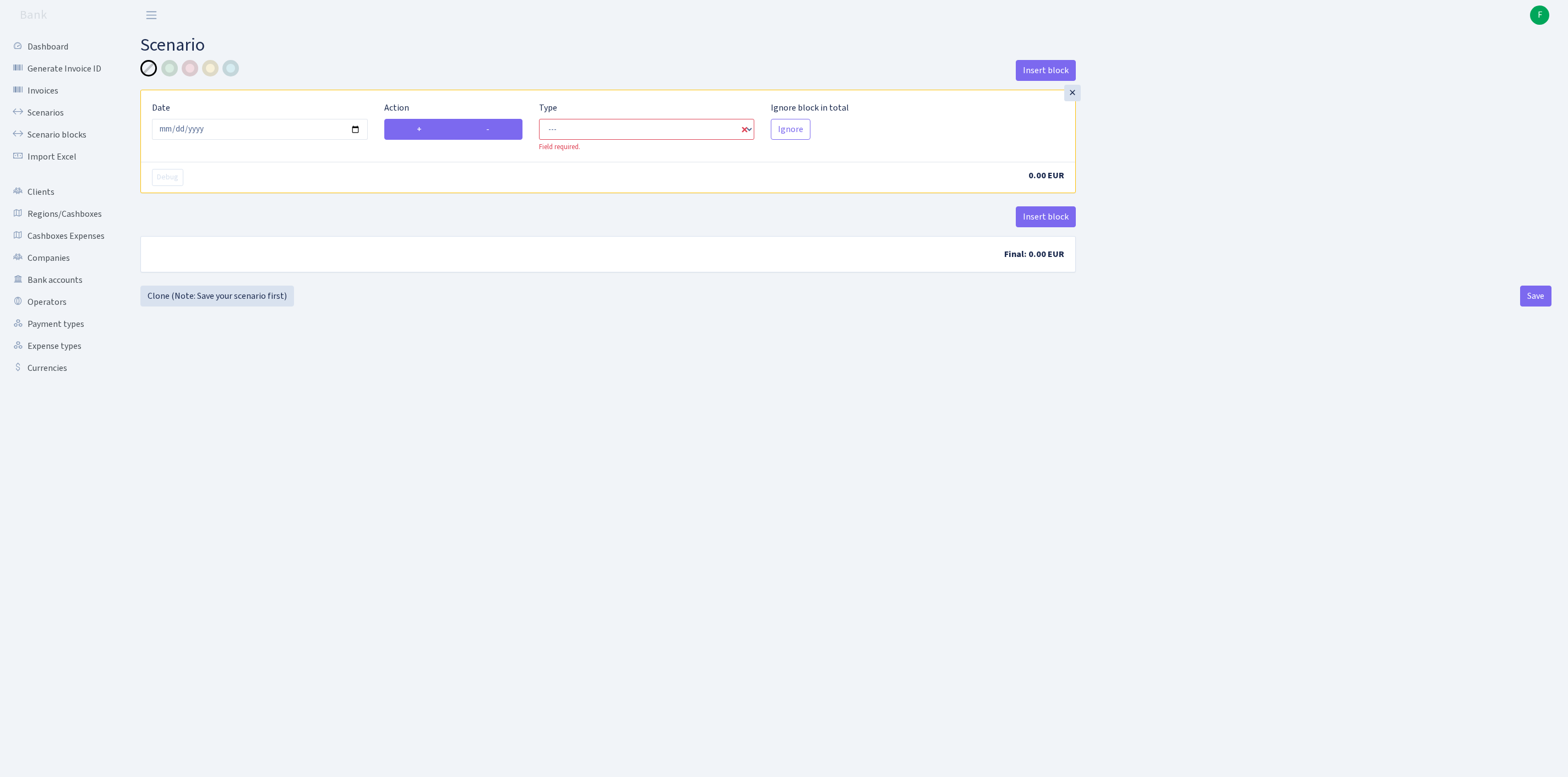
radio input "false"
select select "out"
select select "1"
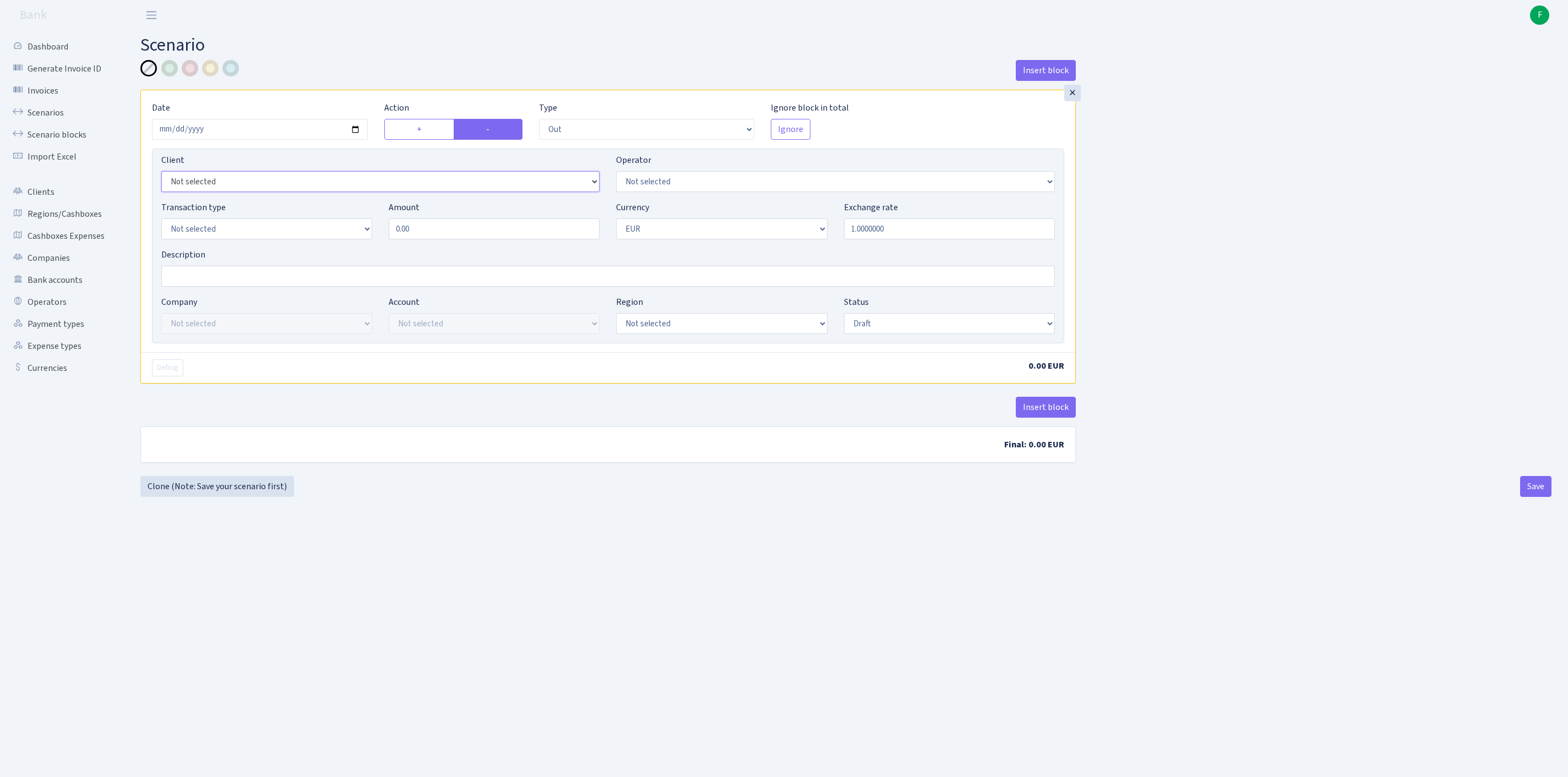
select select "3409"
select select "15"
select select "8"
drag, startPoint x: 431, startPoint y: 254, endPoint x: 307, endPoint y: 233, distance: 125.8
click at [307, 233] on div "Transaction type Not selected 981 ELF FISH crypto GIRT IVO dekl MM-BALTIC eur U…" at bounding box center [608, 224] width 911 height 48
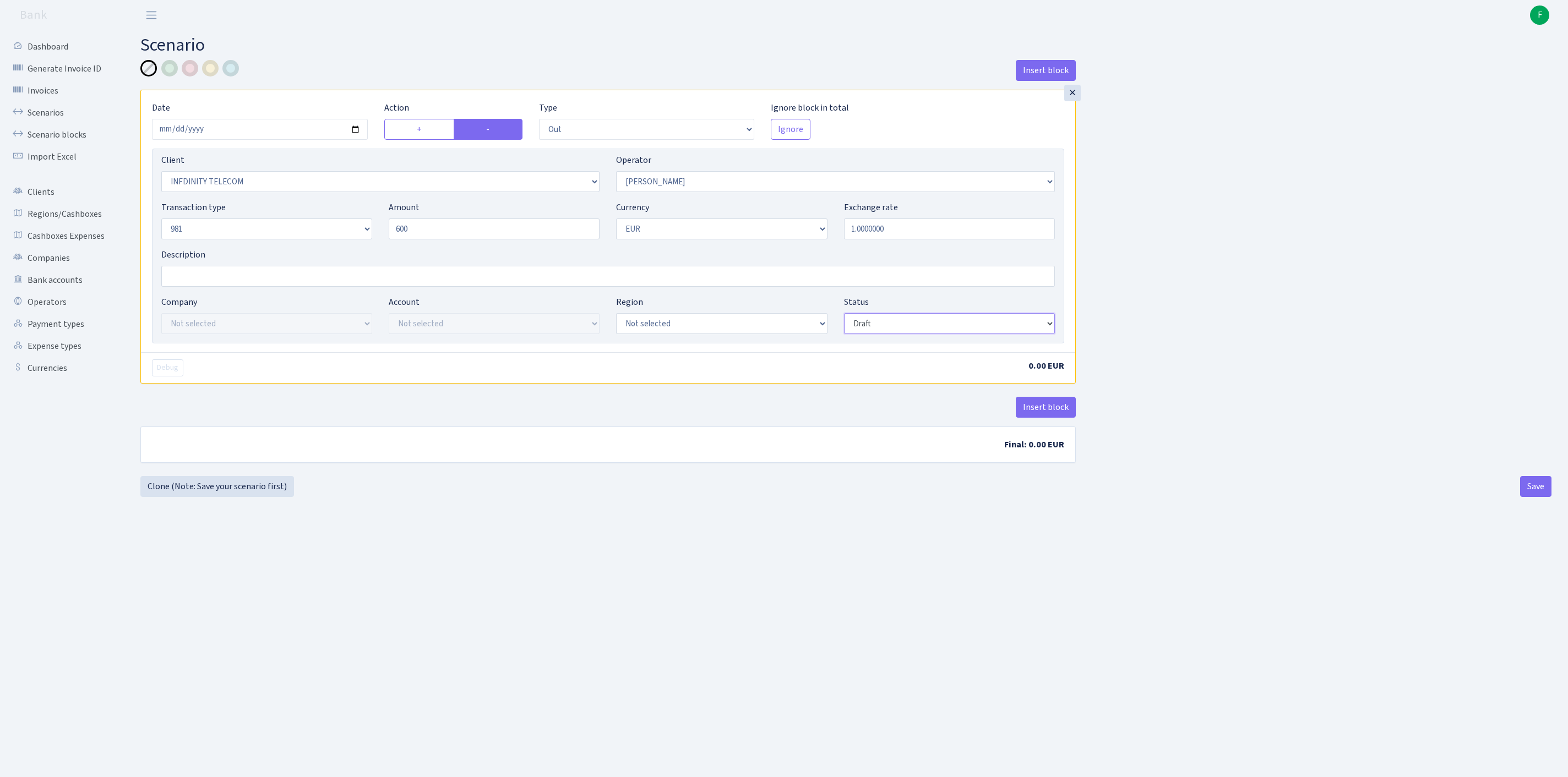
type input "600.00"
select select "processed"
click at [1038, 418] on button "Insert block" at bounding box center [1046, 407] width 60 height 21
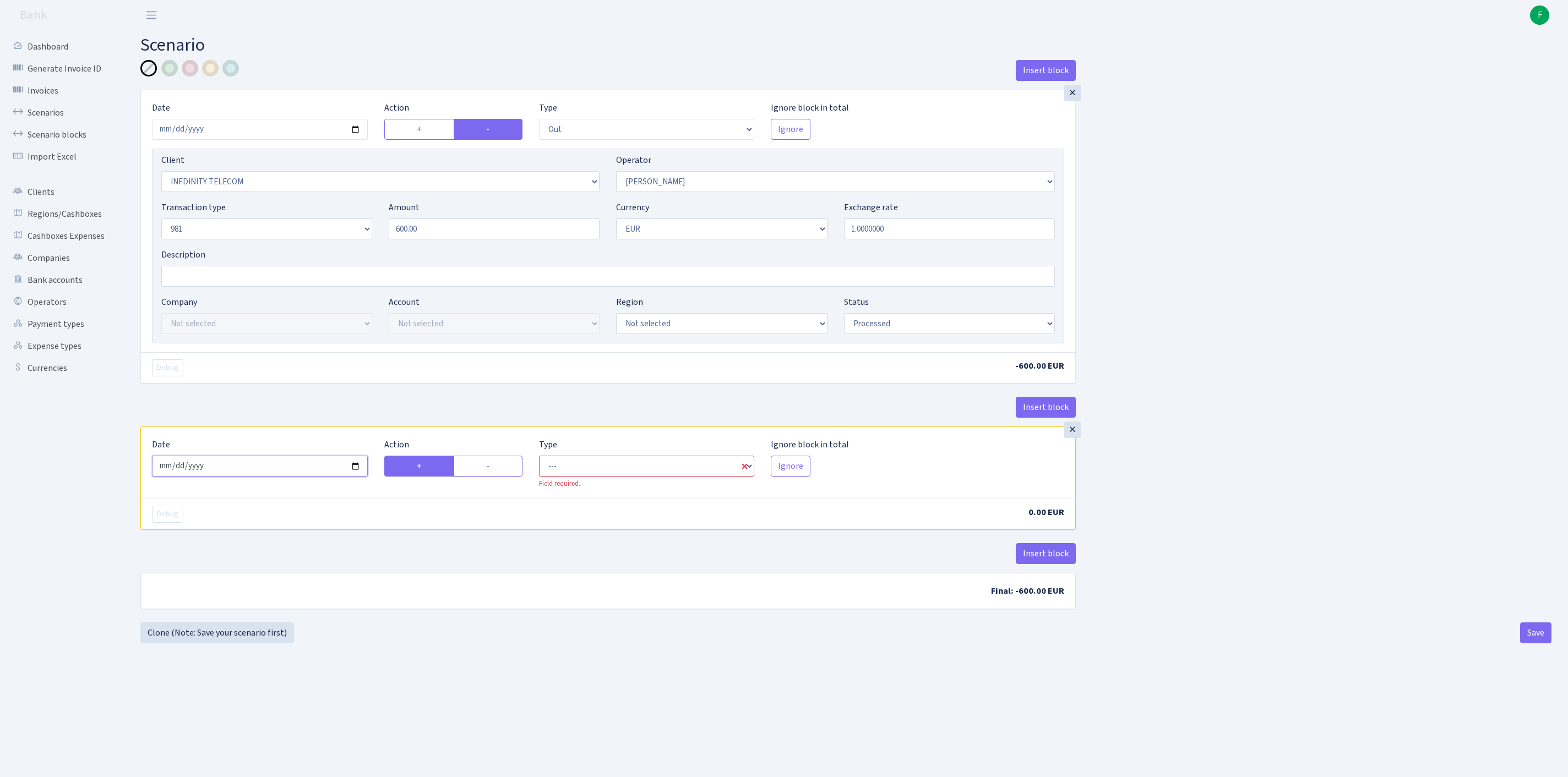
click at [305, 477] on input "2025-10-10" at bounding box center [260, 465] width 216 height 21
type input "2025-10-09"
click at [485, 477] on label "-" at bounding box center [488, 465] width 68 height 21
click at [486, 467] on input "-" at bounding box center [490, 464] width 7 height 7
radio input "true"
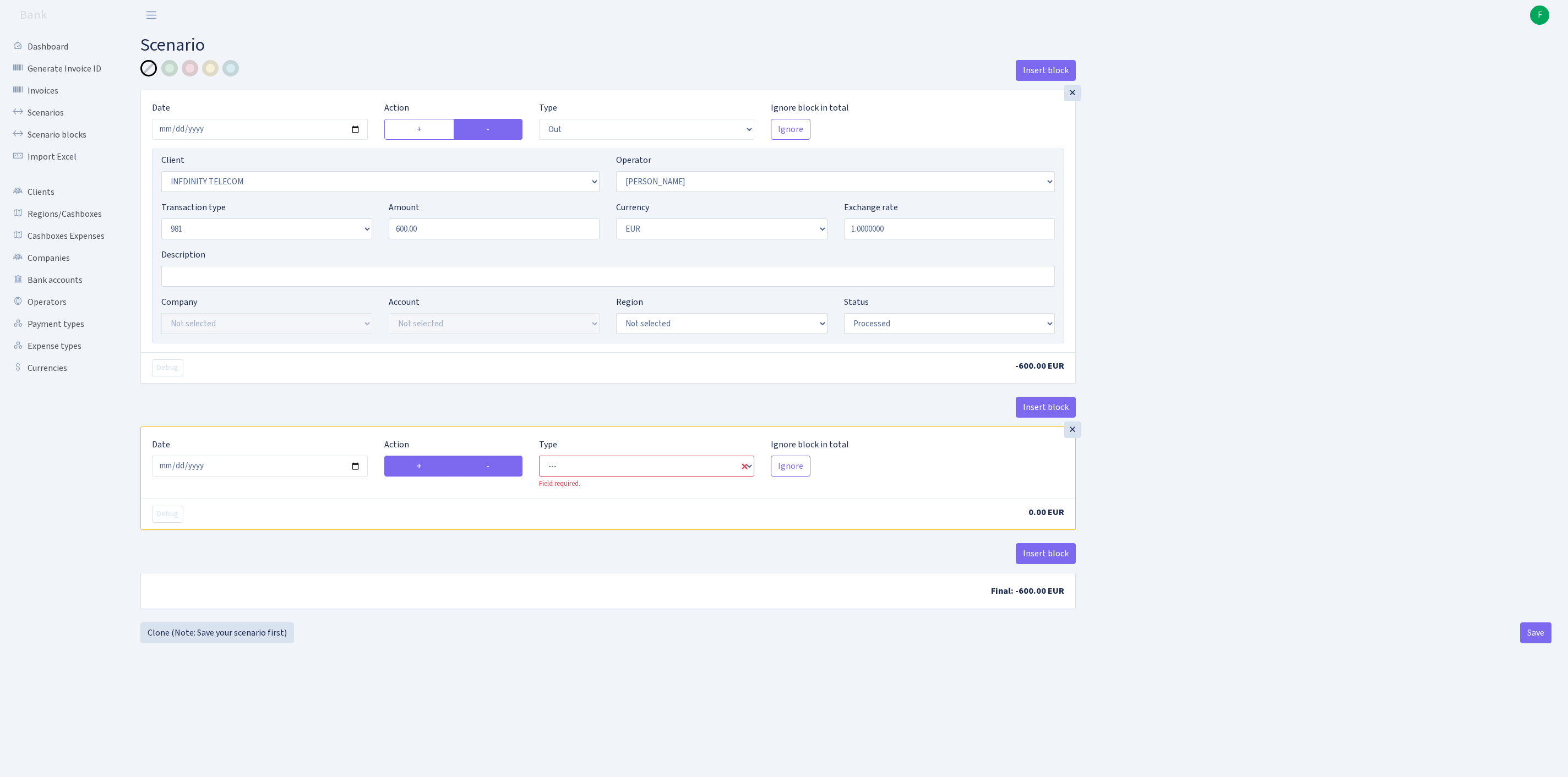
radio input "false"
select select "commission"
select select "15"
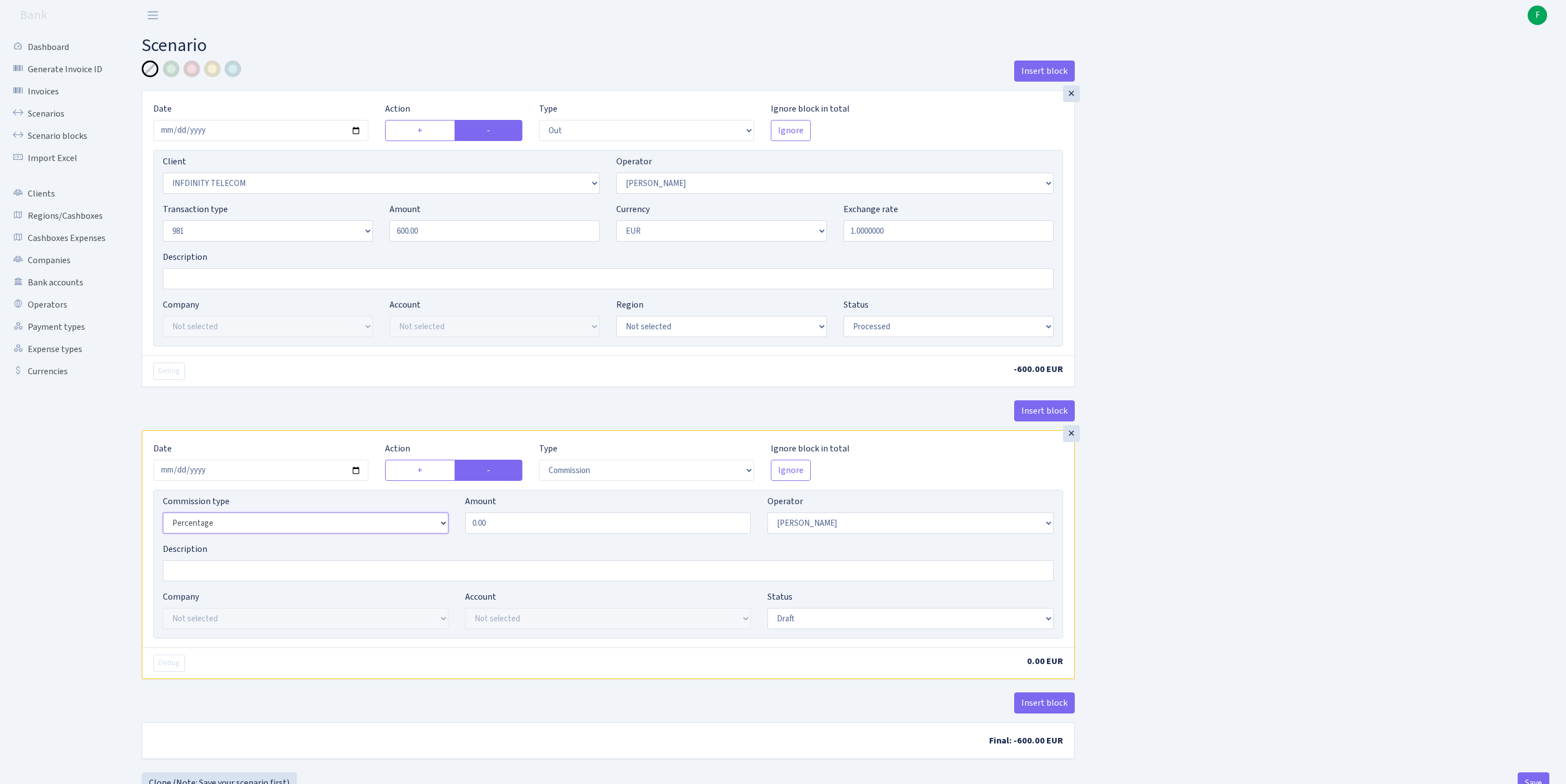
select select "fixed"
drag, startPoint x: 523, startPoint y: 584, endPoint x: 371, endPoint y: 569, distance: 152.7
click at [371, 542] on div "Commission type Percentage Fixed Bank Amount 0.00 Operator Not selected 981 981…" at bounding box center [608, 519] width 907 height 48
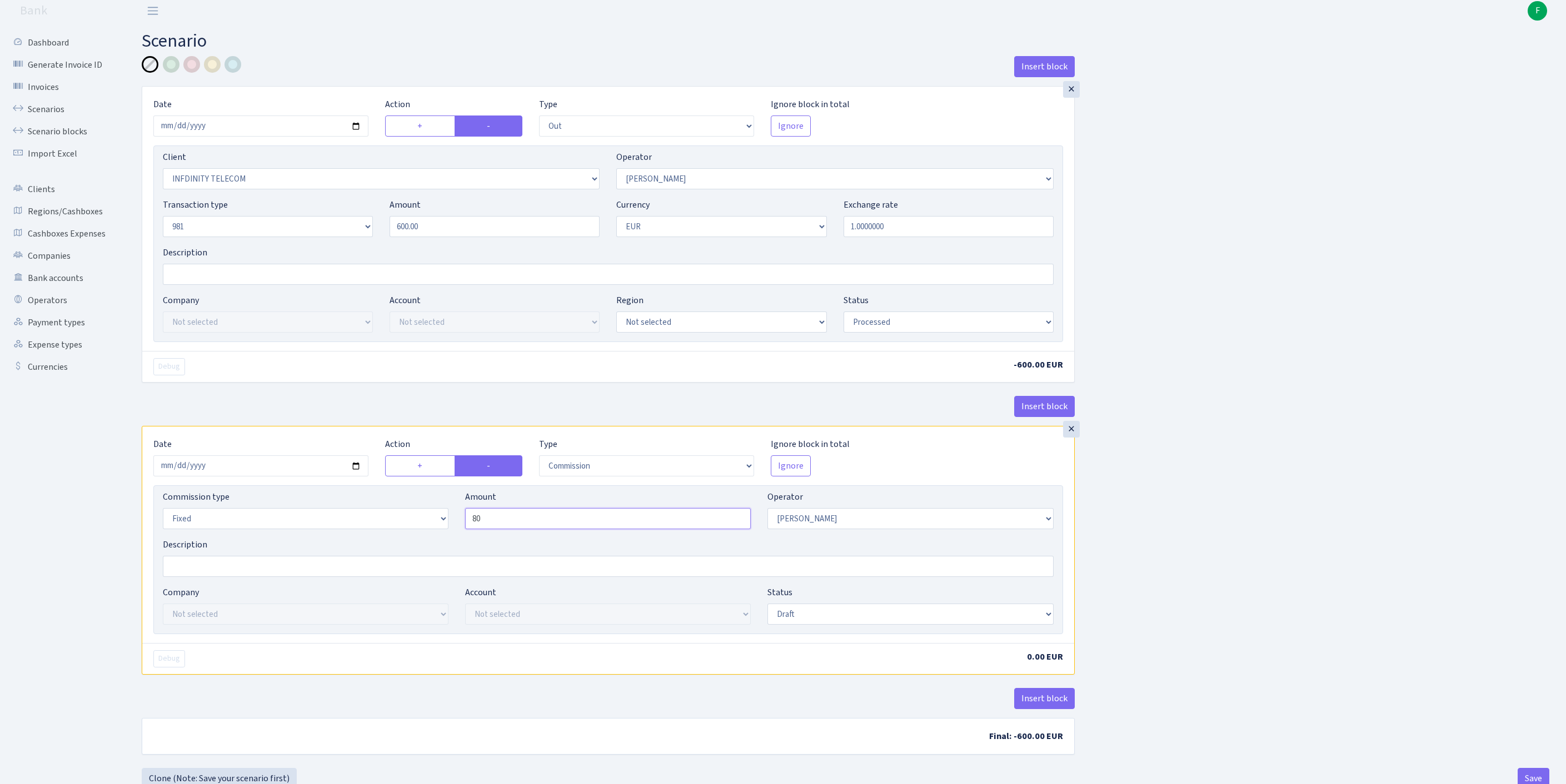
scroll to position [138, 0]
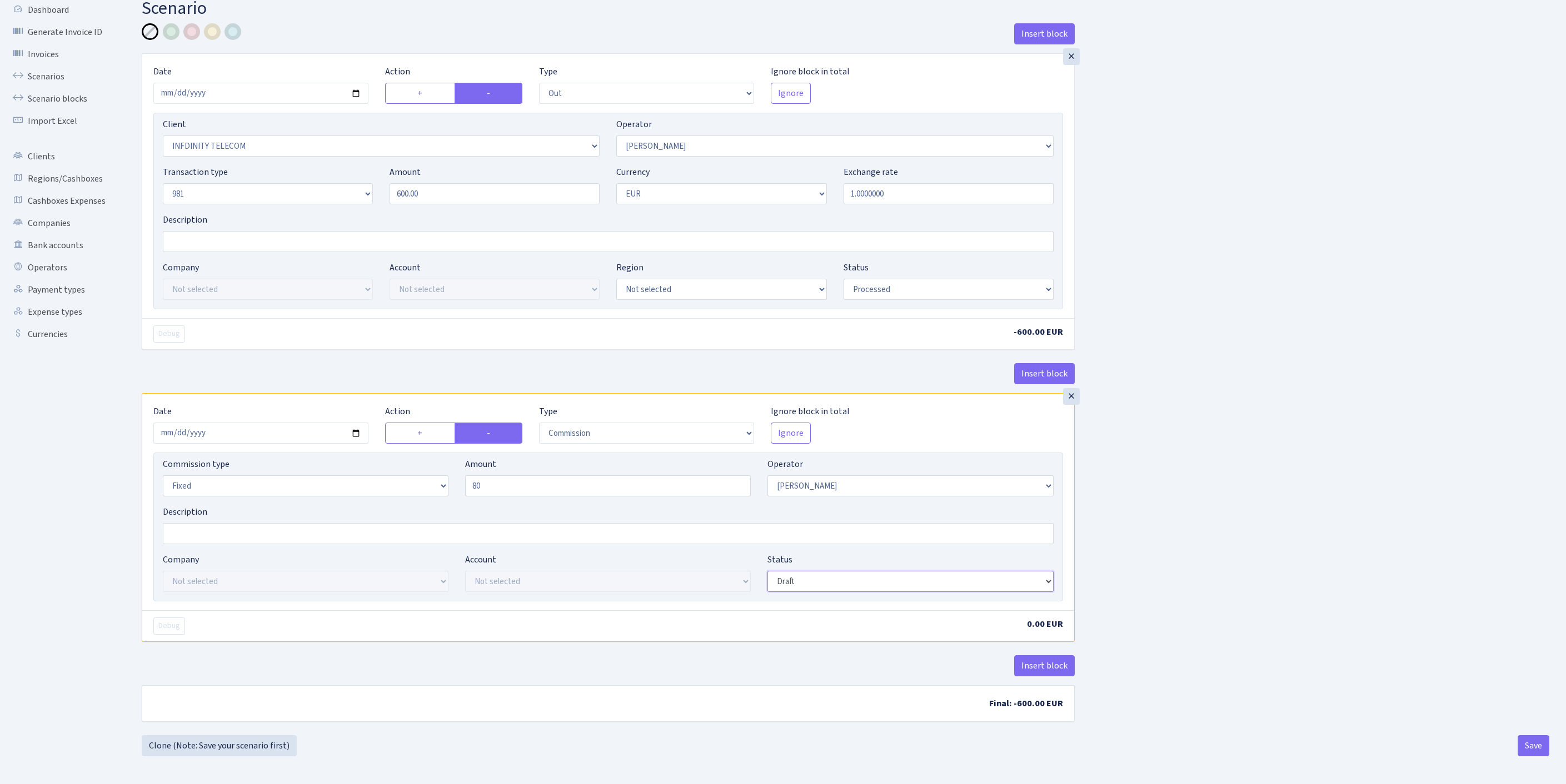
type input "80.00"
select select "processed"
click at [1041, 656] on button "Insert block" at bounding box center [1044, 666] width 61 height 21
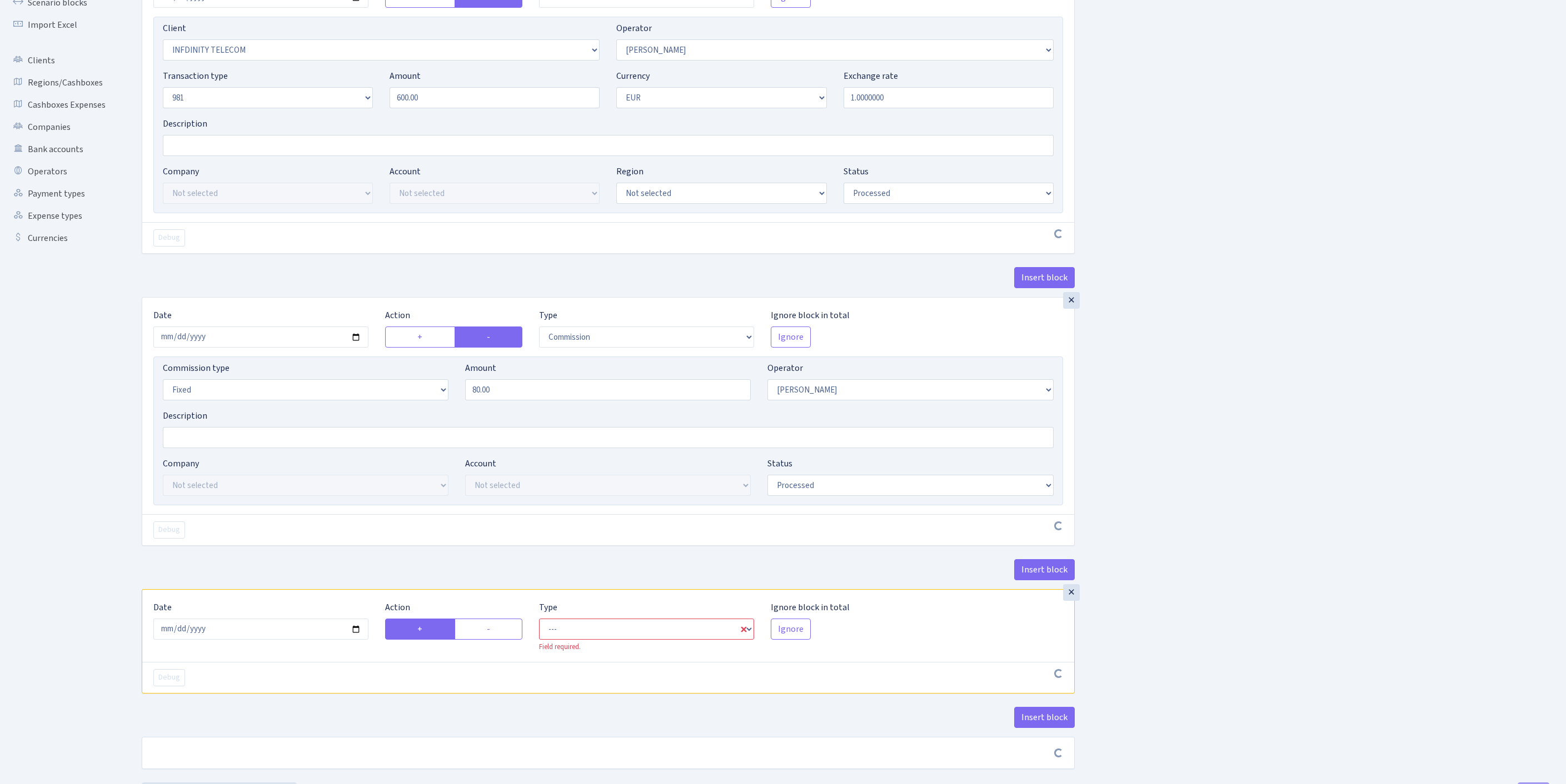
scroll to position [309, 0]
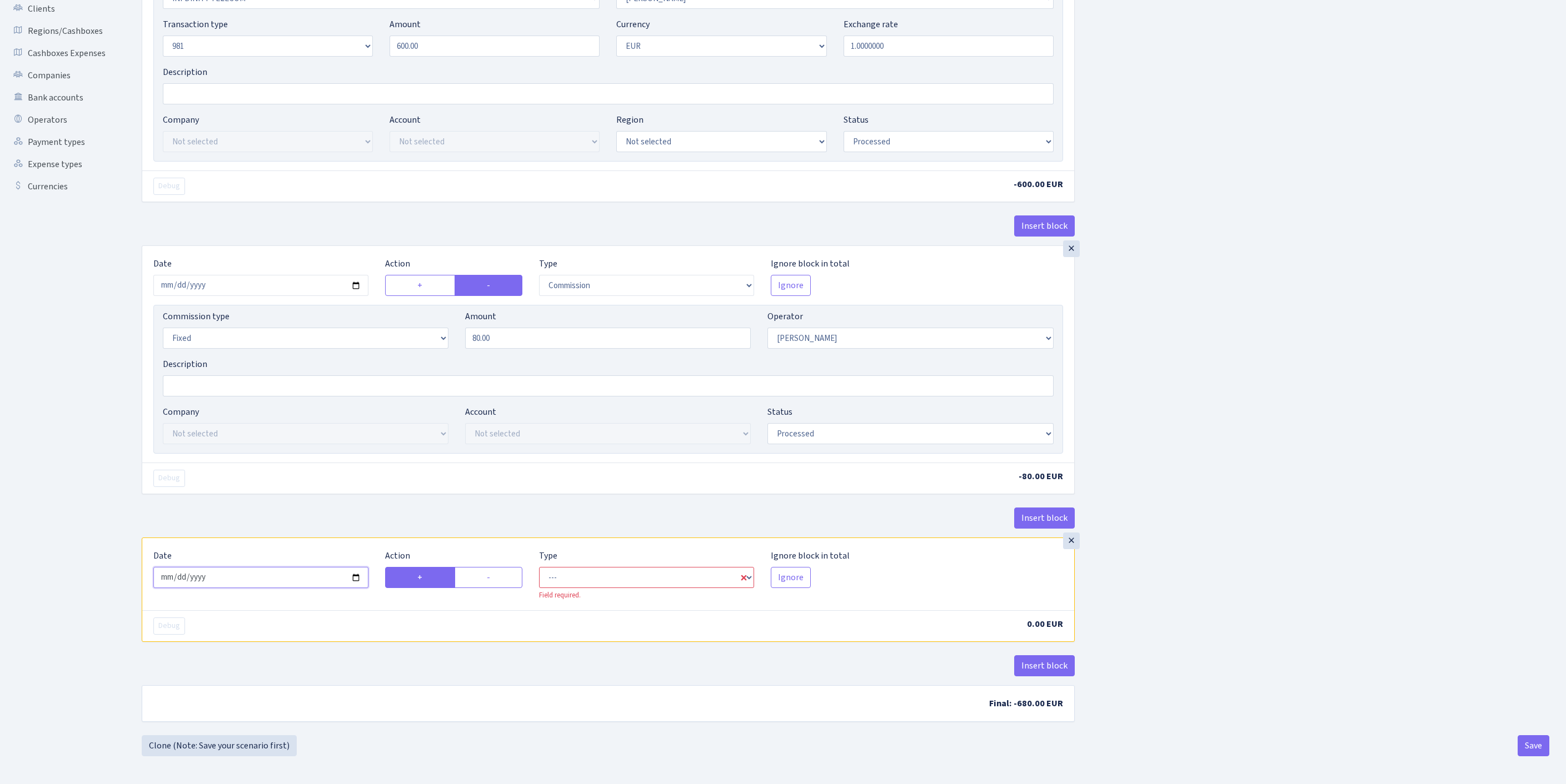
click at [308, 567] on input "2025-10-10" at bounding box center [261, 577] width 215 height 21
type input "2025-10-09"
click at [490, 567] on label "-" at bounding box center [488, 577] width 68 height 21
click at [490, 571] on input "-" at bounding box center [491, 575] width 7 height 7
radio input "true"
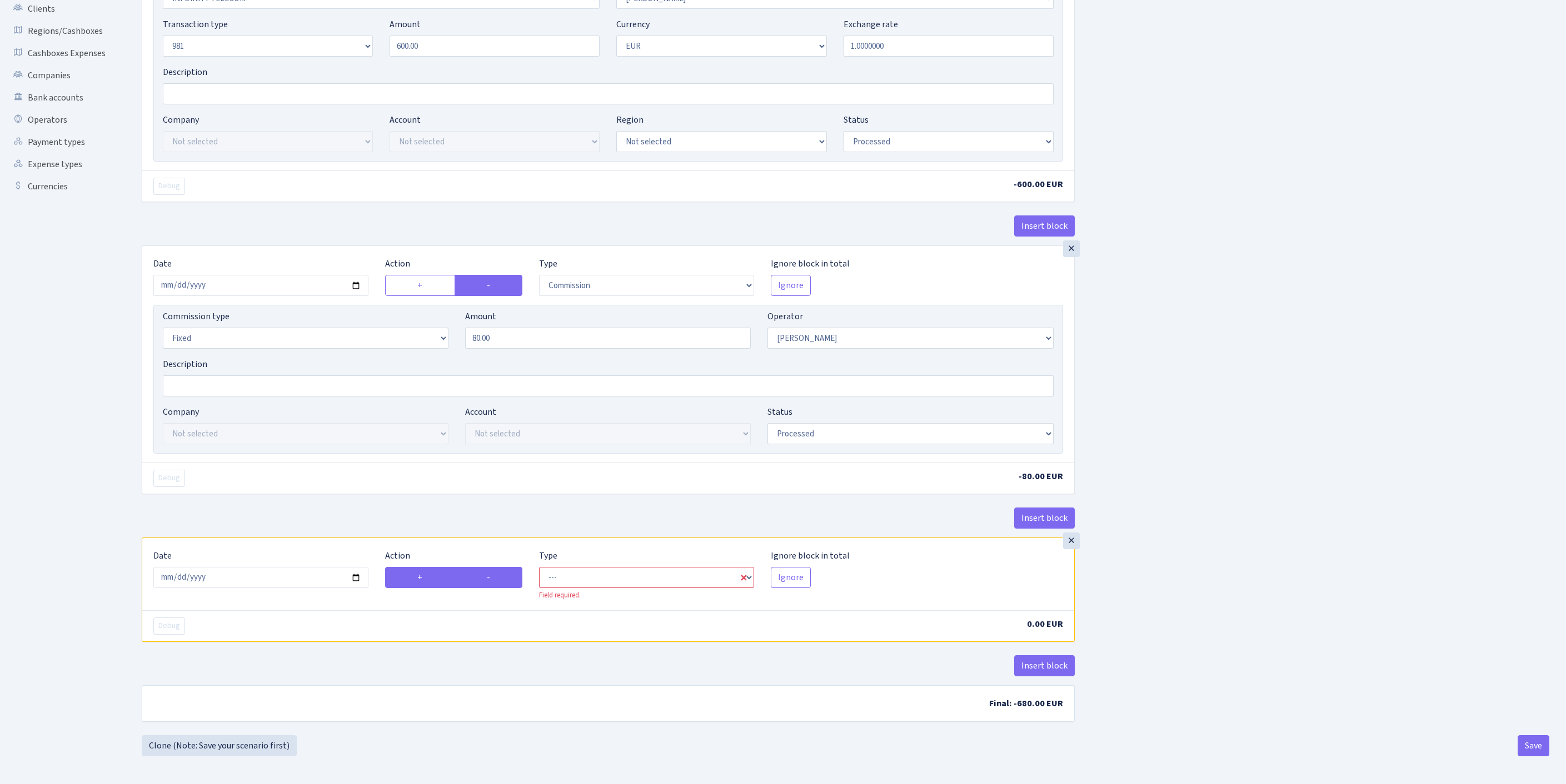
radio input "false"
select select "in"
select select "15"
select select "1"
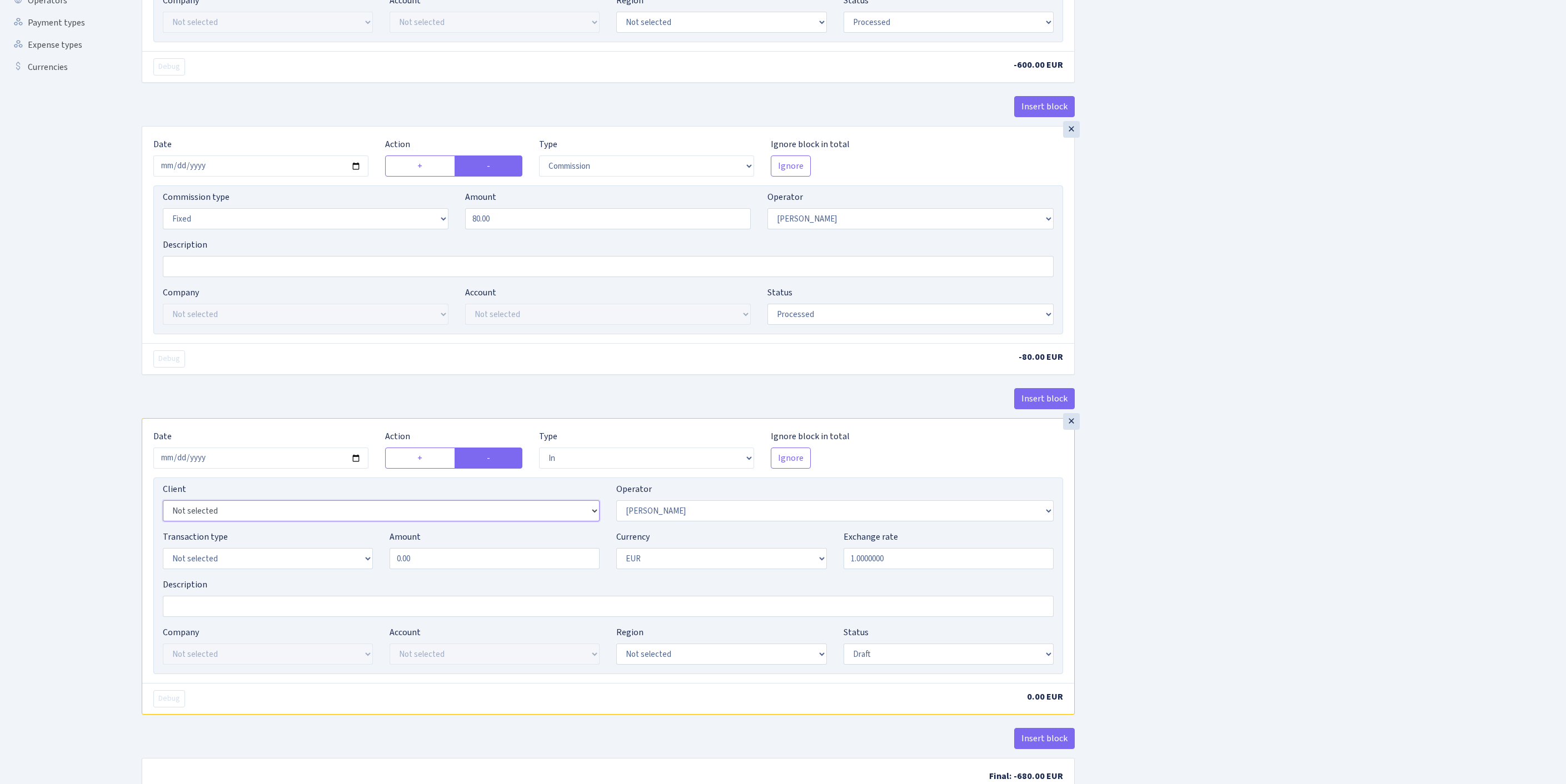
select select "2442"
select select "61"
select select "8"
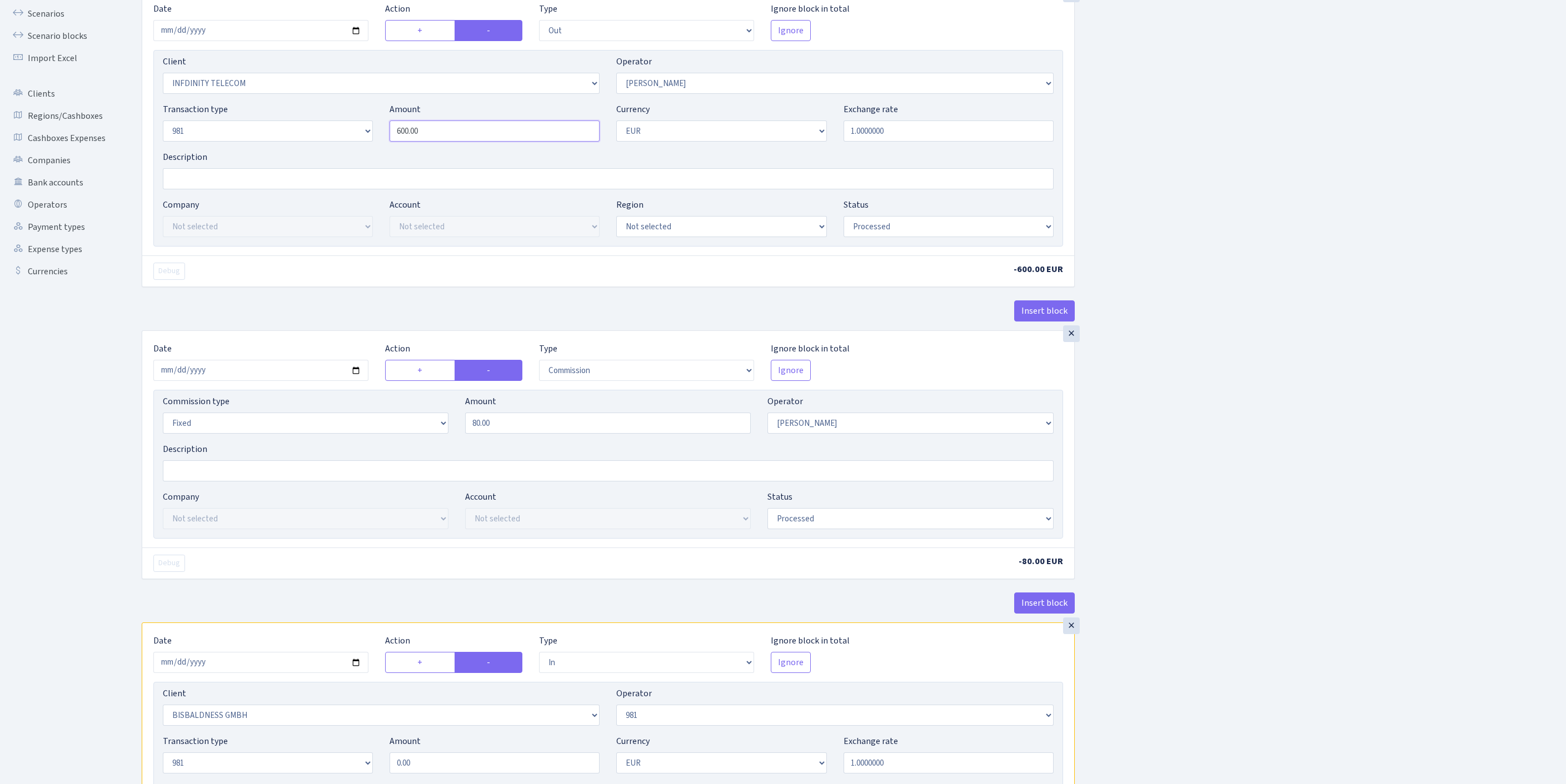
drag, startPoint x: 429, startPoint y: 160, endPoint x: 365, endPoint y: 160, distance: 64.0
click at [365, 151] on div "Transaction type Not selected 981 ELF FISH crypto GIRT IVO dekl MM-BALTIC eur U…" at bounding box center [608, 126] width 907 height 48
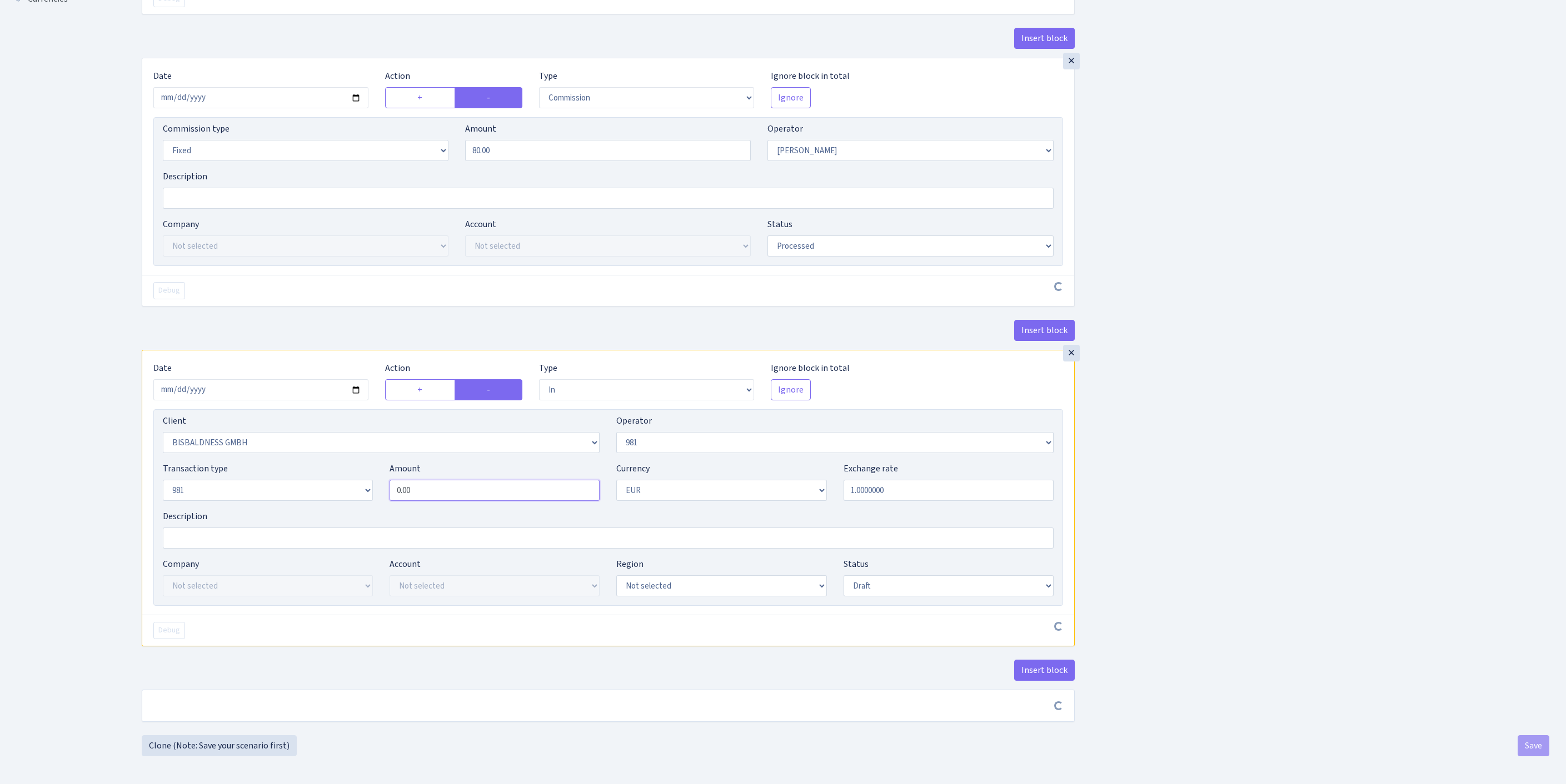
scroll to position [518, 0]
drag, startPoint x: 483, startPoint y: 452, endPoint x: 295, endPoint y: 444, distance: 188.2
click at [295, 462] on div "Transaction type Not selected 981 ELF FISH crypto GIRT IVO dekl MM-BALTIC eur U…" at bounding box center [608, 486] width 907 height 48
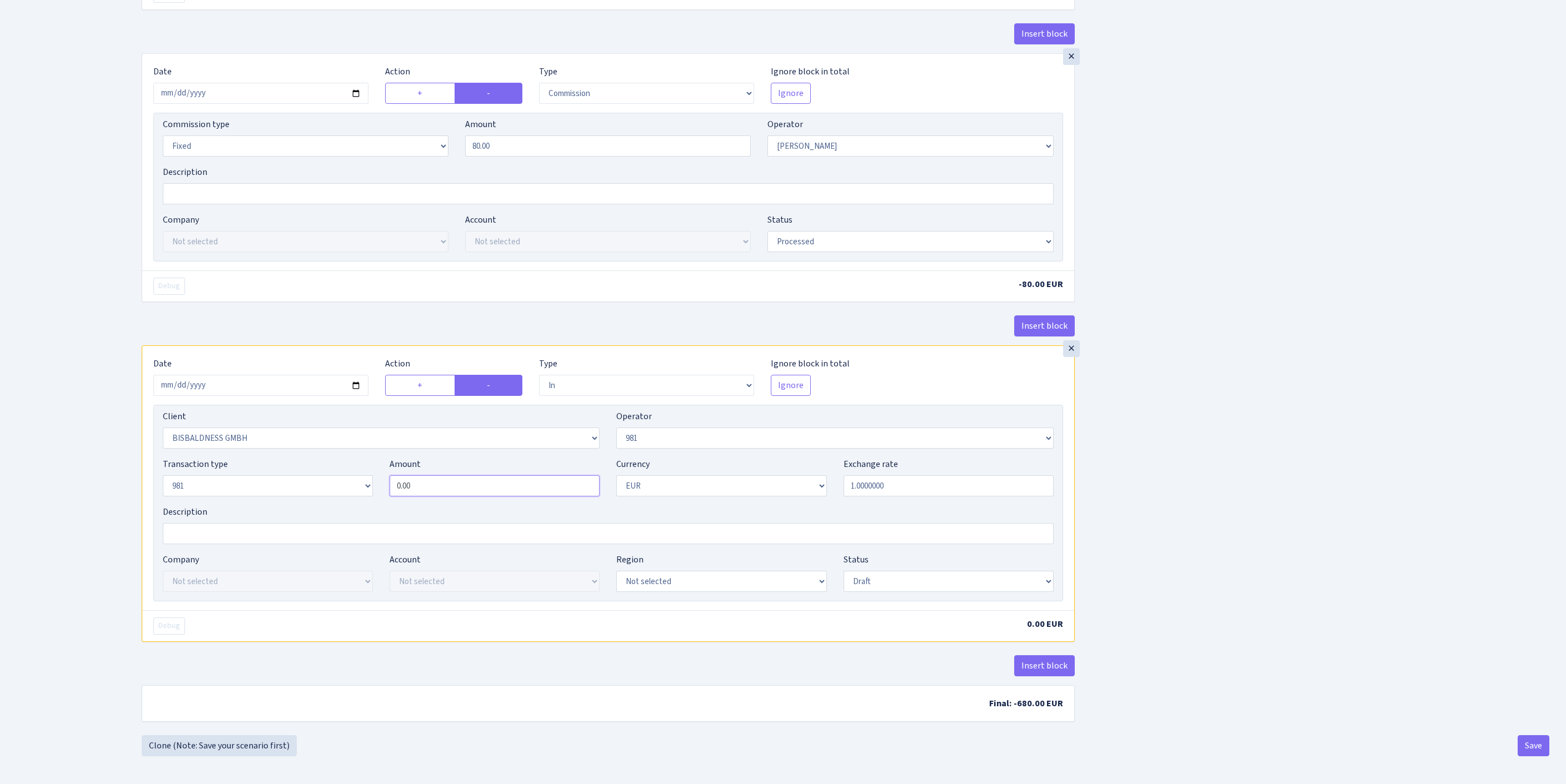
paste input "60"
type input "600.00"
select select "processed"
click at [425, 375] on label "+" at bounding box center [420, 385] width 70 height 21
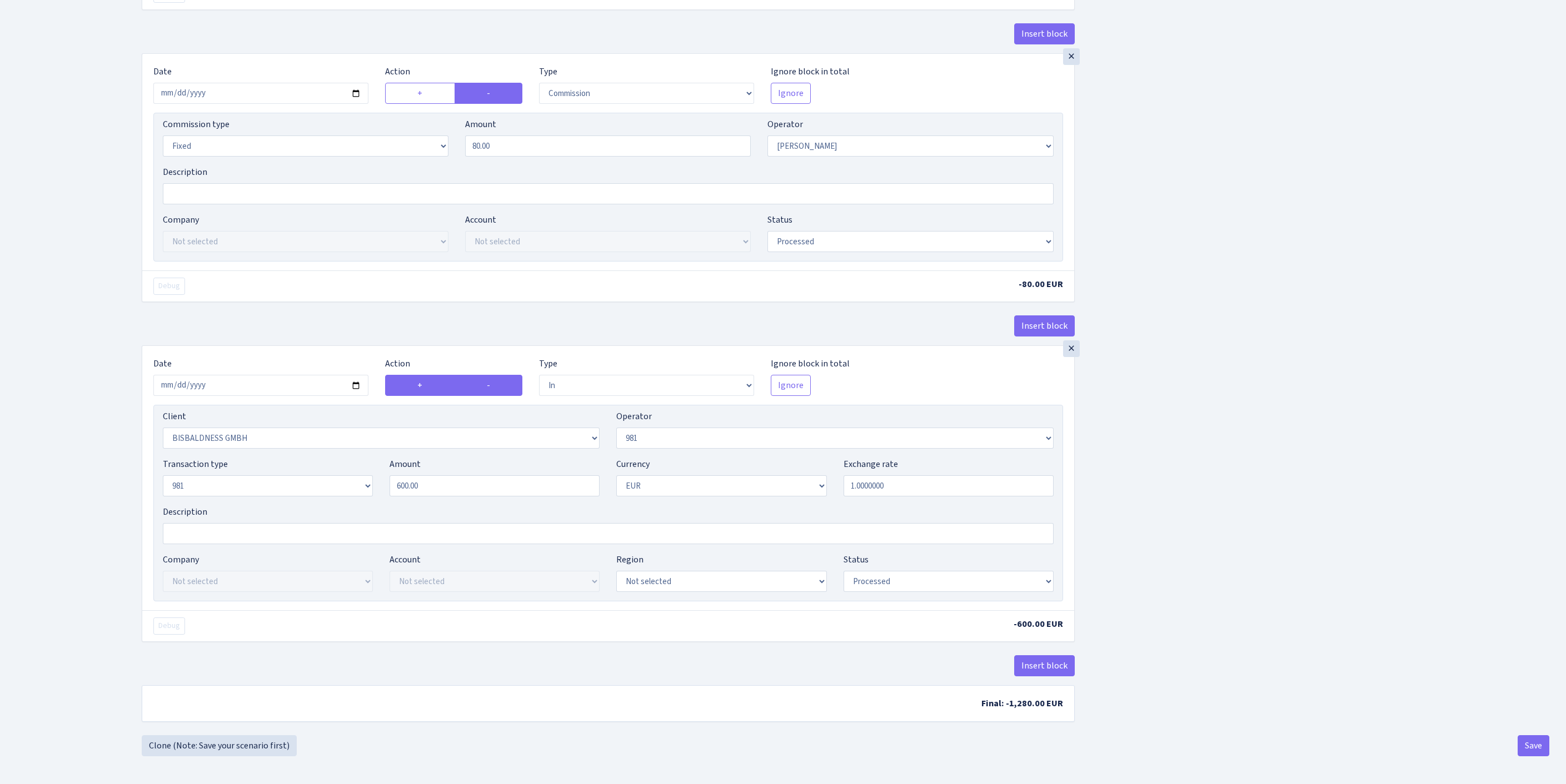
click at [424, 379] on input "+" at bounding box center [421, 382] width 7 height 7
radio input "true"
radio input "false"
click at [1059, 656] on button "Insert block" at bounding box center [1044, 666] width 61 height 21
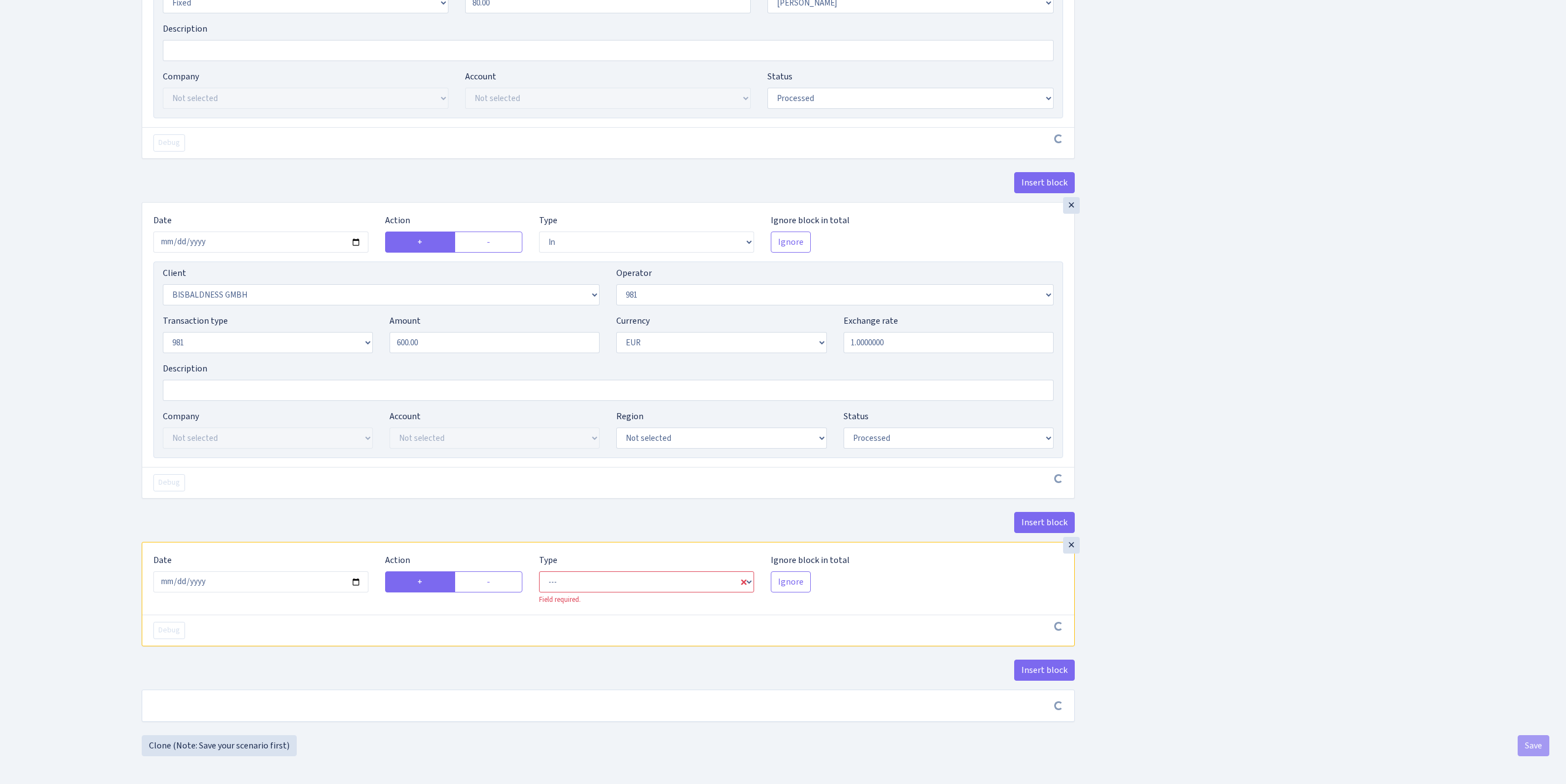
scroll to position [694, 0]
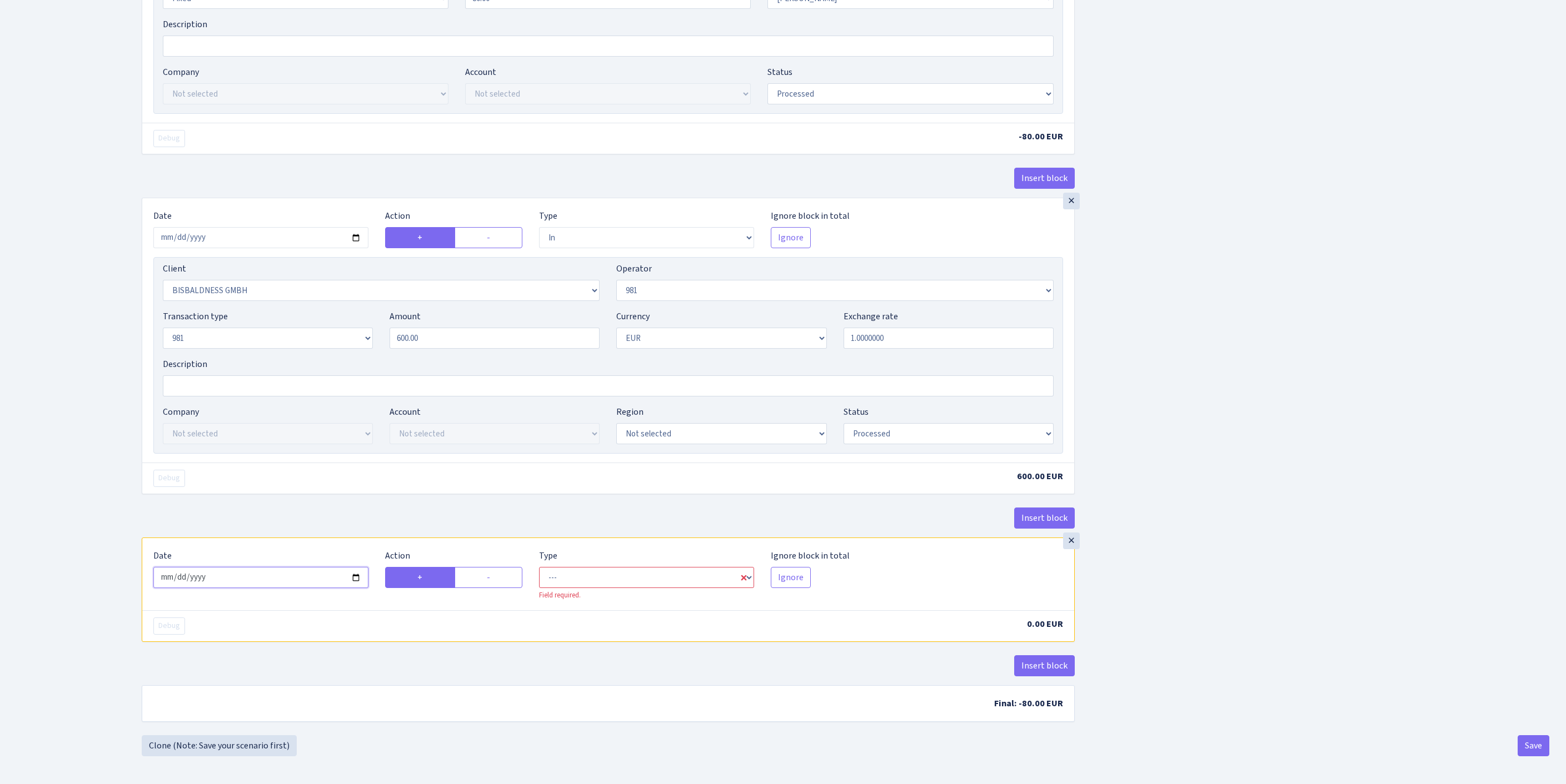
click at [278, 567] on input "2025-10-10" at bounding box center [261, 577] width 215 height 21
type input "[DATE]"
select select "commission"
select select "61"
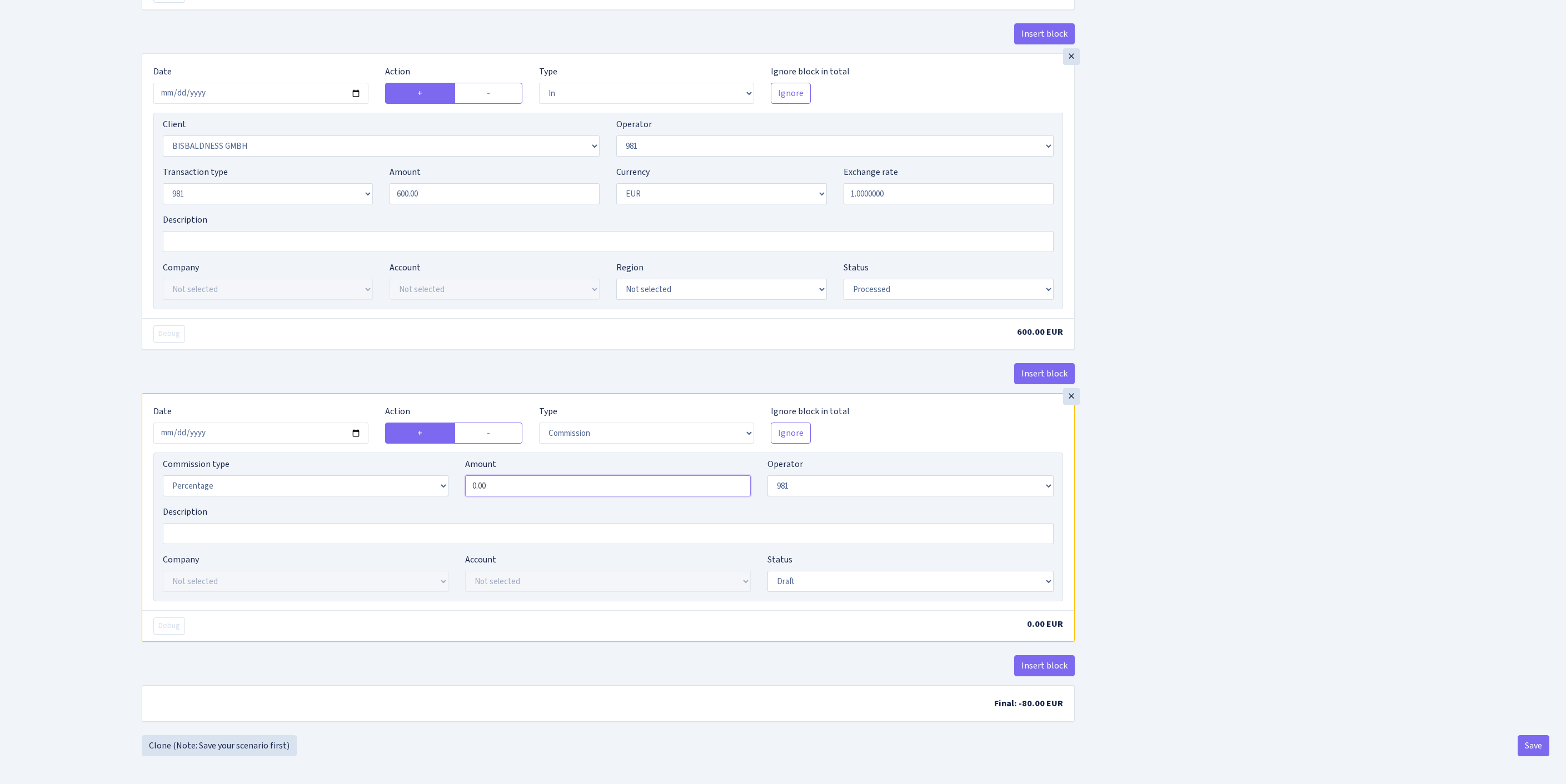
drag, startPoint x: 515, startPoint y: 609, endPoint x: 394, endPoint y: 599, distance: 121.4
click at [394, 505] on div "Commission type Percentage Fixed Bank Amount 0.00 Operator Not selected 981 981…" at bounding box center [608, 481] width 907 height 48
type input "1.00"
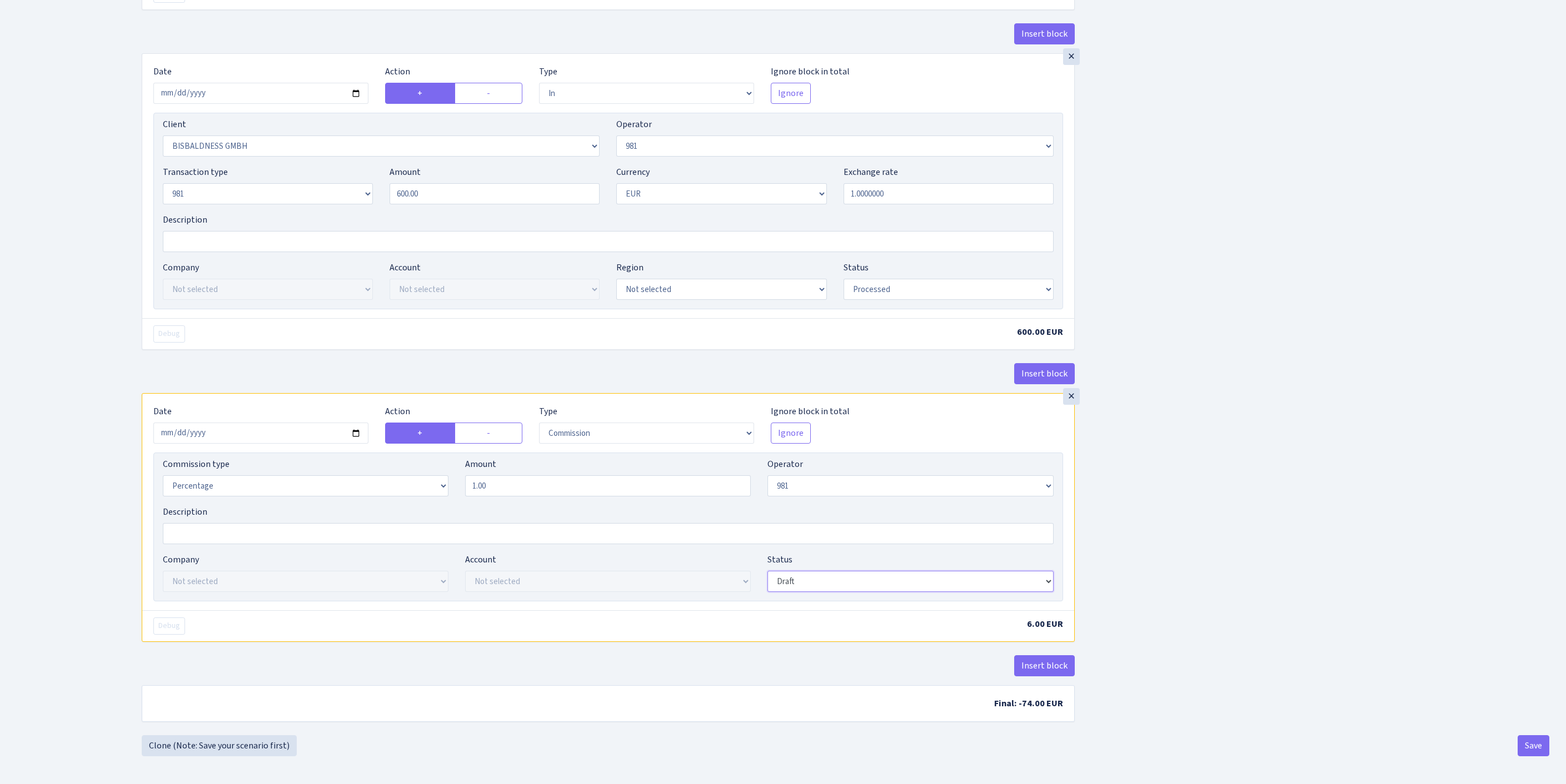
select select "processed"
click at [1531, 748] on button "Save" at bounding box center [1533, 746] width 32 height 21
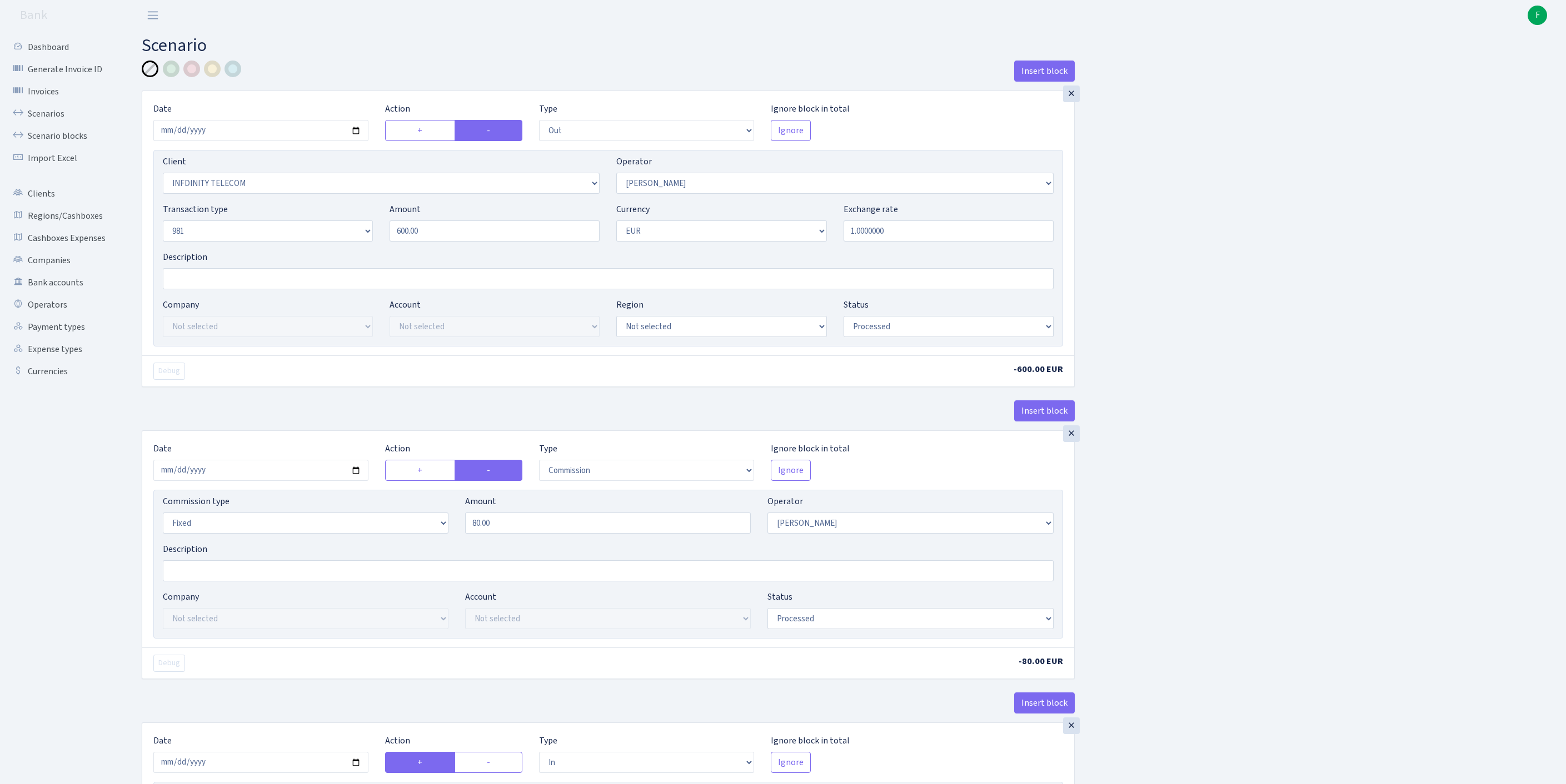
select select "out"
select select "3409"
select select "15"
select select "8"
select select "1"
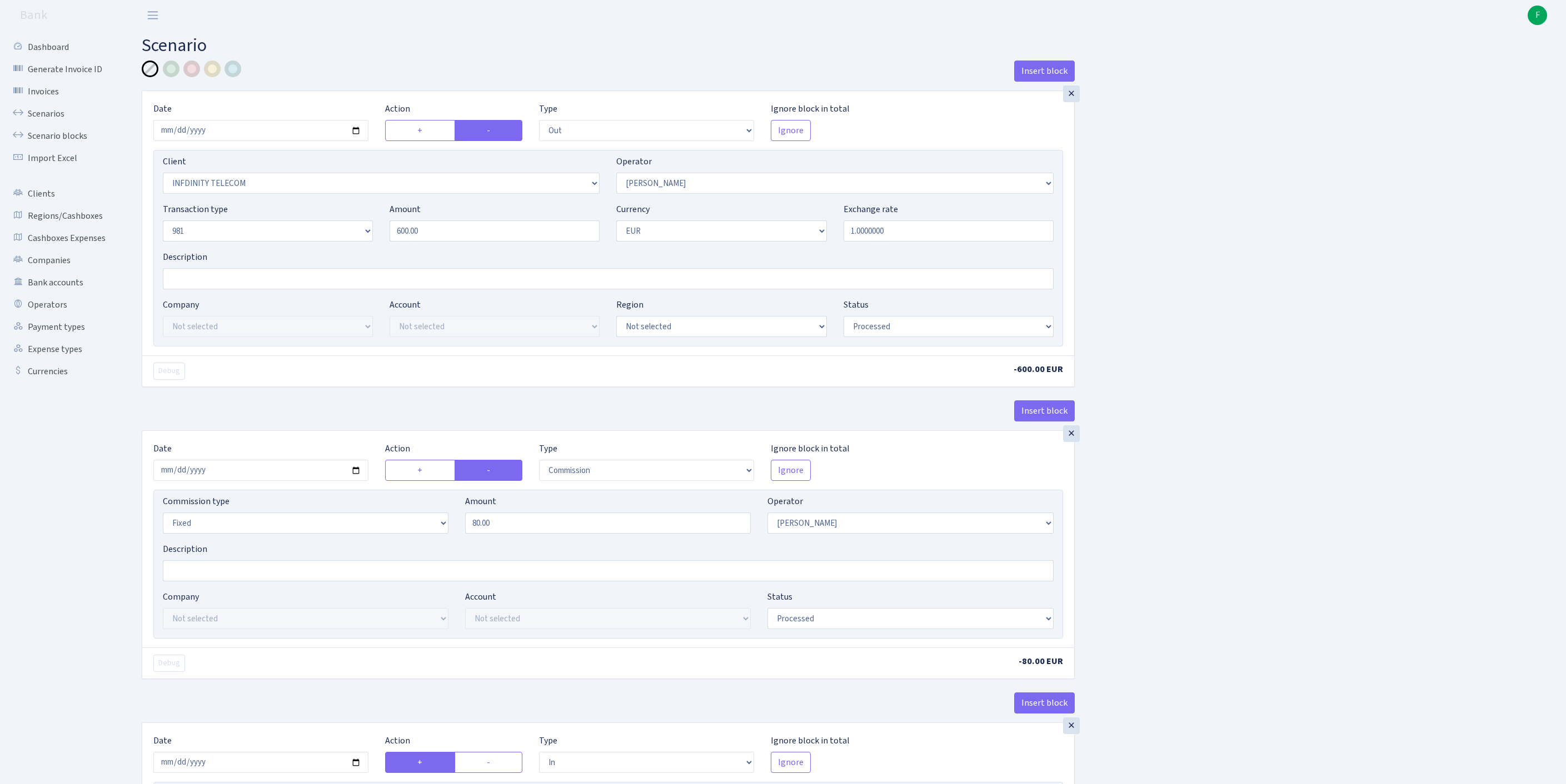
select select "processed"
select select "commission"
select select "fixed"
select select "15"
select select "processed"
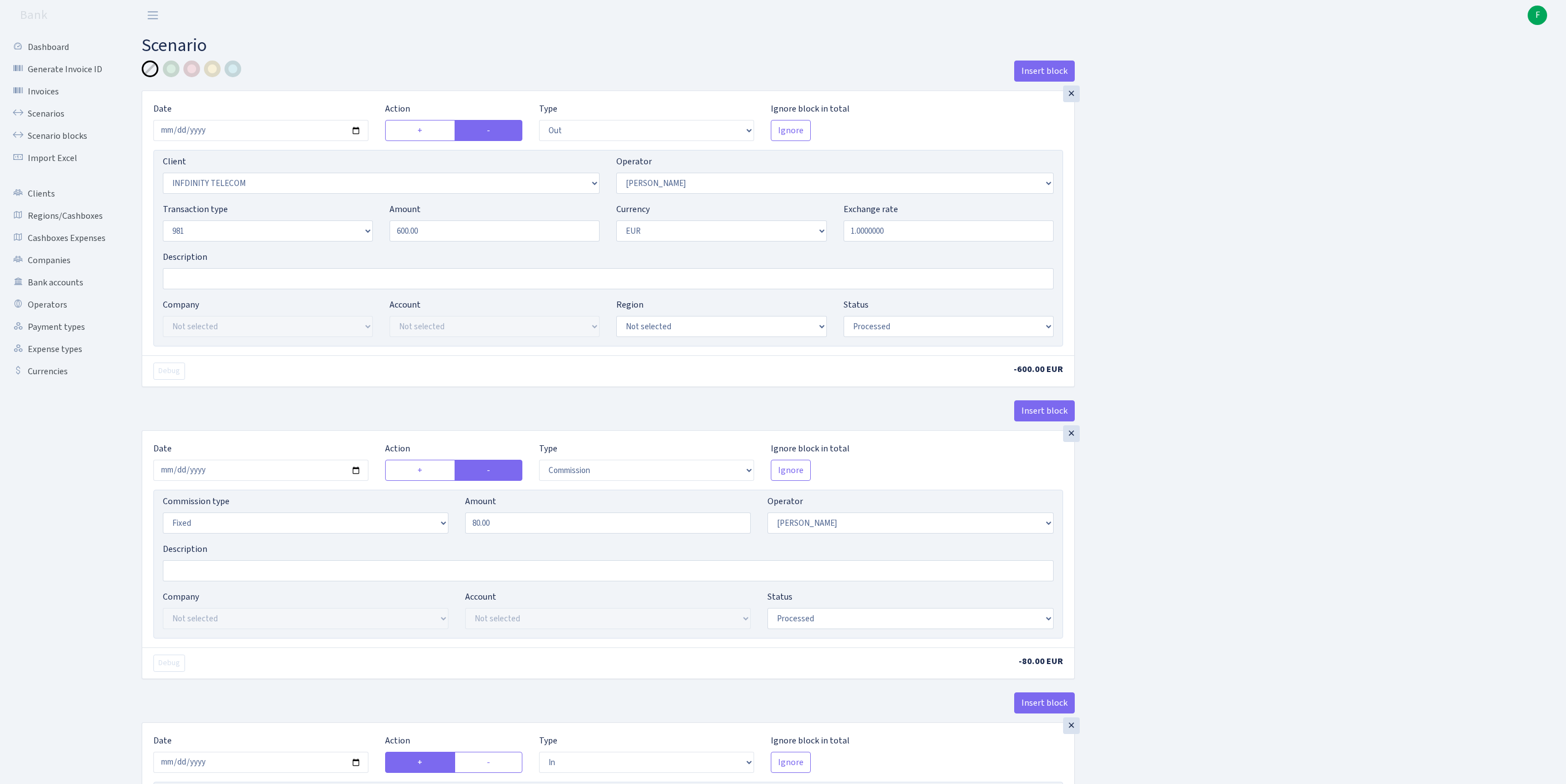
select select "in"
select select "2442"
select select "61"
select select "8"
select select "1"
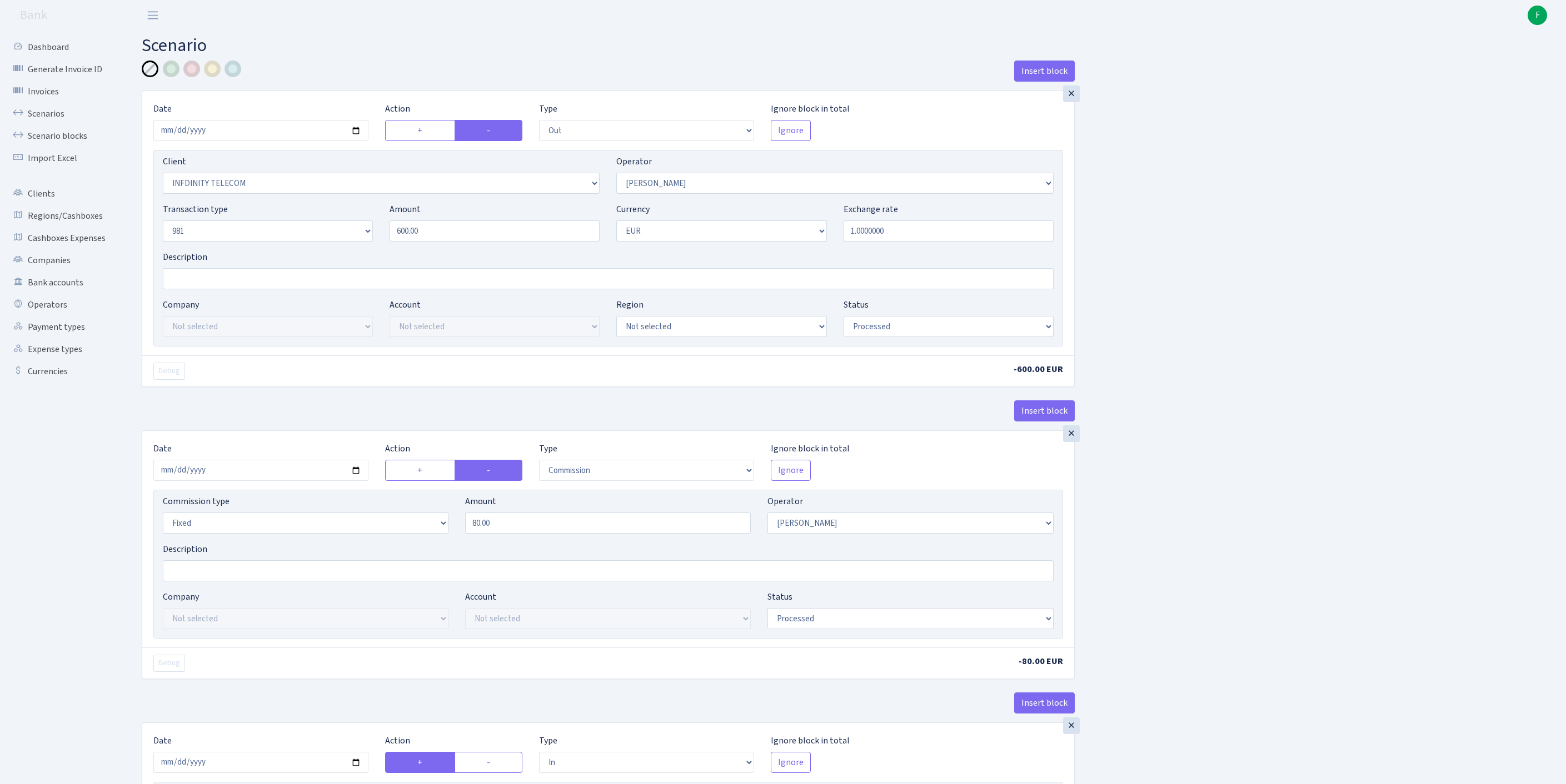
select select "processed"
select select "commission"
select select "61"
select select "processed"
click at [51, 124] on link "Scenarios" at bounding box center [61, 114] width 111 height 22
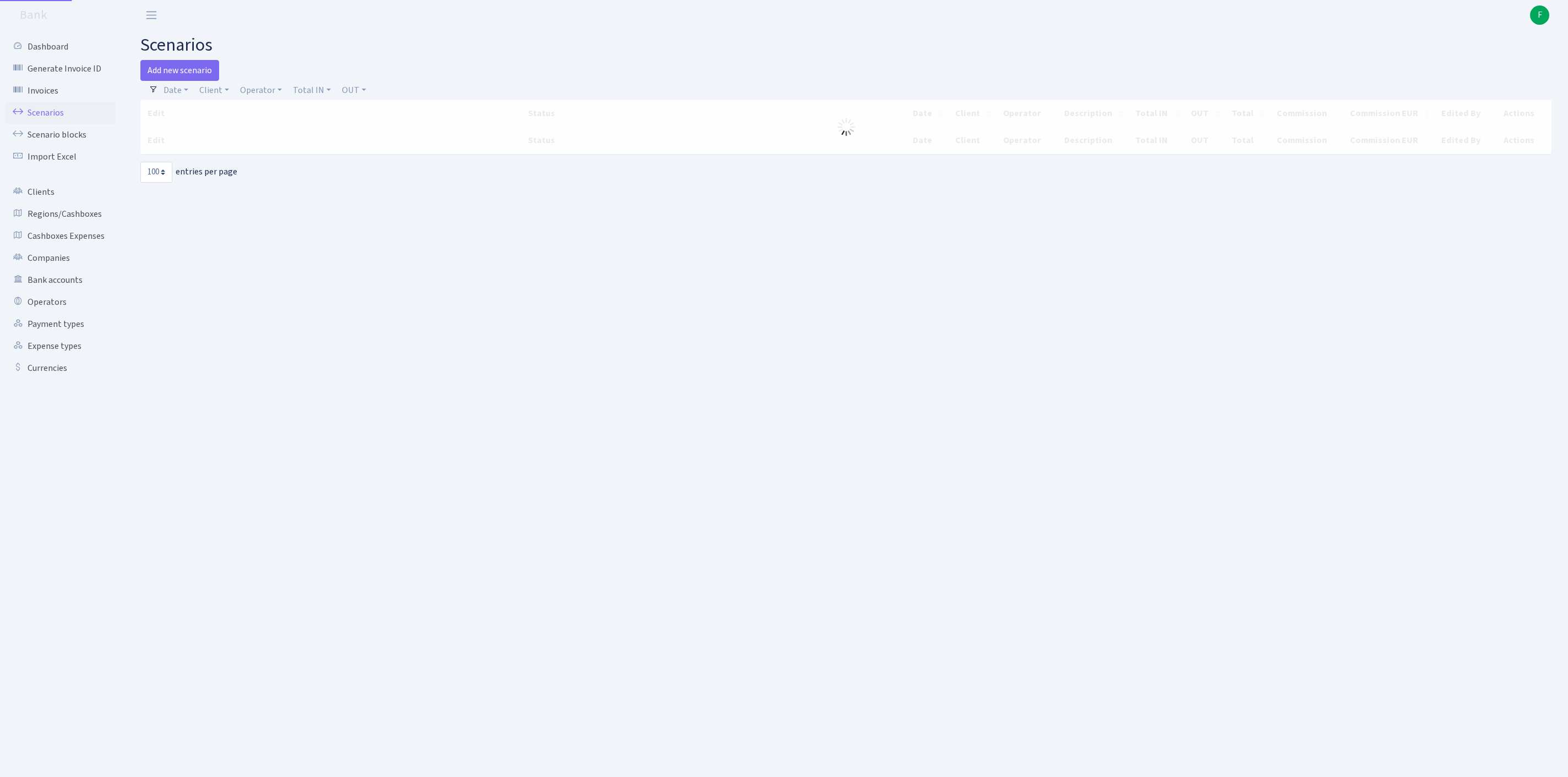
select select "100"
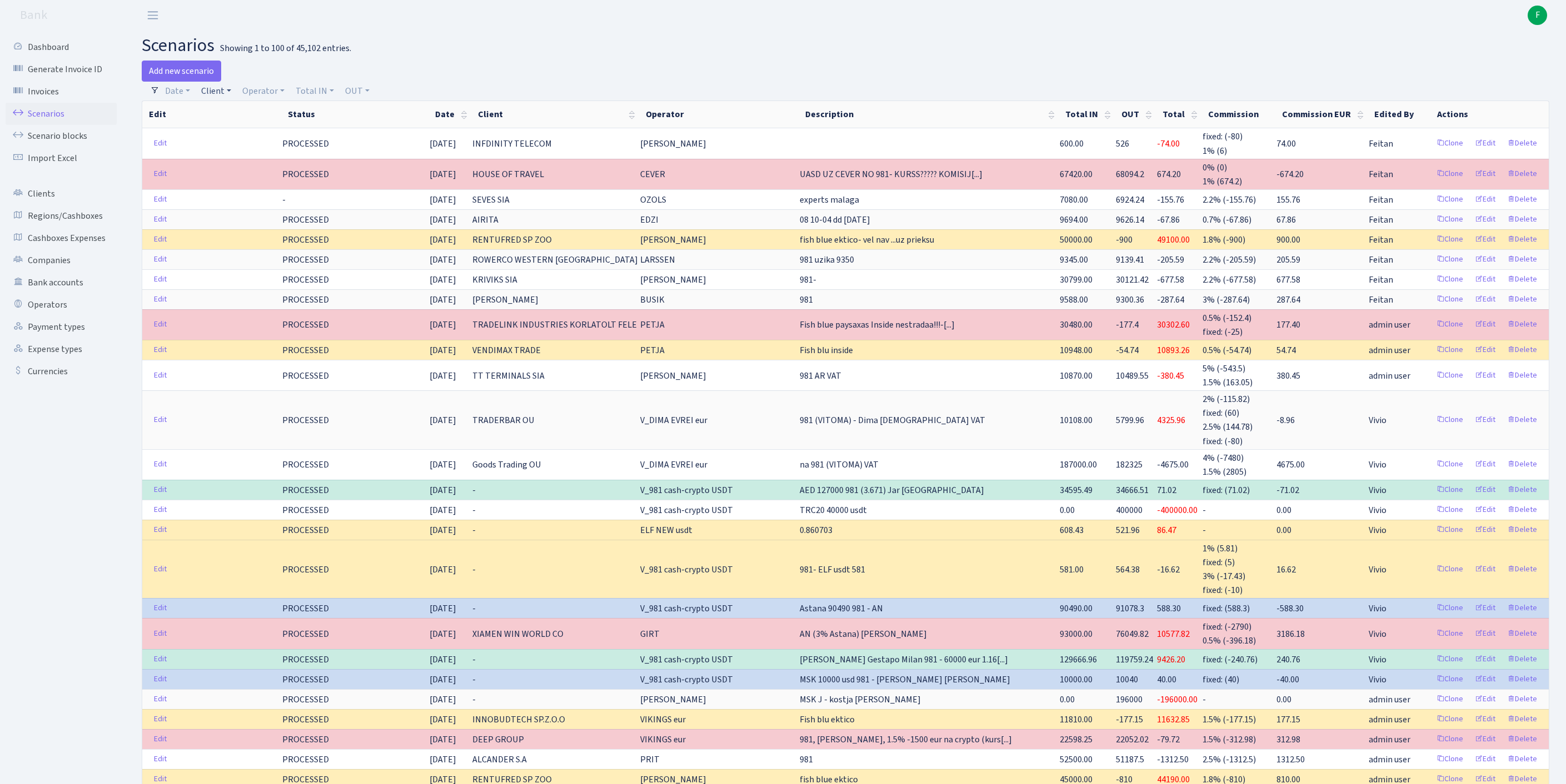
click at [226, 96] on link "Client" at bounding box center [215, 91] width 39 height 19
click at [235, 134] on input "search" at bounding box center [247, 131] width 93 height 17
type input "VENDIMA"
click at [275, 161] on li "VENDIMAX TRADE" at bounding box center [247, 151] width 95 height 19
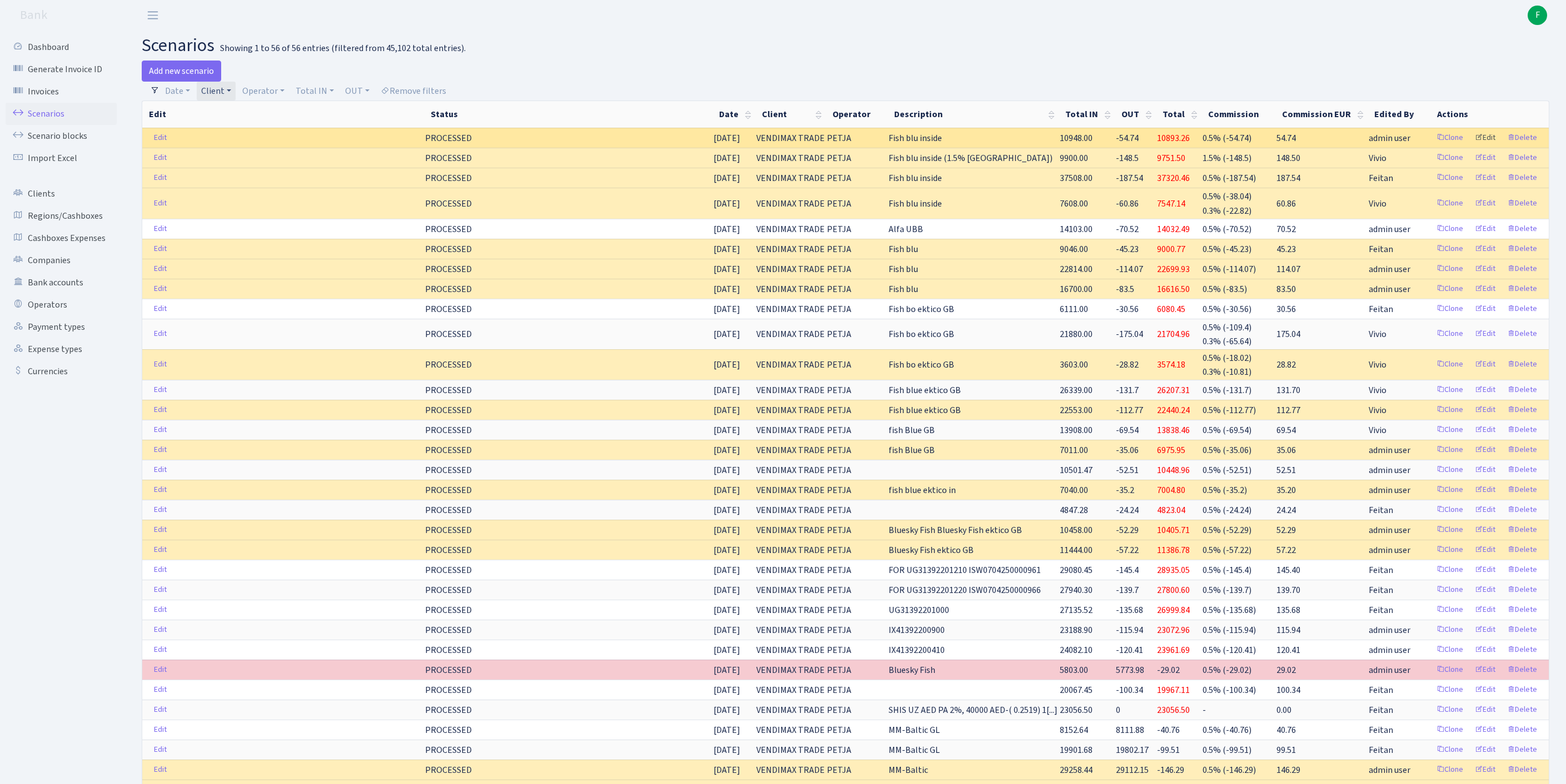
click at [1474, 146] on link "Edit" at bounding box center [1485, 137] width 31 height 17
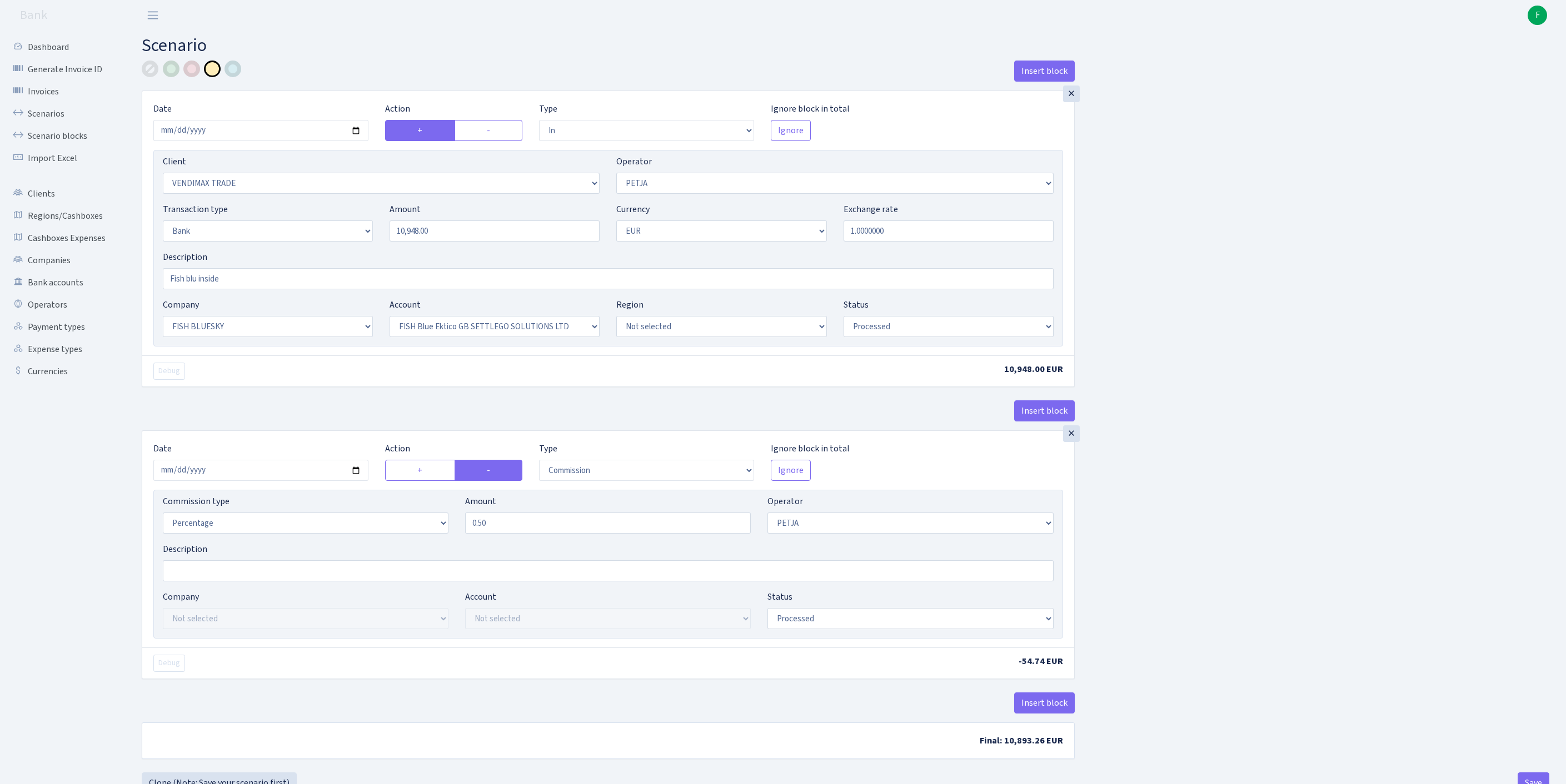
select select "in"
select select "2707"
select select "392"
select select "2"
select select "1"
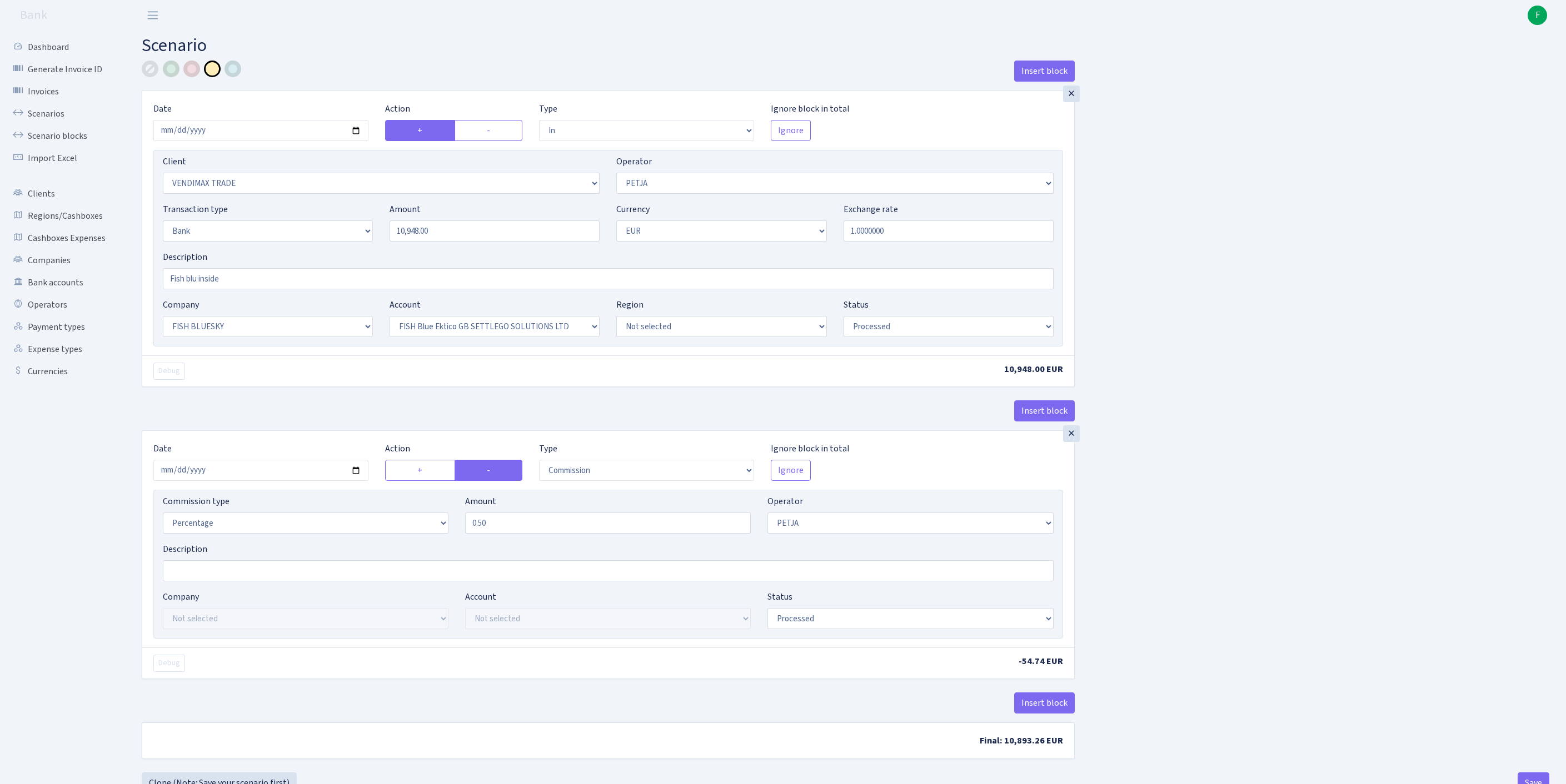
select select "23"
select select "67"
select select "processed"
select select "commission"
select select "392"
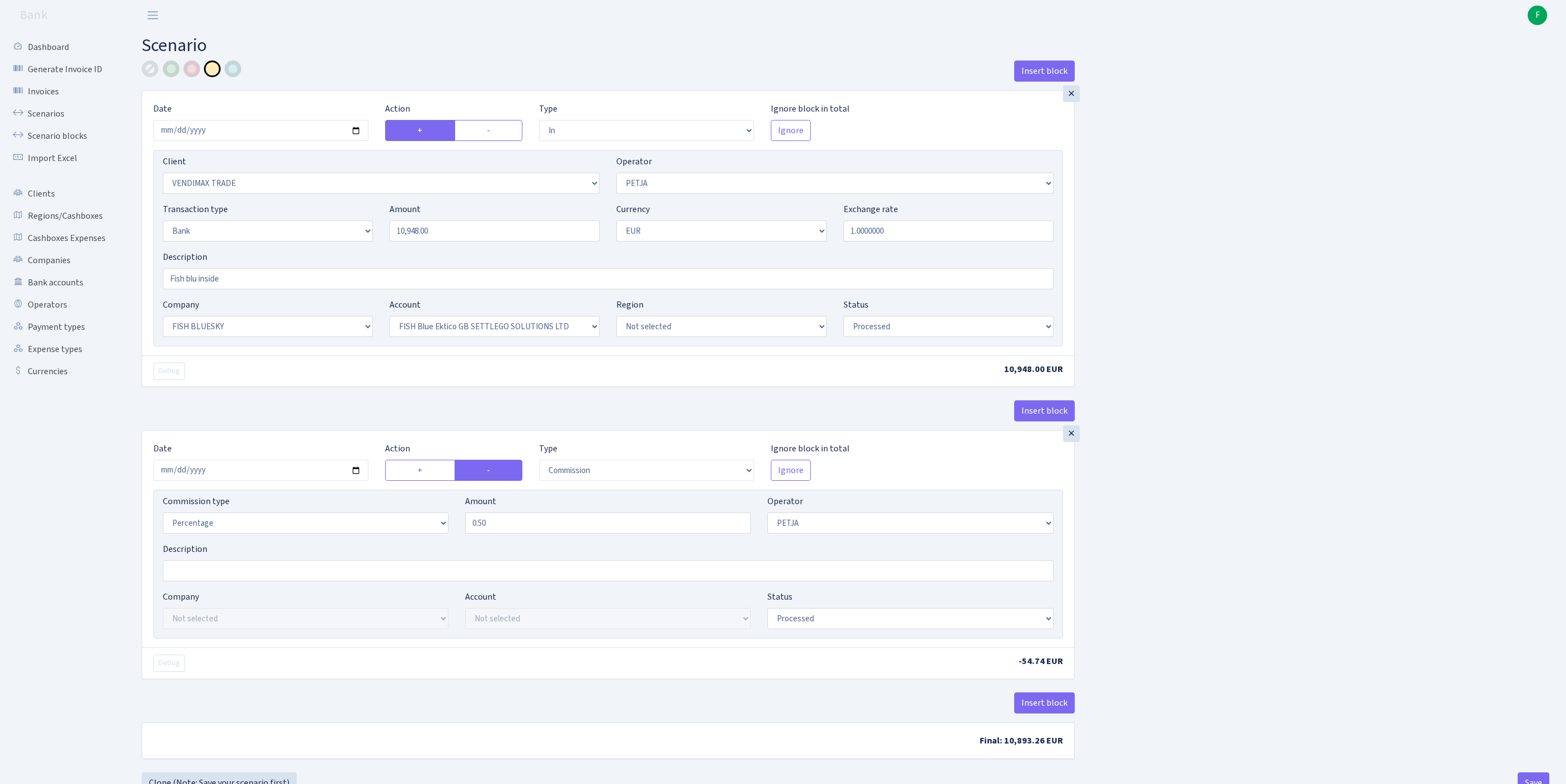
select select "processed"
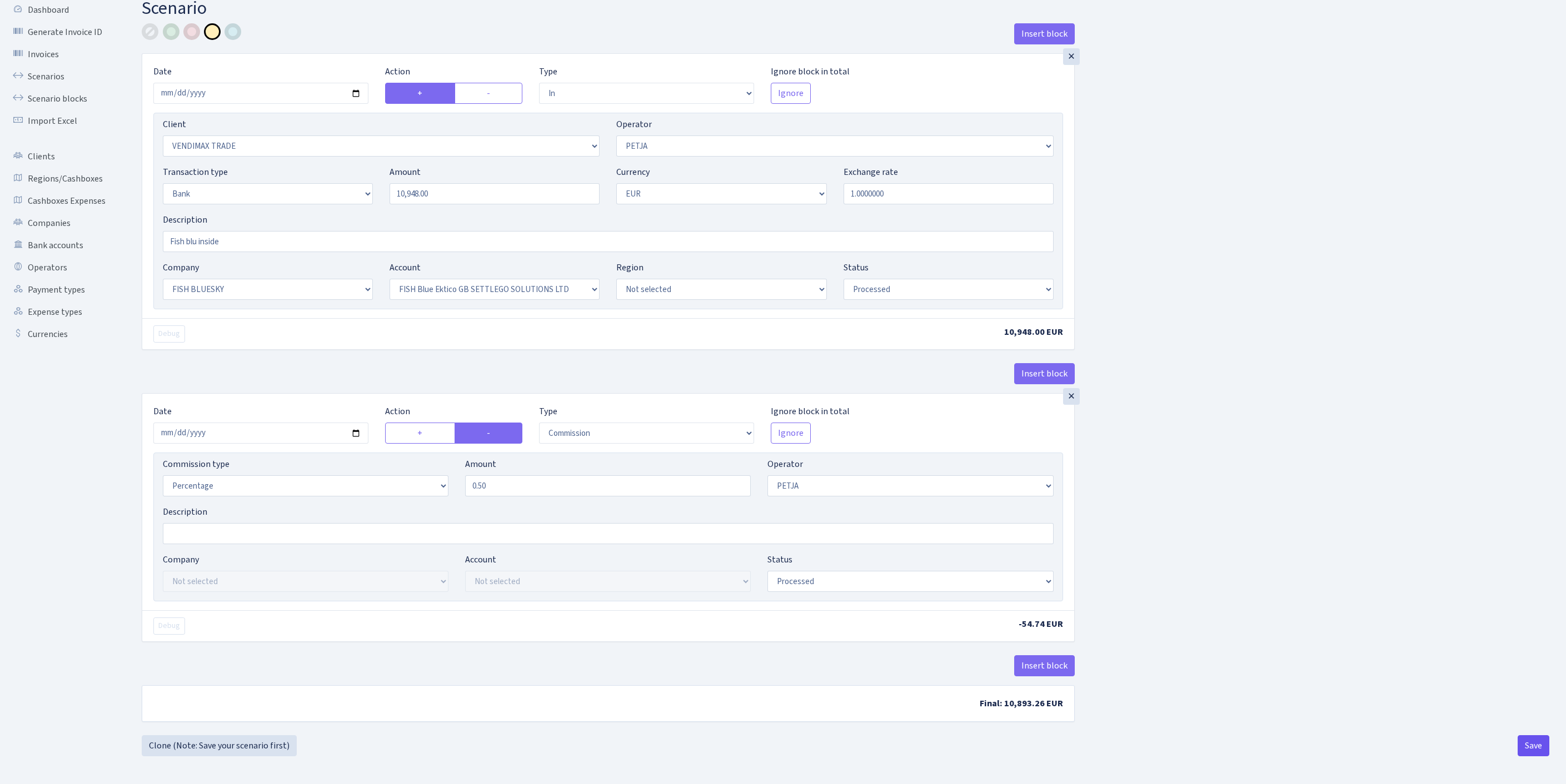
click at [1526, 741] on button "Save" at bounding box center [1533, 746] width 32 height 21
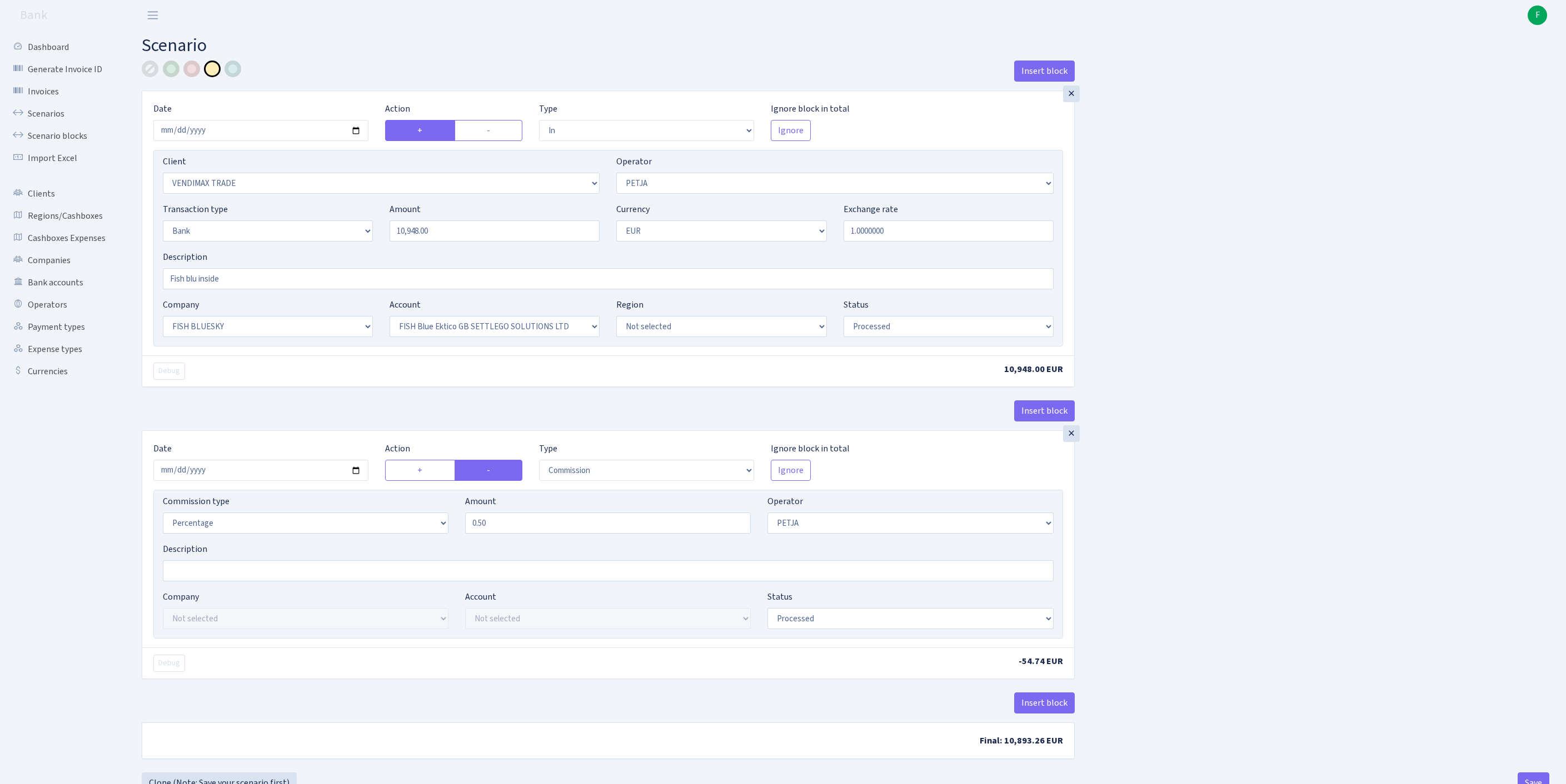
select select "in"
select select "2707"
select select "392"
select select "2"
select select "1"
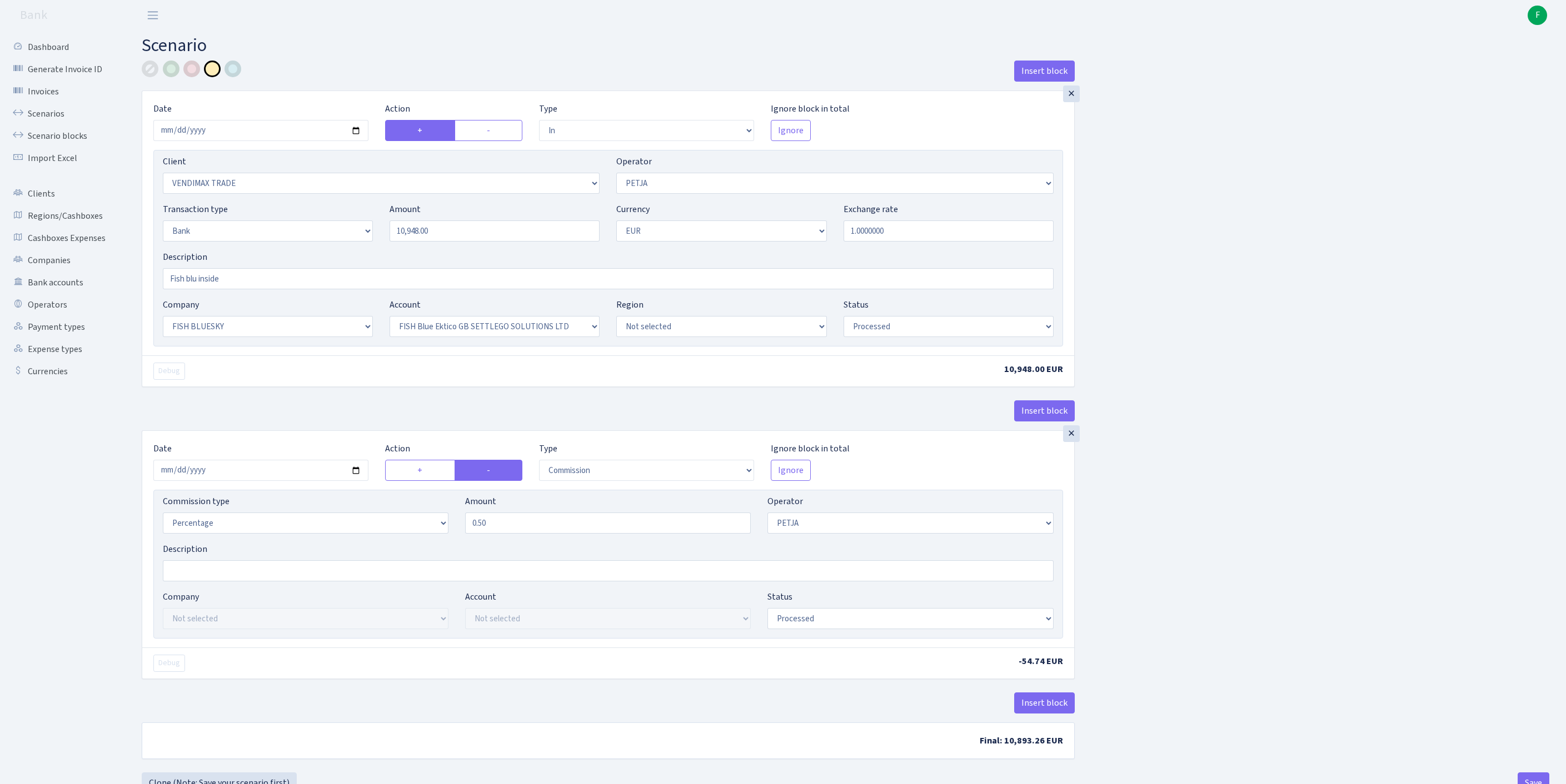
select select "23"
select select "67"
select select "processed"
select select "commission"
select select "392"
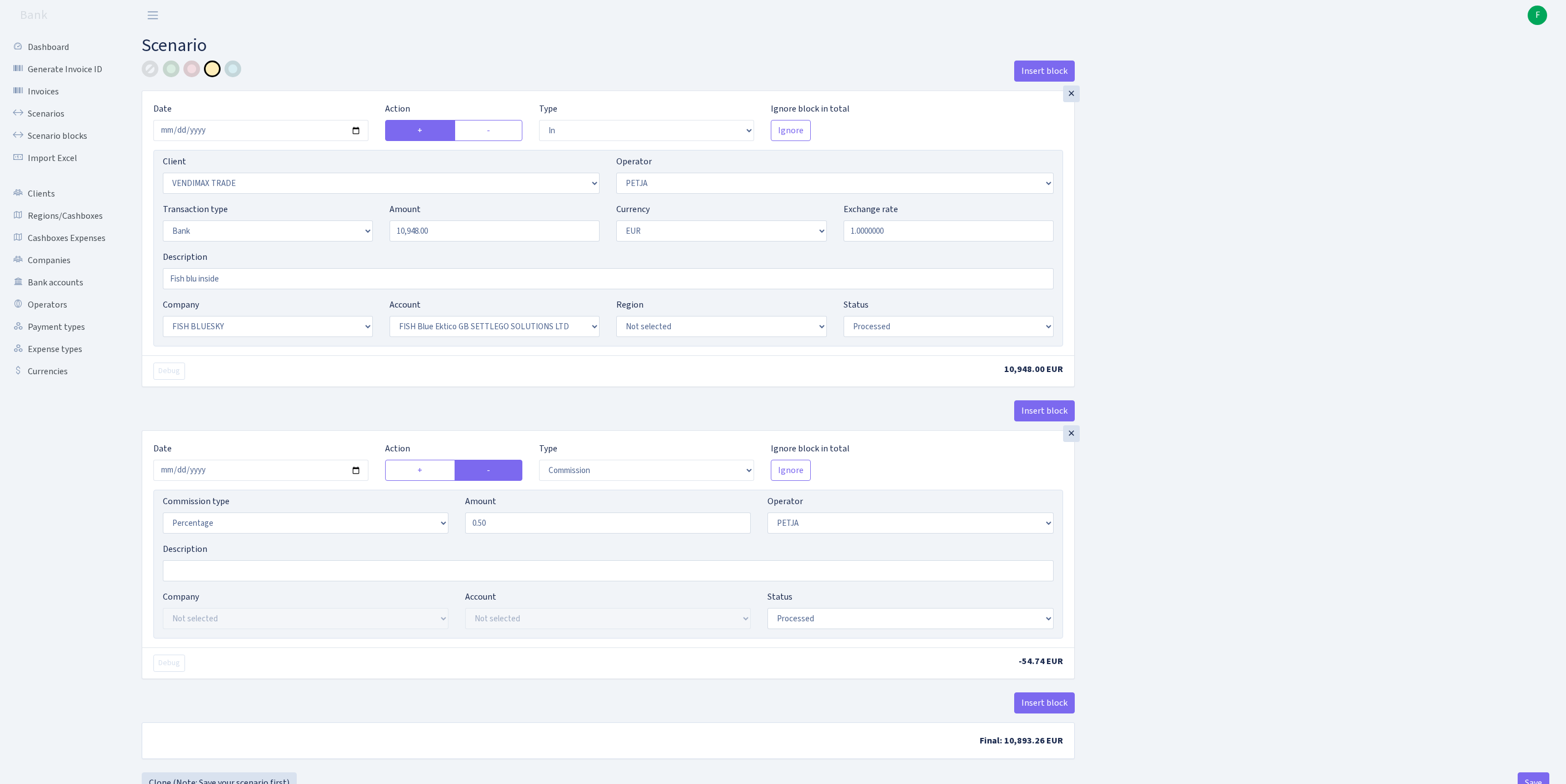
select select "processed"
click at [48, 118] on link "Scenarios" at bounding box center [61, 114] width 111 height 22
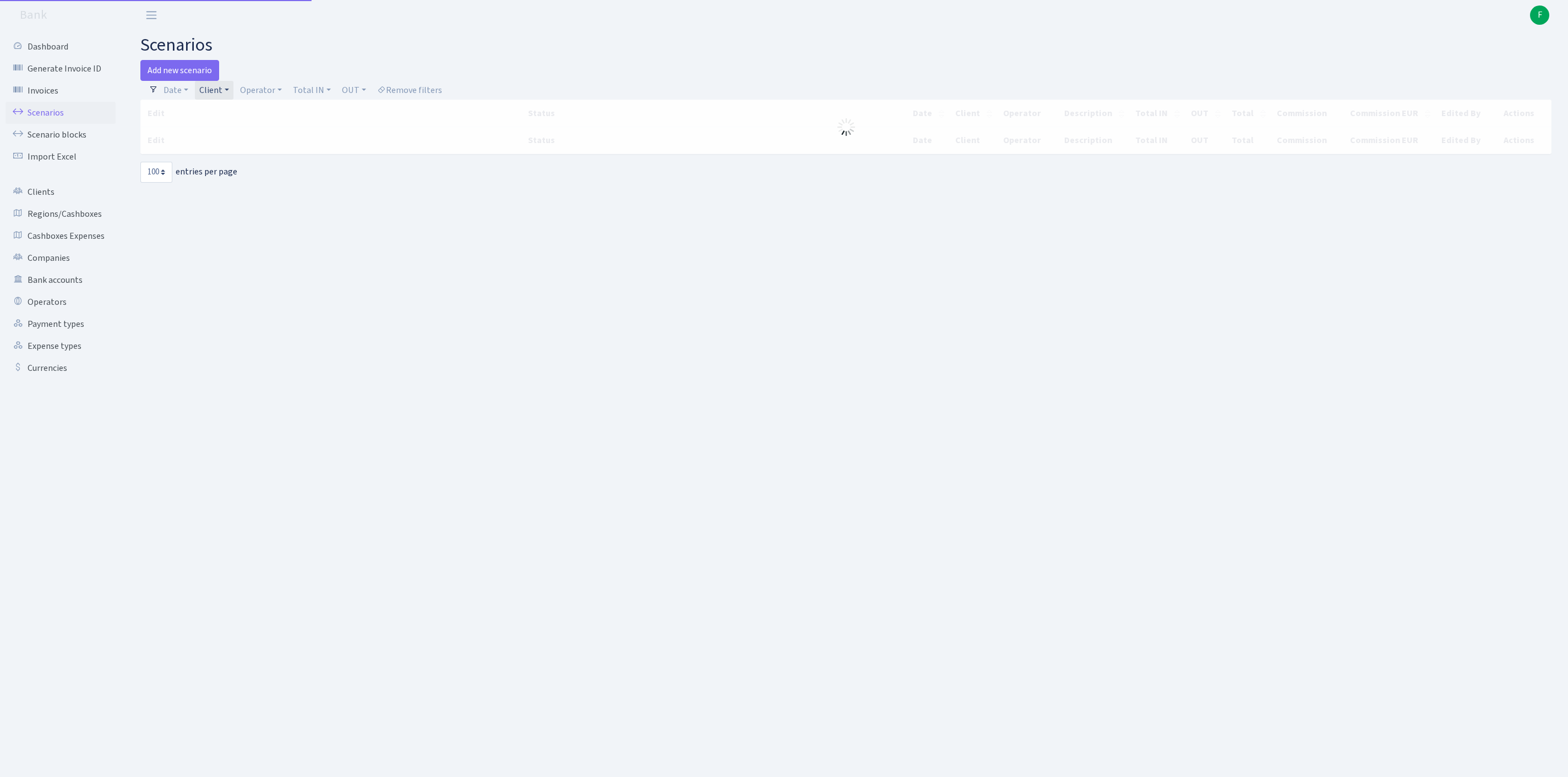
select select "100"
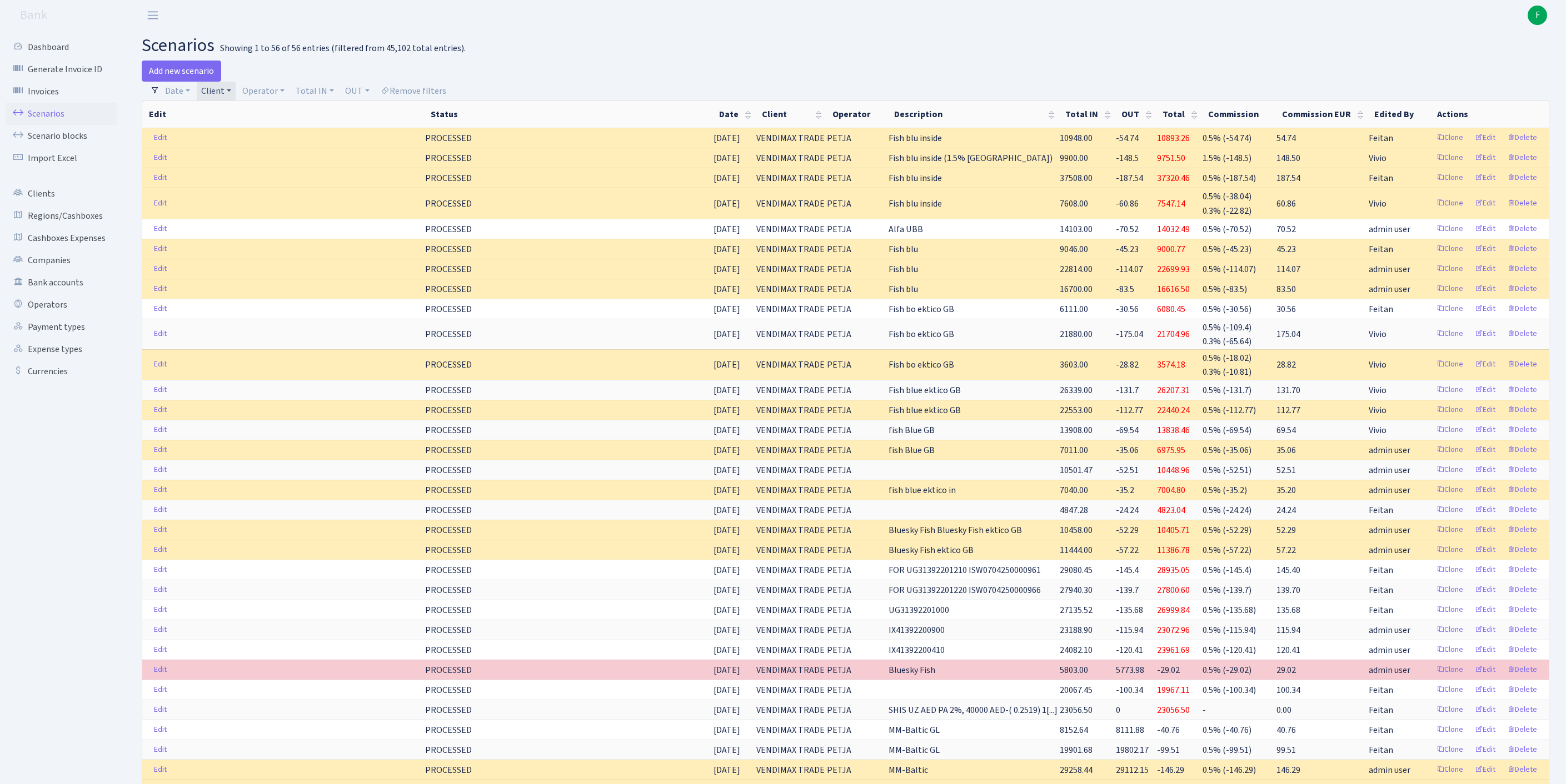
click at [235, 94] on link "Client" at bounding box center [215, 91] width 39 height 19
click at [243, 139] on input "search" at bounding box center [247, 131] width 93 height 17
type input "RENTUFRE"
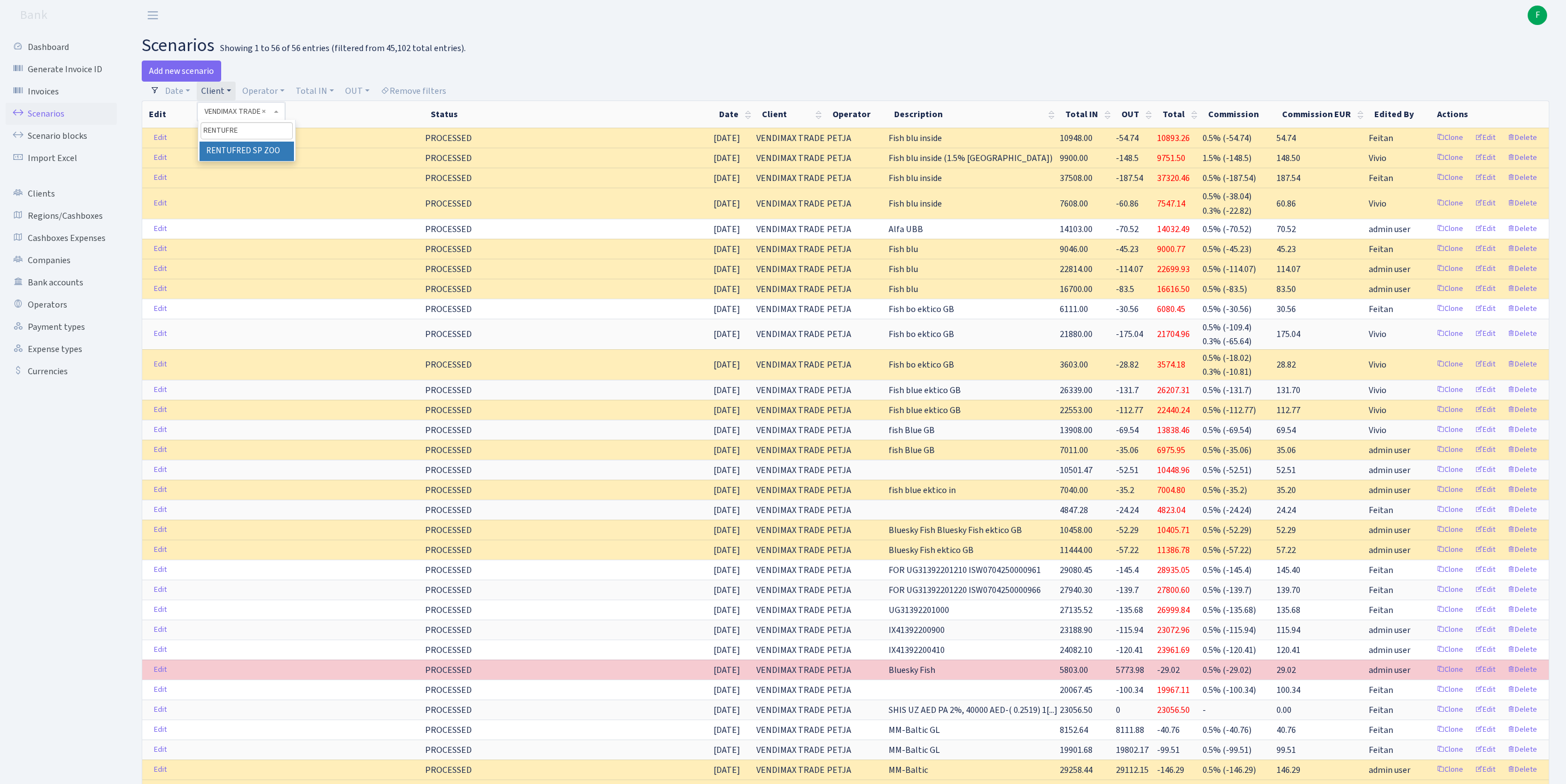
click at [258, 161] on li "RENTUFRED SP ZOO" at bounding box center [247, 151] width 95 height 19
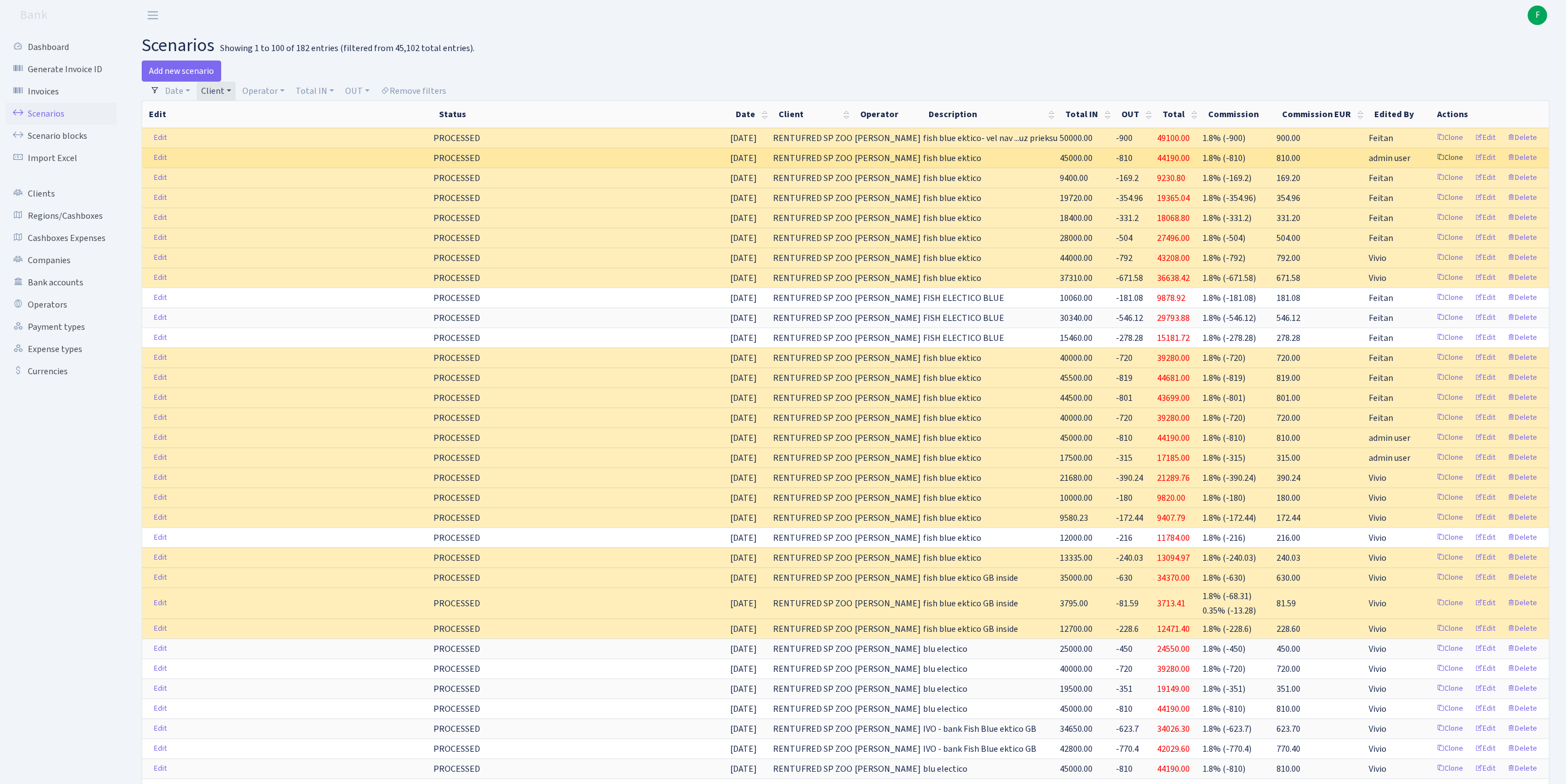
click at [1431, 166] on link "Clone" at bounding box center [1450, 157] width 36 height 17
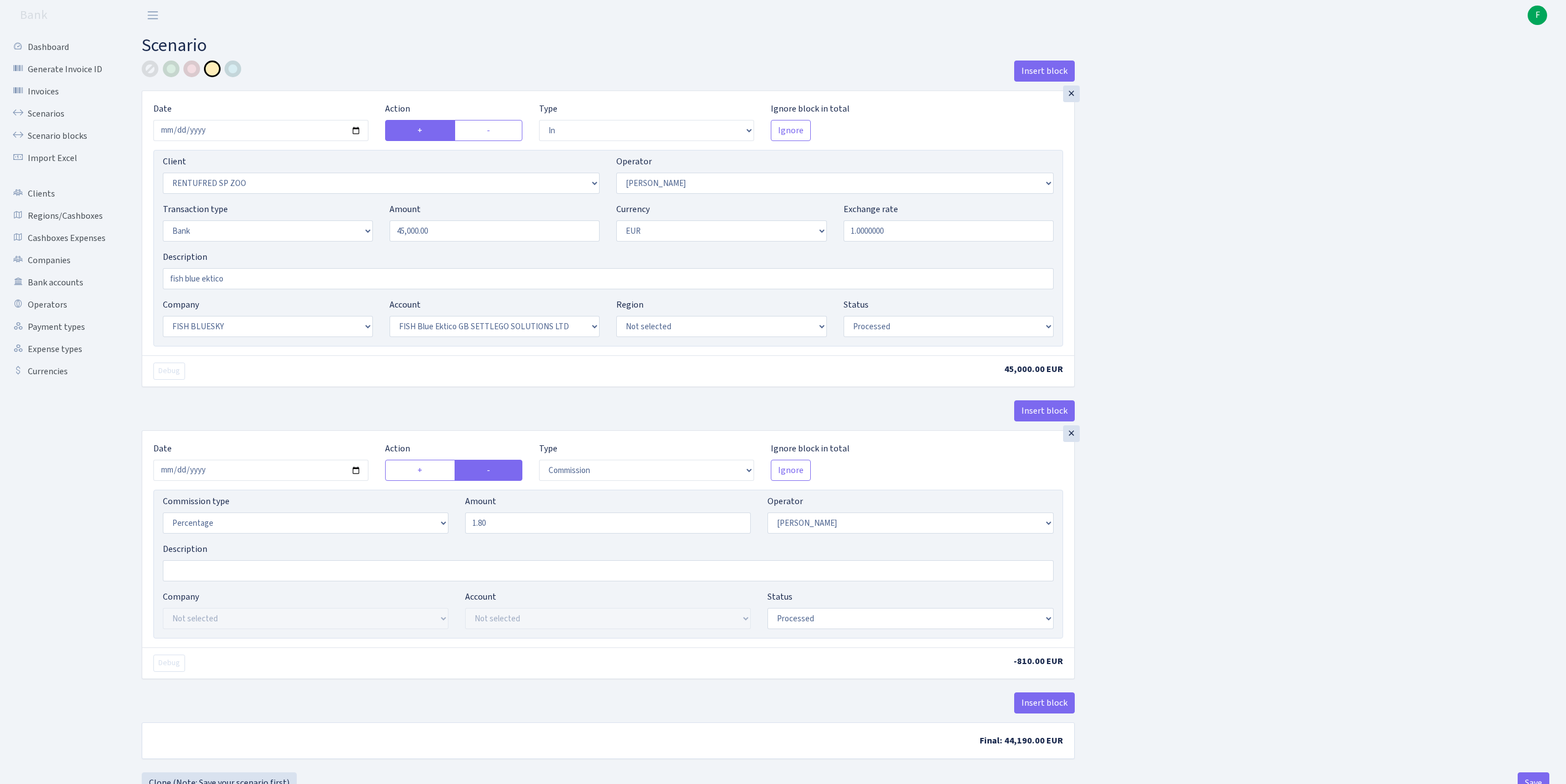
select select "in"
select select "2517"
select select "10"
select select "2"
select select "1"
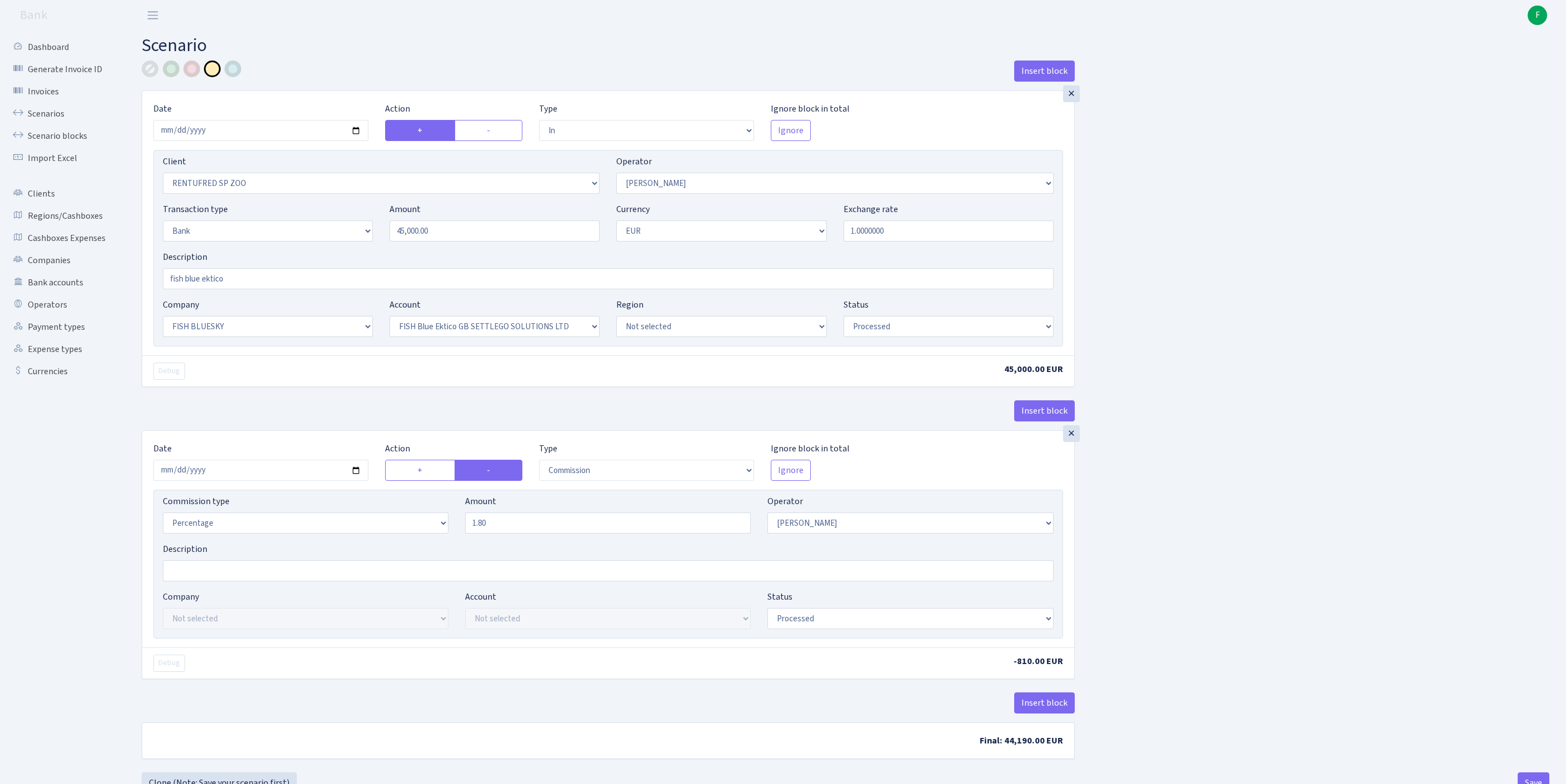
select select "23"
select select "67"
select select "processed"
select select "commission"
select select "10"
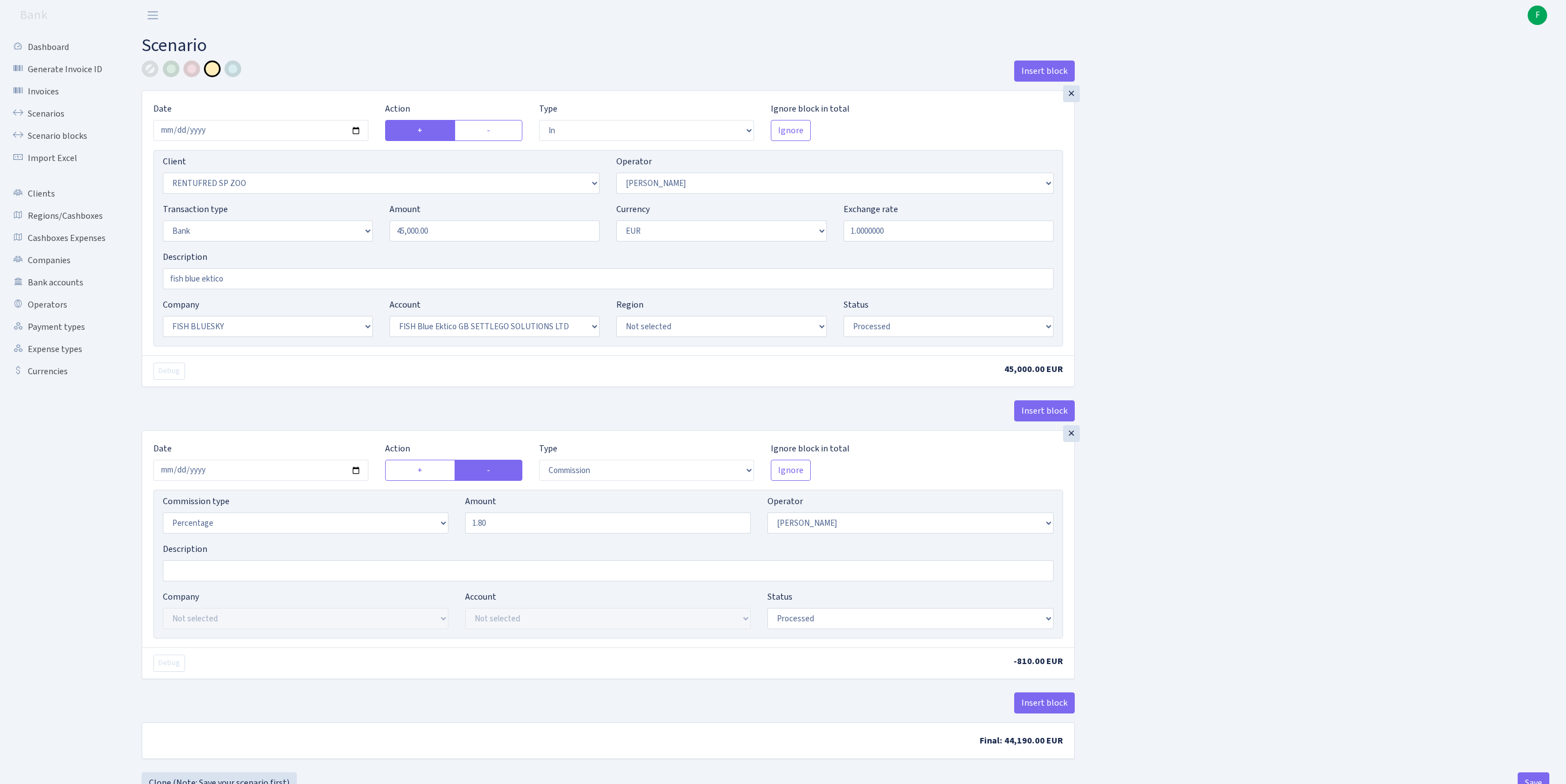
select select "processed"
click at [314, 134] on input "2025-10-08" at bounding box center [261, 130] width 215 height 21
type input "[DATE]"
drag, startPoint x: 478, startPoint y: 251, endPoint x: 273, endPoint y: 233, distance: 205.8
click at [234, 229] on div "Transaction type Not selected 981 ELF FISH crypto GIRT IVO dekl MM-BALTIC eur U…" at bounding box center [608, 226] width 907 height 48
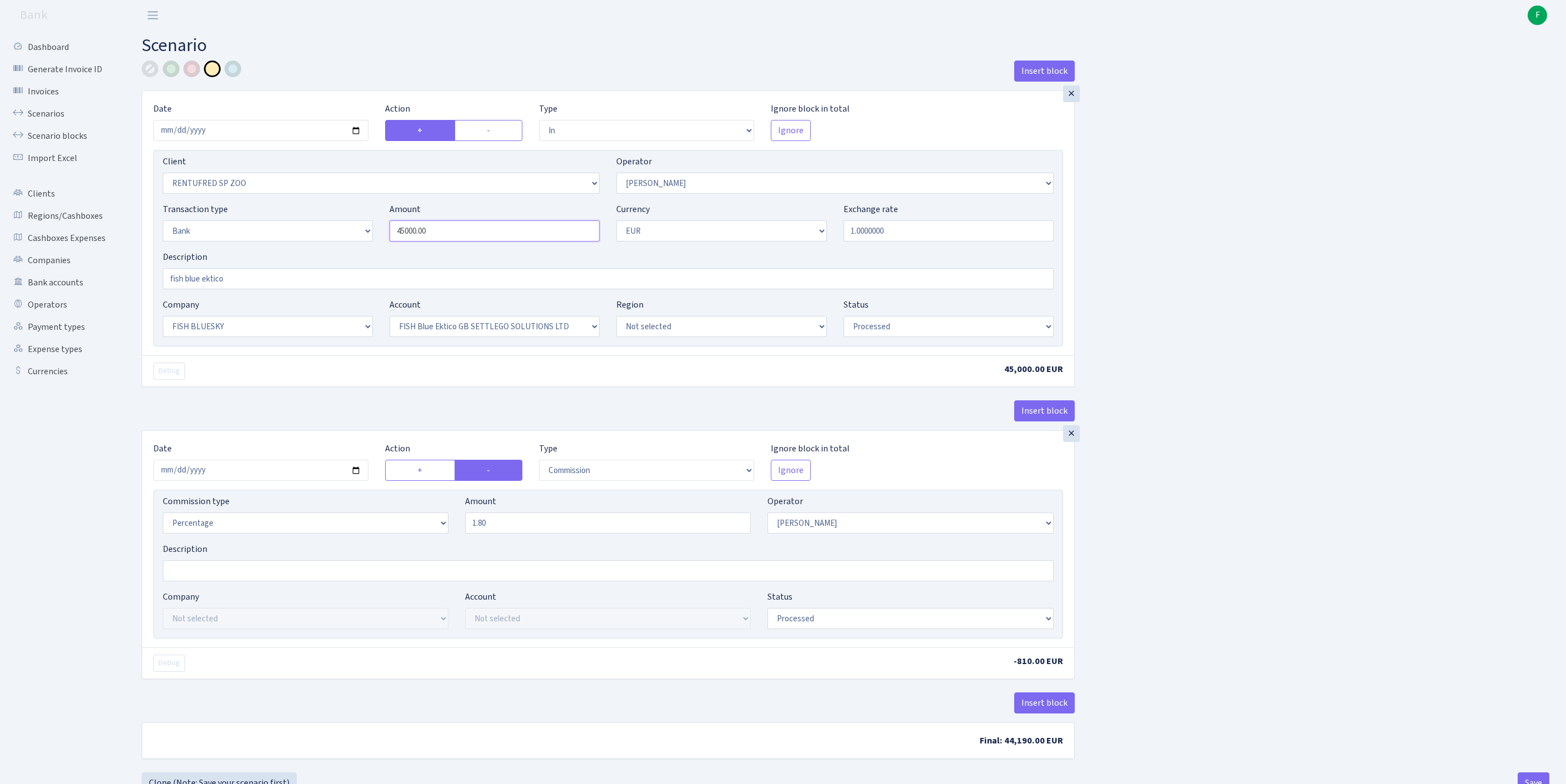
paste input "75"
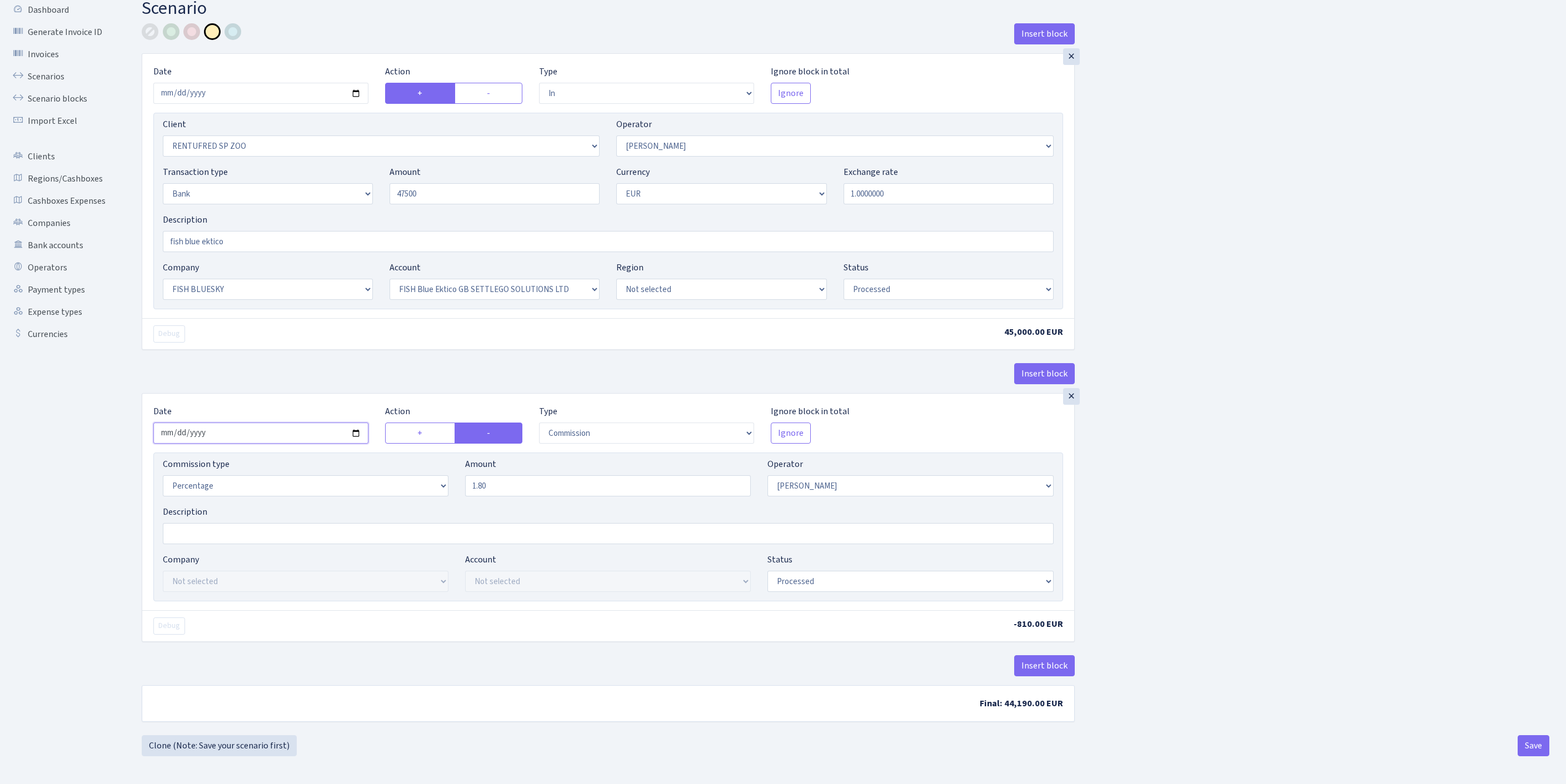
type input "47,500.00"
click at [270, 422] on input "2025-10-08" at bounding box center [261, 432] width 215 height 21
type input "[DATE]"
click at [1537, 753] on button "Save" at bounding box center [1533, 746] width 32 height 21
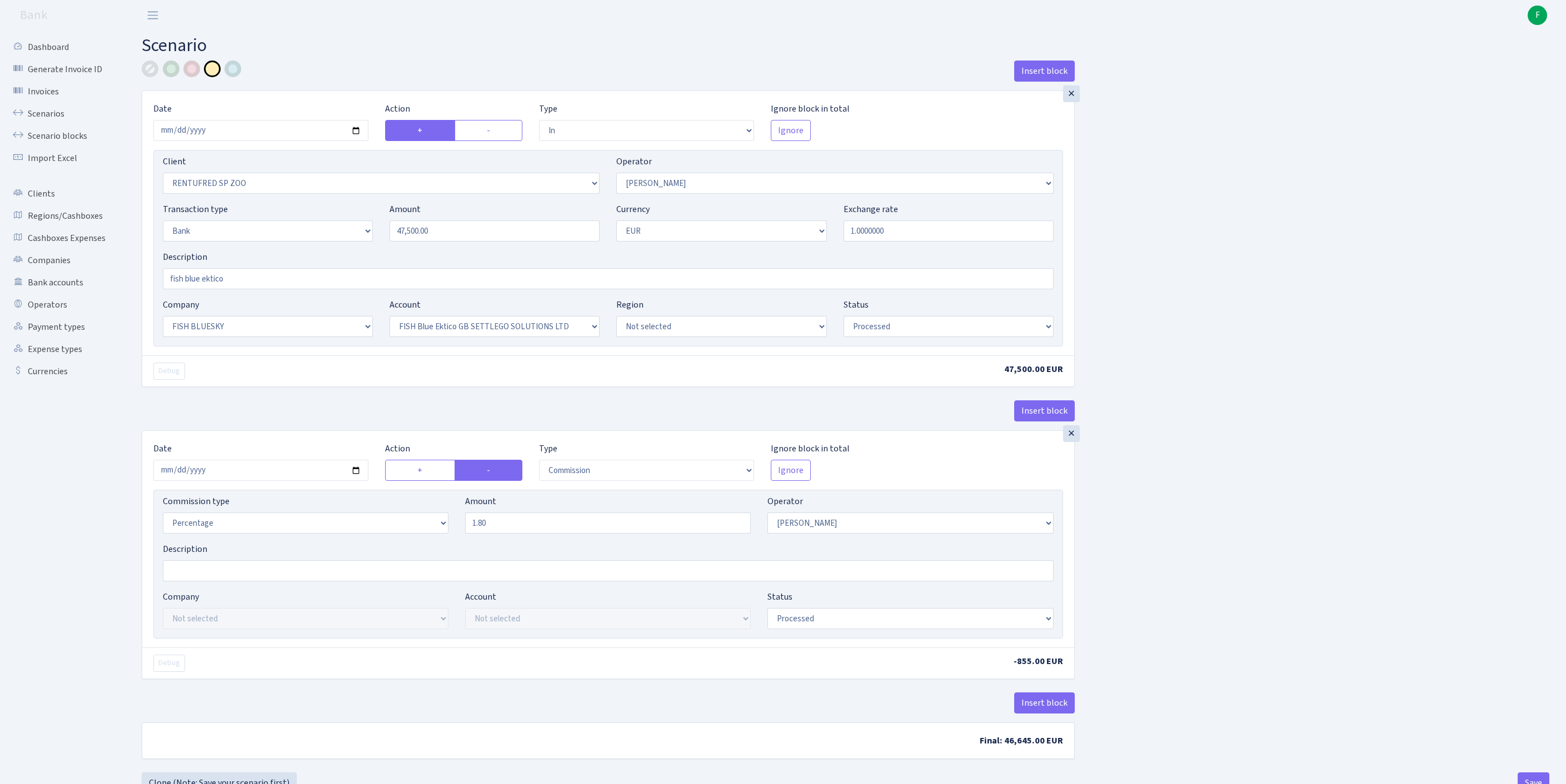
select select "in"
select select "2517"
select select "10"
select select "2"
select select "1"
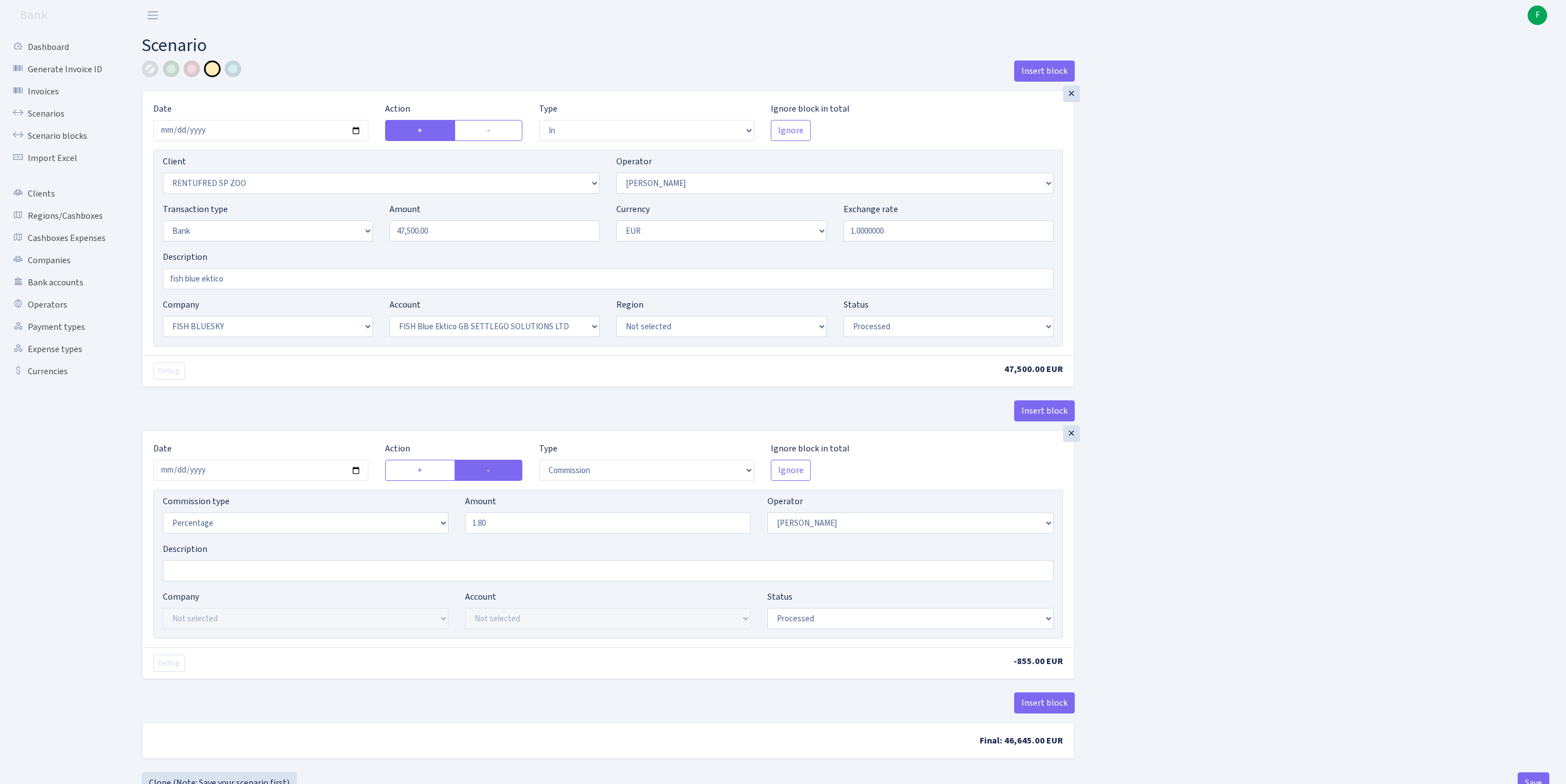
select select "23"
select select "67"
select select "processed"
select select "commission"
select select "10"
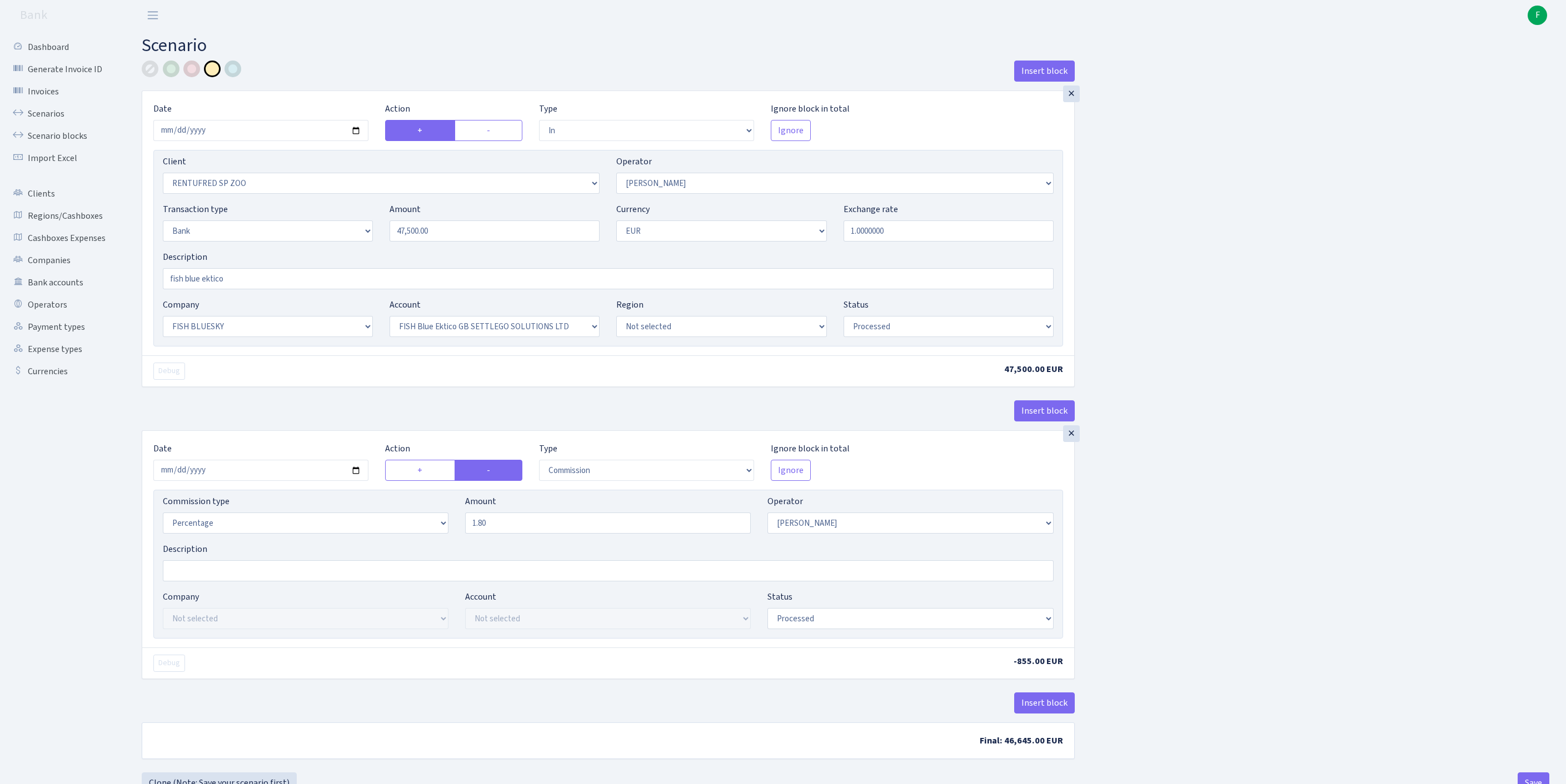
select select "processed"
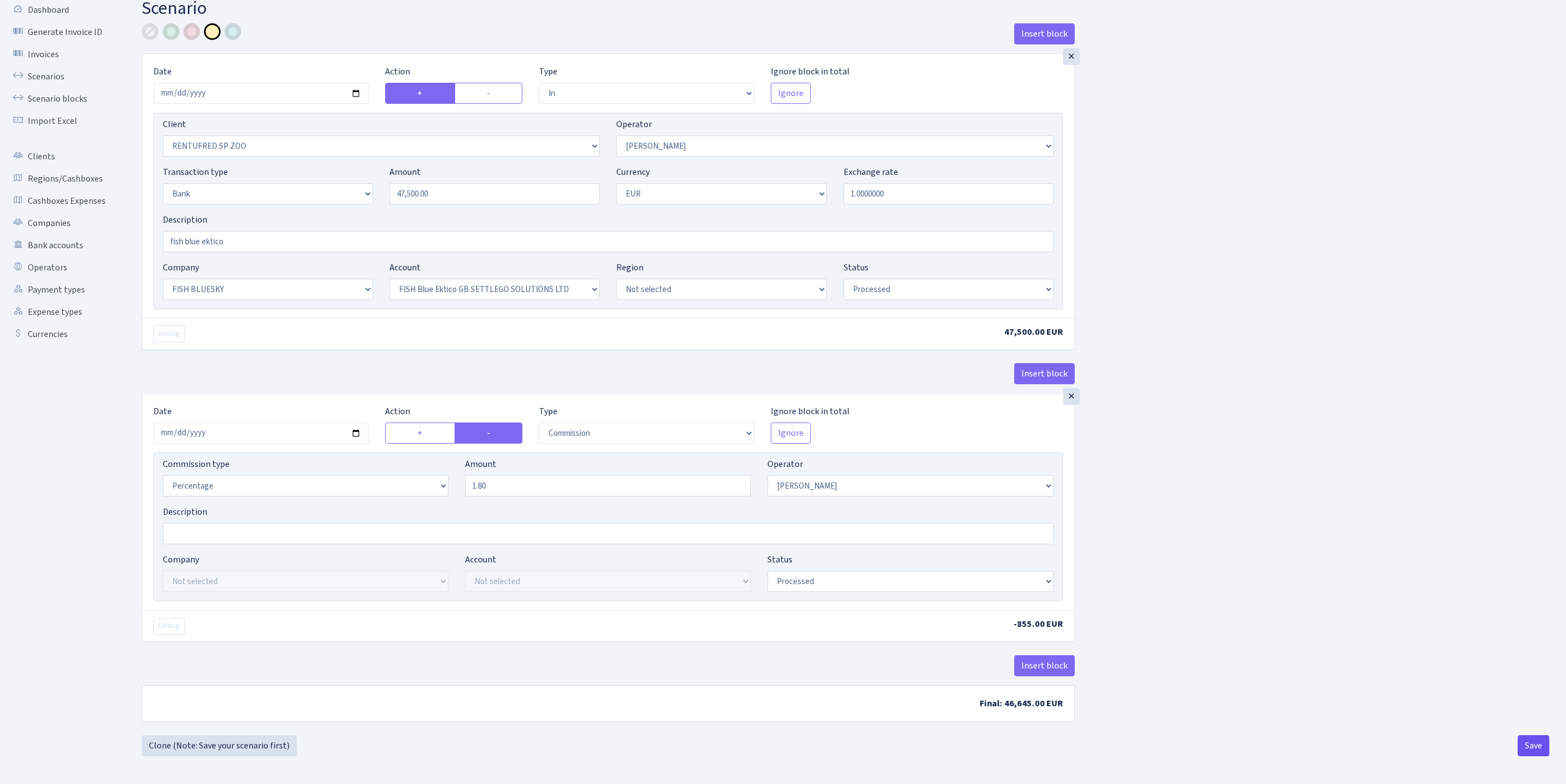
click at [1531, 746] on button "Save" at bounding box center [1533, 746] width 32 height 21
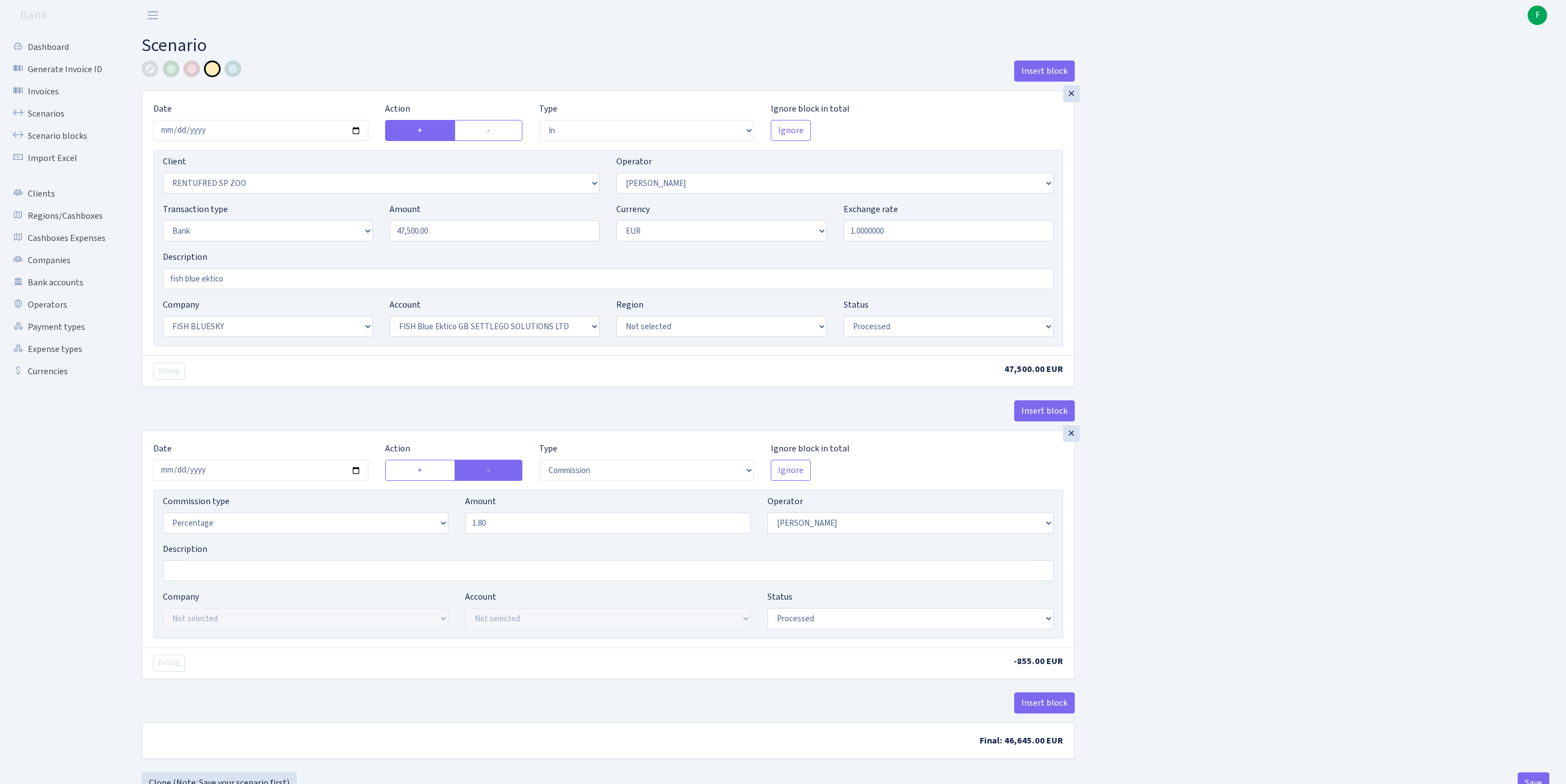
select select "in"
select select "2517"
select select "10"
select select "2"
select select "1"
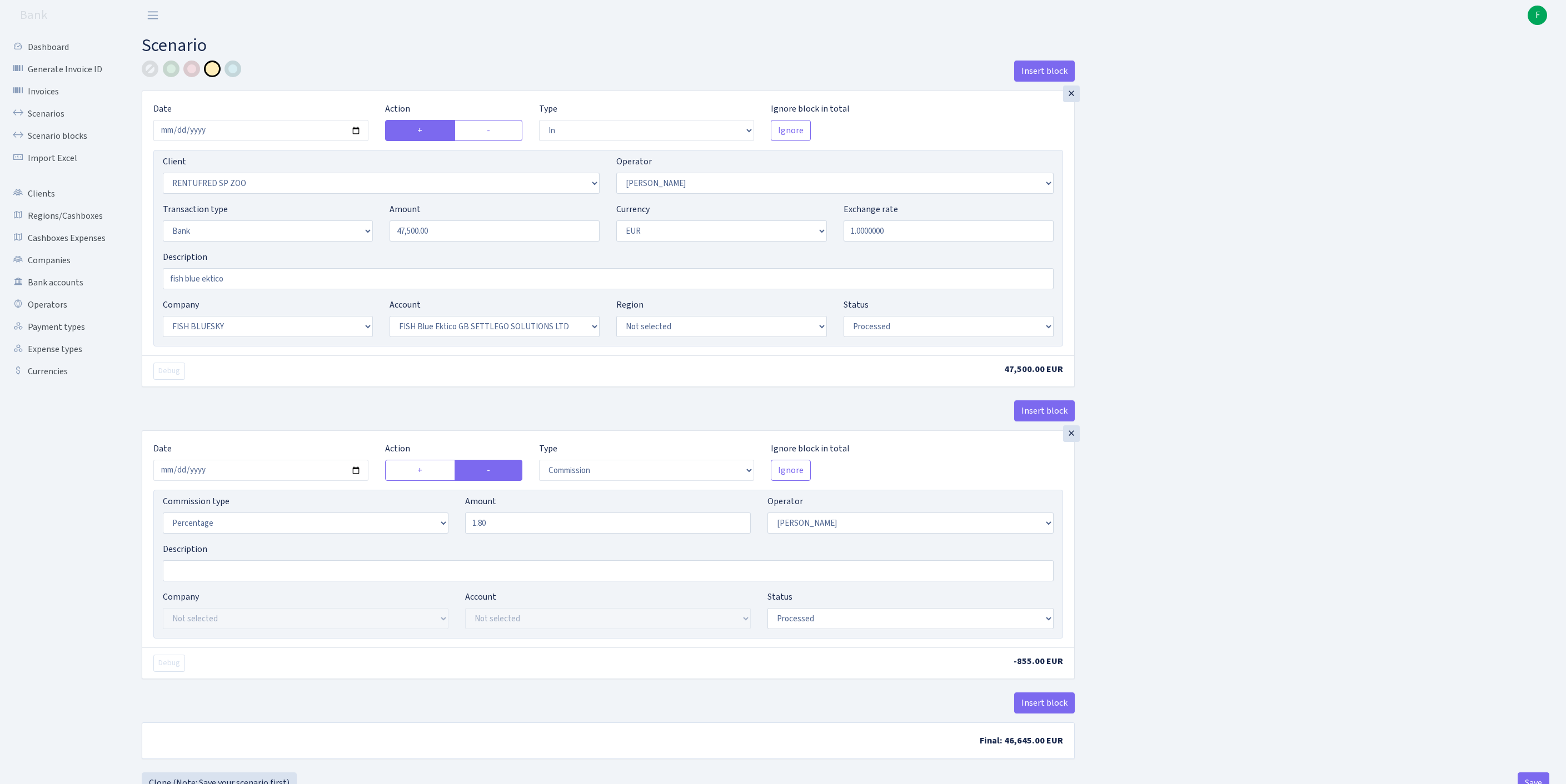
select select "23"
select select "67"
select select "processed"
select select "commission"
select select "10"
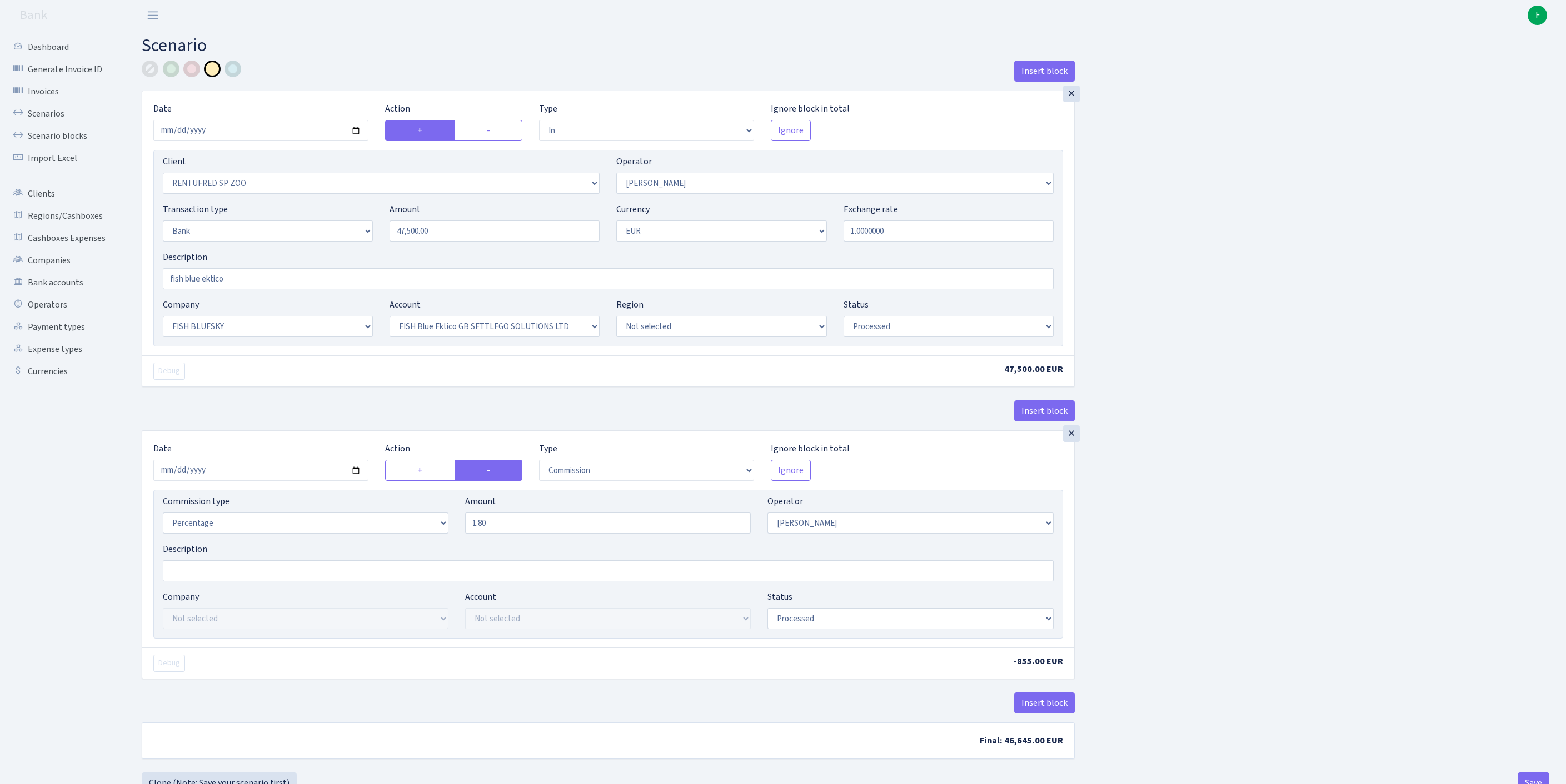
select select "processed"
click at [65, 121] on link "Scenarios" at bounding box center [61, 114] width 111 height 22
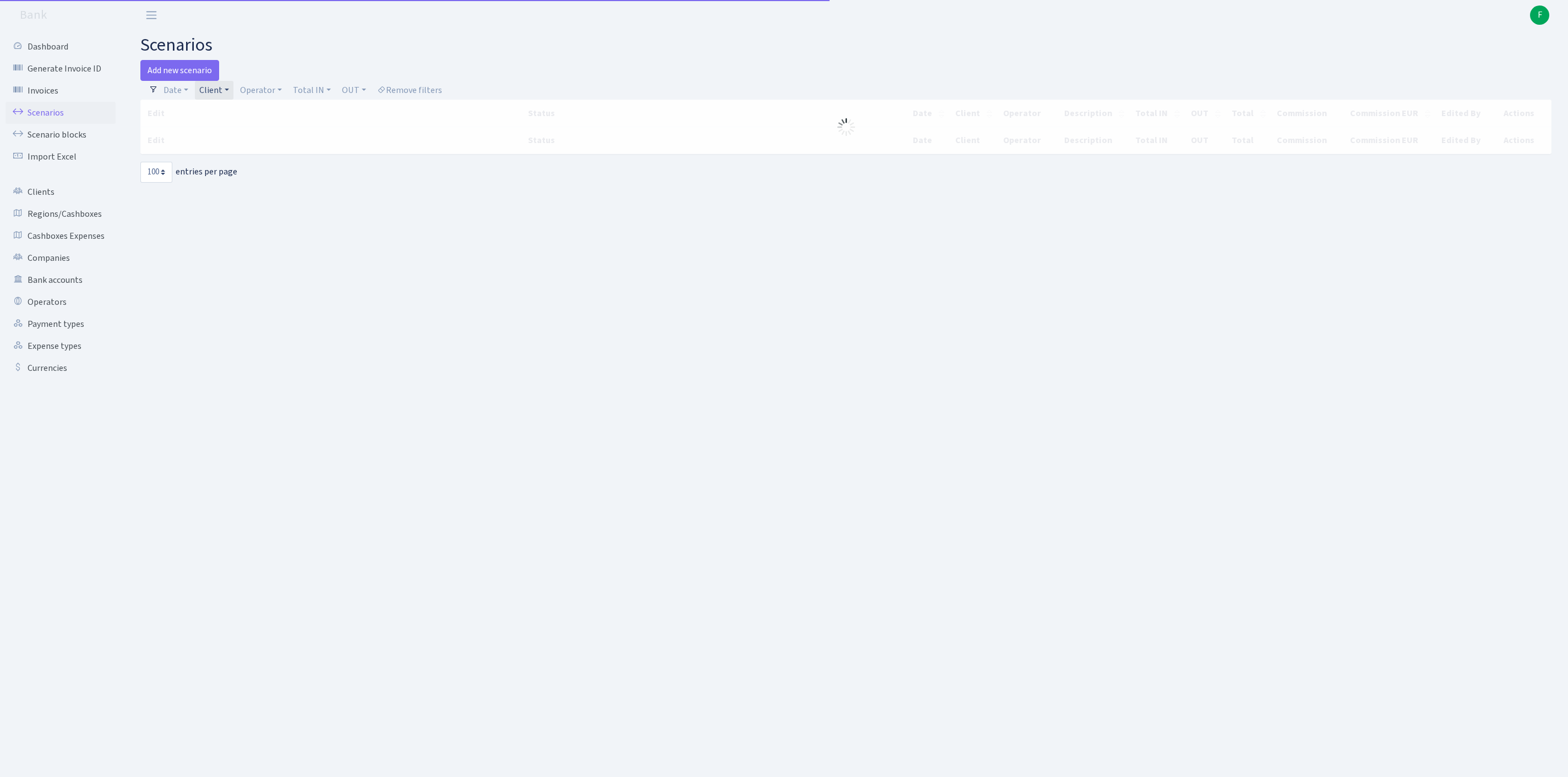
select select "100"
click at [219, 93] on link "Client" at bounding box center [213, 90] width 39 height 19
click at [234, 137] on input "search" at bounding box center [250, 130] width 103 height 17
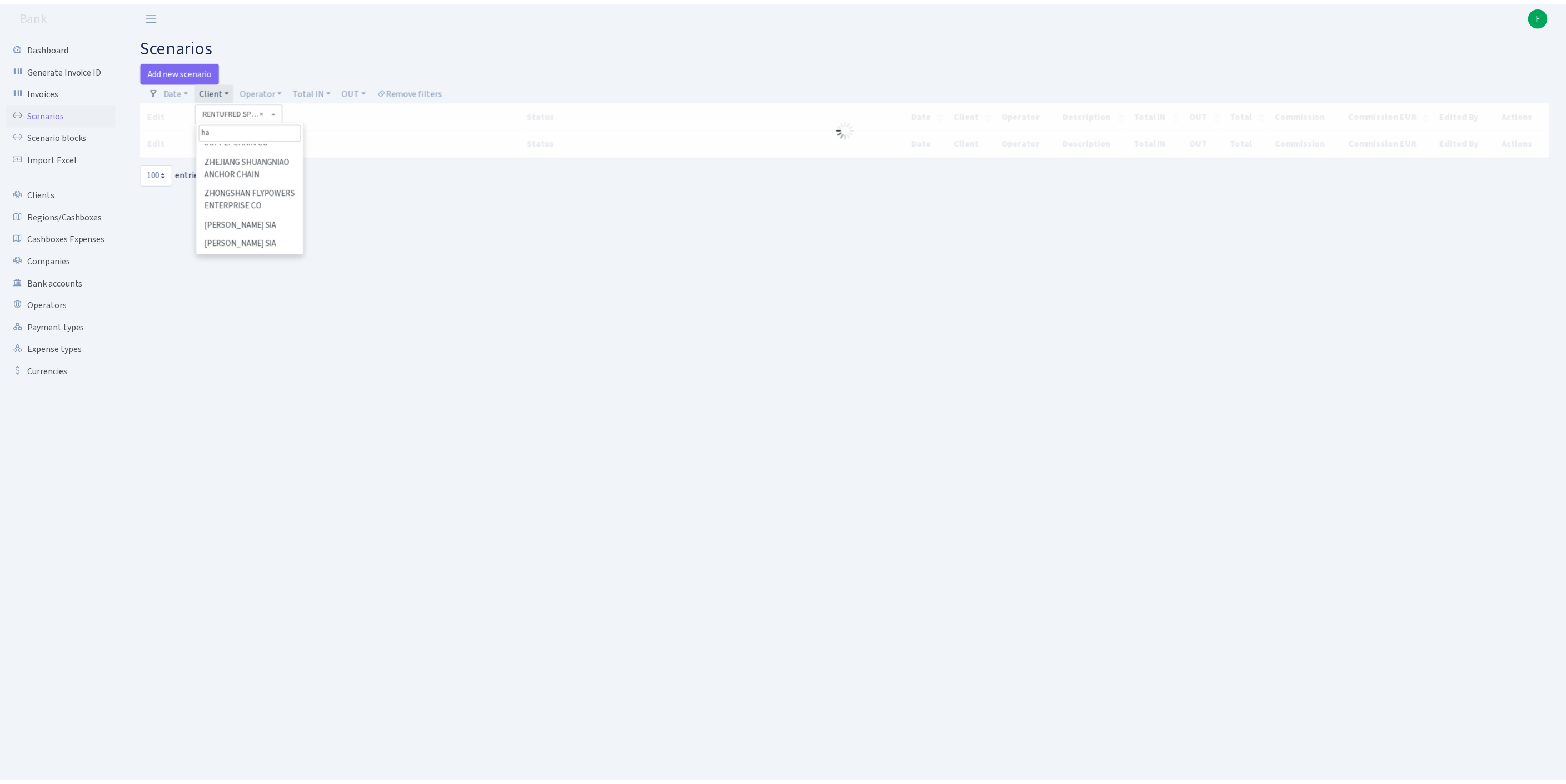
scroll to position [0, 0]
type input "hayv"
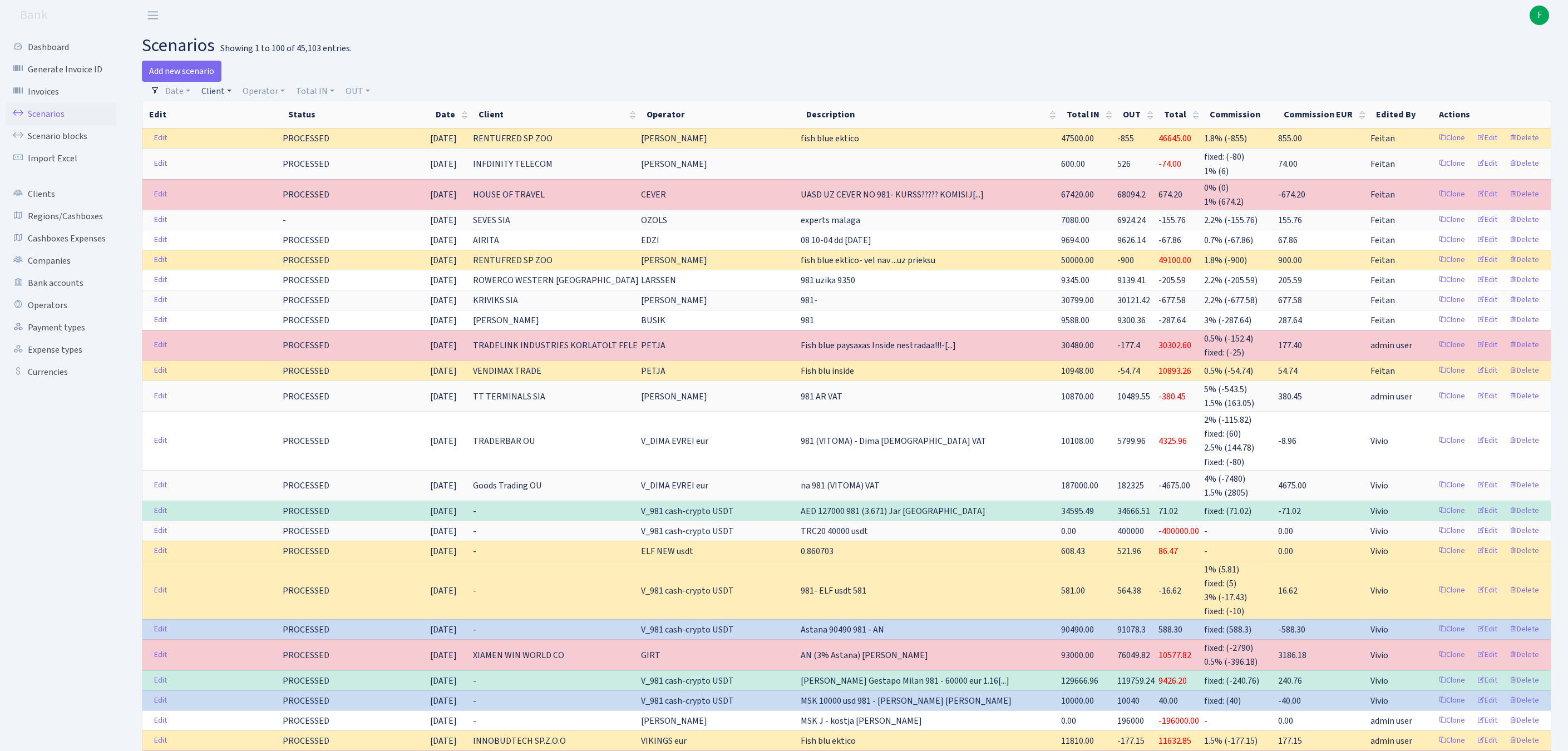
click at [225, 93] on link "Client" at bounding box center [216, 91] width 39 height 19
click at [234, 135] on input "search" at bounding box center [248, 131] width 93 height 17
type input "E"
click at [555, 55] on h2 "scenarios Showing 1 to 100 of 45,103 entries." at bounding box center [846, 46] width 1410 height 21
click at [210, 76] on link "Add new scenario" at bounding box center [181, 71] width 79 height 21
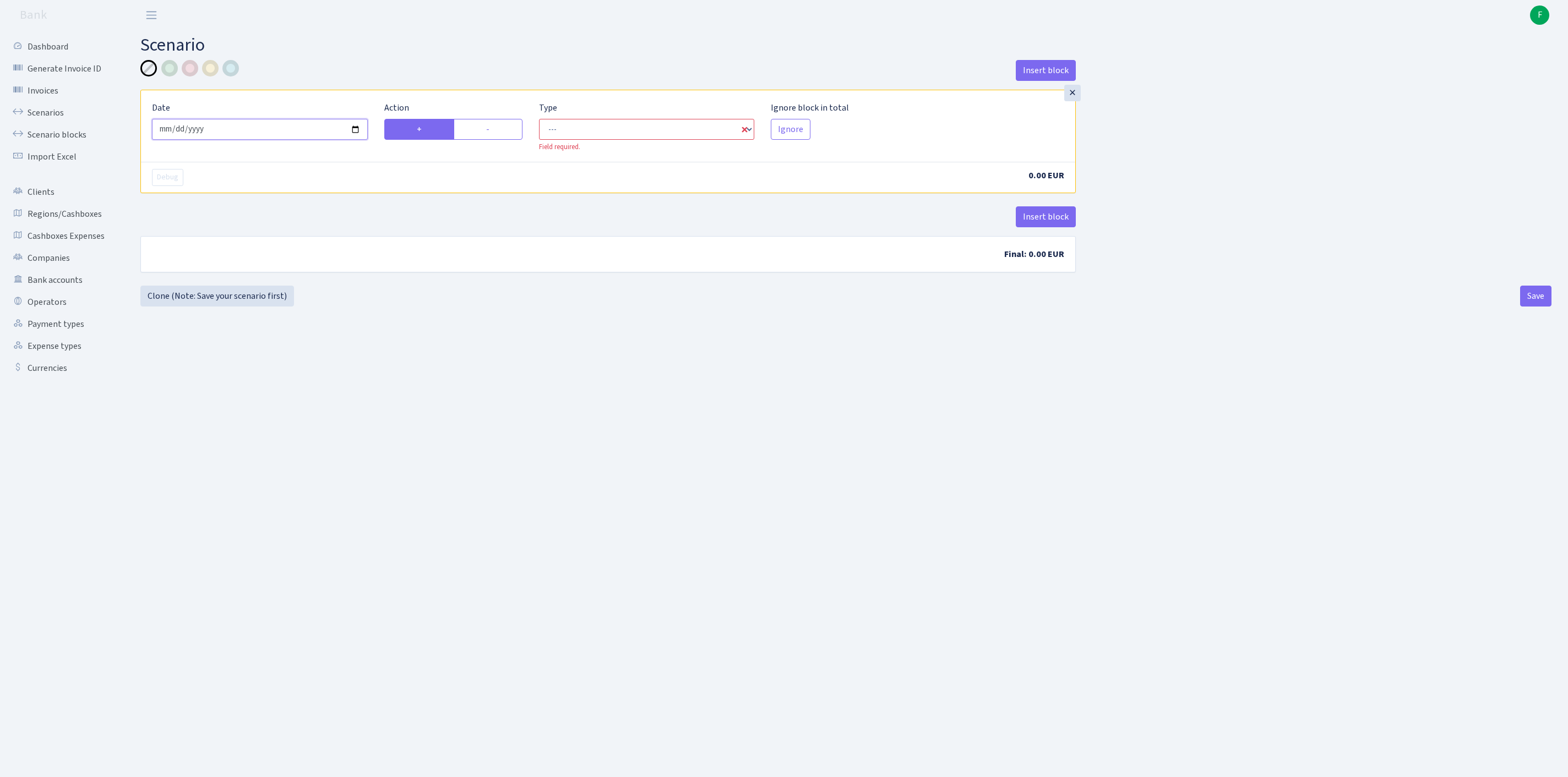
click at [270, 139] on input "[DATE]" at bounding box center [260, 129] width 216 height 21
type input "[DATE]"
select select "in"
select select "1"
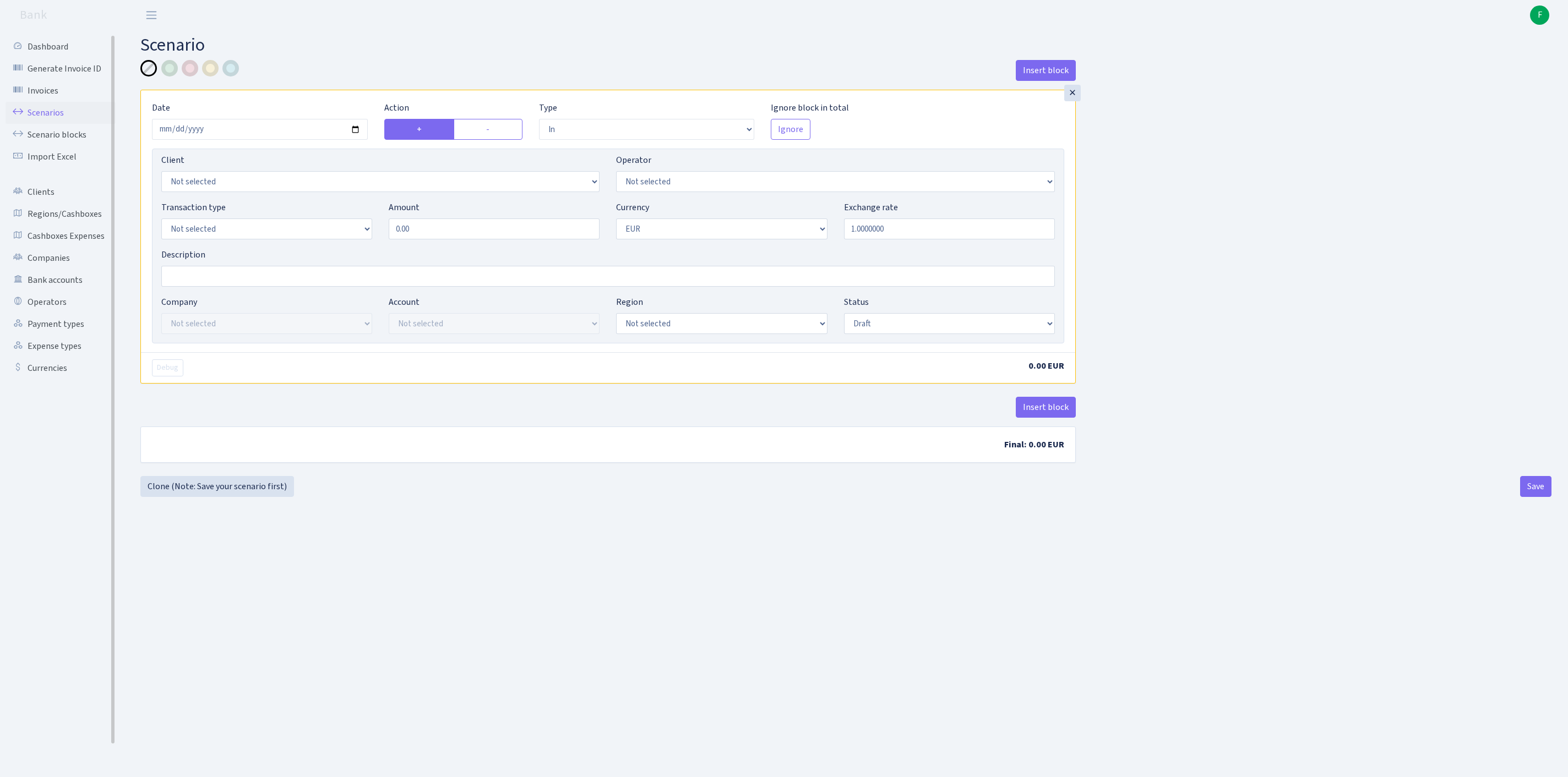
click at [50, 119] on link "Scenarios" at bounding box center [60, 113] width 110 height 22
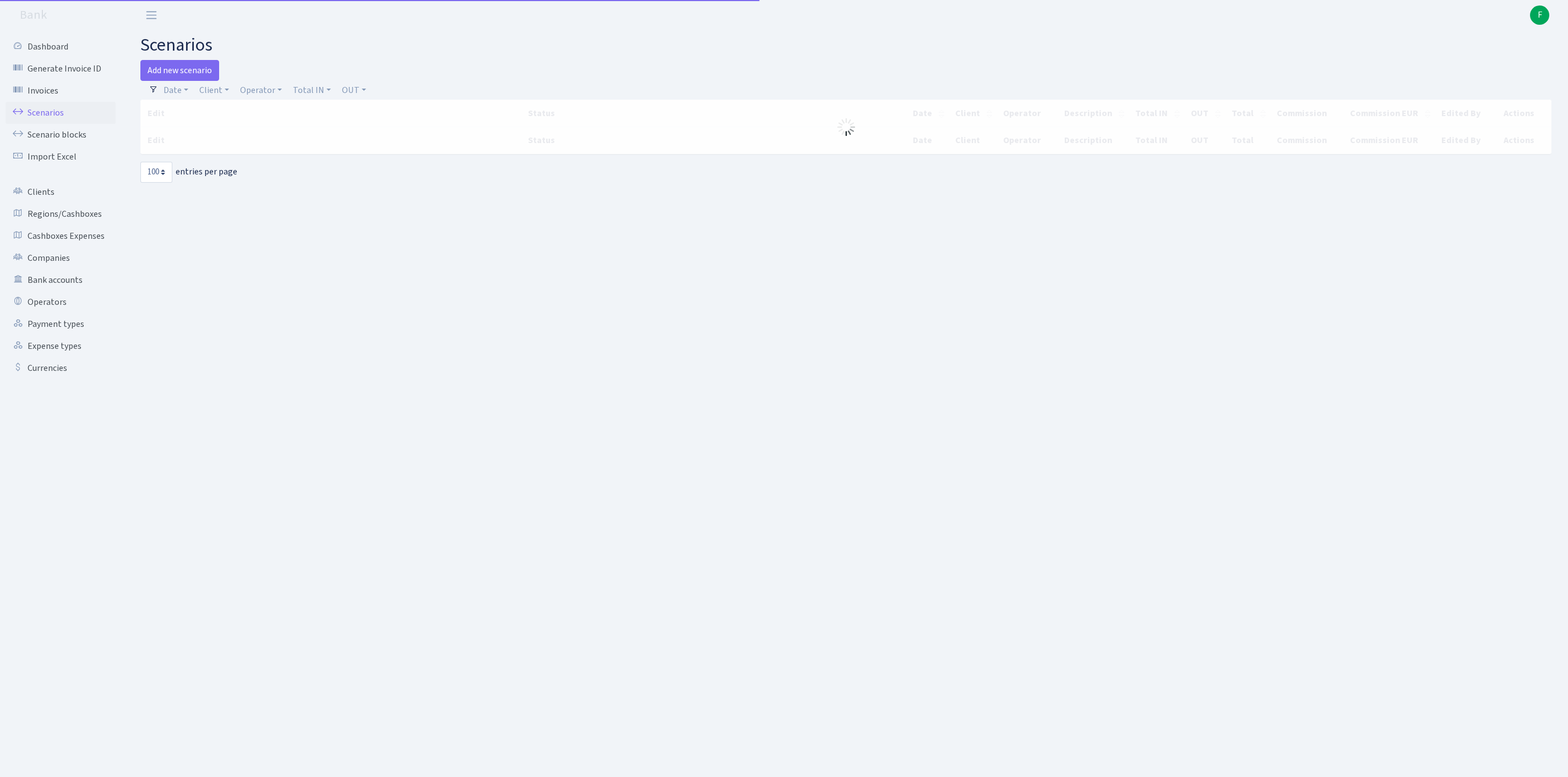
select select "100"
click at [208, 68] on link "Add new scenario" at bounding box center [179, 70] width 78 height 21
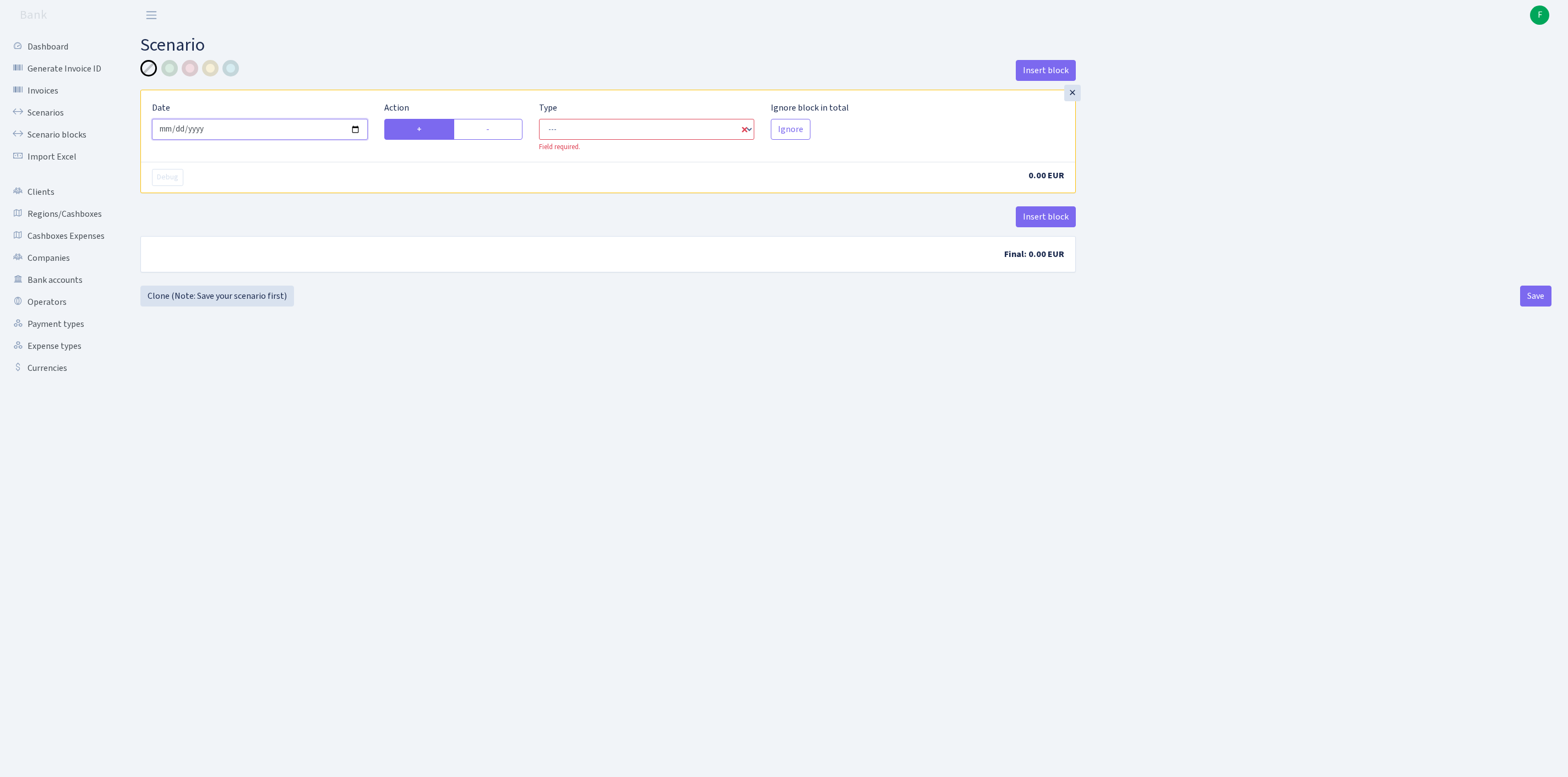
click at [276, 140] on input "[DATE]" at bounding box center [260, 129] width 216 height 21
type input "[DATE]"
select select "in"
select select "1"
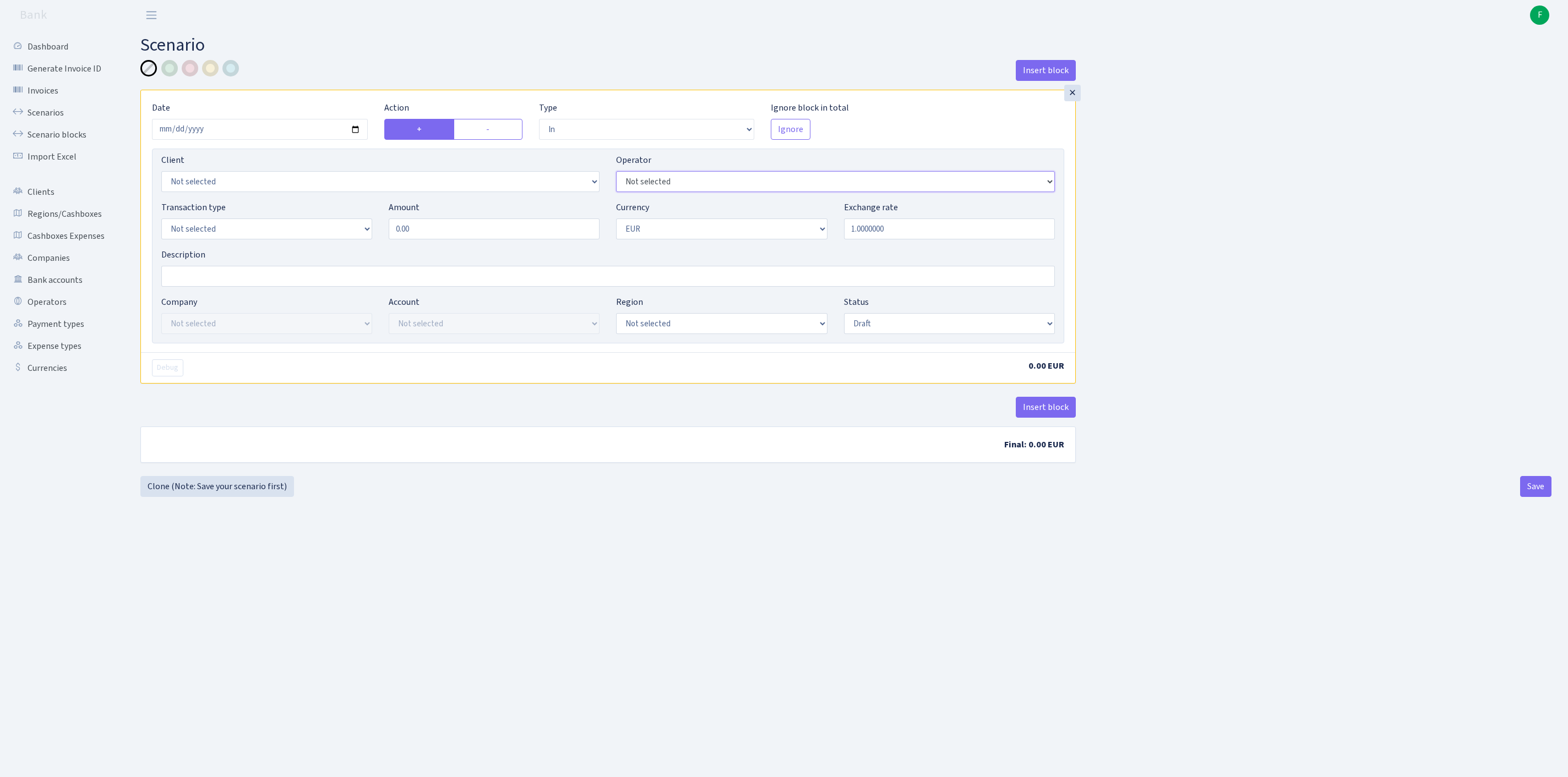
select select "11"
select select "2"
drag, startPoint x: 414, startPoint y: 252, endPoint x: 303, endPoint y: 253, distance: 111.0
click at [303, 248] on div "Transaction type Not selected 981 ELF FISH crypto [PERSON_NAME] MM-BALTIC eur U…" at bounding box center [608, 224] width 911 height 48
type input "52,466.00"
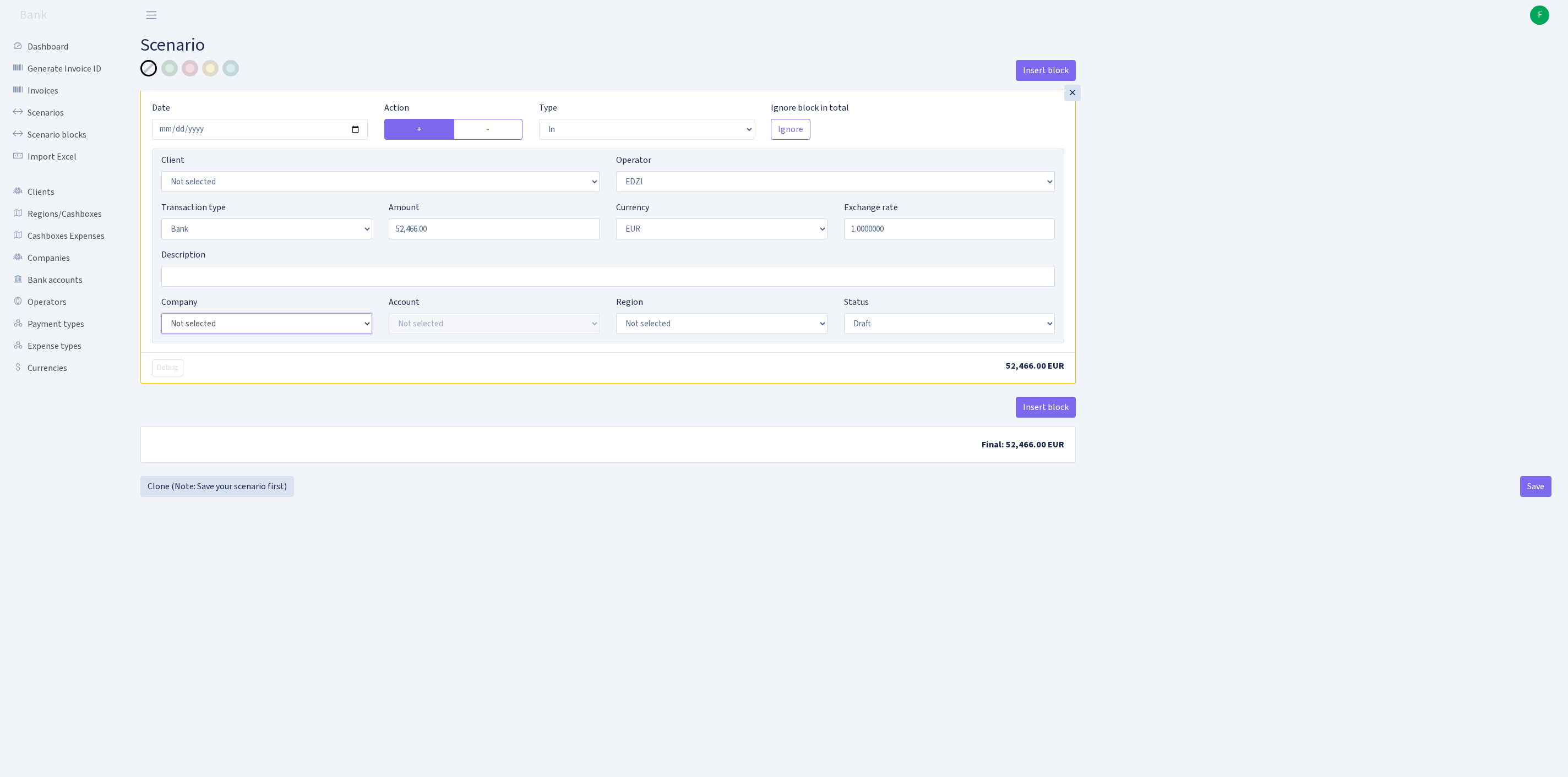
select select "17"
select select "41"
select select "processed"
click at [1054, 418] on button "Insert block" at bounding box center [1046, 407] width 60 height 21
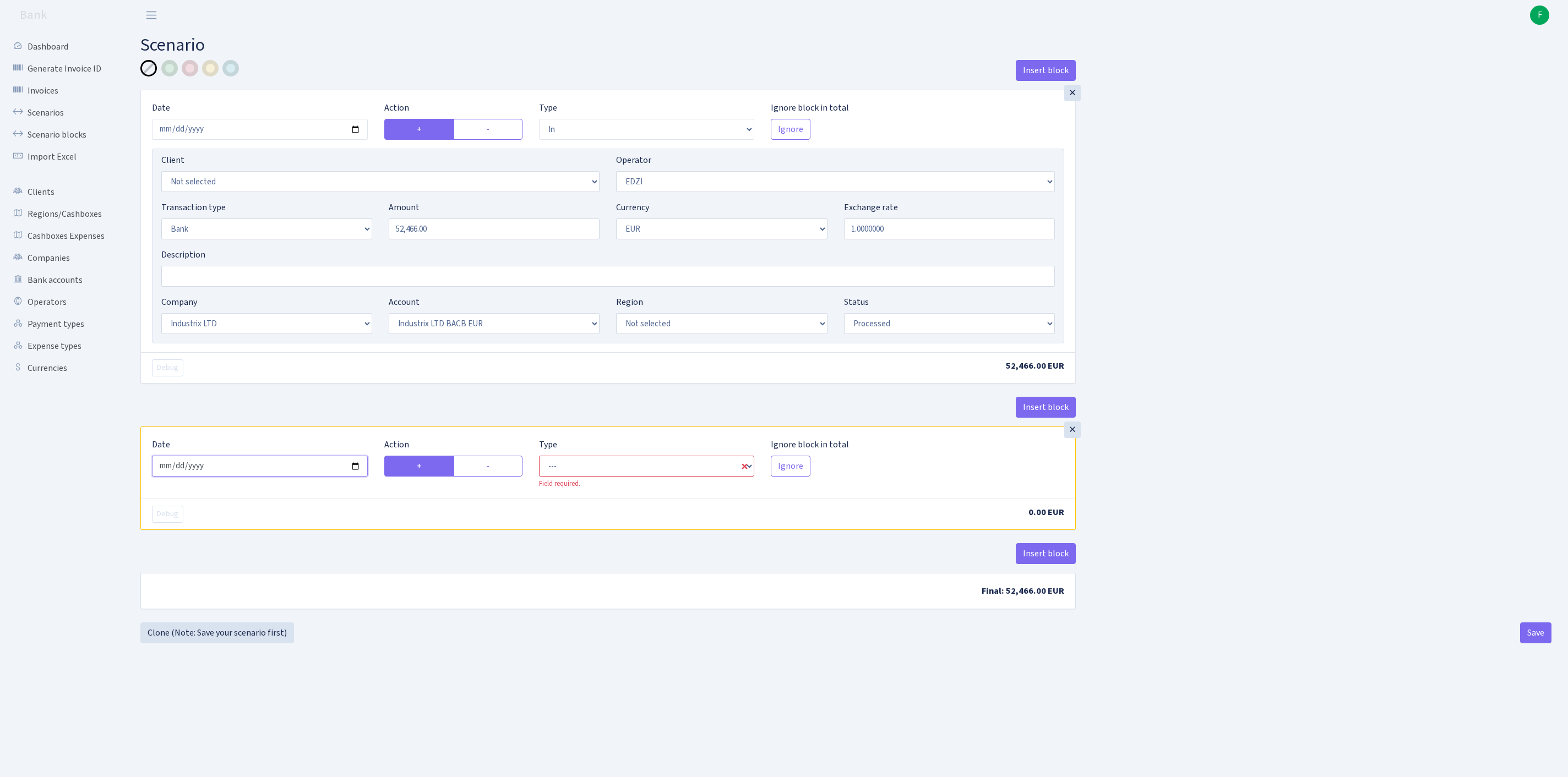
click at [324, 477] on input "[DATE]" at bounding box center [260, 465] width 216 height 21
type input "[DATE]"
drag, startPoint x: 489, startPoint y: 515, endPoint x: 503, endPoint y: 518, distance: 14.3
click at [489, 477] on label "-" at bounding box center [488, 465] width 68 height 21
click at [489, 467] on input "-" at bounding box center [490, 464] width 7 height 7
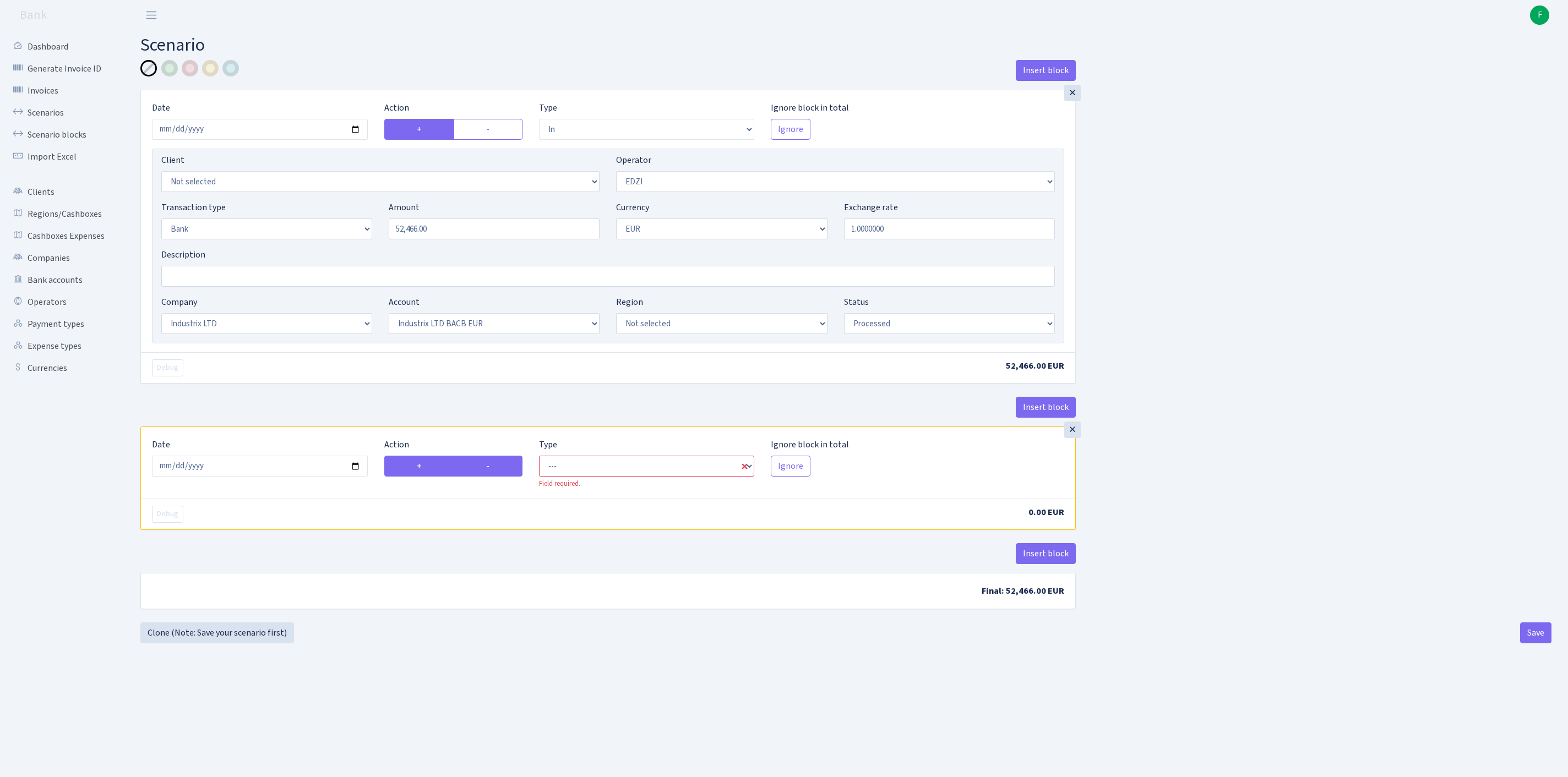
radio input "true"
radio input "false"
select select "commission"
select select "11"
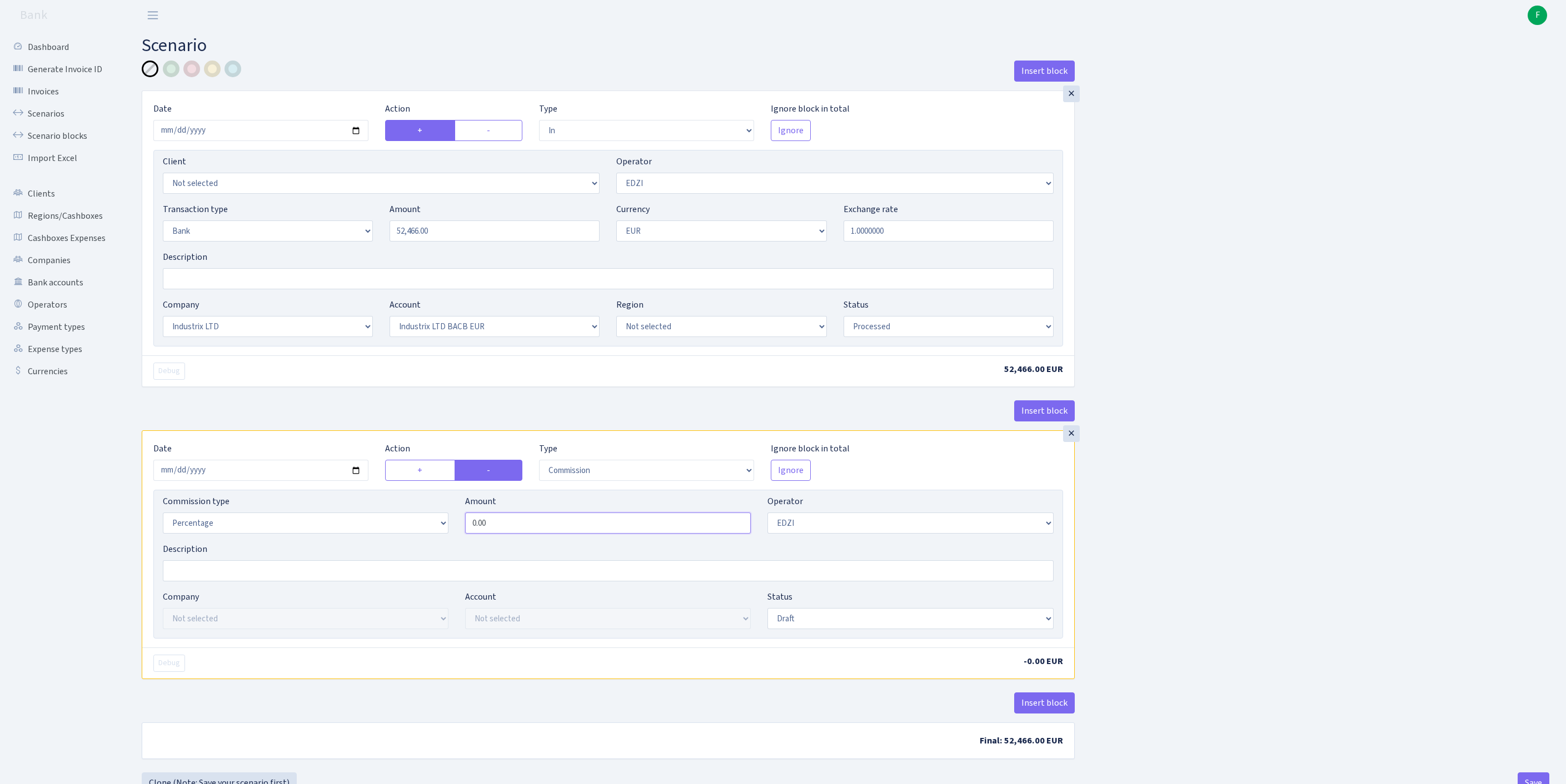
drag, startPoint x: 537, startPoint y: 580, endPoint x: 340, endPoint y: 555, distance: 198.6
click at [340, 542] on div "Commission type Percentage Fixed Bank Amount 0.00 Operator Not selected 981 981…" at bounding box center [608, 519] width 907 height 48
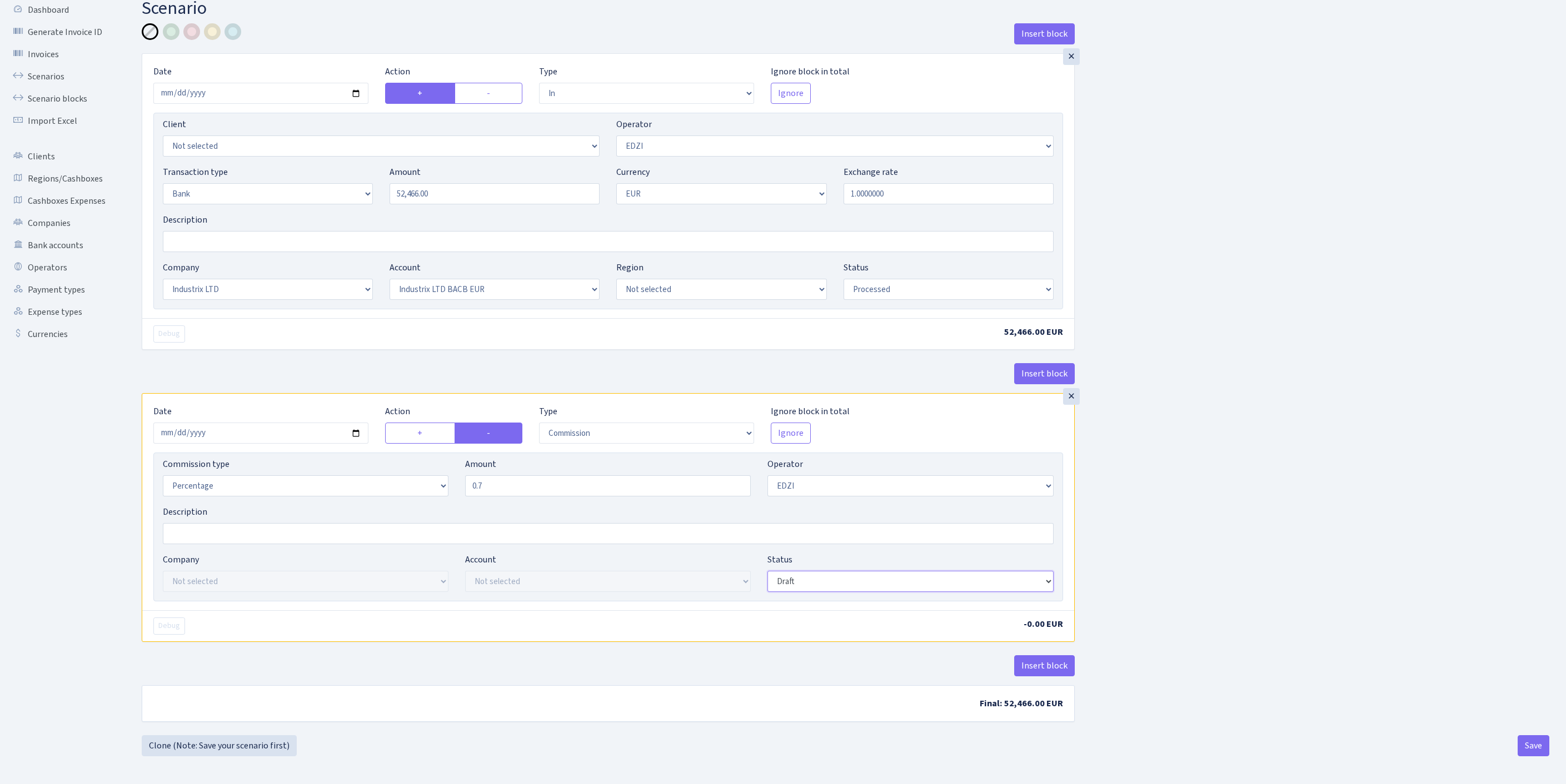
type input "0.70"
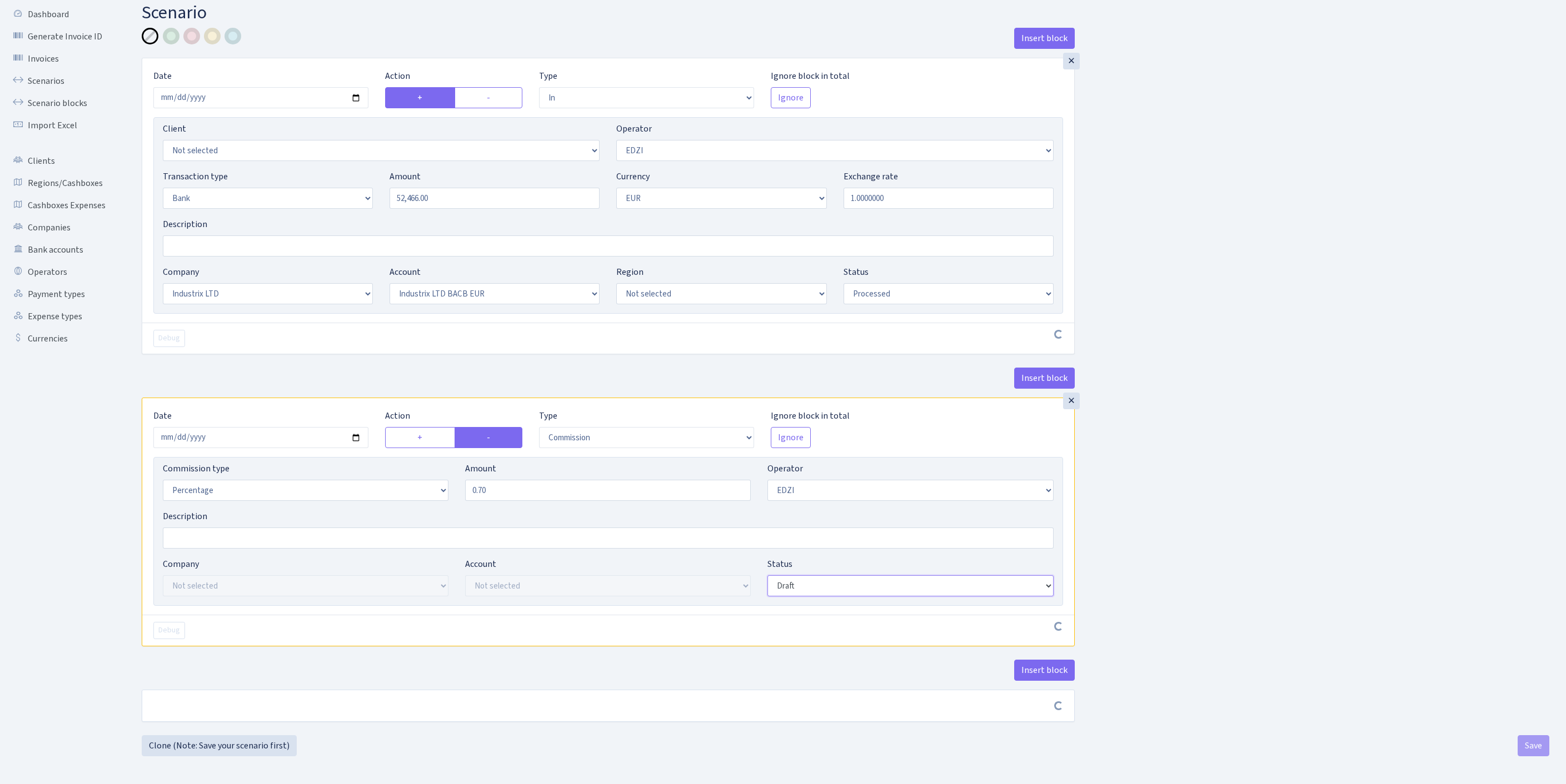
scroll to position [134, 0]
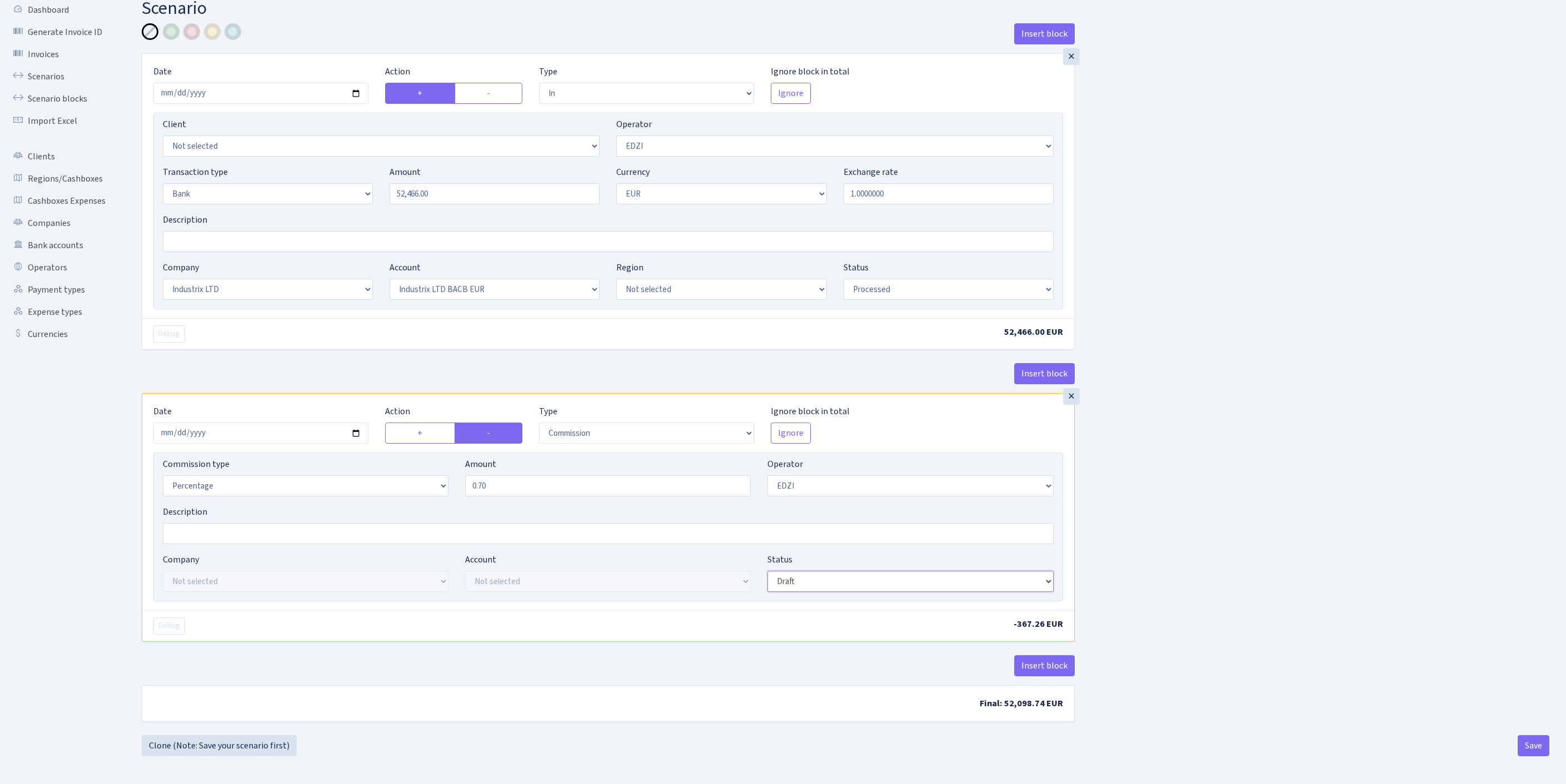
select select "processed"
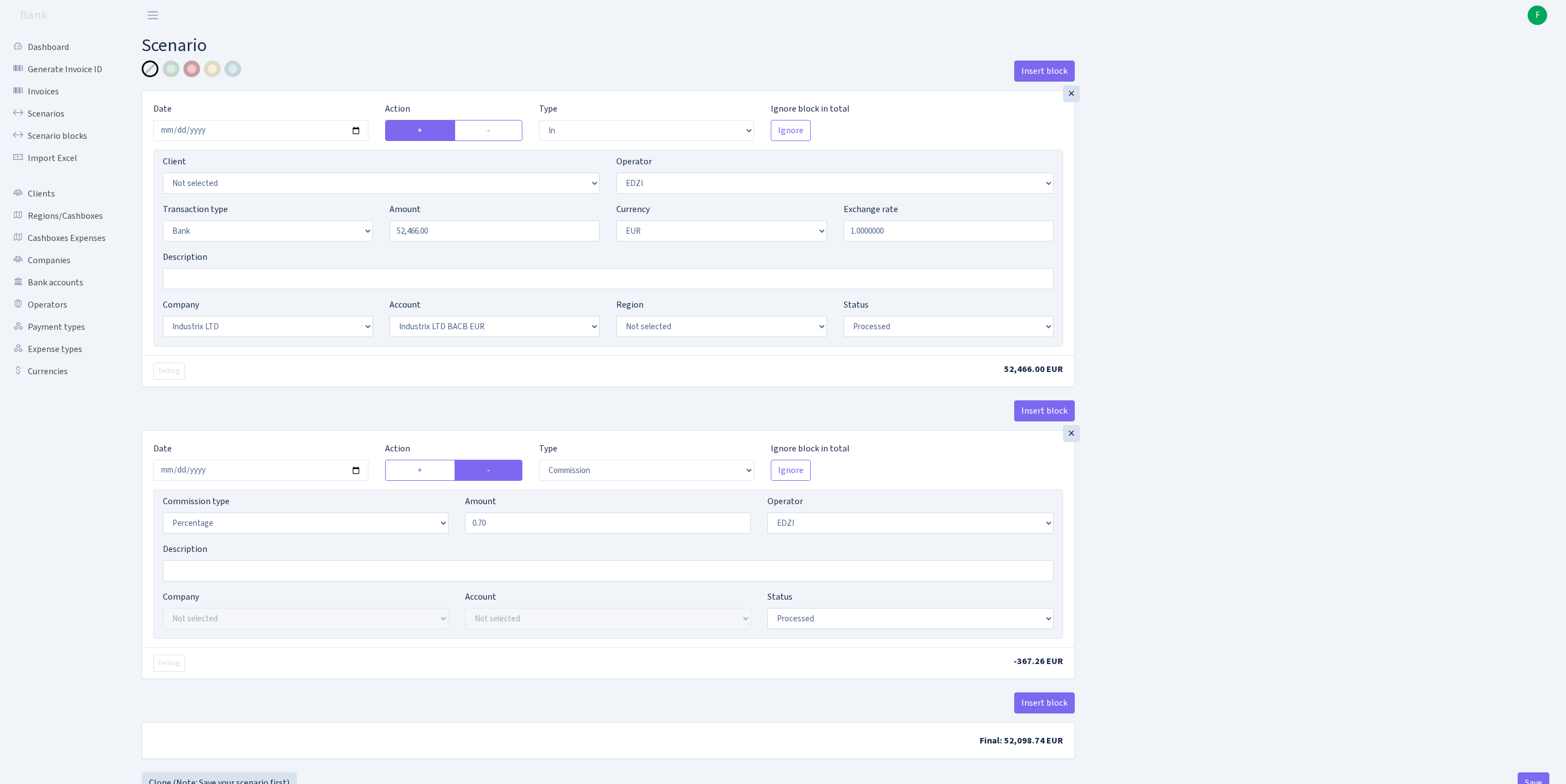
click at [190, 66] on div at bounding box center [192, 69] width 16 height 16
click at [221, 290] on input "Description" at bounding box center [608, 278] width 891 height 21
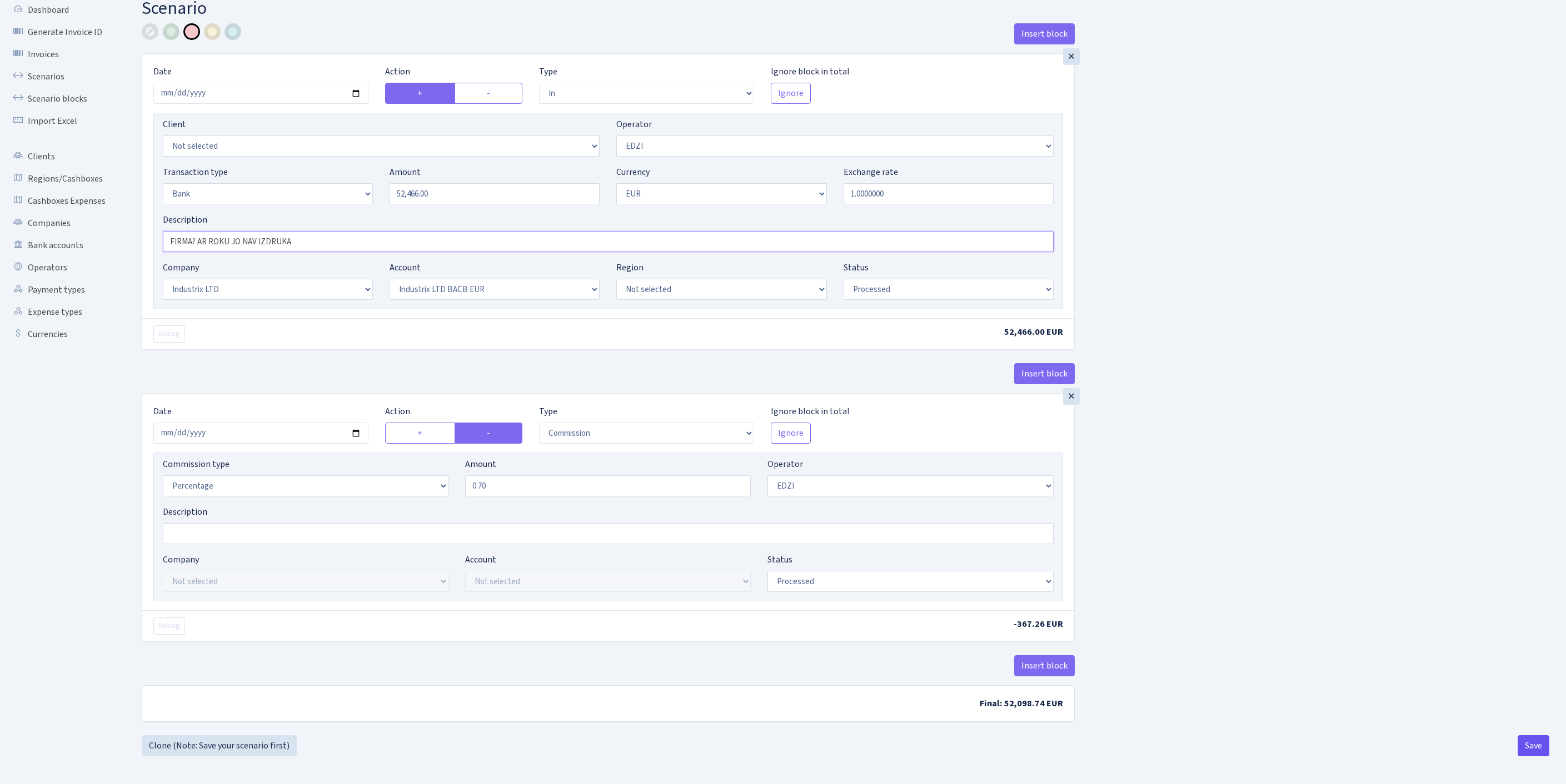
type input "FIRMA? AR ROKU JO NAV IZDRUKA"
click at [1536, 742] on button "Save" at bounding box center [1533, 746] width 32 height 21
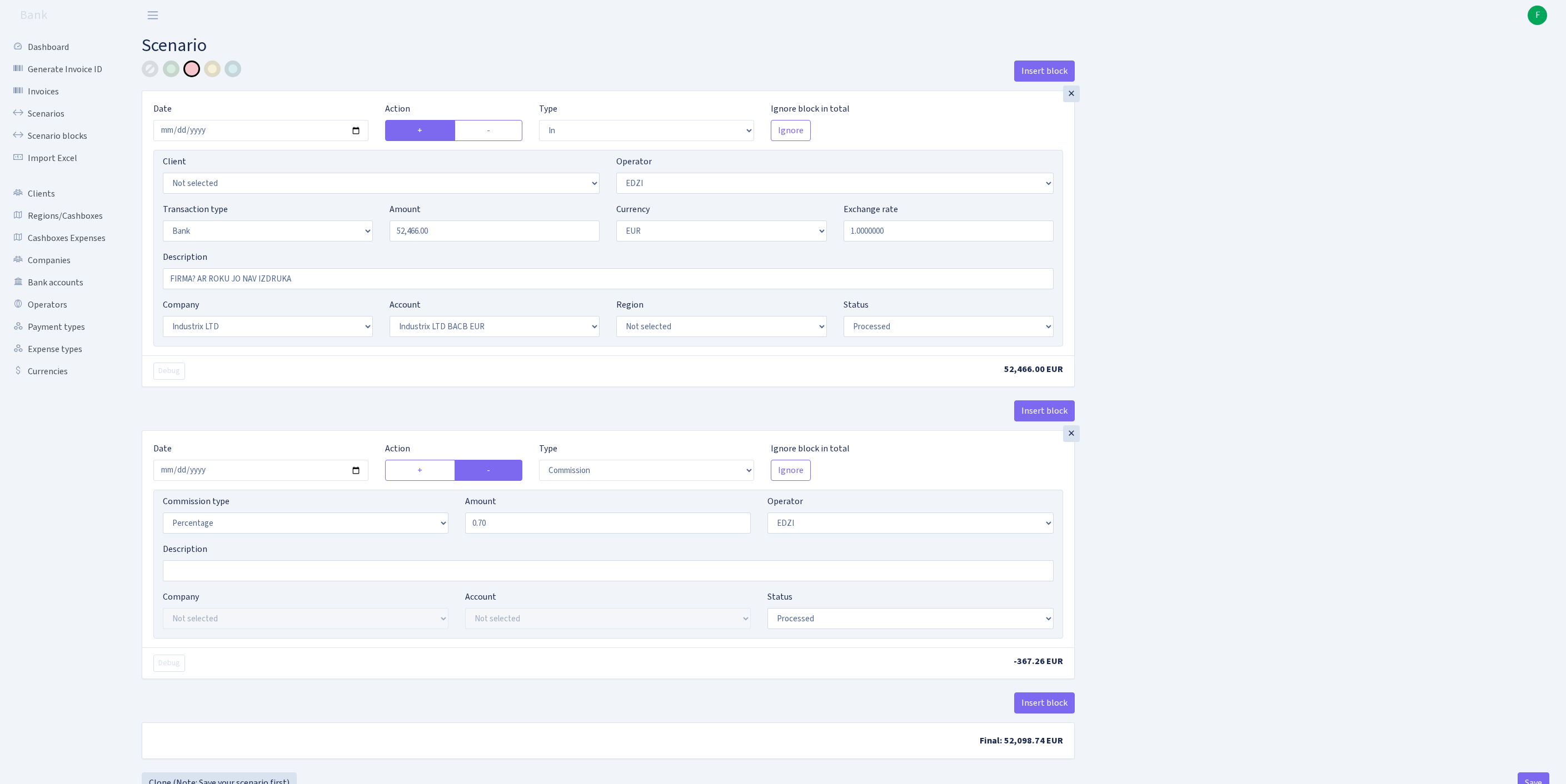
select select "in"
select select "11"
select select "2"
select select "1"
select select "17"
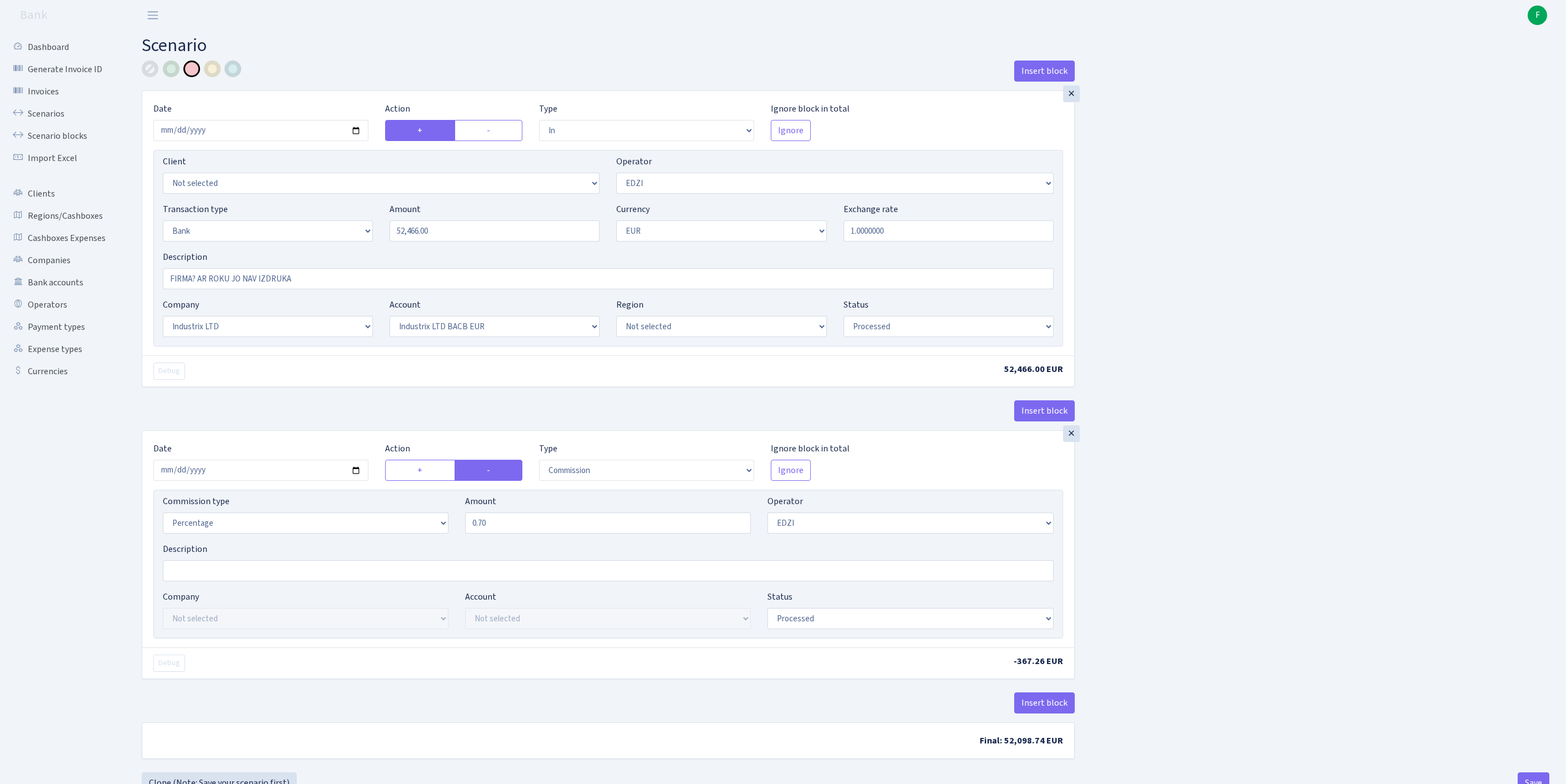
select select "41"
select select "processed"
select select "commission"
select select "11"
select select "processed"
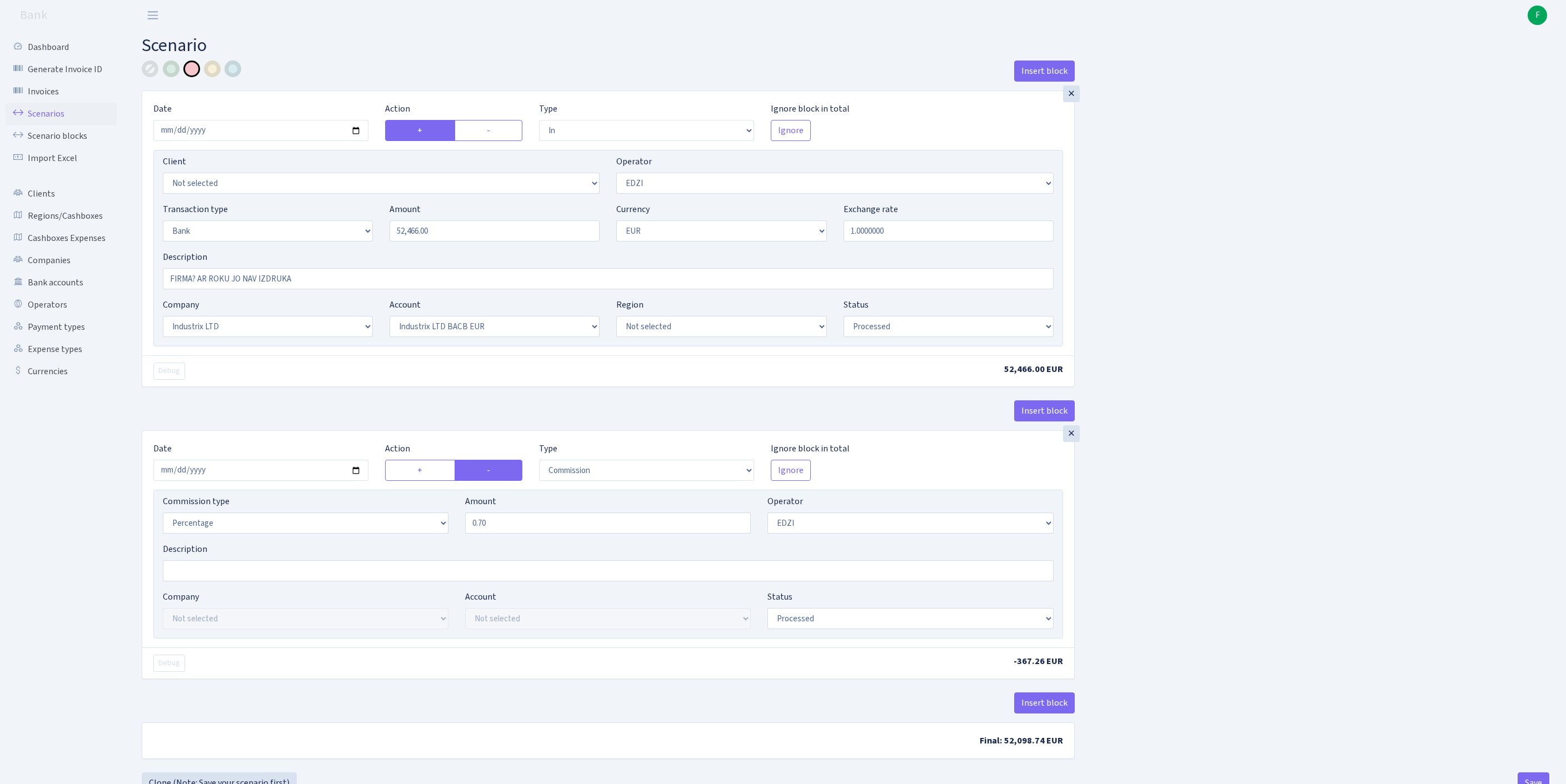
click at [54, 114] on link "Scenarios" at bounding box center [61, 114] width 111 height 22
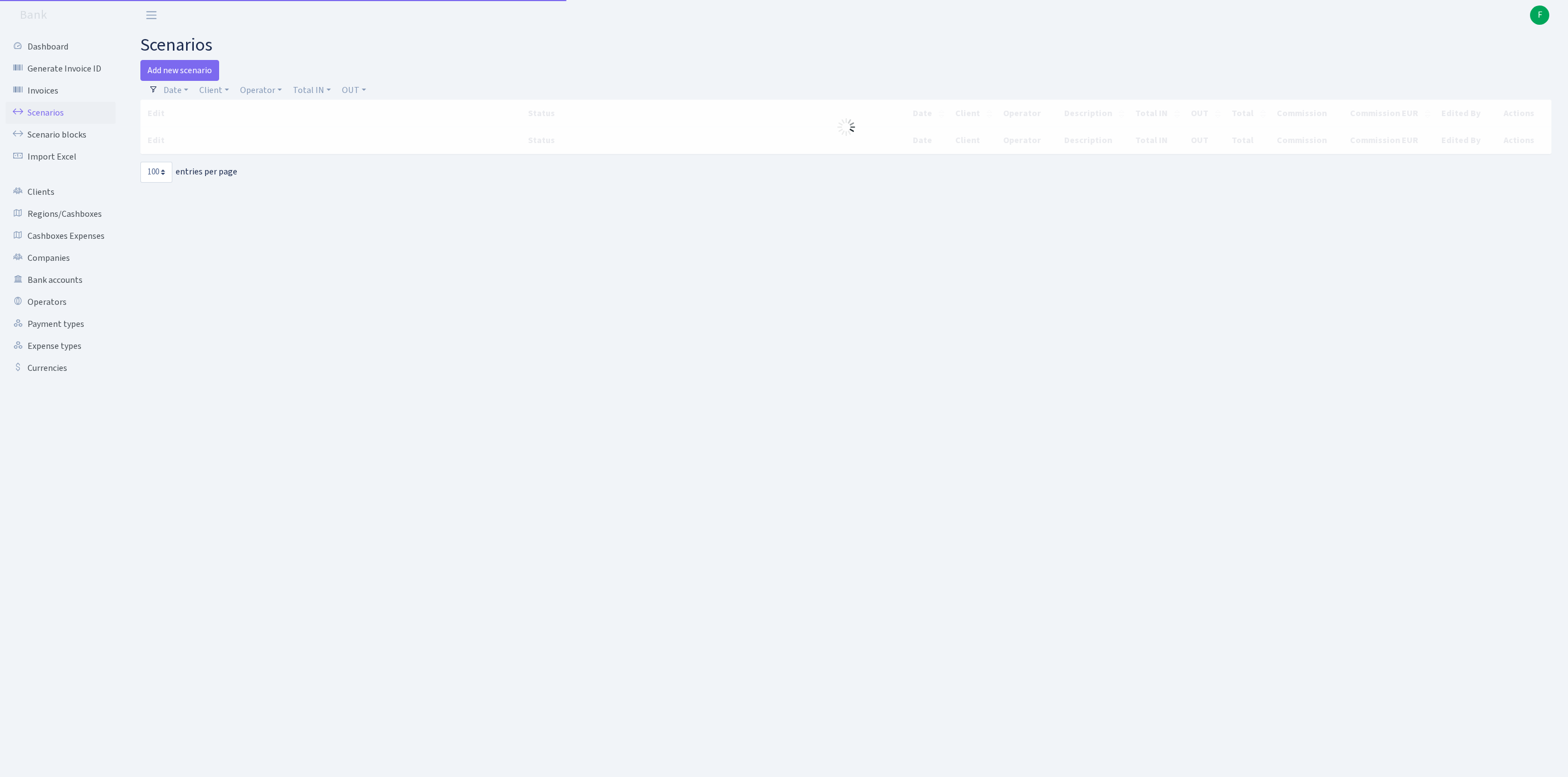
select select "100"
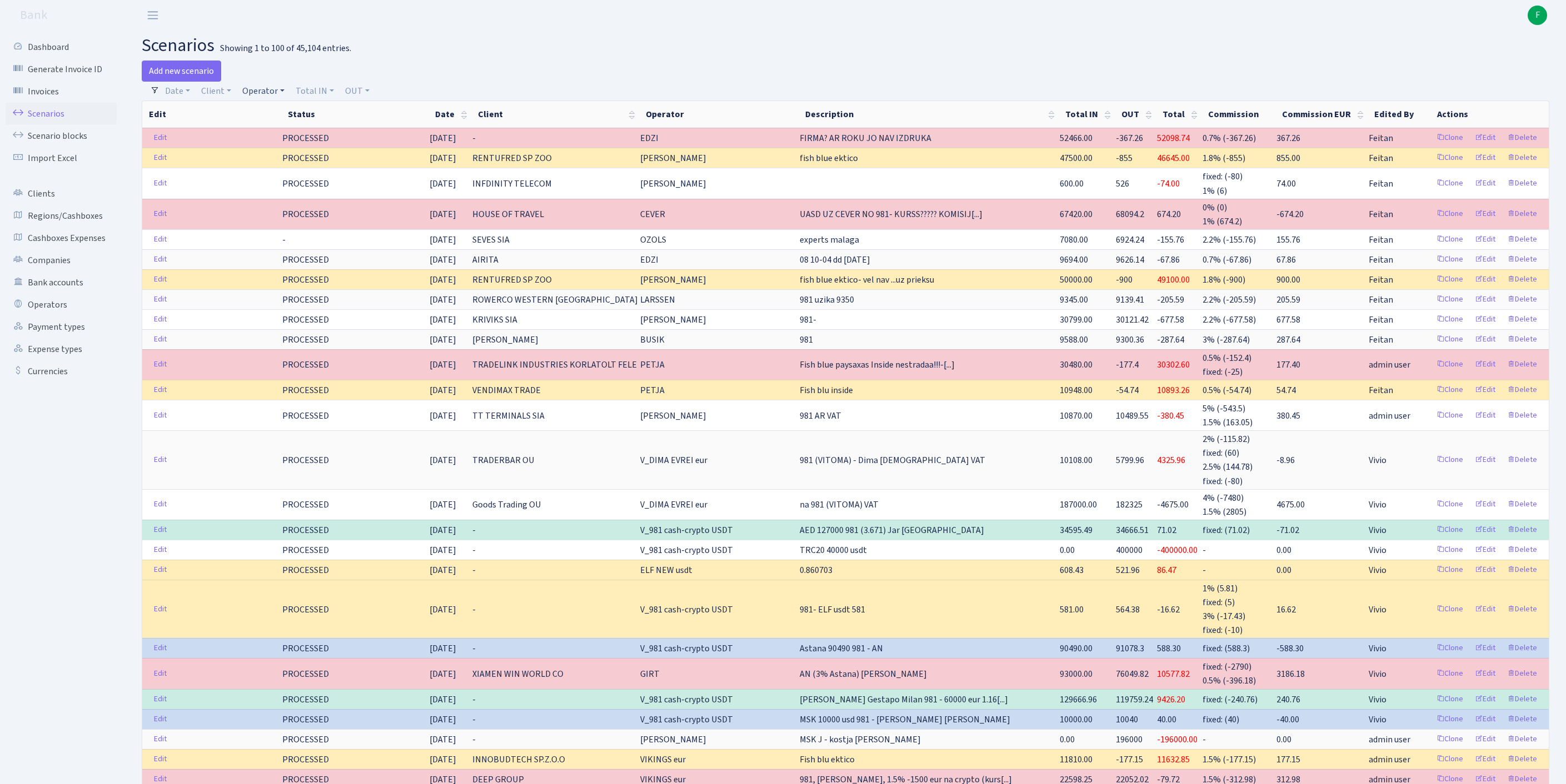
click at [287, 95] on link "Operator" at bounding box center [264, 91] width 51 height 19
click at [294, 139] on input "search" at bounding box center [288, 131] width 93 height 17
type input "M"
type input "[PERSON_NAME]"
click at [324, 161] on li "[PERSON_NAME]" at bounding box center [288, 151] width 95 height 19
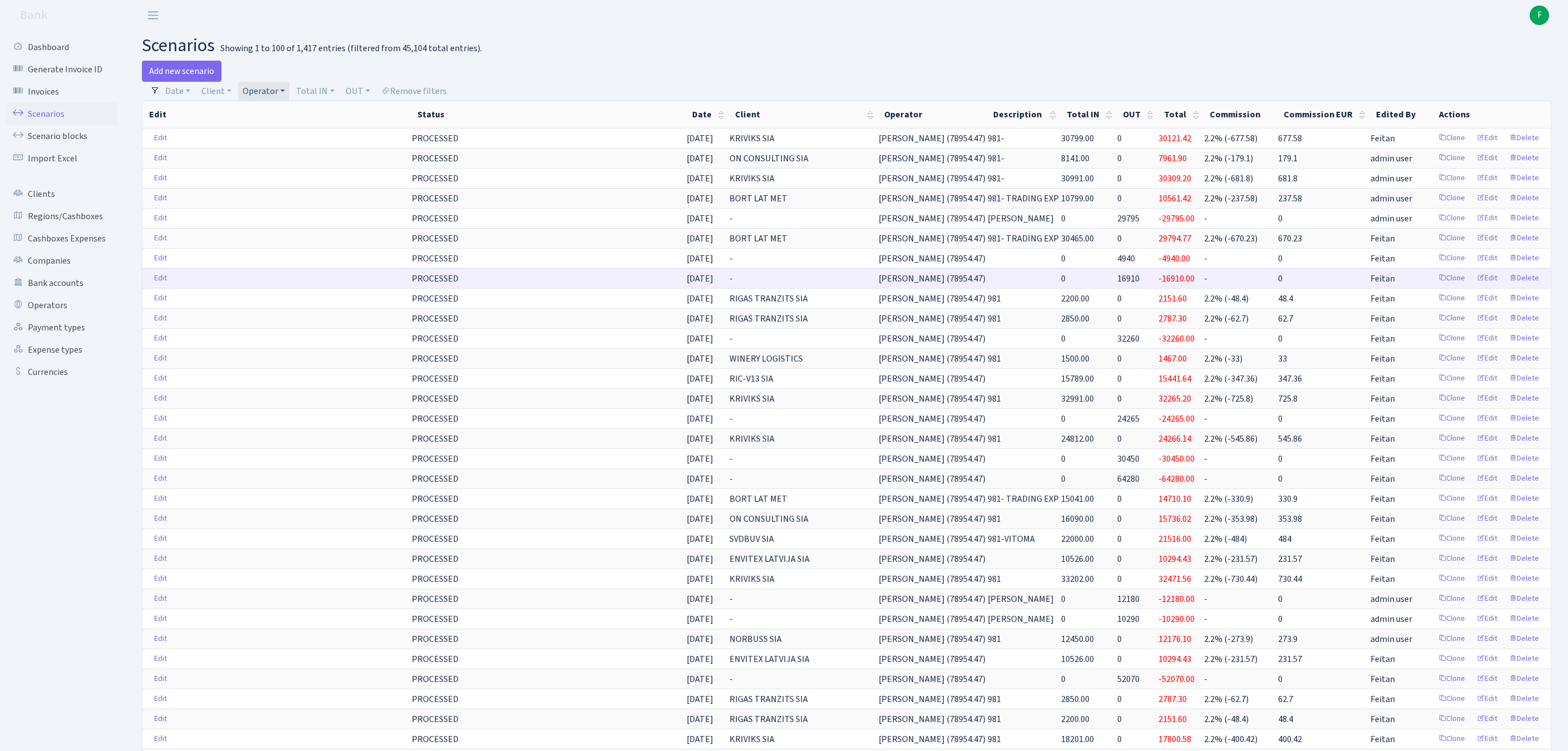
click at [553, 289] on td "PROCESSED" at bounding box center [548, 279] width 275 height 20
click at [58, 120] on link "Scenarios" at bounding box center [61, 114] width 111 height 22
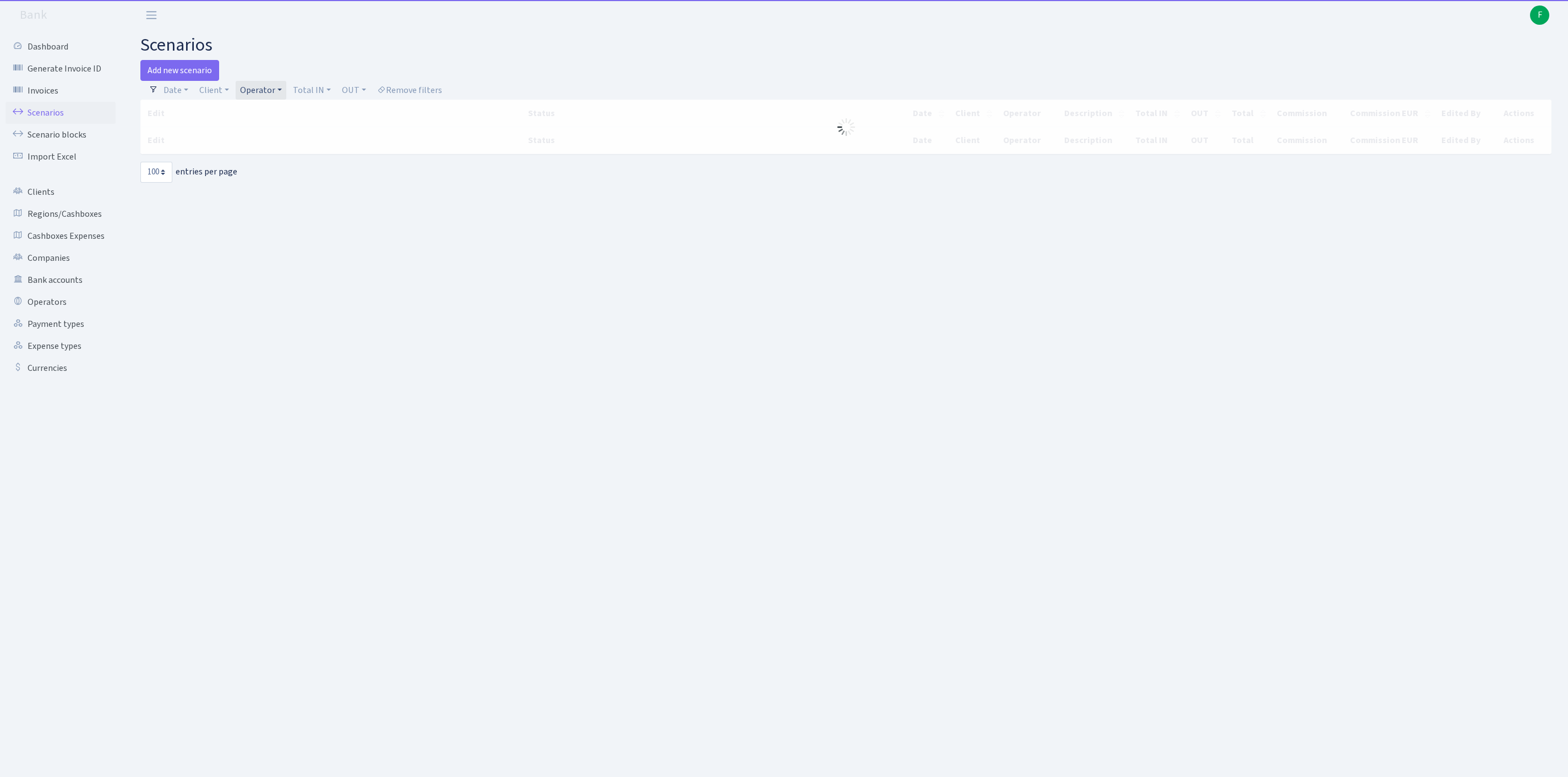
select select "100"
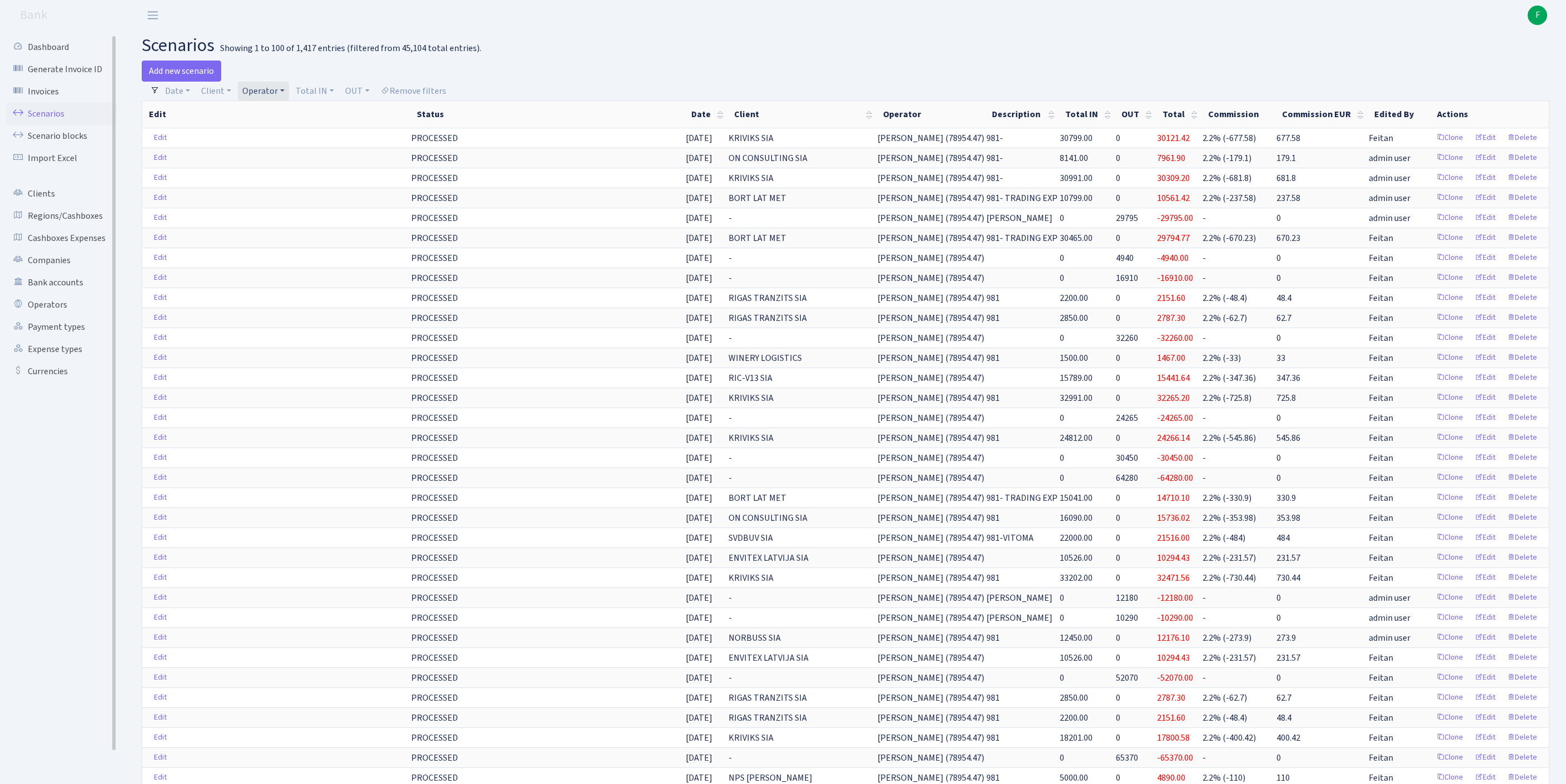
click at [56, 120] on link "Scenarios" at bounding box center [61, 114] width 111 height 22
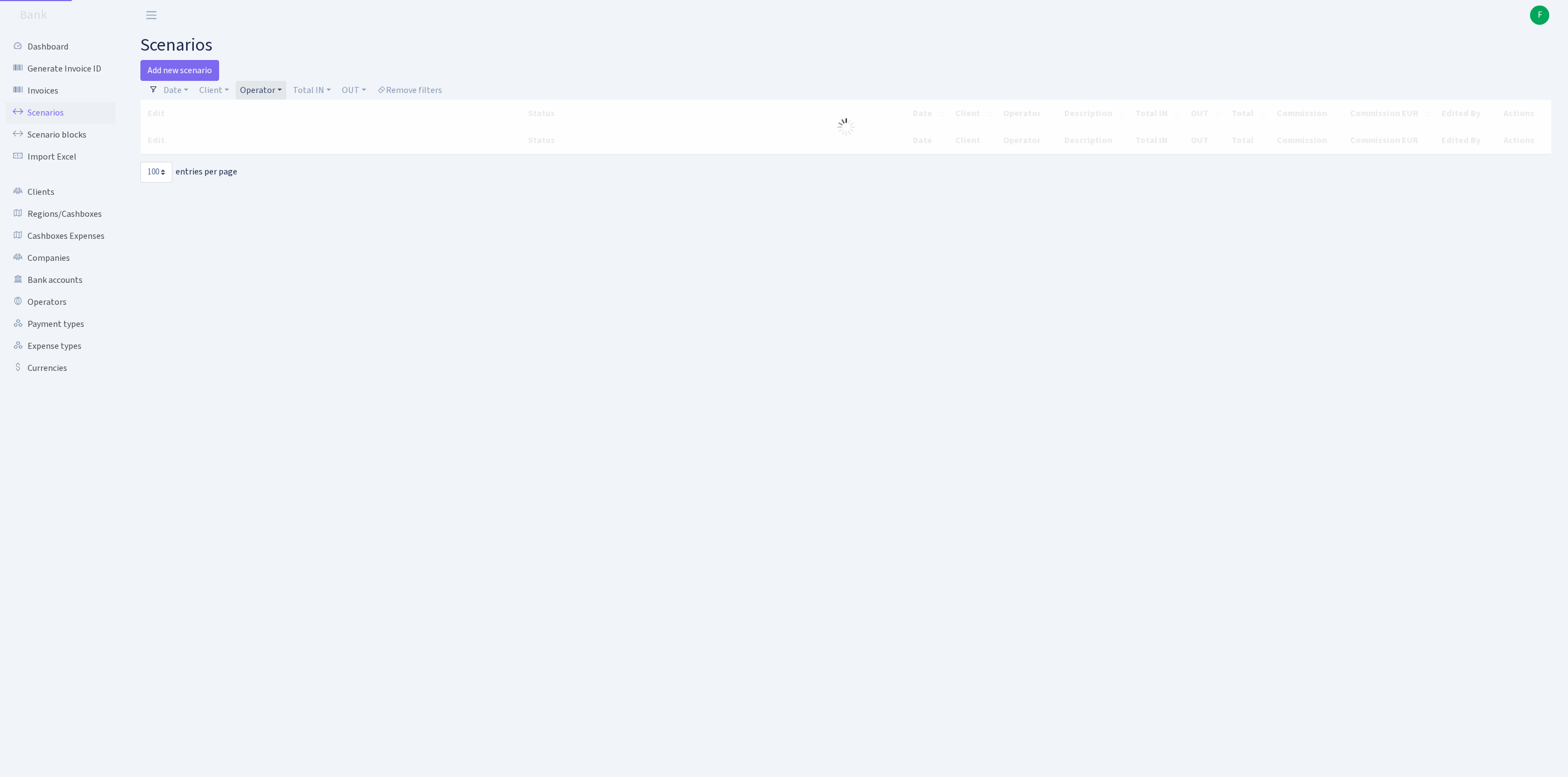
select select "100"
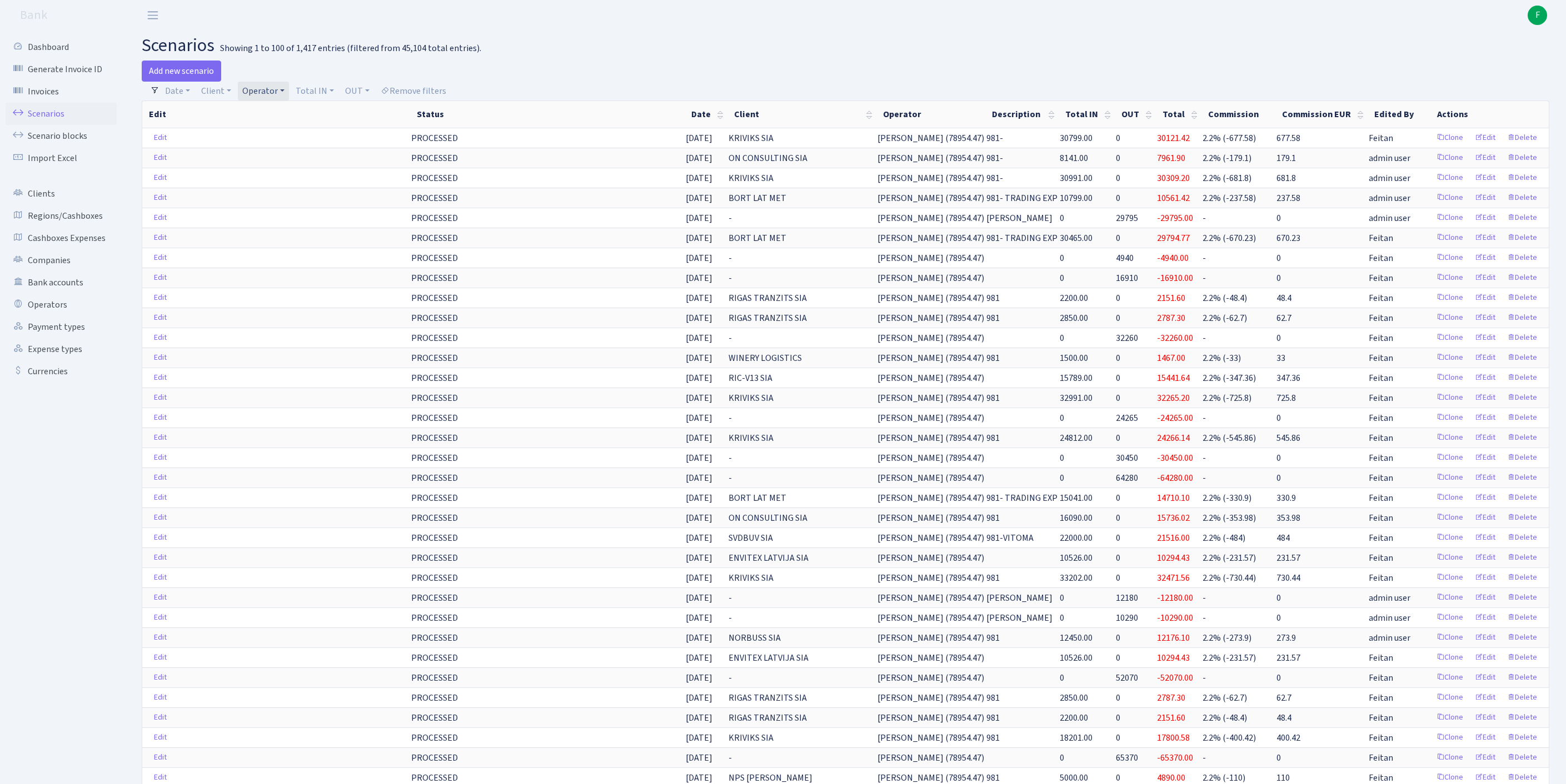
click at [289, 95] on link "Operator" at bounding box center [264, 91] width 51 height 19
click at [313, 114] on span "× [PERSON_NAME]" at bounding box center [278, 112] width 66 height 11
click at [289, 94] on link "Operator" at bounding box center [264, 91] width 51 height 19
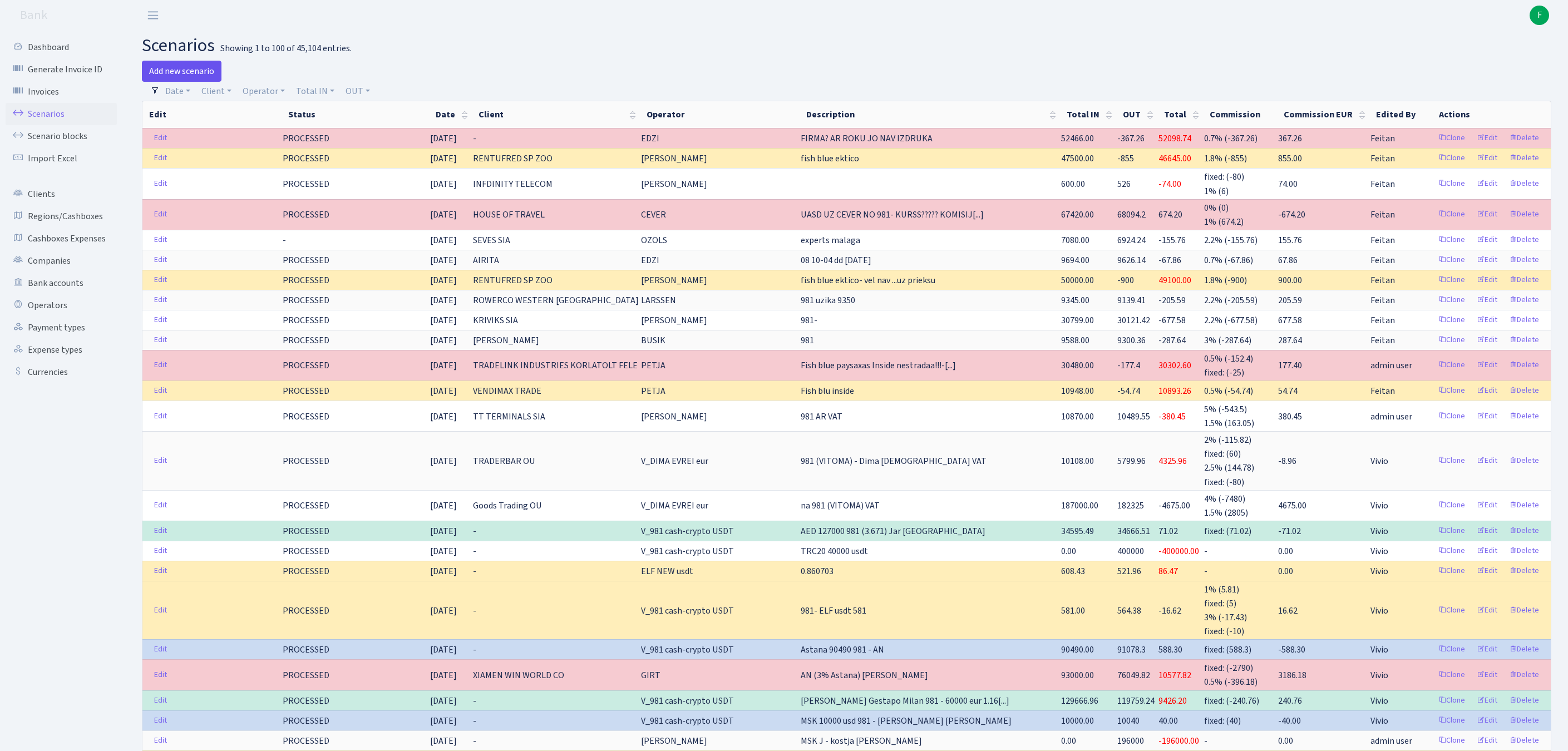
click at [167, 74] on link "Add new scenario" at bounding box center [181, 71] width 79 height 21
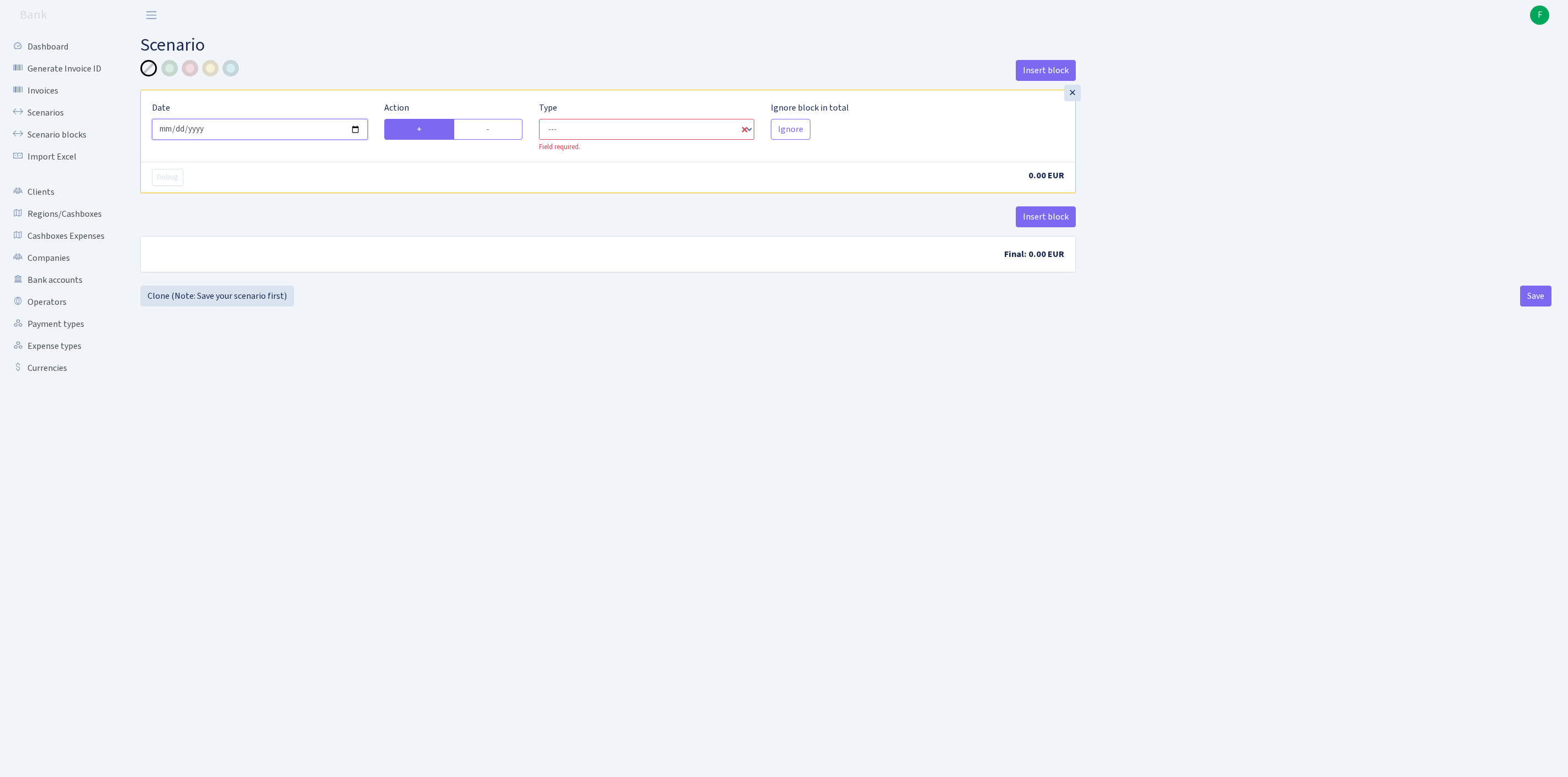
click at [324, 140] on input "[DATE]" at bounding box center [260, 129] width 216 height 21
type input "[DATE]"
click at [500, 139] on label "-" at bounding box center [488, 129] width 68 height 21
click at [494, 130] on input "-" at bounding box center [490, 126] width 7 height 7
radio input "true"
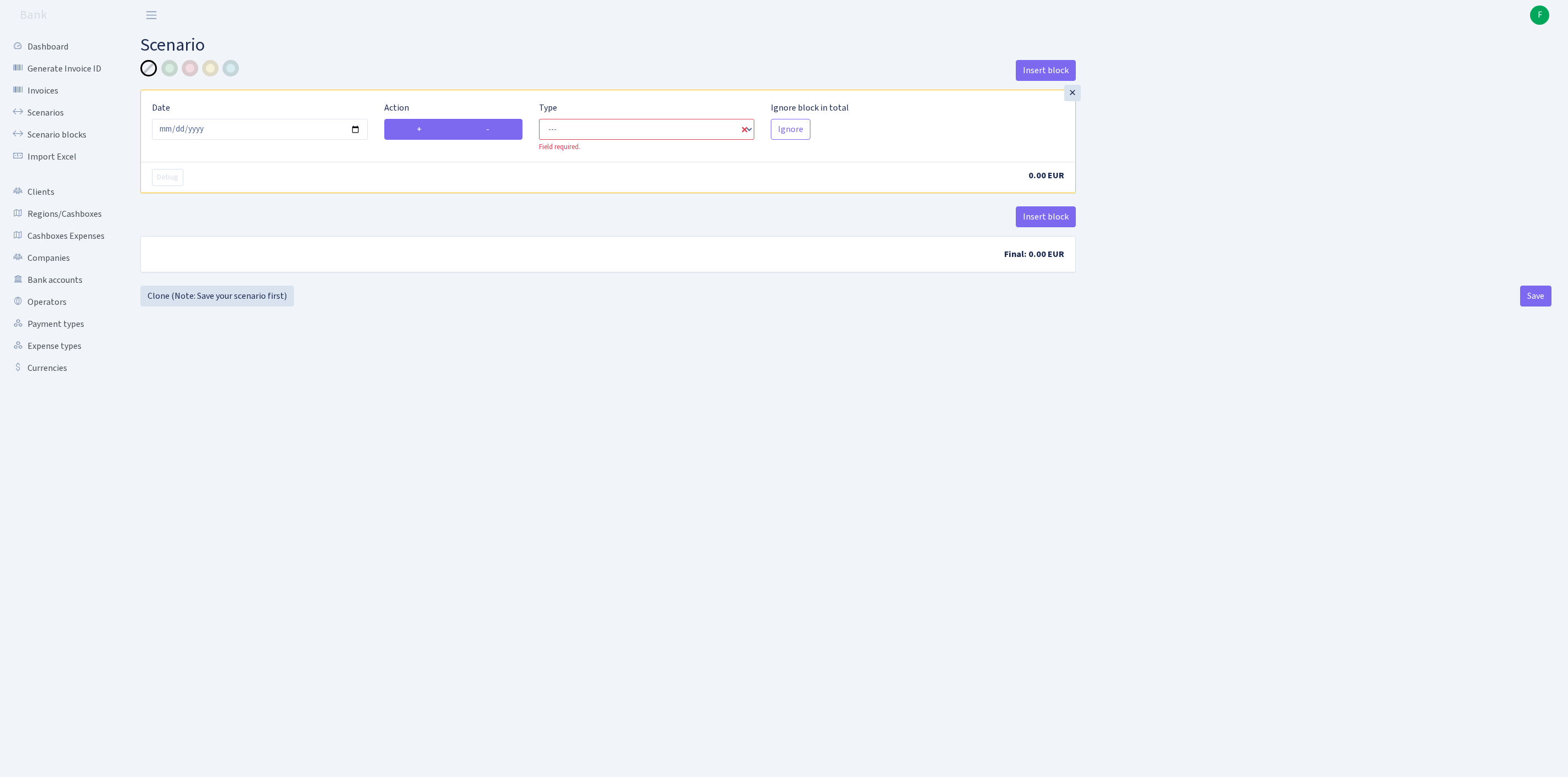
radio input "false"
select select "out"
select select "1"
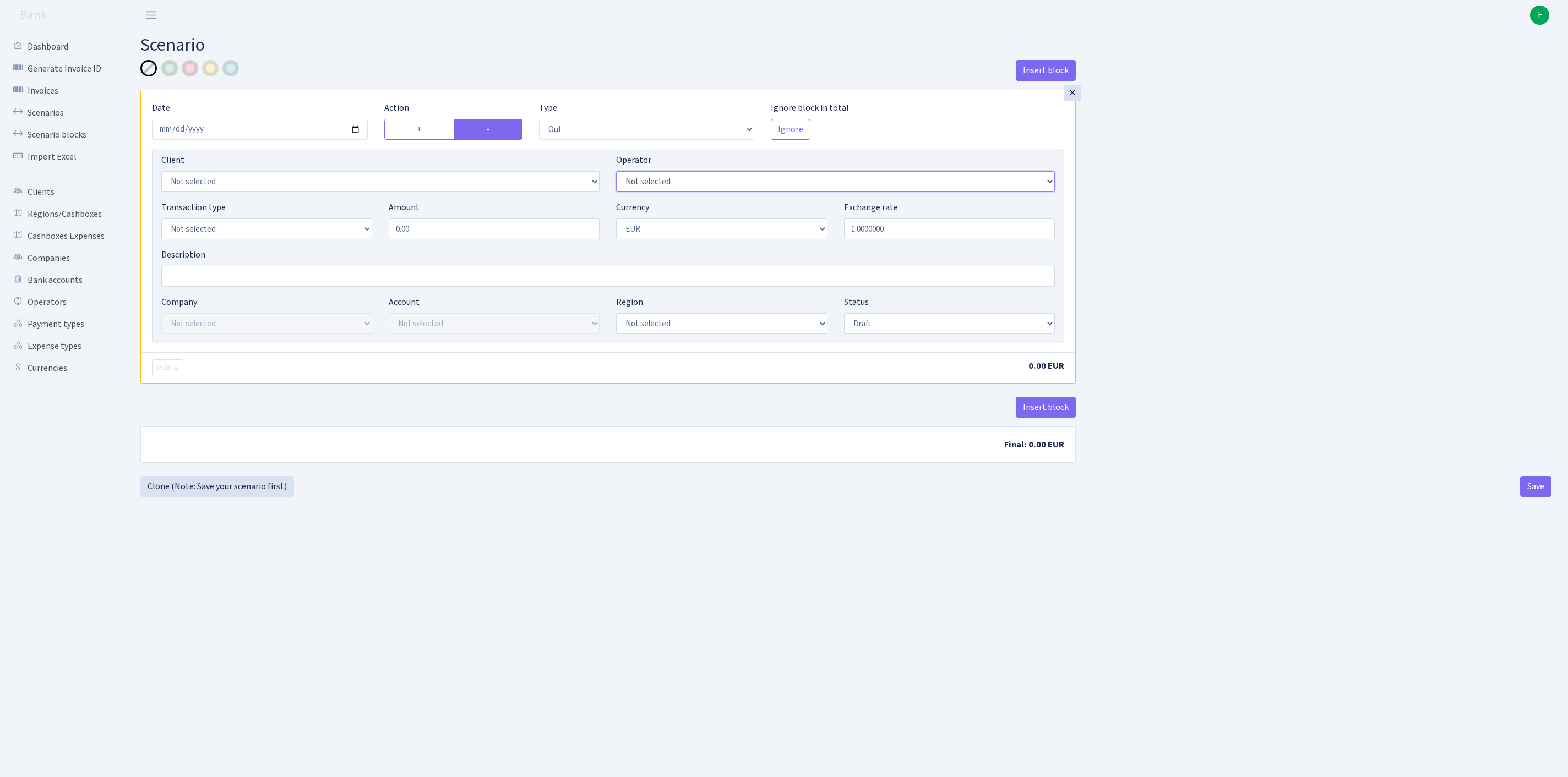
select select "519"
select select "1"
drag, startPoint x: 399, startPoint y: 263, endPoint x: 324, endPoint y: 260, distance: 75.1
click at [324, 248] on div "Transaction type Not selected 981 ELF FISH crypto GIRT IVO dekl MM-BALTIC eur U…" at bounding box center [608, 224] width 911 height 48
drag, startPoint x: 380, startPoint y: 248, endPoint x: 351, endPoint y: 248, distance: 29.0
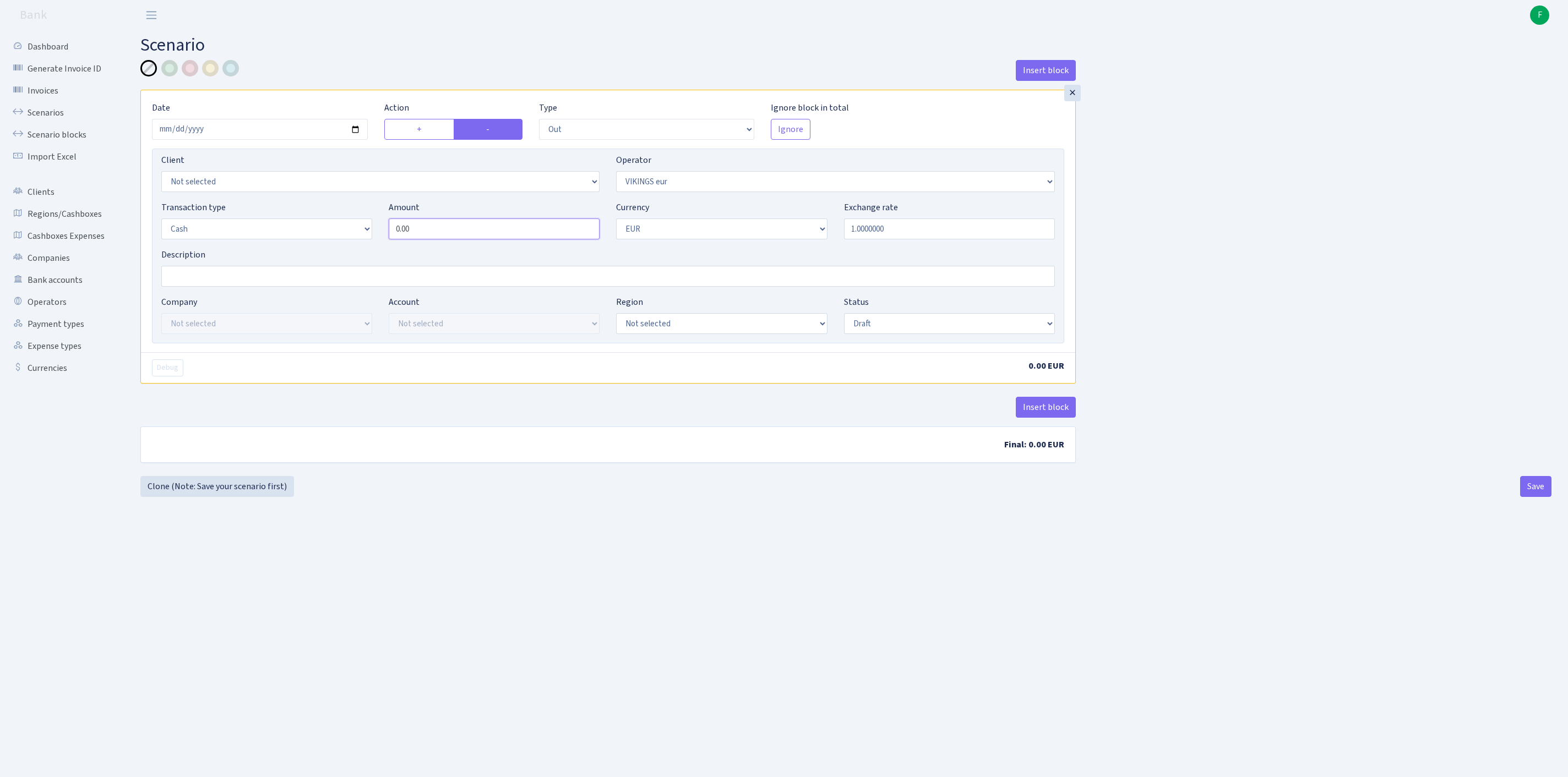
click at [351, 248] on div "Transaction type Not selected 981 ELF FISH crypto GIRT IVO dekl MM-BALTIC eur U…" at bounding box center [608, 224] width 911 height 48
type input "4,009.00"
select select "1"
select select "processed"
click at [1521, 497] on button "Save" at bounding box center [1536, 486] width 32 height 21
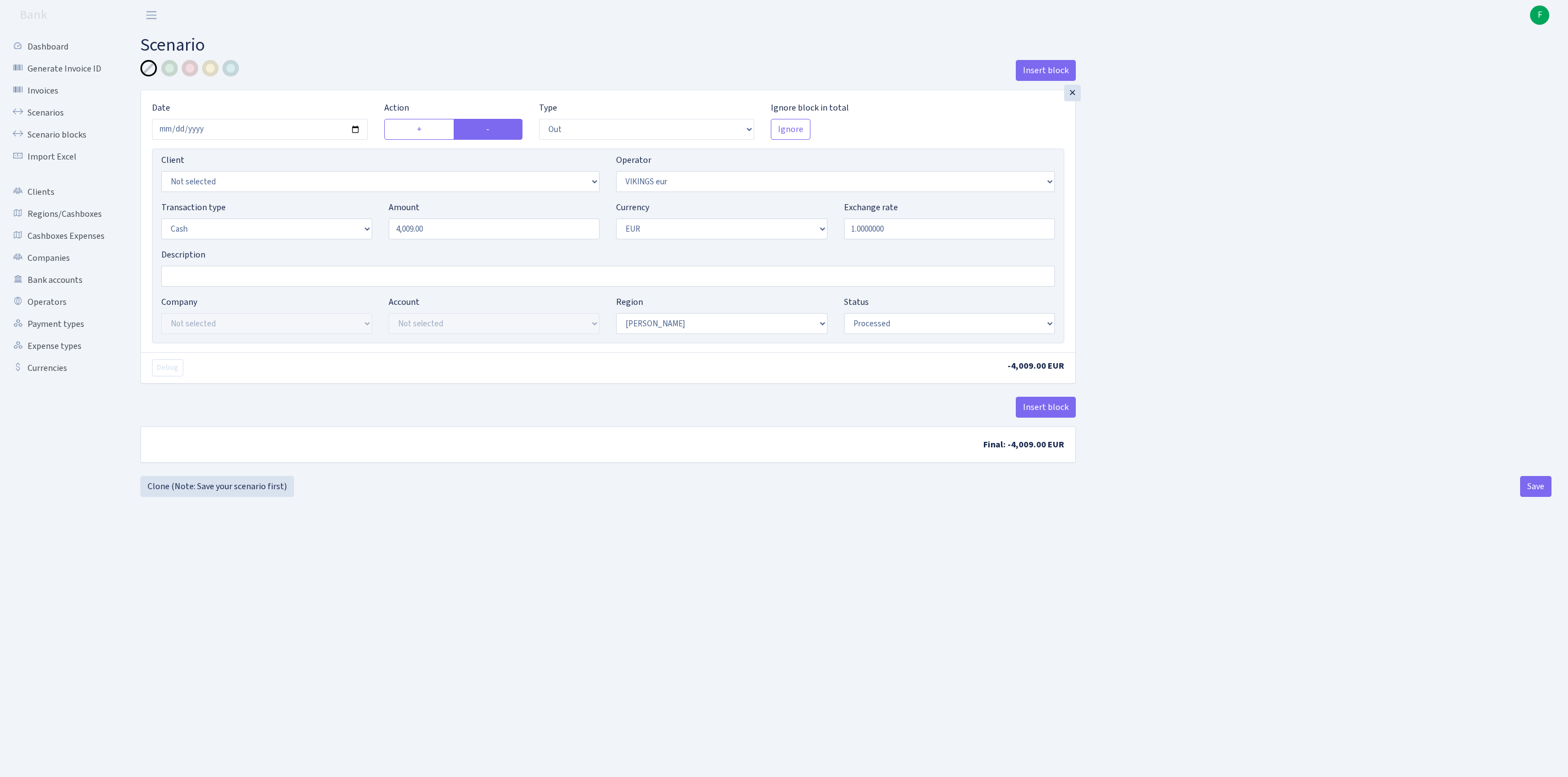
select select "out"
select select "519"
select select "1"
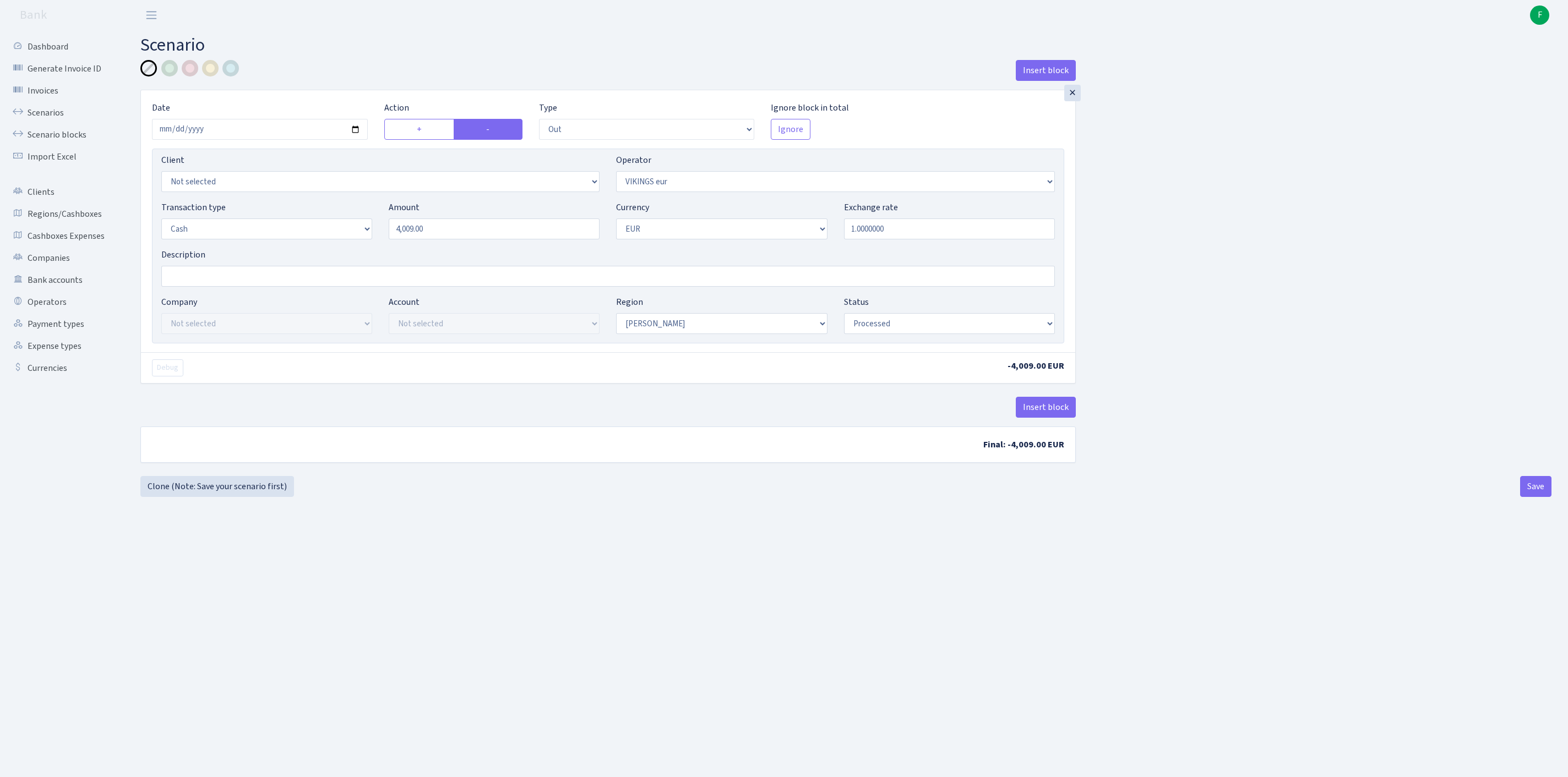
select select "processed"
click at [449, 239] on input "4009.00" at bounding box center [494, 229] width 211 height 21
type input "4"
type input "4,000.00"
click at [1531, 497] on button "Save" at bounding box center [1536, 486] width 32 height 21
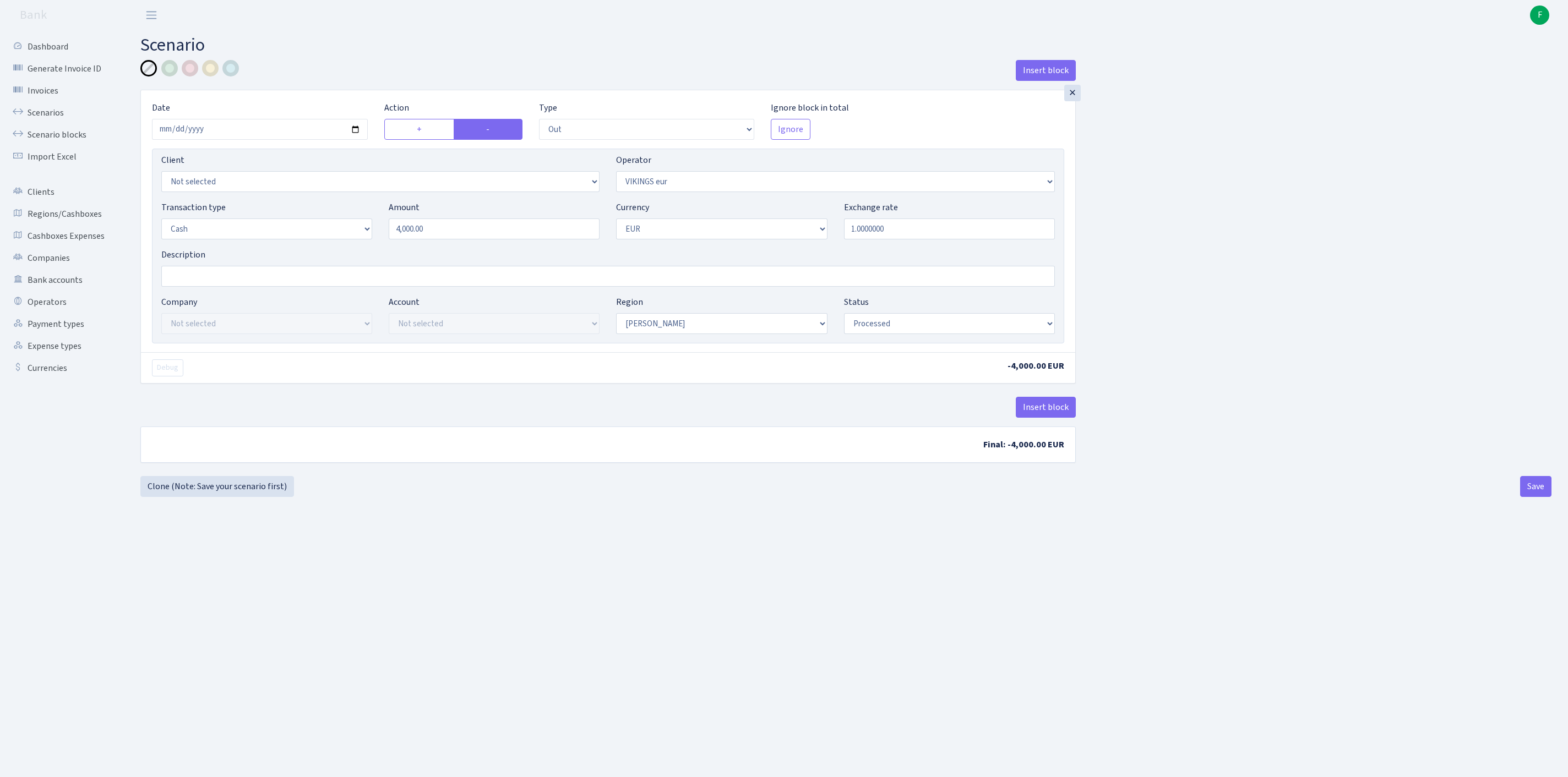
select select "out"
select select "519"
select select "1"
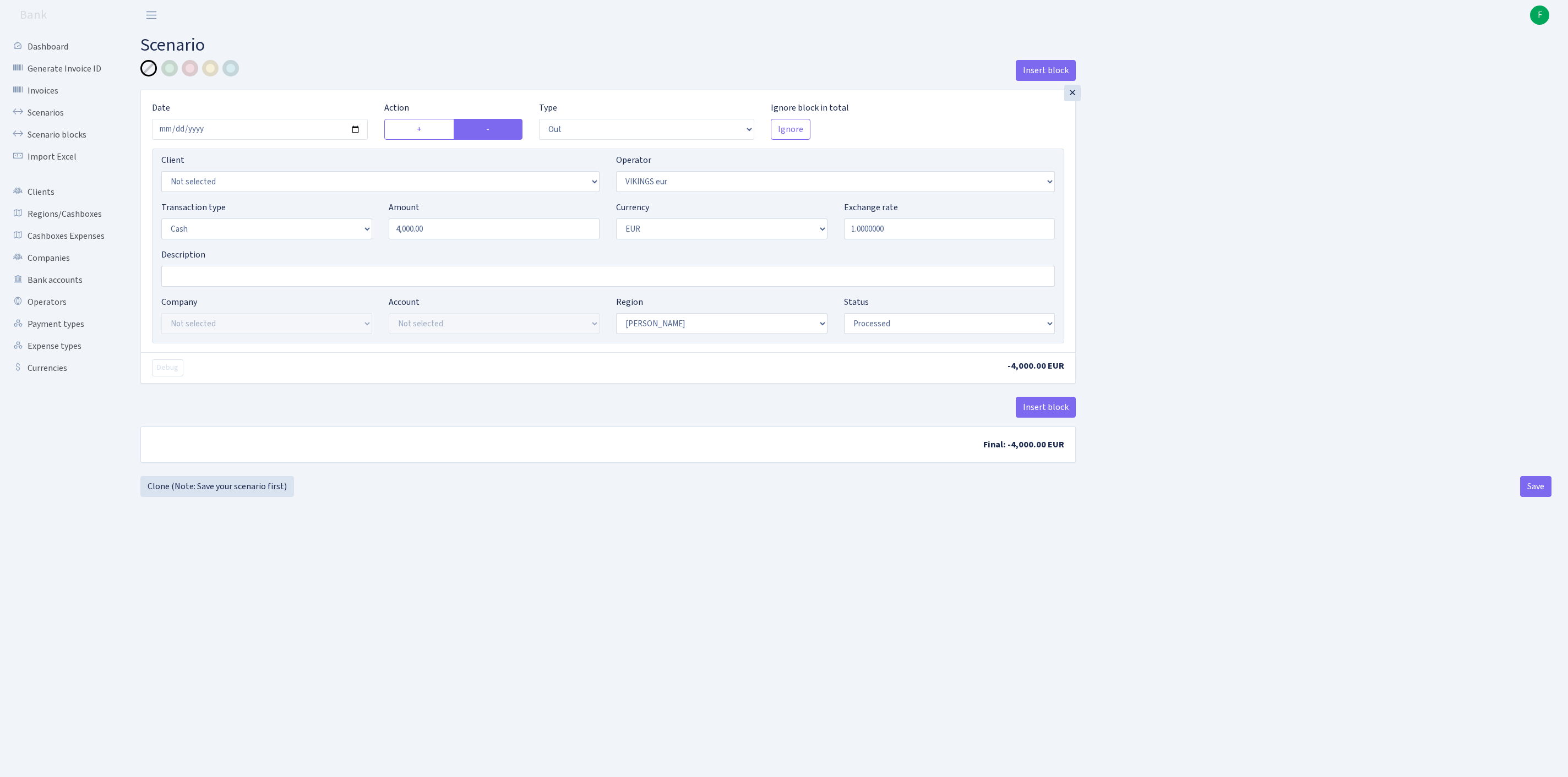
select select "processed"
click at [202, 497] on link "Clone (Note: Save your scenario first)" at bounding box center [217, 486] width 154 height 21
select select "out"
select select "519"
select select "1"
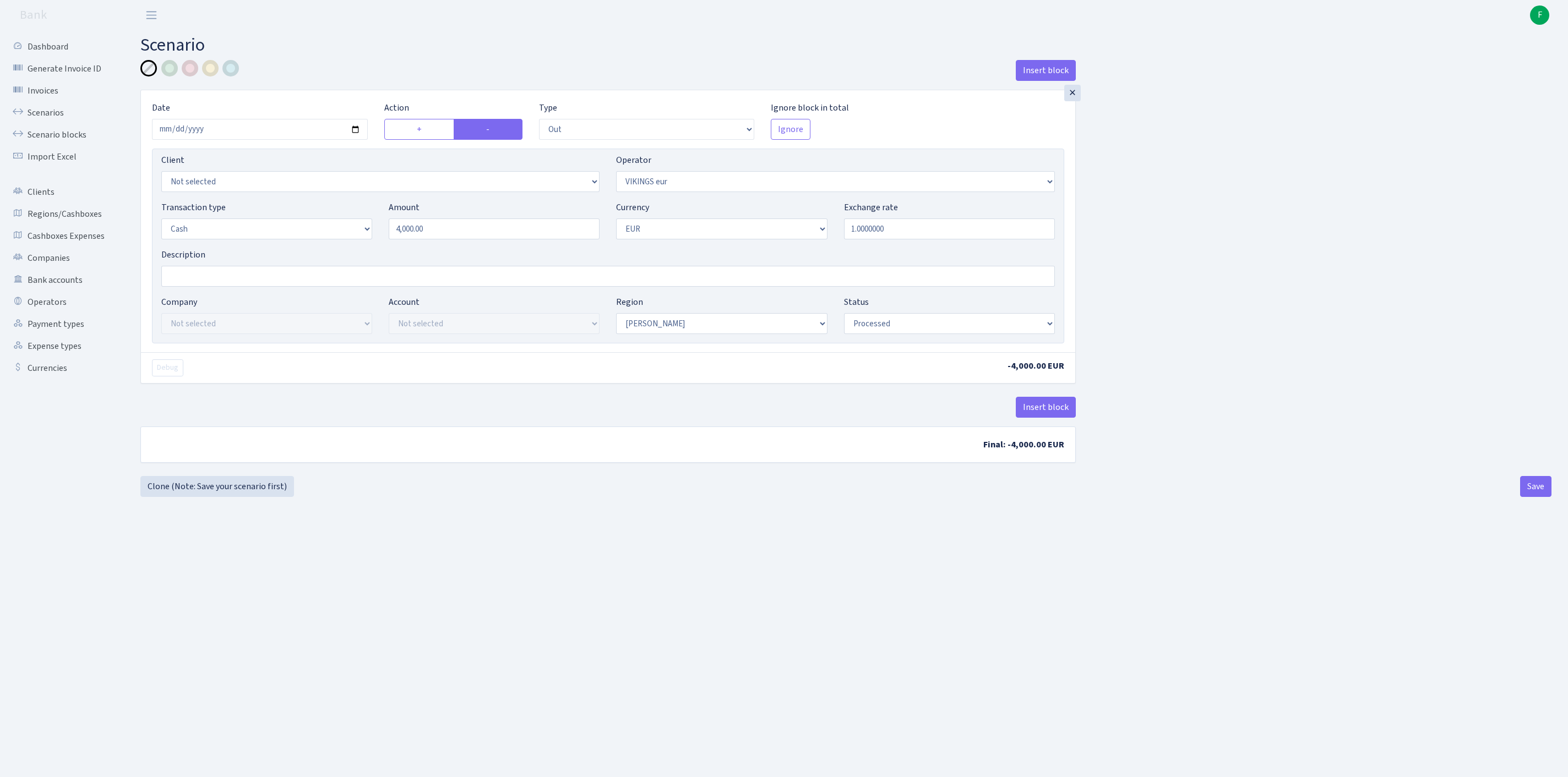
select select "1"
select select "processed"
select select "439"
drag, startPoint x: 476, startPoint y: 253, endPoint x: 218, endPoint y: 239, distance: 258.4
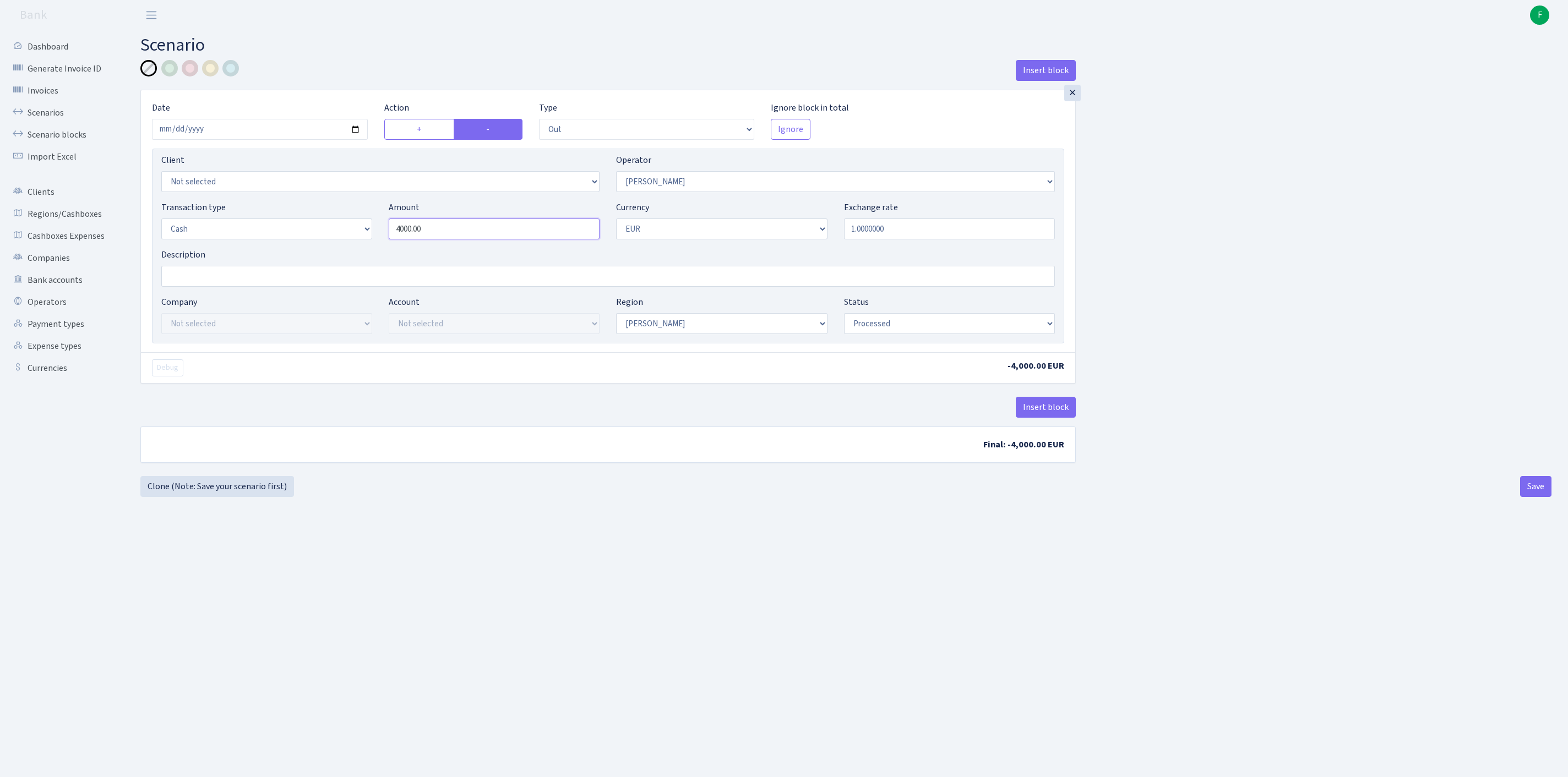
click at [218, 239] on div "Transaction type Not selected 981 ELF FISH crypto [PERSON_NAME] MM-BALTIC eur U…" at bounding box center [608, 224] width 911 height 48
type input "6,340.00"
click at [1531, 497] on button "Save" at bounding box center [1536, 486] width 32 height 21
select select "out"
select select "439"
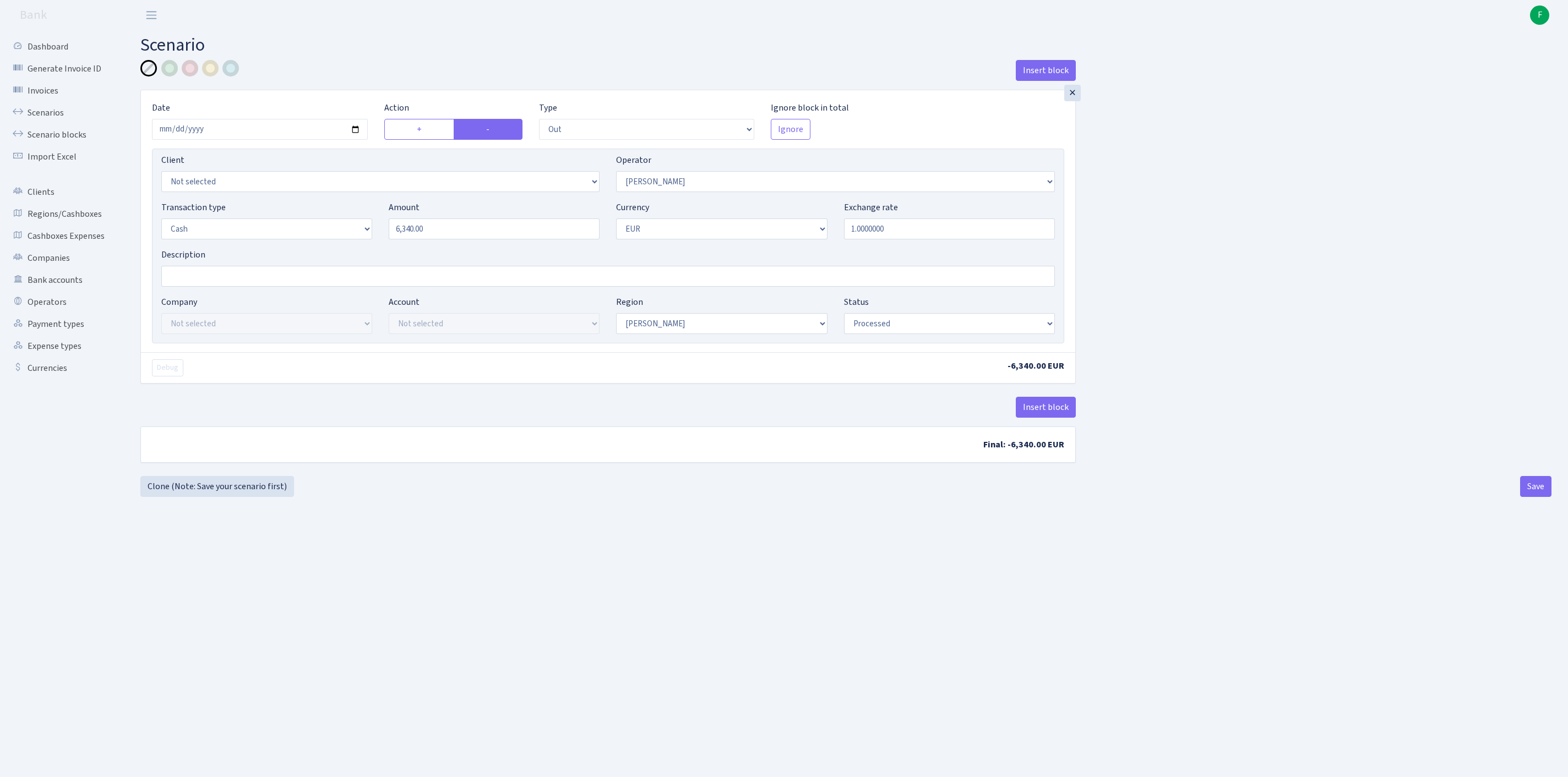
select select "1"
select select "processed"
click at [251, 497] on link "Clone (Note: Save your scenario first)" at bounding box center [217, 486] width 154 height 21
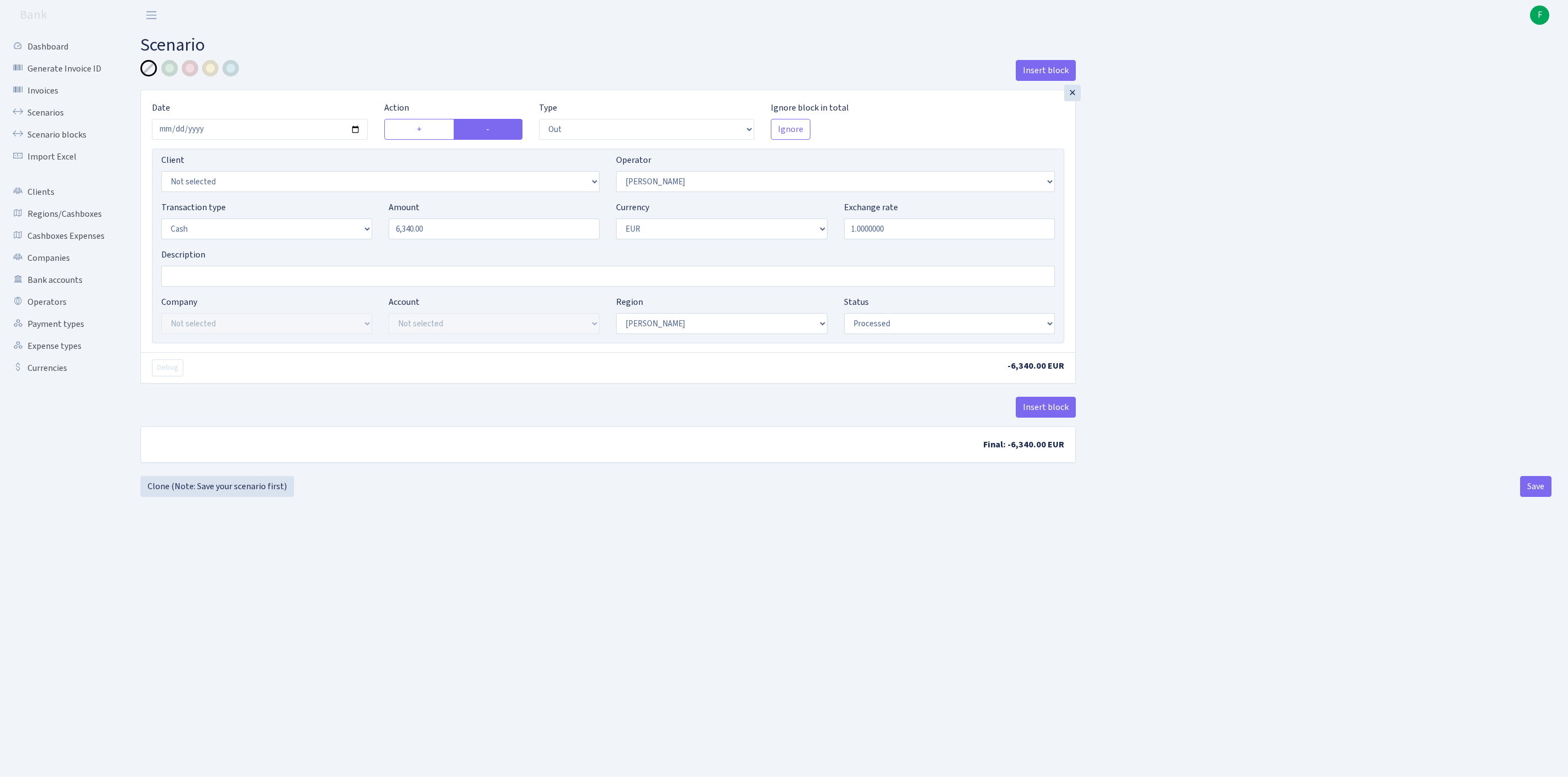
select select "out"
select select "439"
select select "1"
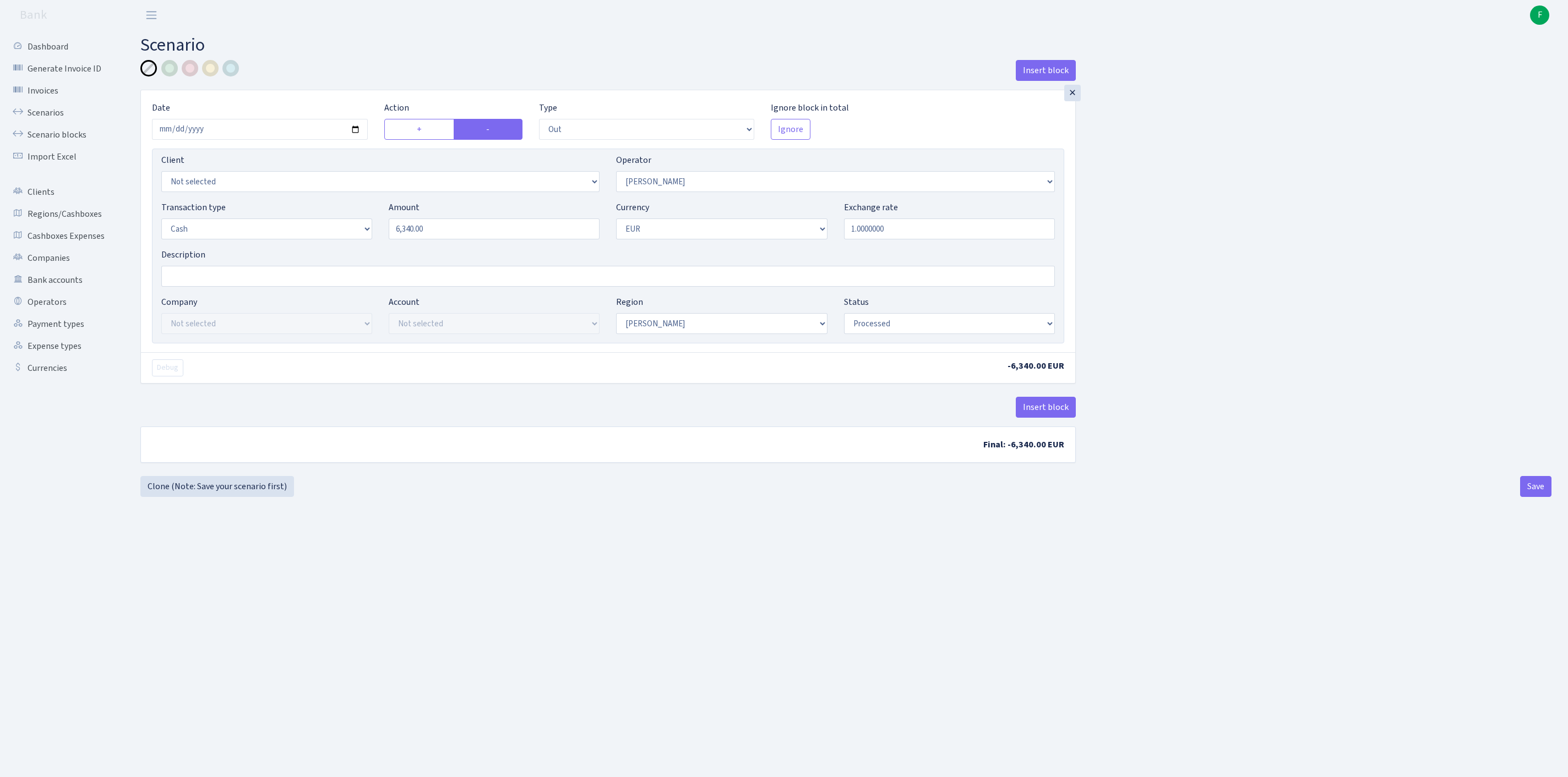
select select "processed"
select select "4"
drag, startPoint x: 447, startPoint y: 248, endPoint x: 288, endPoint y: 252, distance: 159.1
click at [288, 248] on div "Transaction type Not selected 981 ELF FISH crypto GIRT IVO dekl MM-BALTIC eur U…" at bounding box center [608, 224] width 911 height 48
type input "3,745.00"
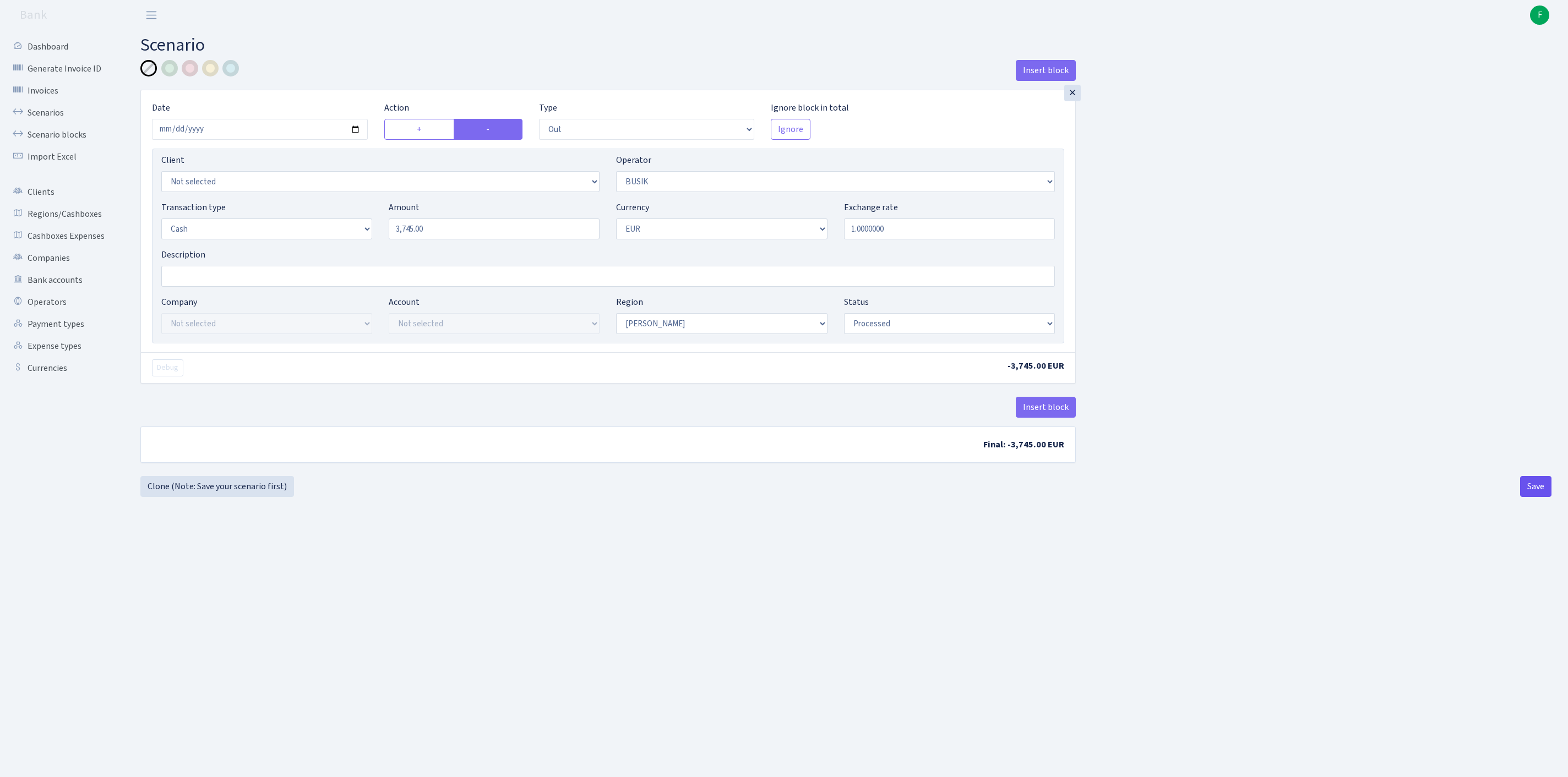
click at [1538, 497] on button "Save" at bounding box center [1536, 486] width 32 height 21
select select "out"
select select "4"
select select "1"
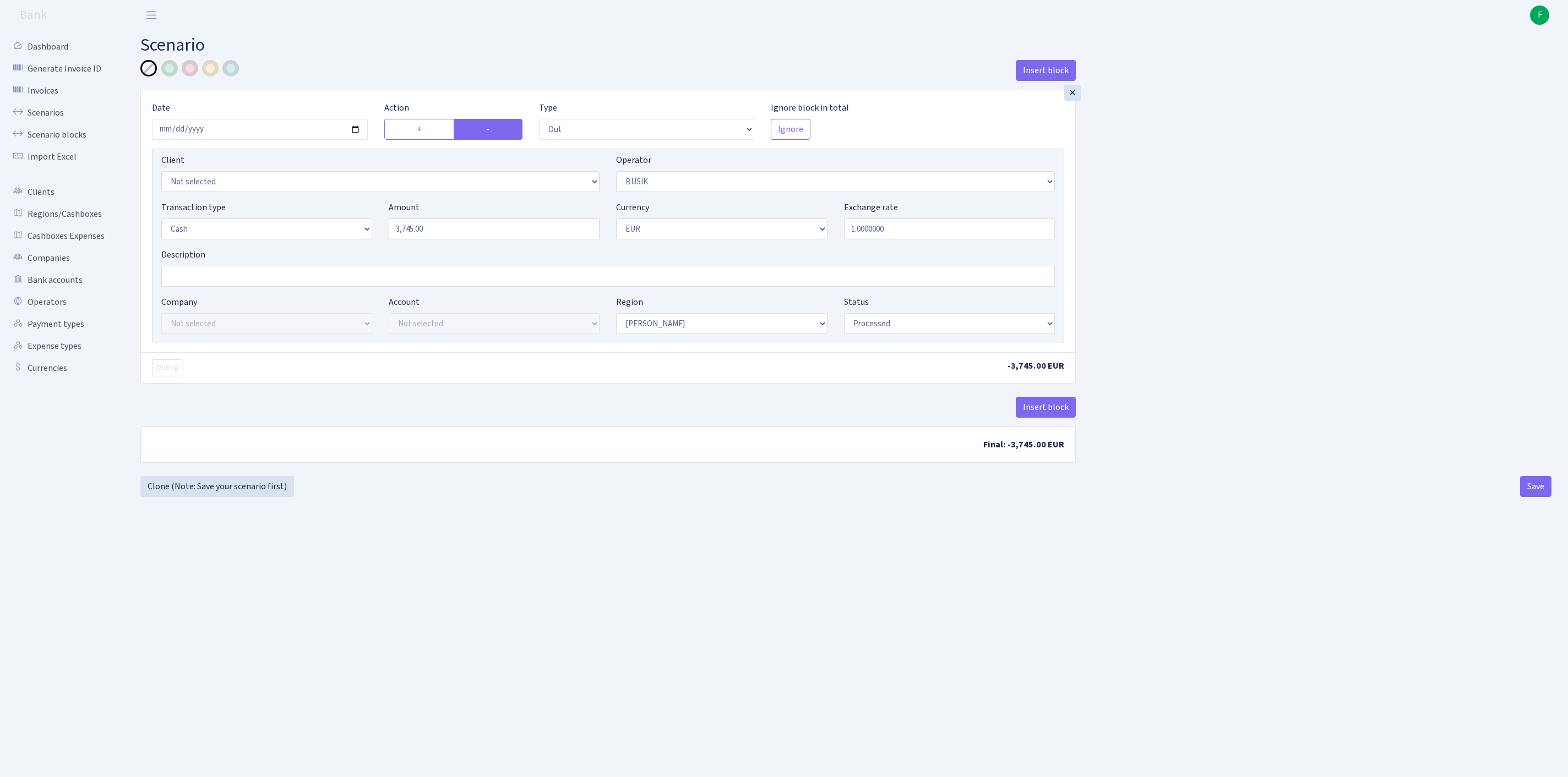
select select "1"
select select "processed"
click at [208, 497] on link "Clone (Note: Save your scenario first)" at bounding box center [217, 486] width 154 height 21
select select "out"
select select "4"
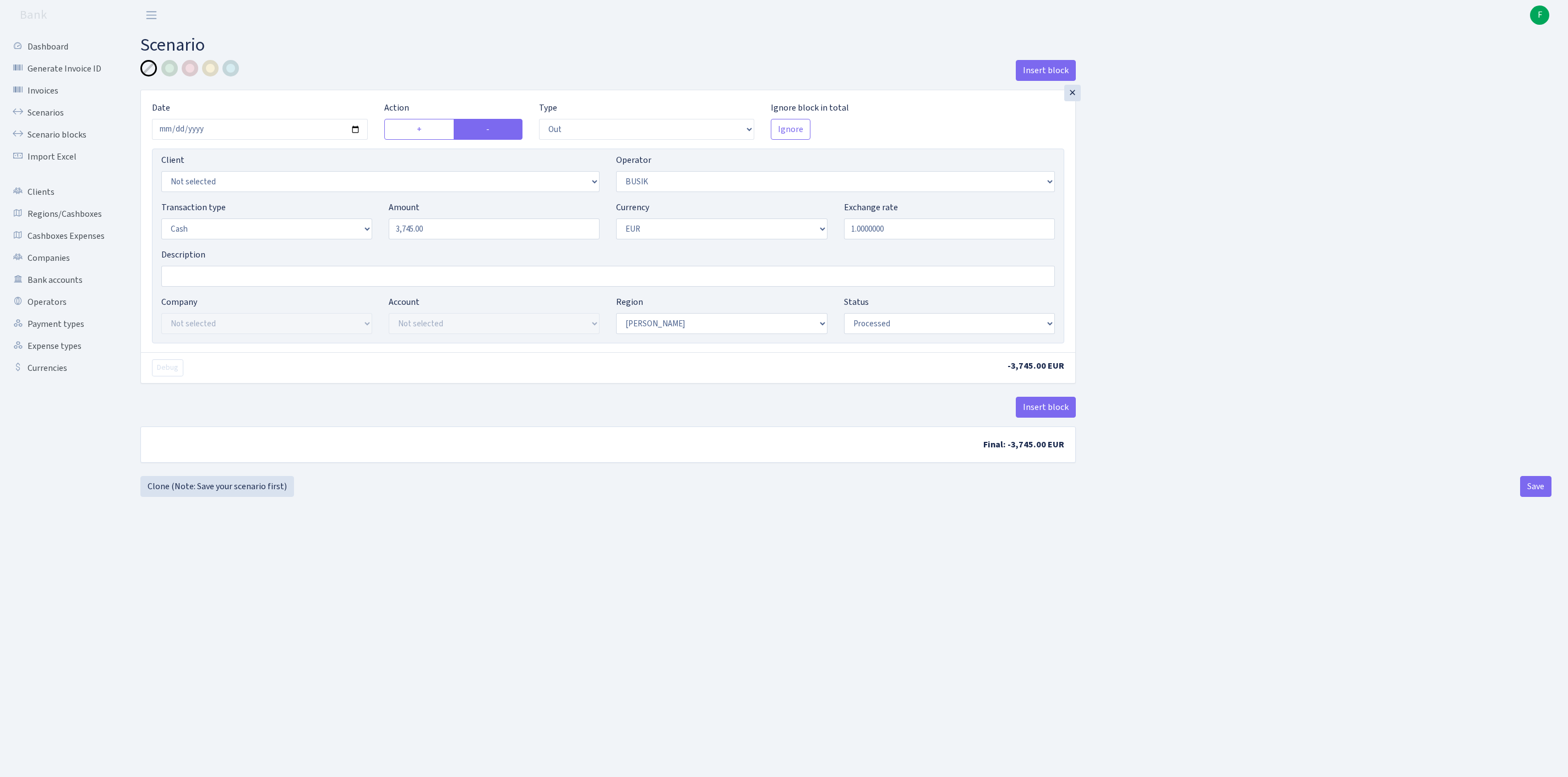
select select "1"
select select "processed"
select select "10"
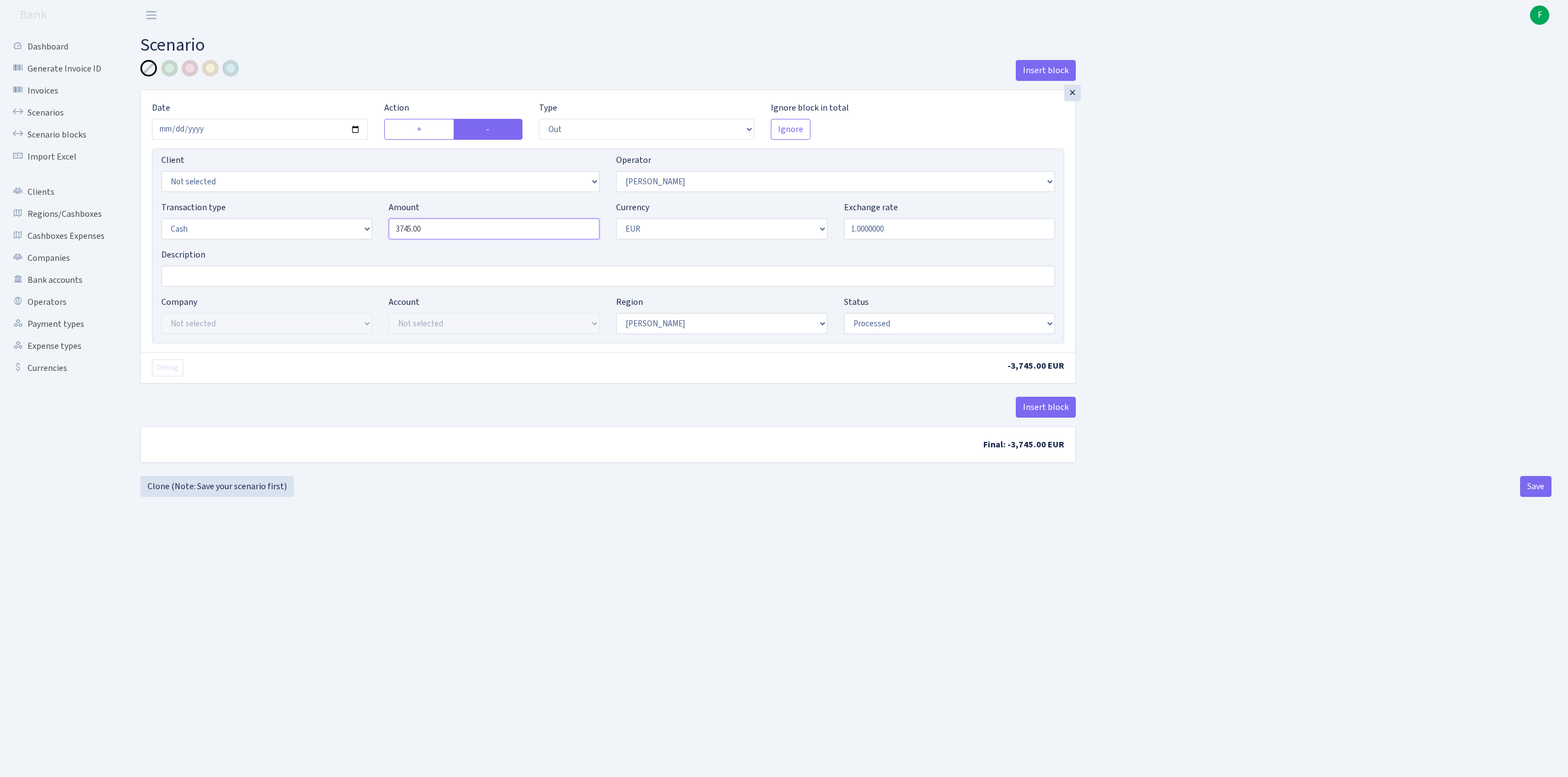
drag, startPoint x: 499, startPoint y: 253, endPoint x: 297, endPoint y: 246, distance: 202.1
click at [297, 246] on div "Transaction type Not selected 981 ELF FISH crypto [PERSON_NAME] MM-BALTIC eur U…" at bounding box center [608, 224] width 911 height 48
type input "44,190.00"
click at [1534, 497] on button "Save" at bounding box center [1536, 486] width 32 height 21
select select "out"
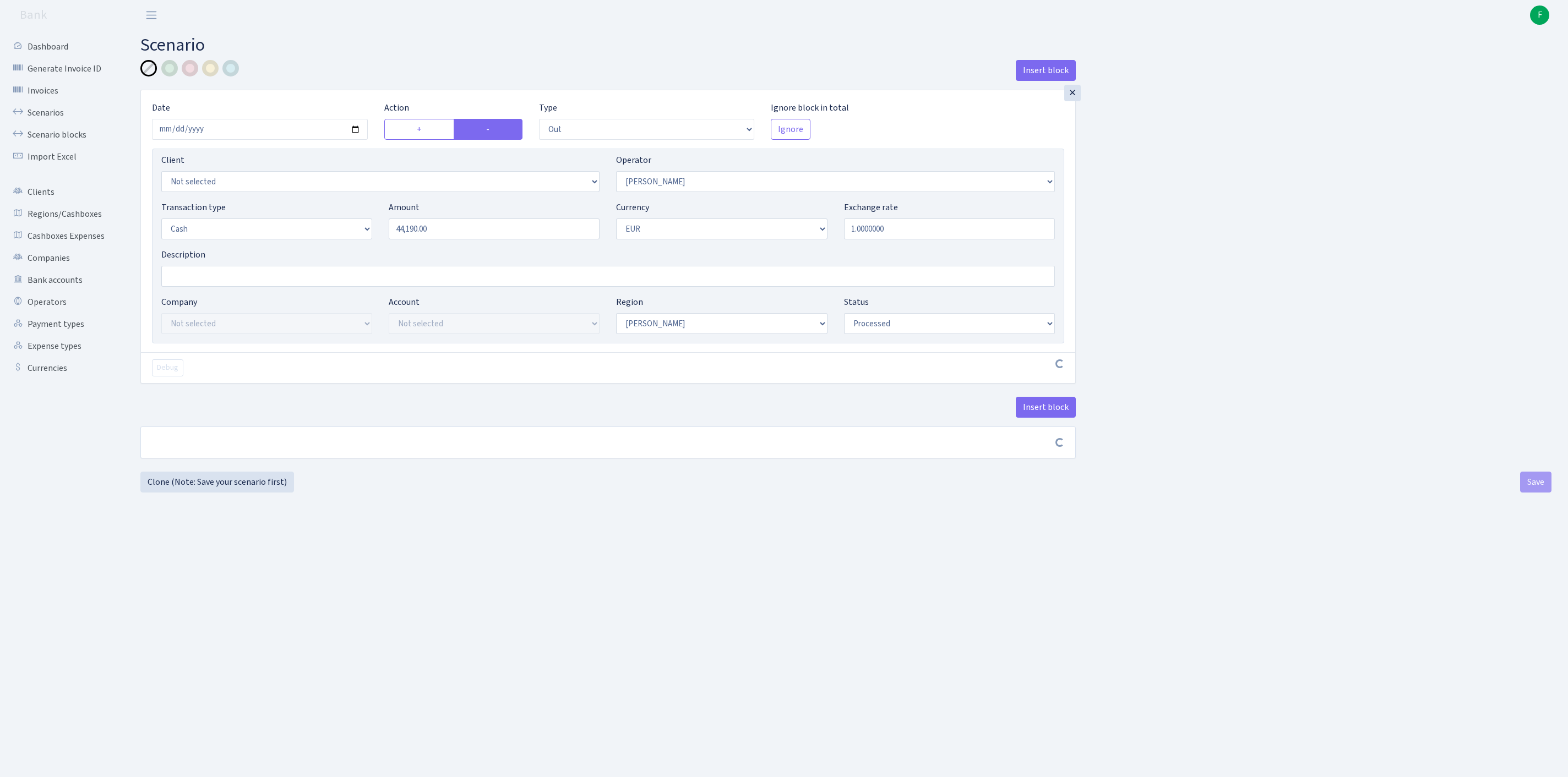
select select "10"
select select "1"
select select "processed"
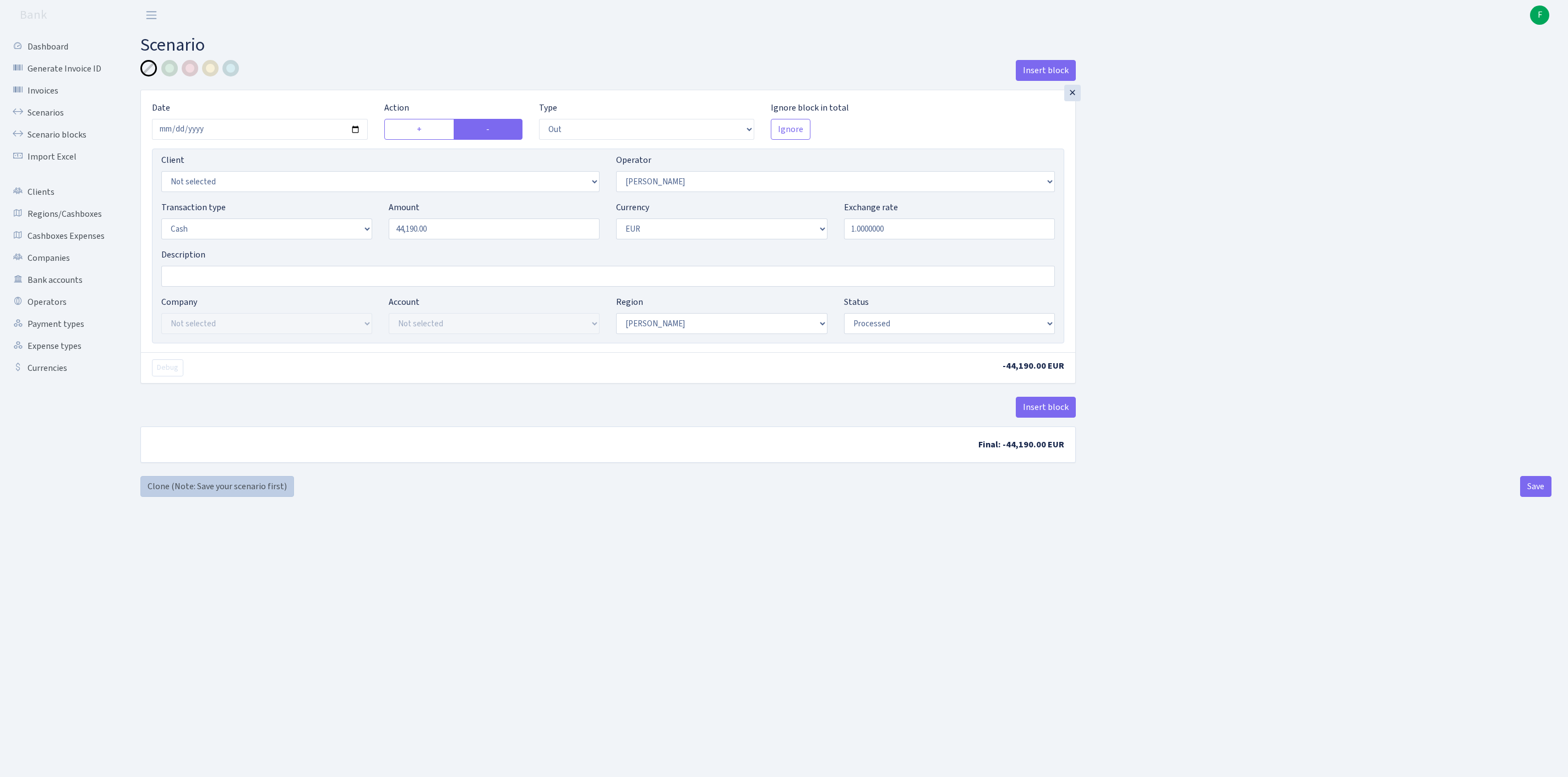
click at [204, 497] on link "Clone (Note: Save your scenario first)" at bounding box center [217, 486] width 154 height 21
select select "out"
select select "10"
select select "1"
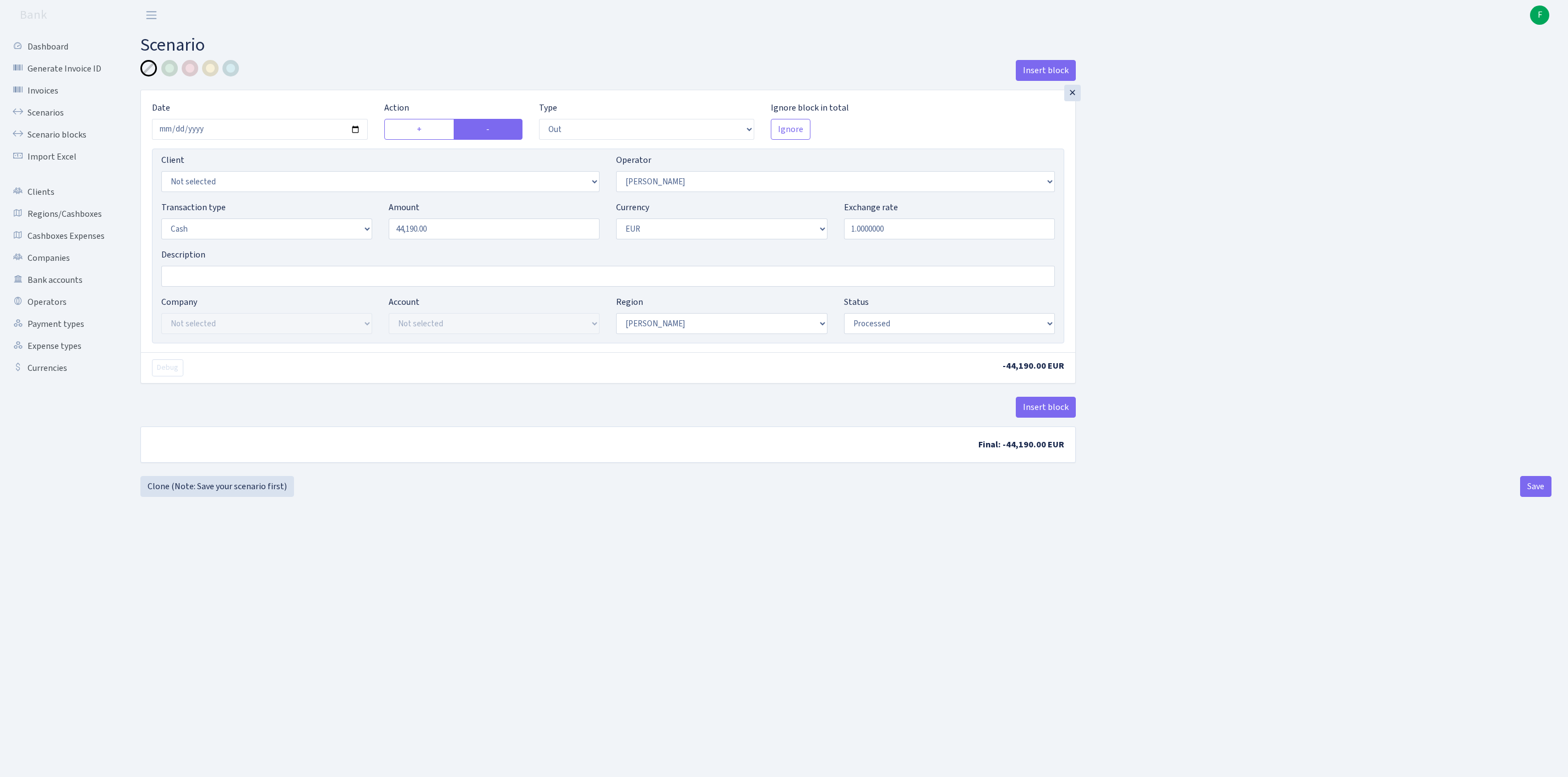
select select "1"
select select "processed"
select select "14"
drag, startPoint x: 459, startPoint y: 253, endPoint x: 290, endPoint y: 243, distance: 169.3
click at [290, 243] on div "Transaction type Not selected 981 ELF FISH crypto GIRT IVO dekl MM-BALTIC eur U…" at bounding box center [608, 224] width 911 height 48
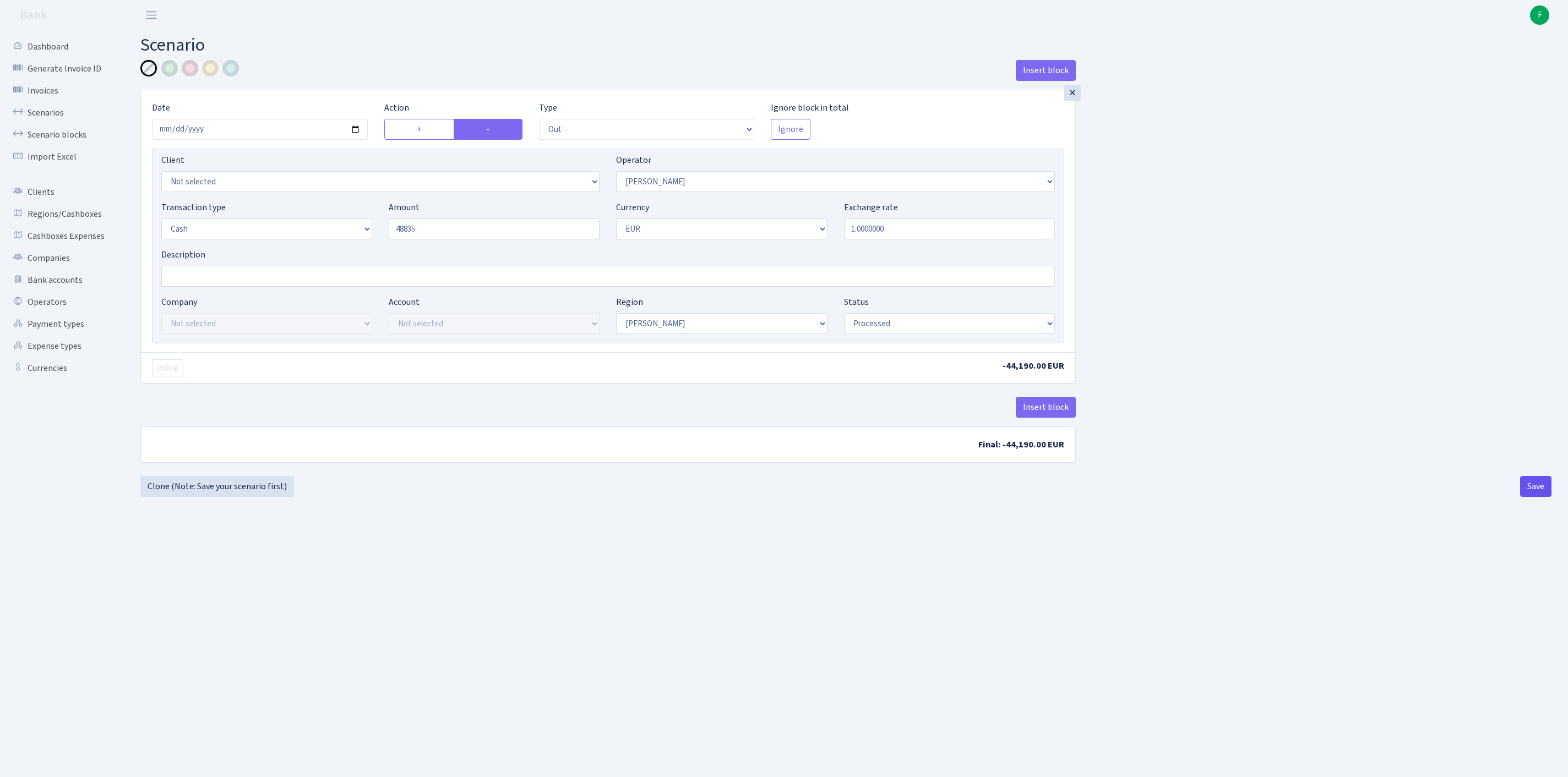
type input "48,835.00"
click at [1534, 497] on button "Save" at bounding box center [1536, 486] width 32 height 21
select select "out"
select select "14"
select select "1"
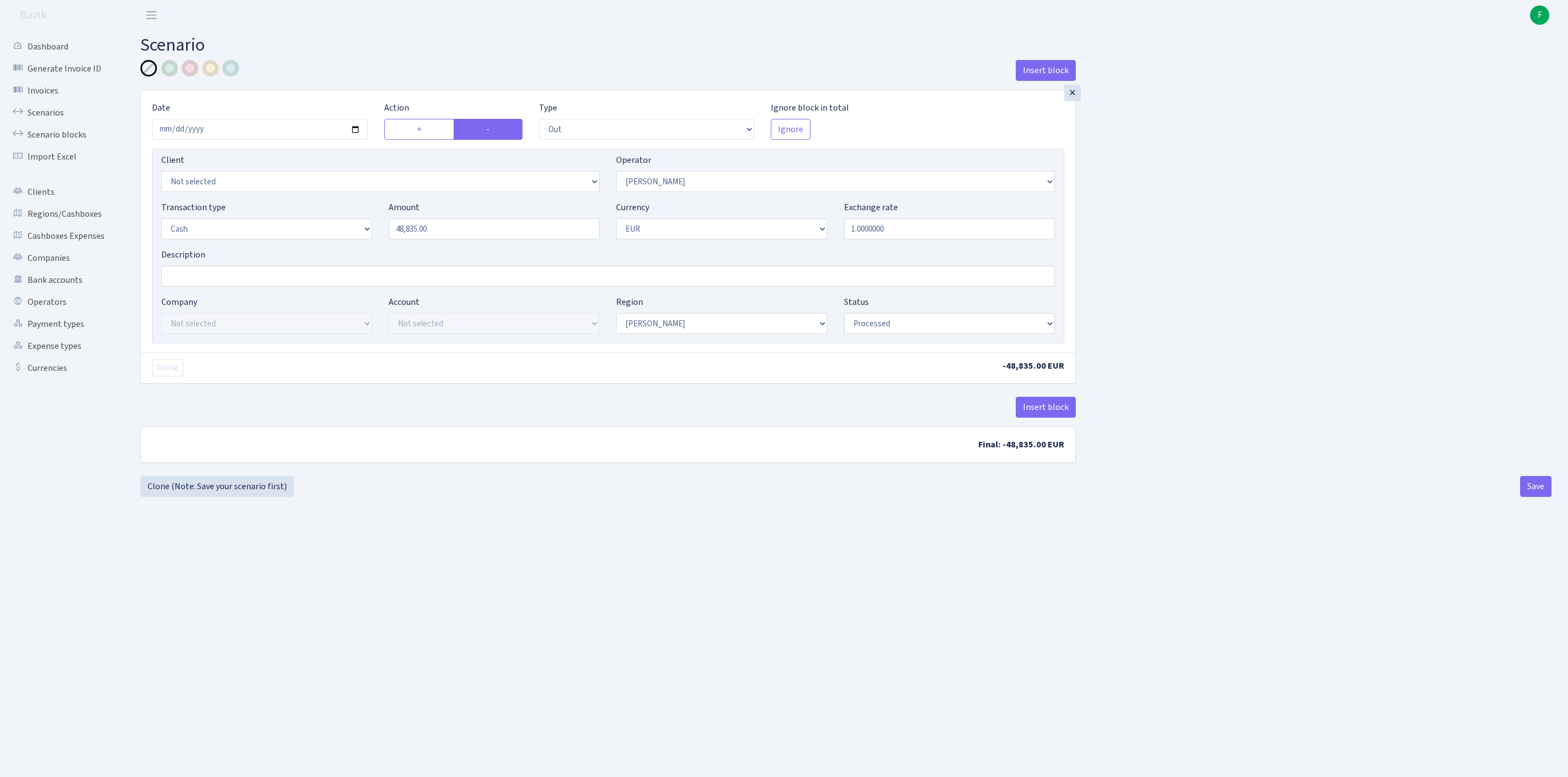
select select "1"
select select "processed"
click at [222, 497] on link "Clone (Note: Save your scenario first)" at bounding box center [217, 486] width 154 height 21
select select "out"
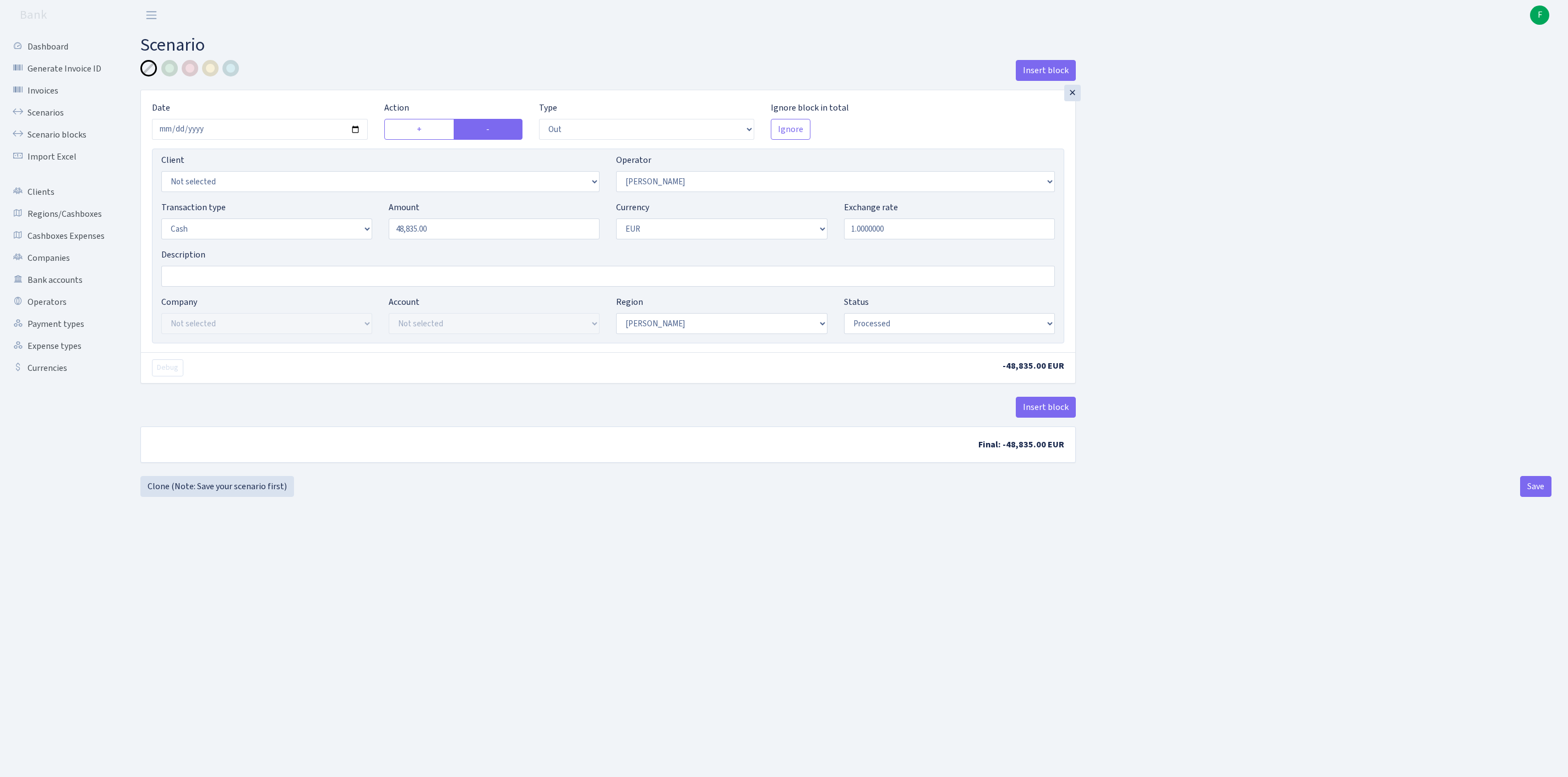
select select "14"
select select "1"
select select "processed"
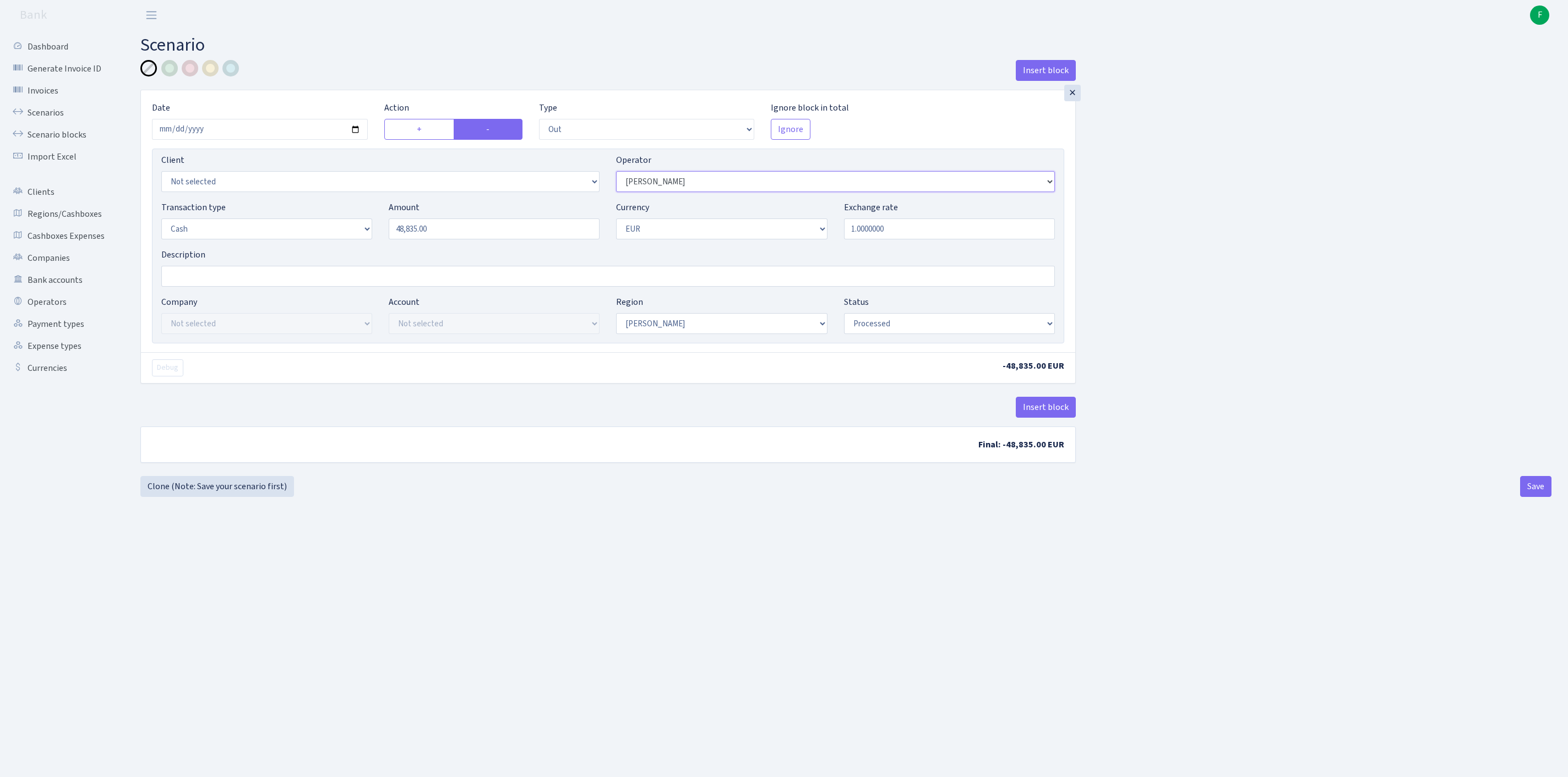
select select "392"
drag, startPoint x: 481, startPoint y: 252, endPoint x: 316, endPoint y: 241, distance: 165.4
click at [316, 241] on div "Transaction type Not selected 981 ELF FISH crypto GIRT IVO dekl MM-BALTIC eur U…" at bounding box center [608, 224] width 911 height 48
type input "41,220.00"
click at [1536, 497] on button "Save" at bounding box center [1536, 486] width 32 height 21
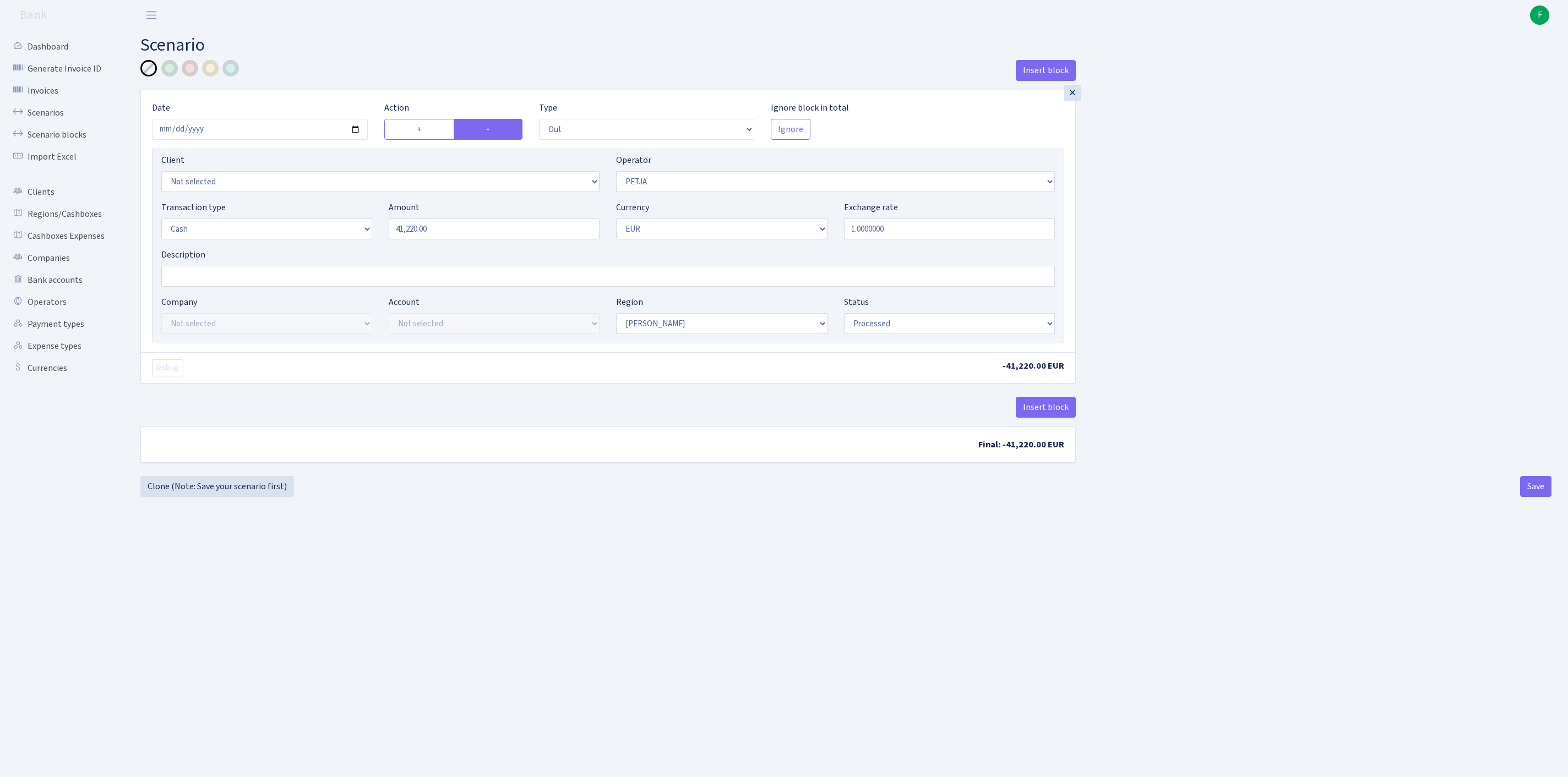
select select "out"
select select "392"
select select "1"
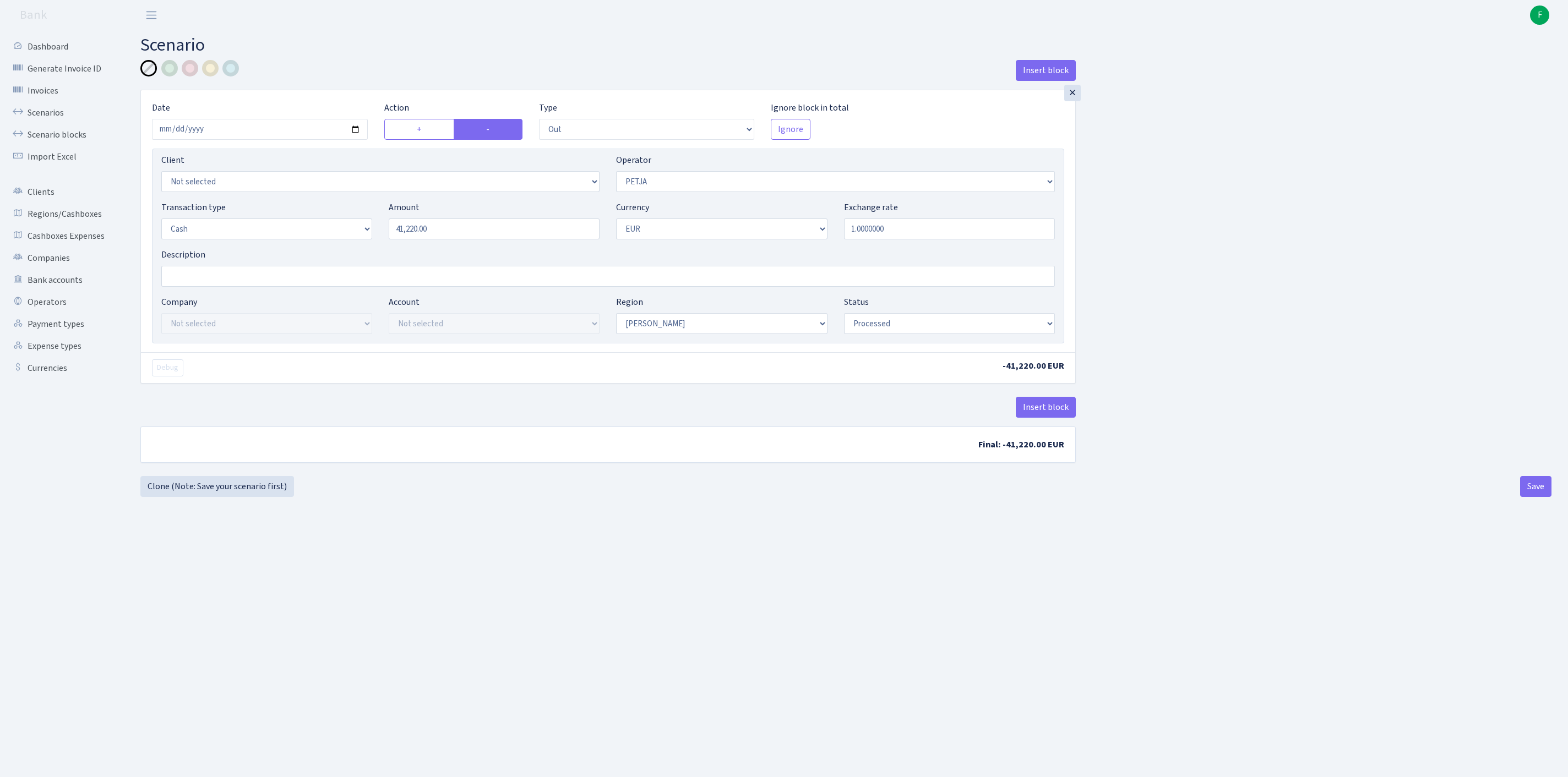
select select "processed"
click at [196, 497] on link "Clone (Note: Save your scenario first)" at bounding box center [217, 486] width 154 height 21
select select "out"
select select "392"
select select "1"
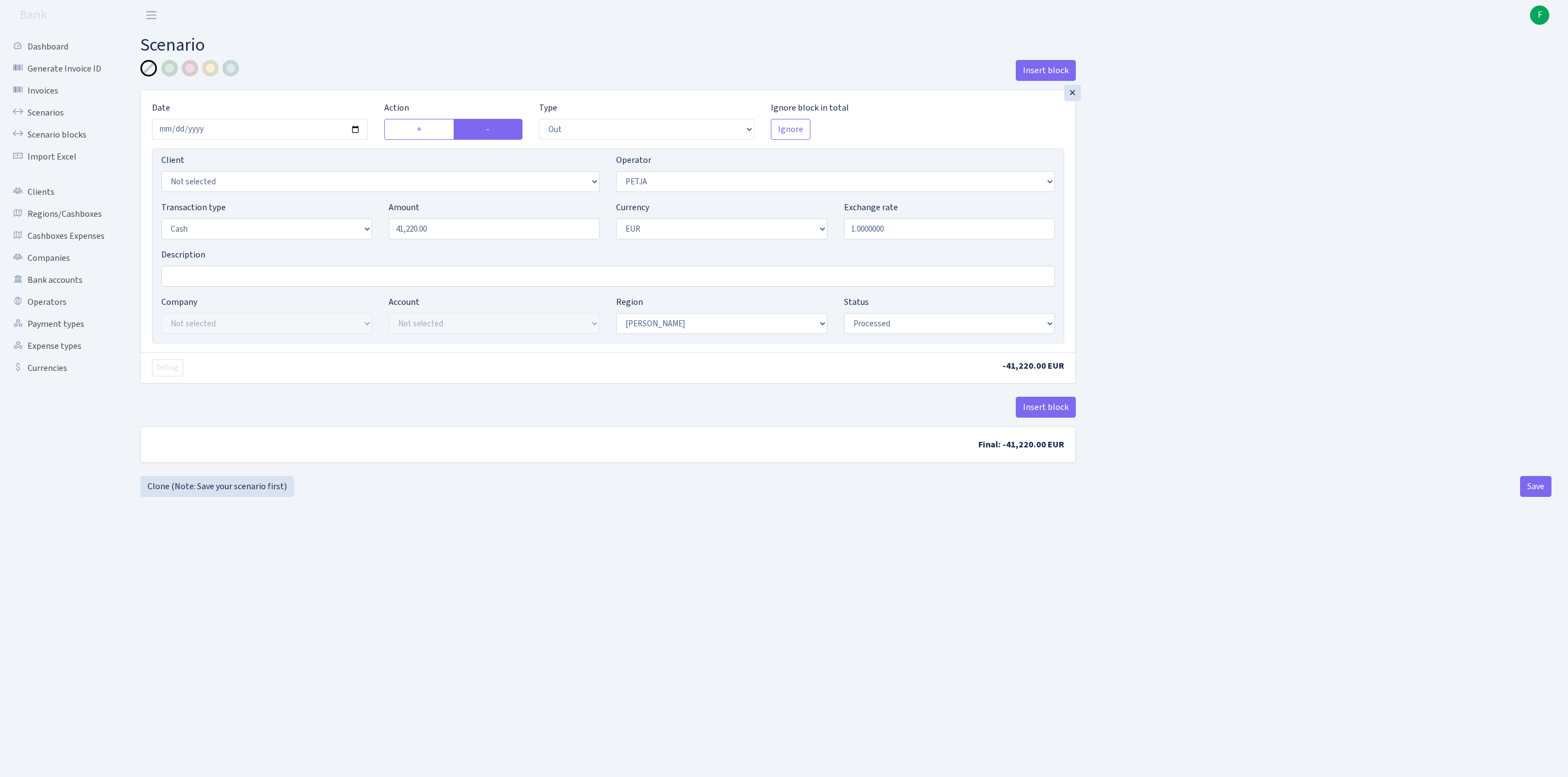
select select "1"
select select "processed"
click at [48, 118] on link "Scenarios" at bounding box center [60, 113] width 110 height 22
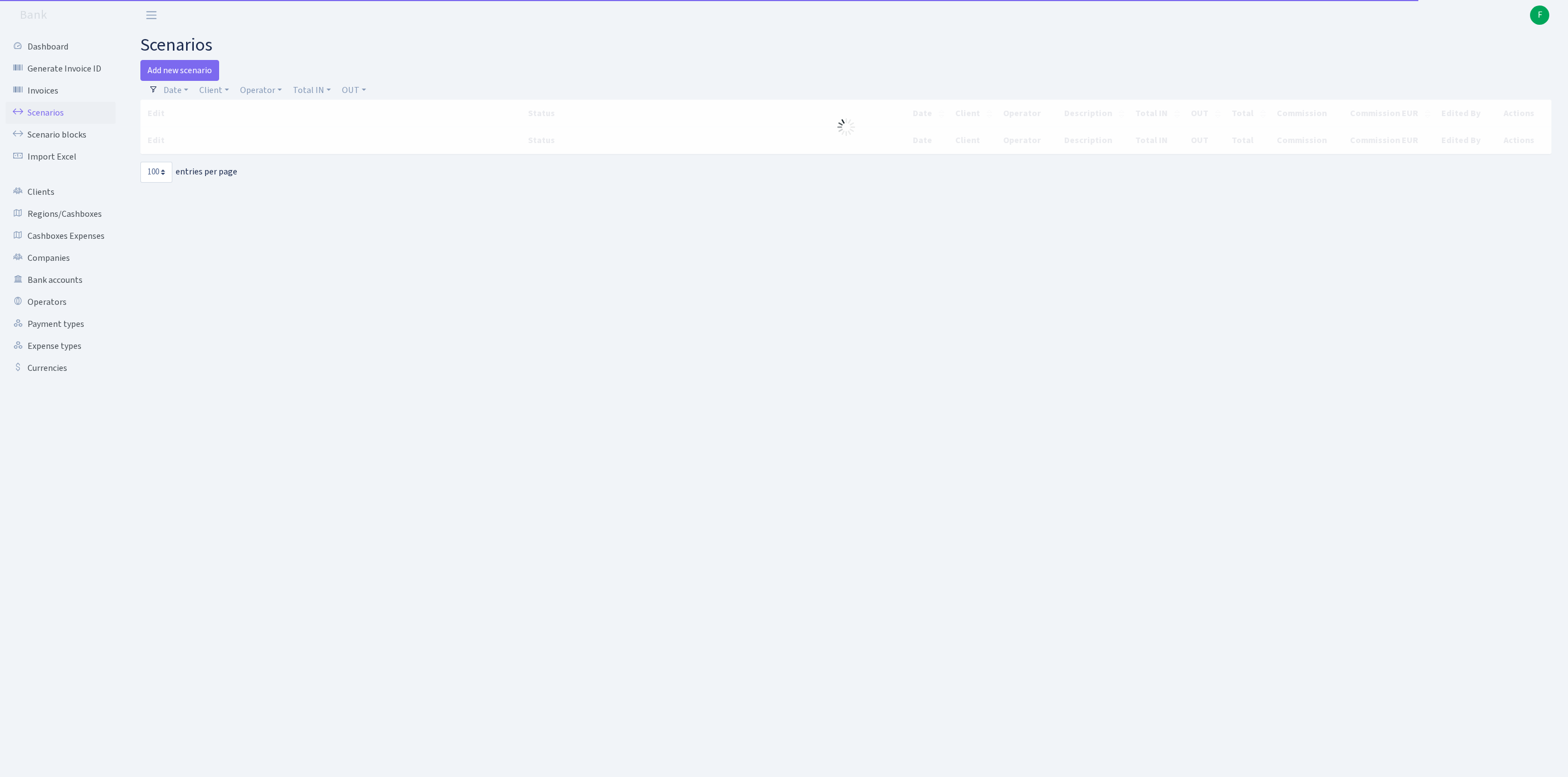
select select "100"
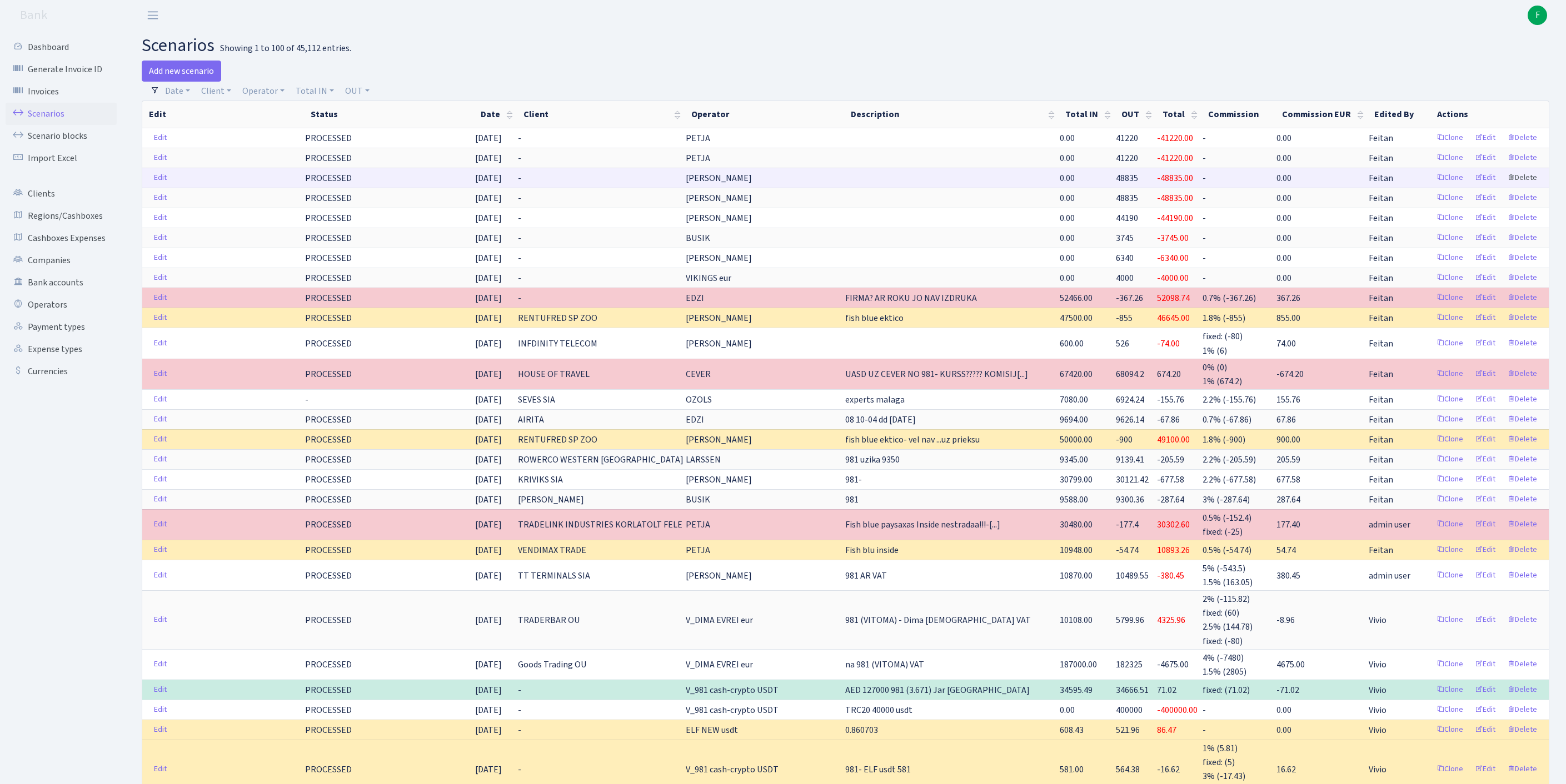
click at [1525, 186] on link "Delete" at bounding box center [1522, 177] width 40 height 17
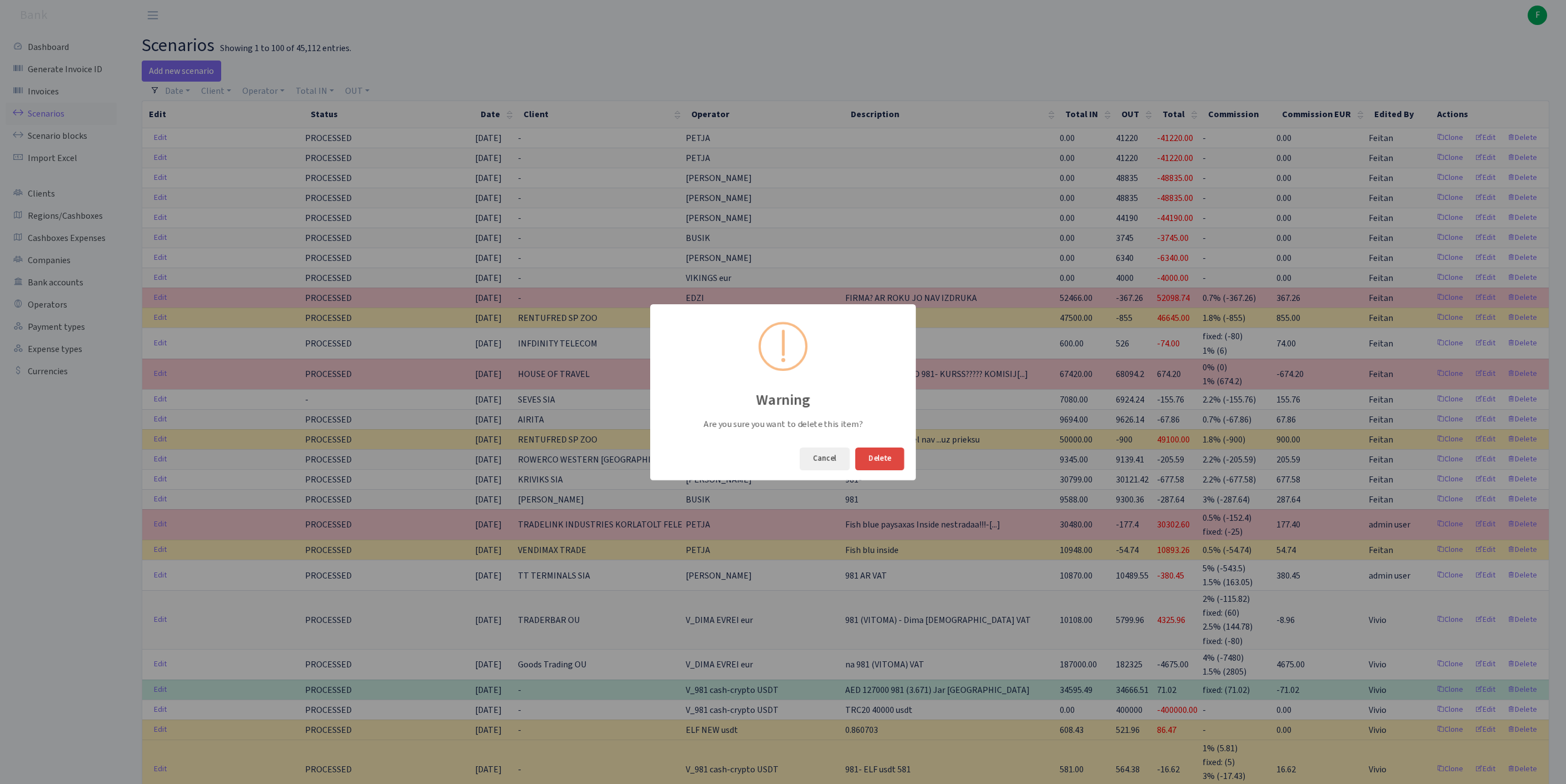
click at [878, 458] on button "Delete" at bounding box center [880, 459] width 49 height 23
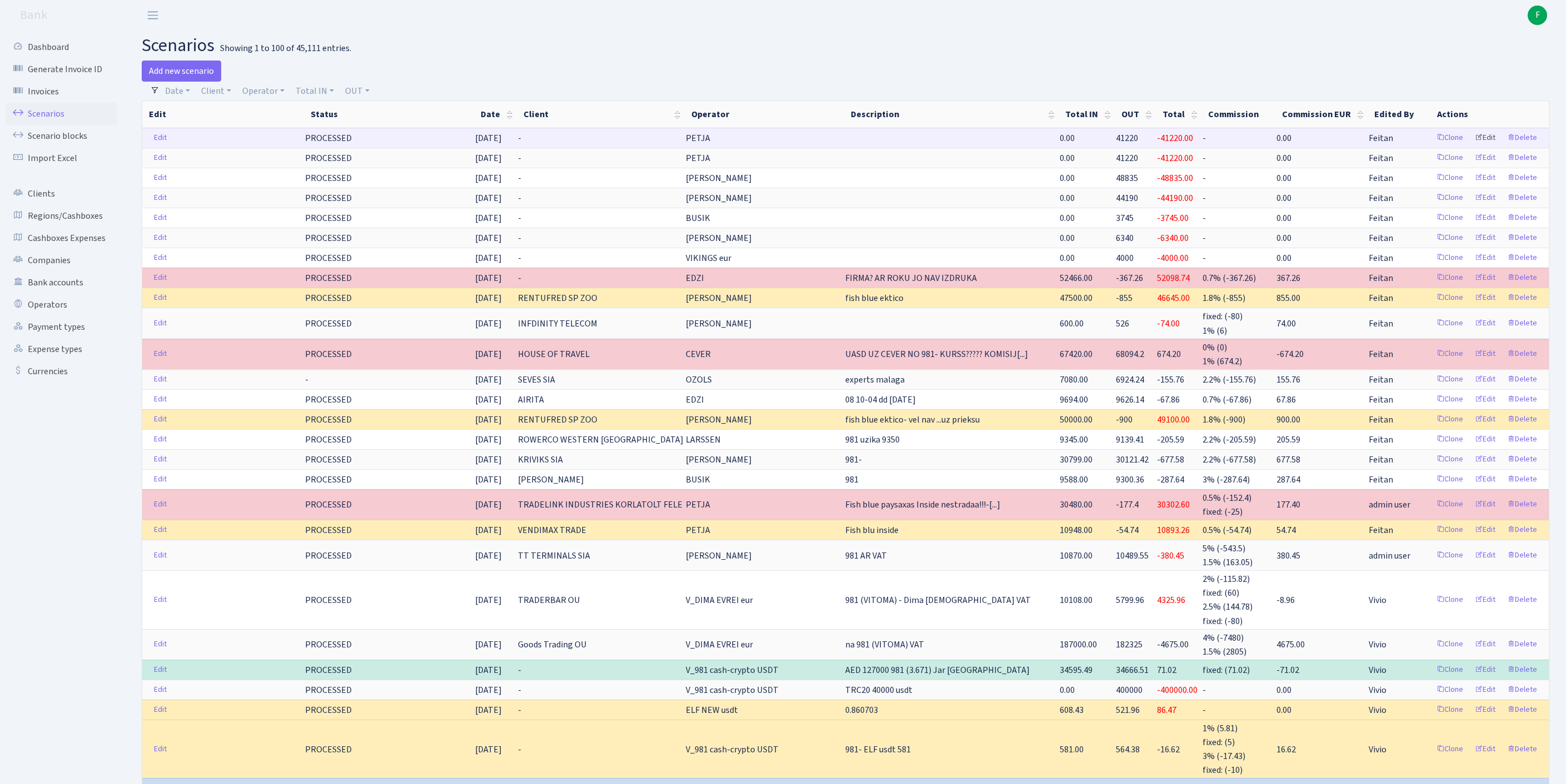
click at [1474, 146] on link "Edit" at bounding box center [1485, 137] width 31 height 17
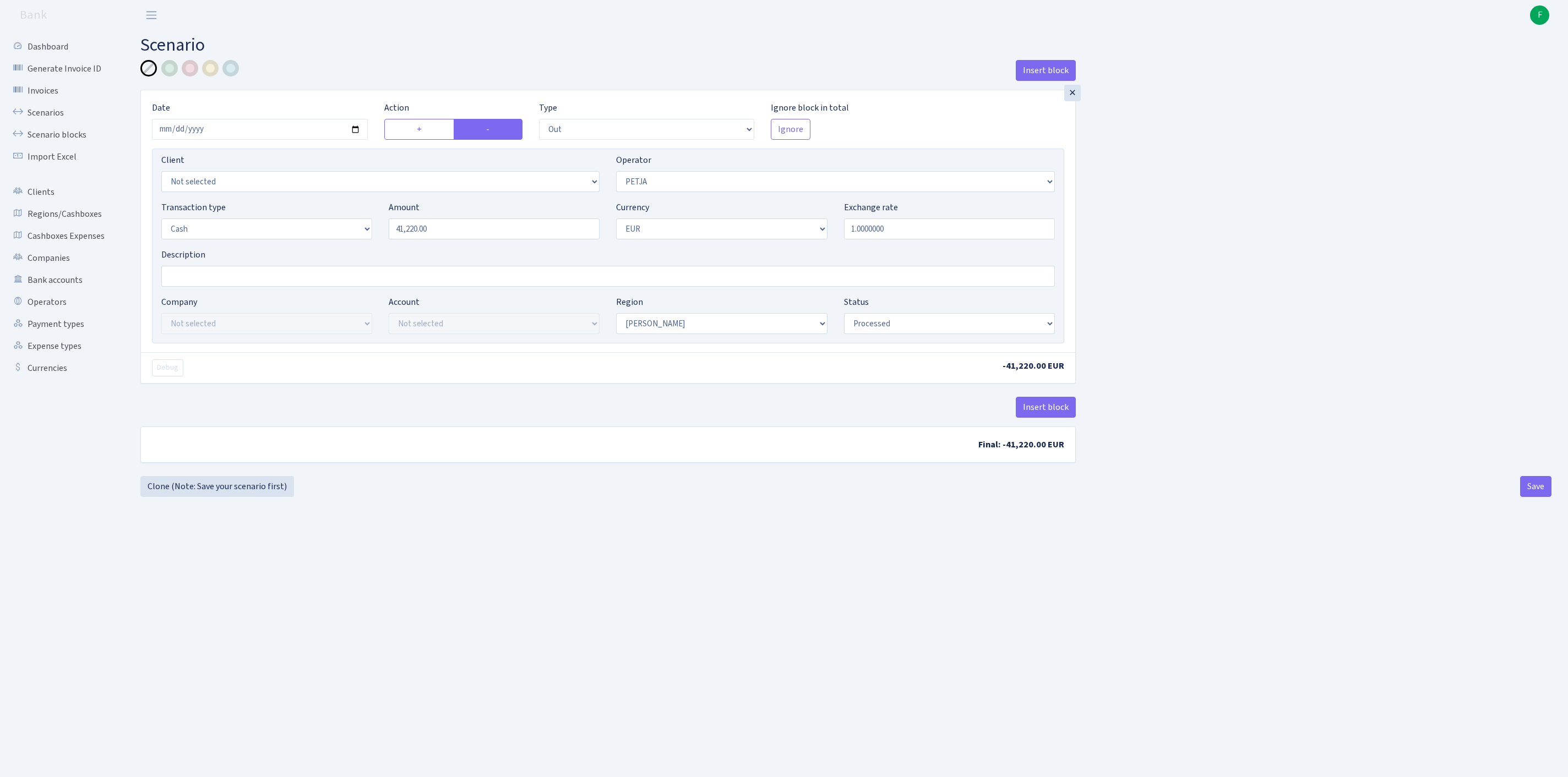
select select "out"
select select "392"
select select "1"
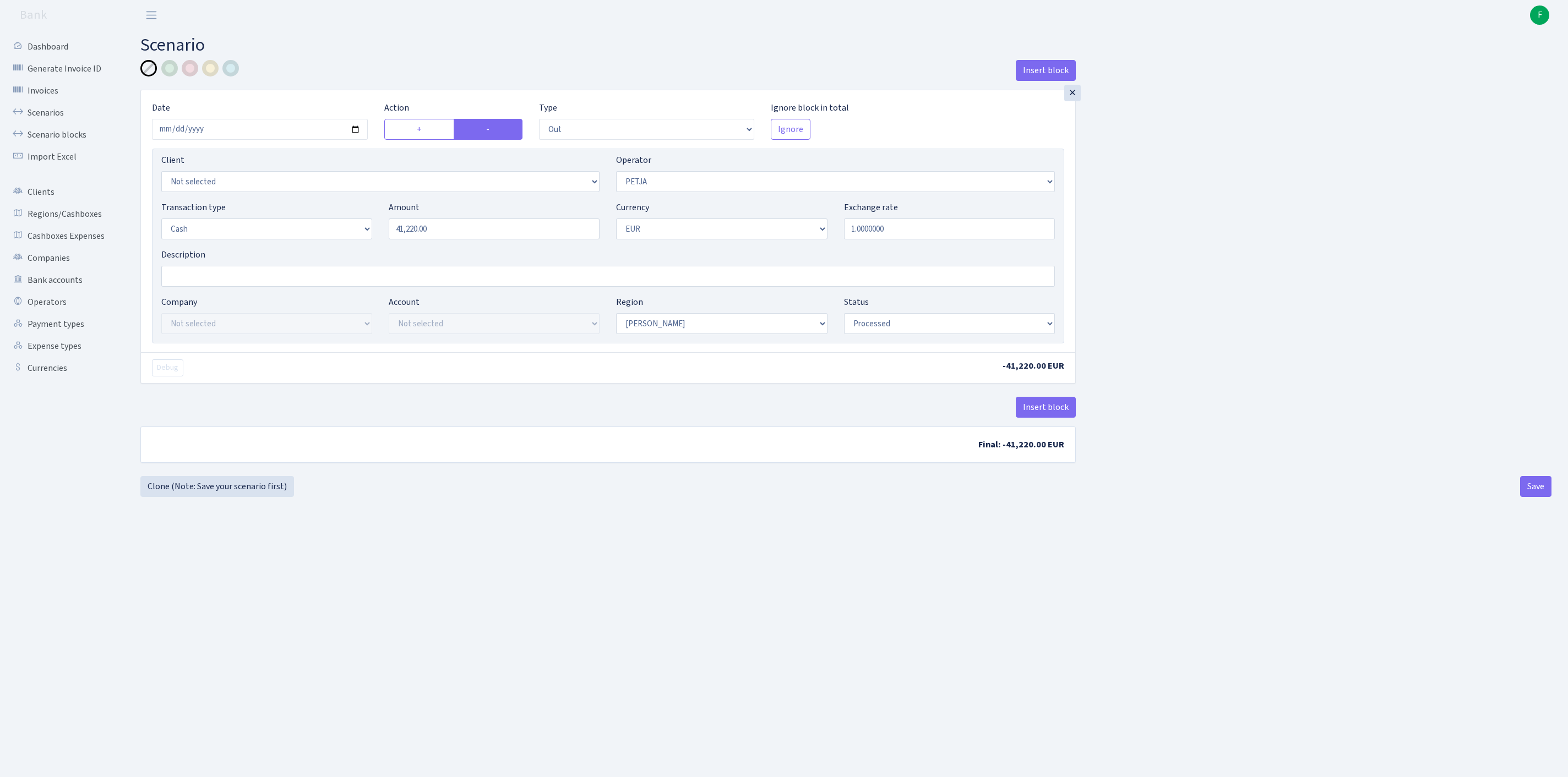
select select "processed"
select select "480"
drag, startPoint x: 478, startPoint y: 257, endPoint x: 275, endPoint y: 212, distance: 207.9
click at [276, 208] on div "Client Not selected 1 KOC GEMICILIK VE TASIMACILIK 1/BALDERE-SILDEDZE SIGNE 1/S…" at bounding box center [608, 246] width 912 height 194
type input "10,325.00"
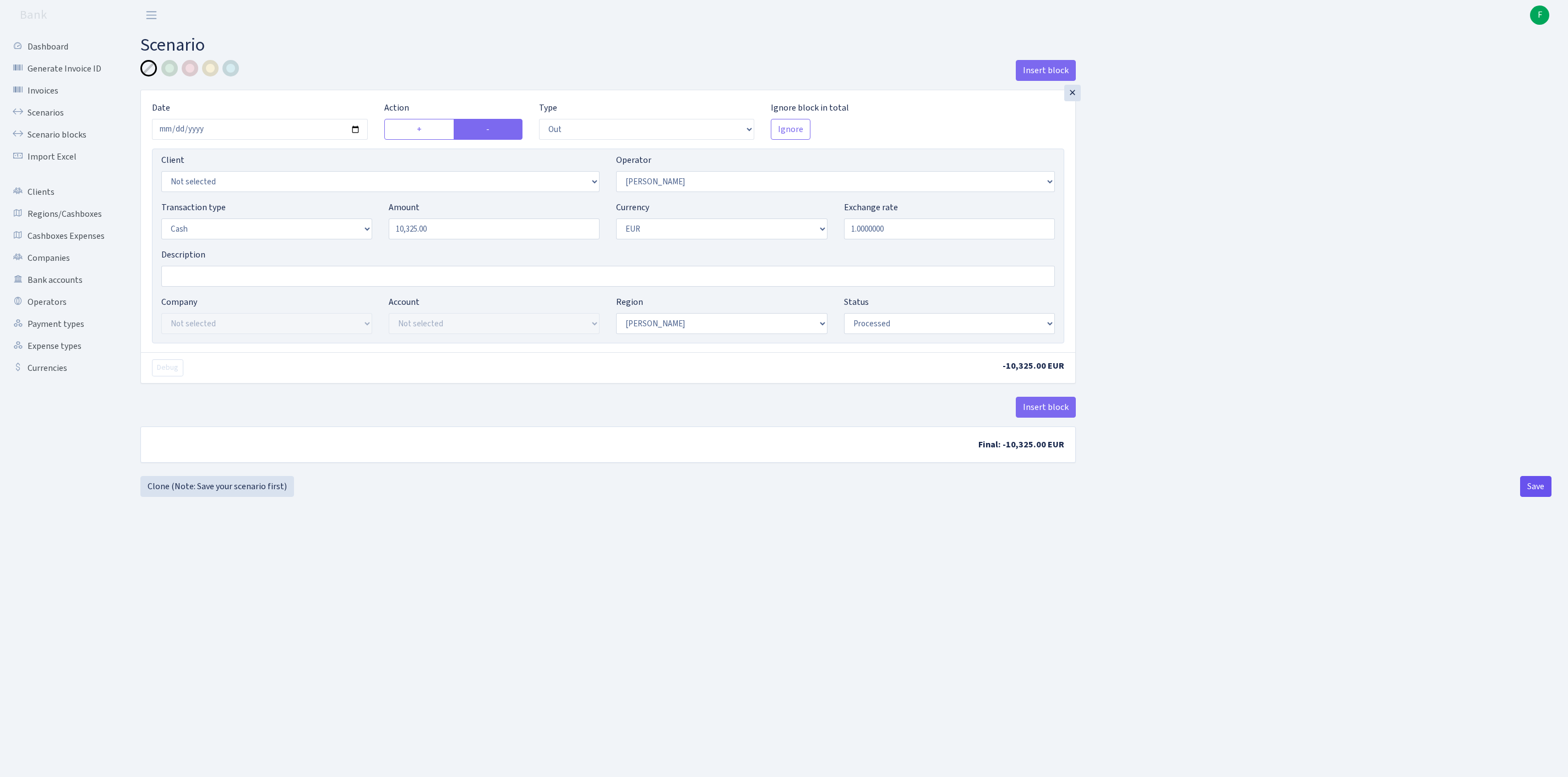
click at [1530, 497] on button "Save" at bounding box center [1536, 486] width 32 height 21
select select "out"
select select "480"
select select "1"
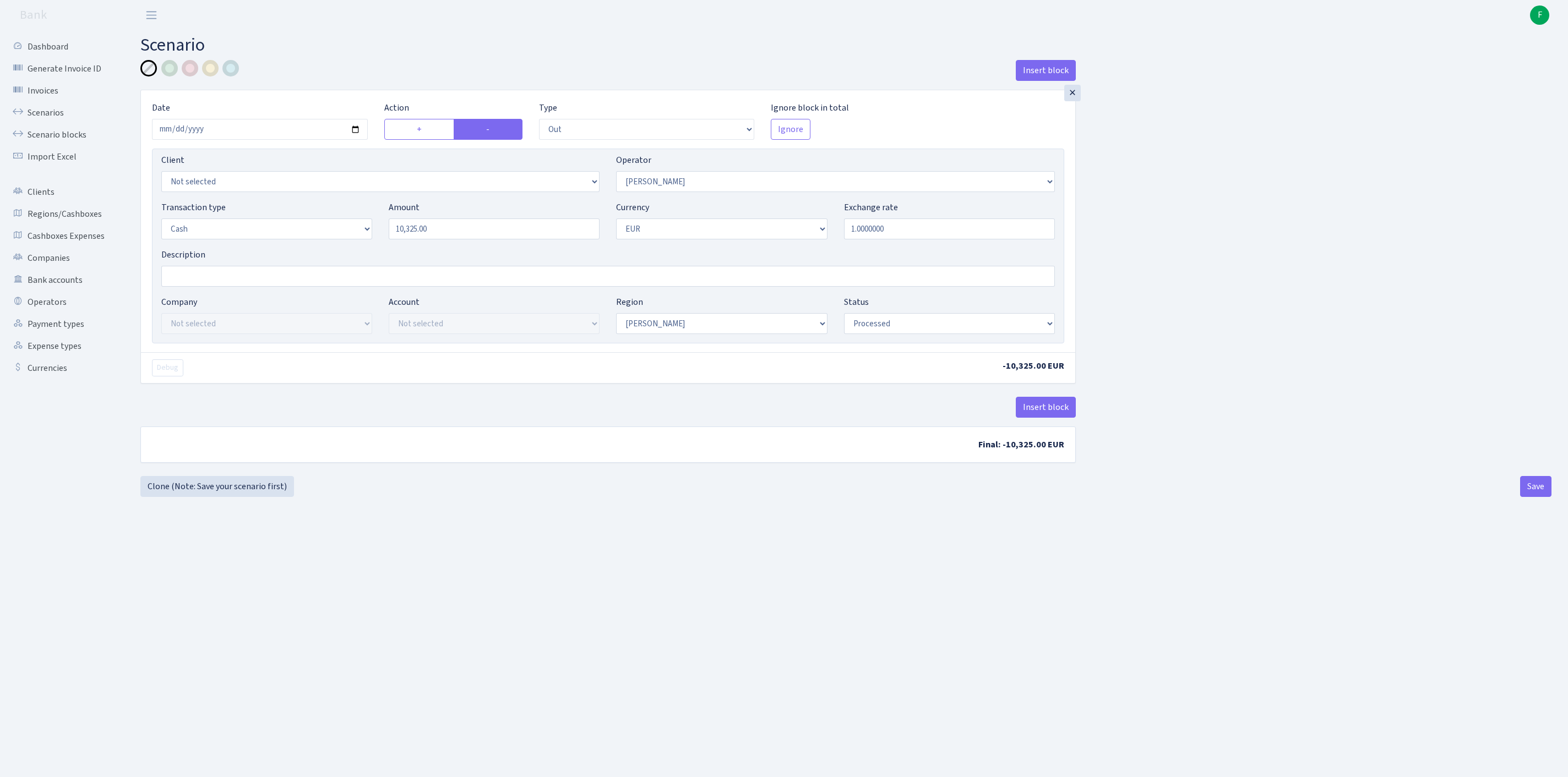
select select "1"
select select "processed"
click at [59, 115] on link "Scenarios" at bounding box center [60, 113] width 110 height 22
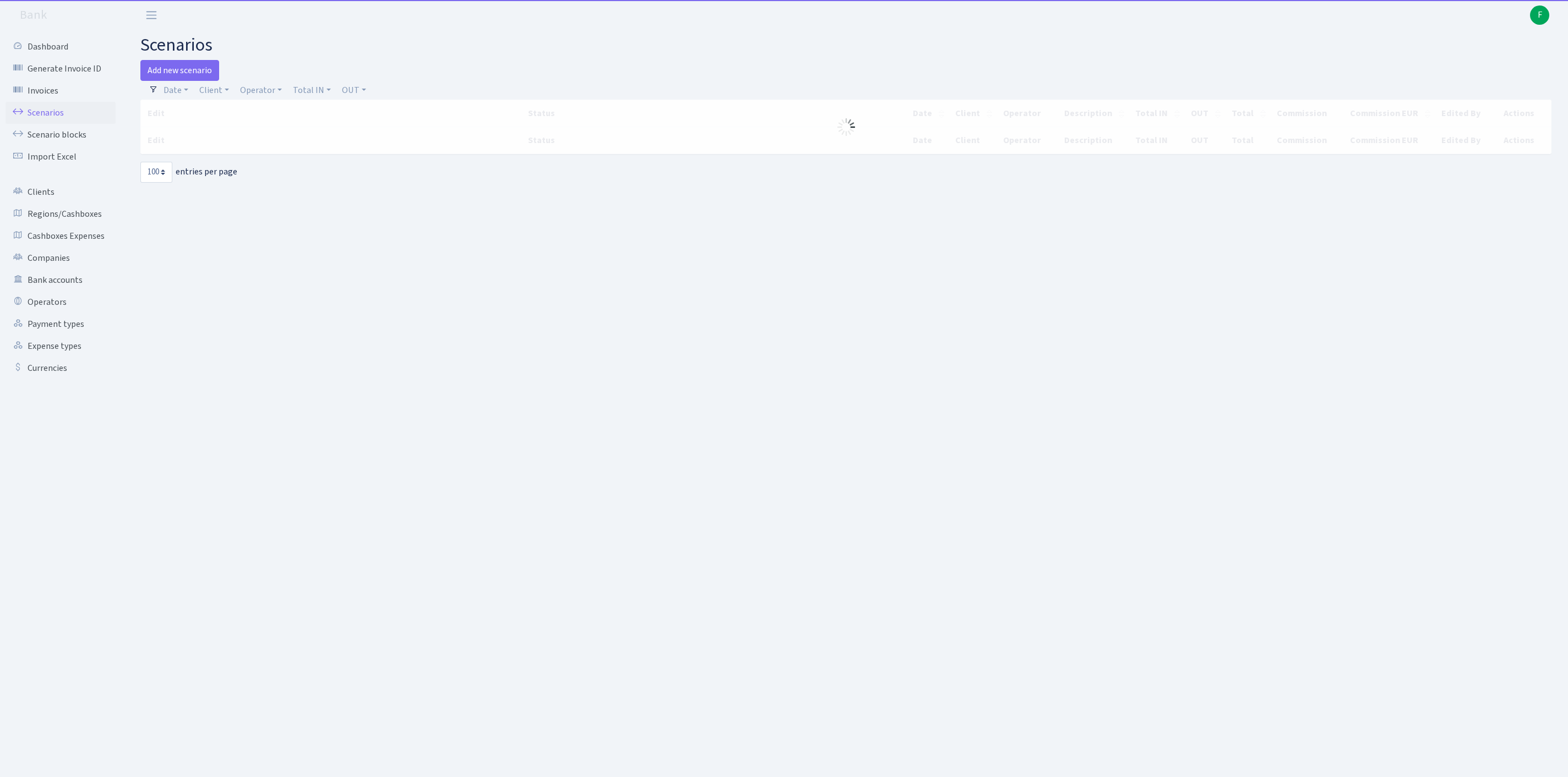
select select "100"
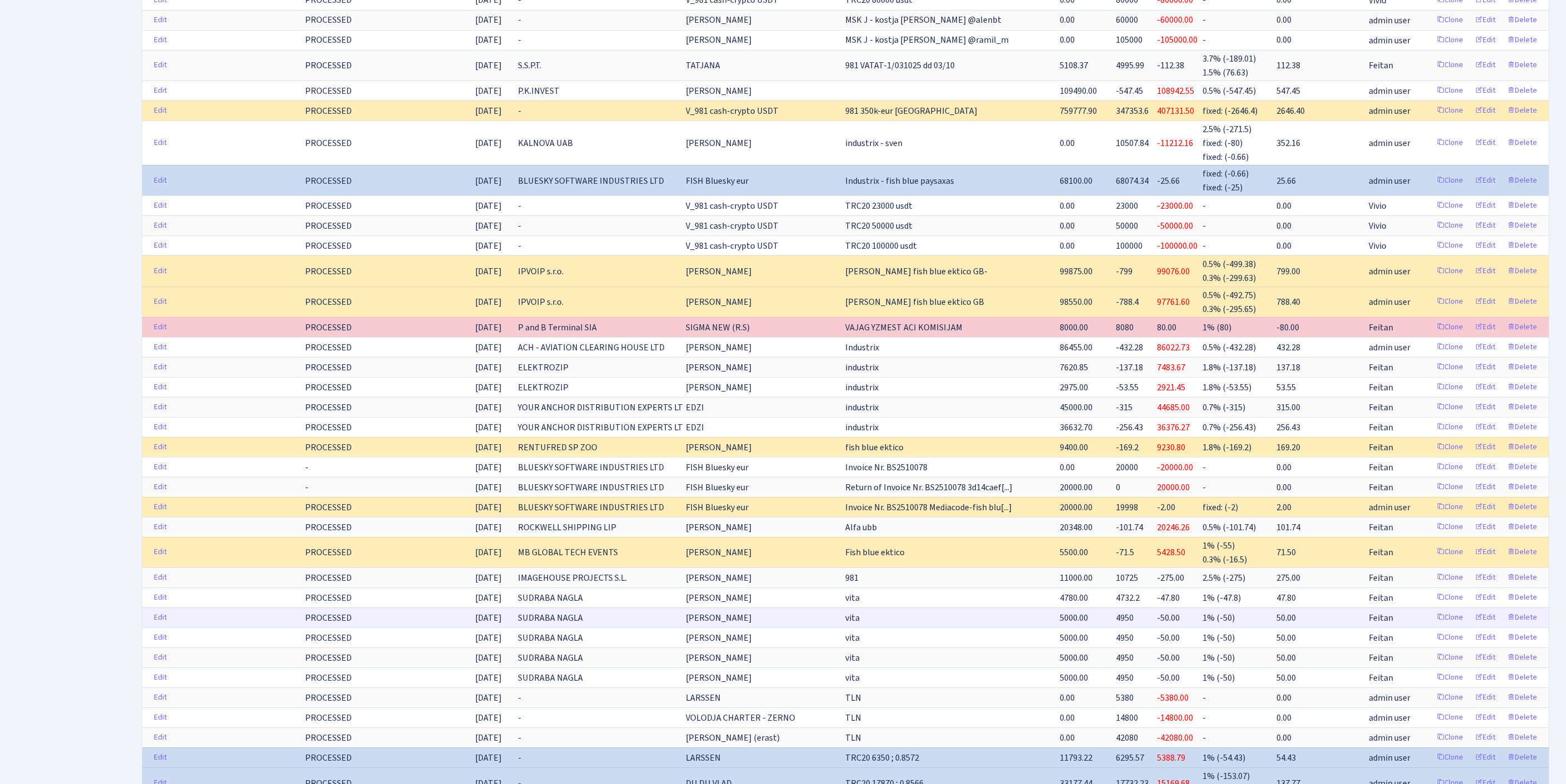
scroll to position [2272, 0]
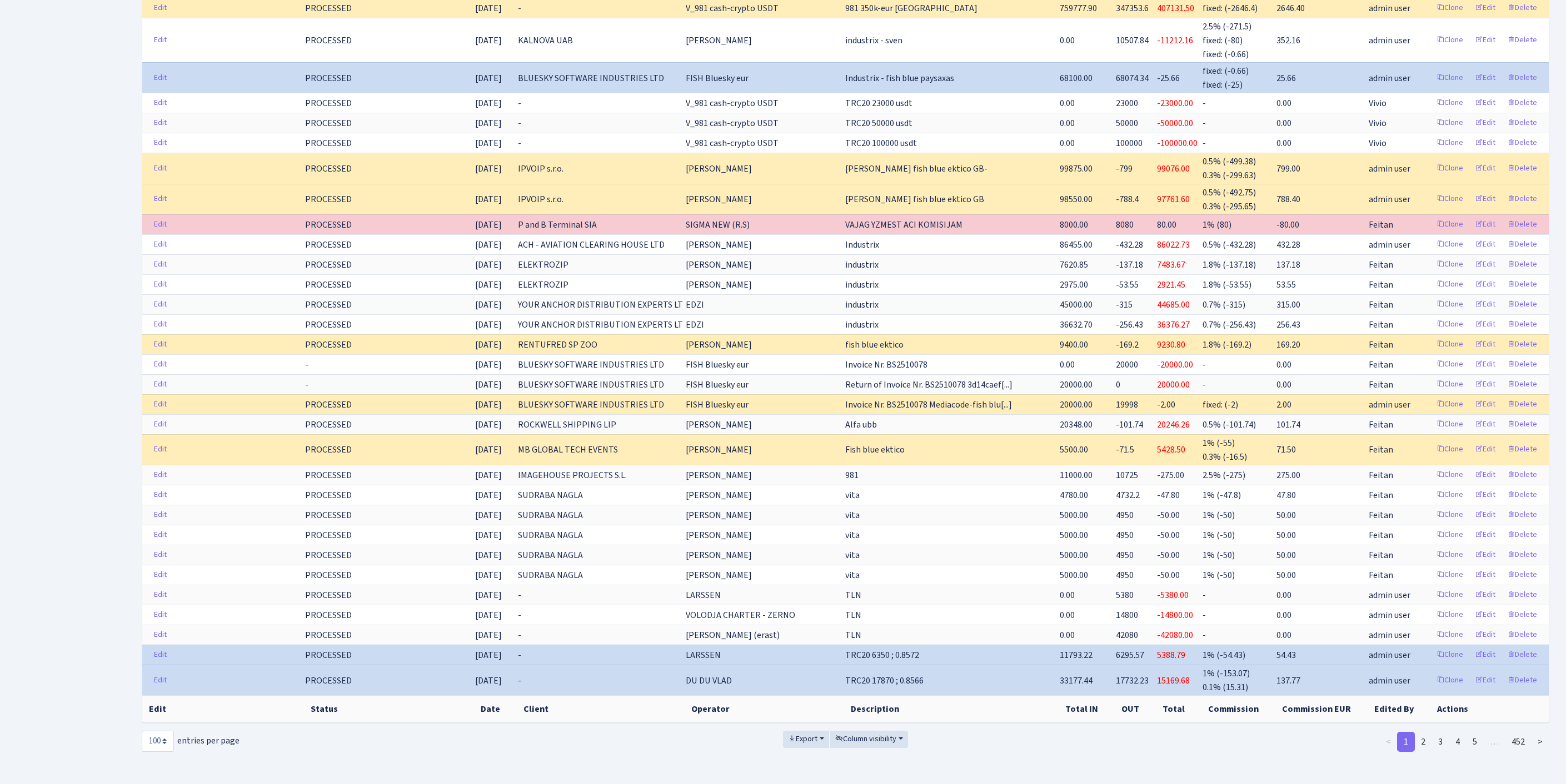
click at [1397, 732] on link "1" at bounding box center [1406, 742] width 18 height 20
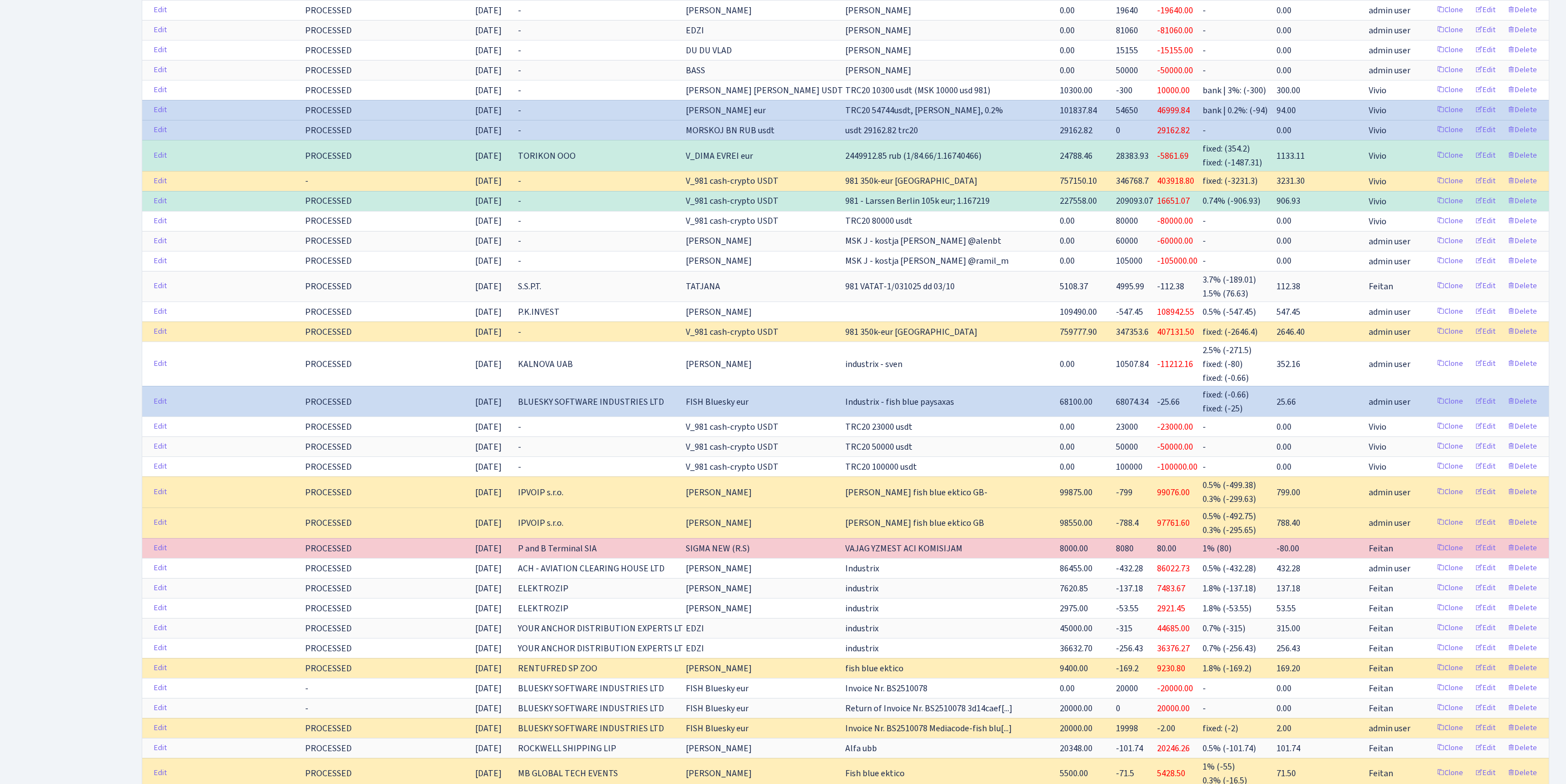
scroll to position [0, 0]
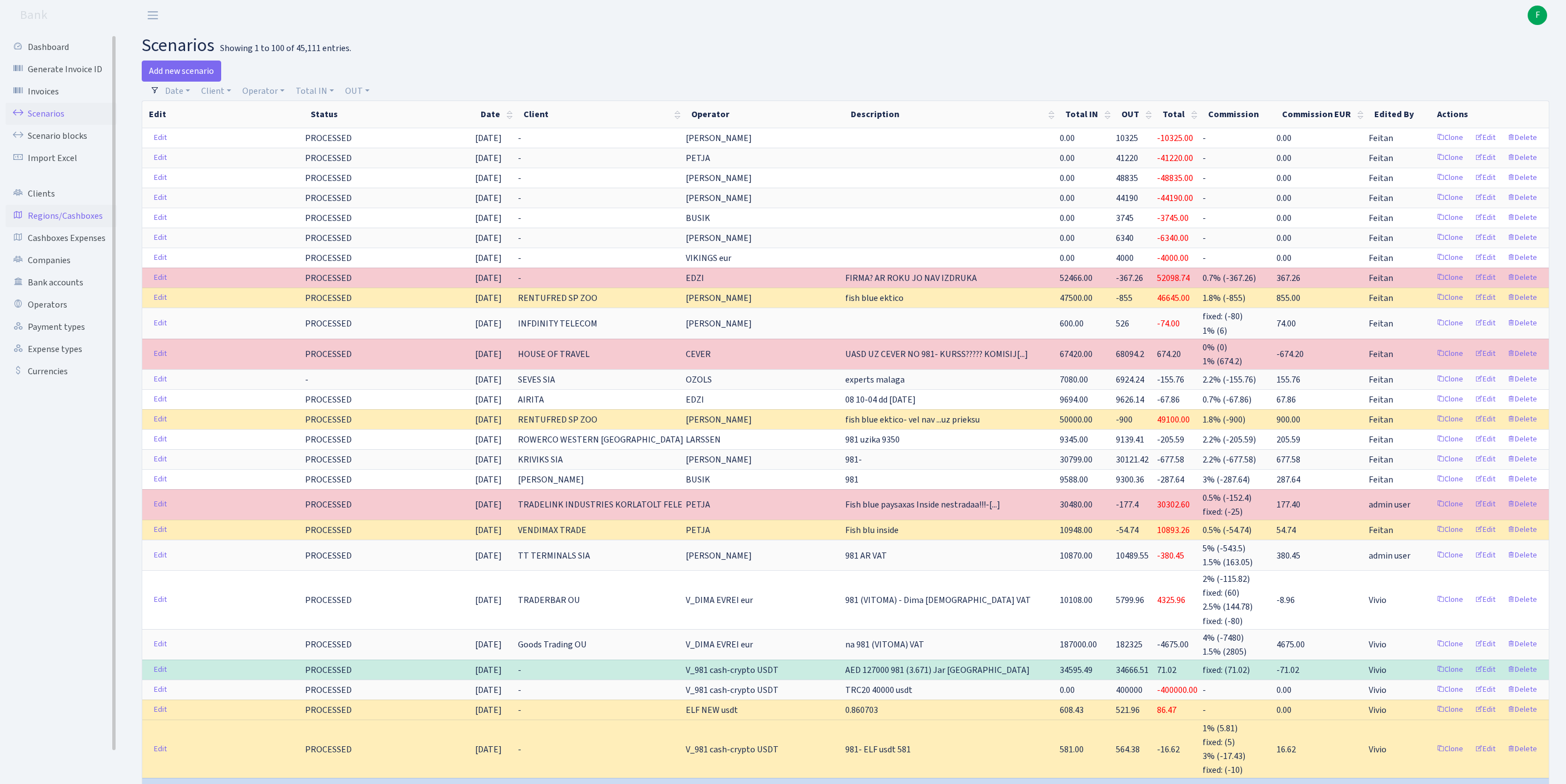
click at [74, 227] on link "Regions/Cashboxes" at bounding box center [61, 216] width 111 height 22
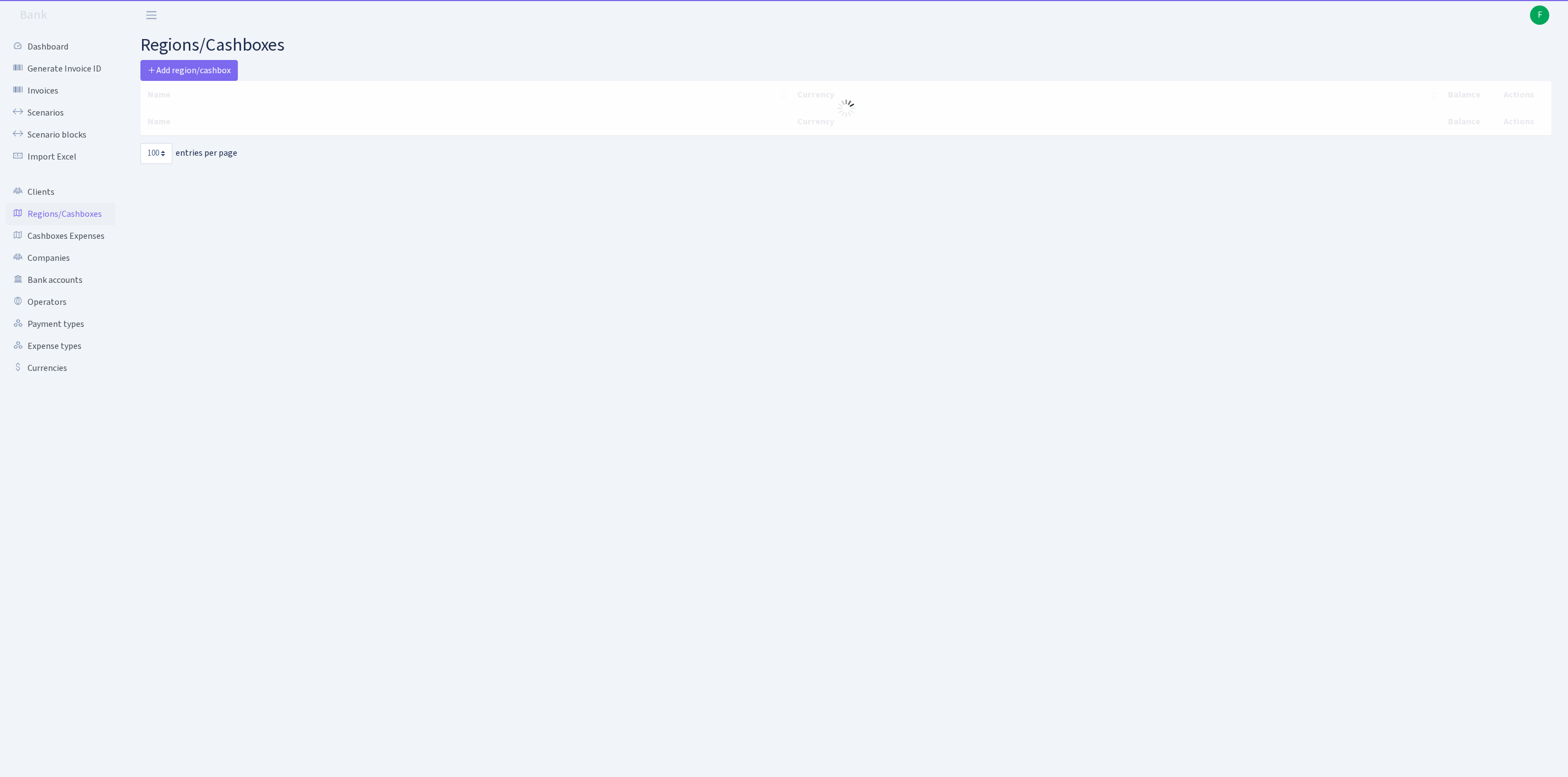
select select "100"
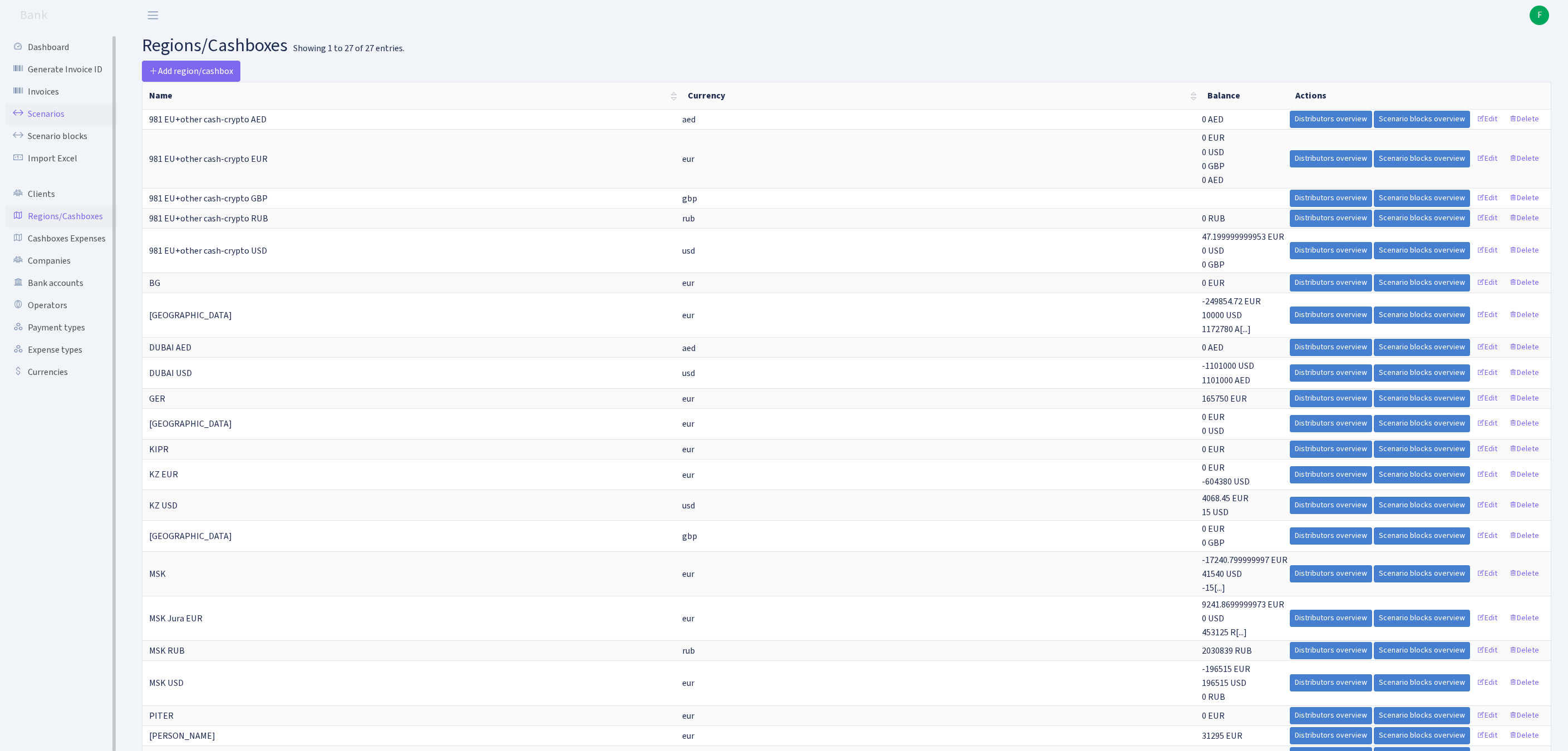
click at [62, 119] on link "Scenarios" at bounding box center [61, 114] width 111 height 22
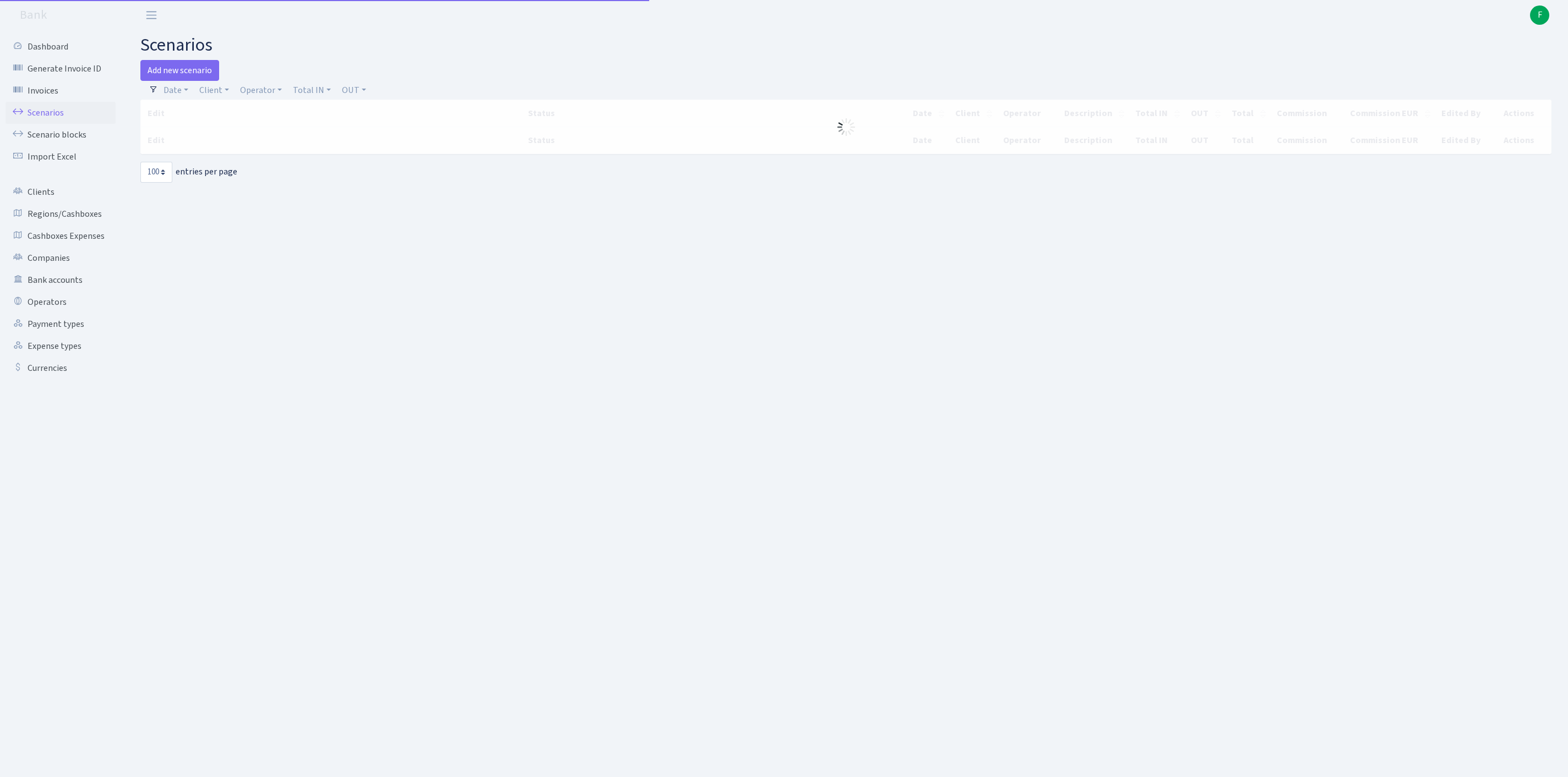
select select "100"
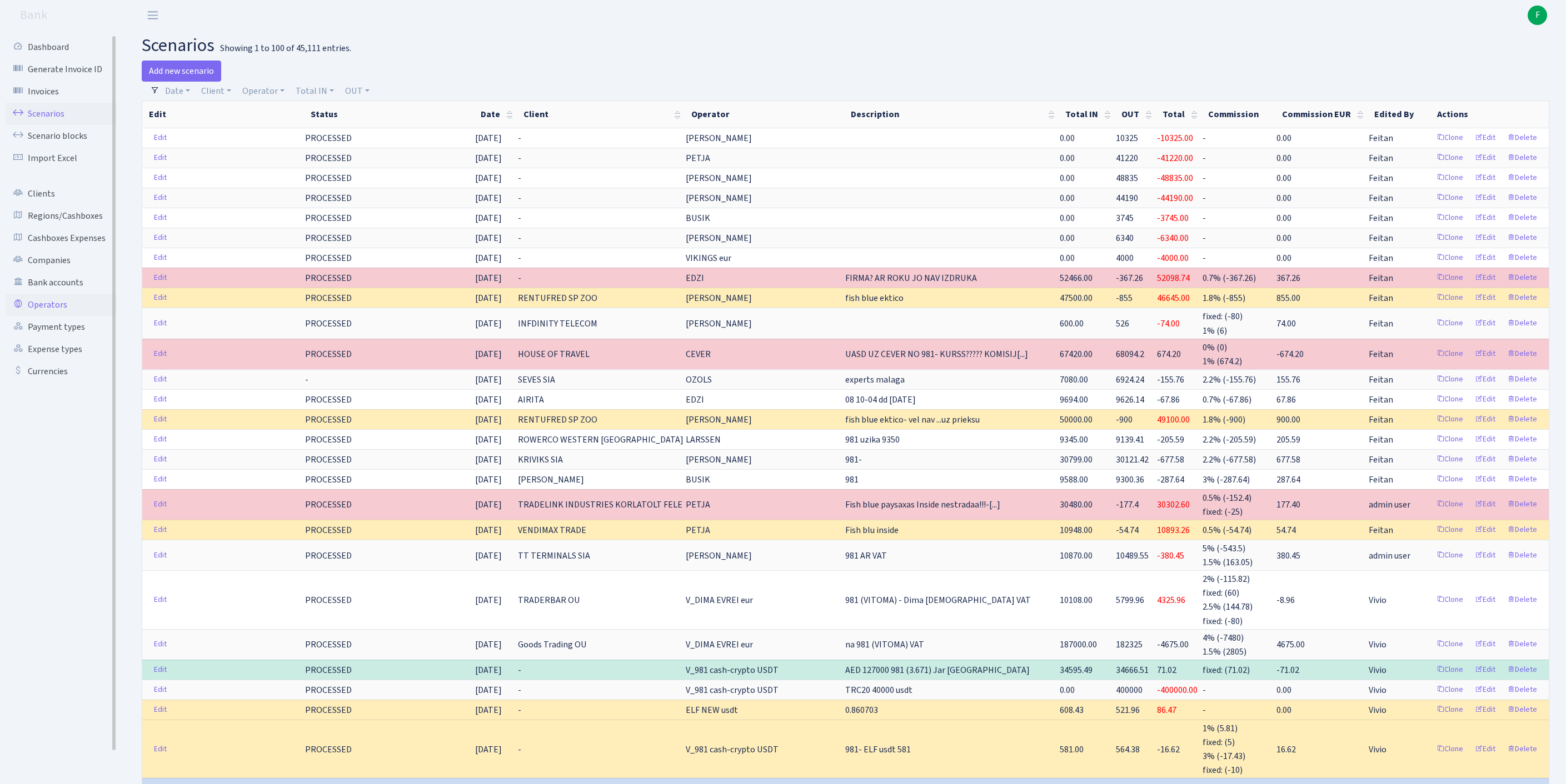
click at [46, 316] on link "Operators" at bounding box center [61, 304] width 111 height 22
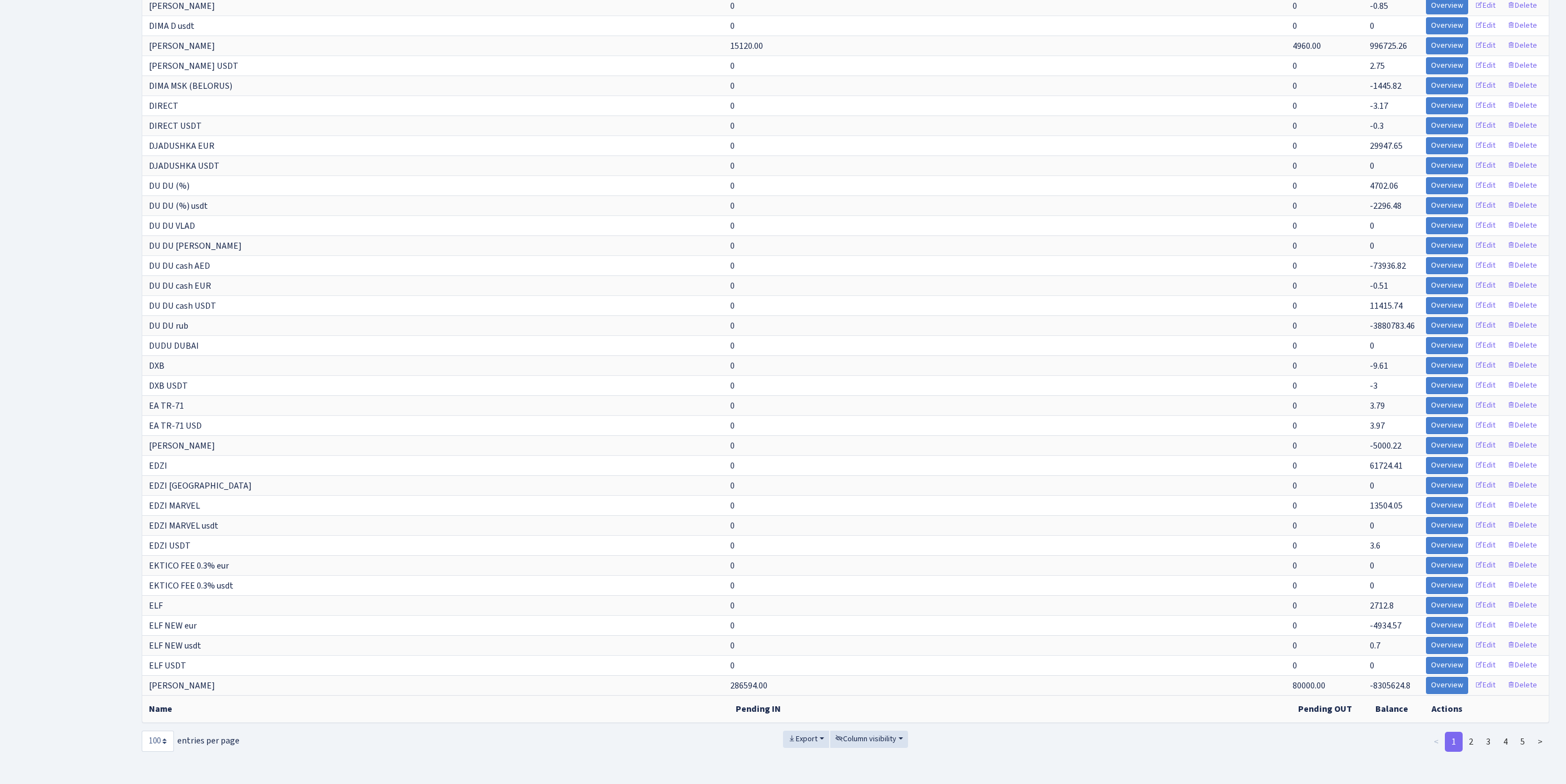
scroll to position [1945, 0]
select select "-1"
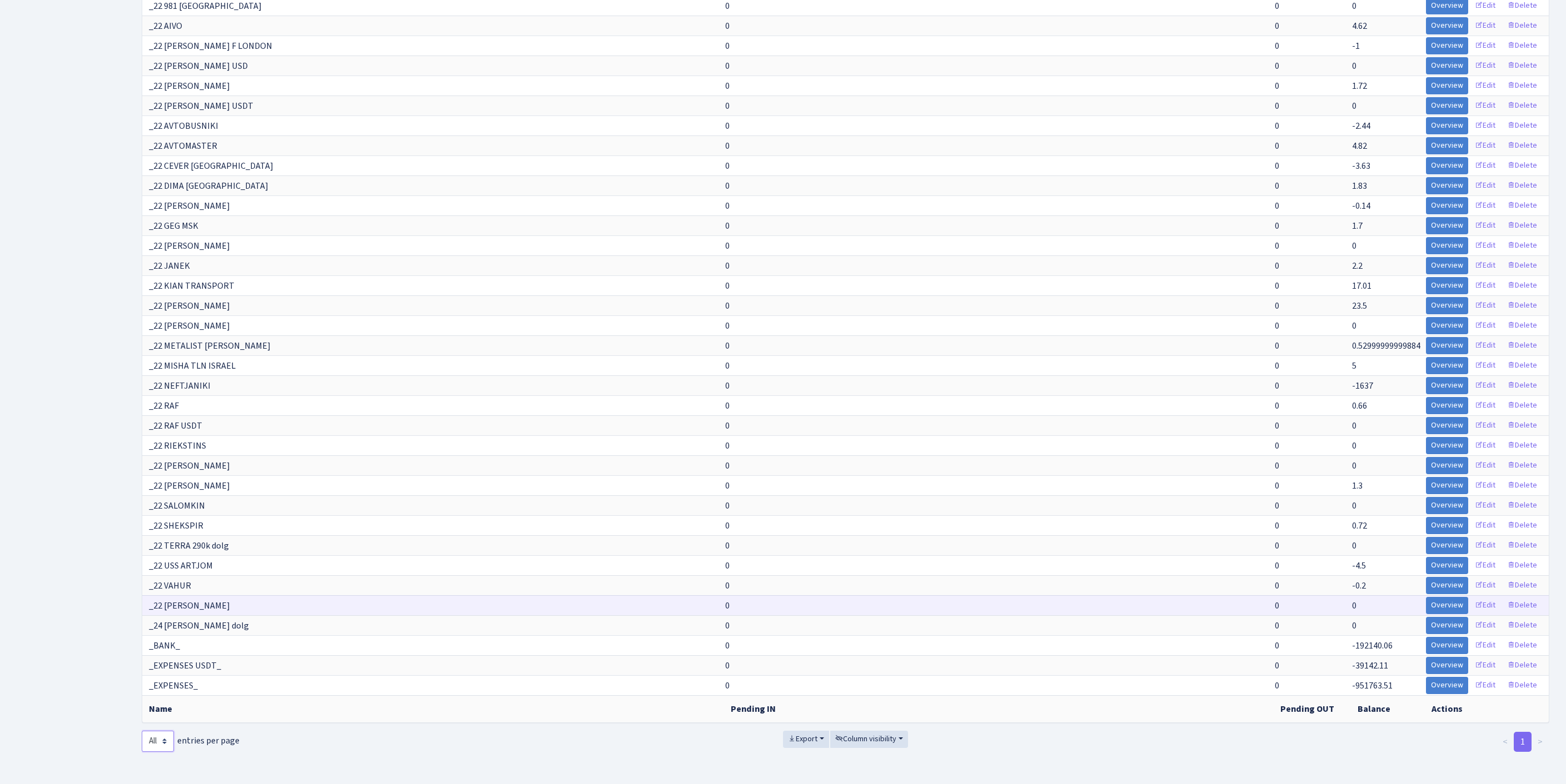
scroll to position [10368, 0]
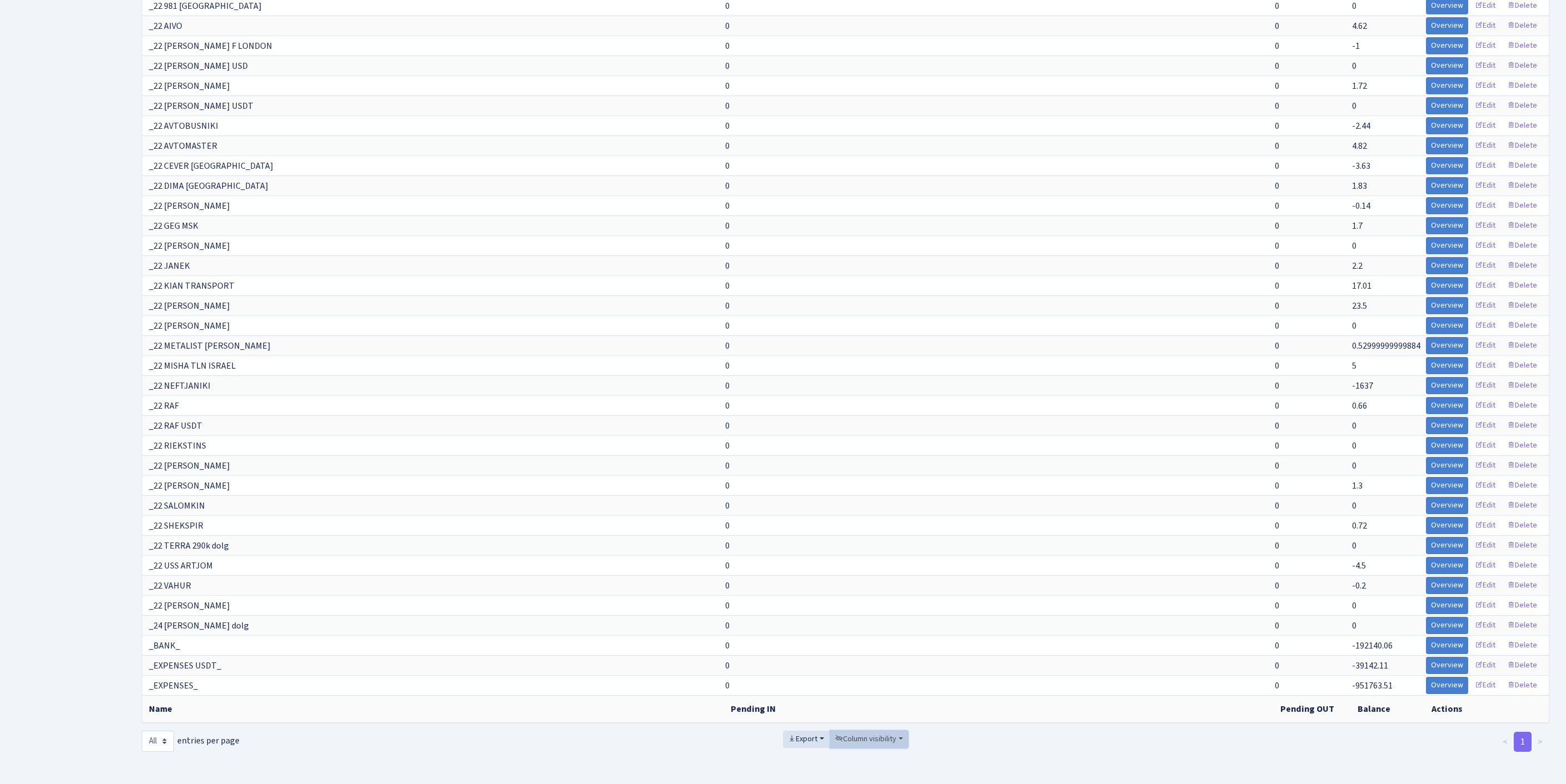
click at [876, 734] on span "Column visibility" at bounding box center [865, 739] width 61 height 11
click at [873, 671] on span "Pending IN" at bounding box center [863, 677] width 38 height 12
click at [878, 688] on span "Pending OUT" at bounding box center [866, 693] width 46 height 12
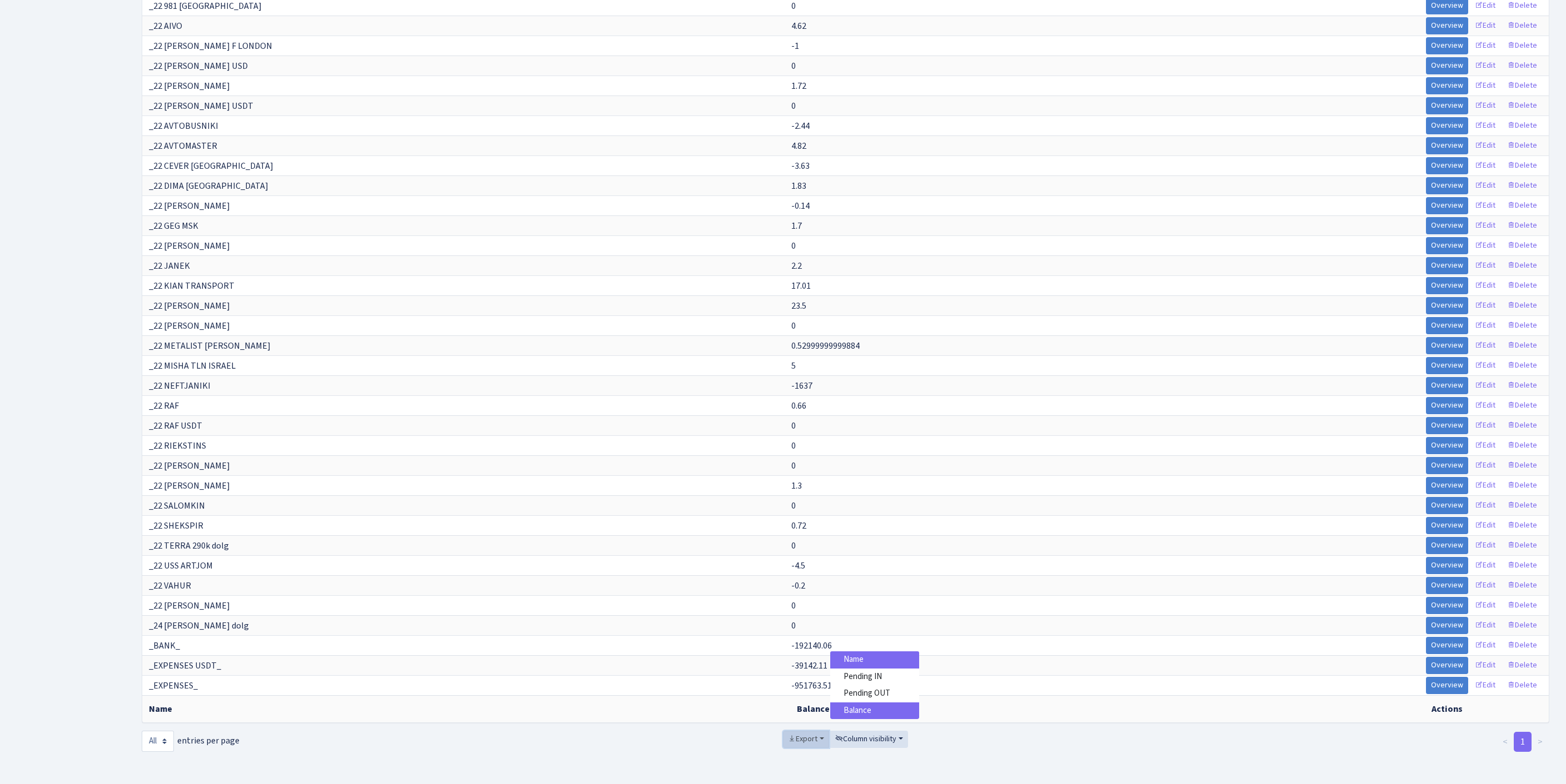
click at [789, 734] on span "Export" at bounding box center [803, 739] width 29 height 11
click at [804, 650] on link "Excel" at bounding box center [828, 658] width 89 height 17
click at [1245, 774] on footer at bounding box center [783, 770] width 1566 height 28
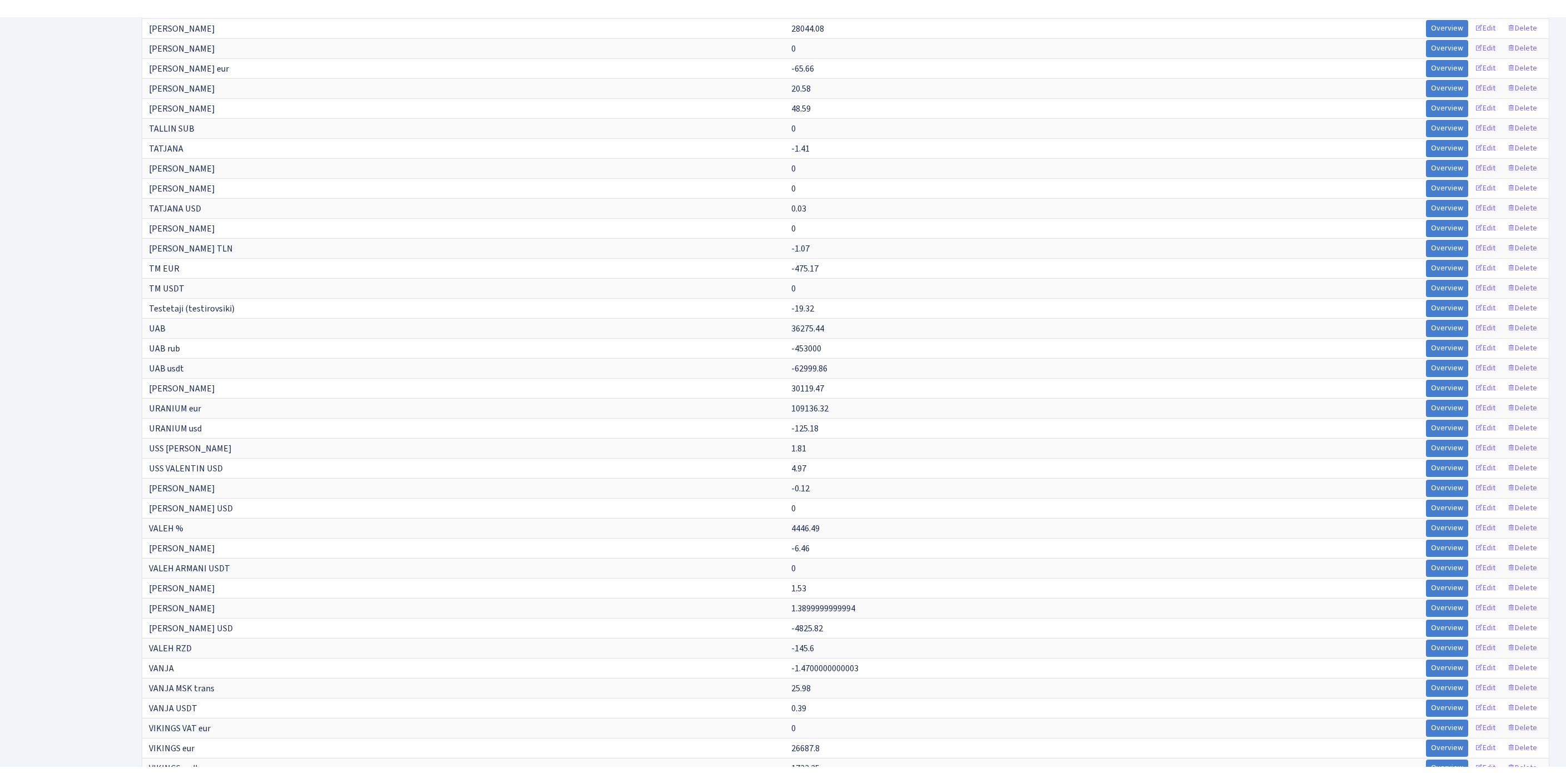
scroll to position [1004, 0]
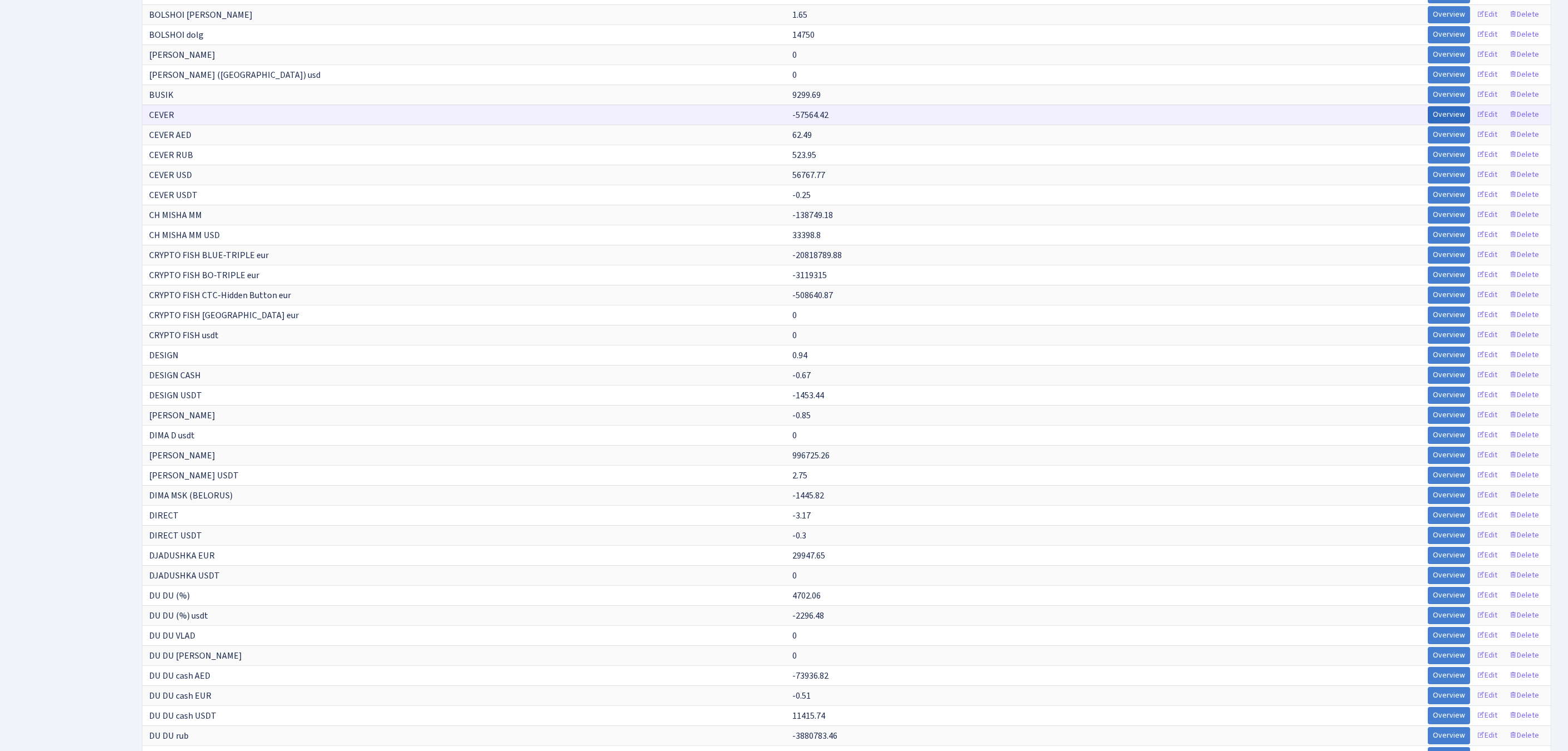
click at [1428, 124] on link "Overview" at bounding box center [1449, 115] width 42 height 17
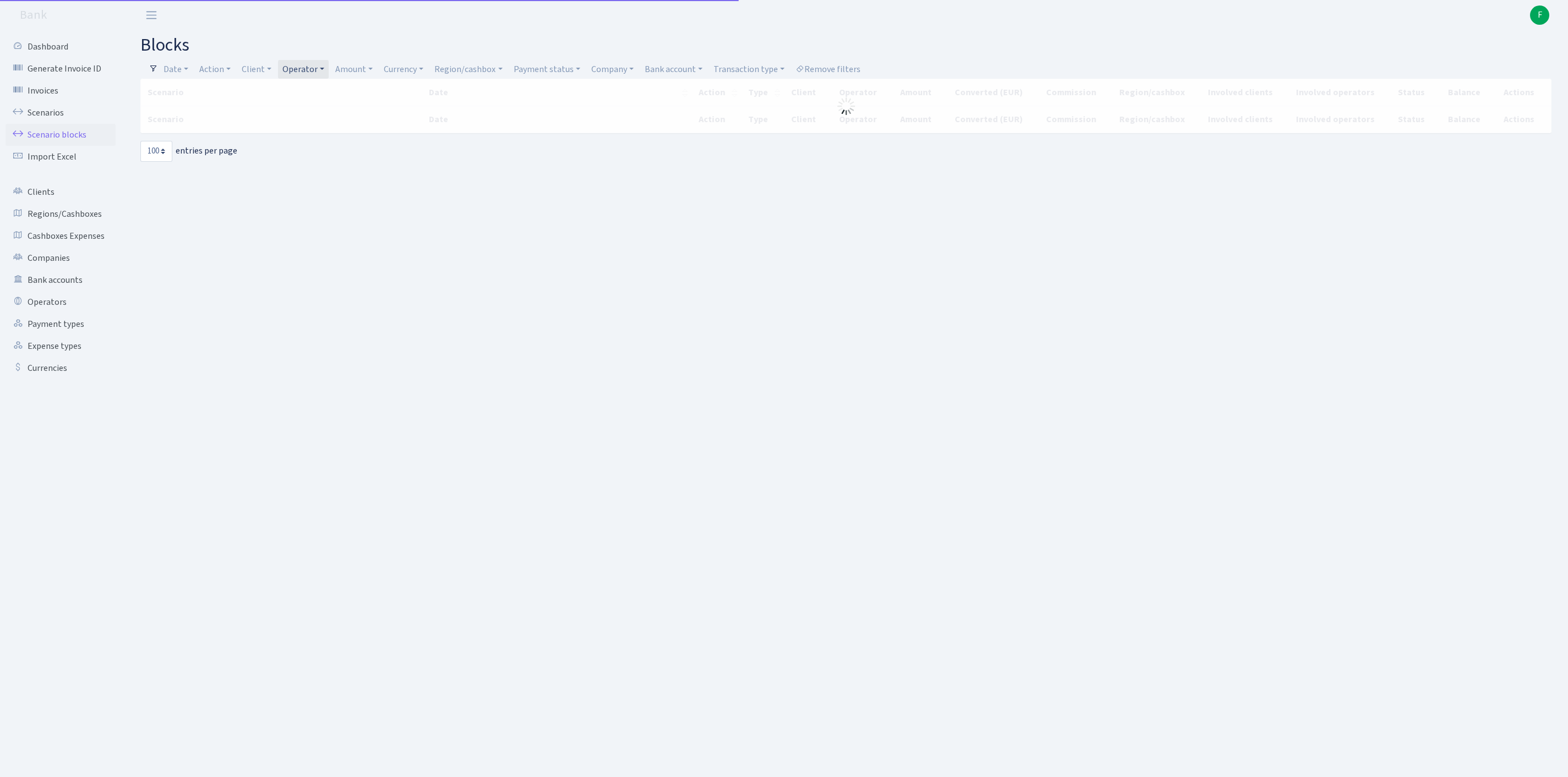
select select "100"
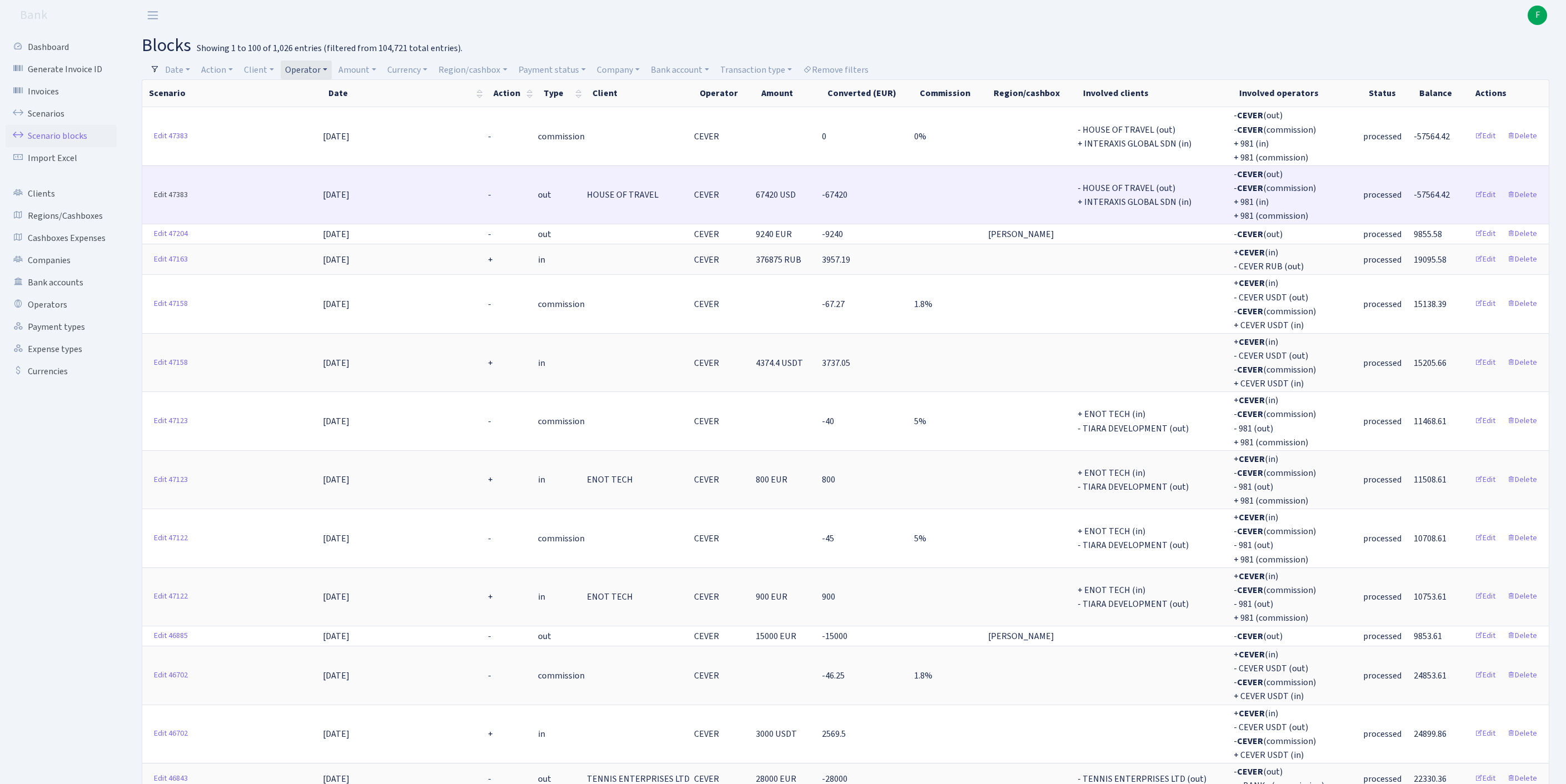
click at [163, 203] on link "Edit 47383" at bounding box center [171, 194] width 44 height 17
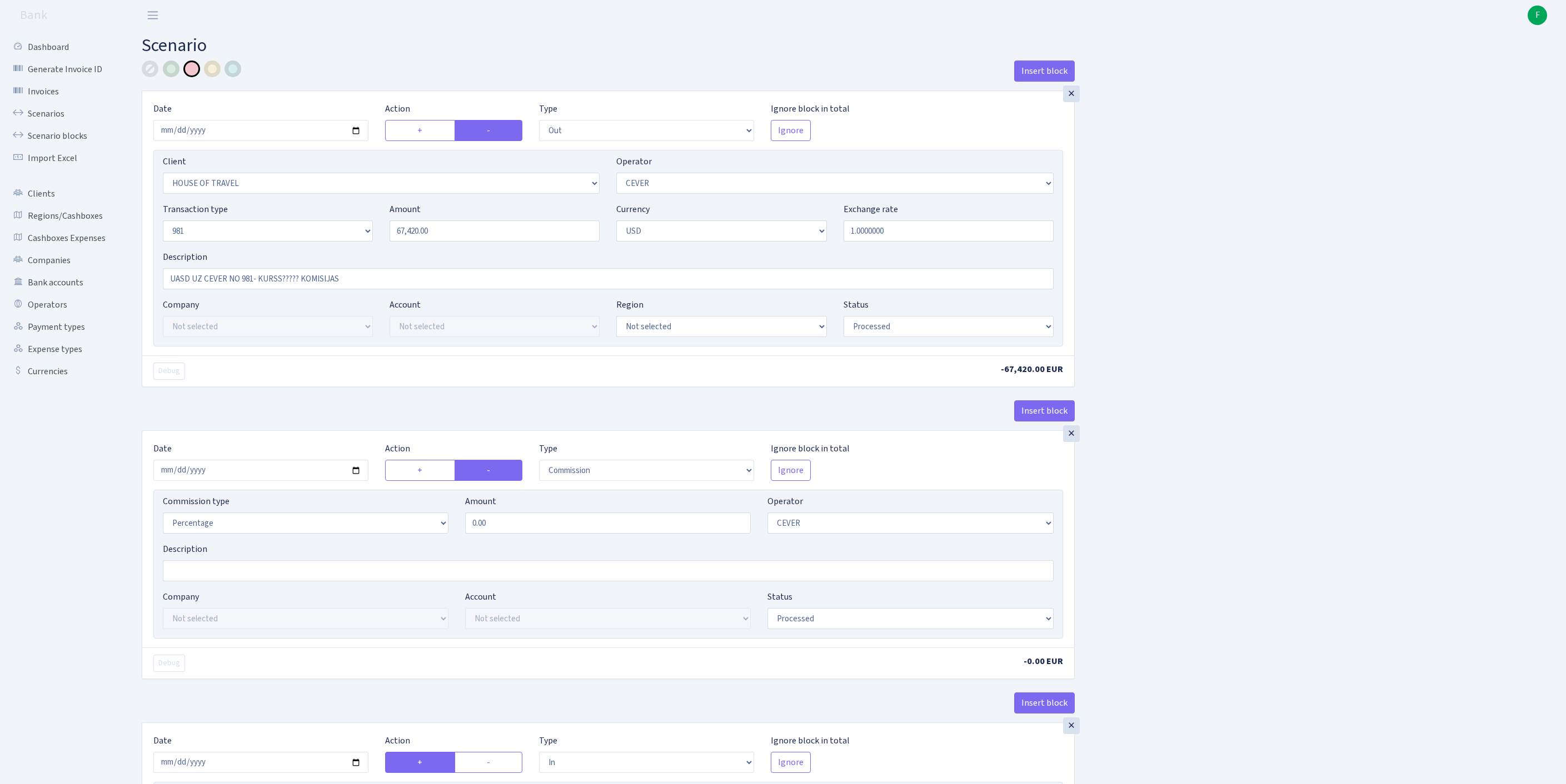
select select "out"
select select "3408"
select select "20"
select select "8"
select select "2"
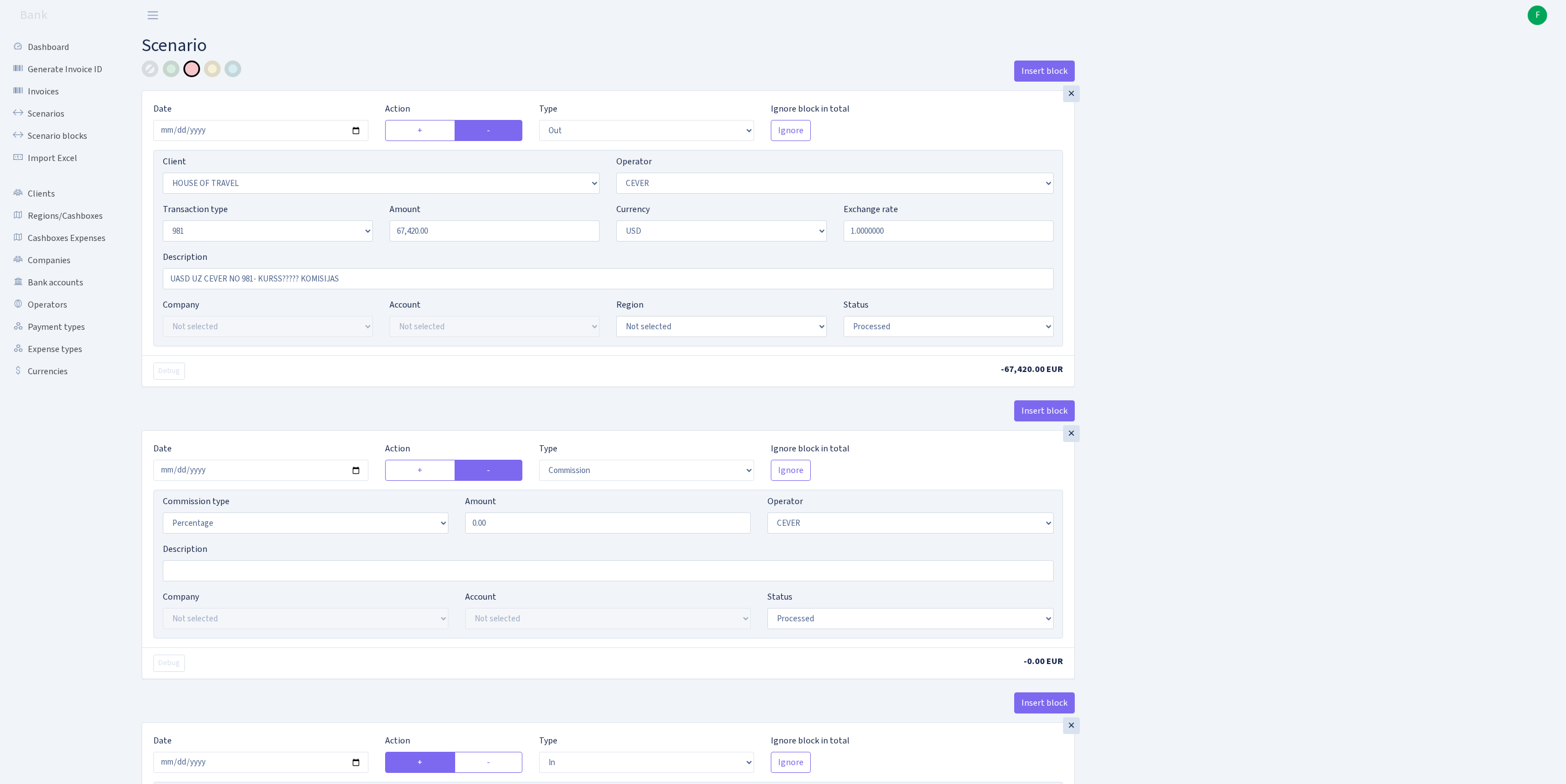
select select "processed"
select select "commission"
select select "20"
select select "processed"
select select "in"
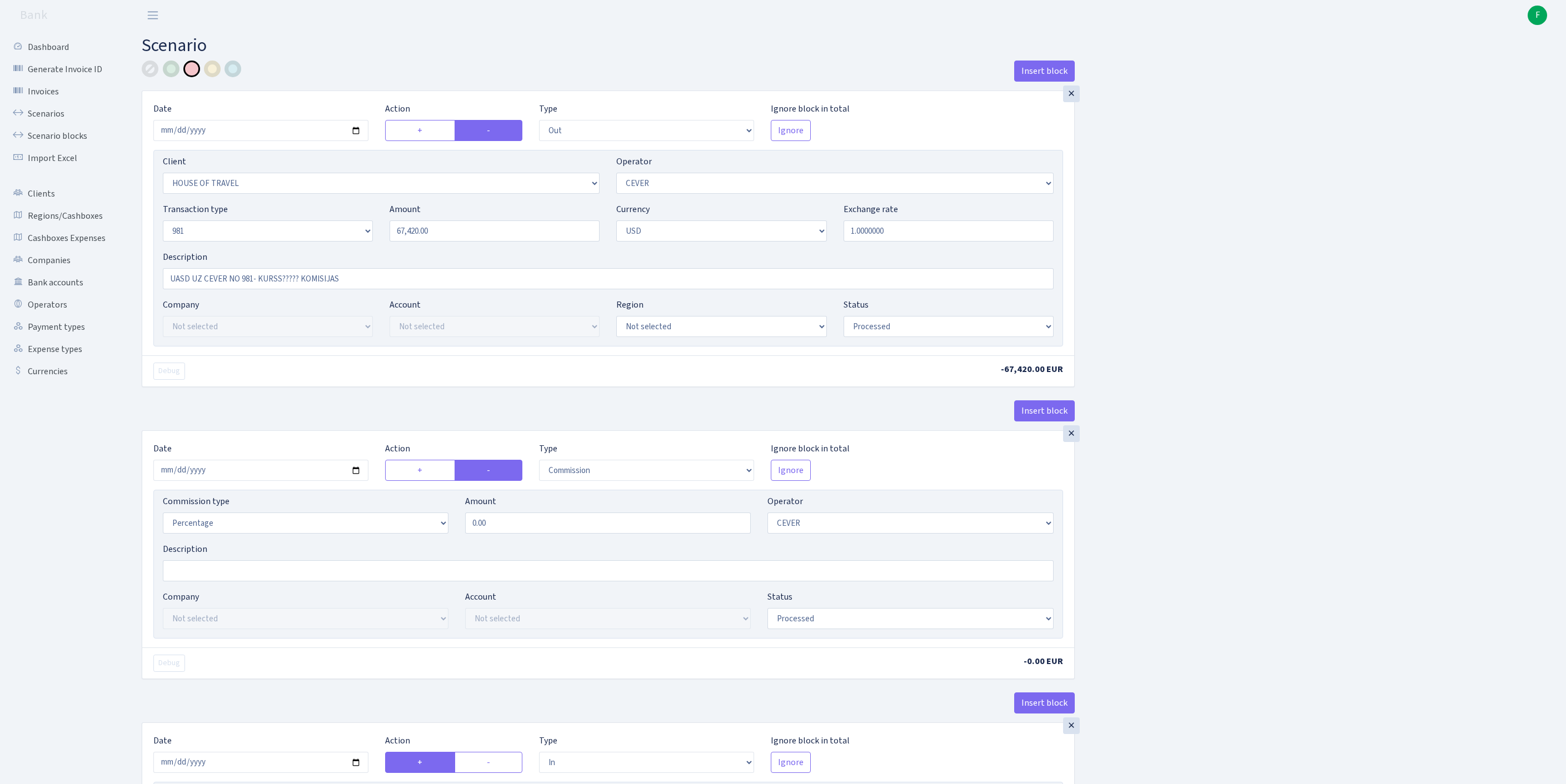
select select "3150"
select select "61"
select select "8"
select select "2"
select select "processed"
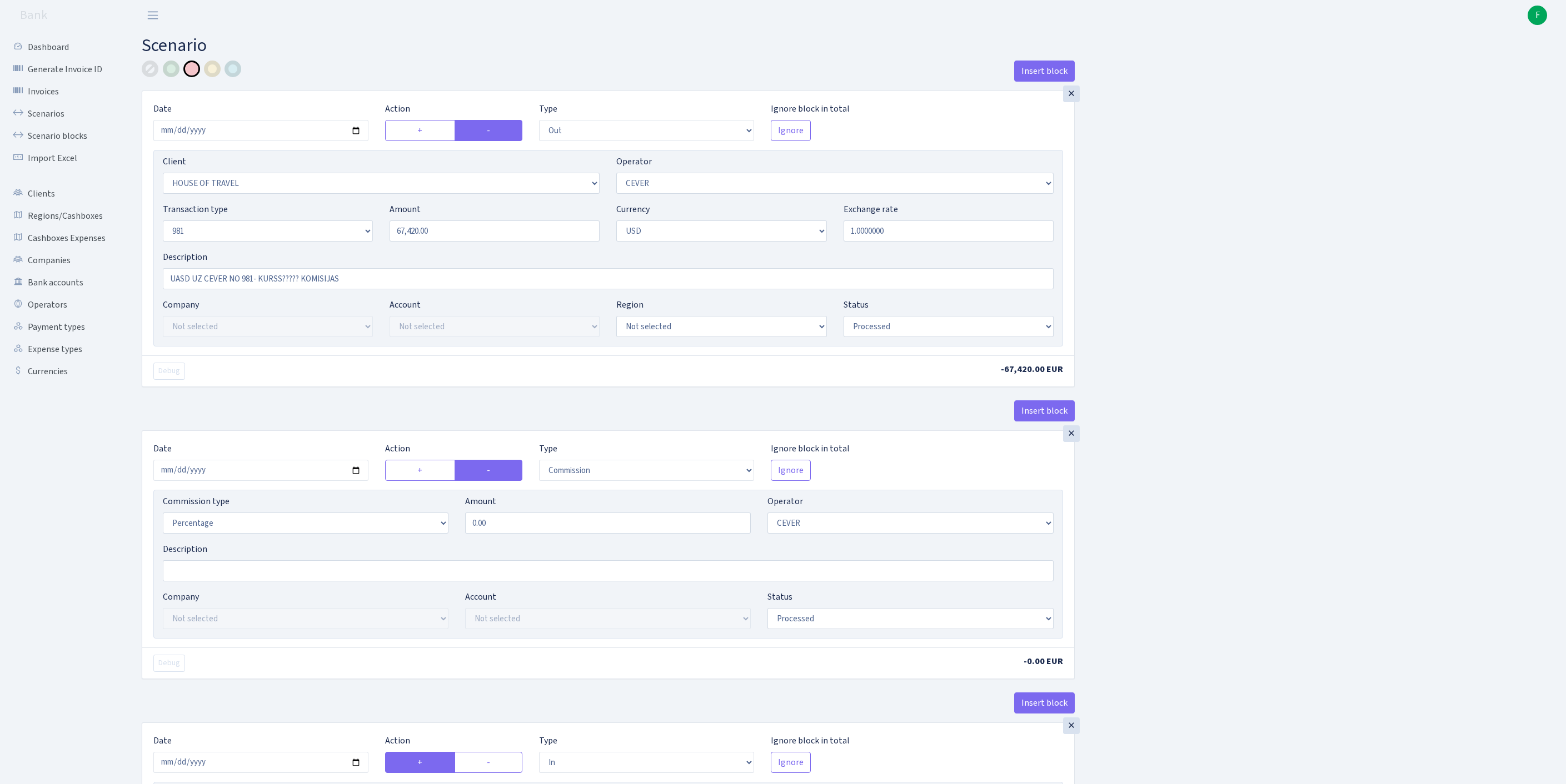
select select "commission"
select select "61"
select select "processed"
select select "218"
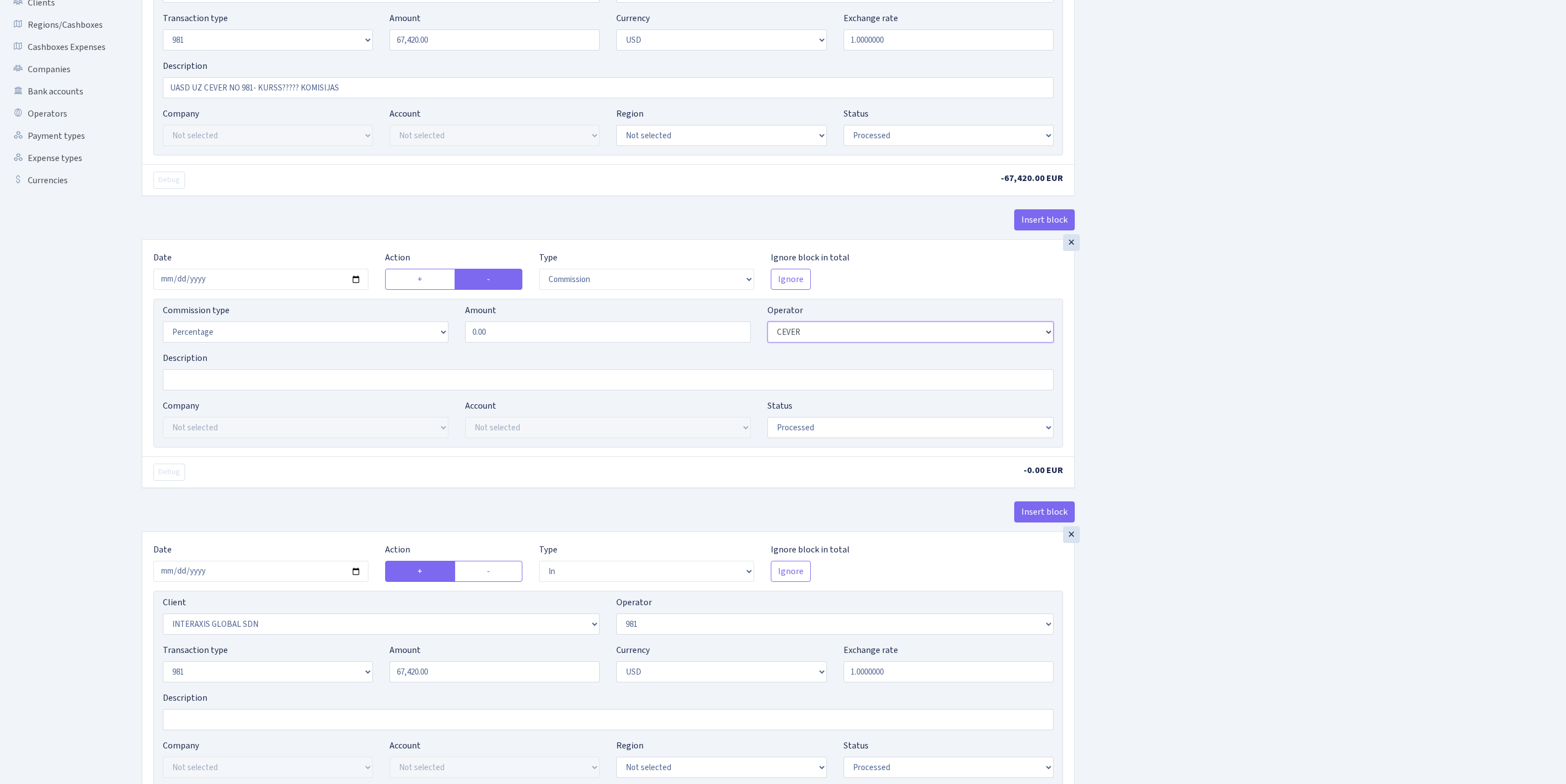
select select "218"
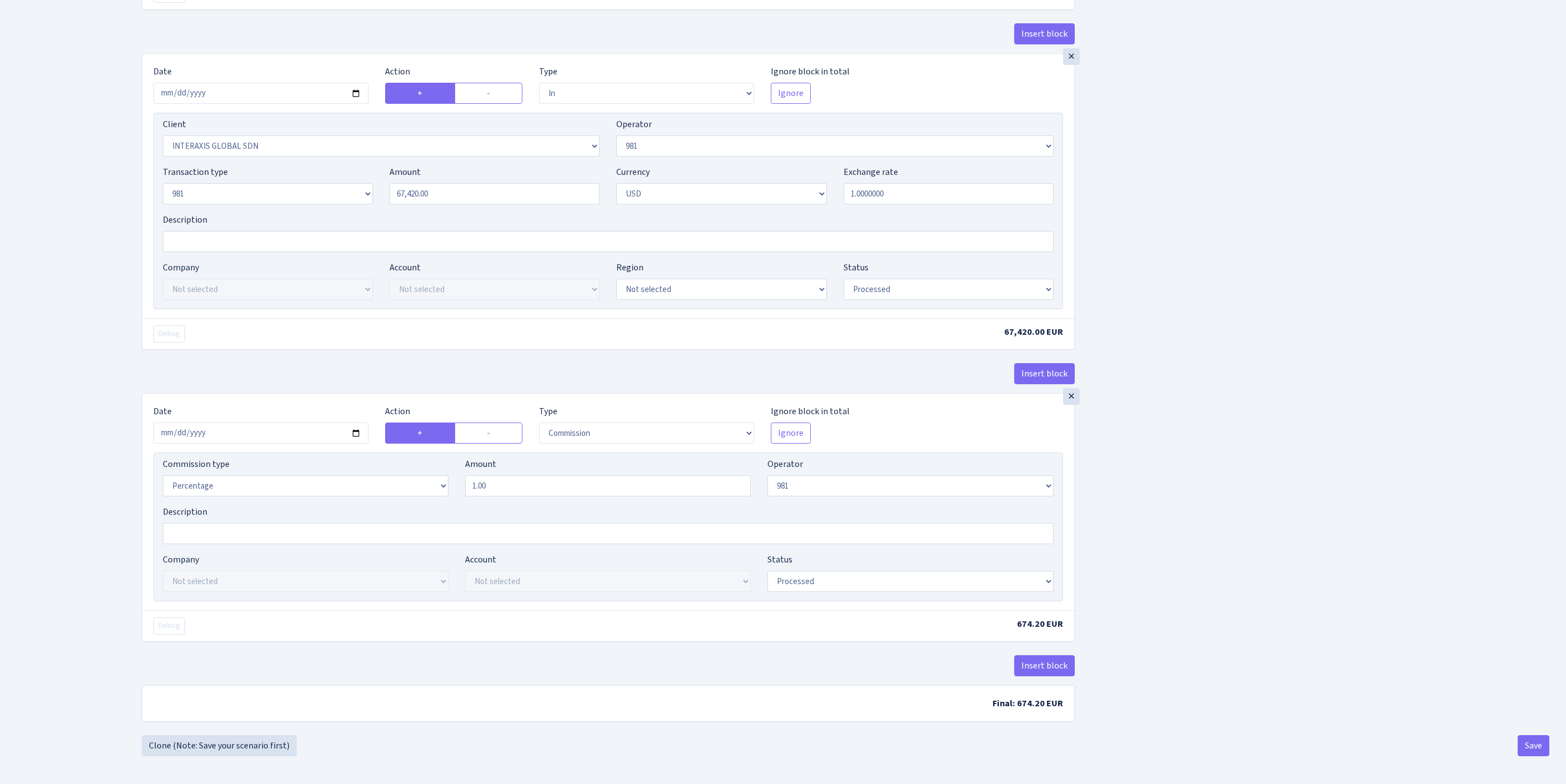
scroll to position [854, 0]
click at [1530, 748] on button "Save" at bounding box center [1533, 746] width 32 height 21
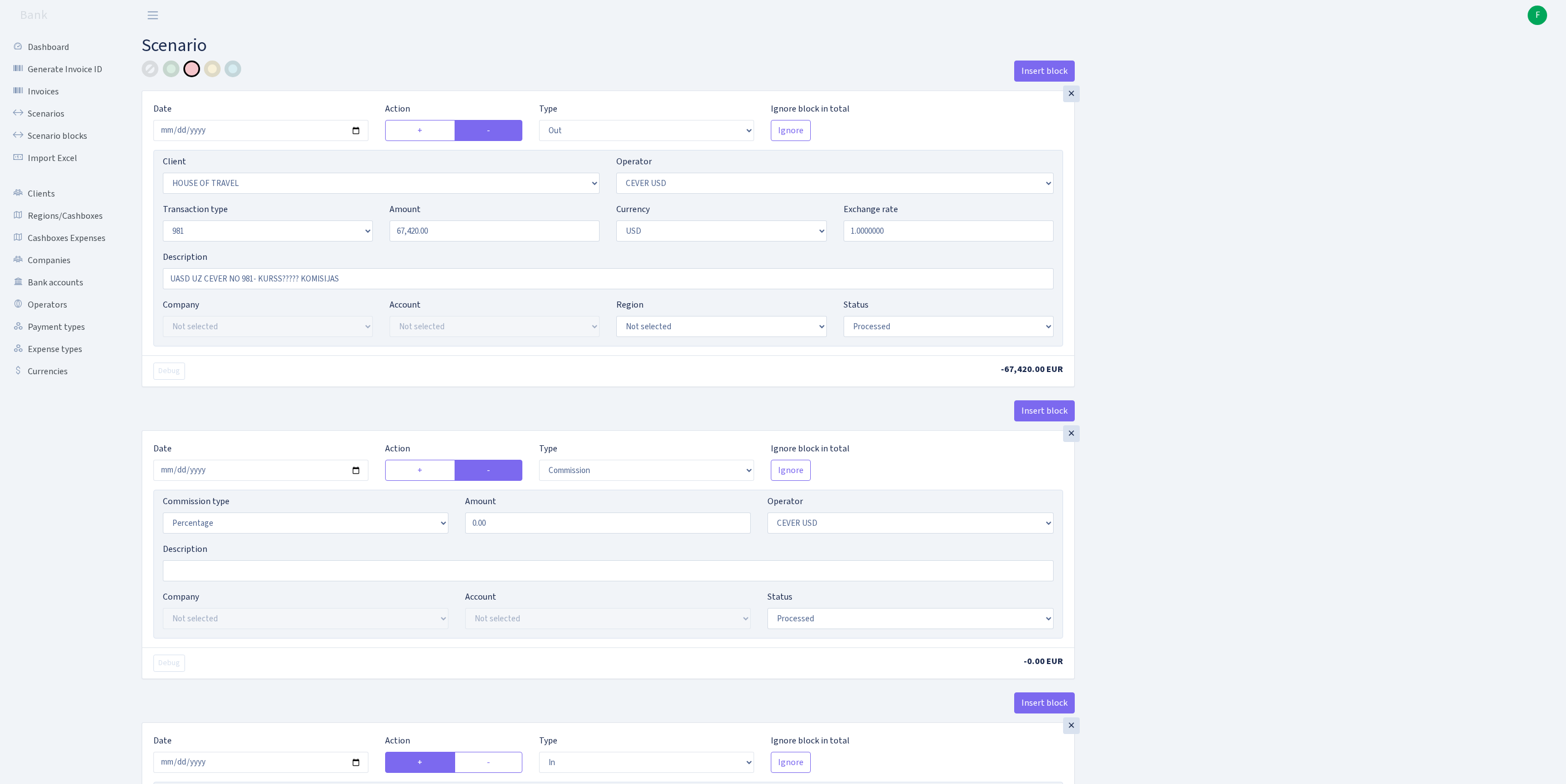
select select "out"
select select "3408"
select select "218"
select select "8"
select select "2"
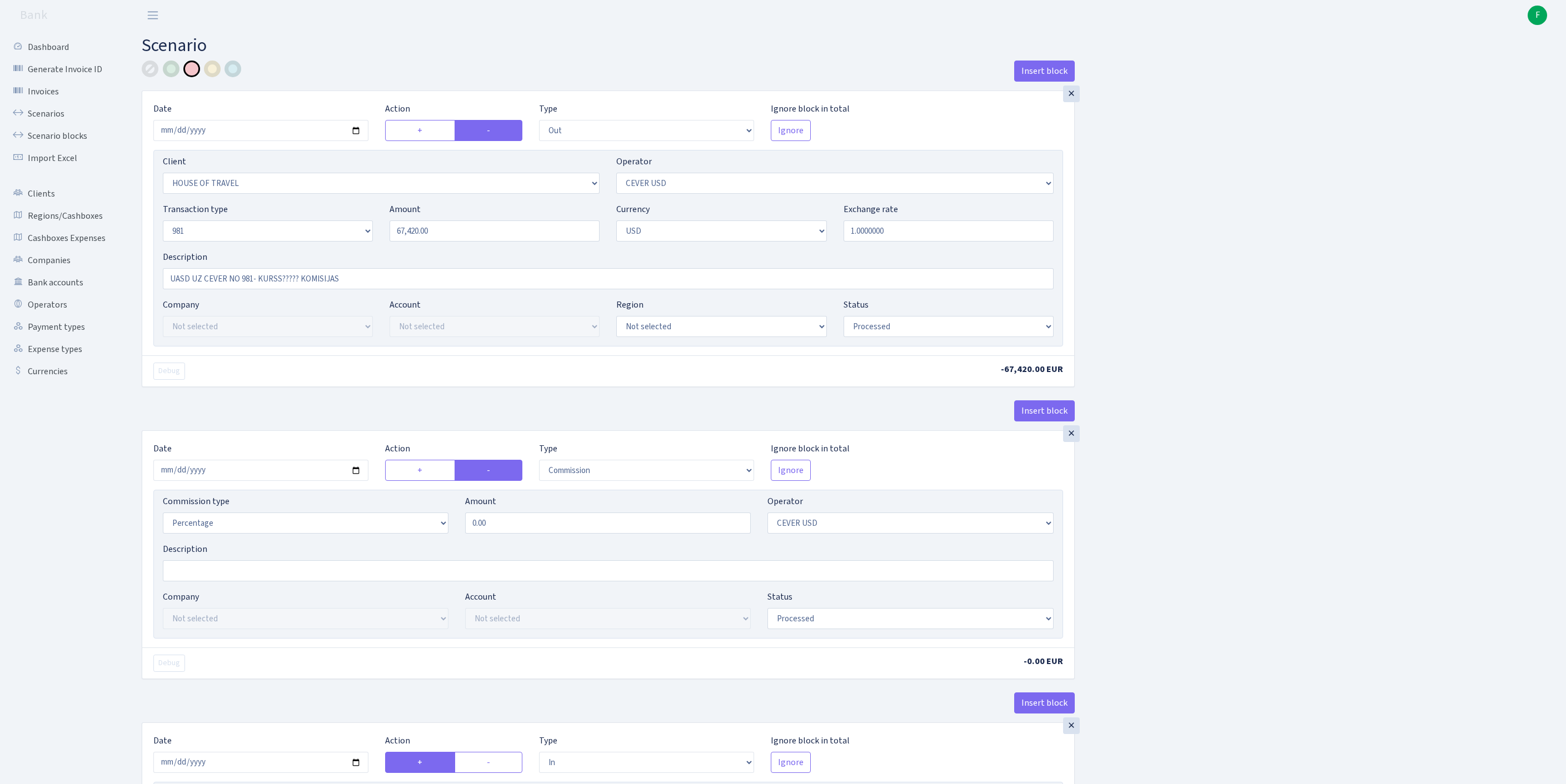
select select "processed"
select select "commission"
select select "218"
select select "processed"
select select "in"
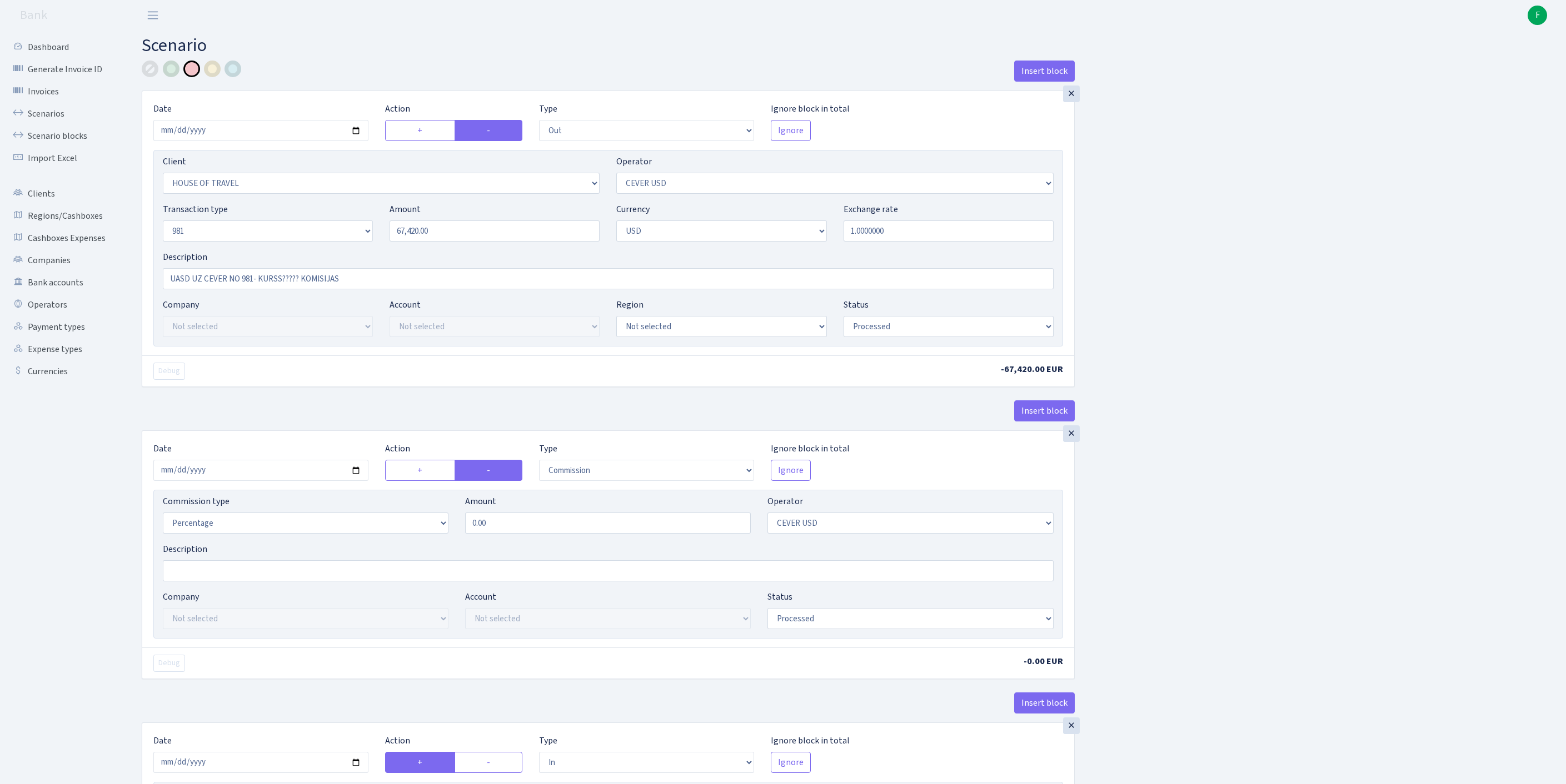
select select "3150"
select select "61"
select select "8"
select select "2"
select select "processed"
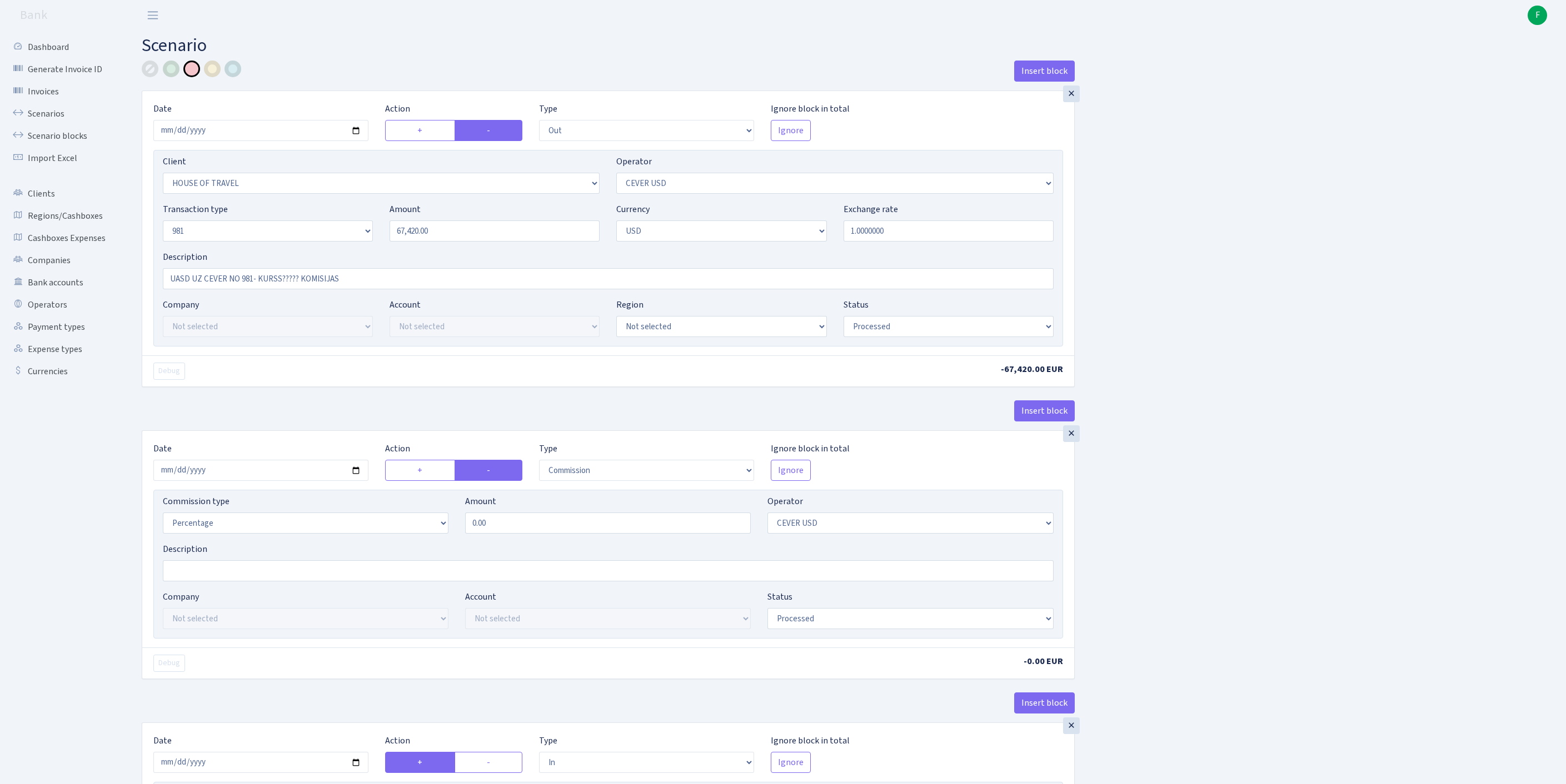
select select "commission"
select select "61"
select select "processed"
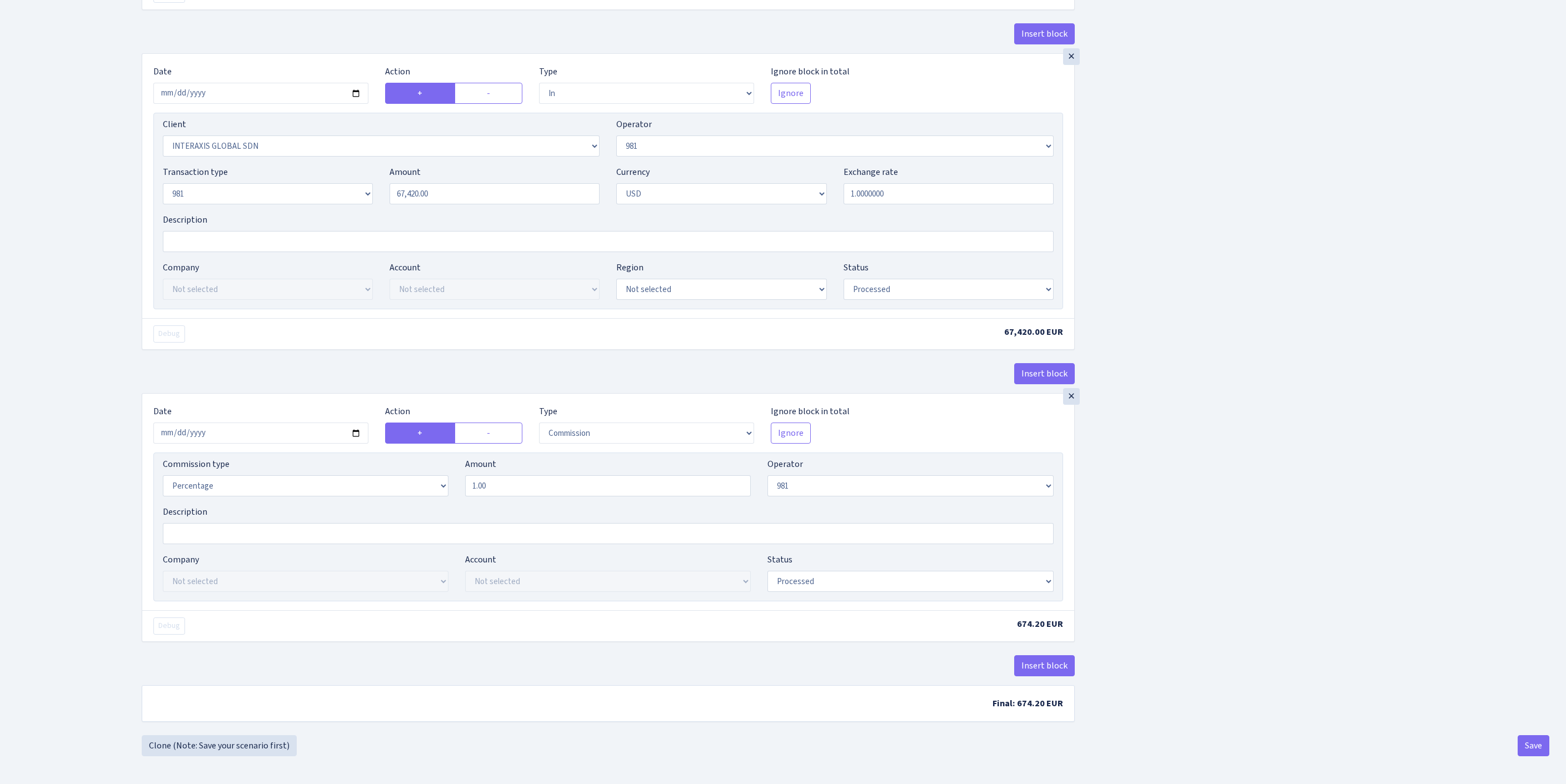
click at [1530, 748] on button "Save" at bounding box center [1533, 746] width 32 height 21
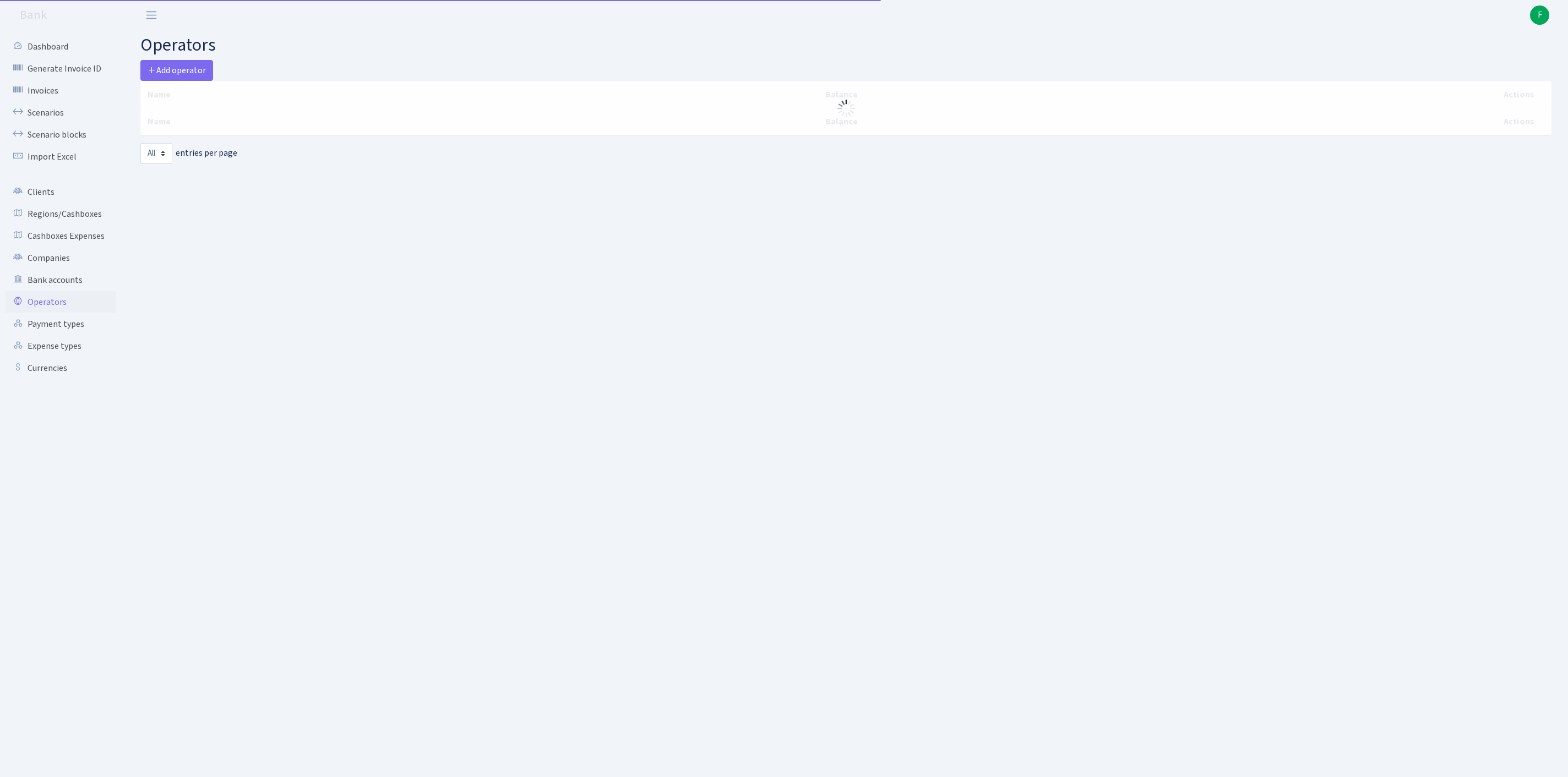
select select "-1"
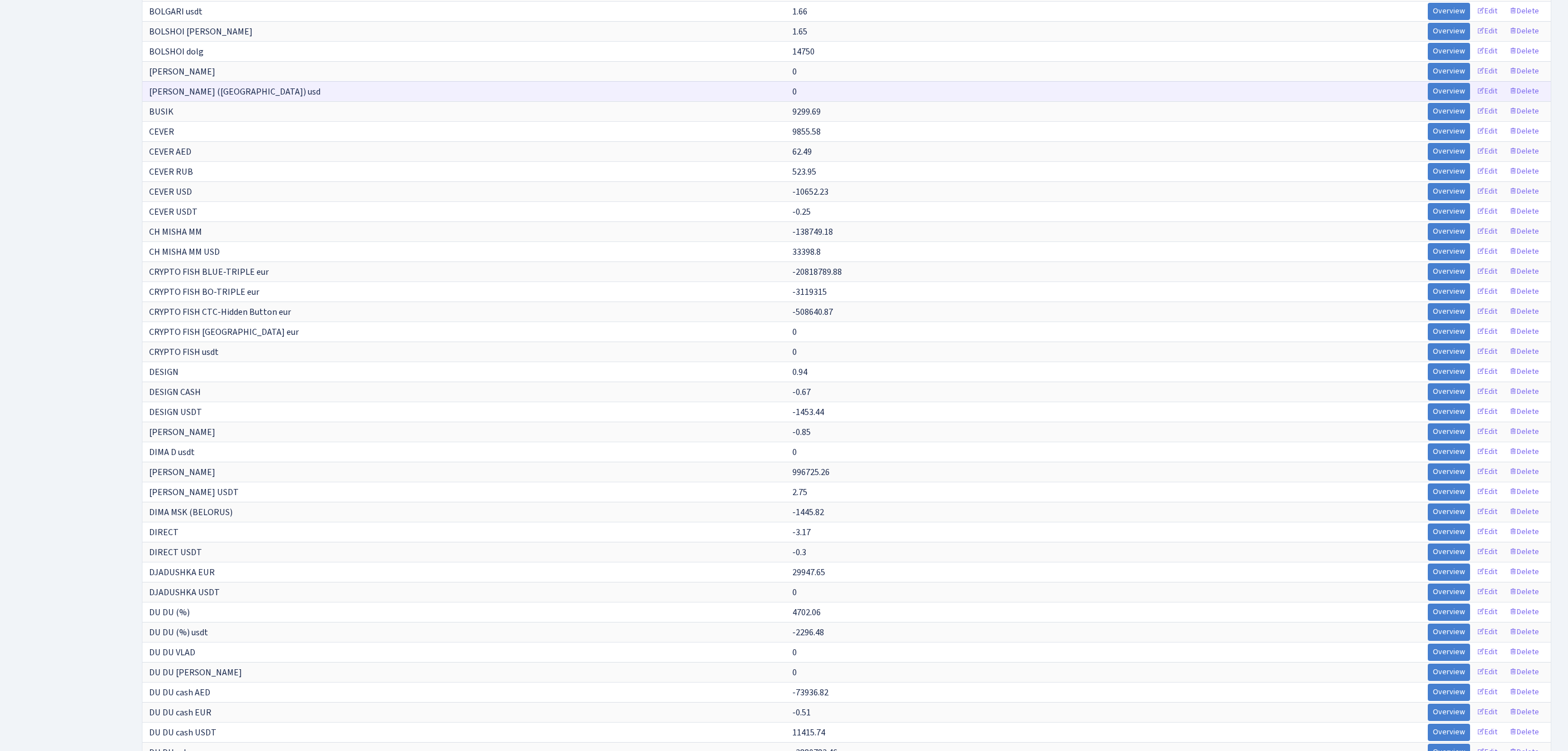
scroll to position [6843, 0]
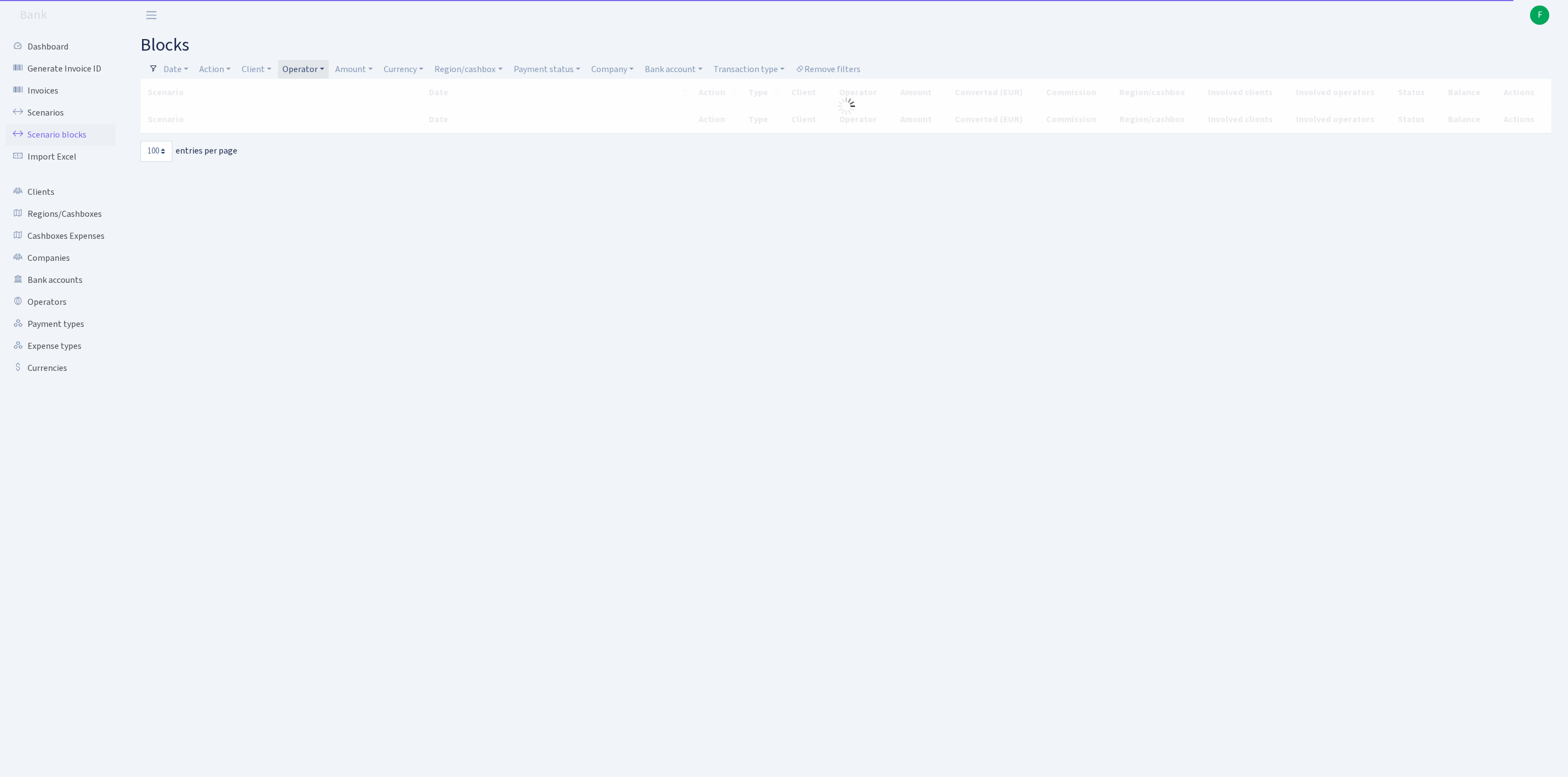
select select "100"
